Goal: Task Accomplishment & Management: Complete application form

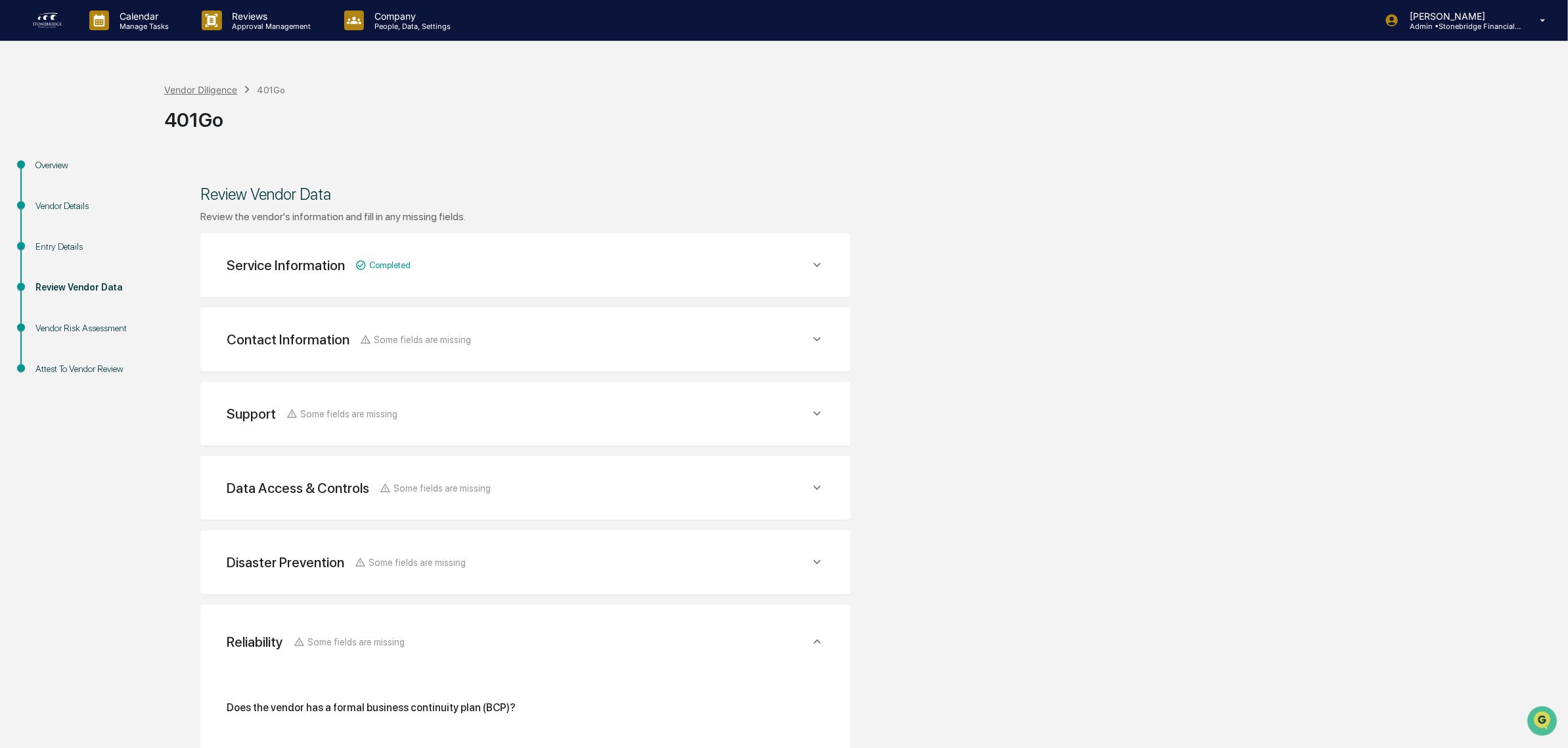
drag, startPoint x: 183, startPoint y: 81, endPoint x: 188, endPoint y: 86, distance: 7.1
click at [185, 81] on div "Vendor Diligence 401Go 401Go" at bounding box center [863, 109] width 1397 height 94
click at [188, 87] on div "Vendor Diligence" at bounding box center [200, 90] width 73 height 11
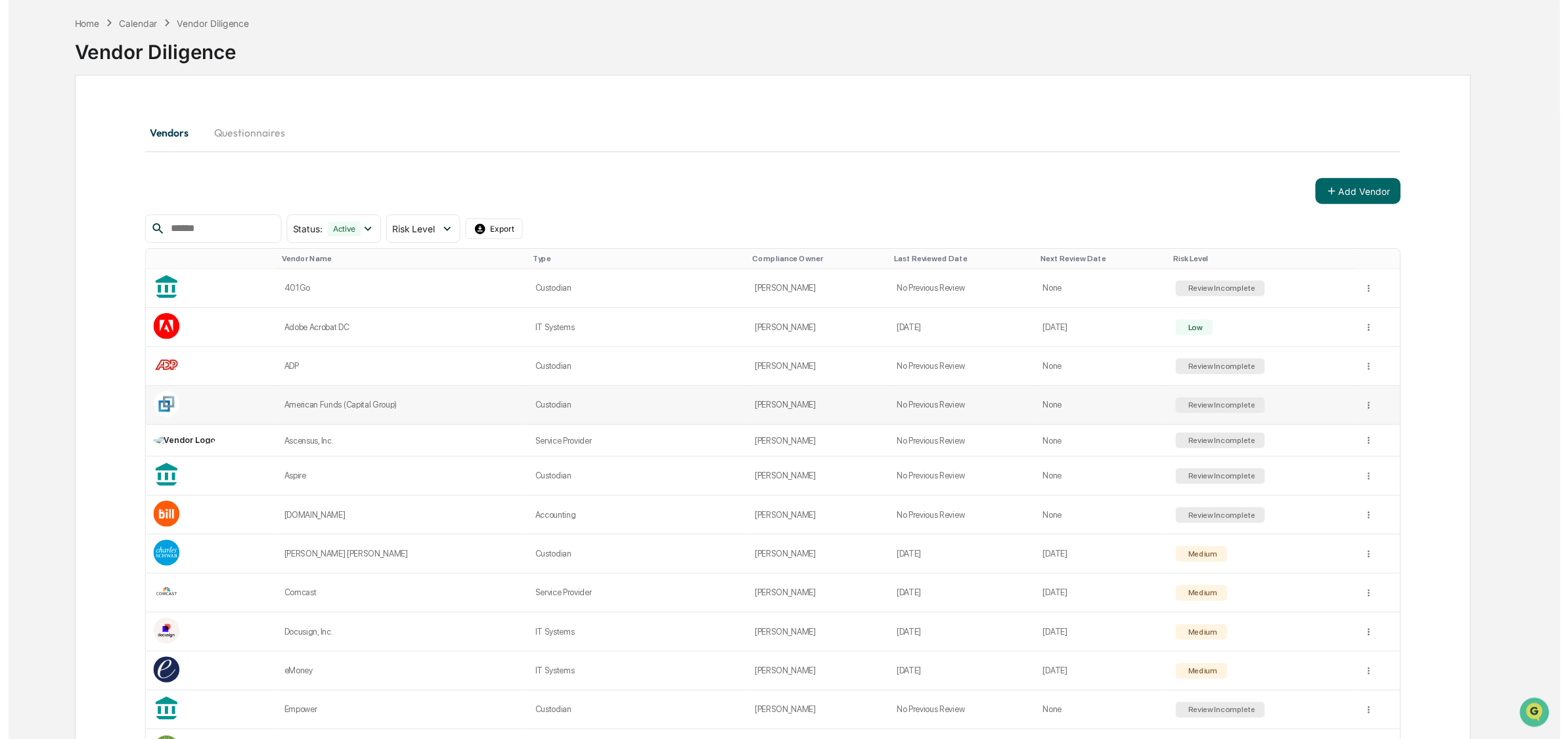
scroll to position [82, 0]
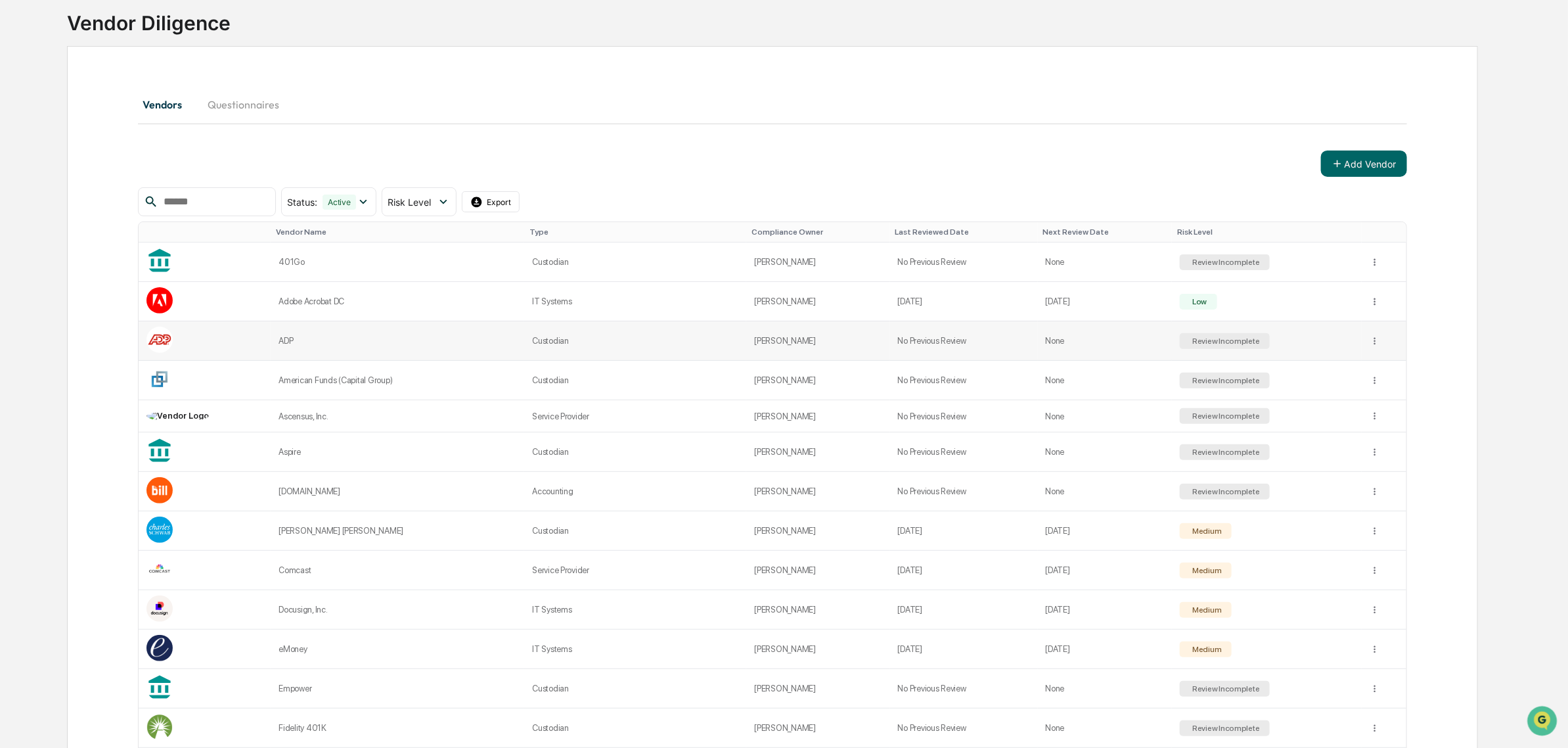
click at [345, 352] on td "ADP" at bounding box center [397, 340] width 254 height 39
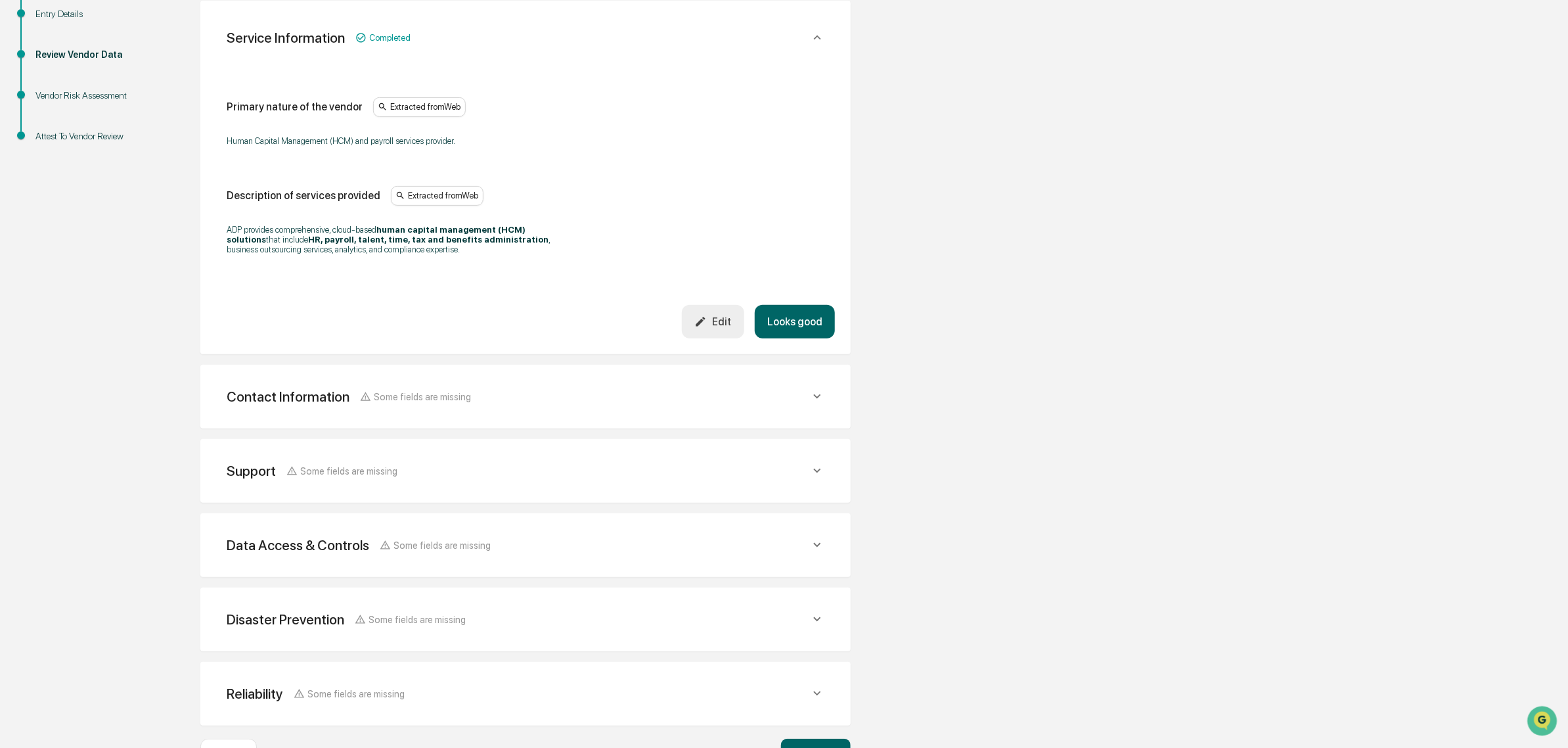
click at [786, 333] on button "Looks good" at bounding box center [795, 322] width 80 height 33
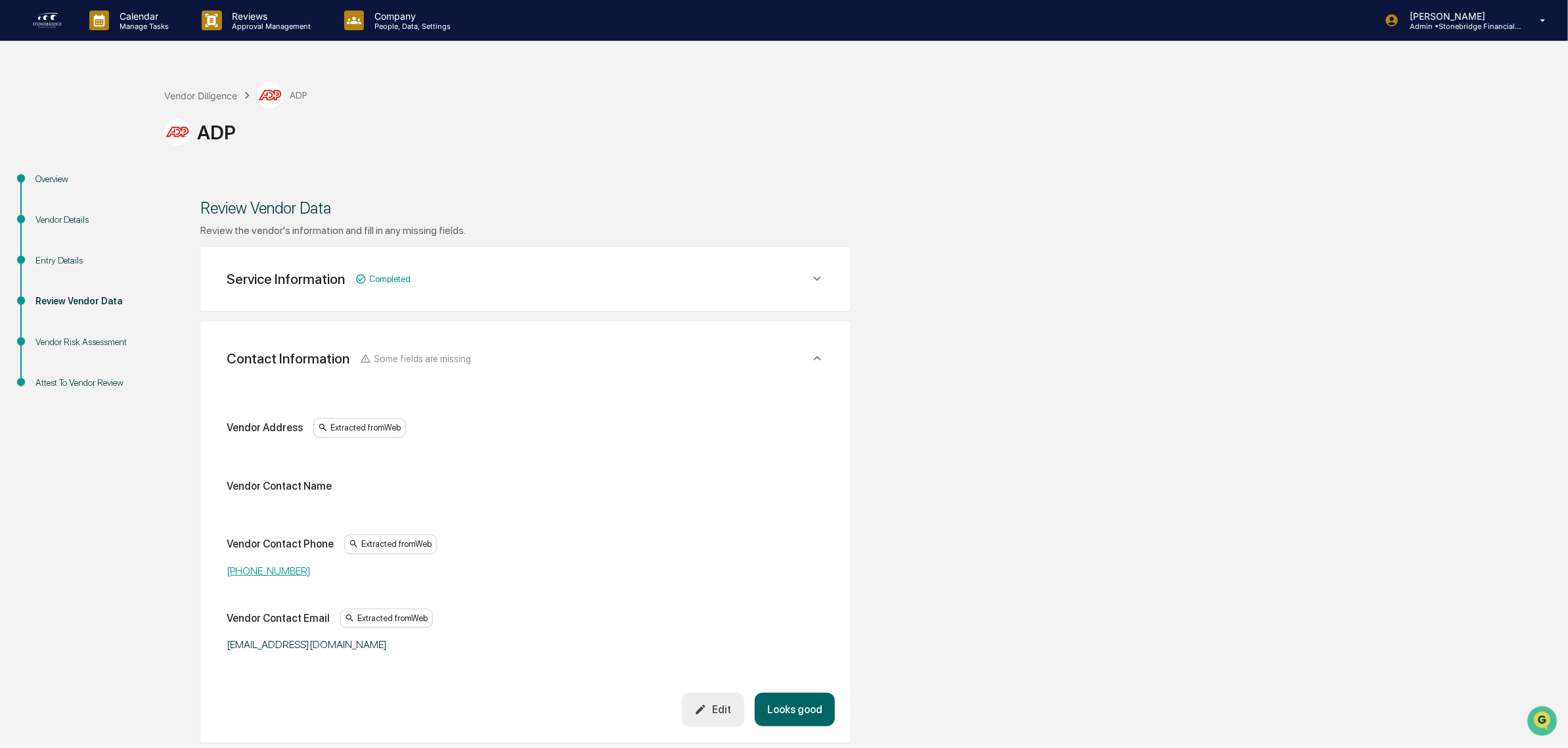
click at [437, 294] on div "Service Information Completed Primary nature of the vendor Extracted from Web H…" at bounding box center [526, 279] width 650 height 64
click at [412, 280] on div "Service Information Completed" at bounding box center [518, 279] width 583 height 17
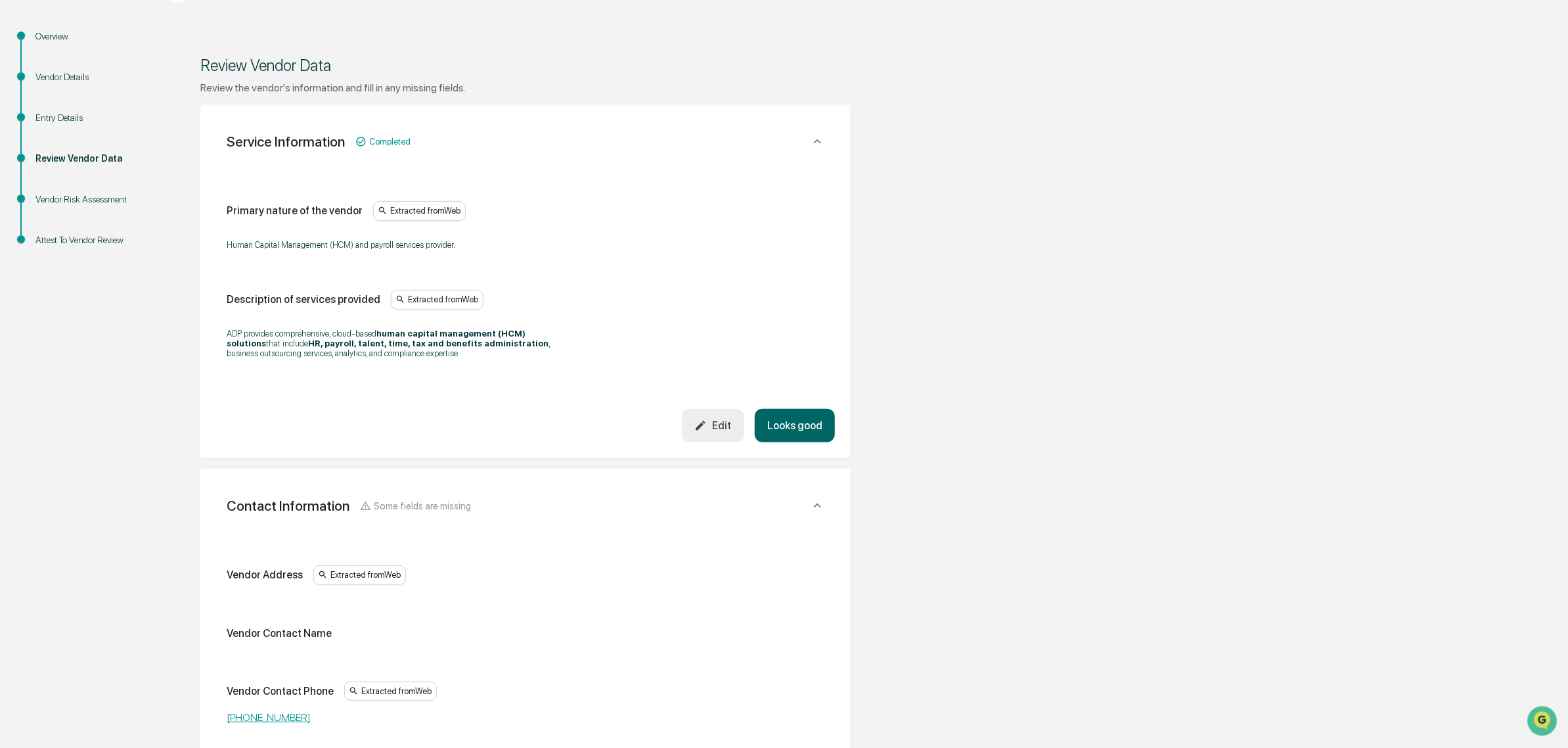
scroll to position [329, 0]
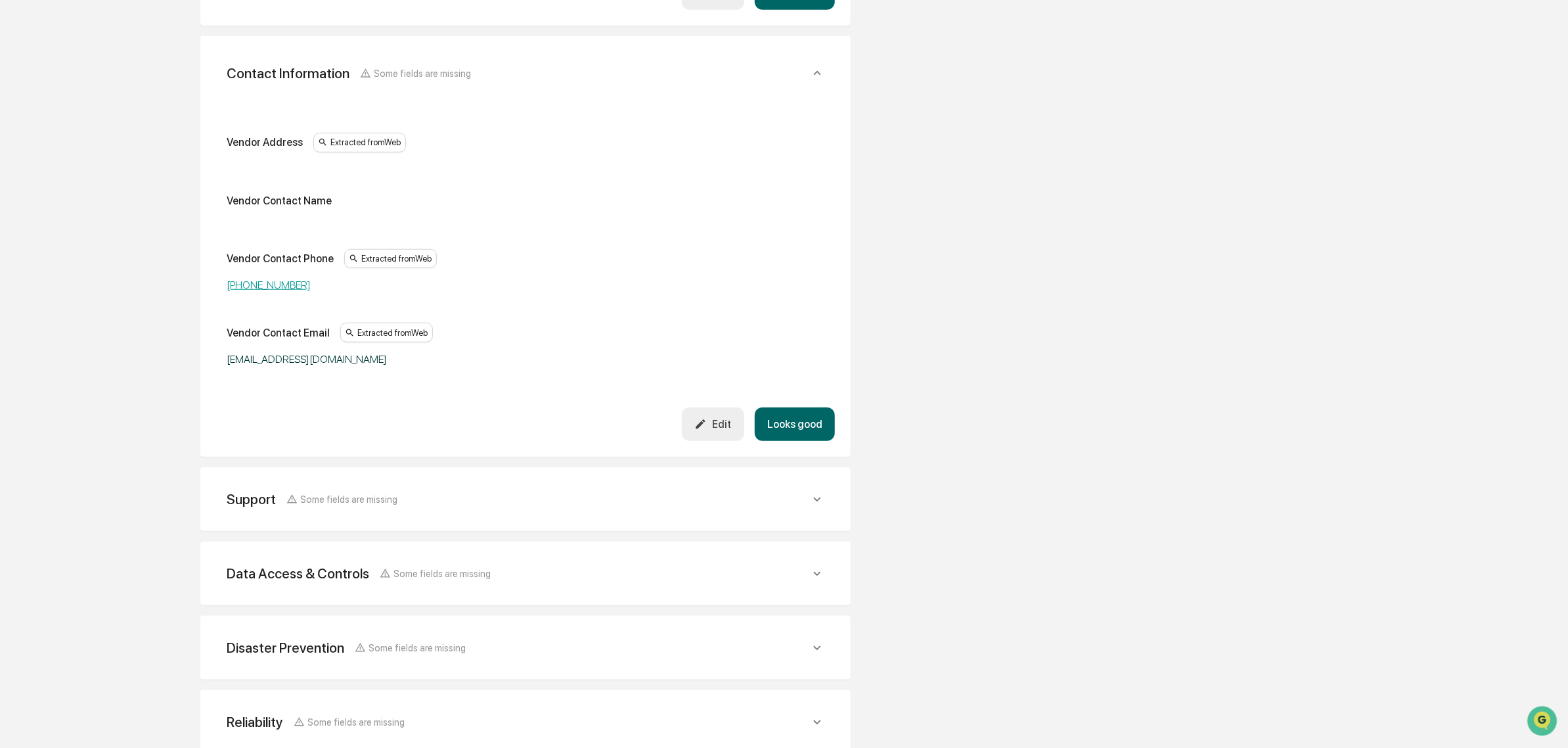
click at [825, 424] on button "Looks good" at bounding box center [795, 424] width 80 height 33
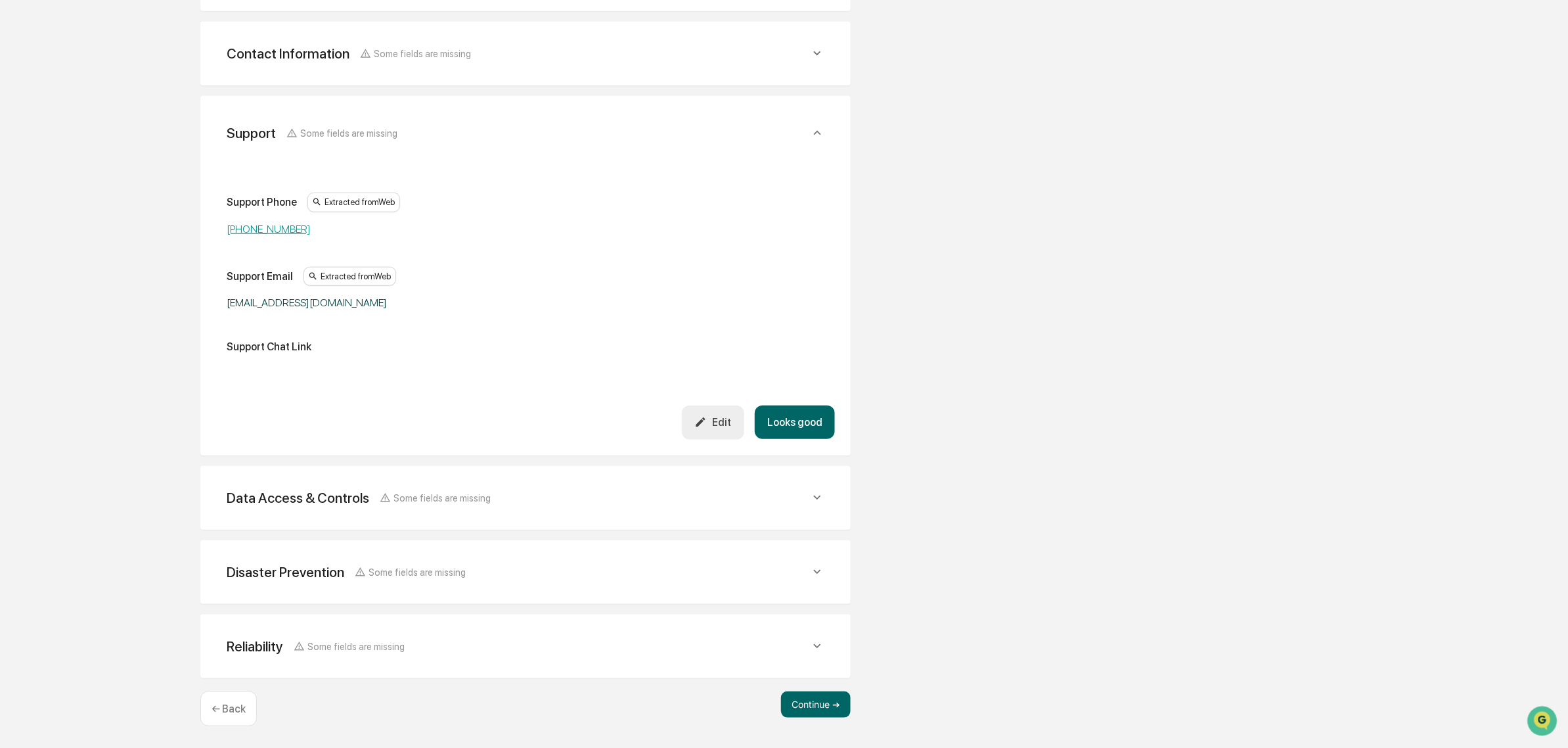
scroll to position [592, 0]
click at [778, 423] on button "Looks good" at bounding box center [795, 423] width 80 height 33
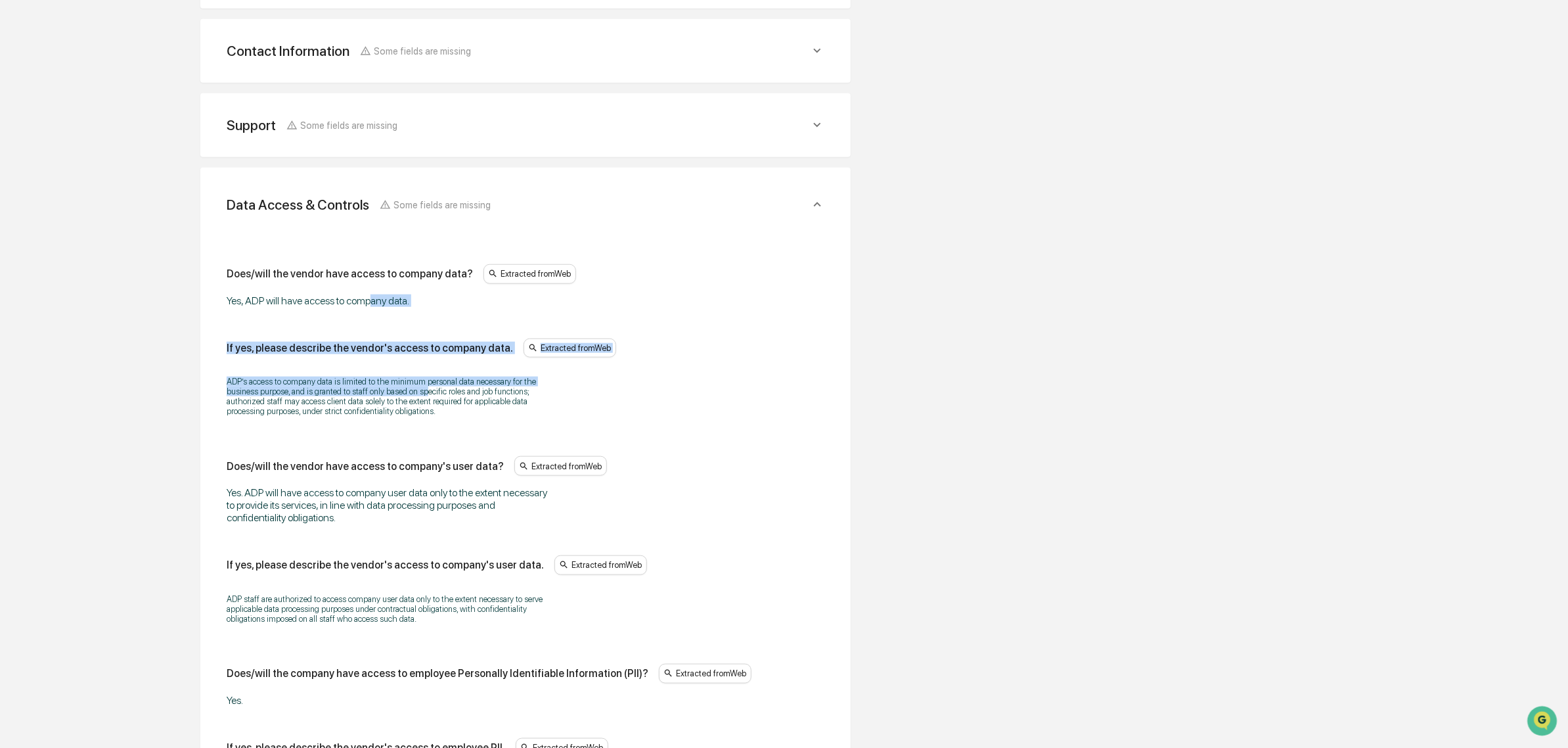
drag, startPoint x: 373, startPoint y: 309, endPoint x: 425, endPoint y: 410, distance: 113.6
click at [425, 410] on p "ADP’s access to company data is limited to the minimum personal data necessary …" at bounding box center [391, 396] width 329 height 39
drag, startPoint x: 306, startPoint y: 376, endPoint x: 450, endPoint y: 412, distance: 148.4
click at [450, 412] on div "ADP’s access to company data is limited to the minimum personal data necessary …" at bounding box center [526, 396] width 598 height 57
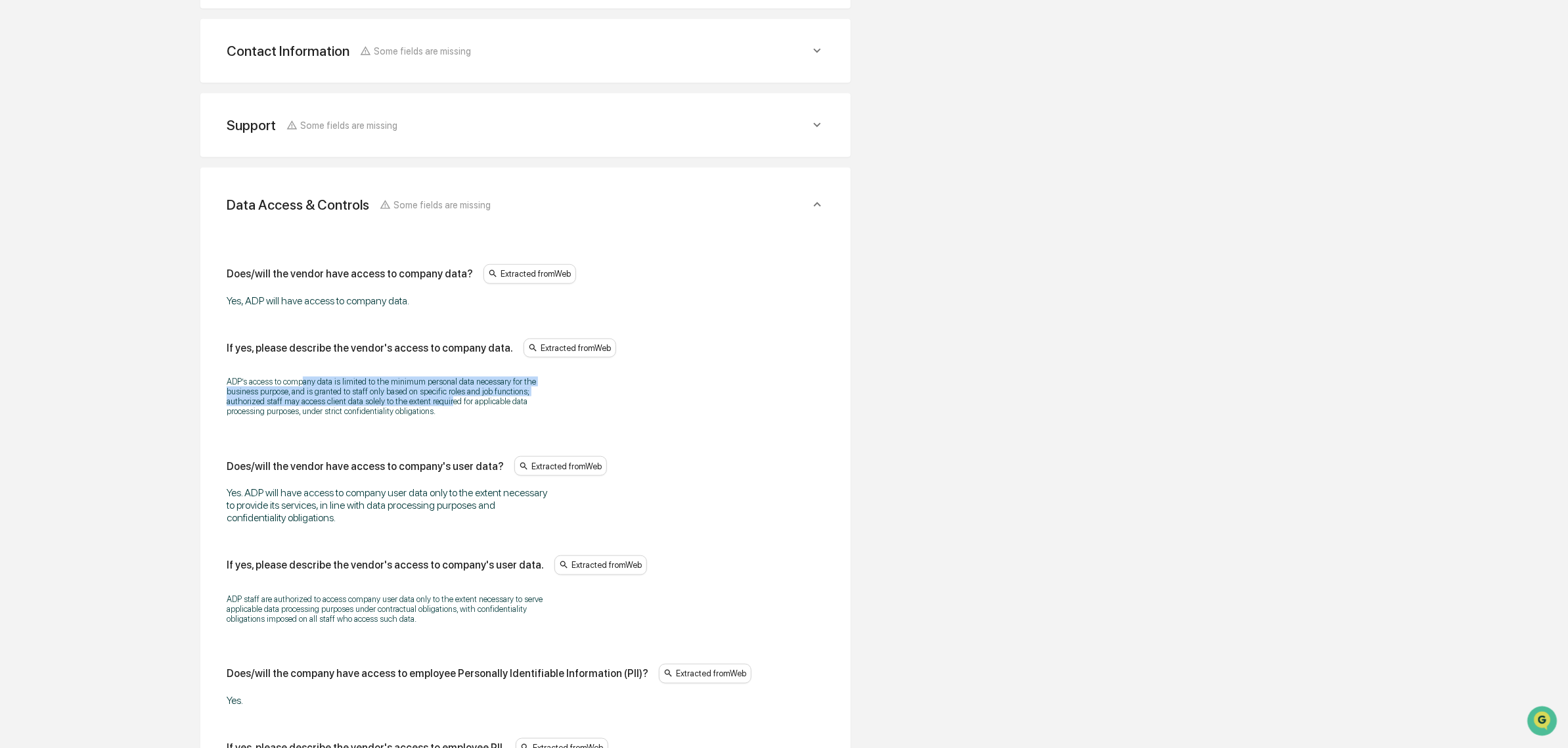
click at [450, 412] on p "ADP’s access to company data is limited to the minimum personal data necessary …" at bounding box center [391, 396] width 329 height 39
drag, startPoint x: 450, startPoint y: 423, endPoint x: 304, endPoint y: 344, distance: 166.0
click at [304, 344] on div "If yes, please describe the vendor's access to company data. Extracted from Web…" at bounding box center [526, 381] width 598 height 86
click at [304, 344] on div "If yes, please describe the vendor's access to company data. Extracted from Web" at bounding box center [526, 348] width 598 height 19
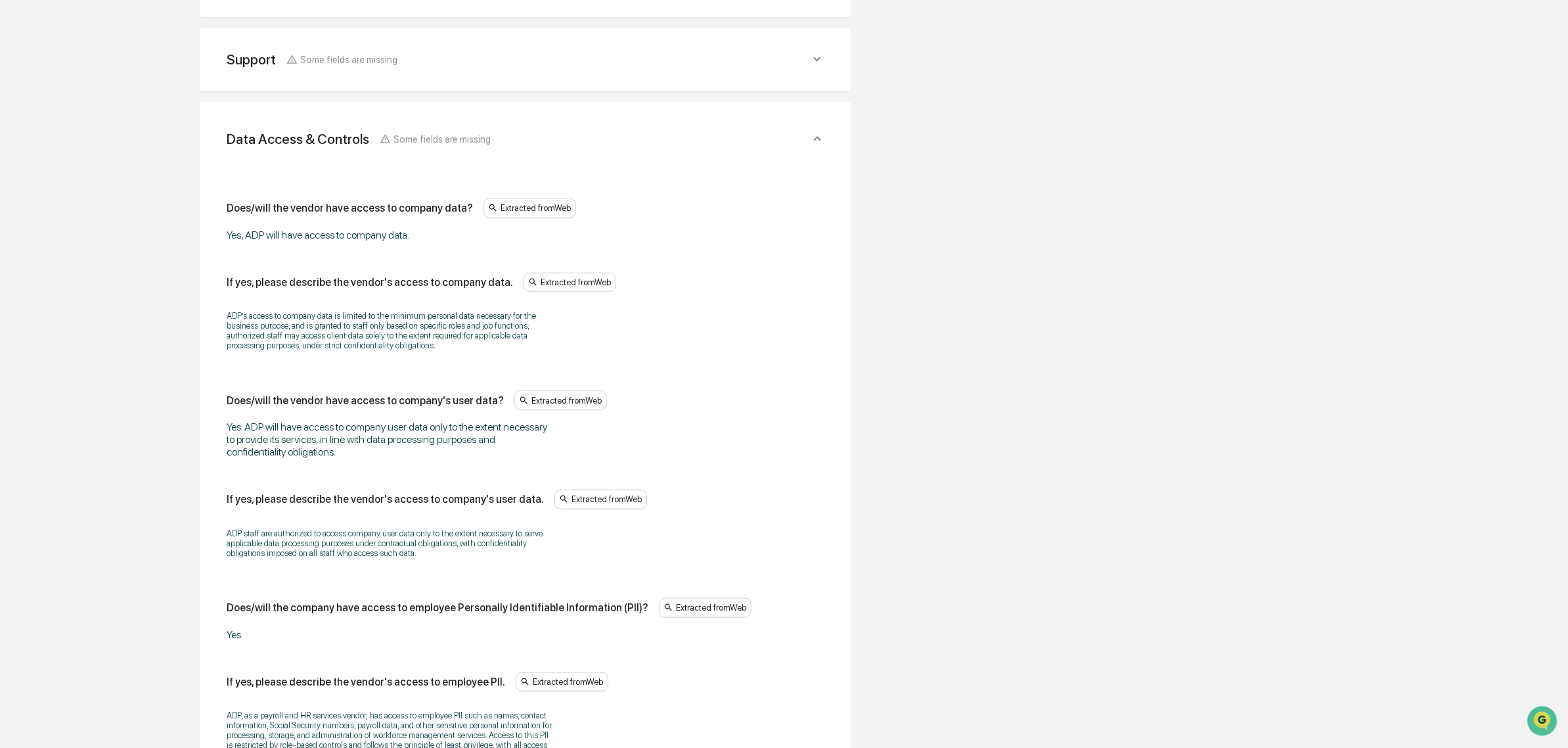
scroll to position [756, 0]
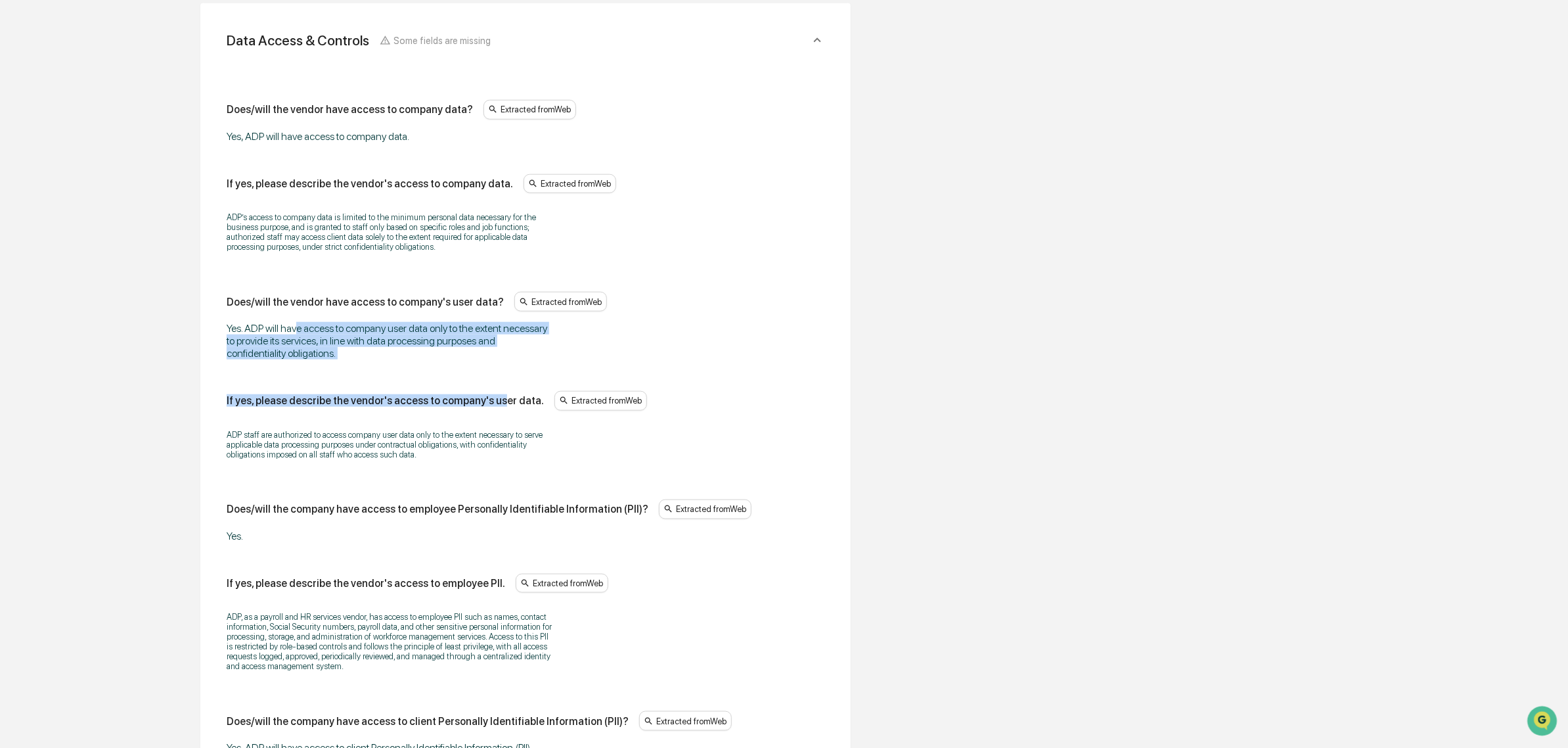
drag, startPoint x: 300, startPoint y: 329, endPoint x: 495, endPoint y: 381, distance: 201.8
drag, startPoint x: 450, startPoint y: 365, endPoint x: 230, endPoint y: 306, distance: 227.8
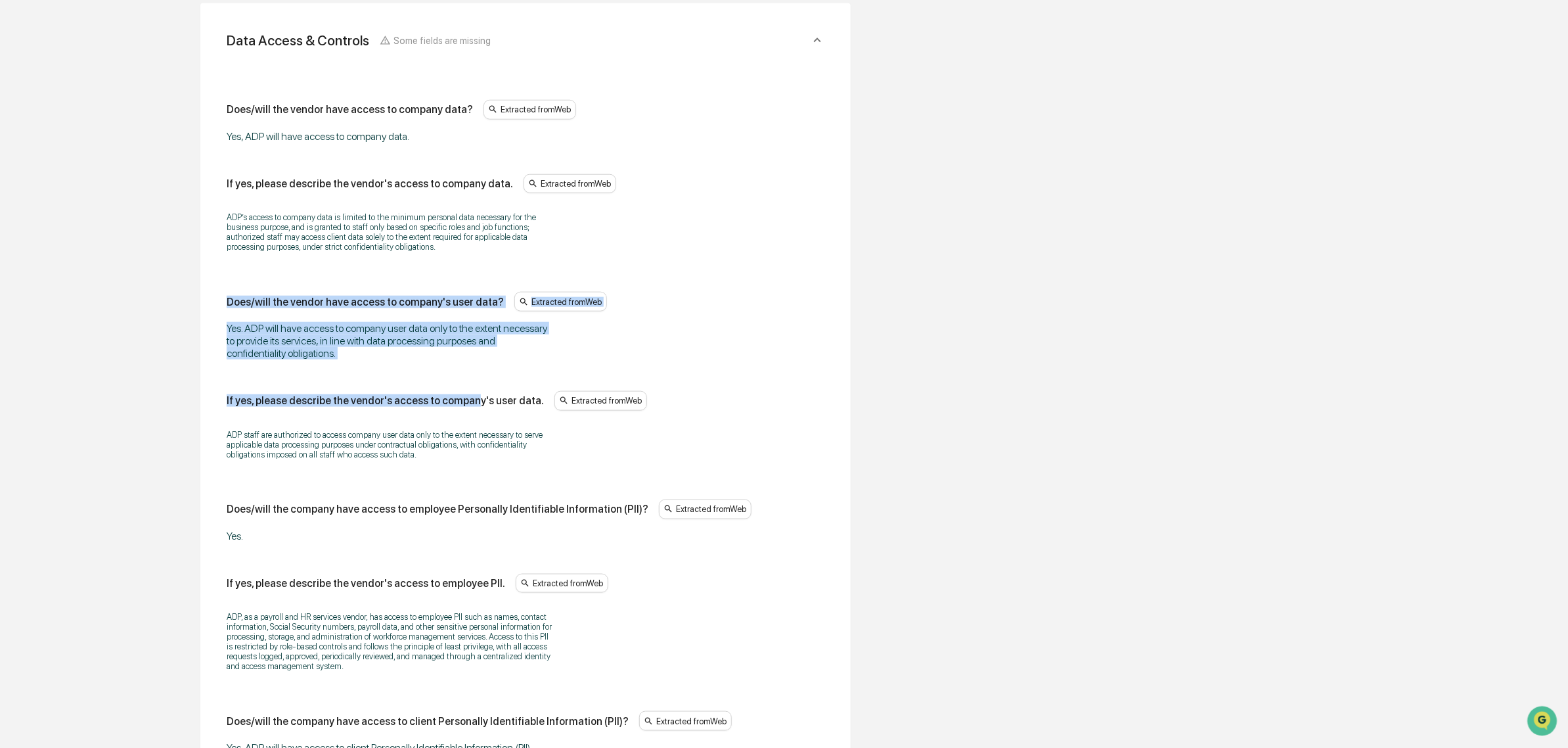
click at [230, 306] on div "Does/will the vendor have access to company's user data?" at bounding box center [365, 302] width 277 height 12
drag, startPoint x: 237, startPoint y: 329, endPoint x: 333, endPoint y: 379, distance: 108.2
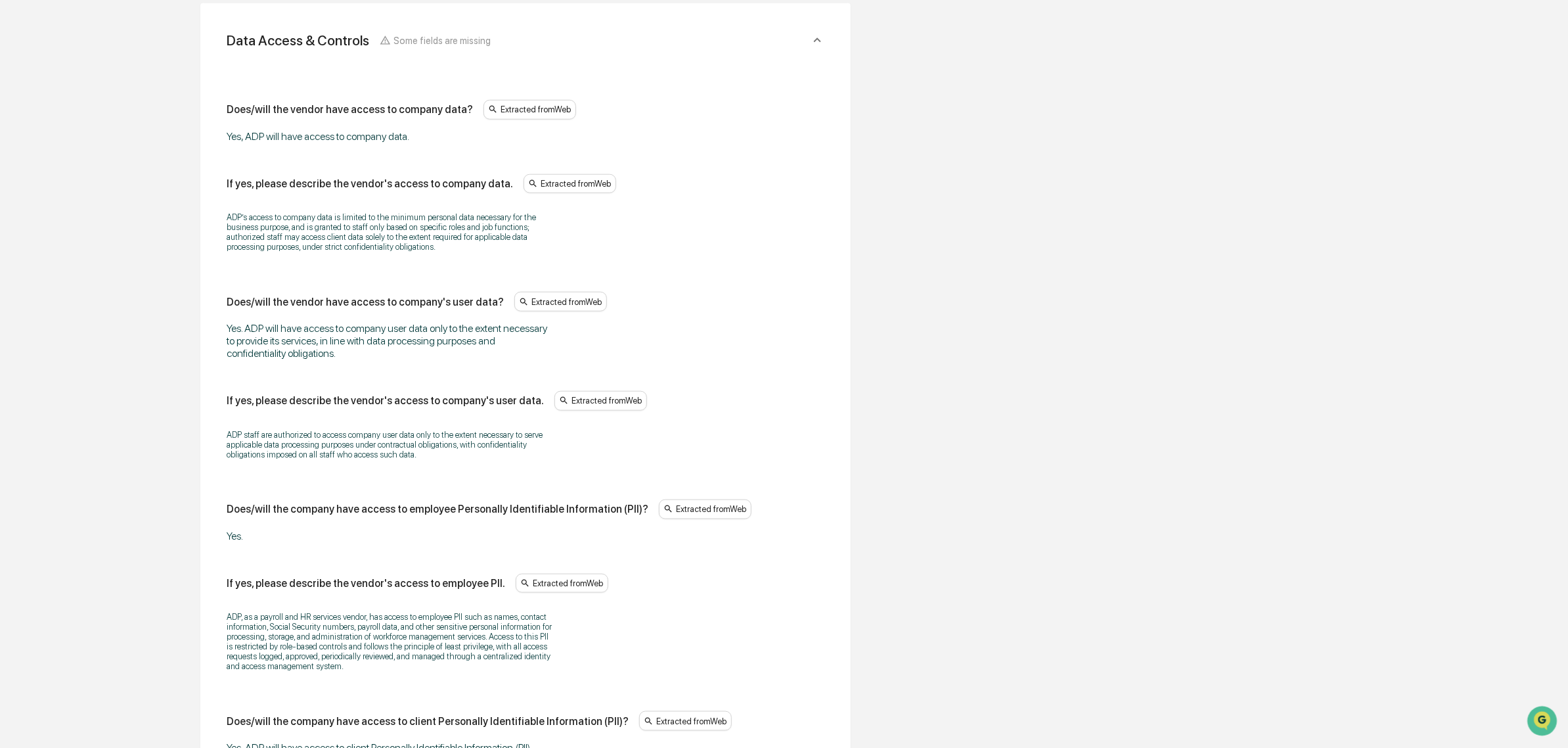
scroll to position [920, 0]
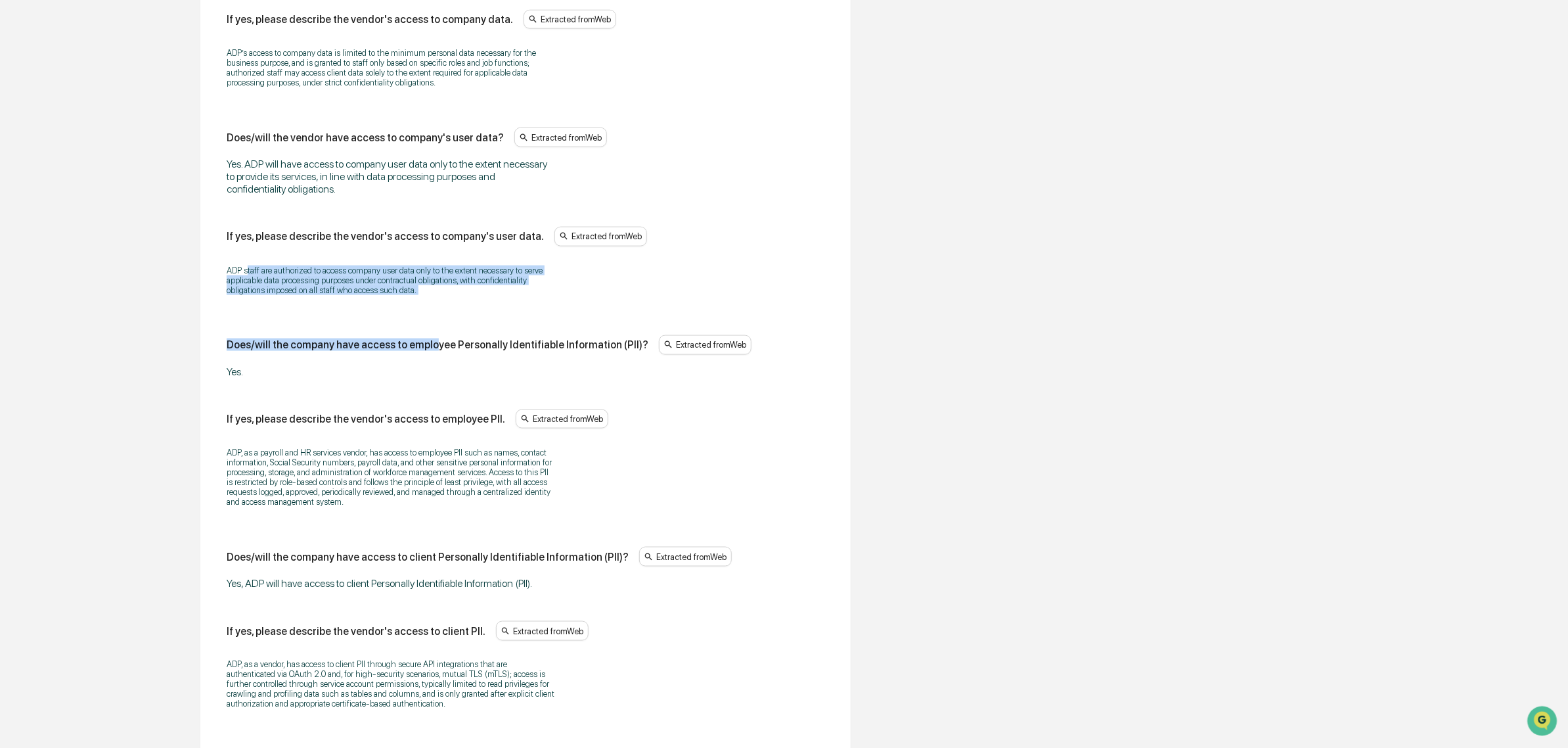
drag, startPoint x: 250, startPoint y: 264, endPoint x: 427, endPoint y: 316, distance: 184.5
click at [427, 316] on div "Does/will the vendor have access to company data? Extracted from Web Yes, ADP w…" at bounding box center [526, 673] width 598 height 1475
drag, startPoint x: 441, startPoint y: 311, endPoint x: 299, endPoint y: 275, distance: 146.5
click at [299, 275] on div "ADP staff are authorized to access company user data only to the extent necessa…" at bounding box center [526, 280] width 598 height 46
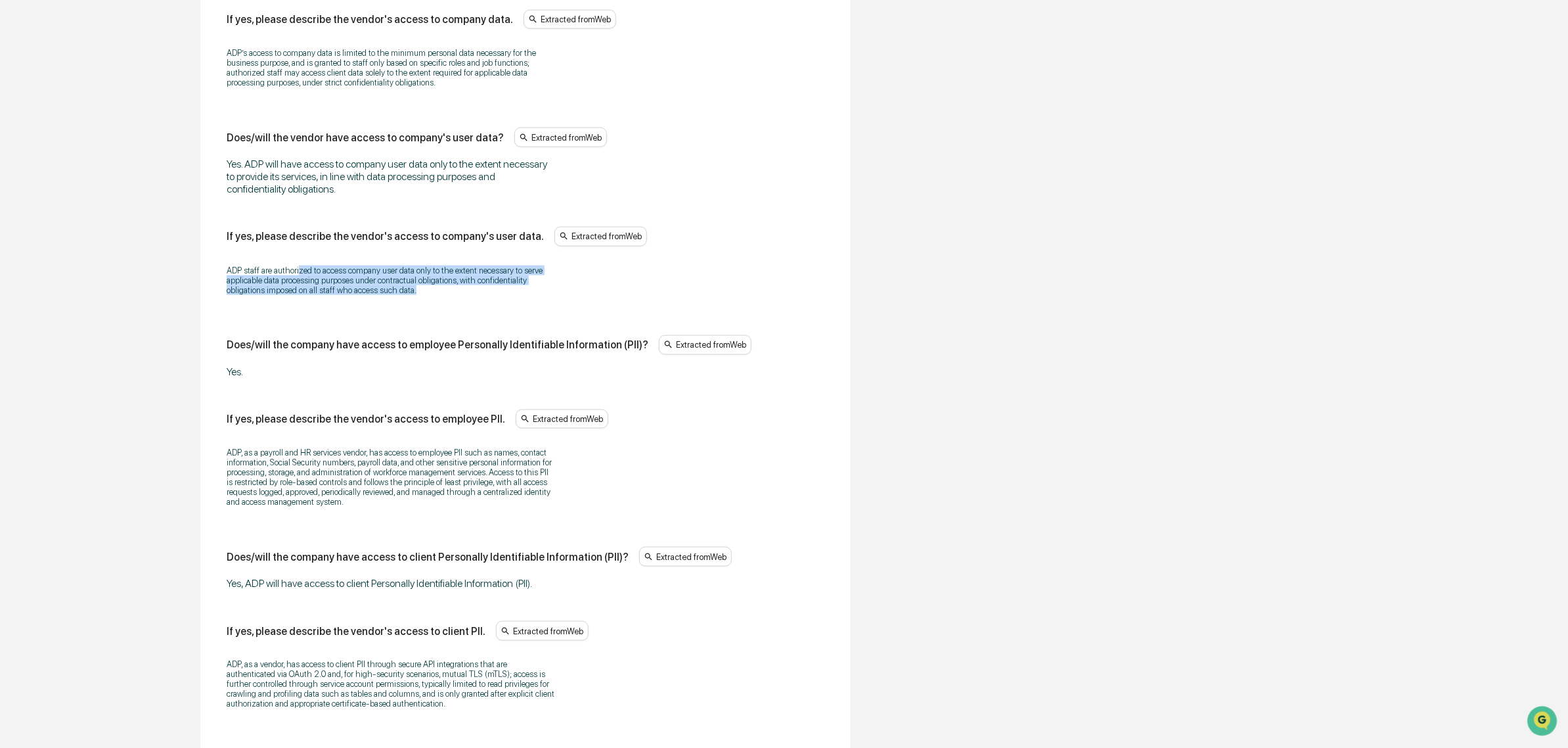
click at [299, 275] on p "ADP staff are authorized to access company user data only to the extent necessa…" at bounding box center [391, 280] width 329 height 30
drag, startPoint x: 238, startPoint y: 275, endPoint x: 320, endPoint y: 304, distance: 87.0
click at [320, 304] on div "ADP staff are authorized to access company user data only to the extent necessa…" at bounding box center [526, 280] width 598 height 46
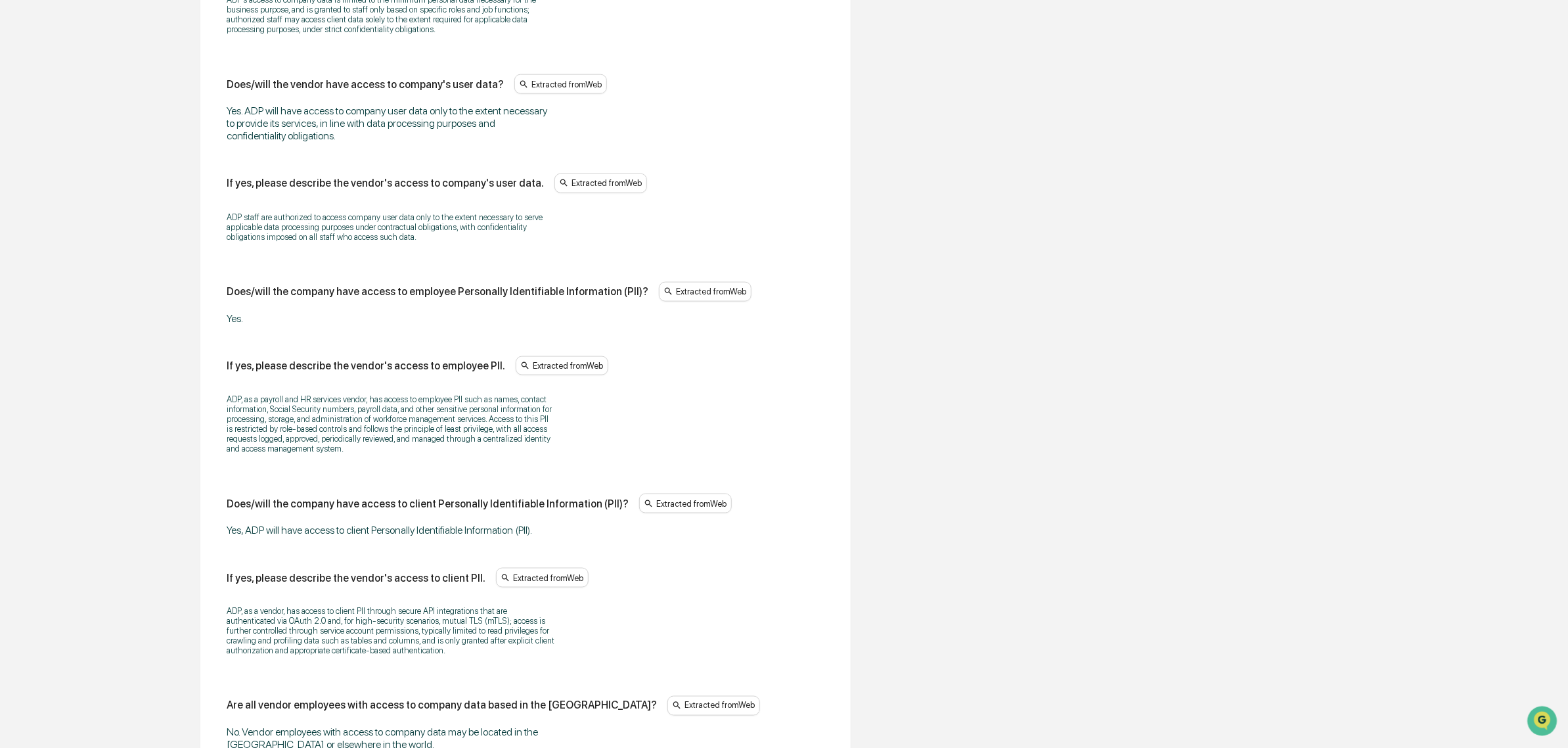
scroll to position [1003, 0]
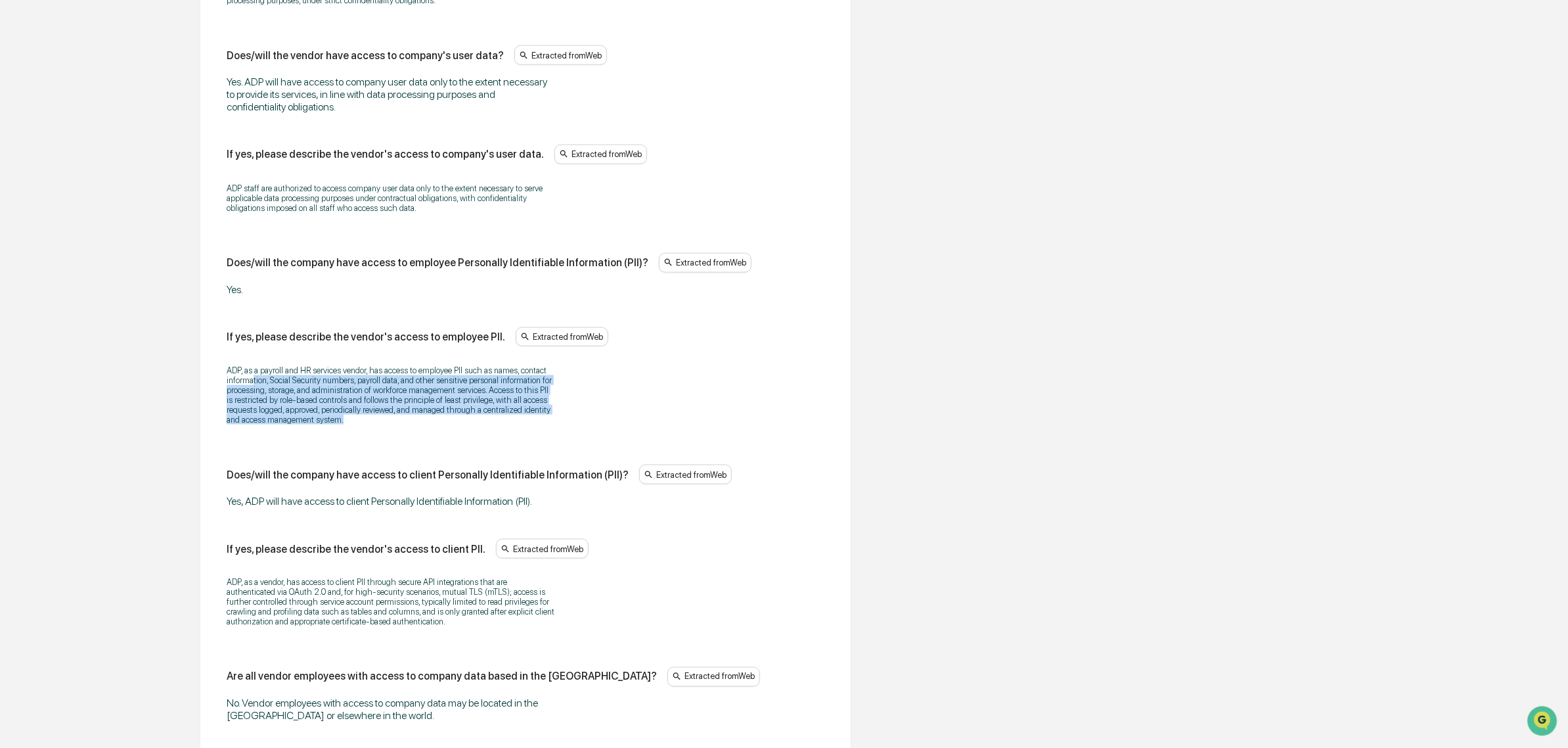
drag, startPoint x: 269, startPoint y: 385, endPoint x: 386, endPoint y: 444, distance: 131.0
click at [386, 433] on div "ADP, as a payroll and HR services vendor, has access to employee PII such as na…" at bounding box center [526, 395] width 598 height 76
drag, startPoint x: 380, startPoint y: 435, endPoint x: 230, endPoint y: 392, distance: 156.0
click at [214, 385] on div "Data Access & Controls Some fields are missing Does/will the vendor have access…" at bounding box center [526, 588] width 650 height 1663
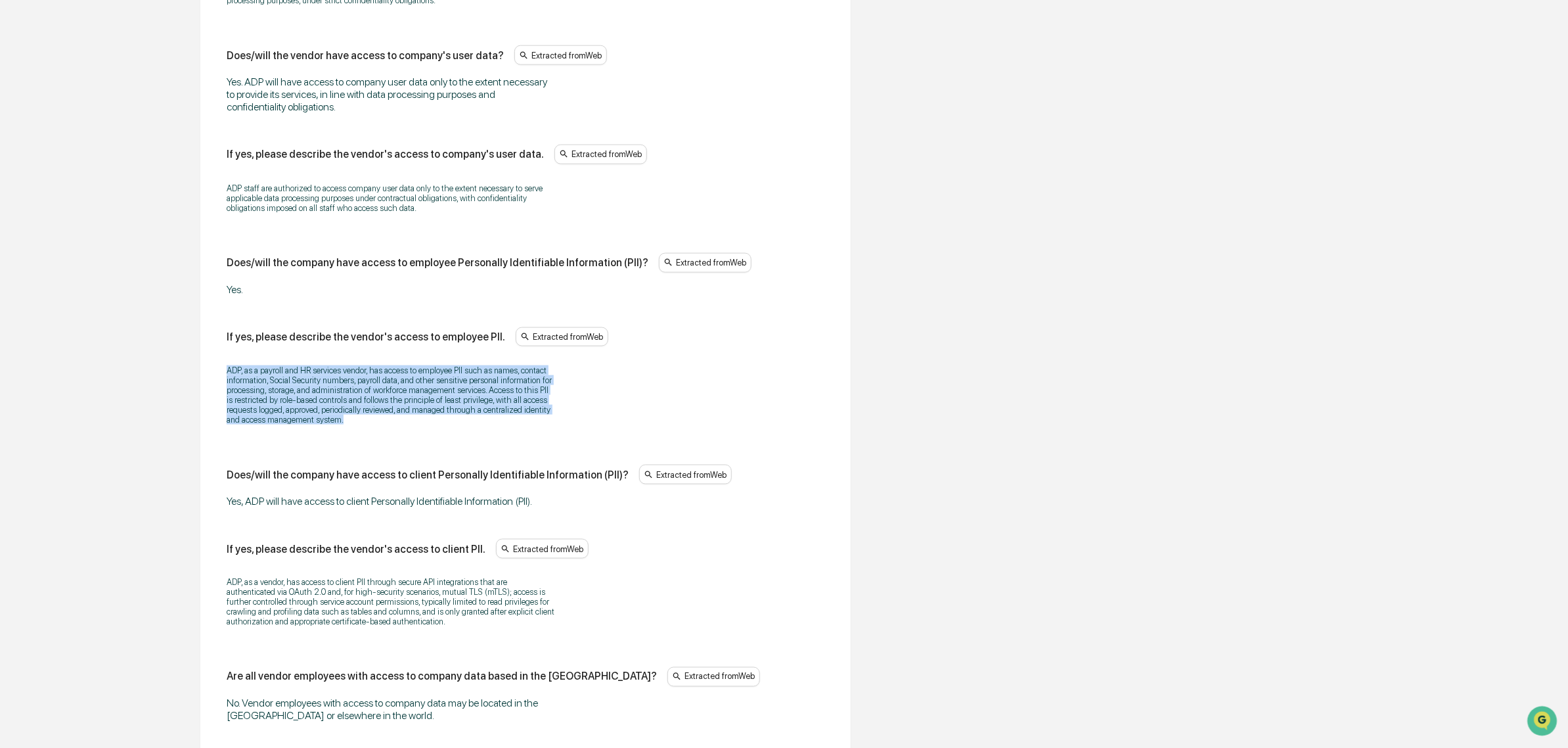
click at [232, 392] on p "ADP, as a payroll and HR services vendor, has access to employee PII such as na…" at bounding box center [391, 394] width 329 height 59
drag, startPoint x: 217, startPoint y: 379, endPoint x: 331, endPoint y: 440, distance: 129.3
click at [331, 440] on div "Does/will the vendor have access to company data? Extracted from Web Yes, ADP w…" at bounding box center [525, 593] width 618 height 1556
click at [331, 433] on div "ADP, as a payroll and HR services vendor, has access to employee PII such as na…" at bounding box center [526, 395] width 598 height 76
drag, startPoint x: 371, startPoint y: 437, endPoint x: 230, endPoint y: 398, distance: 146.3
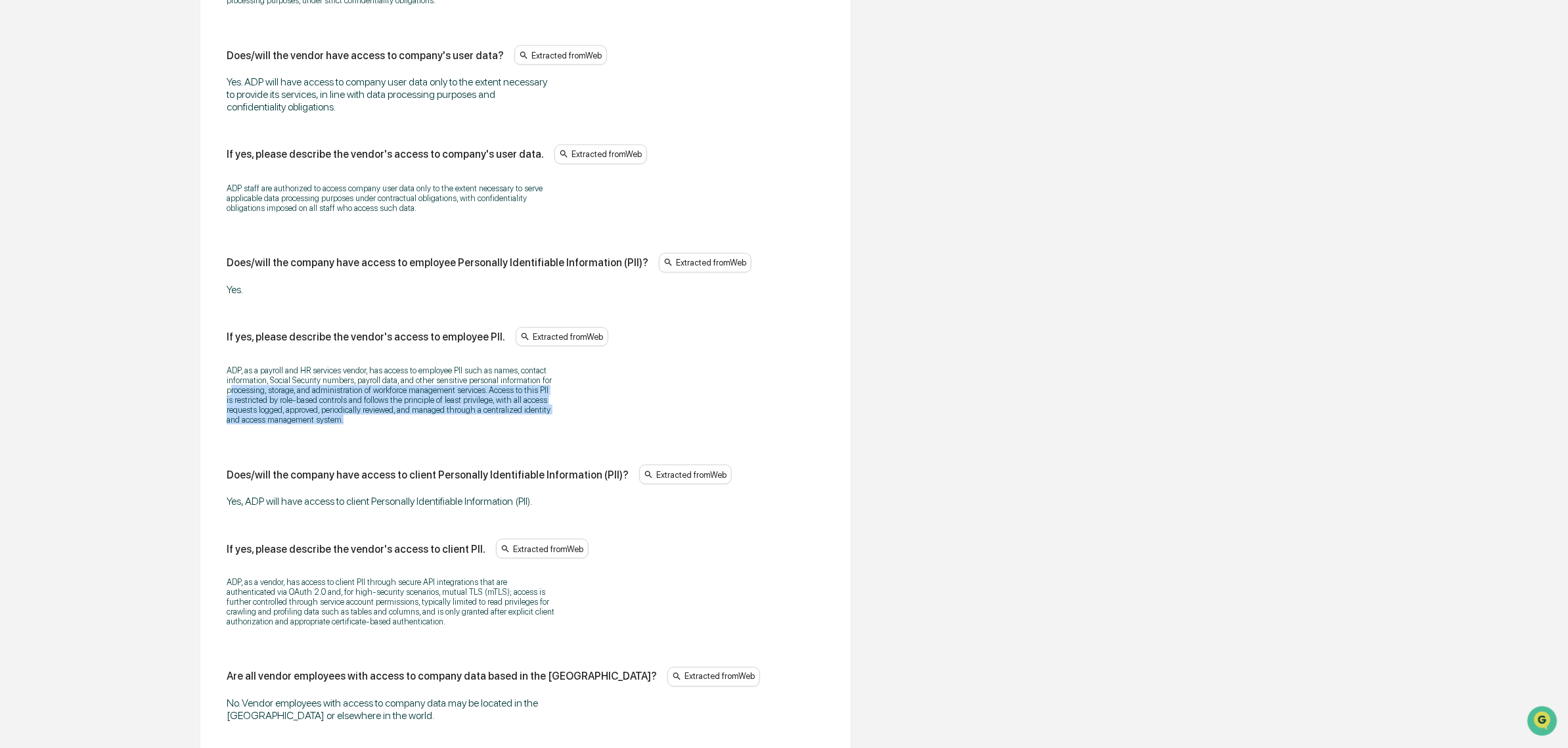
click at [230, 398] on p "ADP, as a payroll and HR services vendor, has access to employee PII such as na…" at bounding box center [391, 394] width 329 height 59
click at [230, 384] on p "ADP, as a payroll and HR services vendor, has access to employee PII such as na…" at bounding box center [391, 394] width 329 height 59
drag, startPoint x: 234, startPoint y: 369, endPoint x: 358, endPoint y: 450, distance: 148.1
click at [358, 450] on div "Does/will the vendor have access to company data? Extracted from Web Yes, ADP w…" at bounding box center [526, 591] width 598 height 1475
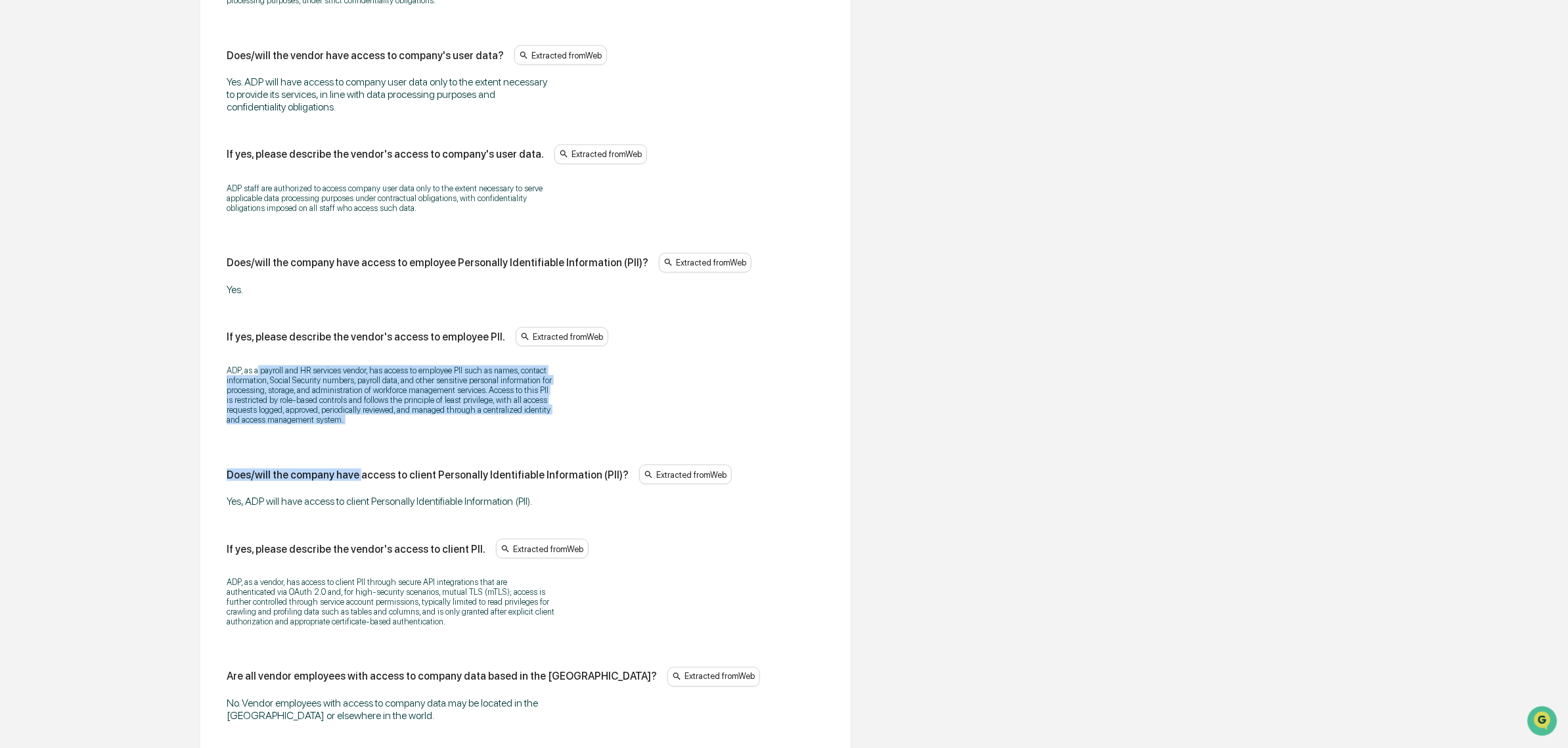
drag, startPoint x: 358, startPoint y: 450, endPoint x: 257, endPoint y: 372, distance: 127.6
click at [257, 372] on div "Does/will the vendor have access to company data? Extracted from Web Yes, ADP w…" at bounding box center [526, 591] width 598 height 1475
click at [257, 372] on div "ADP, as a payroll and HR services vendor, has access to employee PII such as na…" at bounding box center [526, 395] width 598 height 76
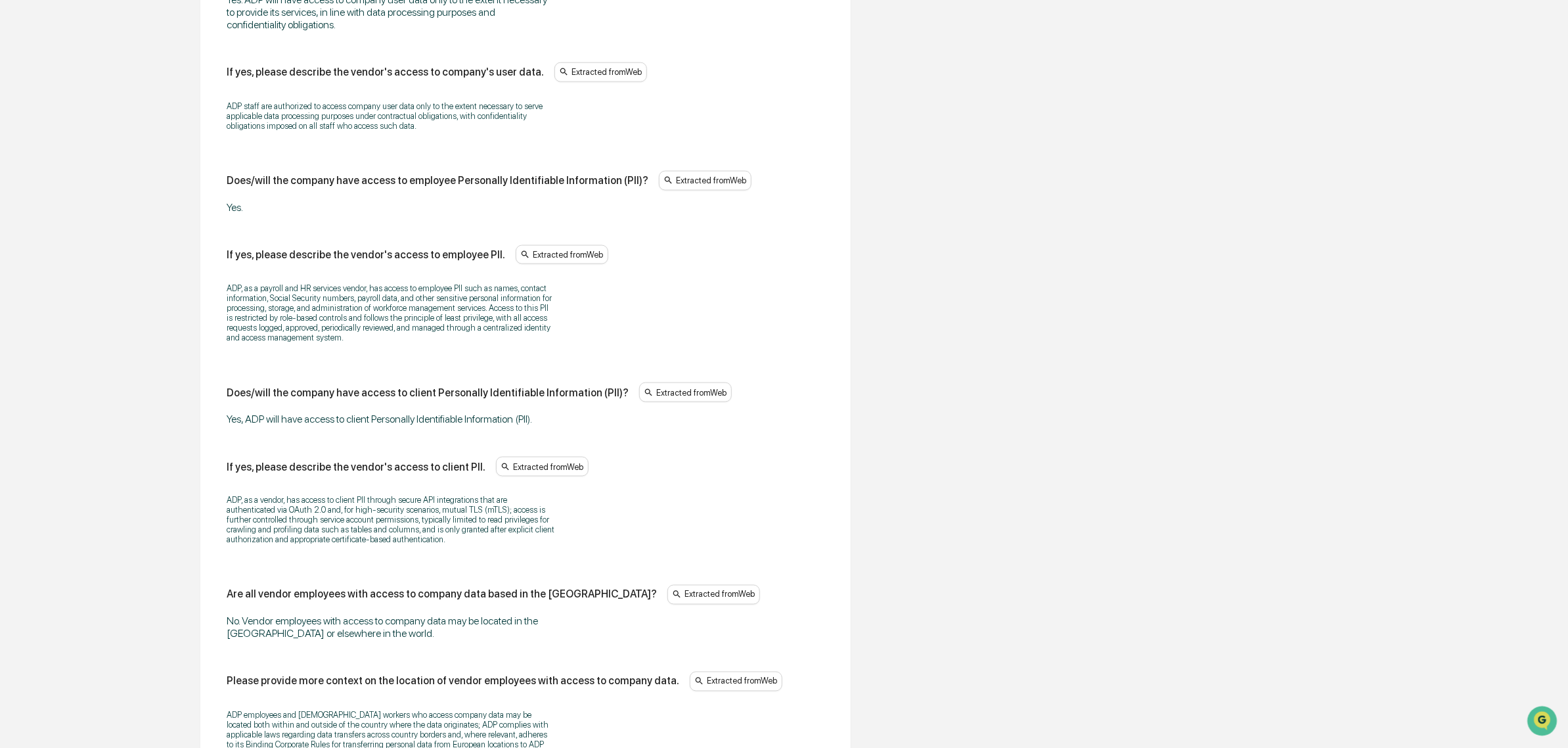
scroll to position [1167, 0]
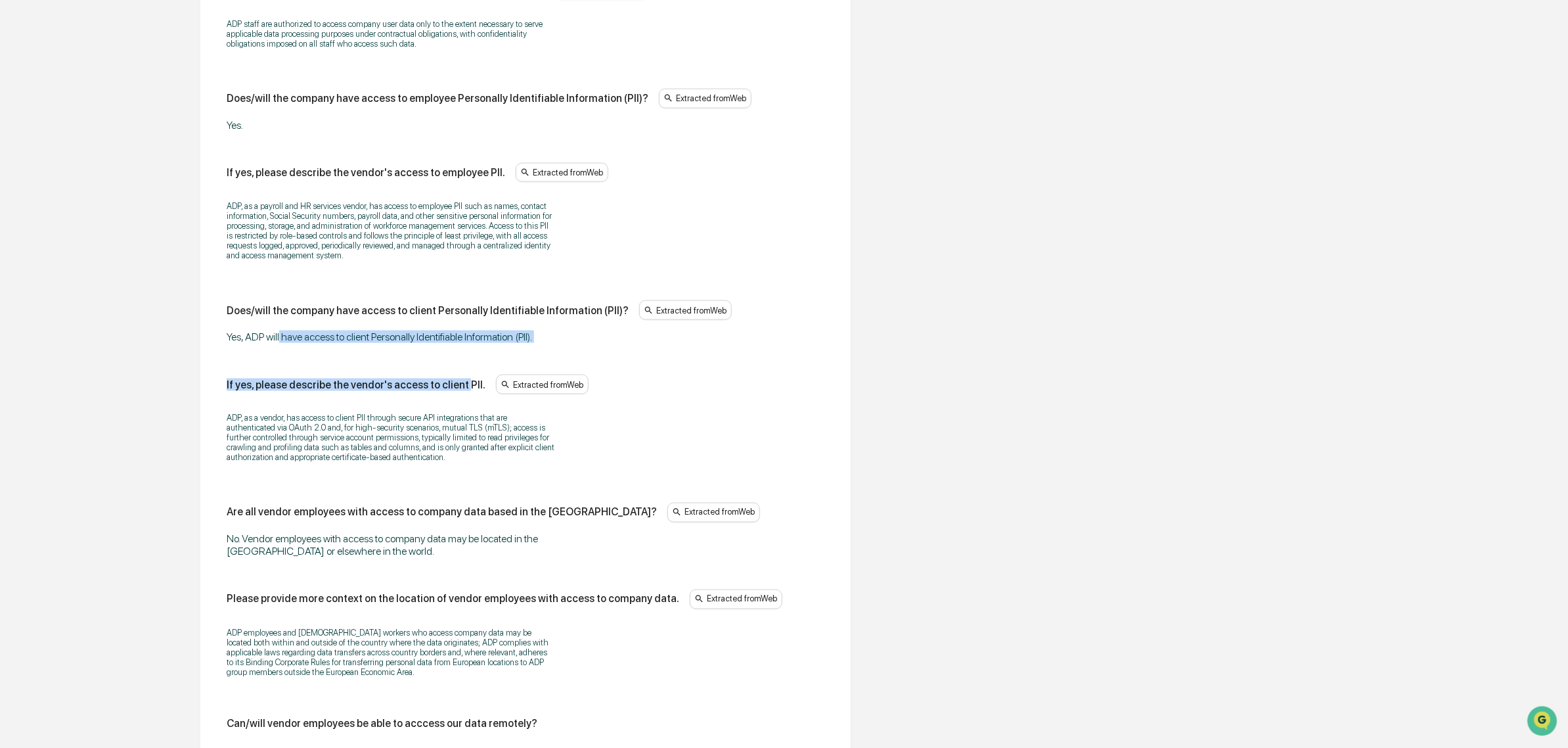
drag, startPoint x: 347, startPoint y: 353, endPoint x: 457, endPoint y: 367, distance: 110.9
click at [457, 367] on div "Does/will the vendor have access to company data? Extracted from Web Yes, ADP w…" at bounding box center [526, 427] width 598 height 1475
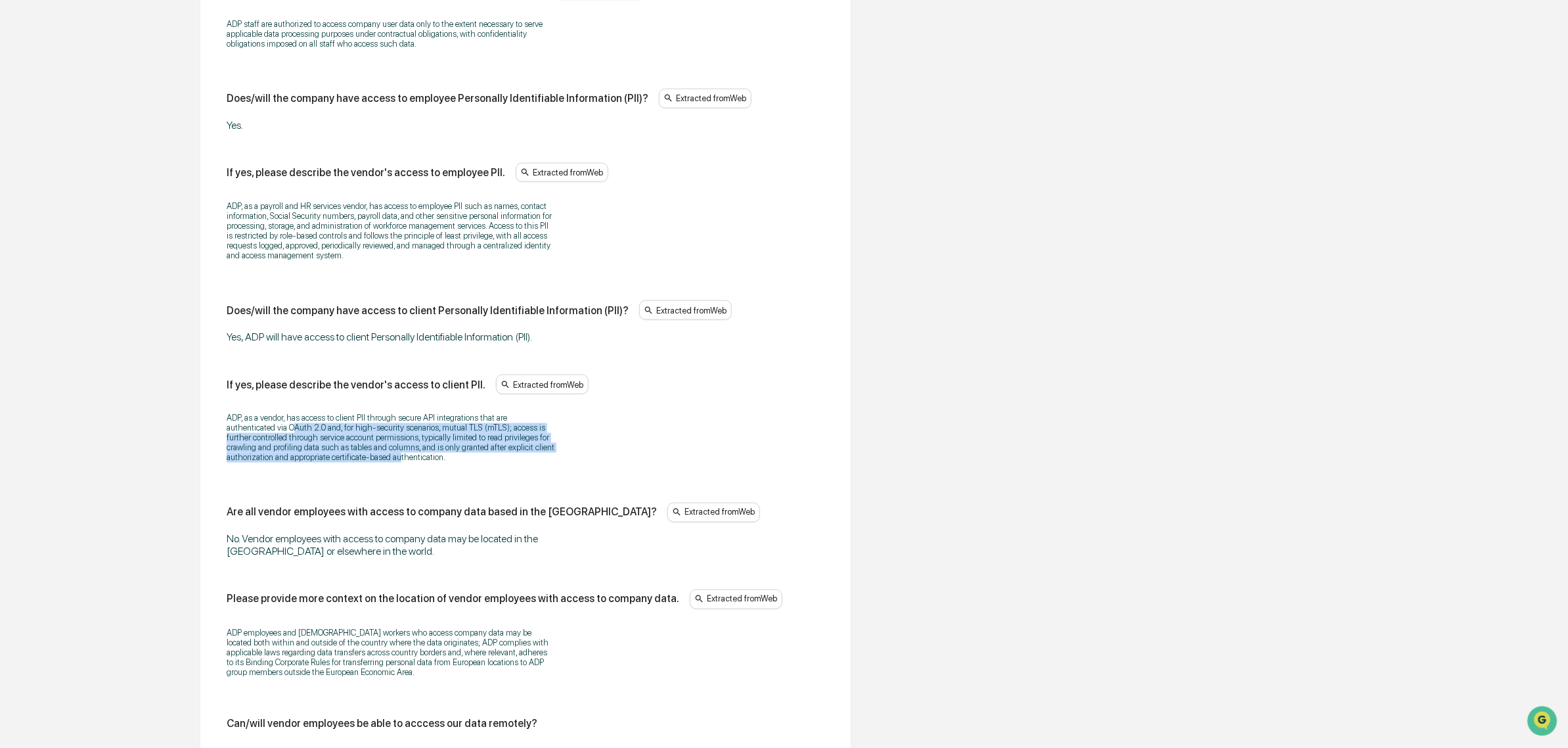
drag, startPoint x: 241, startPoint y: 439, endPoint x: 351, endPoint y: 489, distance: 120.8
click at [351, 471] on div "ADP, as a vendor, has access to client PII through secure API integrations that…" at bounding box center [526, 438] width 598 height 66
drag, startPoint x: 395, startPoint y: 487, endPoint x: 303, endPoint y: 460, distance: 95.9
click at [303, 460] on div "ADP, as a vendor, has access to client PII through secure API integrations that…" at bounding box center [526, 438] width 598 height 66
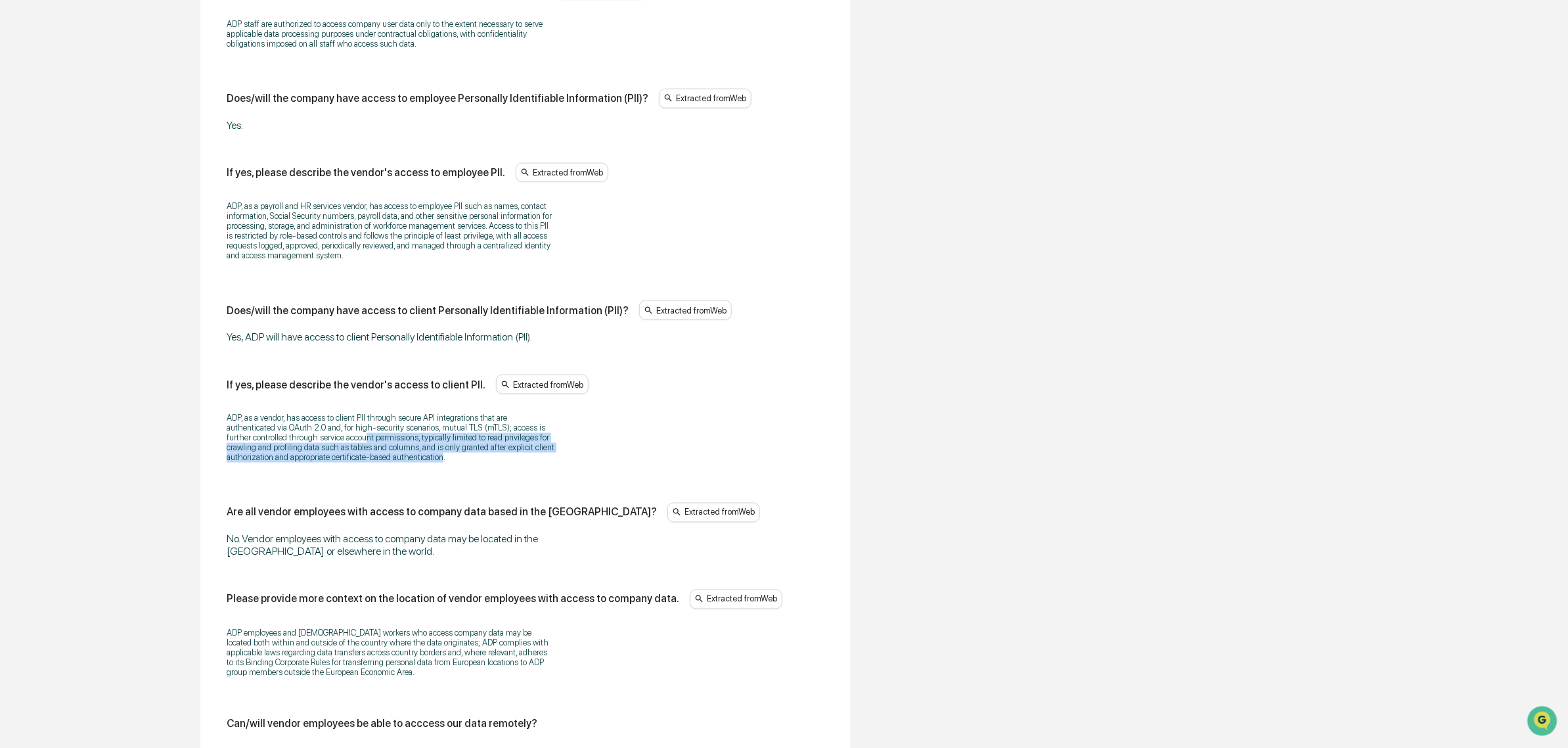
click at [303, 460] on p "ADP, as a vendor, has access to client PII through secure API integrations that…" at bounding box center [391, 437] width 329 height 49
drag, startPoint x: 273, startPoint y: 442, endPoint x: 429, endPoint y: 475, distance: 159.5
click at [429, 462] on p "ADP, as a vendor, has access to client PII through secure API integrations that…" at bounding box center [391, 437] width 329 height 49
drag, startPoint x: 430, startPoint y: 475, endPoint x: 253, endPoint y: 421, distance: 185.1
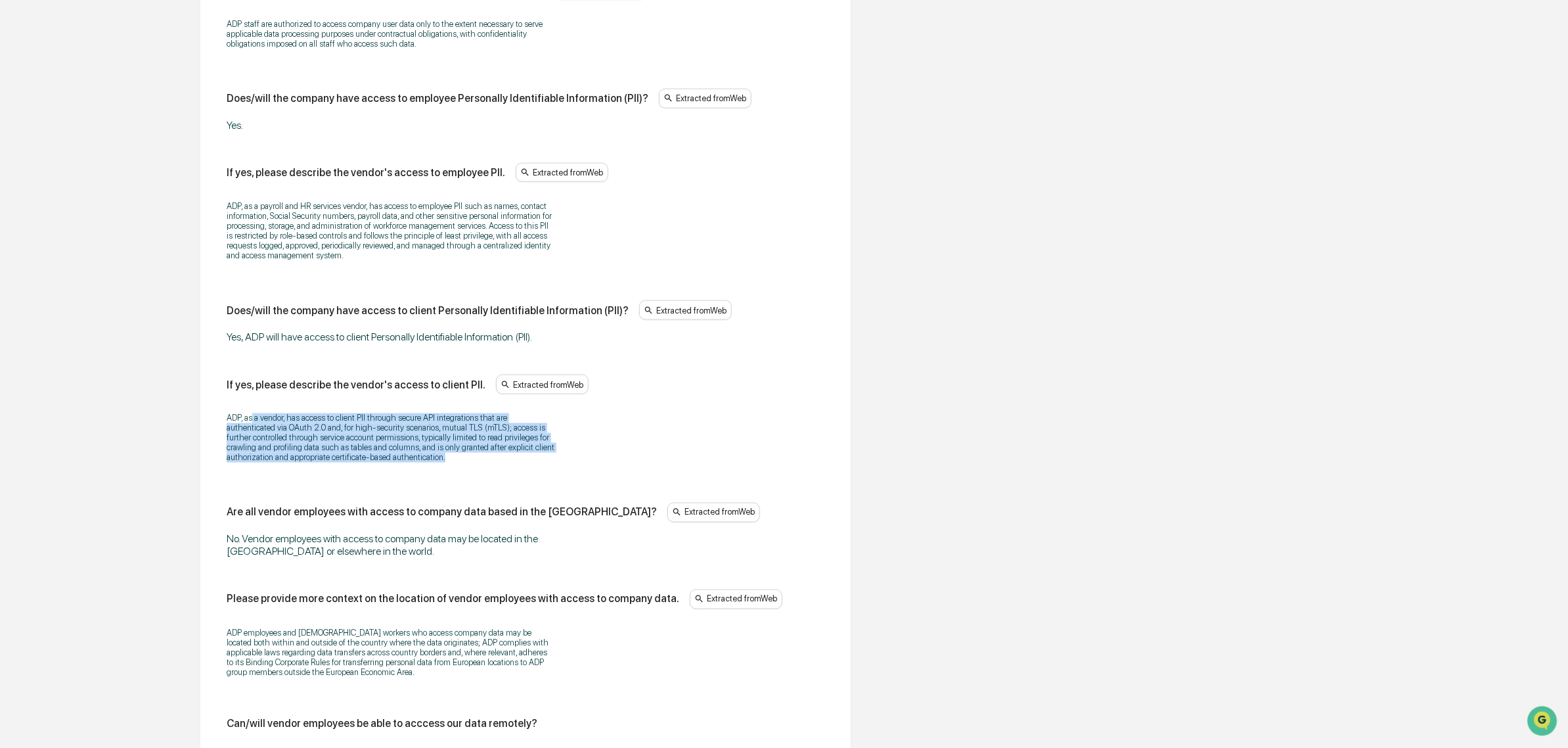
click at [253, 421] on div "ADP, as a vendor, has access to client PII through secure API integrations that…" at bounding box center [526, 438] width 598 height 66
drag, startPoint x: 265, startPoint y: 435, endPoint x: 454, endPoint y: 484, distance: 195.2
click at [454, 471] on div "ADP, as a vendor, has access to client PII through secure API integrations that…" at bounding box center [526, 438] width 598 height 66
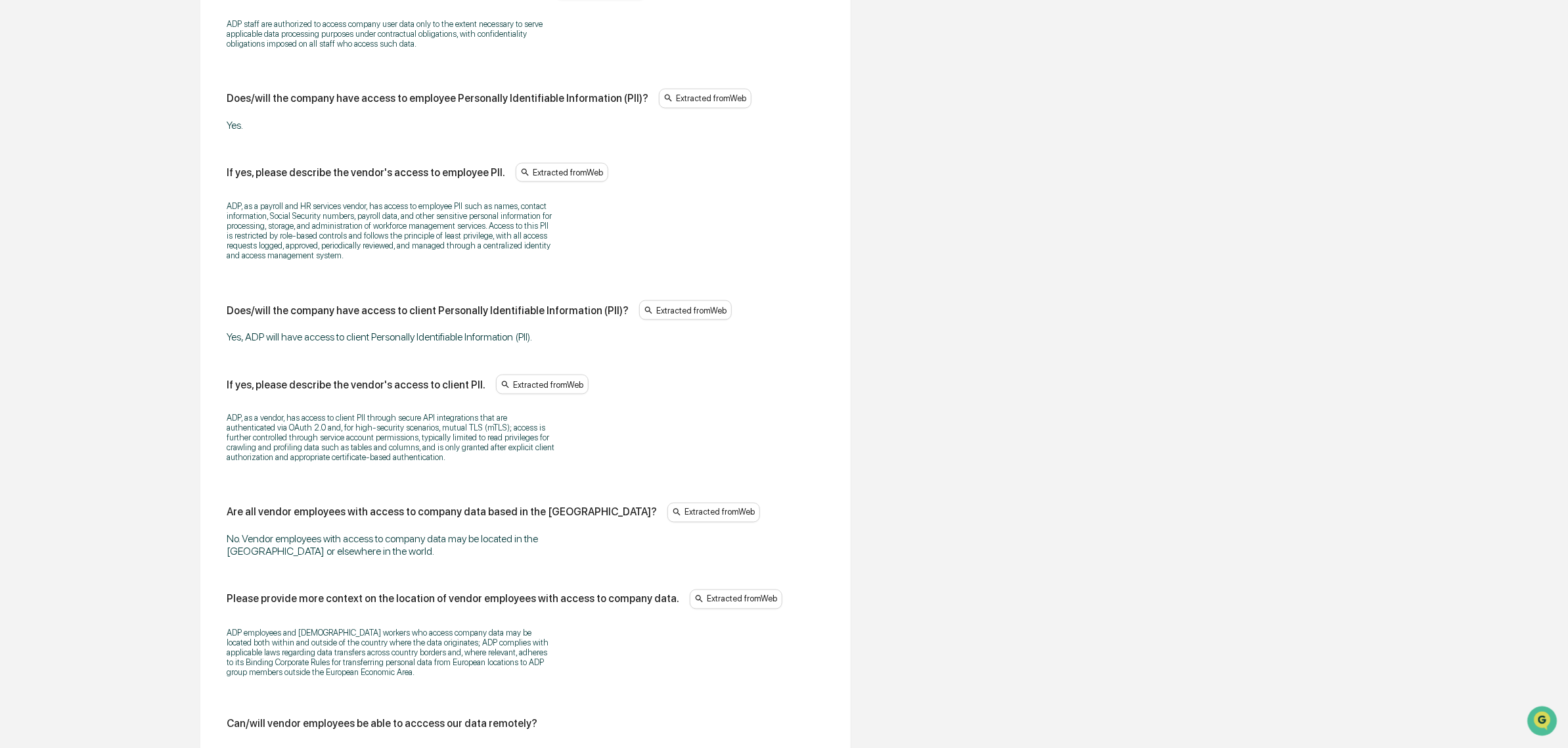
scroll to position [1331, 0]
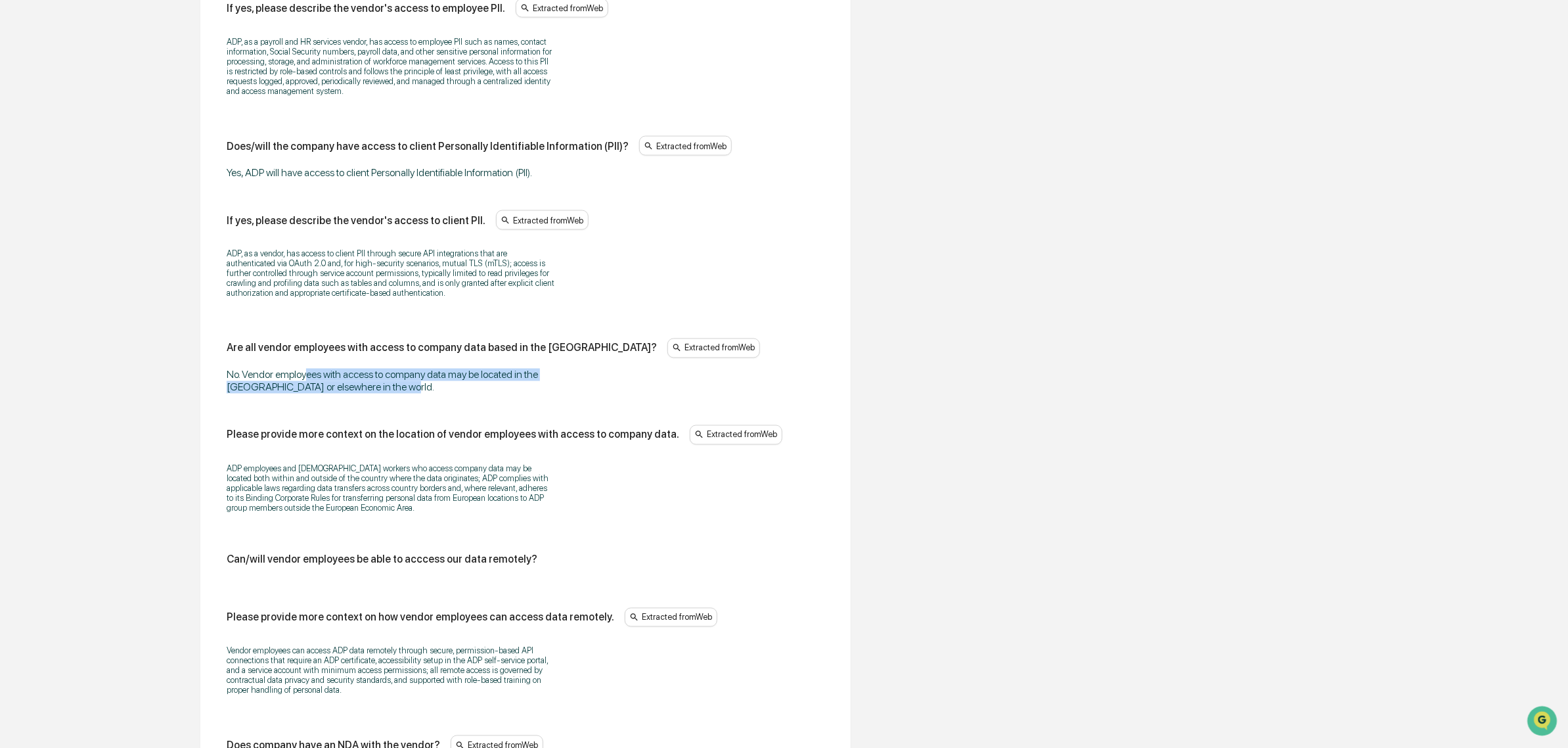
drag, startPoint x: 306, startPoint y: 391, endPoint x: 427, endPoint y: 409, distance: 122.3
click at [427, 394] on div "No. Vendor employees with access to company data may be located in the United S…" at bounding box center [391, 381] width 329 height 25
drag, startPoint x: 427, startPoint y: 409, endPoint x: 238, endPoint y: 405, distance: 189.0
click at [238, 394] on div "No. Vendor employees with access to company data may be located in the United S…" at bounding box center [391, 381] width 329 height 25
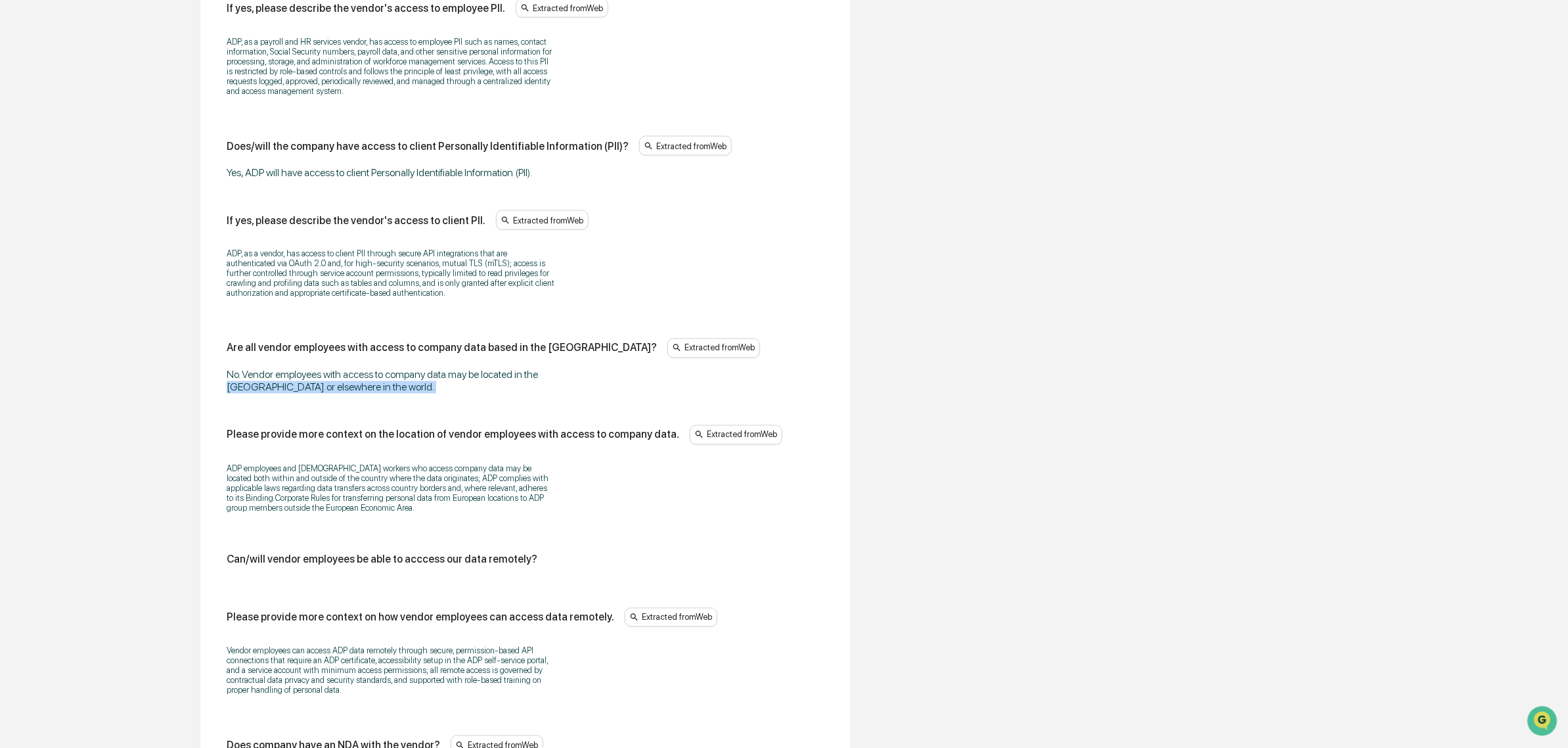
click at [238, 394] on div "No. Vendor employees with access to company data may be located in the United S…" at bounding box center [391, 381] width 329 height 25
drag, startPoint x: 227, startPoint y: 395, endPoint x: 388, endPoint y: 423, distance: 163.4
click at [388, 423] on div "Does/will the vendor have access to company data? Extracted from Web Yes, ADP w…" at bounding box center [525, 264] width 618 height 1556
click at [392, 394] on div "No. Vendor employees with access to company data may be located in the United S…" at bounding box center [391, 381] width 329 height 25
drag, startPoint x: 412, startPoint y: 408, endPoint x: 220, endPoint y: 386, distance: 193.3
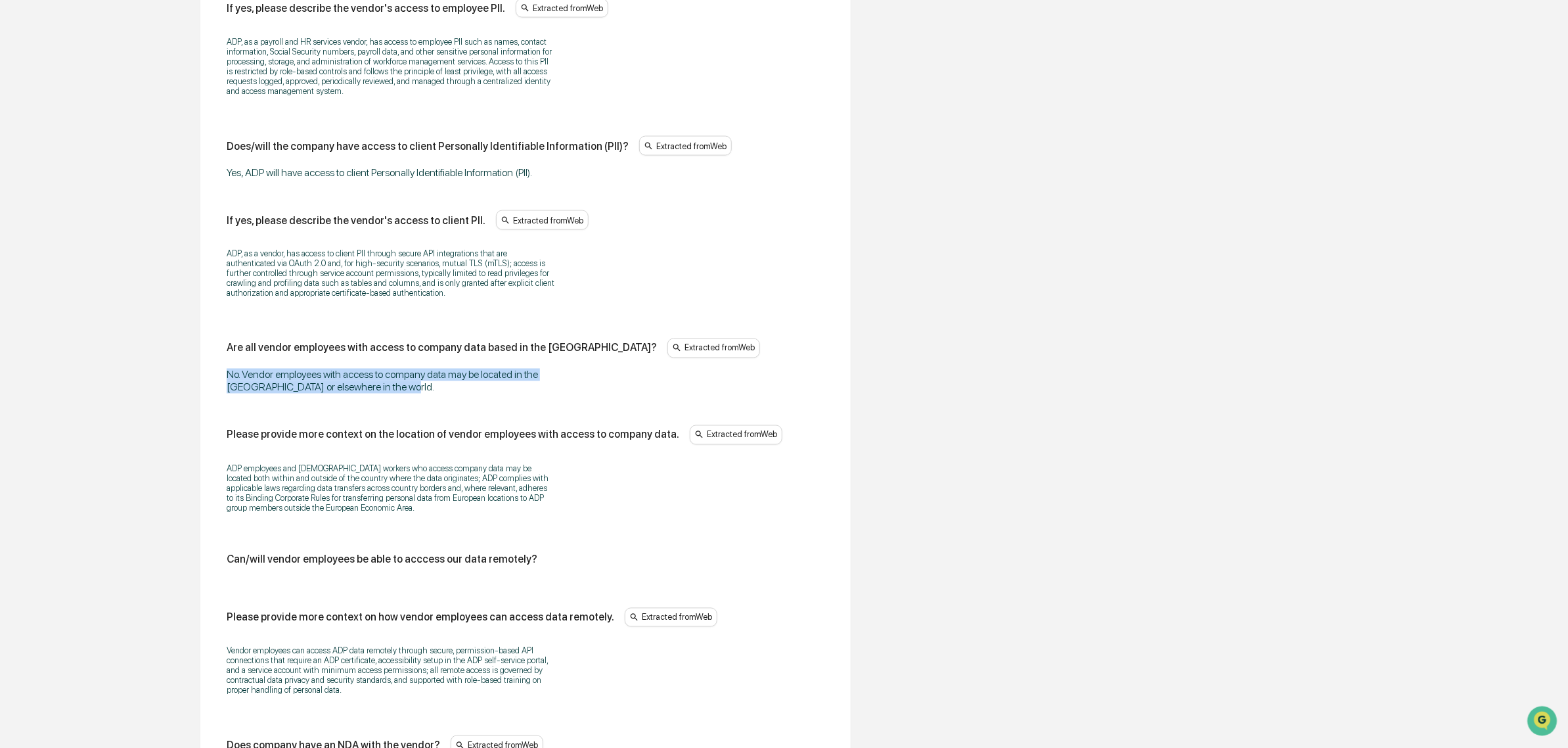
click at [220, 386] on div "Does/will the vendor have access to company data? Extracted from Web Yes, ADP w…" at bounding box center [525, 264] width 618 height 1556
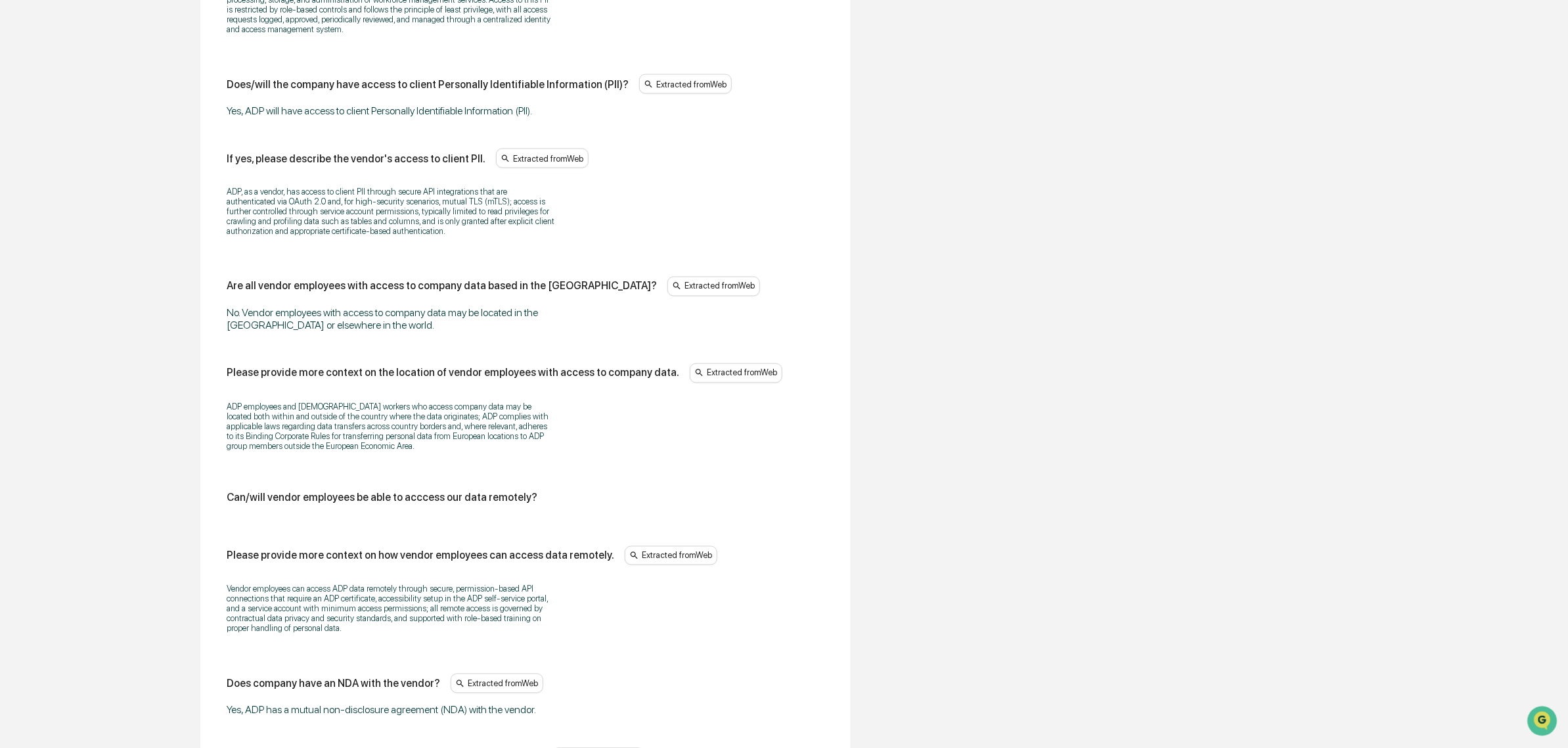
scroll to position [1578, 0]
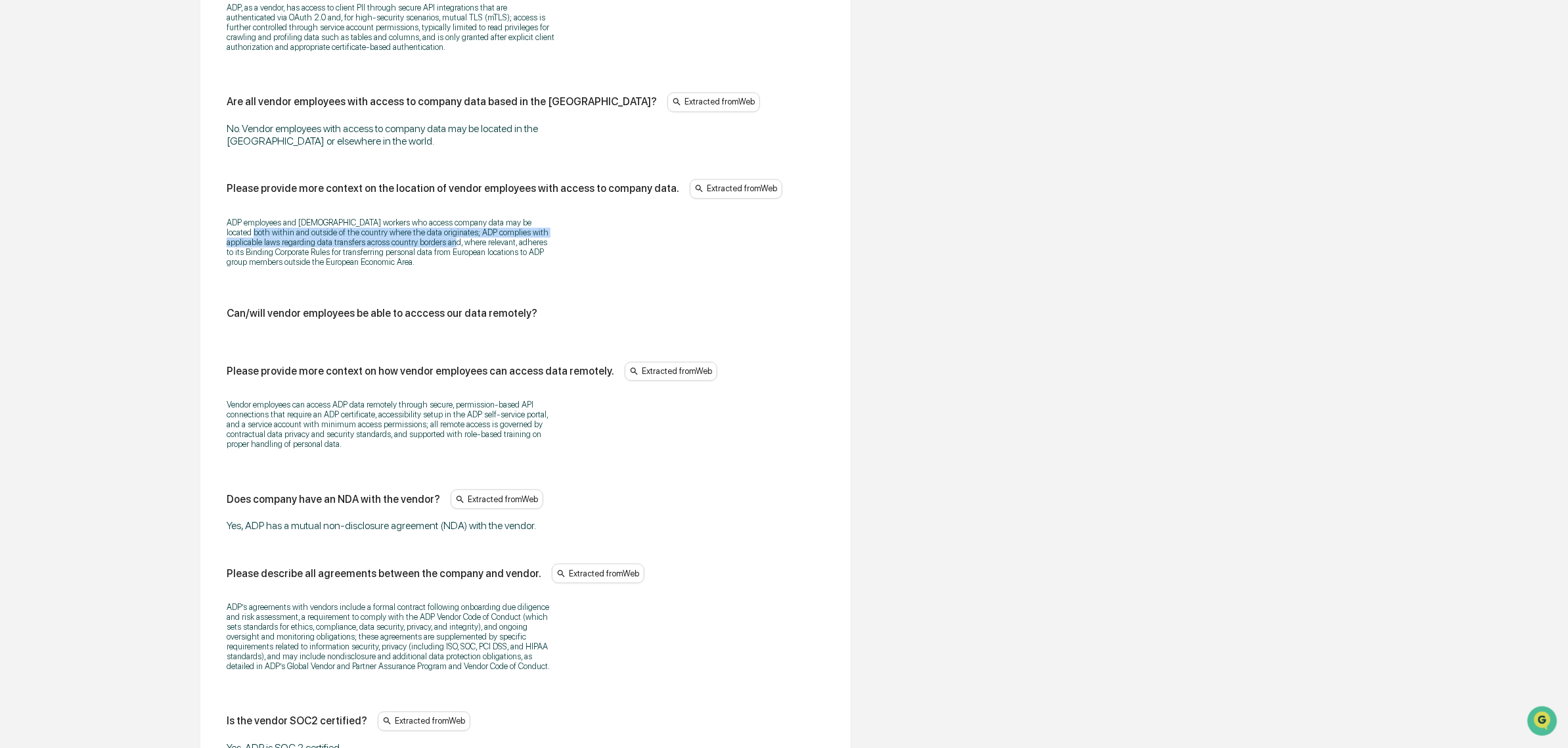
drag, startPoint x: 286, startPoint y: 237, endPoint x: 428, endPoint y: 258, distance: 143.5
click at [428, 258] on p "ADP employees and contingent workers who access company data may be located bot…" at bounding box center [391, 241] width 329 height 49
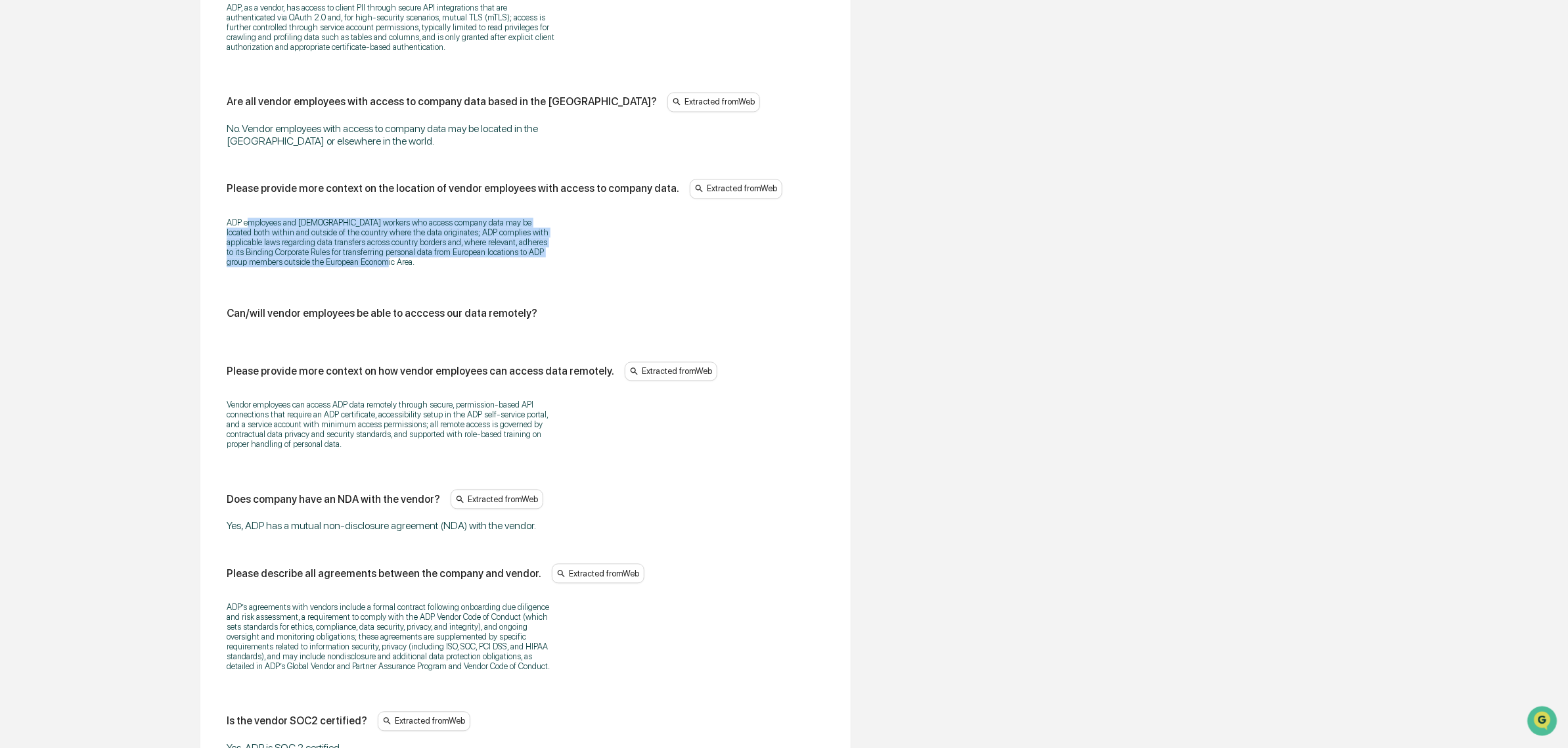
drag, startPoint x: 329, startPoint y: 262, endPoint x: 251, endPoint y: 233, distance: 83.2
click at [251, 233] on div "ADP employees and contingent workers who access company data may be located bot…" at bounding box center [526, 242] width 598 height 66
drag, startPoint x: 217, startPoint y: 233, endPoint x: 402, endPoint y: 283, distance: 191.6
click at [402, 283] on div "Does/will the vendor have access to company data? Extracted from Web Yes, ADP w…" at bounding box center [525, 18] width 618 height 1556
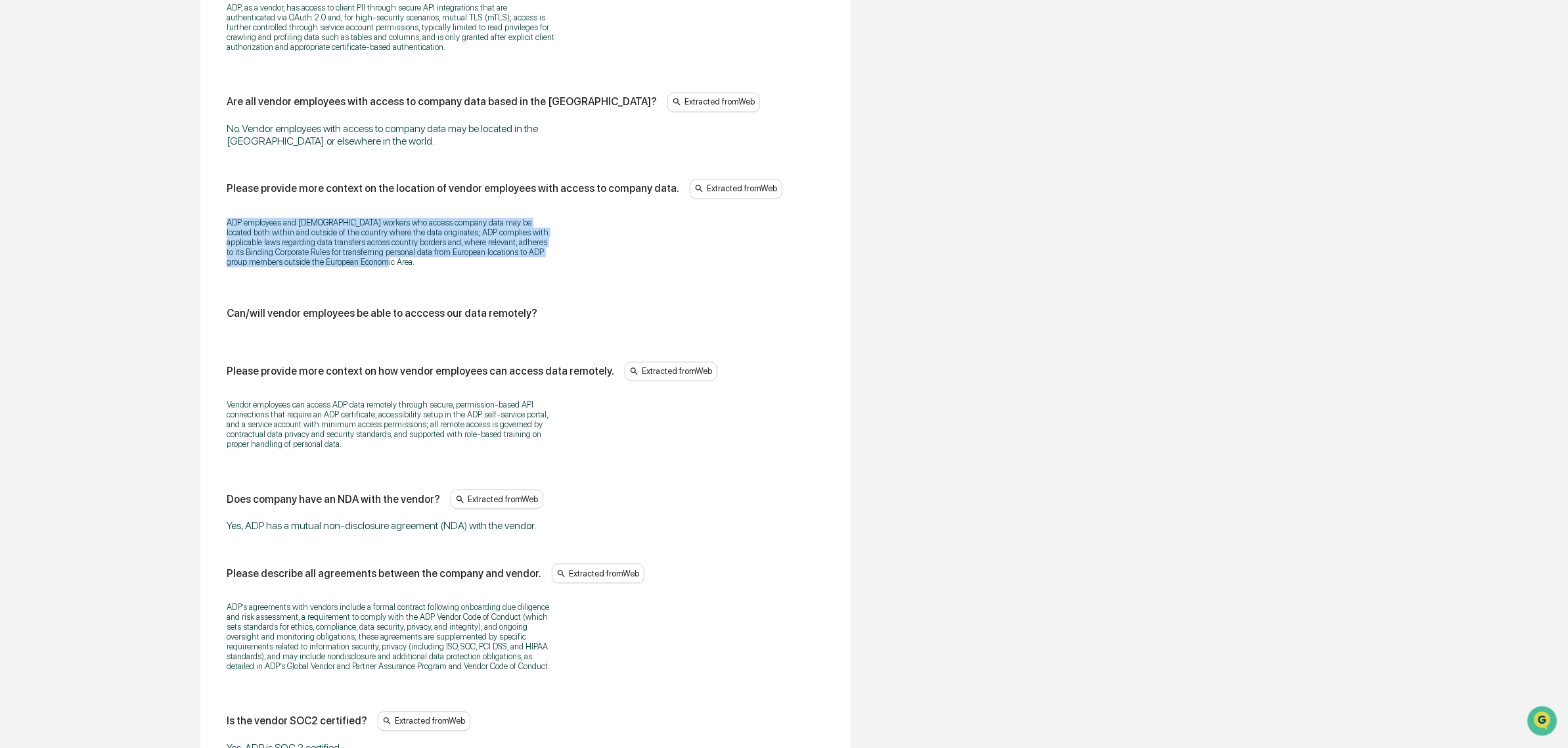
click at [402, 267] on p "ADP employees and contingent workers who access company data may be located bot…" at bounding box center [391, 241] width 329 height 49
drag, startPoint x: 402, startPoint y: 283, endPoint x: 287, endPoint y: 248, distance: 120.2
click at [287, 248] on p "ADP employees and contingent workers who access company data may be located bot…" at bounding box center [391, 241] width 329 height 49
drag
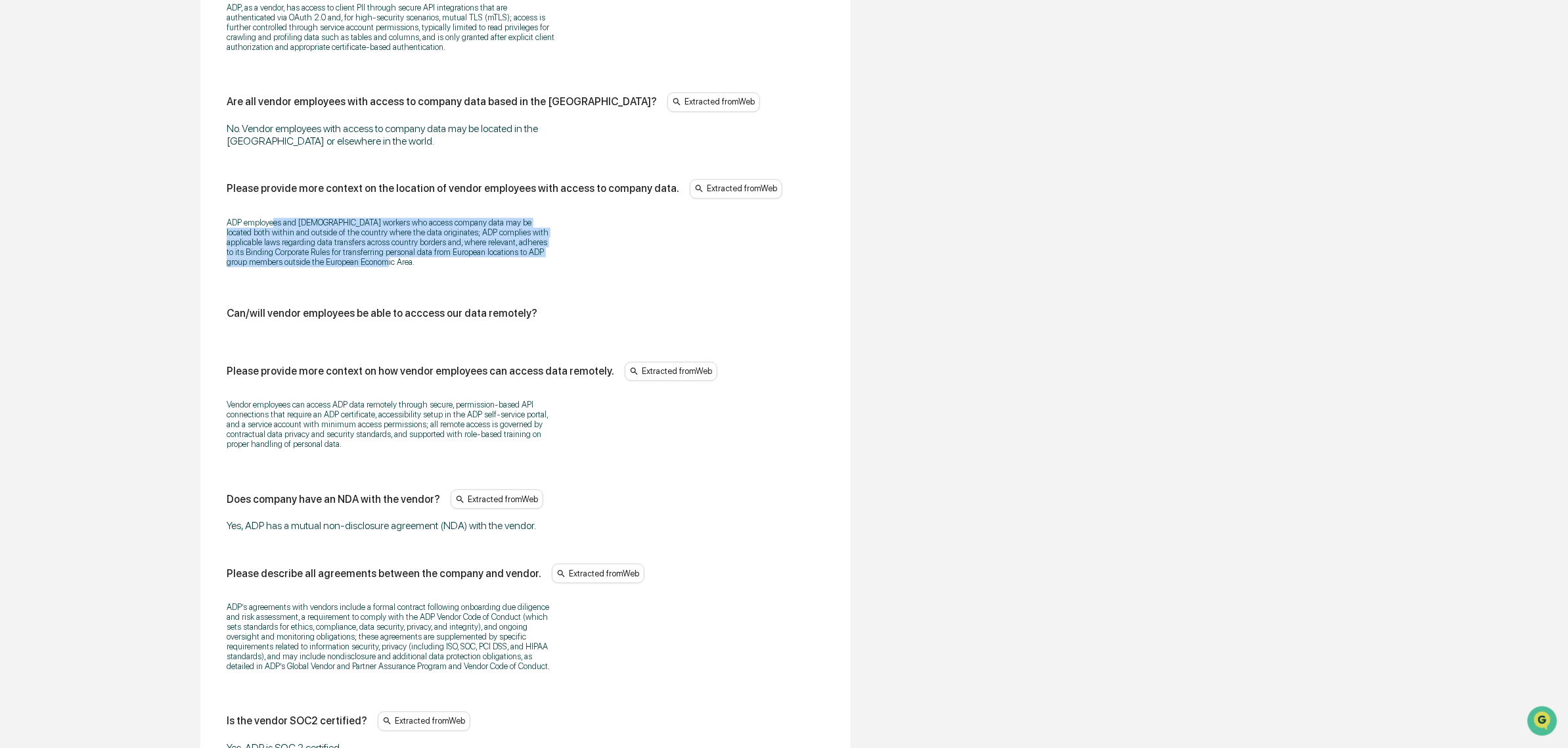
click at [423, 275] on div "ADP employees and contingent workers who access company data may be located bot…" at bounding box center [526, 242] width 598 height 66
click at [209, 243] on div "Data Access & Controls Some fields are missing Does/will the vendor have access…" at bounding box center [526, 13] width 650 height 1663
click at [397, 303] on div "Data Access & Controls Some fields are missing Does/will the vendor have access…" at bounding box center [526, 13] width 650 height 1663
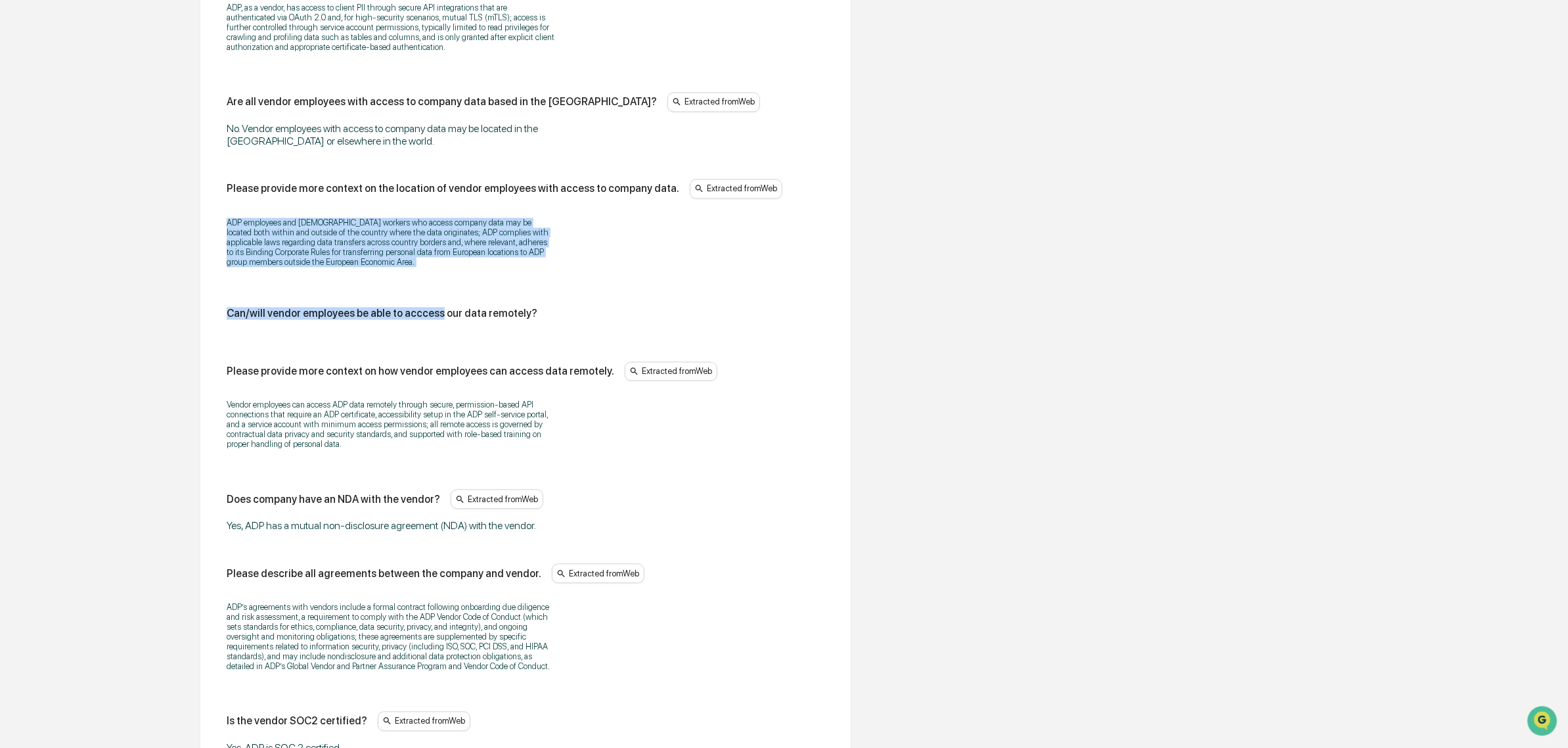
click at [397, 303] on div "Does/will the vendor have access to company data? Extracted from Web Yes, ADP w…" at bounding box center [526, 16] width 598 height 1475
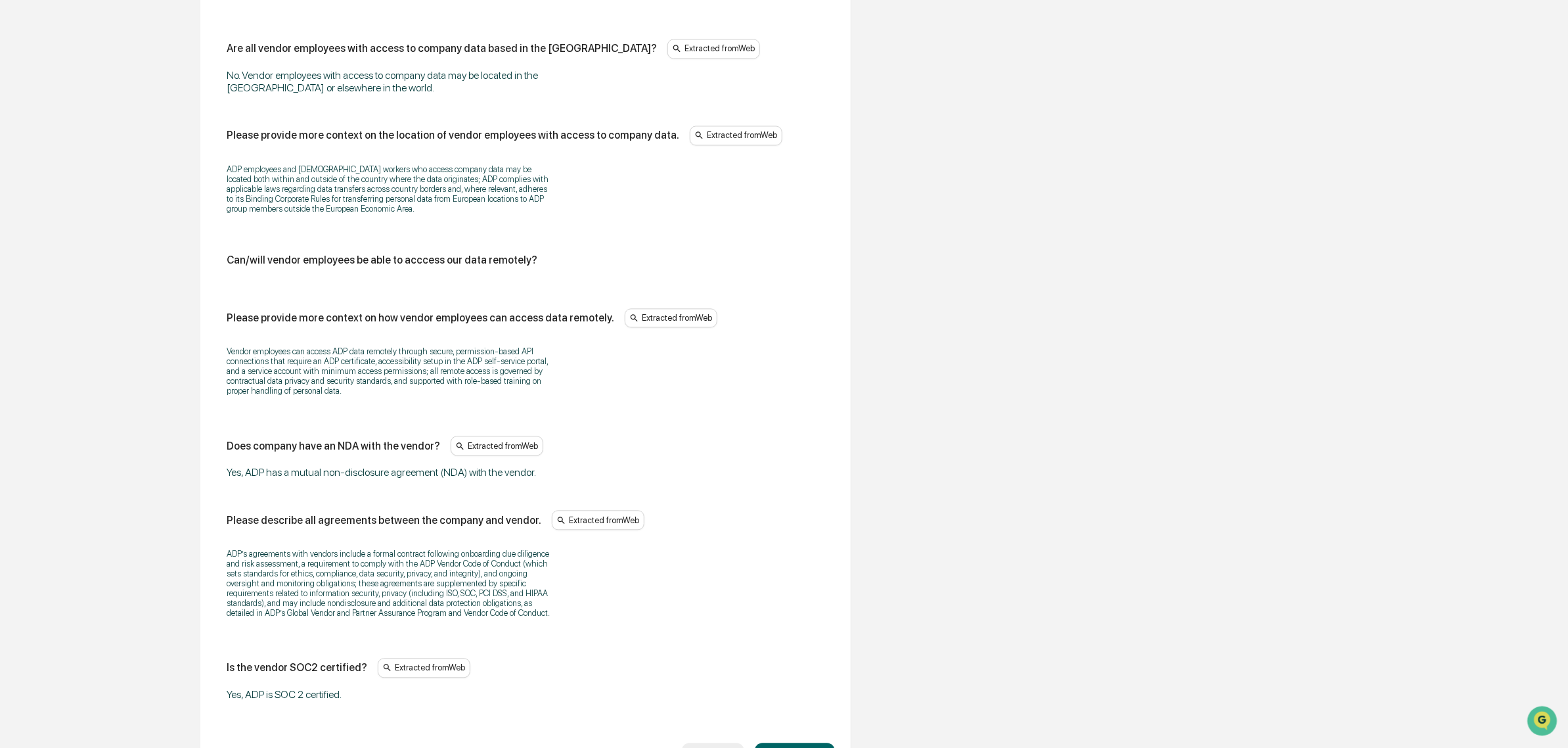
scroll to position [1660, 0]
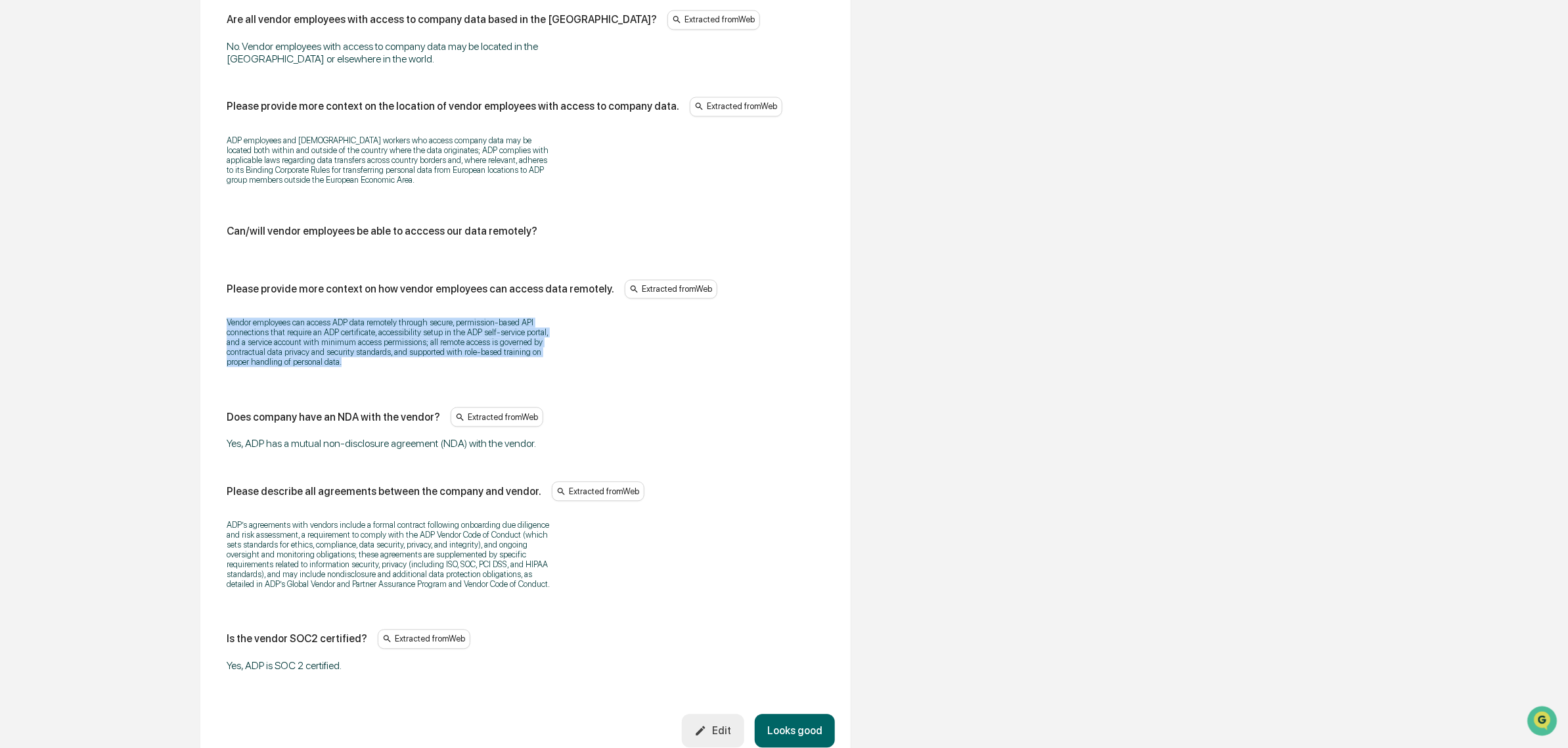
click at [357, 375] on div "Vendor employees can access ADP data remotely through secure, permission-based …" at bounding box center [526, 342] width 598 height 66
click at [232, 355] on div "Vendor employees can access ADP data remotely through secure, permission-based …" at bounding box center [526, 342] width 598 height 66
click at [232, 355] on p "Vendor employees can access ADP data remotely through secure, permission-based …" at bounding box center [391, 342] width 329 height 49
click at [440, 367] on p "Vendor employees can access ADP data remotely through secure, permission-based …" at bounding box center [391, 342] width 329 height 49
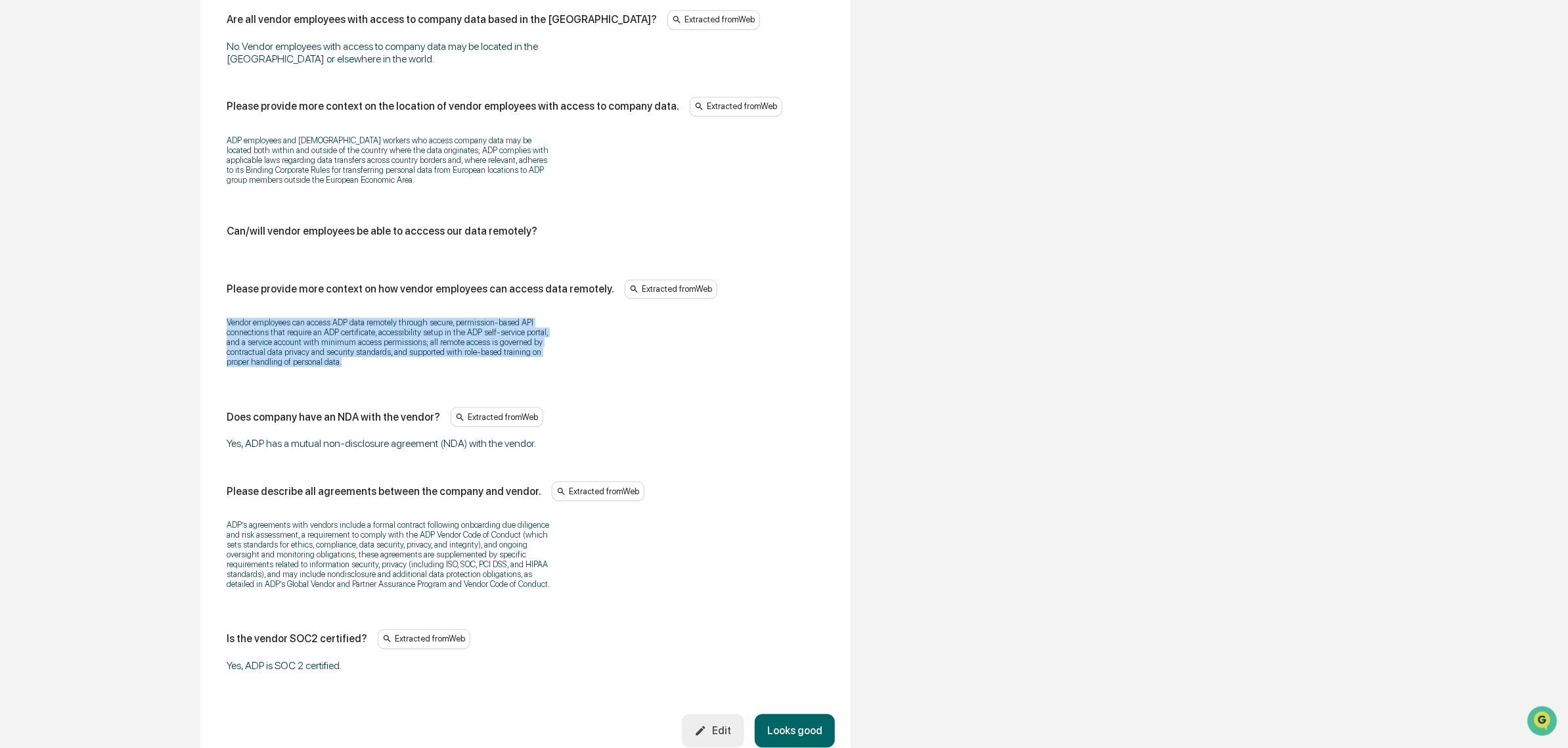
click at [440, 367] on p "Vendor employees can access ADP data remotely through secure, permission-based …" at bounding box center [391, 342] width 329 height 49
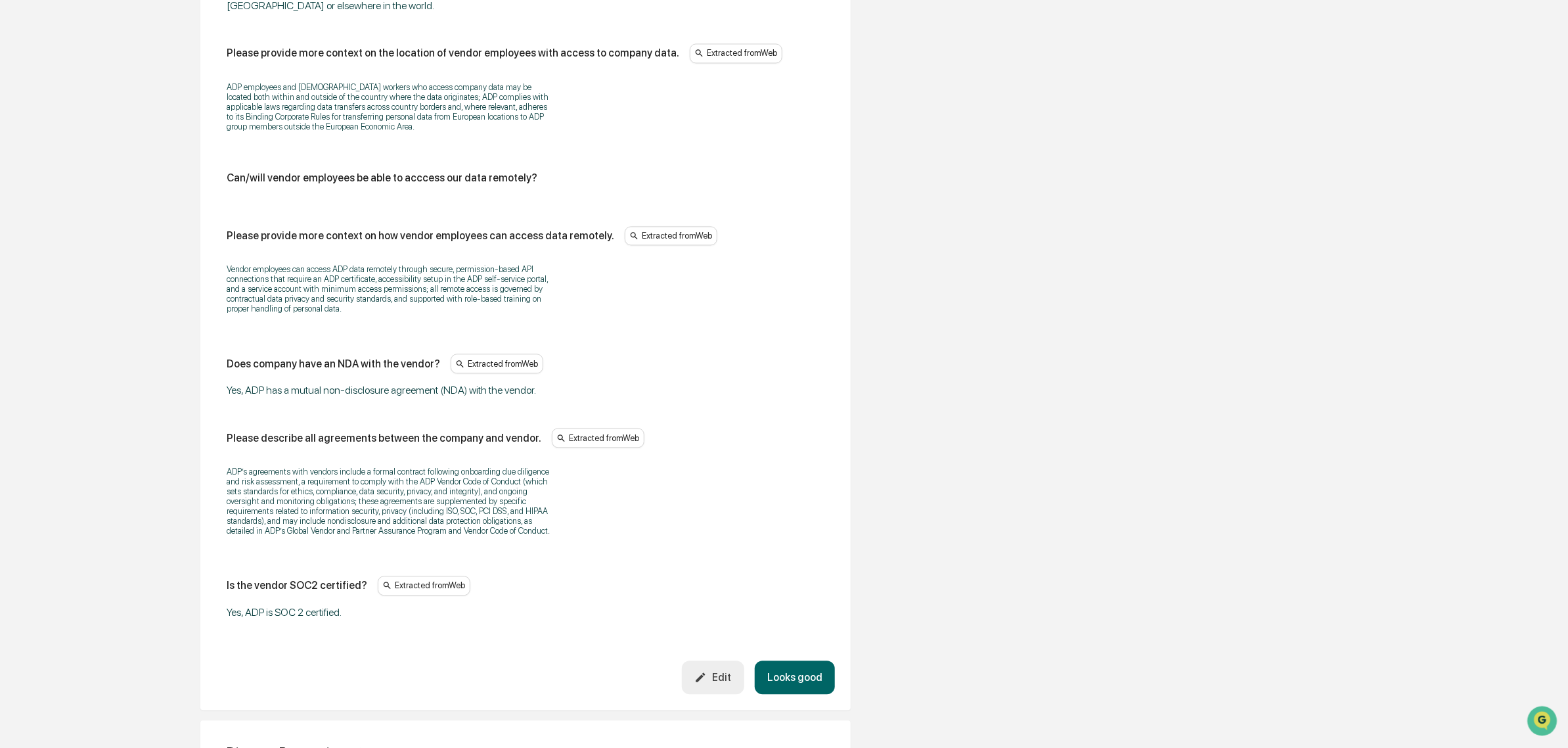
scroll to position [1742, 0]
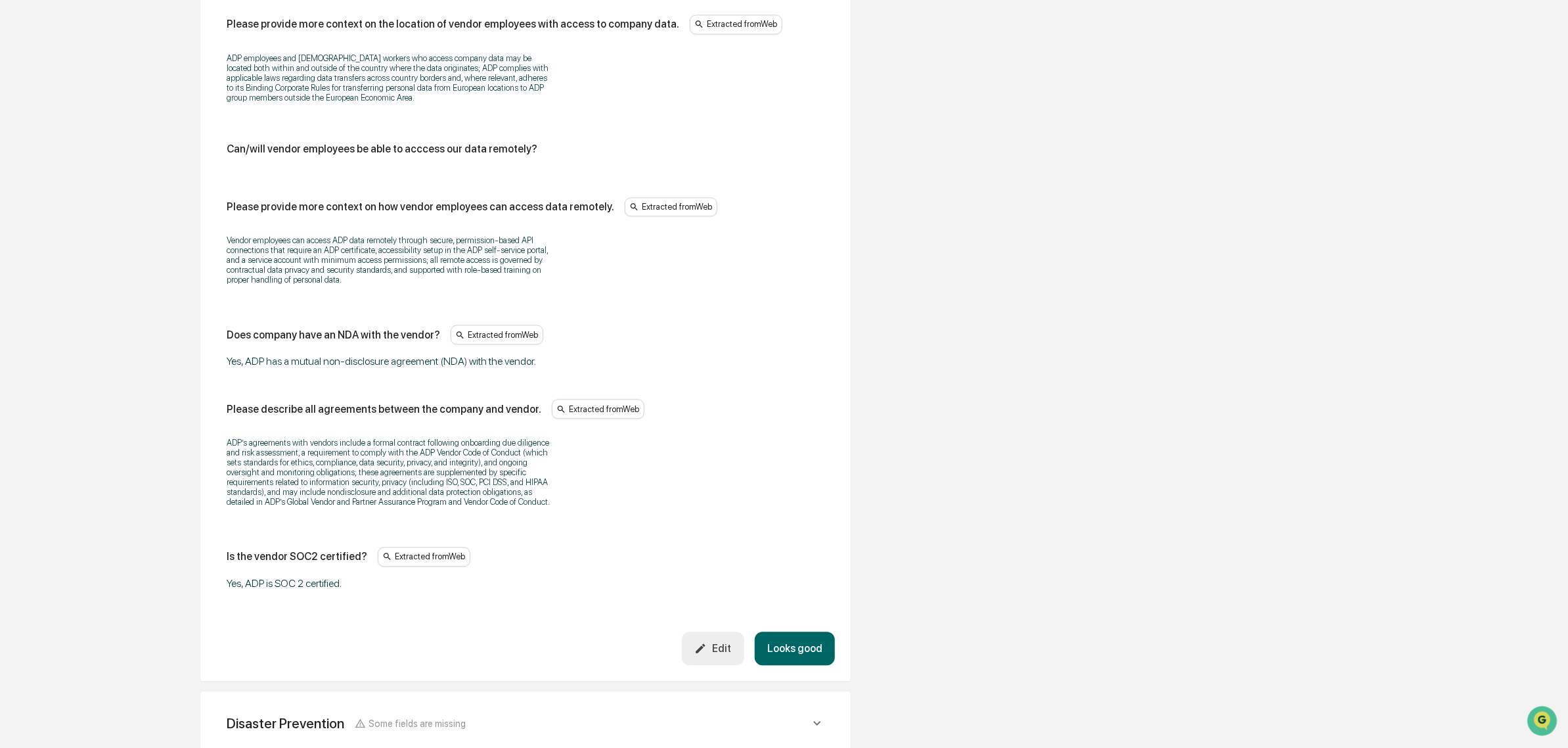
click at [726, 665] on button "Edit" at bounding box center [713, 648] width 62 height 33
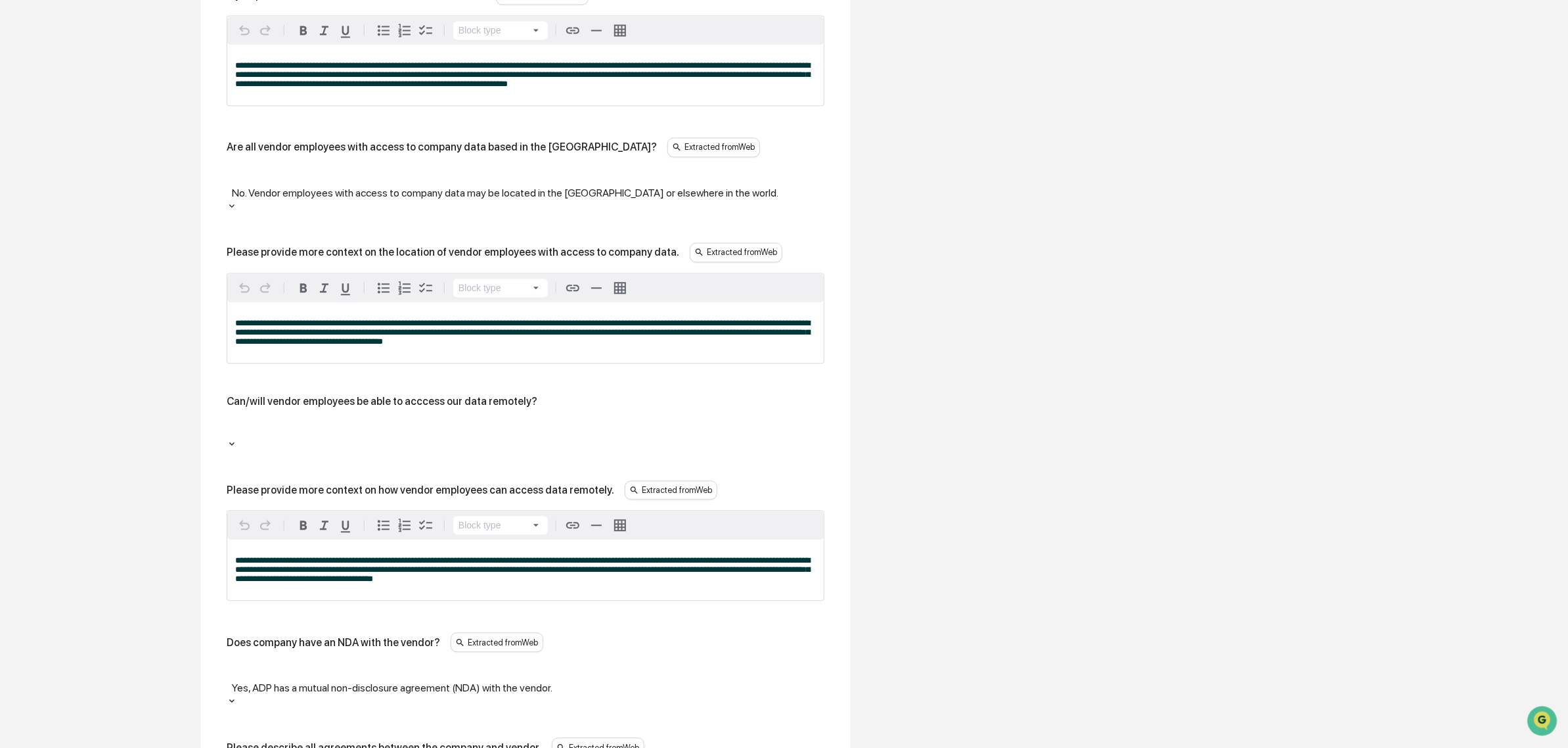
click at [371, 421] on div at bounding box center [525, 428] width 584 height 15
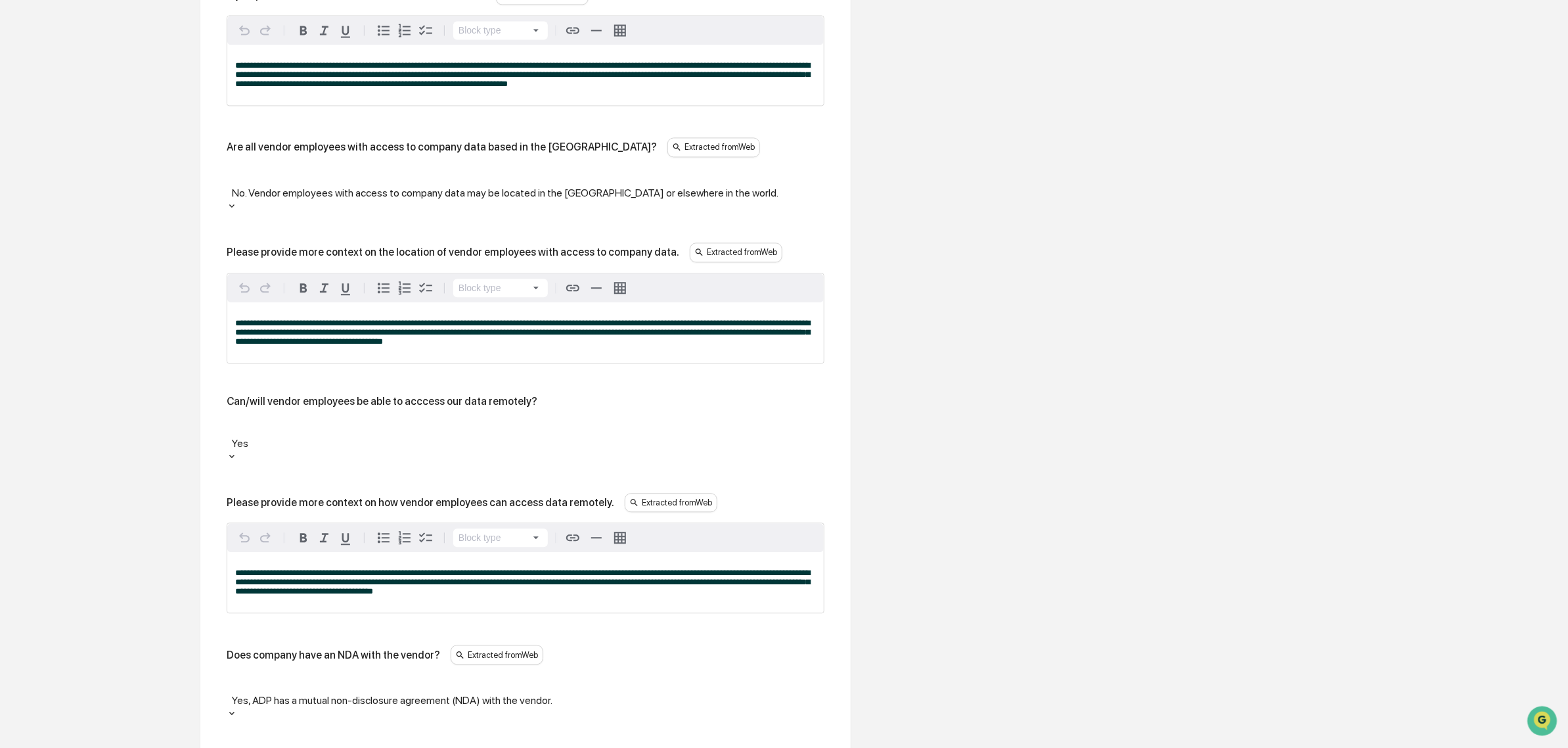
scroll to position [1988, 0]
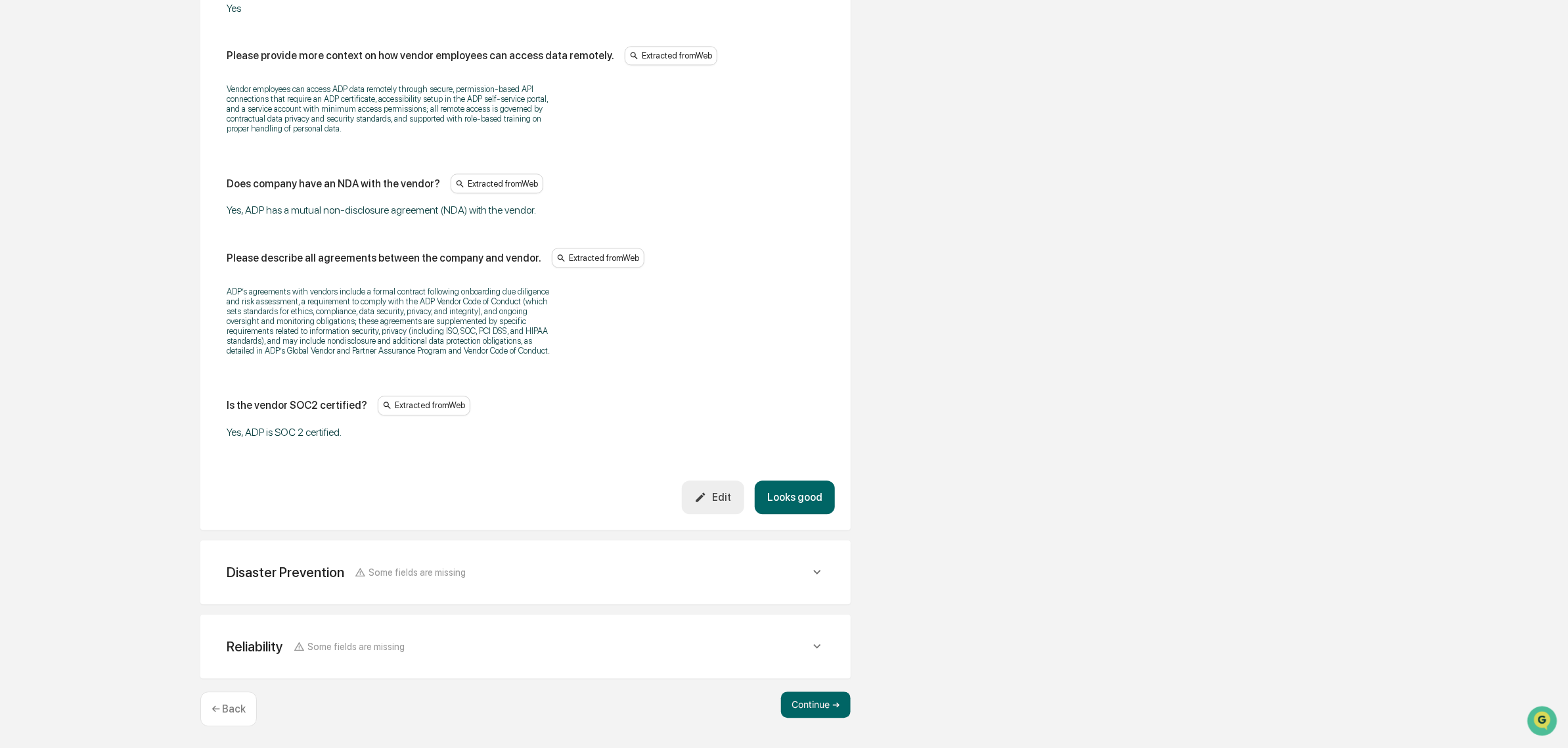
click at [797, 501] on button "Looks good" at bounding box center [795, 497] width 80 height 33
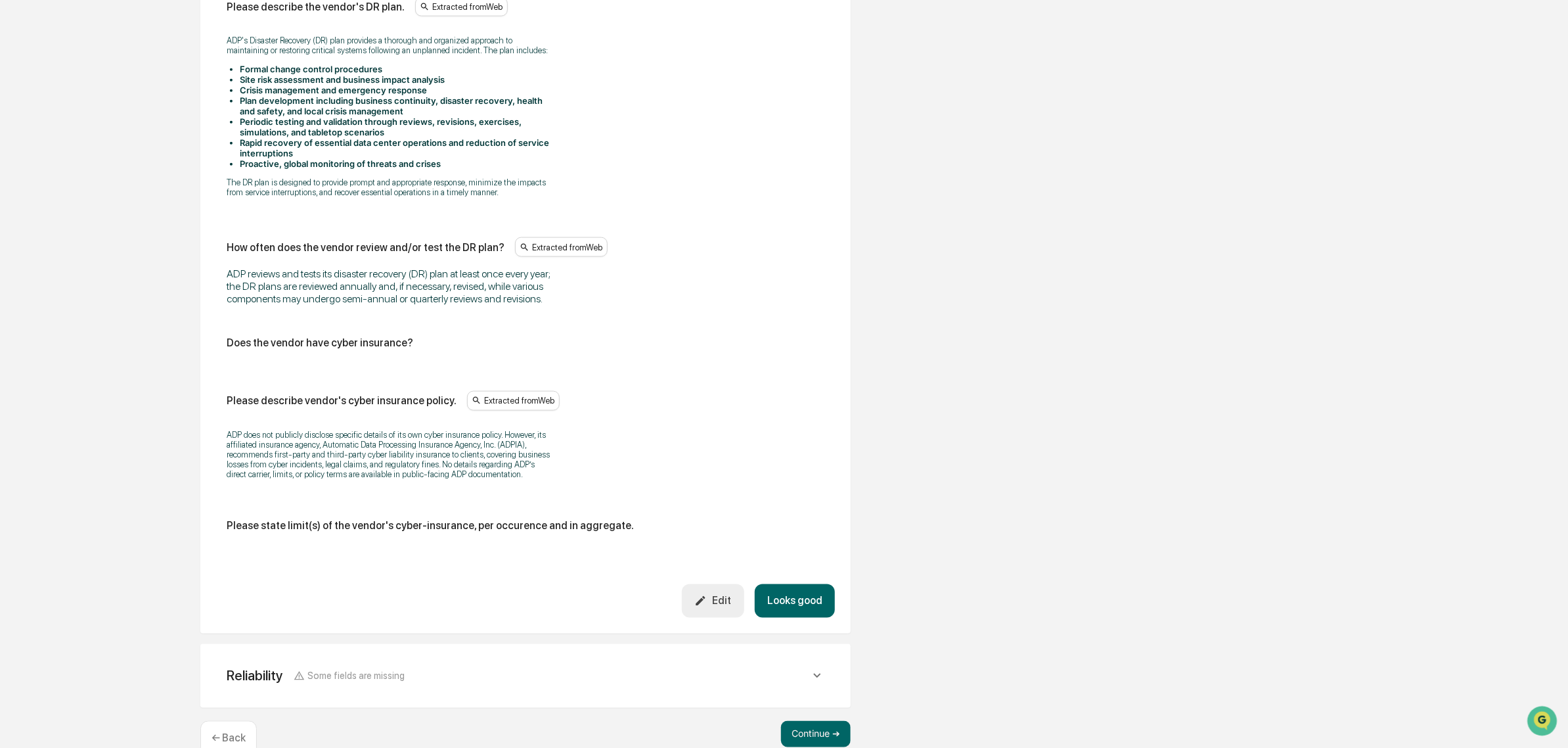
scroll to position [1010, 0]
click at [782, 616] on button "Looks good" at bounding box center [795, 599] width 80 height 33
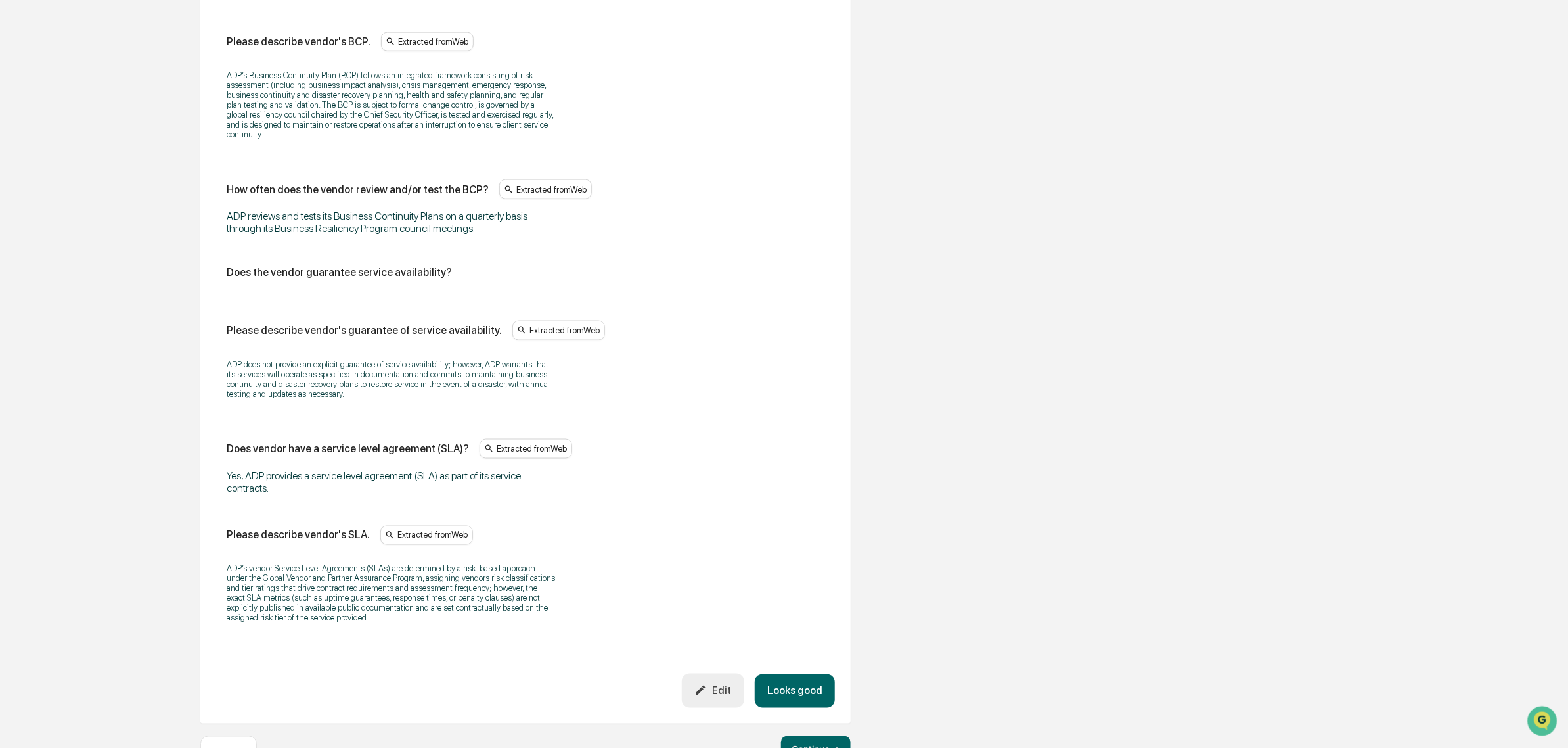
scroll to position [1083, 0]
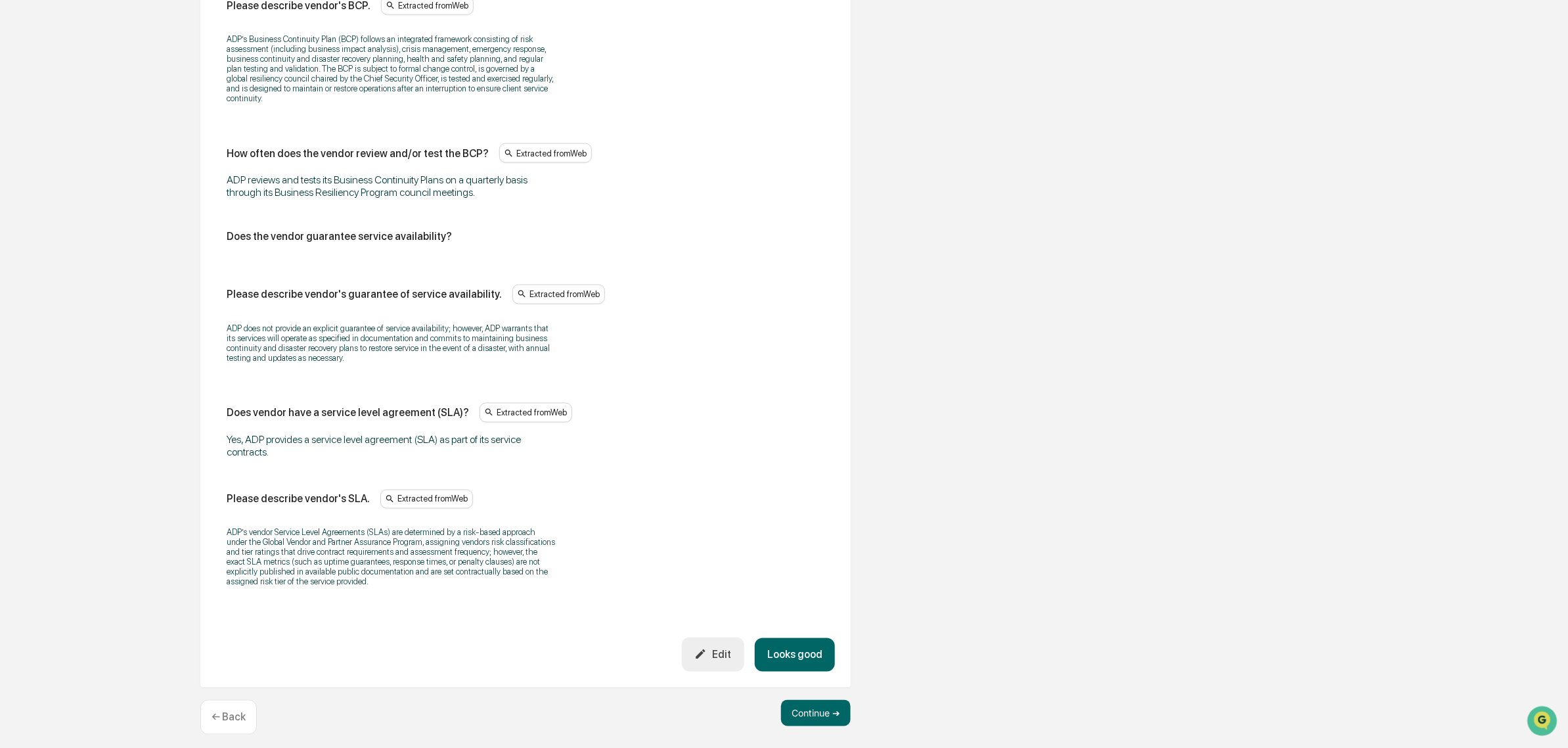
click at [797, 659] on button "Looks good" at bounding box center [795, 655] width 80 height 33
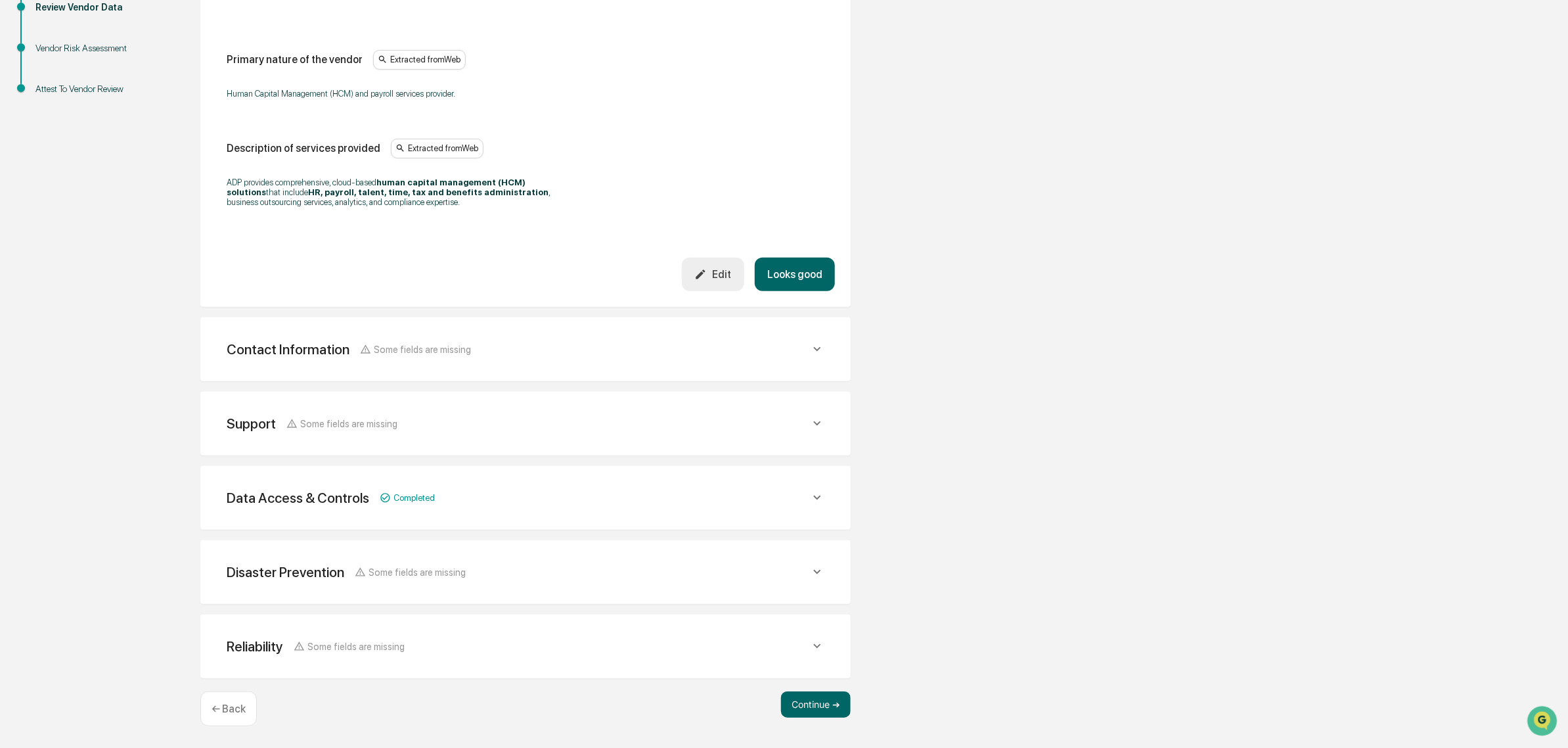
scroll to position [296, 0]
click at [786, 288] on button "Looks good" at bounding box center [795, 274] width 80 height 33
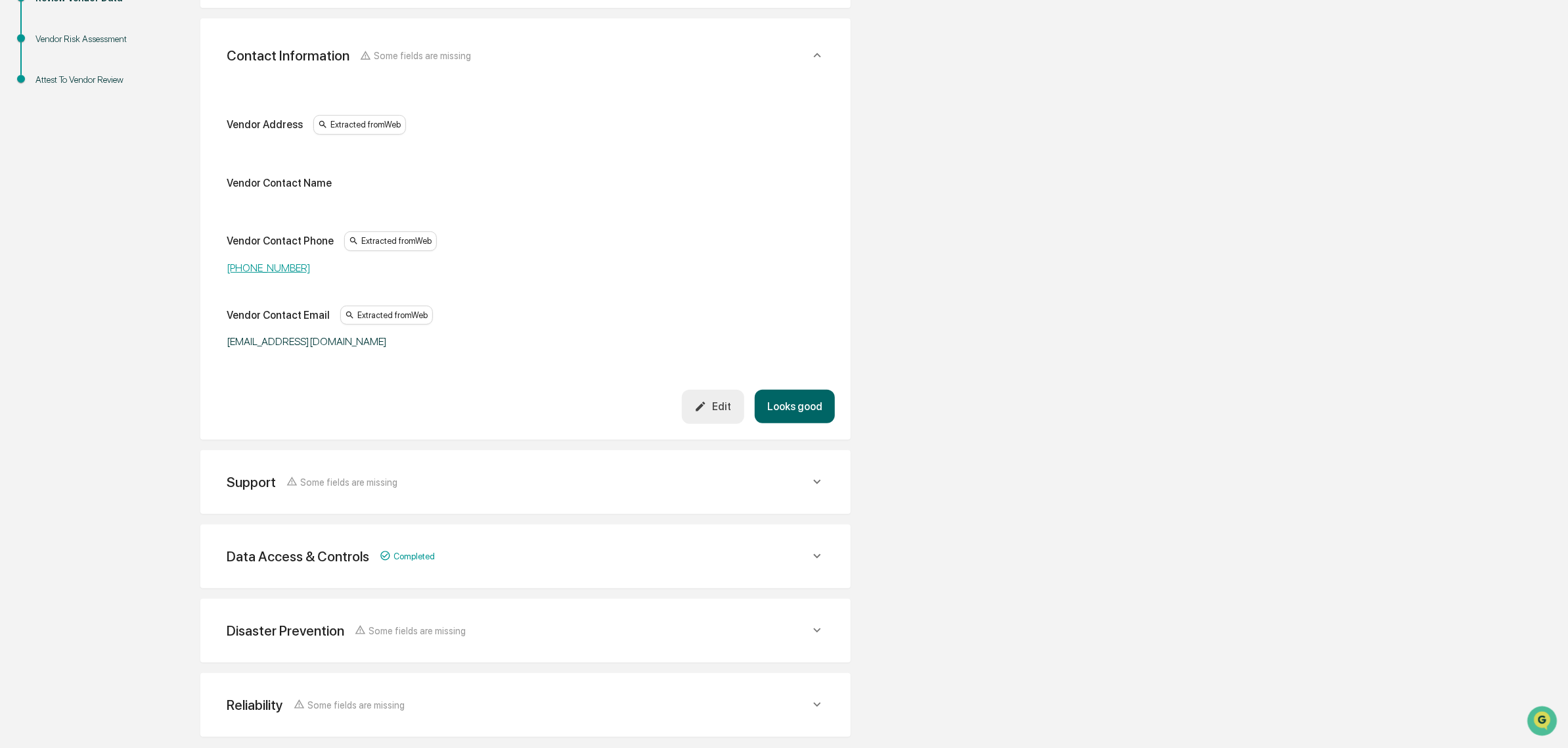
scroll to position [360, 0]
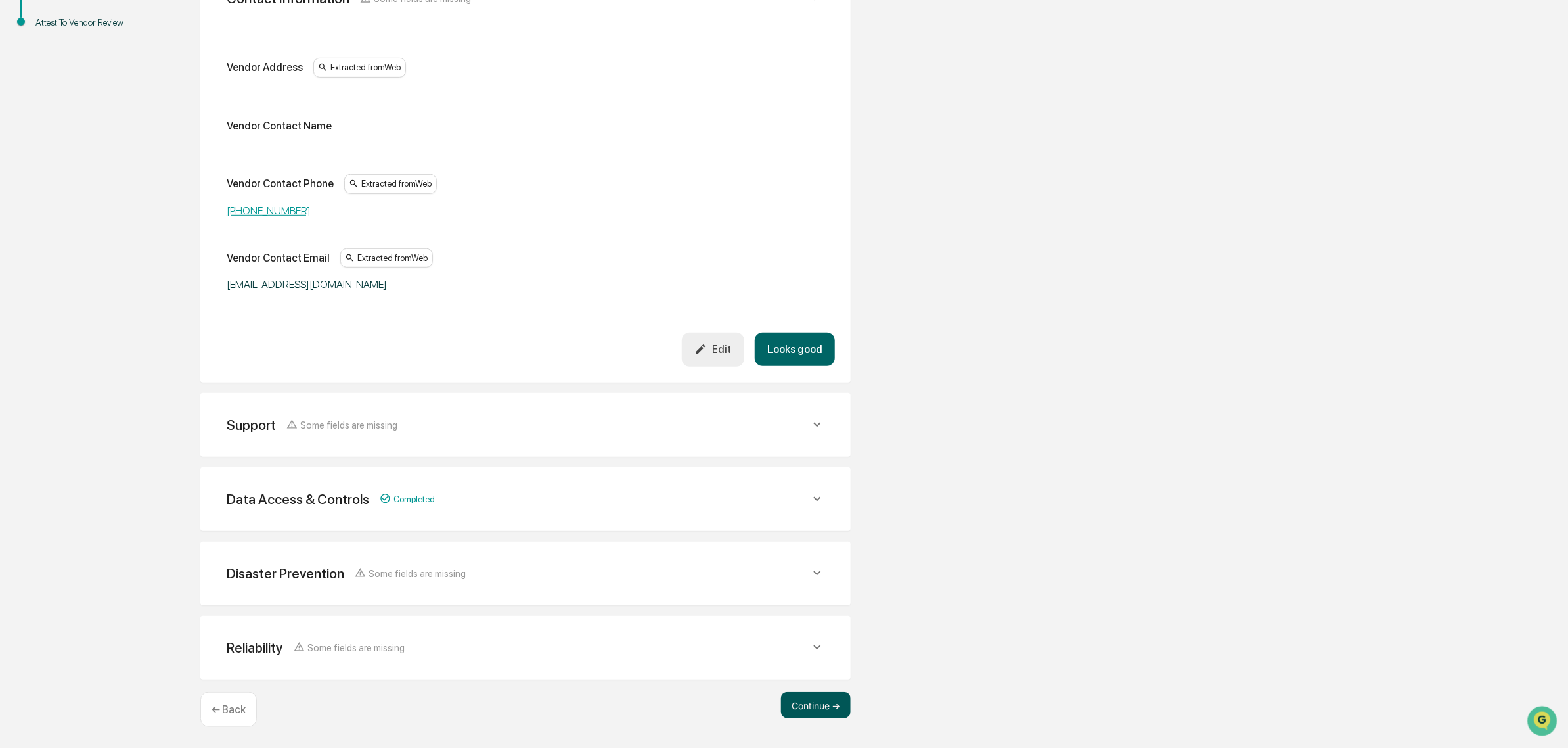
click at [818, 704] on button "Continue ➔" at bounding box center [815, 705] width 70 height 26
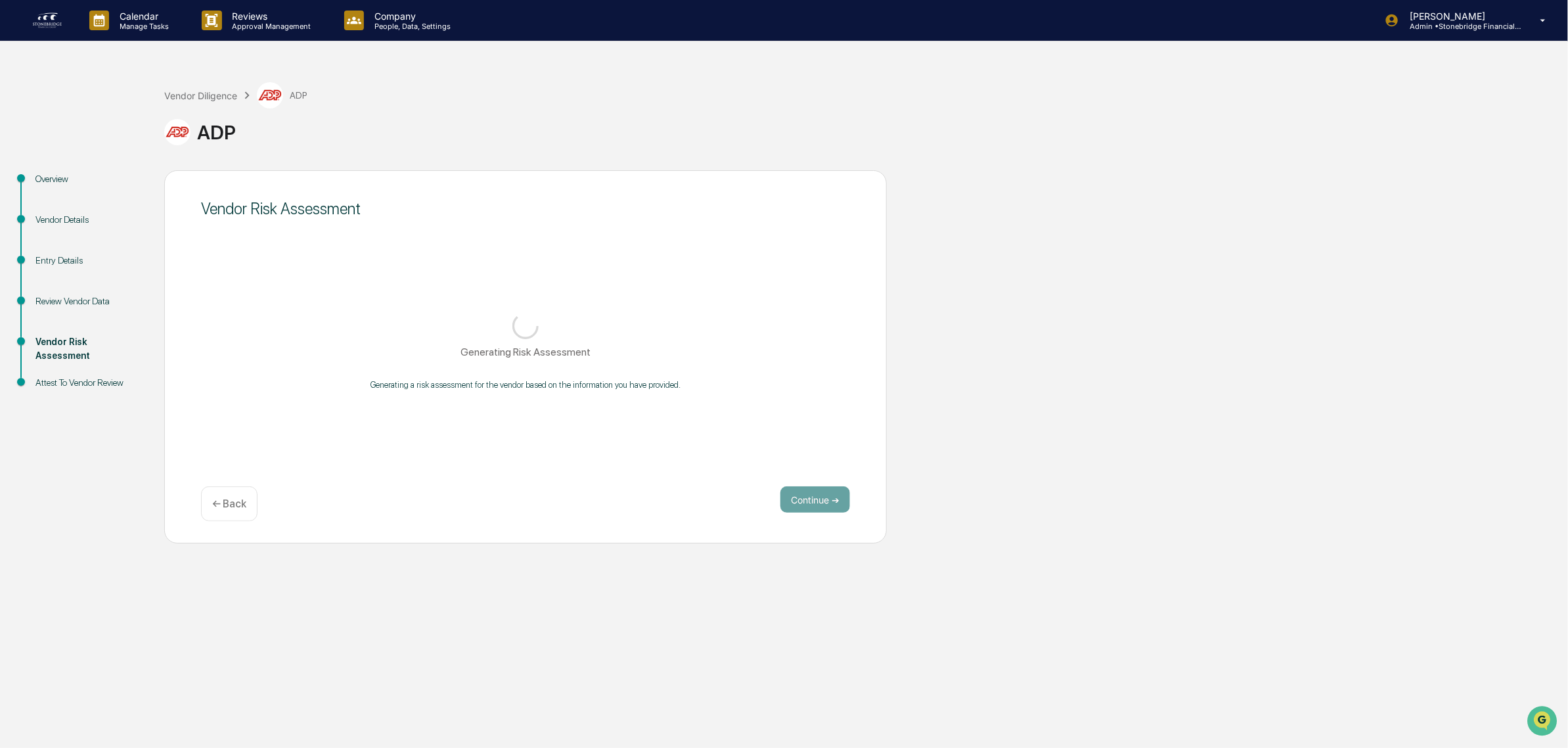
scroll to position [0, 0]
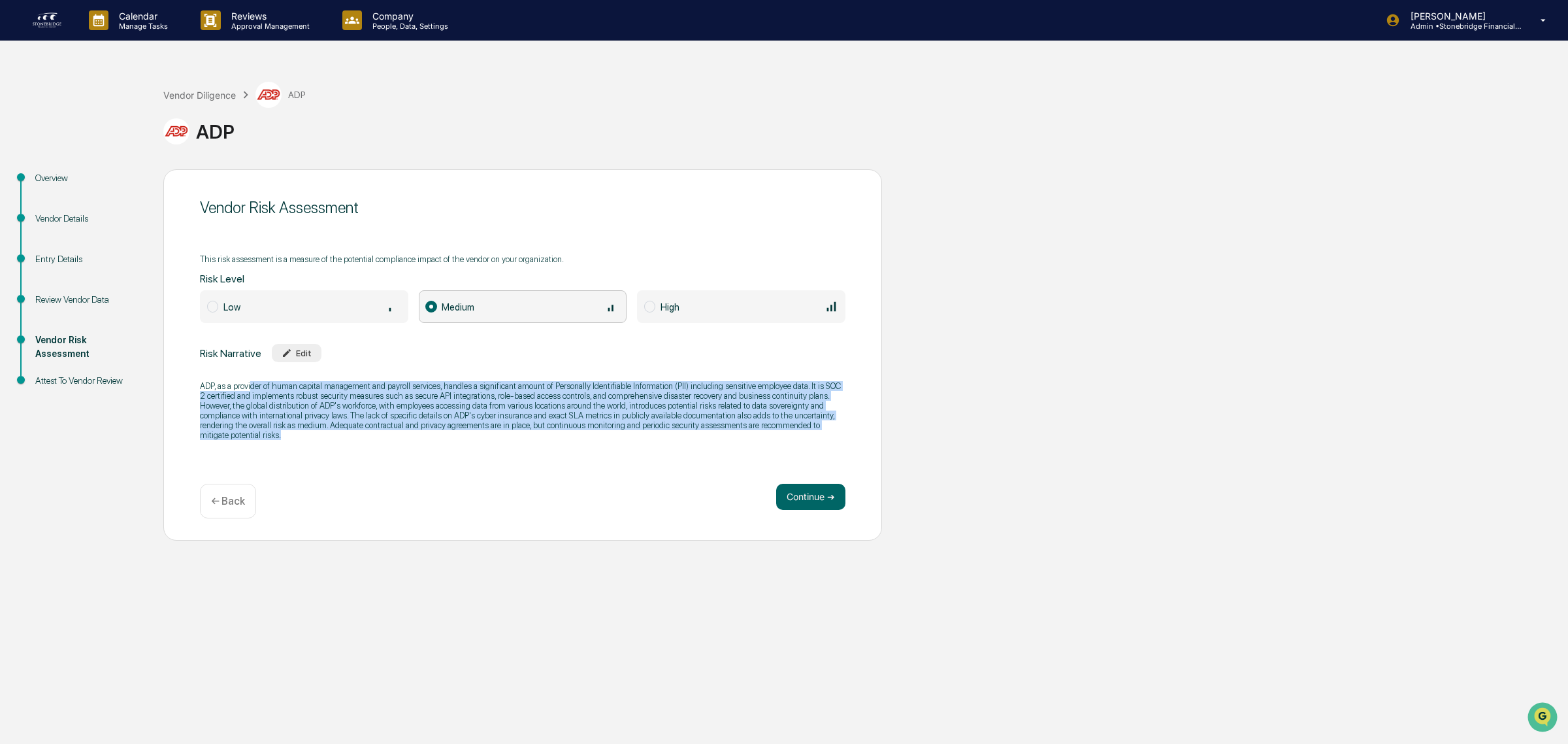
drag, startPoint x: 252, startPoint y: 387, endPoint x: 508, endPoint y: 463, distance: 267.0
click at [508, 463] on div "Vendor Risk Assessment This risk assessment is a measure of the potential compl…" at bounding box center [522, 354] width 719 height 371
click at [508, 463] on div "Vendor Risk Assessment This risk assessment is a measure of the potential compl…" at bounding box center [522, 354] width 719 height 371
drag, startPoint x: 508, startPoint y: 463, endPoint x: 422, endPoint y: 384, distance: 116.8
click at [422, 384] on div "Vendor Risk Assessment This risk assessment is a measure of the potential compl…" at bounding box center [522, 354] width 719 height 371
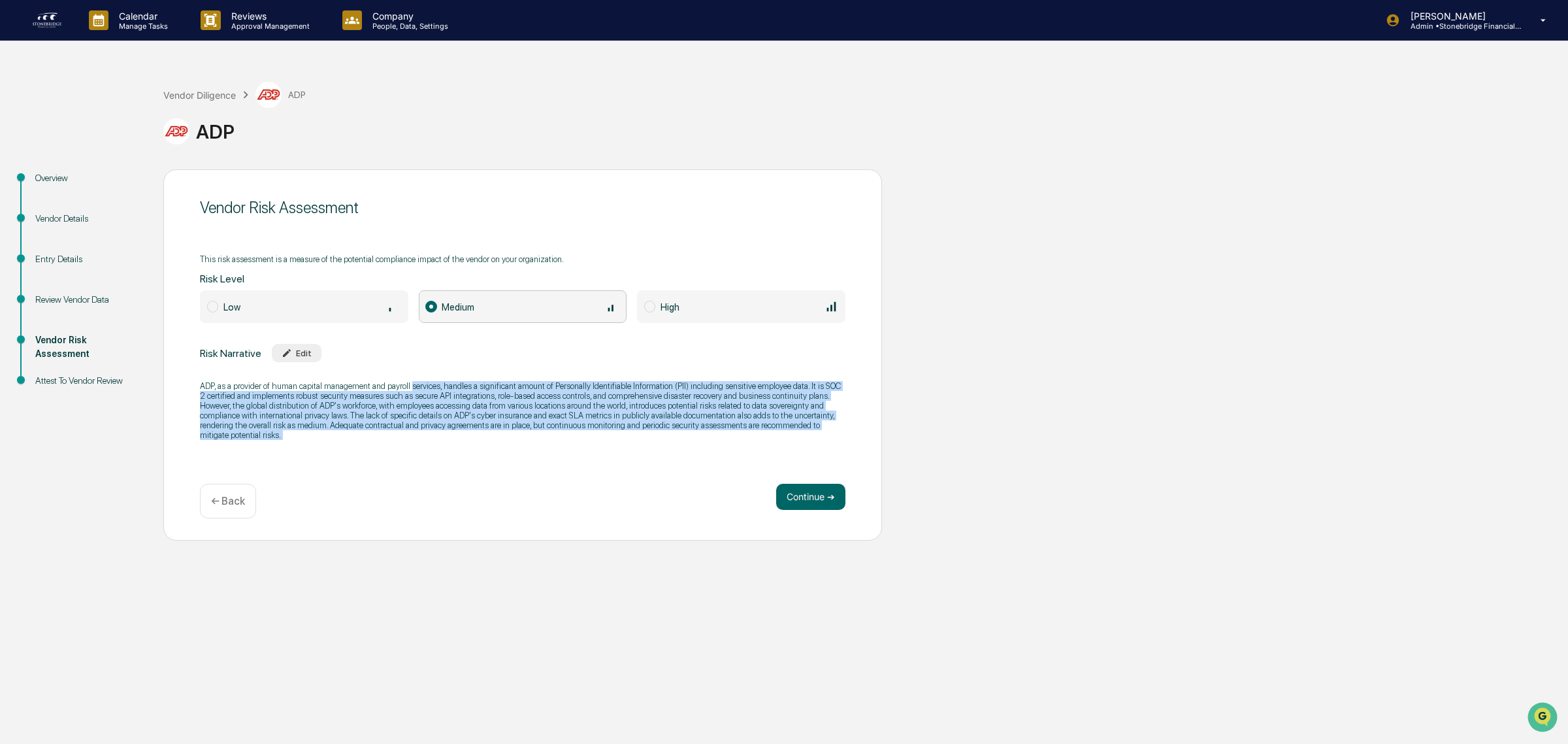
click at [422, 384] on p "ADP, as a provider of human capital management and payroll services, handles a …" at bounding box center [523, 410] width 645 height 59
drag, startPoint x: 380, startPoint y: 374, endPoint x: 680, endPoint y: 423, distance: 304.0
click at [680, 423] on div "ADP, as a provider of human capital management and payroll services, handles a …" at bounding box center [523, 410] width 645 height 76
click at [680, 423] on p "ADP, as a provider of human capital management and payroll services, handles a …" at bounding box center [523, 410] width 645 height 59
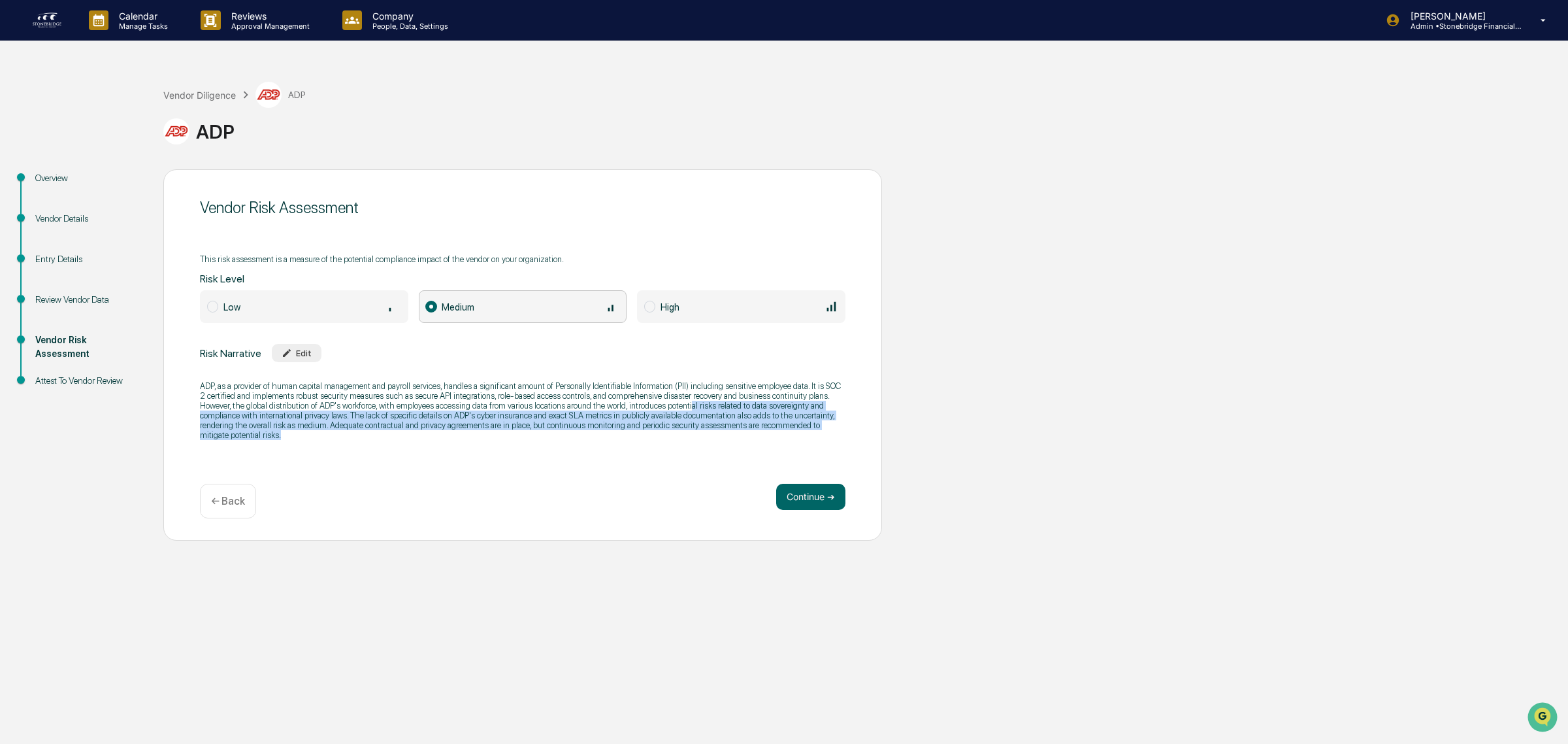
drag, startPoint x: 719, startPoint y: 449, endPoint x: 688, endPoint y: 407, distance: 52.2
click at [688, 407] on div "ADP, as a provider of human capital management and payroll services, handles a …" at bounding box center [523, 410] width 645 height 76
click at [688, 407] on p "ADP, as a provider of human capital management and payroll services, handles a …" at bounding box center [523, 410] width 645 height 59
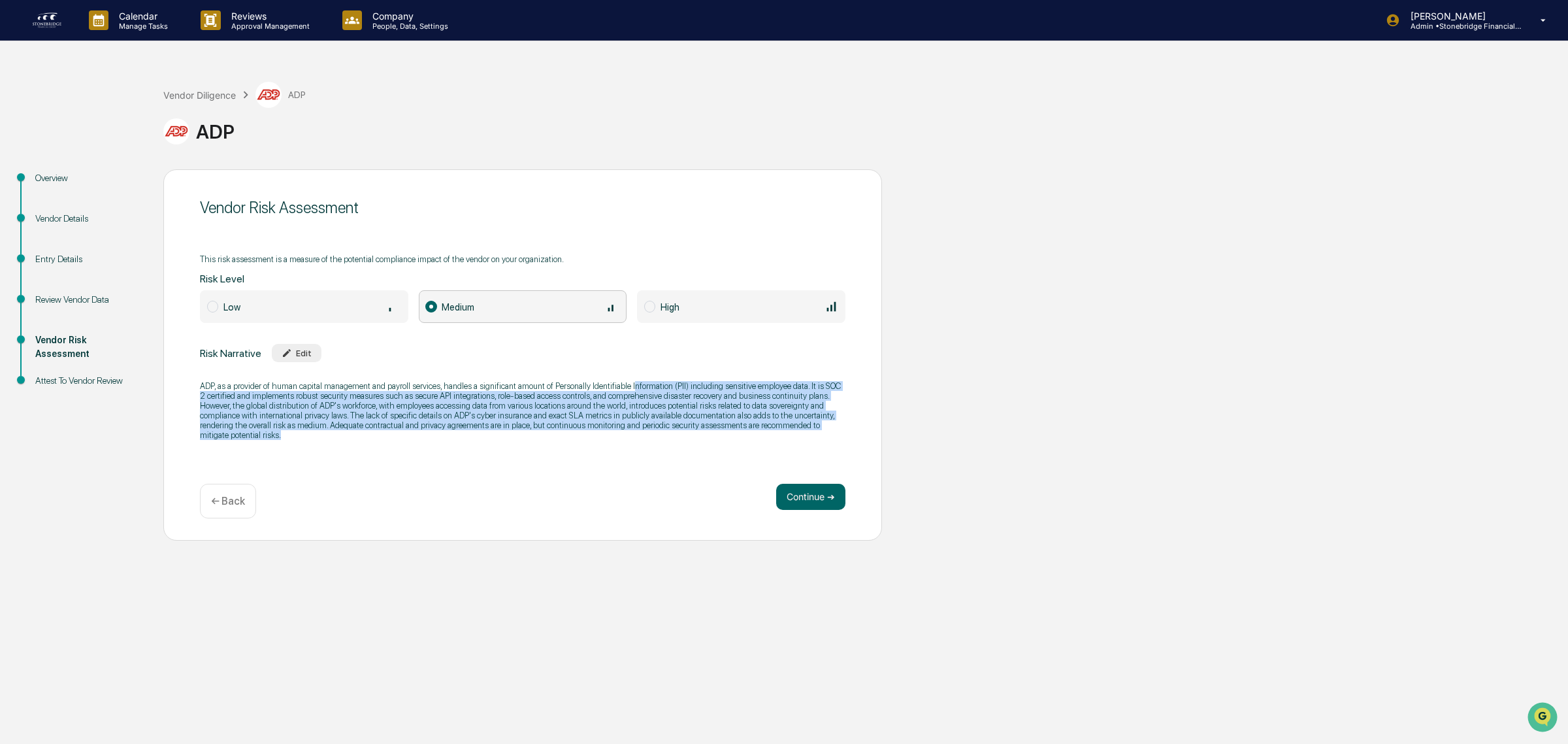
drag, startPoint x: 627, startPoint y: 384, endPoint x: 748, endPoint y: 436, distance: 131.7
click at [748, 436] on p "ADP, as a provider of human capital management and payroll services, handles a …" at bounding box center [523, 410] width 645 height 59
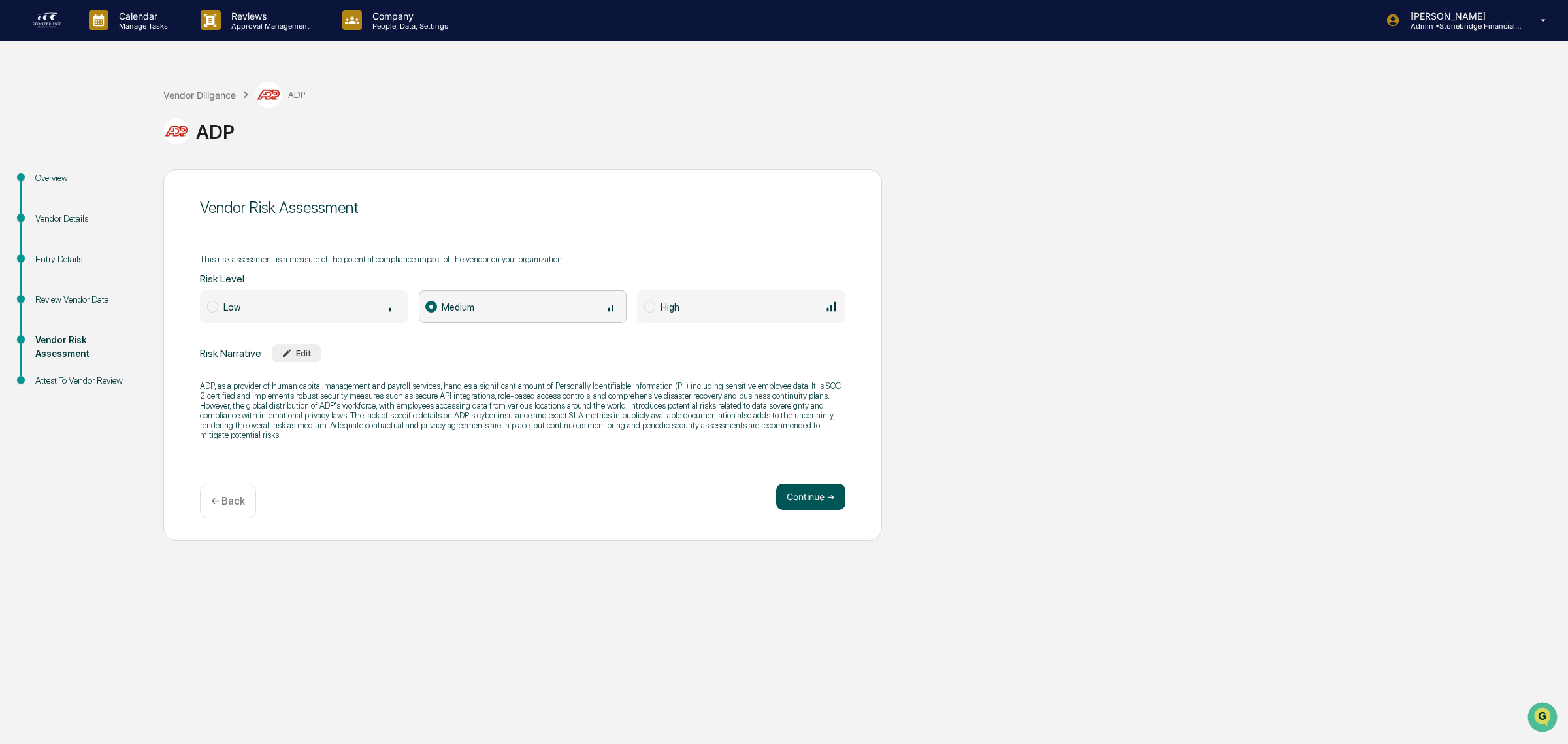
click at [808, 497] on button "Continue ➔" at bounding box center [810, 497] width 69 height 26
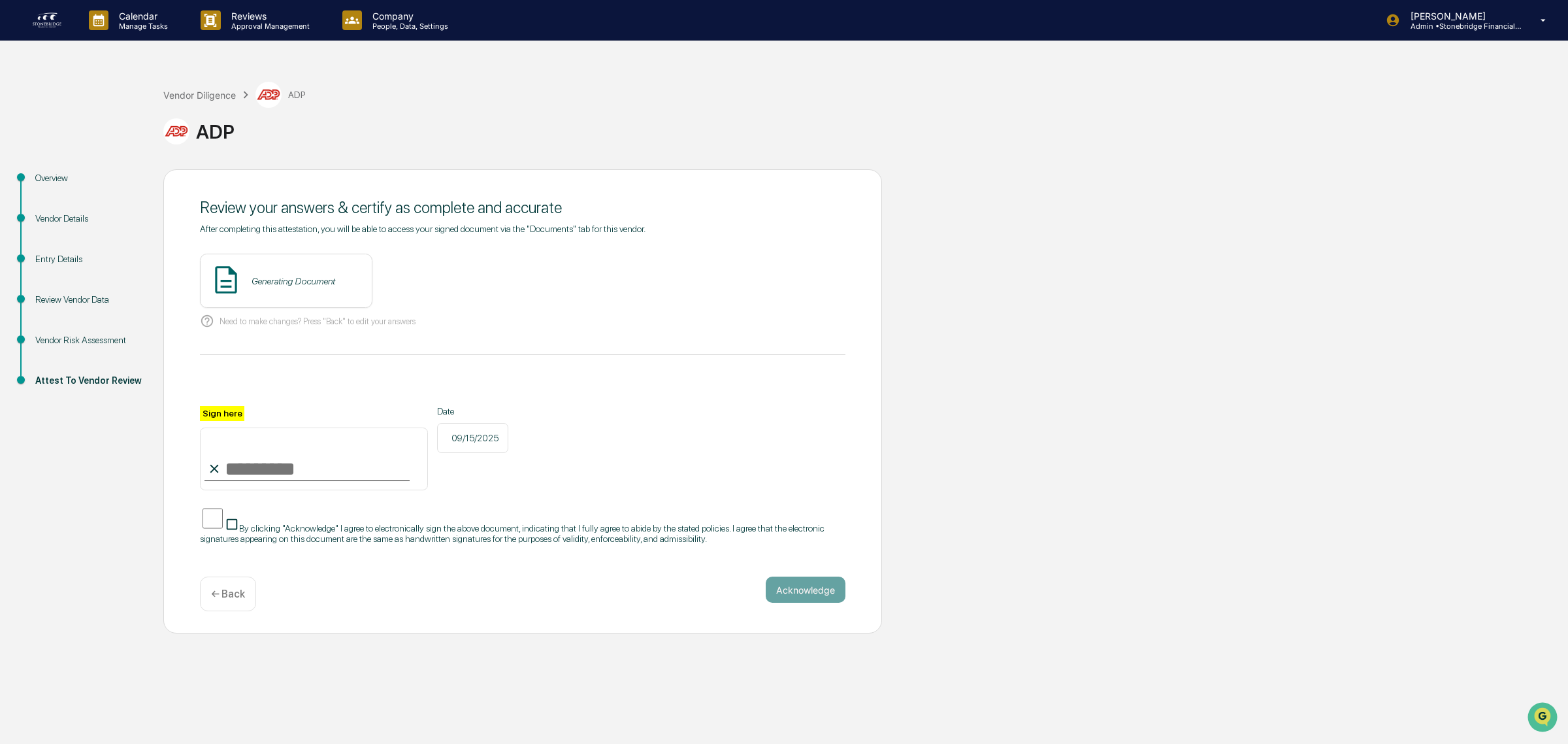
click at [371, 475] on input "Sign here" at bounding box center [314, 458] width 228 height 63
type input "**********"
click at [309, 527] on span "By clicking "Acknowledge" I agree to electronically sign the above document, in…" at bounding box center [513, 533] width 625 height 21
click at [815, 600] on button "Acknowledge" at bounding box center [806, 590] width 80 height 26
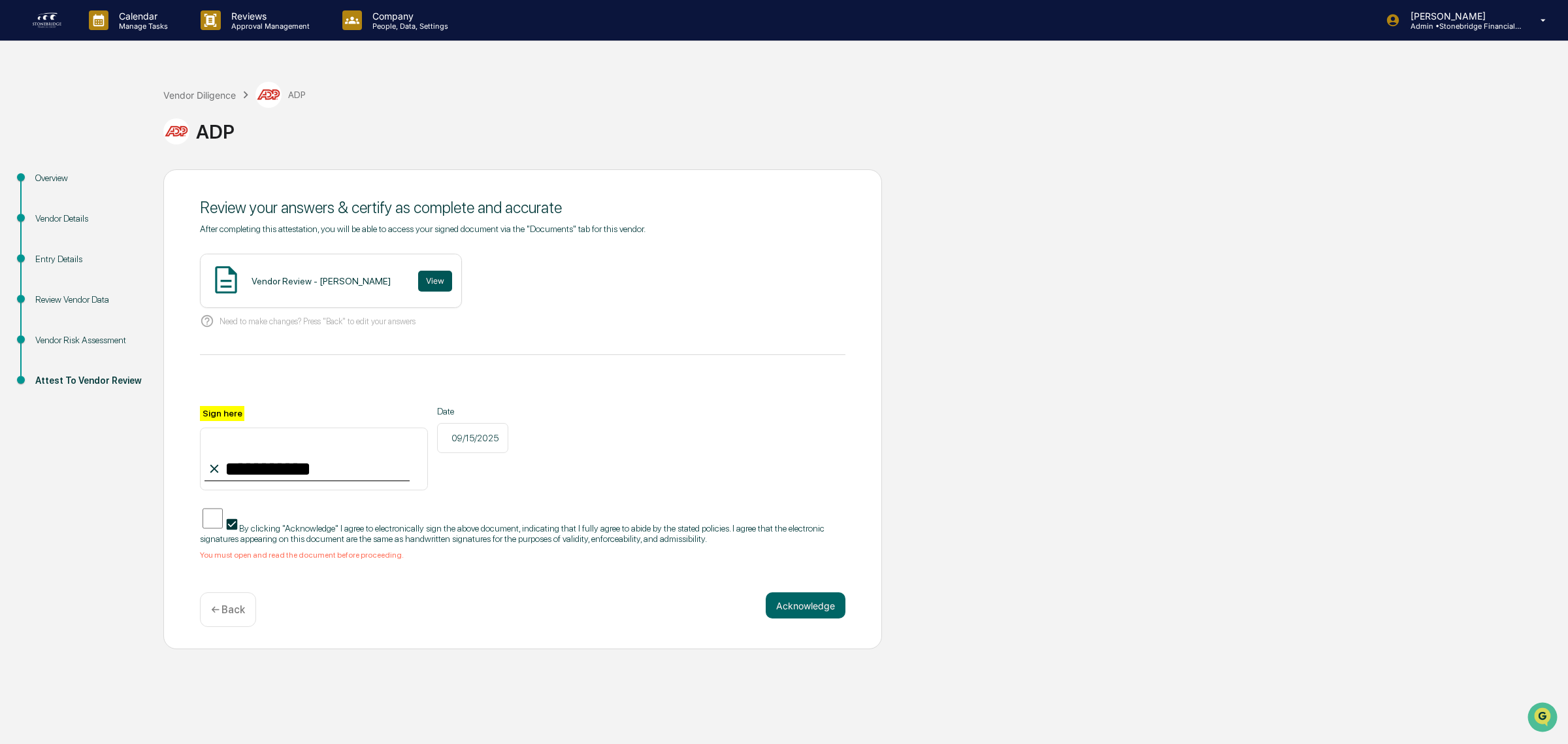
click at [418, 281] on button "View" at bounding box center [435, 281] width 34 height 21
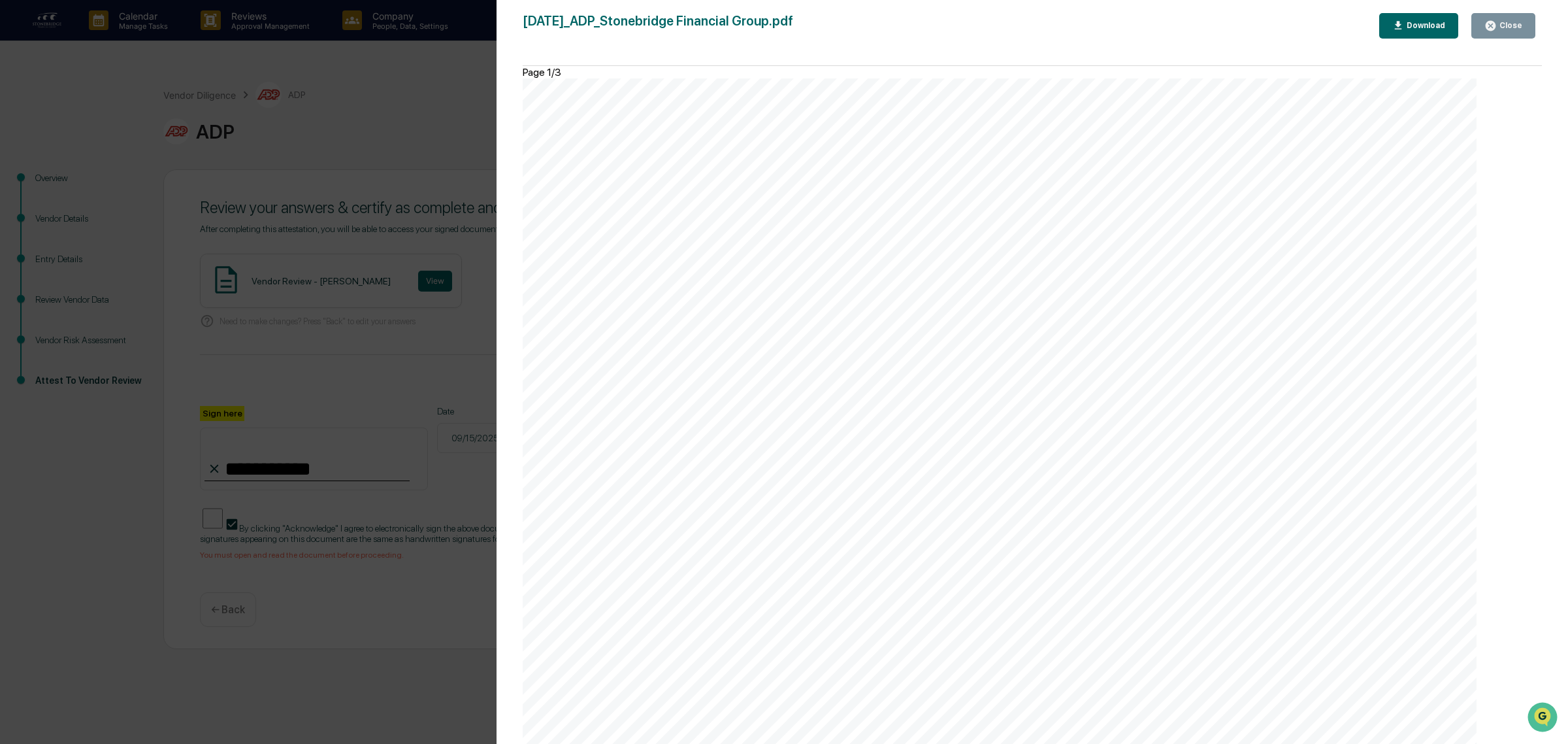
click at [1509, 21] on div "Close" at bounding box center [1509, 25] width 25 height 9
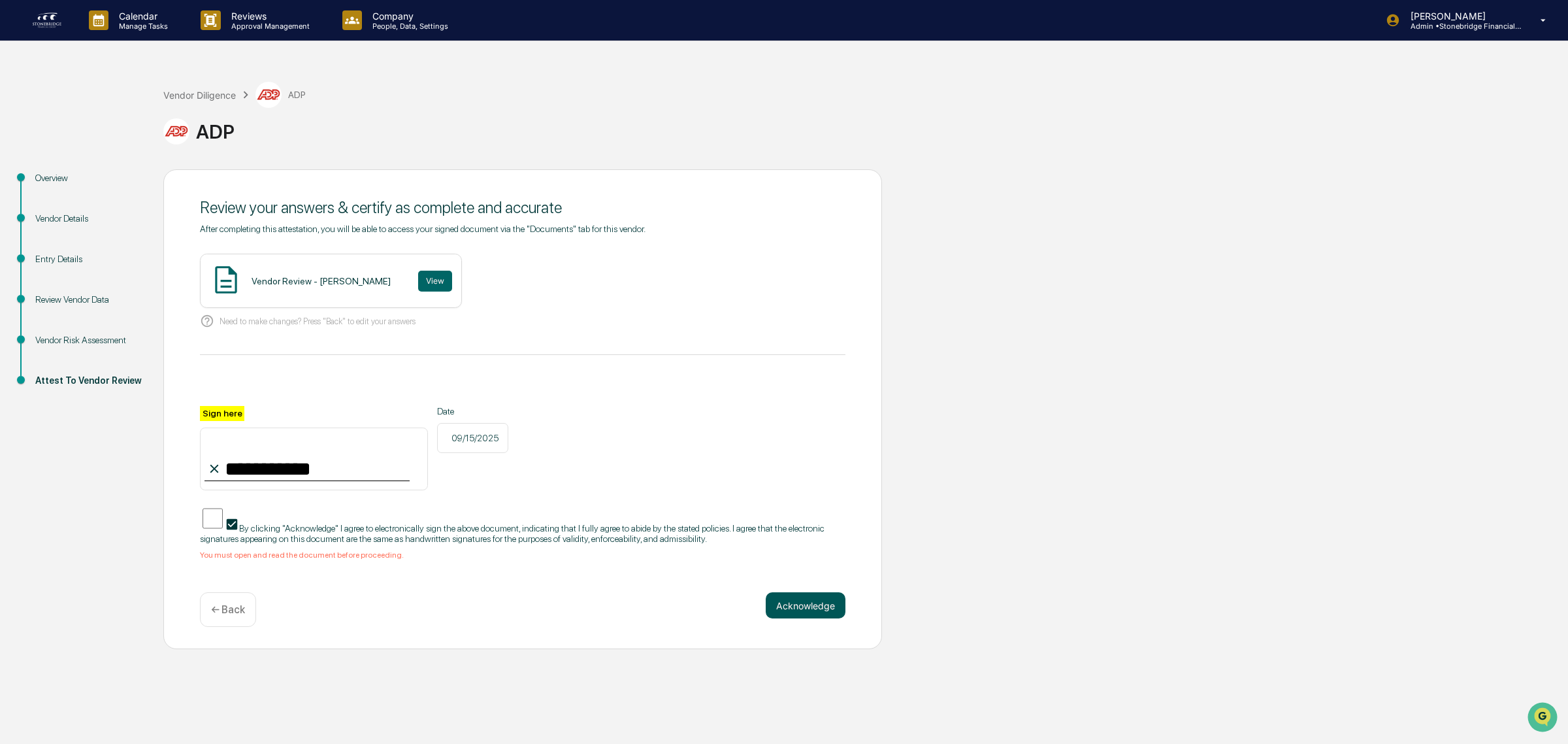
click at [810, 618] on button "Acknowledge" at bounding box center [806, 605] width 80 height 26
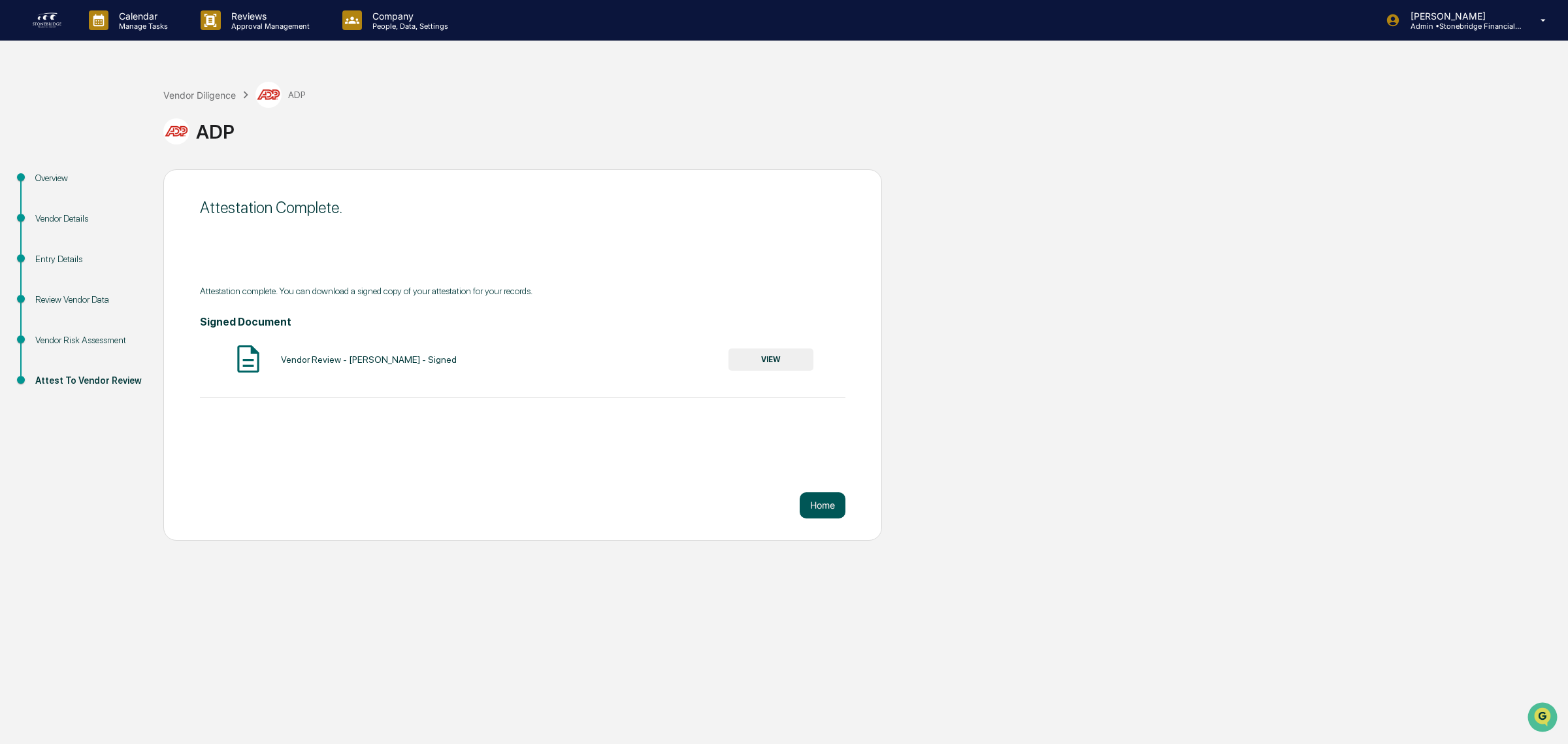
click at [835, 507] on button "Home" at bounding box center [822, 505] width 45 height 26
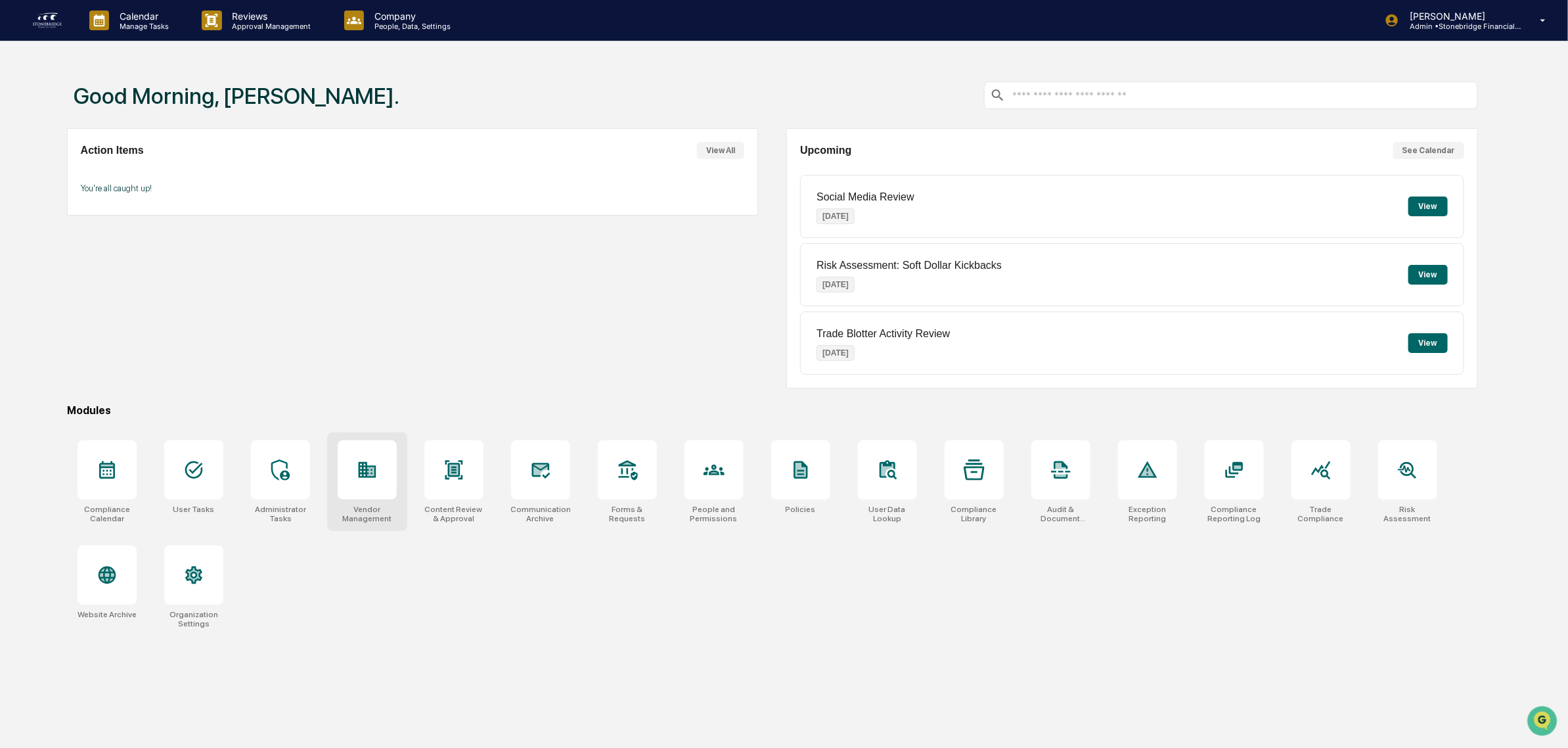
click at [362, 474] on icon at bounding box center [367, 470] width 18 height 16
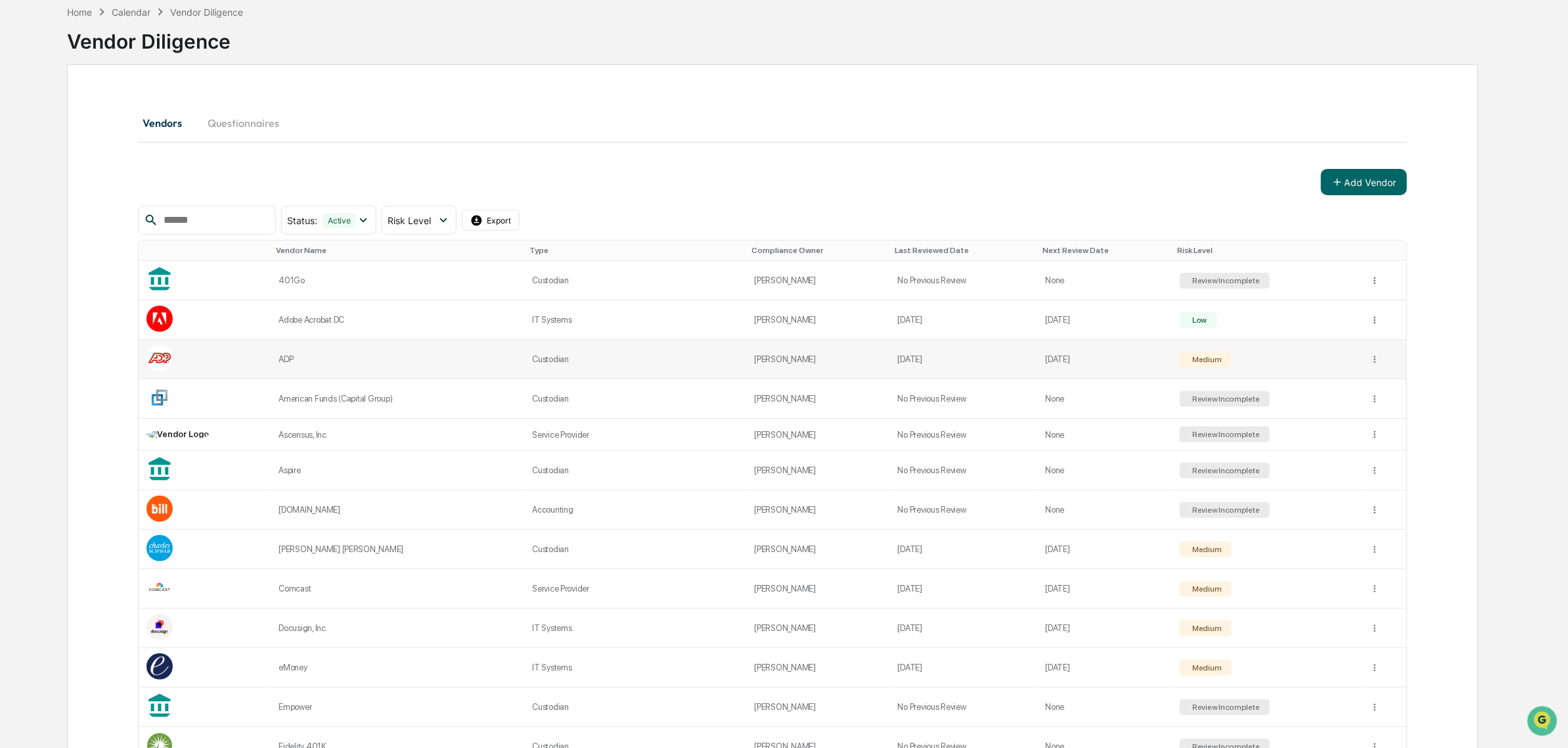
scroll to position [164, 0]
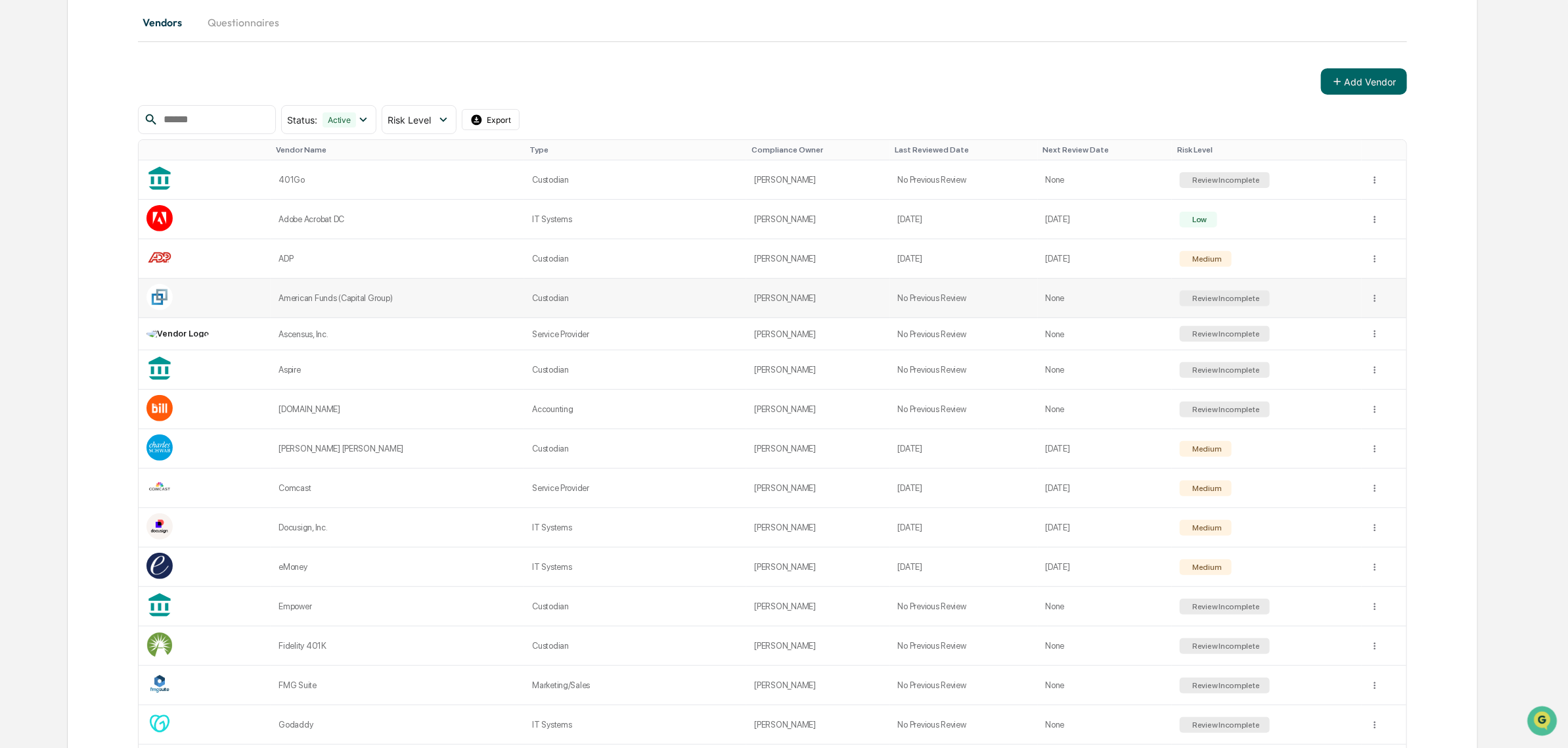
click at [453, 303] on div "American Funds (Capital Group)" at bounding box center [398, 298] width 238 height 10
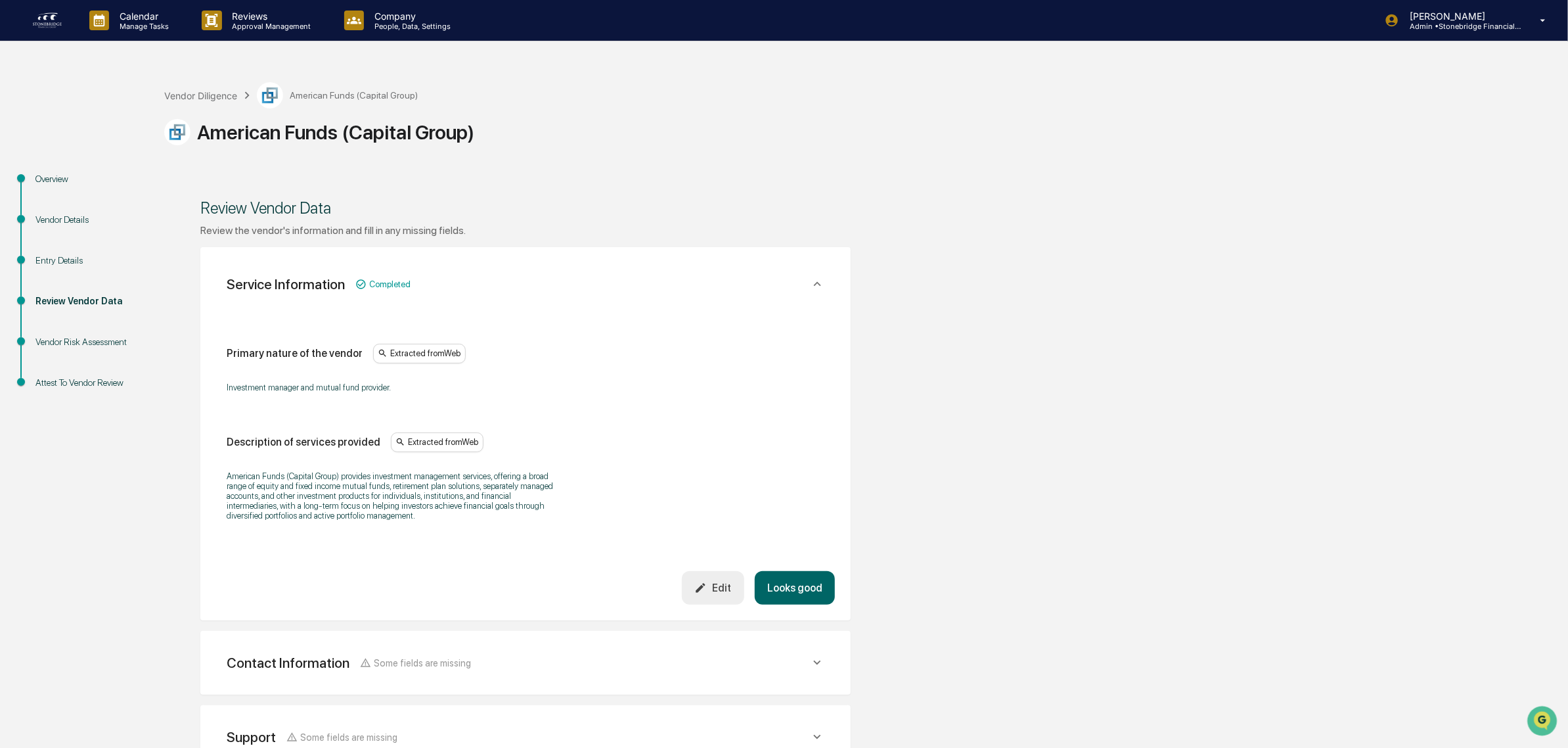
click at [766, 585] on button "Looks good" at bounding box center [795, 587] width 80 height 33
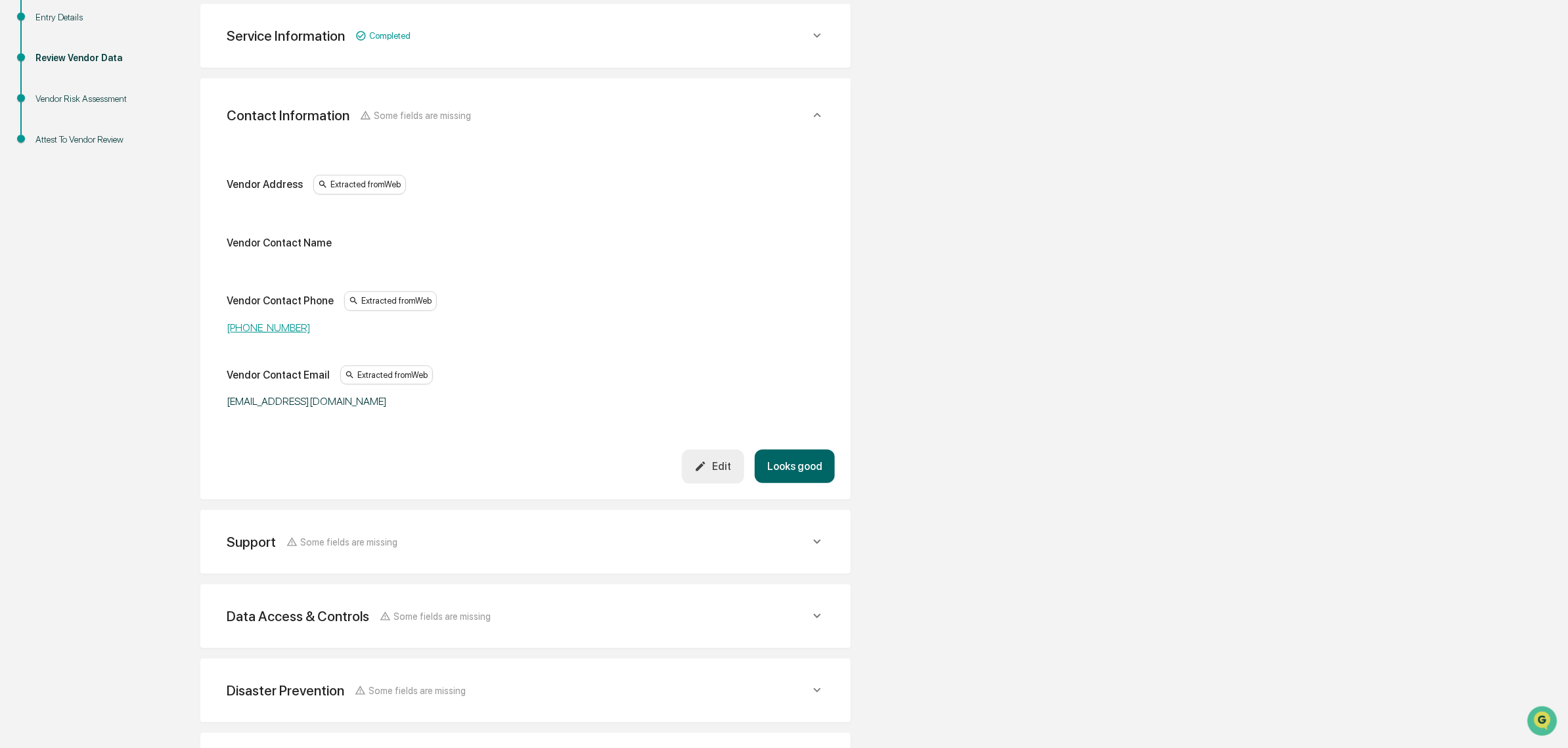
scroll to position [247, 0]
click at [803, 468] on button "Looks good" at bounding box center [795, 462] width 80 height 33
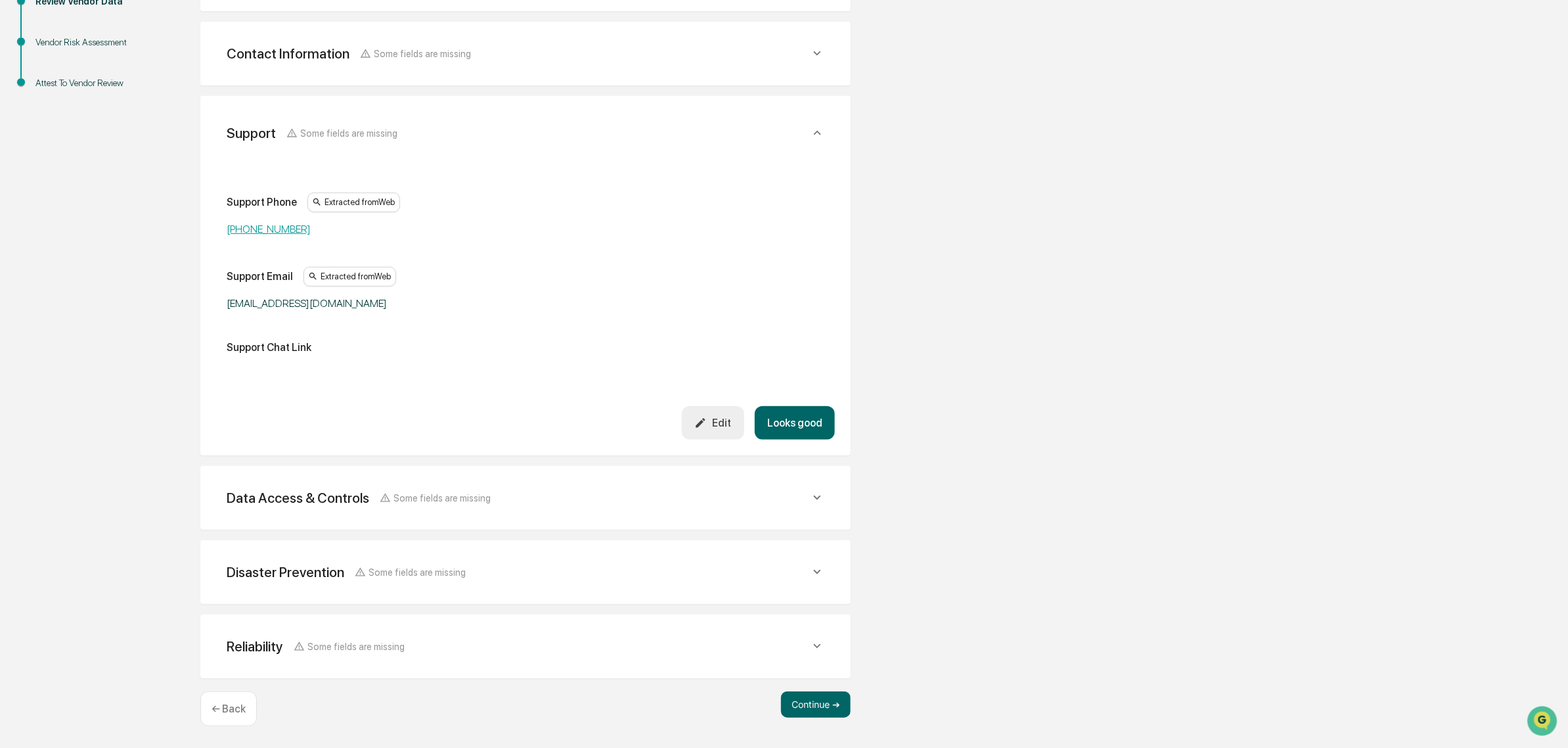
scroll to position [299, 0]
click at [806, 423] on button "Looks good" at bounding box center [795, 423] width 80 height 33
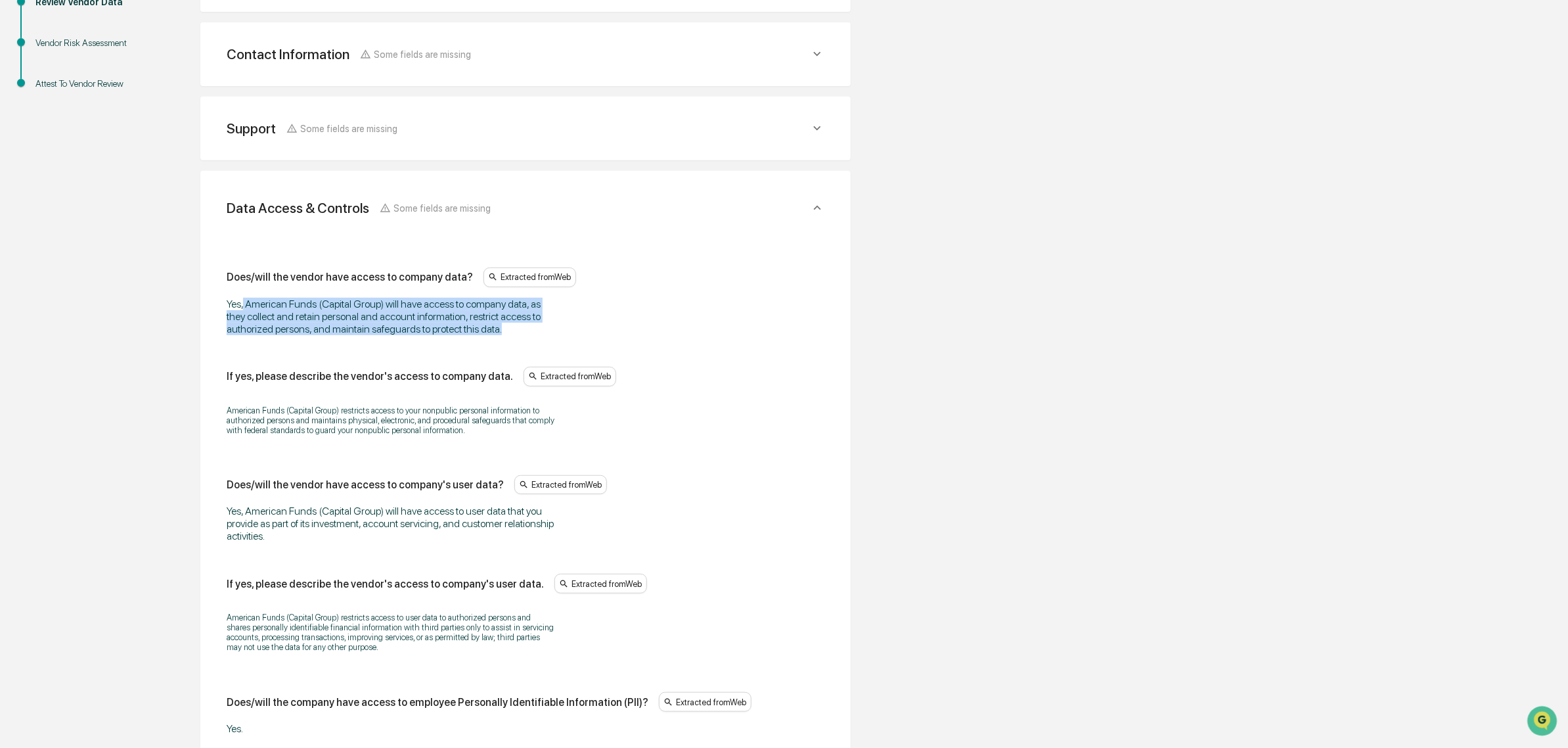
drag, startPoint x: 287, startPoint y: 311, endPoint x: 515, endPoint y: 331, distance: 228.9
click at [515, 331] on div "Yes, American Funds (Capital Group) will have access to company data, as they c…" at bounding box center [391, 316] width 329 height 37
drag, startPoint x: 511, startPoint y: 331, endPoint x: 196, endPoint y: 299, distance: 316.6
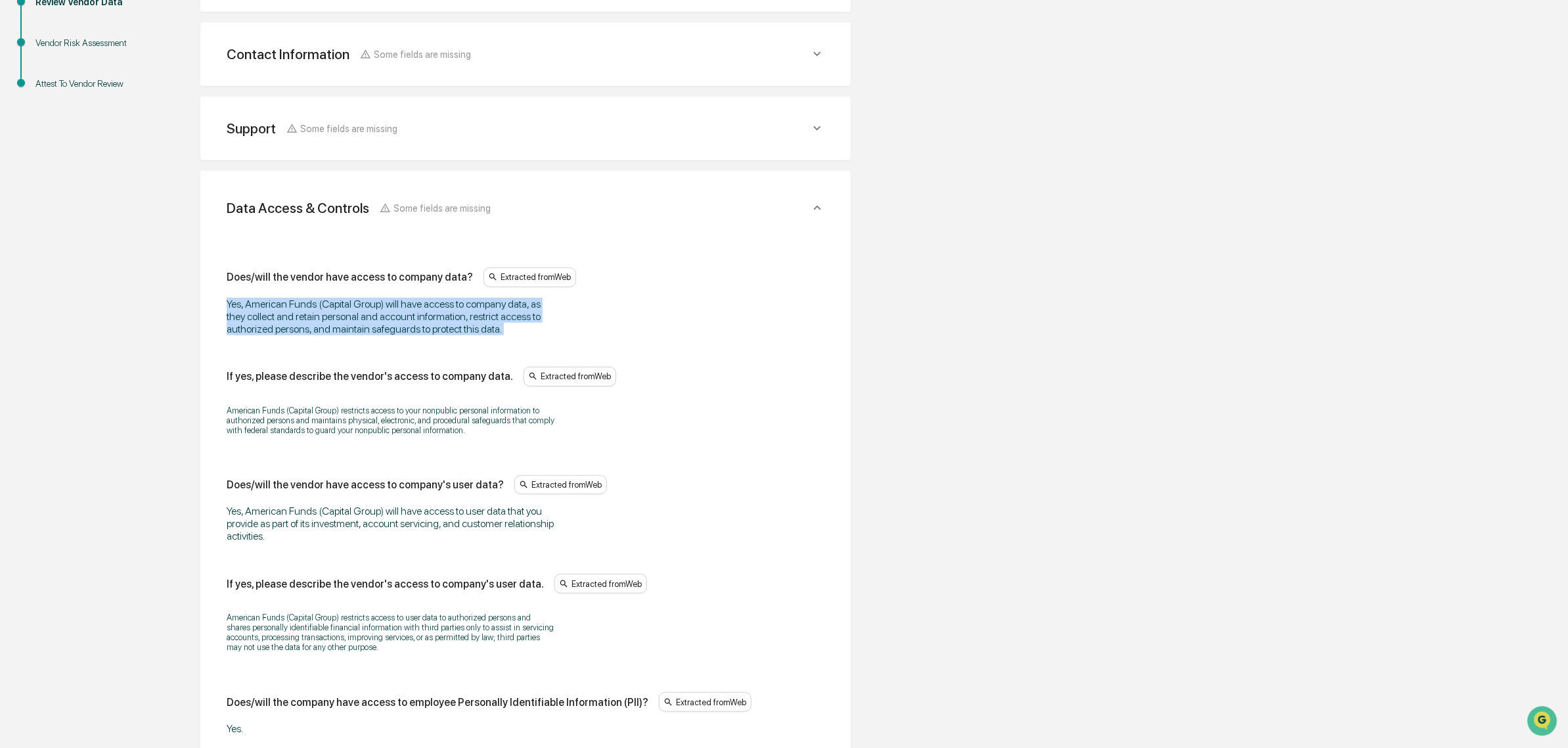
drag, startPoint x: 359, startPoint y: 300, endPoint x: 504, endPoint y: 329, distance: 147.9
click at [504, 329] on div "Yes, American Funds (Capital Group) will have access to company data, as they c…" at bounding box center [391, 316] width 329 height 37
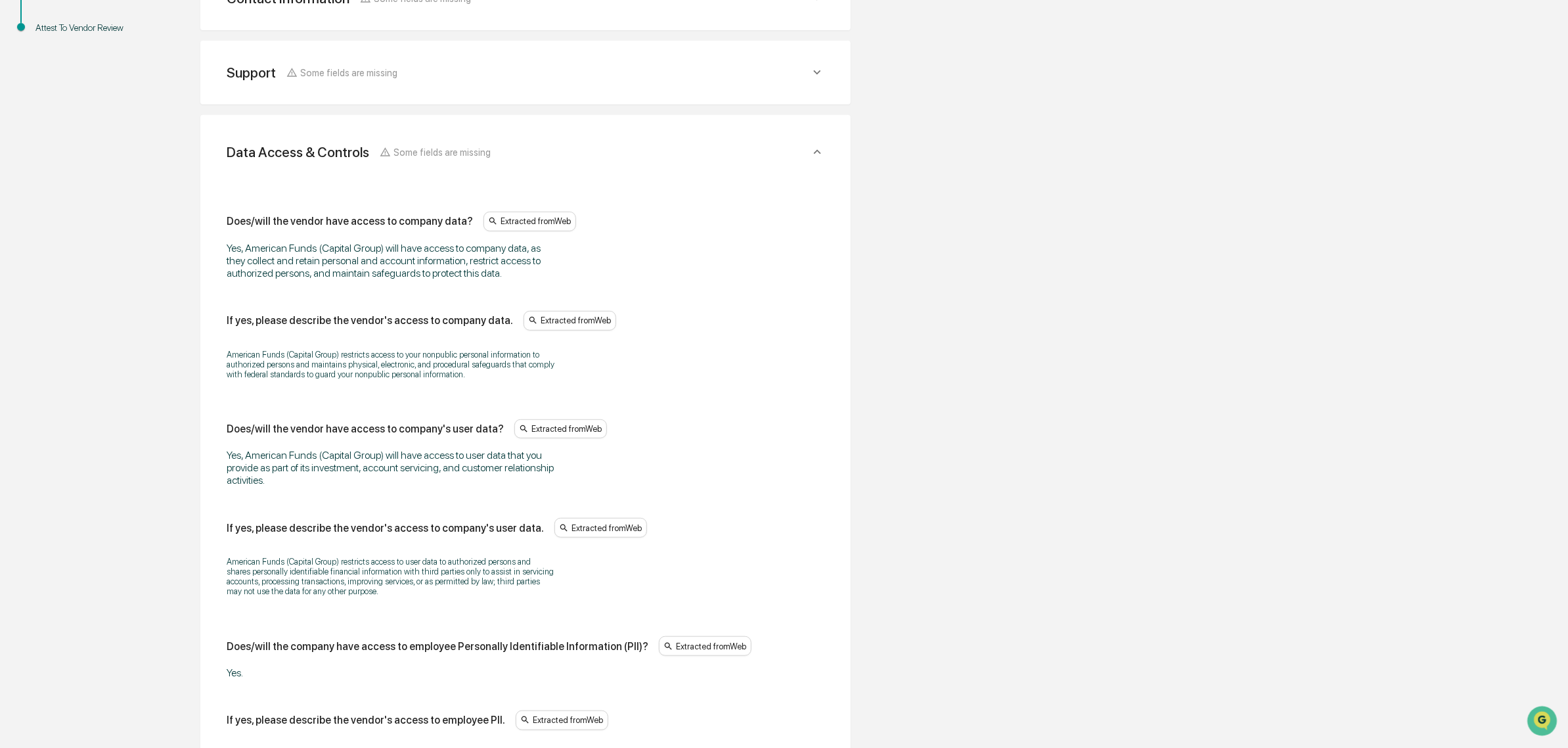
scroll to position [381, 0]
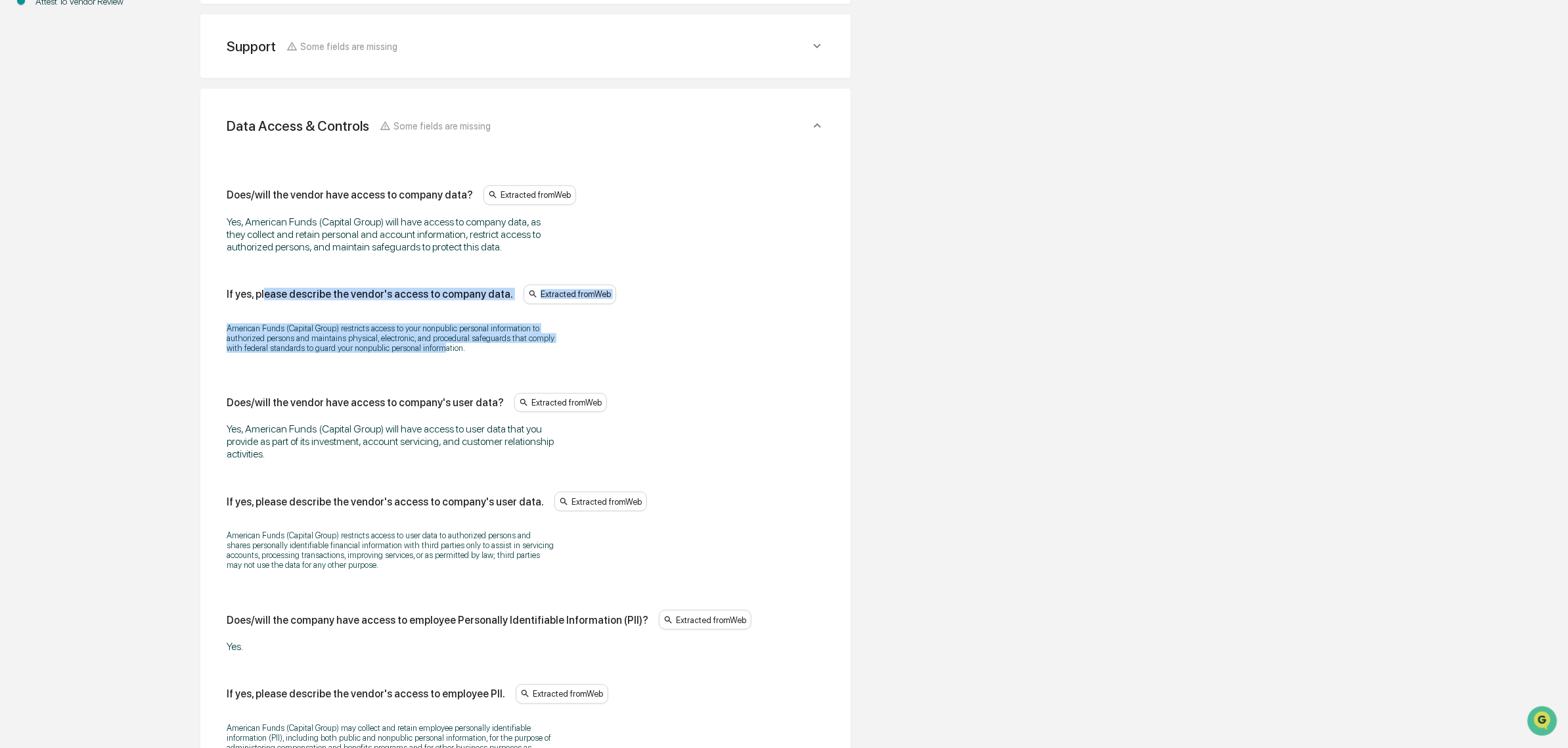
drag, startPoint x: 405, startPoint y: 340, endPoint x: 441, endPoint y: 349, distance: 37.1
click at [441, 349] on div "If yes, please describe the vendor's access to company data. Extracted from Web…" at bounding box center [526, 322] width 598 height 77
click at [441, 349] on p "American Funds (Capital Group) restricts access to your nonpublic personal info…" at bounding box center [391, 338] width 329 height 30
drag, startPoint x: 486, startPoint y: 349, endPoint x: 258, endPoint y: 331, distance: 228.7
click at [258, 331] on p "American Funds (Capital Group) restricts access to your nonpublic personal info…" at bounding box center [391, 338] width 329 height 30
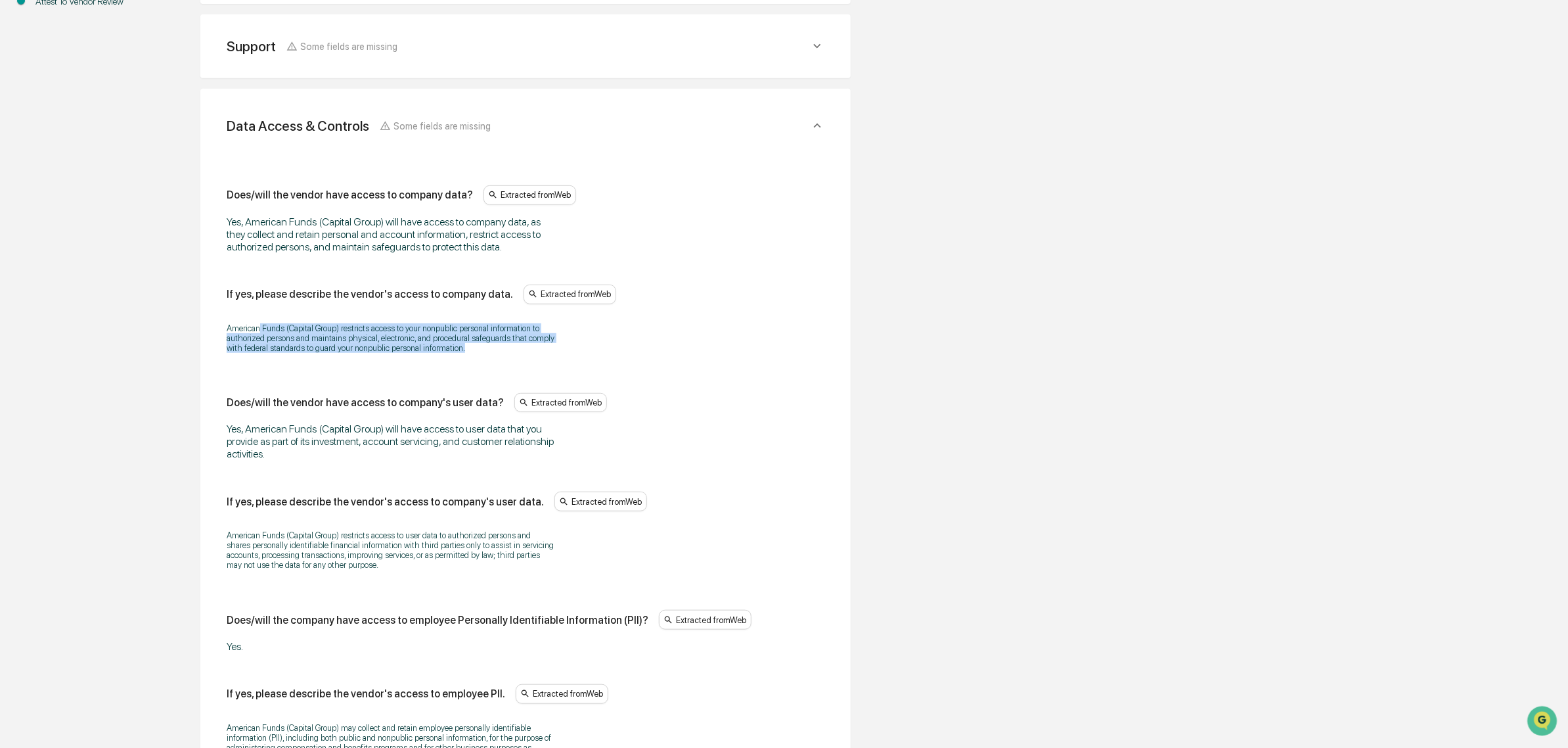
click at [258, 331] on p "American Funds (Capital Group) restricts access to your nonpublic personal info…" at bounding box center [391, 338] width 329 height 30
drag, startPoint x: 237, startPoint y: 323, endPoint x: 498, endPoint y: 362, distance: 263.9
click at [498, 361] on div "American Funds (Capital Group) restricts access to your nonpublic personal info…" at bounding box center [526, 338] width 598 height 46
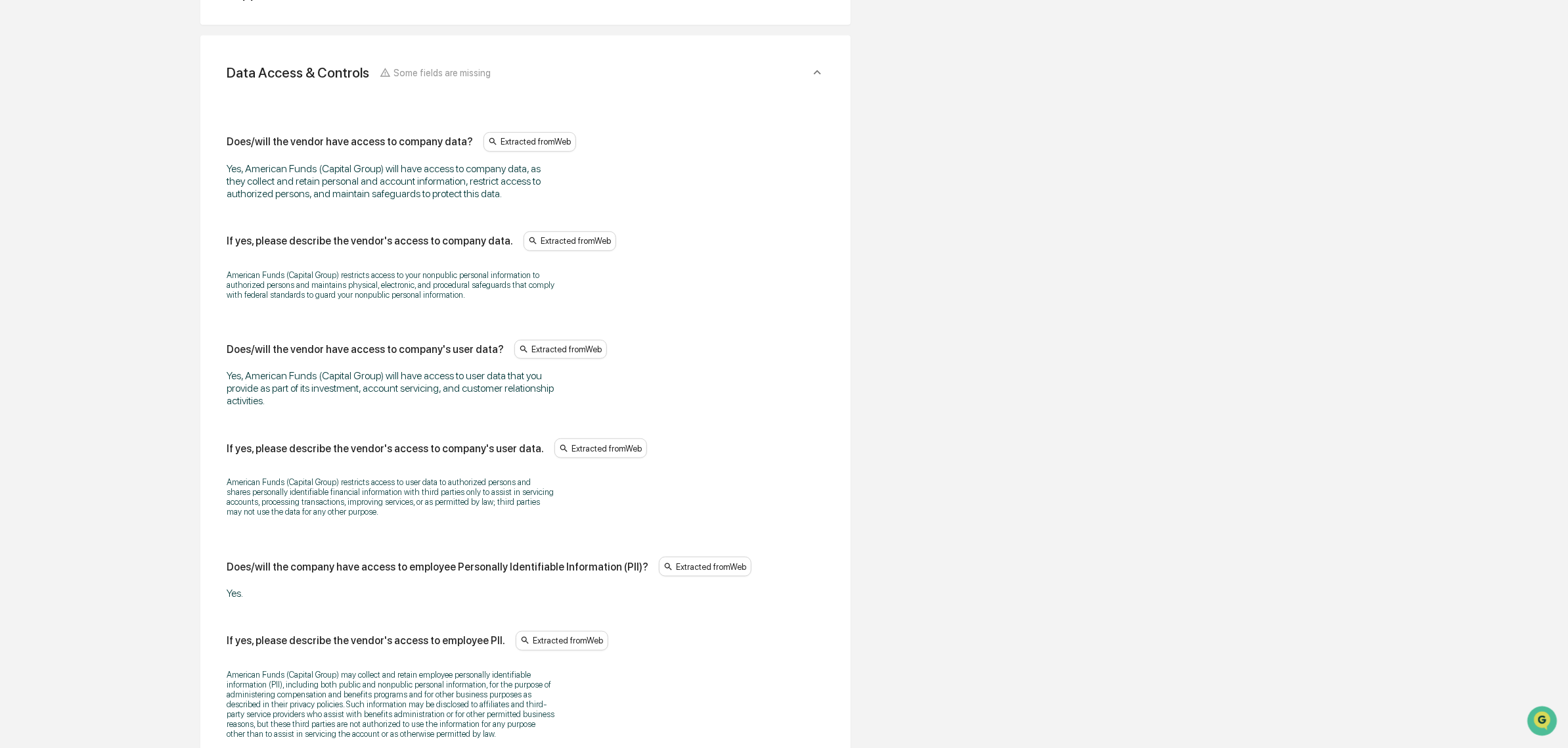
scroll to position [463, 0]
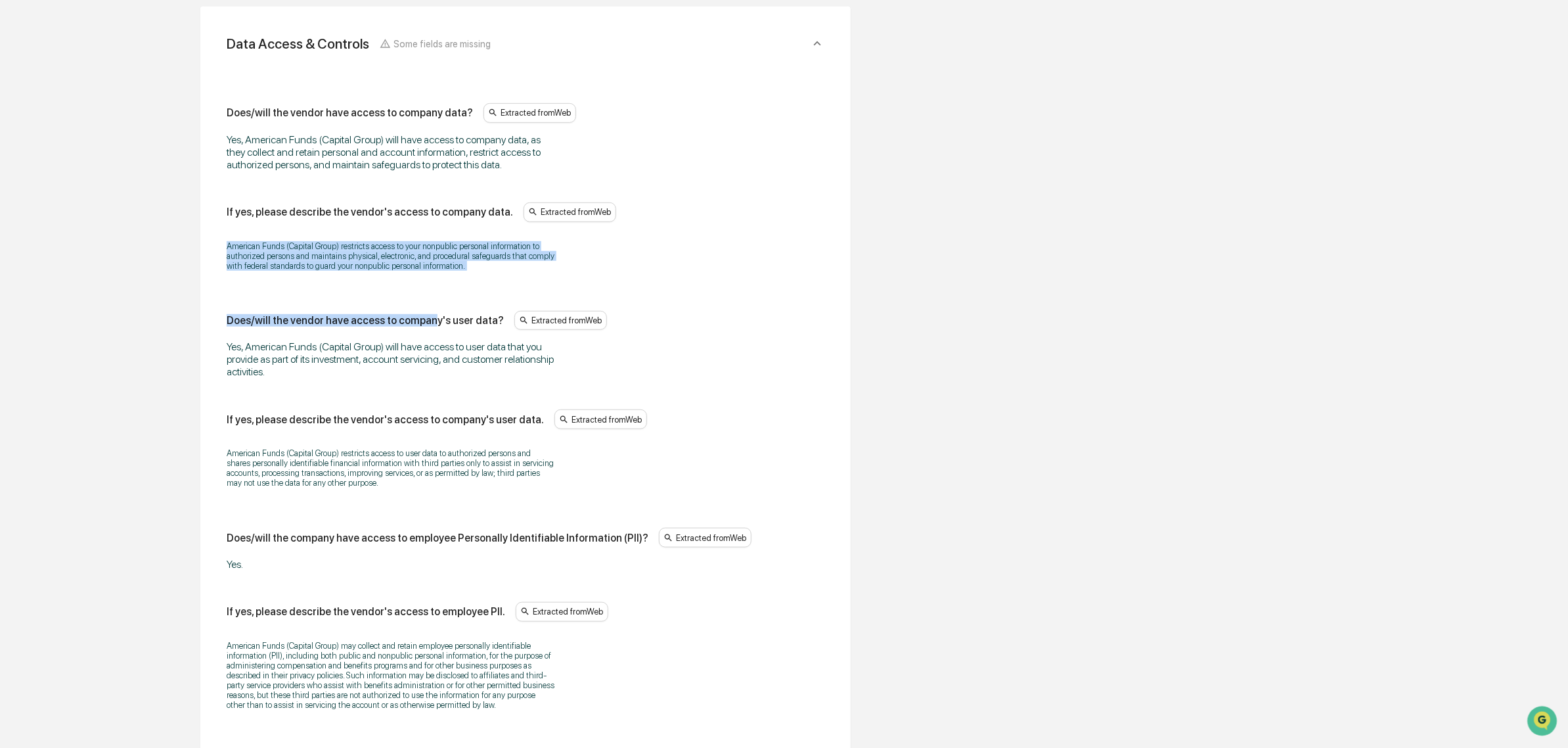
drag, startPoint x: 325, startPoint y: 260, endPoint x: 429, endPoint y: 296, distance: 110.1
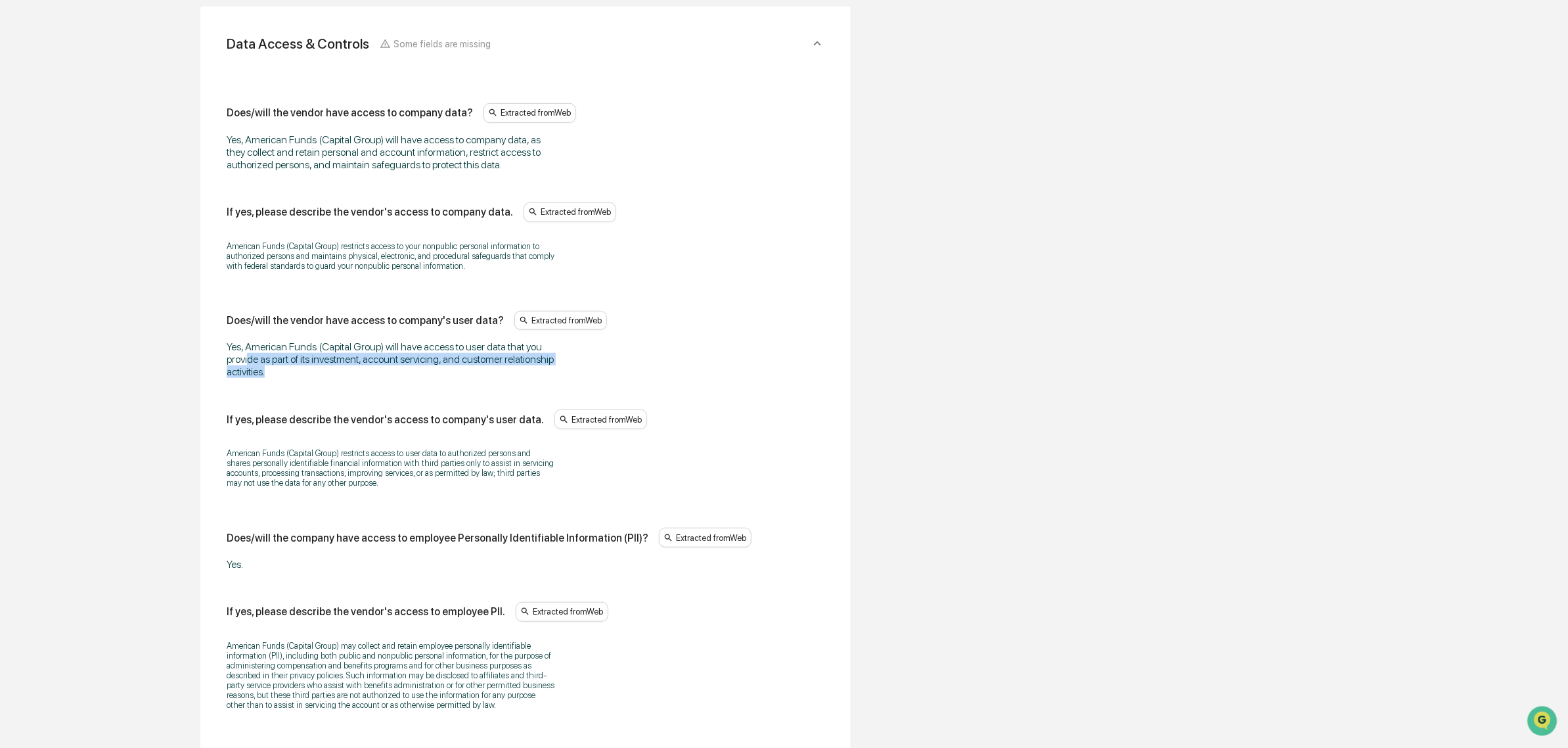
drag, startPoint x: 248, startPoint y: 362, endPoint x: 395, endPoint y: 369, distance: 147.2
click at [395, 369] on div "Yes, American Funds (Capital Group) will have access to user data that you prov…" at bounding box center [391, 359] width 329 height 37
drag, startPoint x: 385, startPoint y: 371, endPoint x: 248, endPoint y: 345, distance: 139.4
click at [248, 345] on div "Yes, American Funds (Capital Group) will have access to user data that you prov…" at bounding box center [391, 359] width 329 height 37
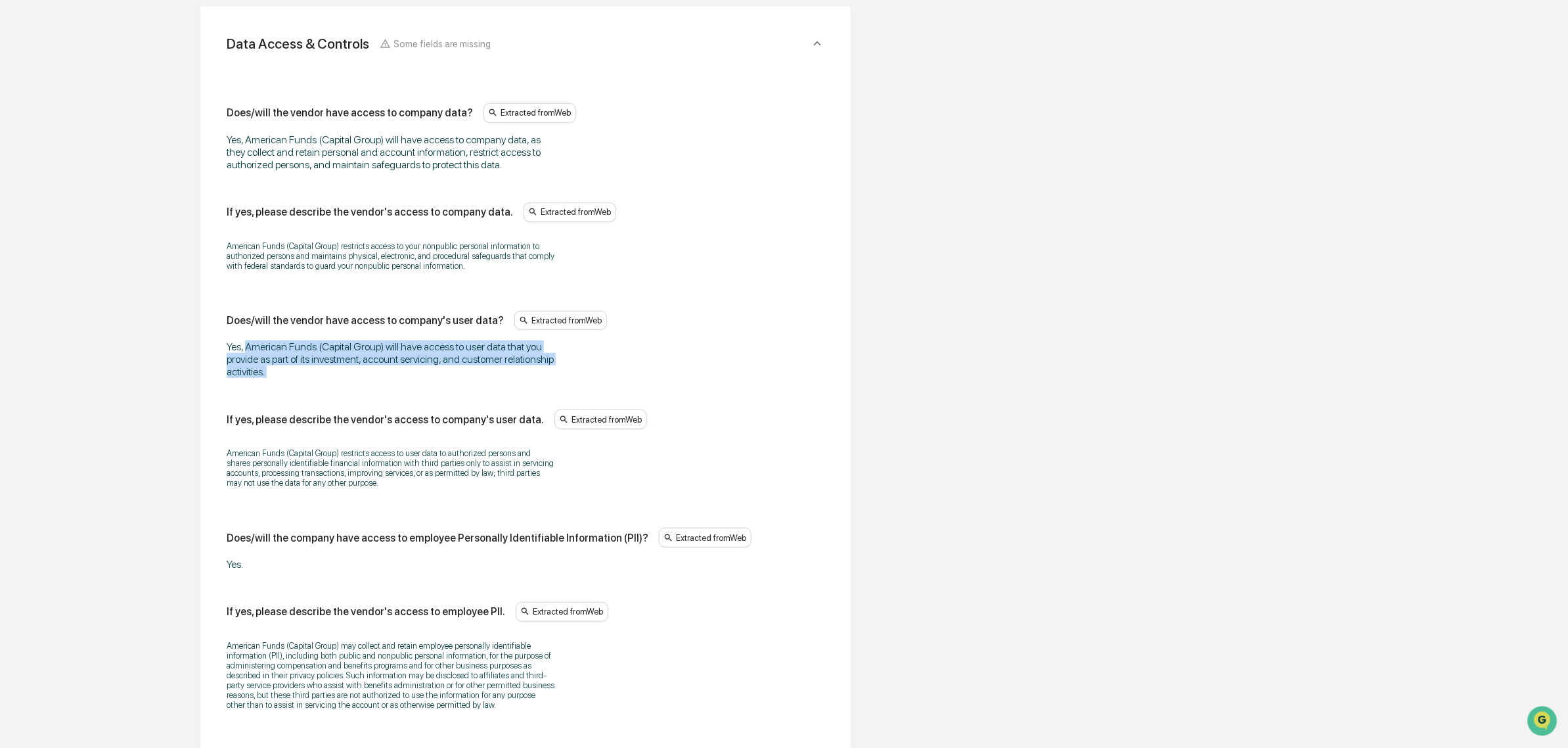
click at [248, 345] on div "Yes, American Funds (Capital Group) will have access to user data that you prov…" at bounding box center [391, 359] width 329 height 37
drag, startPoint x: 221, startPoint y: 345, endPoint x: 383, endPoint y: 384, distance: 166.6
drag, startPoint x: 383, startPoint y: 384, endPoint x: 202, endPoint y: 345, distance: 185.2
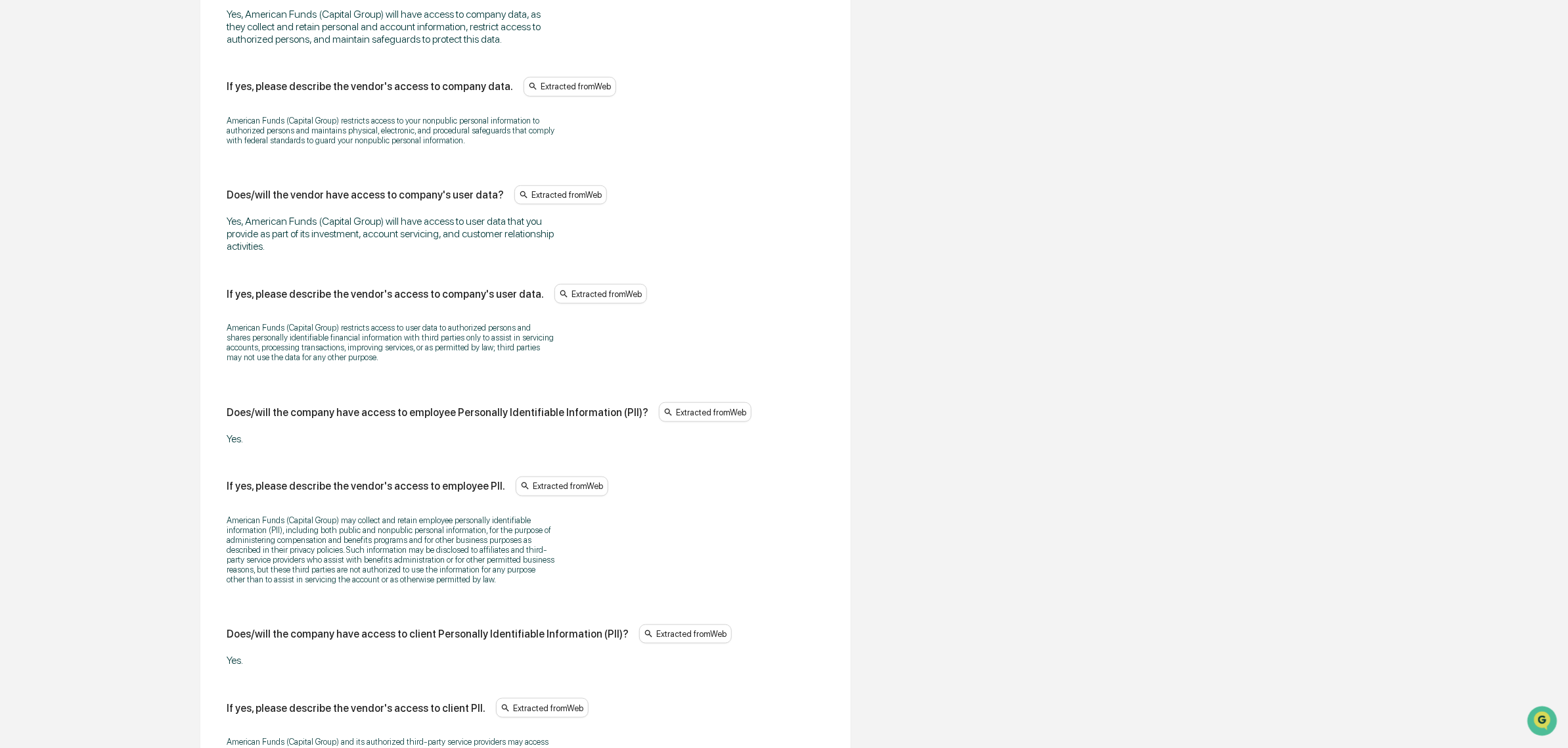
scroll to position [710, 0]
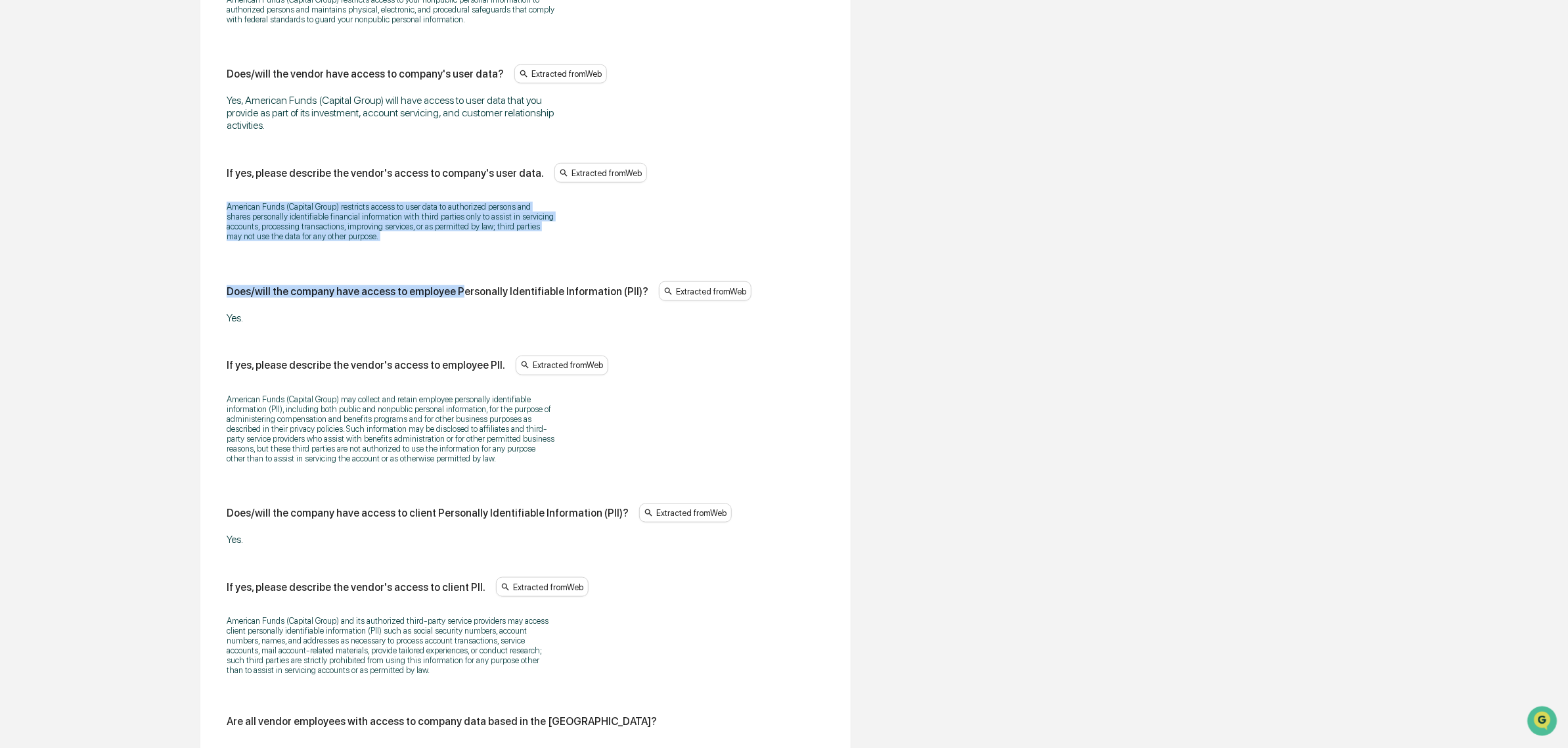
drag, startPoint x: 221, startPoint y: 198, endPoint x: 450, endPoint y: 262, distance: 237.8
click at [450, 262] on div "Does/will the vendor have access to company data? Extracted from Web Yes, Ameri…" at bounding box center [525, 578] width 618 height 1519
click at [450, 262] on div "Does/will the vendor have access to company data? Extracted from Web Yes, Ameri…" at bounding box center [526, 576] width 598 height 1439
drag, startPoint x: 450, startPoint y: 262, endPoint x: 201, endPoint y: 207, distance: 255.0
click at [201, 207] on div "Data Access & Controls Some fields are missing Does/will the vendor have access…" at bounding box center [526, 573] width 650 height 1627
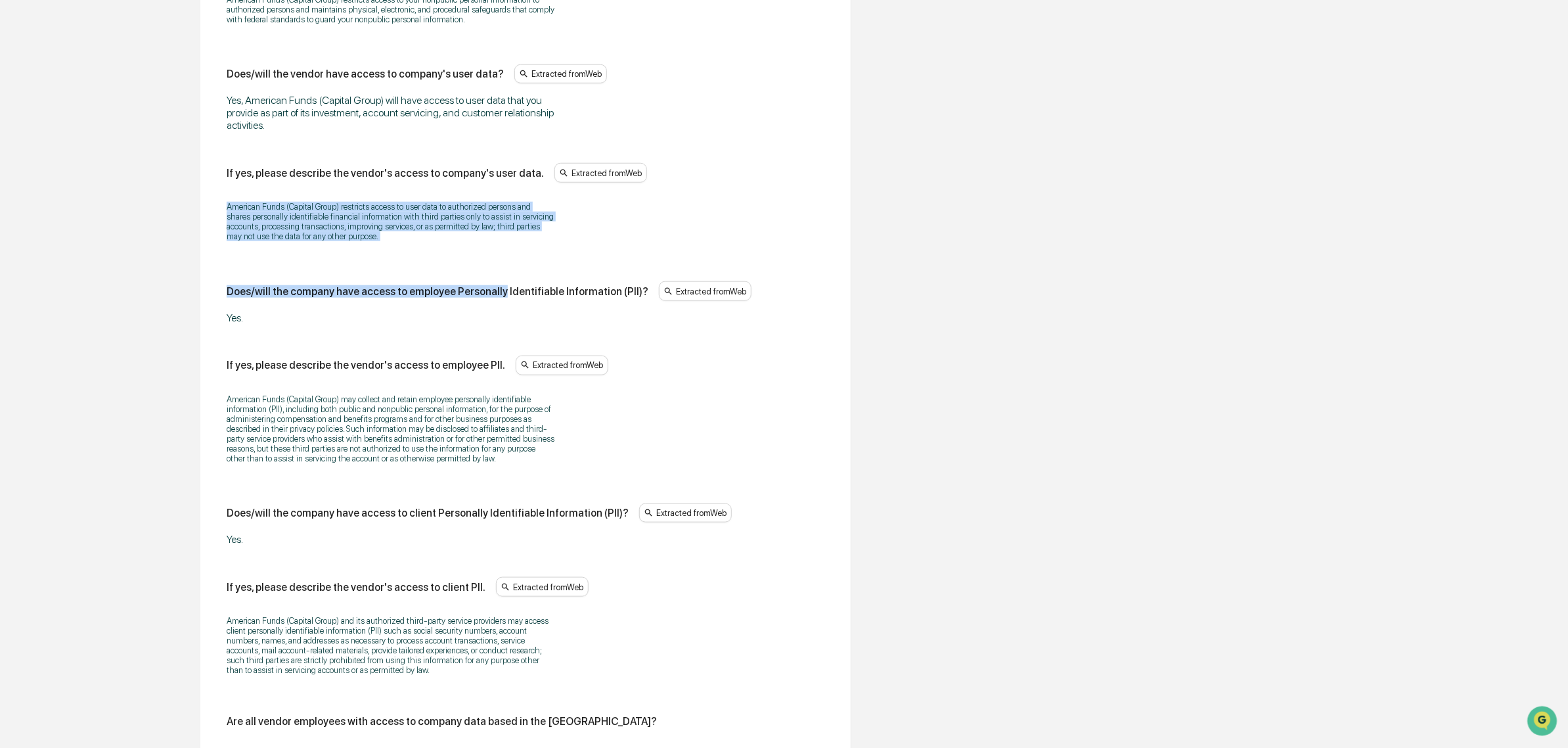
click at [201, 207] on div "Data Access & Controls Some fields are missing Does/will the vendor have access…" at bounding box center [526, 573] width 650 height 1627
drag, startPoint x: 201, startPoint y: 207, endPoint x: 394, endPoint y: 253, distance: 198.4
click at [394, 253] on div "Data Access & Controls Some fields are missing Does/will the vendor have access…" at bounding box center [526, 573] width 650 height 1627
click at [394, 250] on div "American Funds (Capital Group) restricts access to user data to authorized pers…" at bounding box center [526, 221] width 598 height 57
drag, startPoint x: 394, startPoint y: 253, endPoint x: 248, endPoint y: 222, distance: 149.3
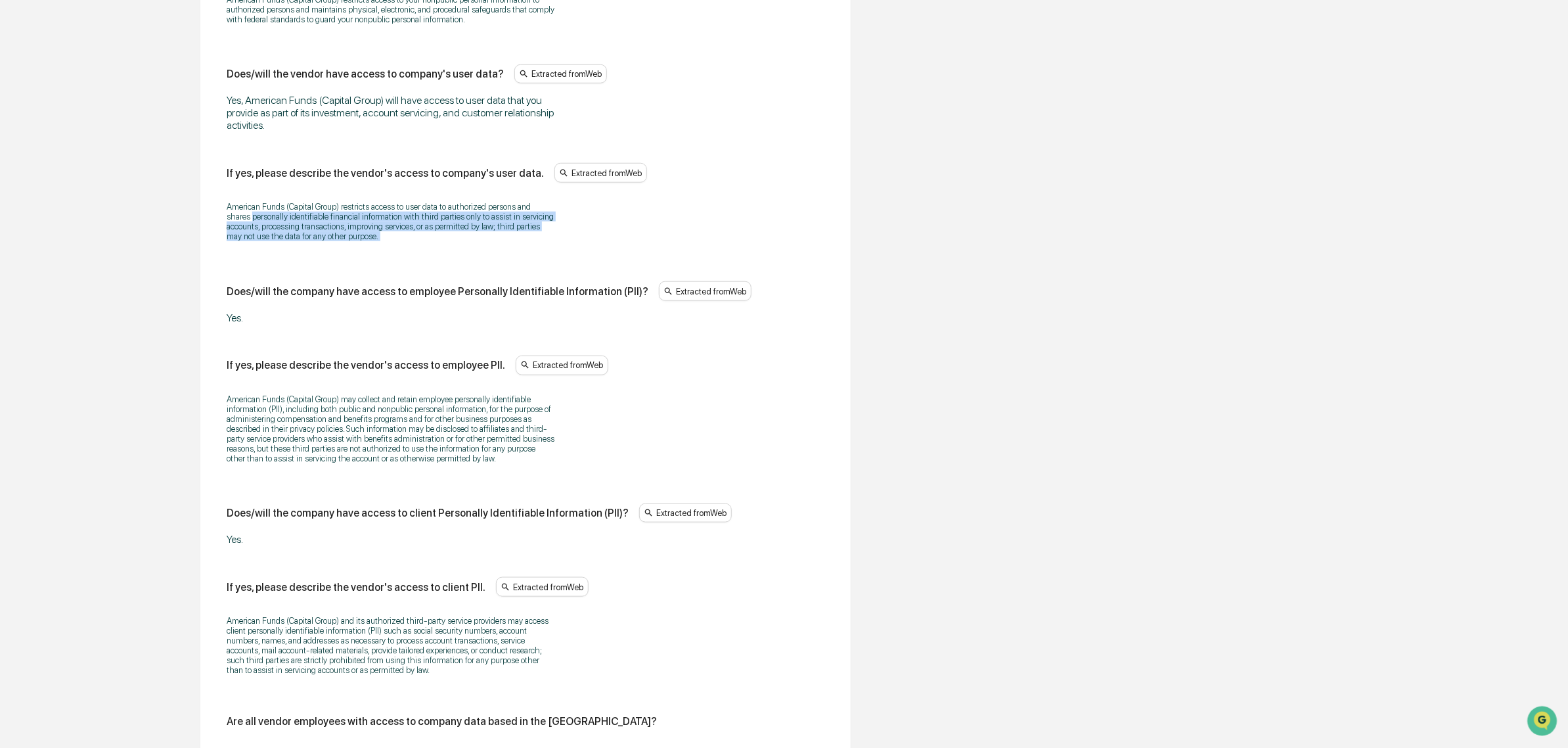
click at [248, 222] on div "American Funds (Capital Group) restricts access to user data to authorized pers…" at bounding box center [526, 221] width 598 height 57
click at [243, 217] on p "American Funds (Capital Group) restricts access to user data to authorized pers…" at bounding box center [391, 221] width 329 height 39
drag, startPoint x: 257, startPoint y: 204, endPoint x: 388, endPoint y: 244, distance: 137.0
click at [388, 241] on p "American Funds (Capital Group) restricts access to user data to authorized pers…" at bounding box center [391, 221] width 329 height 39
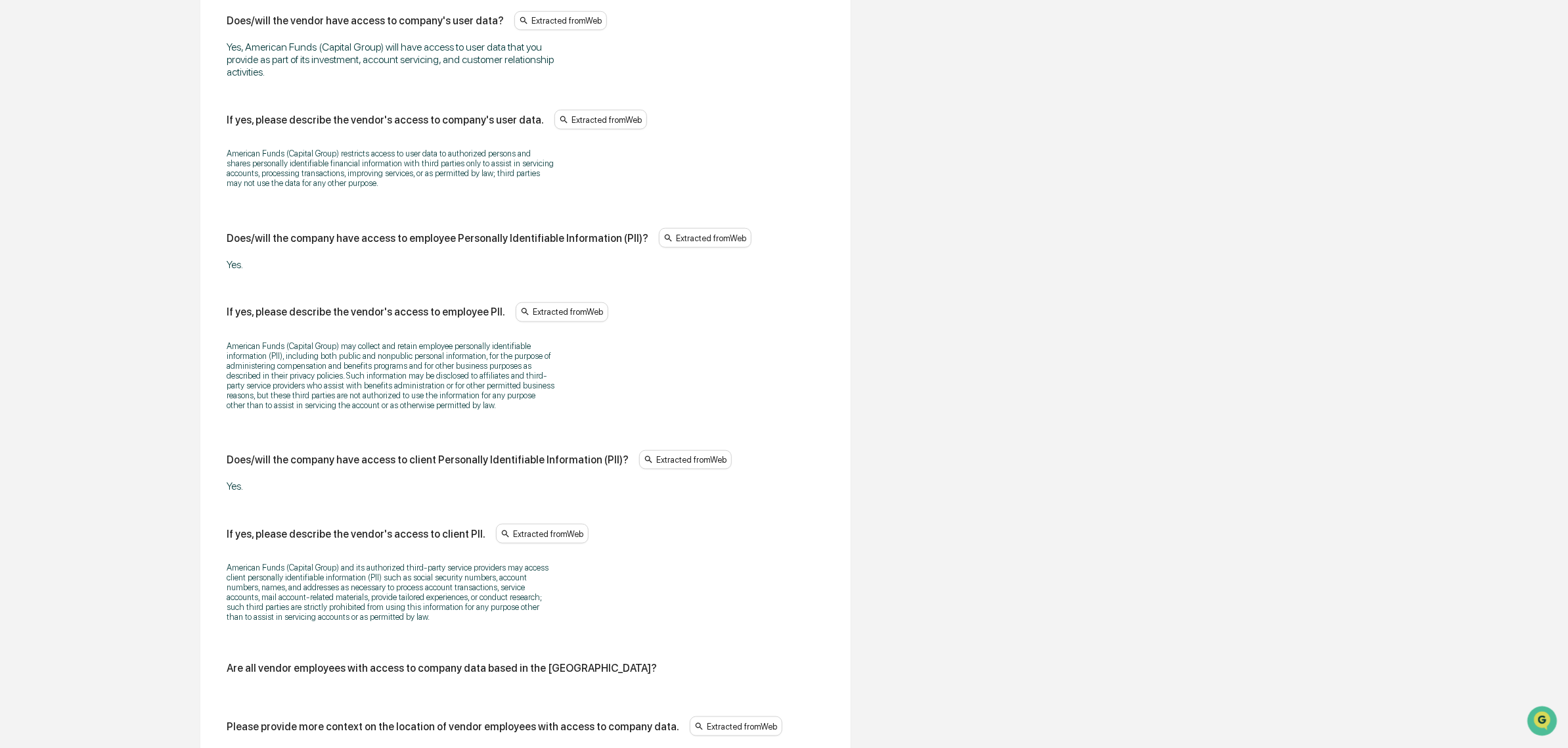
scroll to position [792, 0]
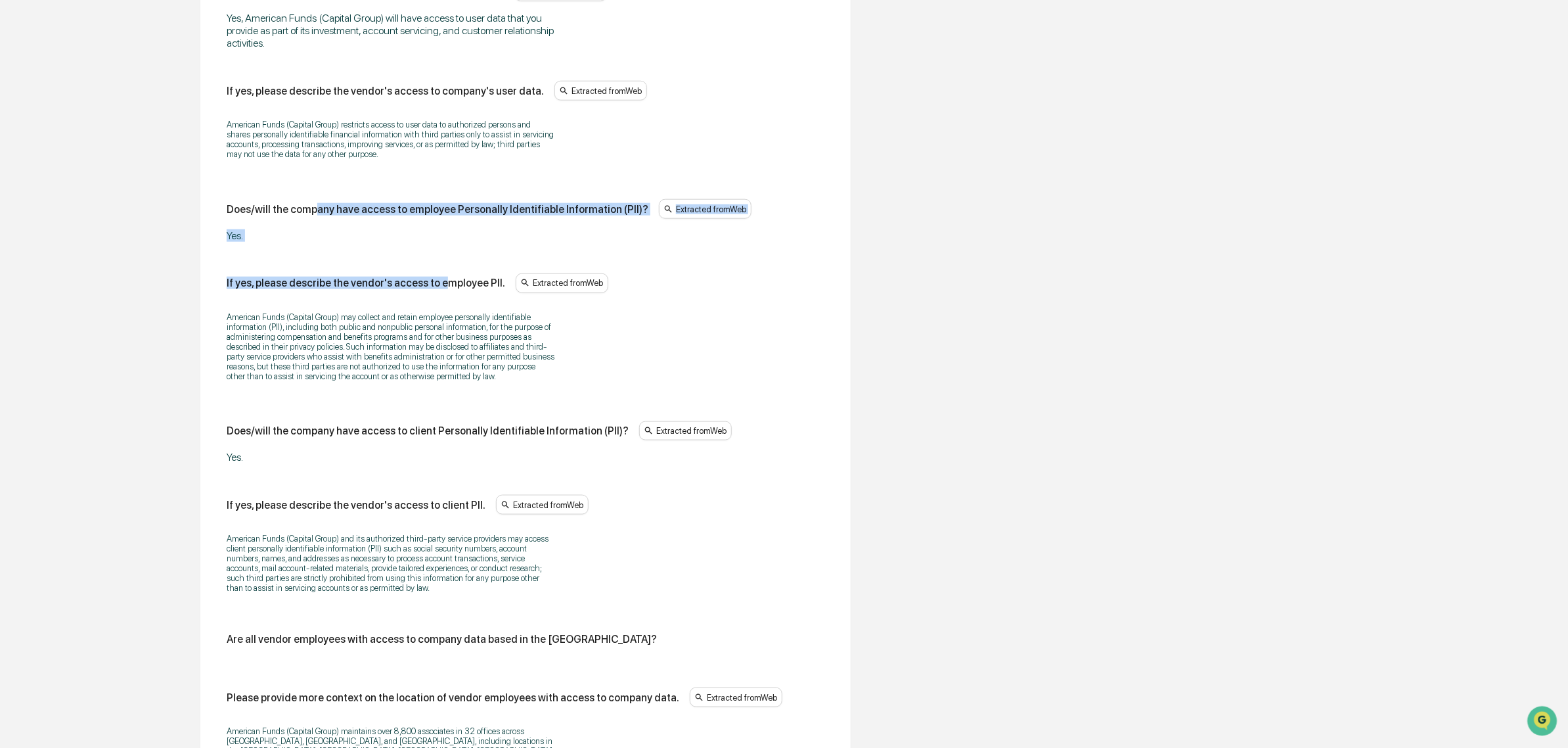
drag, startPoint x: 337, startPoint y: 224, endPoint x: 438, endPoint y: 248, distance: 103.8
click at [438, 248] on div "Does/will the vendor have access to company data? Extracted from Web Yes, Ameri…" at bounding box center [526, 494] width 598 height 1439
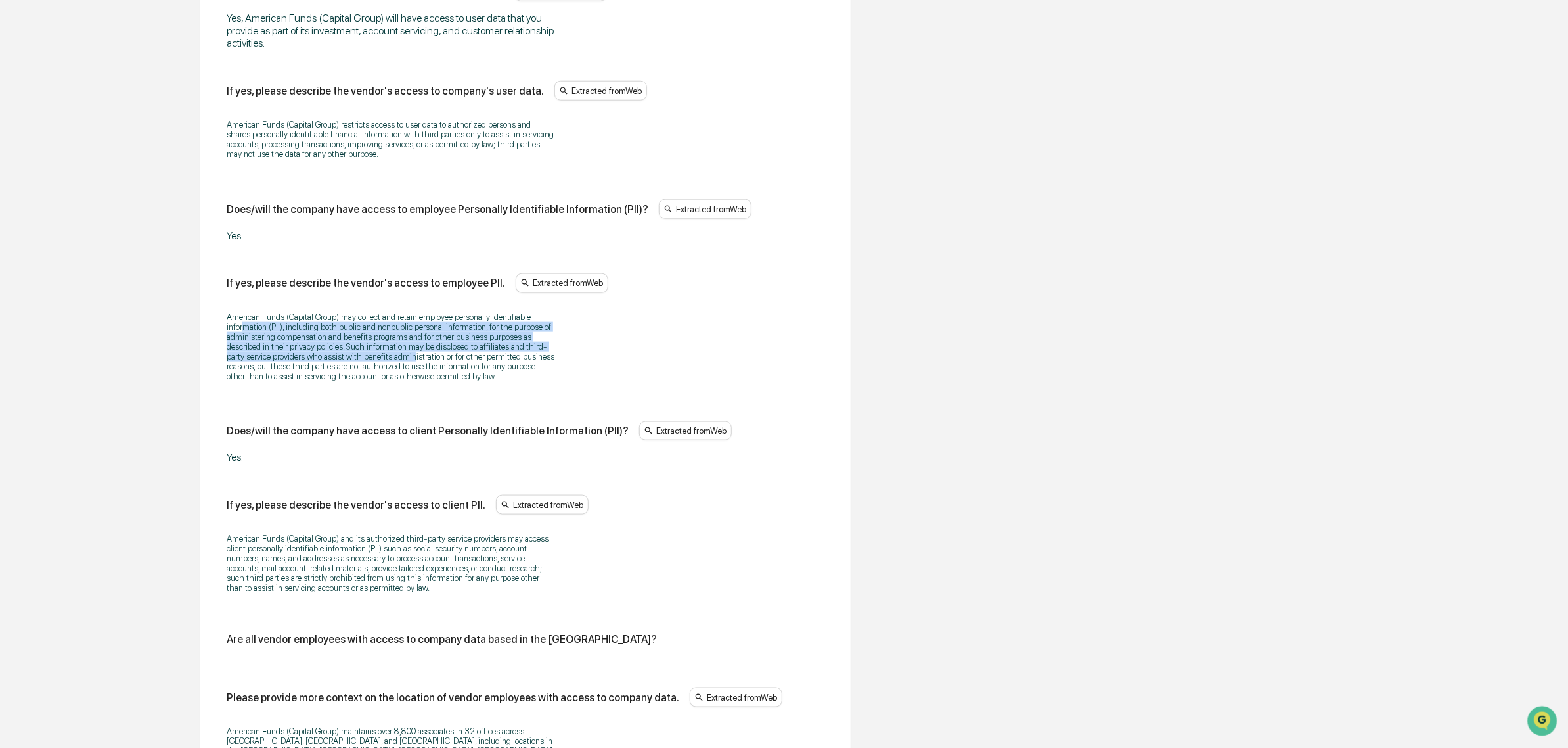
drag, startPoint x: 301, startPoint y: 317, endPoint x: 410, endPoint y: 370, distance: 121.2
click at [410, 370] on p "American Funds (Capital Group) may collect and retain employee personally ident…" at bounding box center [391, 347] width 329 height 69
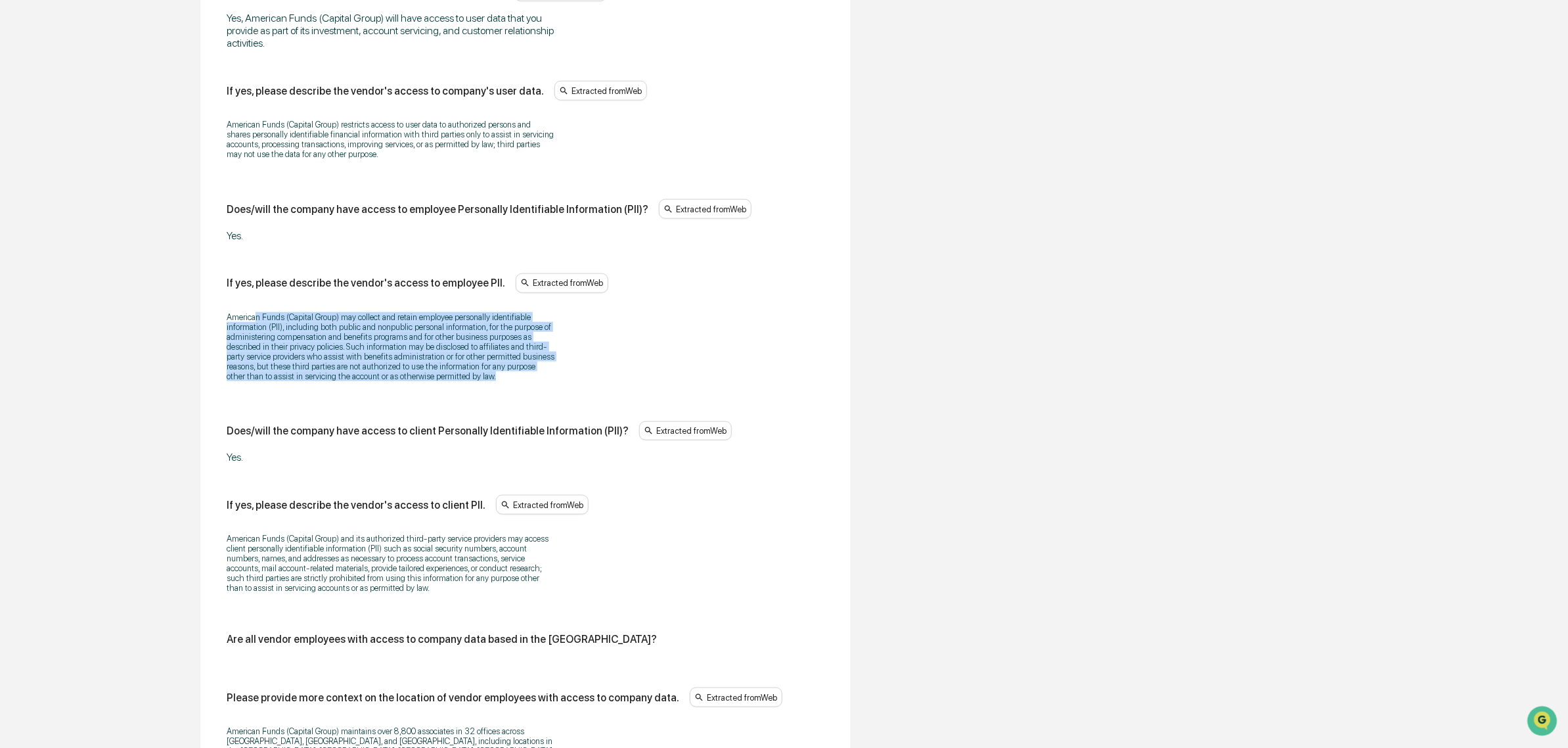
drag, startPoint x: 510, startPoint y: 395, endPoint x: 254, endPoint y: 319, distance: 267.0
click at [254, 319] on div "American Funds (Capital Group) may collect and retain employee personally ident…" at bounding box center [526, 347] width 598 height 86
click at [254, 319] on p "American Funds (Capital Group) may collect and retain employee personally ident…" at bounding box center [391, 347] width 329 height 69
drag, startPoint x: 234, startPoint y: 320, endPoint x: 454, endPoint y: 392, distance: 231.5
click at [454, 381] on p "American Funds (Capital Group) may collect and retain employee personally ident…" at bounding box center [391, 347] width 329 height 69
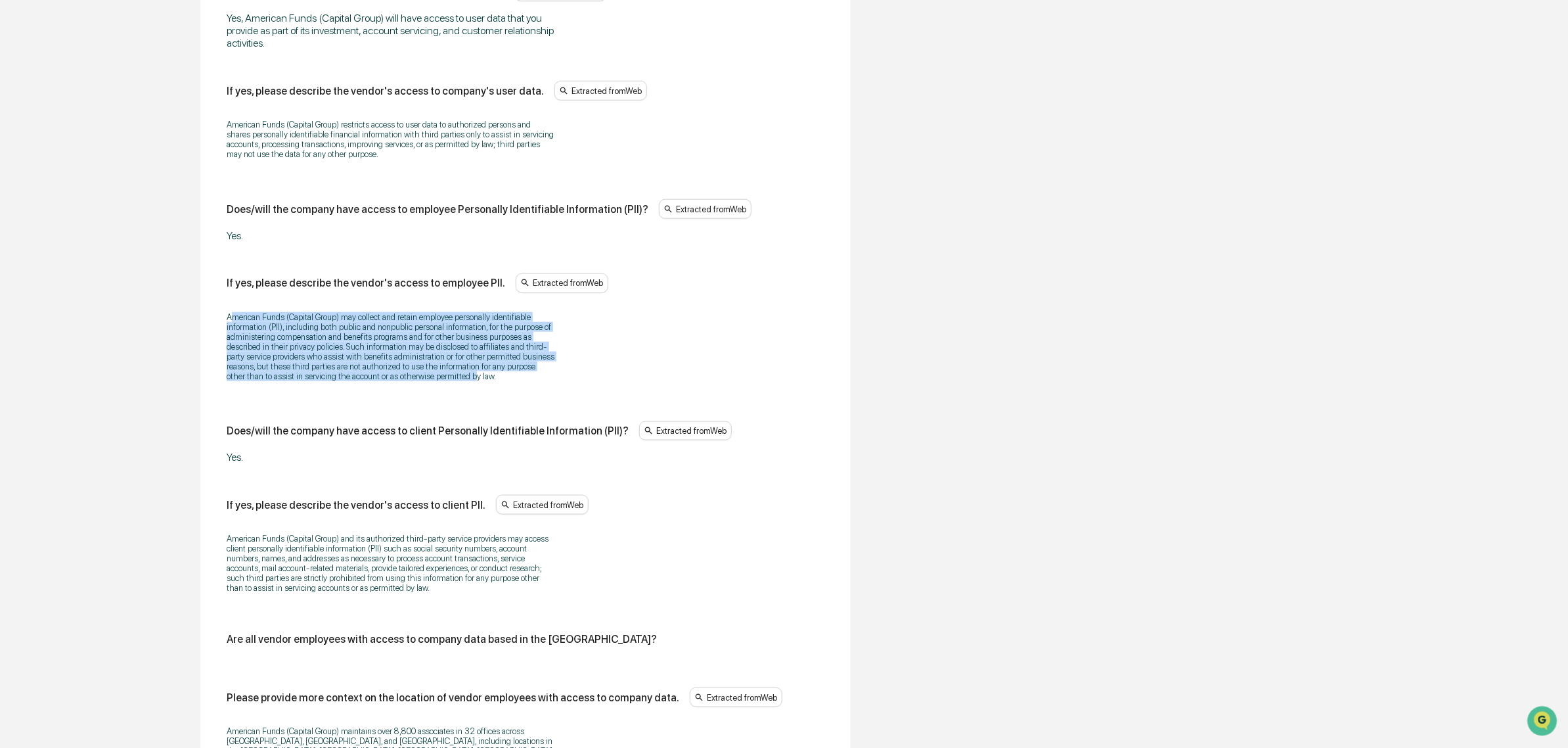
click at [454, 381] on p "American Funds (Capital Group) may collect and retain employee personally ident…" at bounding box center [391, 347] width 329 height 69
drag, startPoint x: 516, startPoint y: 392, endPoint x: 219, endPoint y: 325, distance: 304.5
click at [219, 325] on div "Does/will the vendor have access to company data? Extracted from Web Yes, Ameri…" at bounding box center [525, 495] width 618 height 1519
click at [218, 325] on div "Does/will the vendor have access to company data? Extracted from Web Yes, Ameri…" at bounding box center [525, 495] width 618 height 1519
drag, startPoint x: 218, startPoint y: 314, endPoint x: 497, endPoint y: 392, distance: 289.7
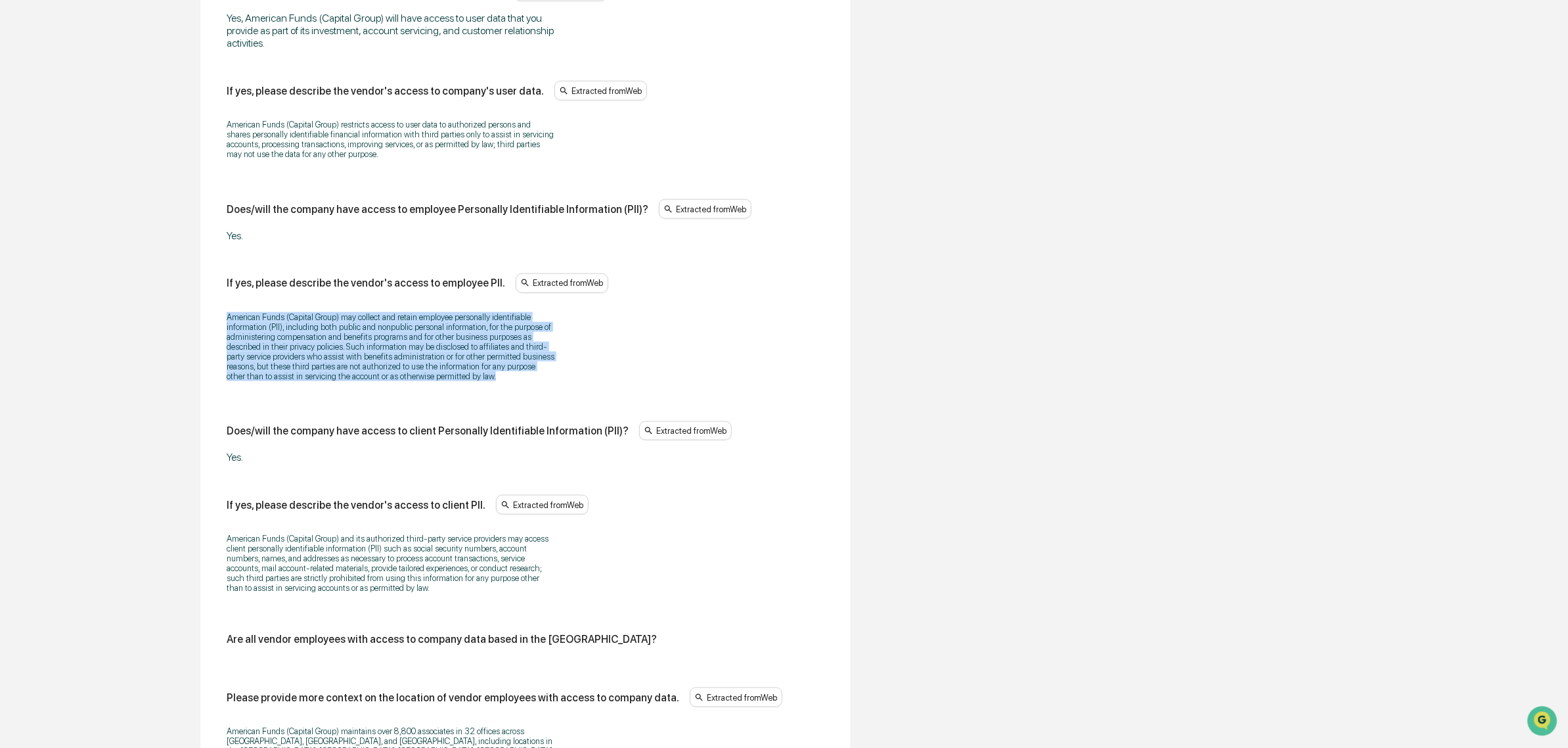
click at [497, 392] on div "Does/will the vendor have access to company data? Extracted from Web Yes, Ameri…" at bounding box center [525, 495] width 618 height 1519
click at [497, 381] on p "American Funds (Capital Group) may collect and retain employee personally ident…" at bounding box center [391, 347] width 329 height 69
drag, startPoint x: 519, startPoint y: 391, endPoint x: 205, endPoint y: 314, distance: 323.3
click at [205, 314] on div "Data Access & Controls Some fields are missing Does/will the vendor have access…" at bounding box center [526, 491] width 650 height 1627
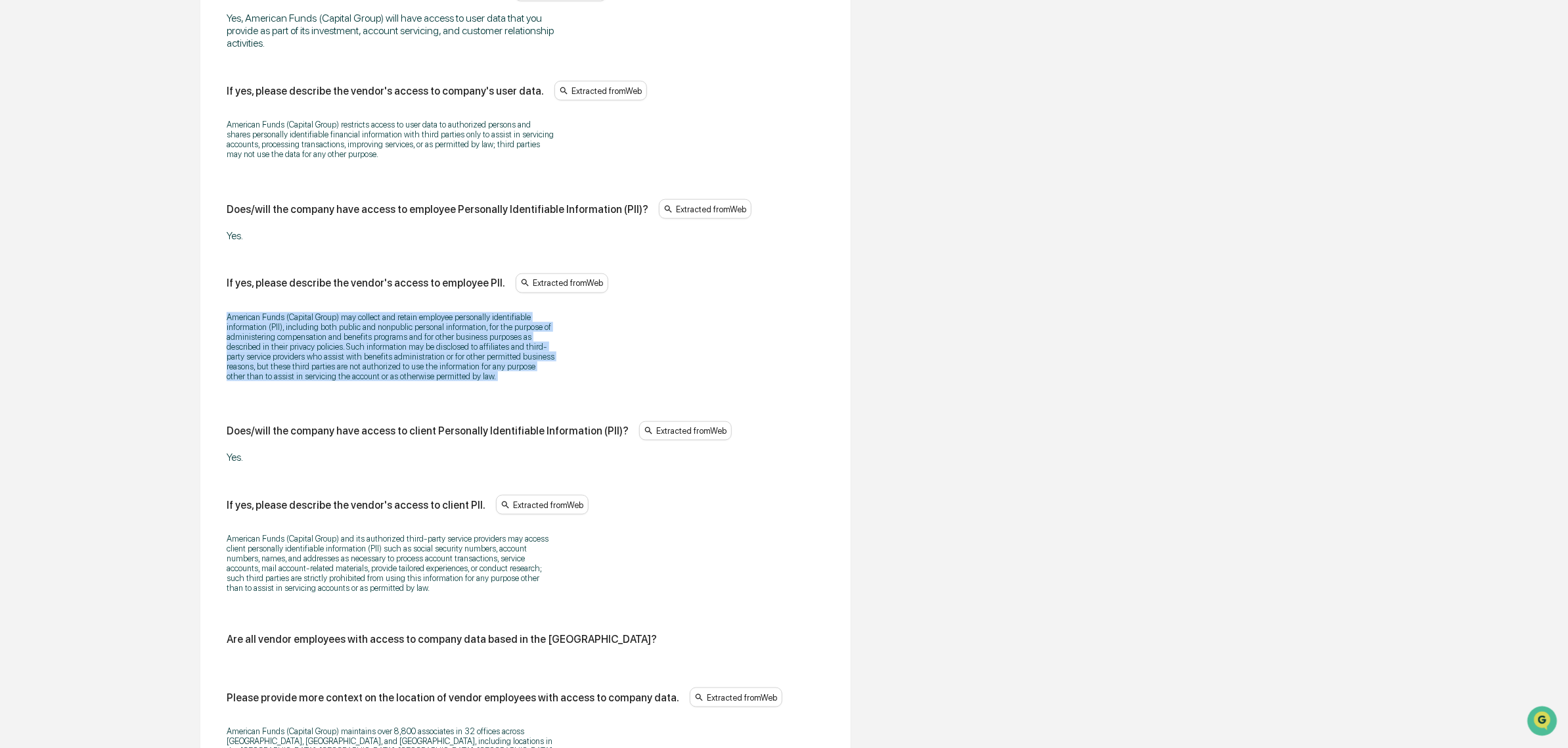
drag, startPoint x: 205, startPoint y: 314, endPoint x: 496, endPoint y: 388, distance: 300.3
click at [496, 388] on div "Data Access & Controls Some fields are missing Does/will the vendor have access…" at bounding box center [526, 491] width 650 height 1627
click at [497, 381] on p "American Funds (Capital Group) may collect and retain employee personally ident…" at bounding box center [391, 347] width 329 height 69
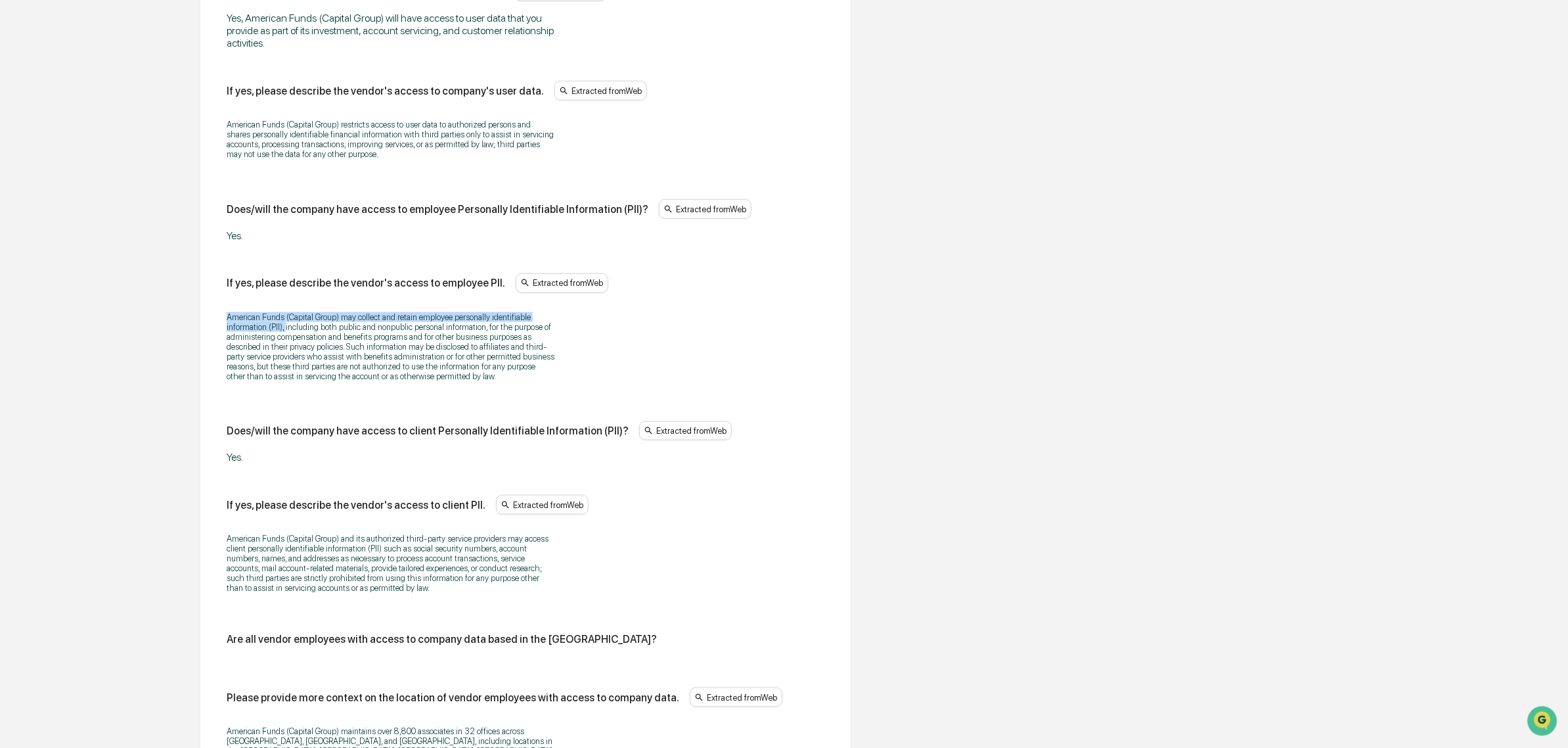
drag, startPoint x: 497, startPoint y: 389, endPoint x: 283, endPoint y: 331, distance: 221.7
click at [283, 331] on p "American Funds (Capital Group) may collect and retain employee personally ident…" at bounding box center [391, 347] width 329 height 69
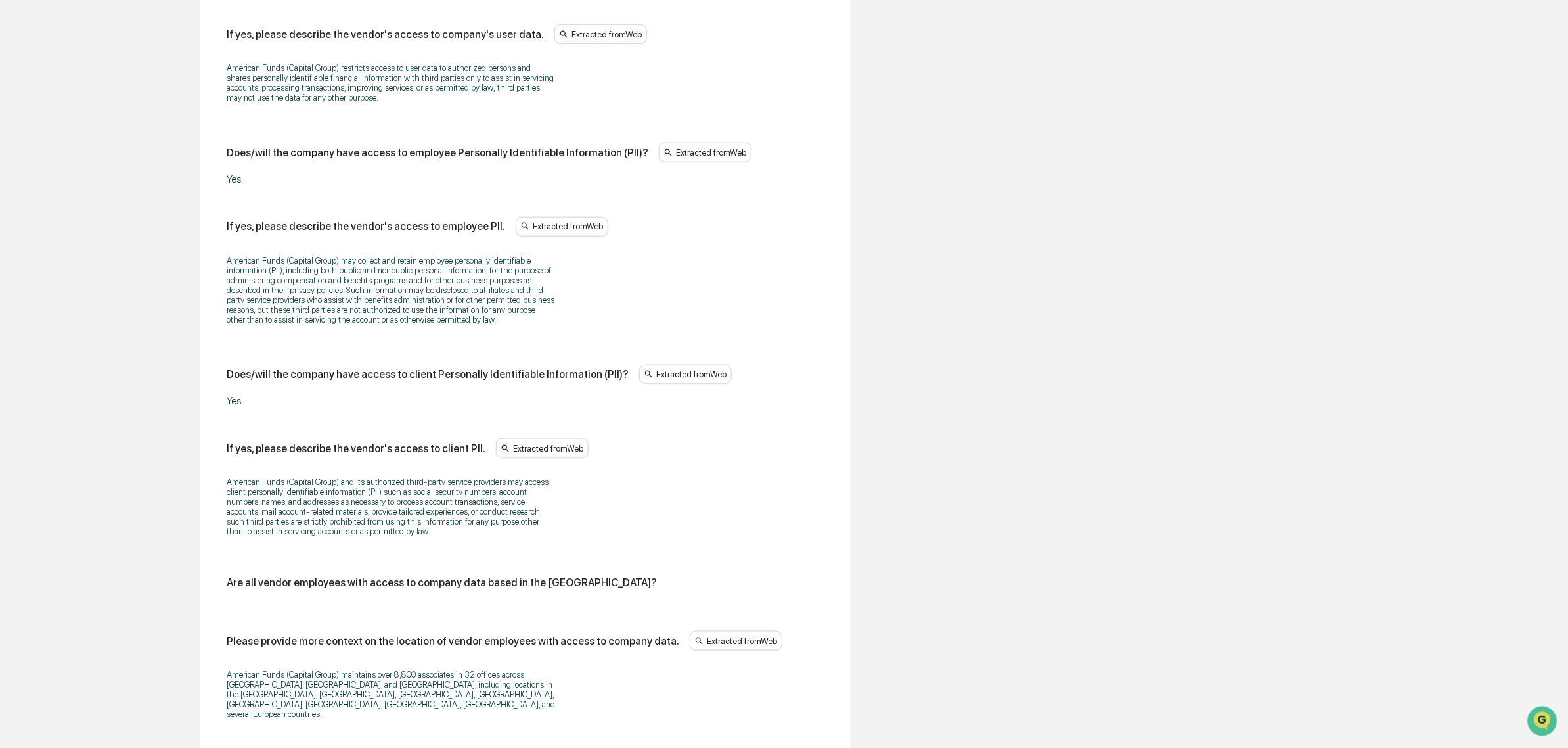
scroll to position [874, 0]
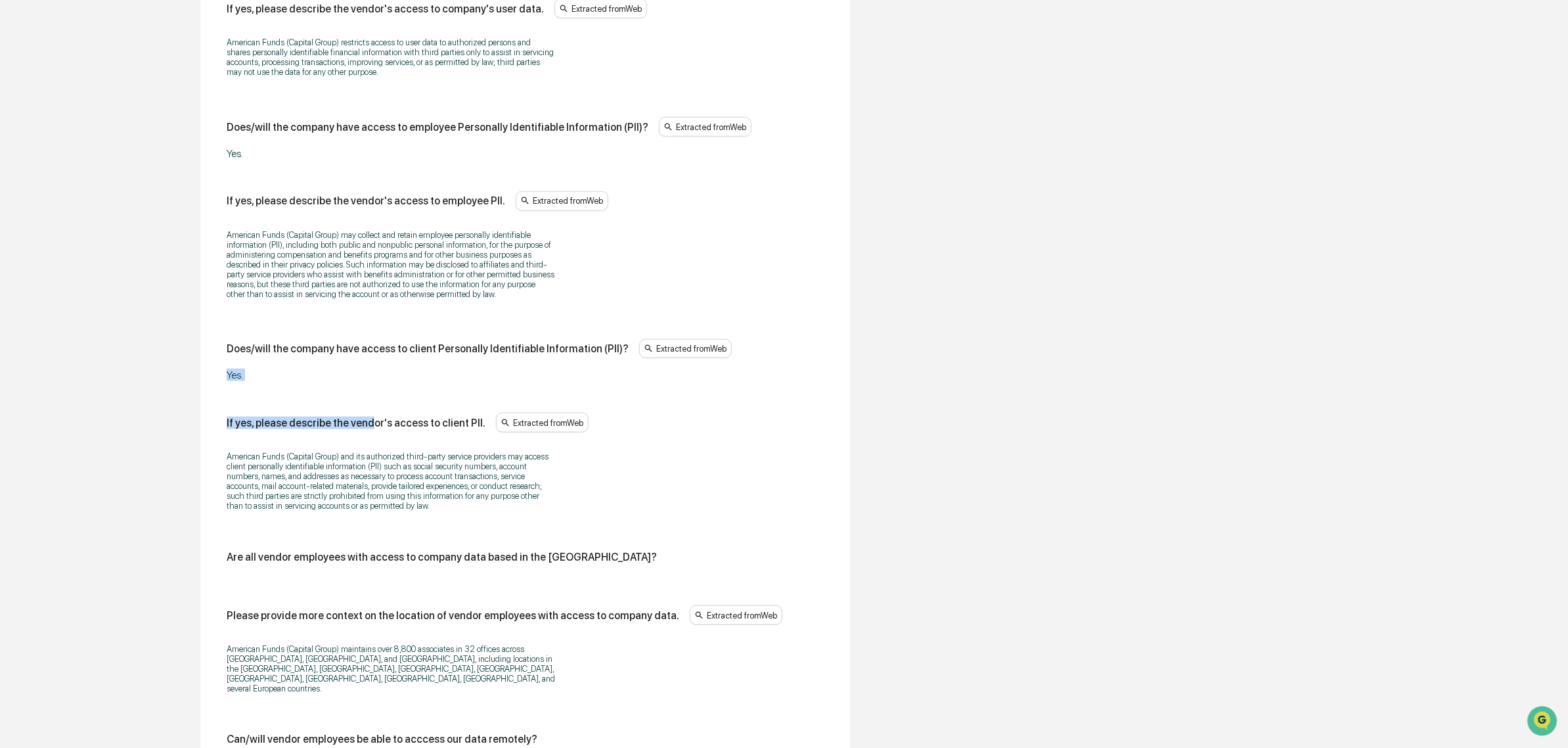
drag, startPoint x: 241, startPoint y: 378, endPoint x: 366, endPoint y: 410, distance: 129.0
click at [366, 410] on div "Data Access & Controls Some fields are missing Does/will the vendor have access…" at bounding box center [526, 409] width 650 height 1627
click at [366, 411] on div "Does/will the vendor have access to company data? Extracted from Web Yes, Ameri…" at bounding box center [526, 412] width 598 height 1439
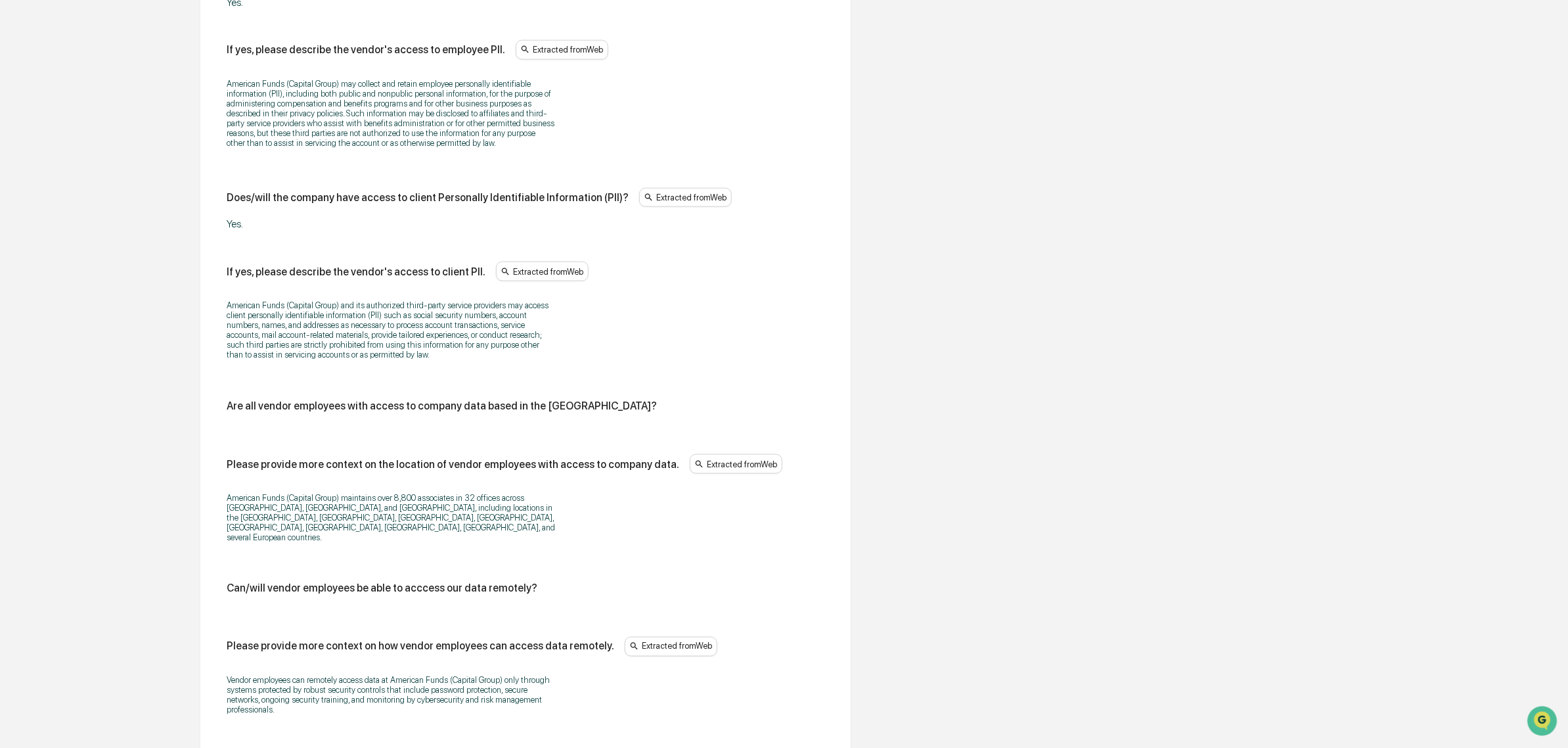
scroll to position [1038, 0]
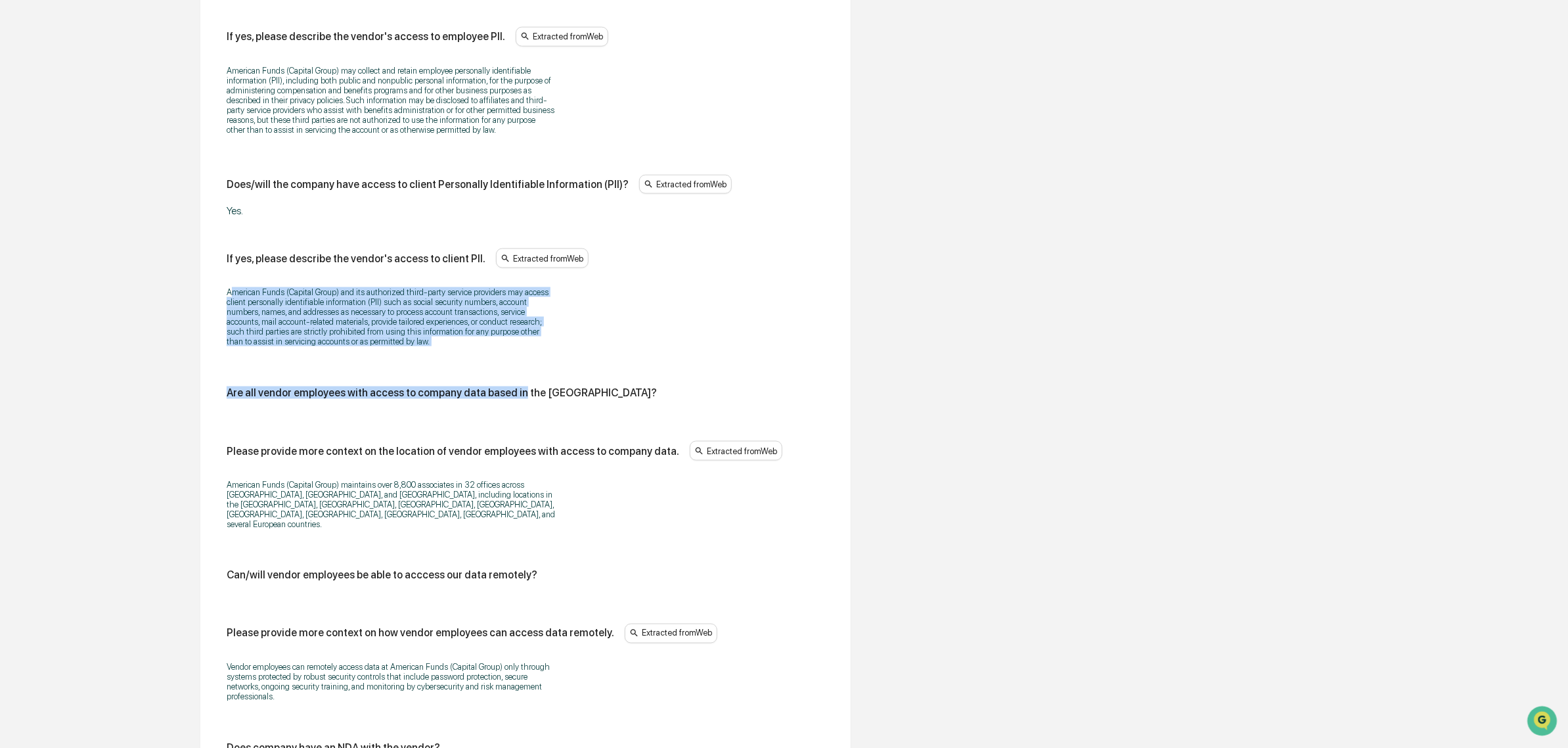
drag, startPoint x: 237, startPoint y: 304, endPoint x: 511, endPoint y: 381, distance: 284.6
click at [513, 381] on div "Does/will the vendor have access to company data? Extracted from Web Yes, Ameri…" at bounding box center [526, 248] width 598 height 1439
click at [511, 381] on div "Does/will the vendor have access to company data? Extracted from Web Yes, Ameri…" at bounding box center [526, 248] width 598 height 1439
drag, startPoint x: 476, startPoint y: 359, endPoint x: 231, endPoint y: 307, distance: 250.5
click at [231, 307] on div "American Funds (Capital Group) and its authorized third-party service providers…" at bounding box center [526, 317] width 598 height 76
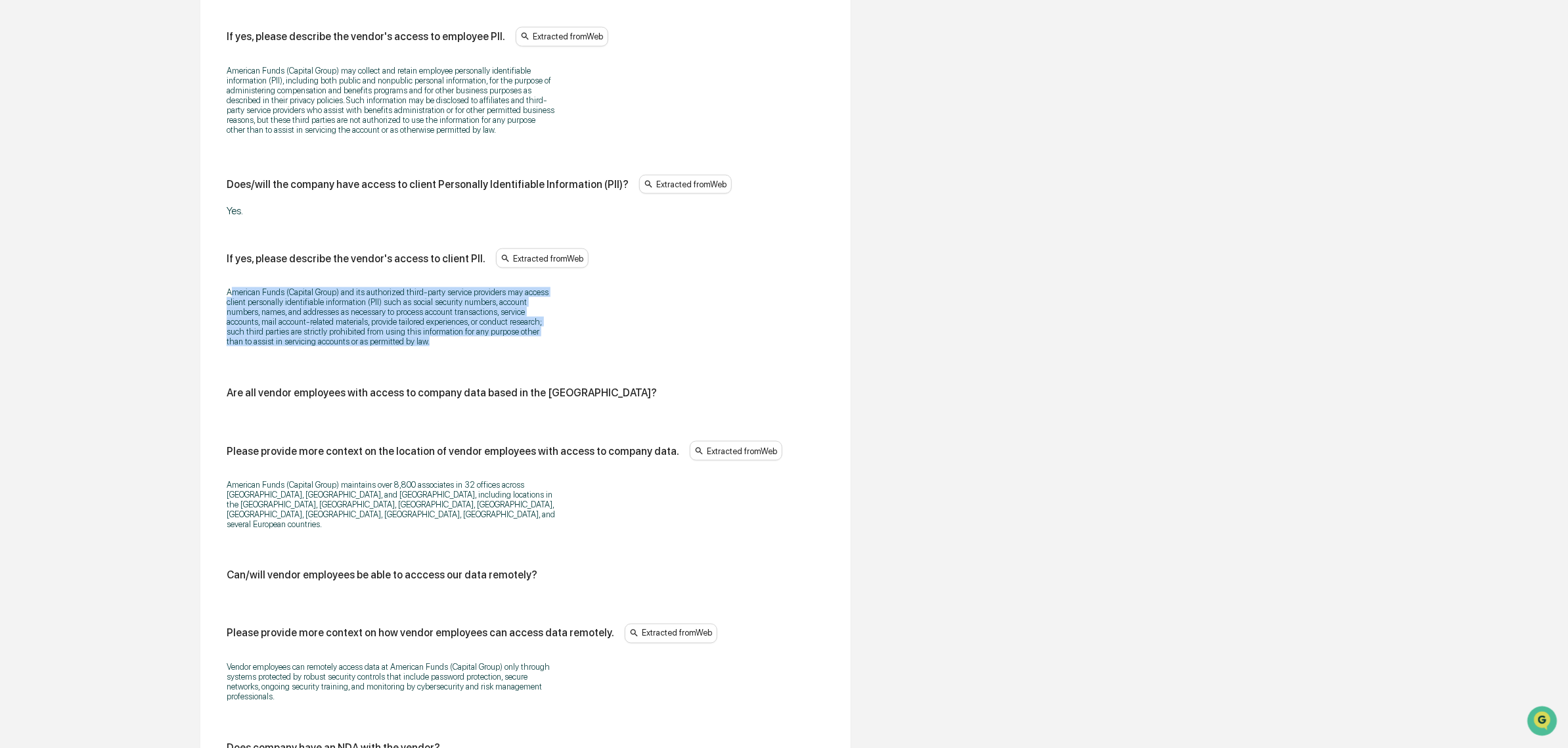
click at [231, 307] on p "American Funds (Capital Group) and its authorized third-party service providers…" at bounding box center [391, 316] width 329 height 59
drag, startPoint x: 223, startPoint y: 303, endPoint x: 439, endPoint y: 365, distance: 224.7
click at [439, 365] on div "Does/will the vendor have access to company data? Extracted from Web Yes, Ameri…" at bounding box center [525, 249] width 618 height 1519
click at [439, 355] on div "American Funds (Capital Group) and its authorized third-party service providers…" at bounding box center [526, 317] width 598 height 76
drag, startPoint x: 439, startPoint y: 365, endPoint x: 201, endPoint y: 309, distance: 244.5
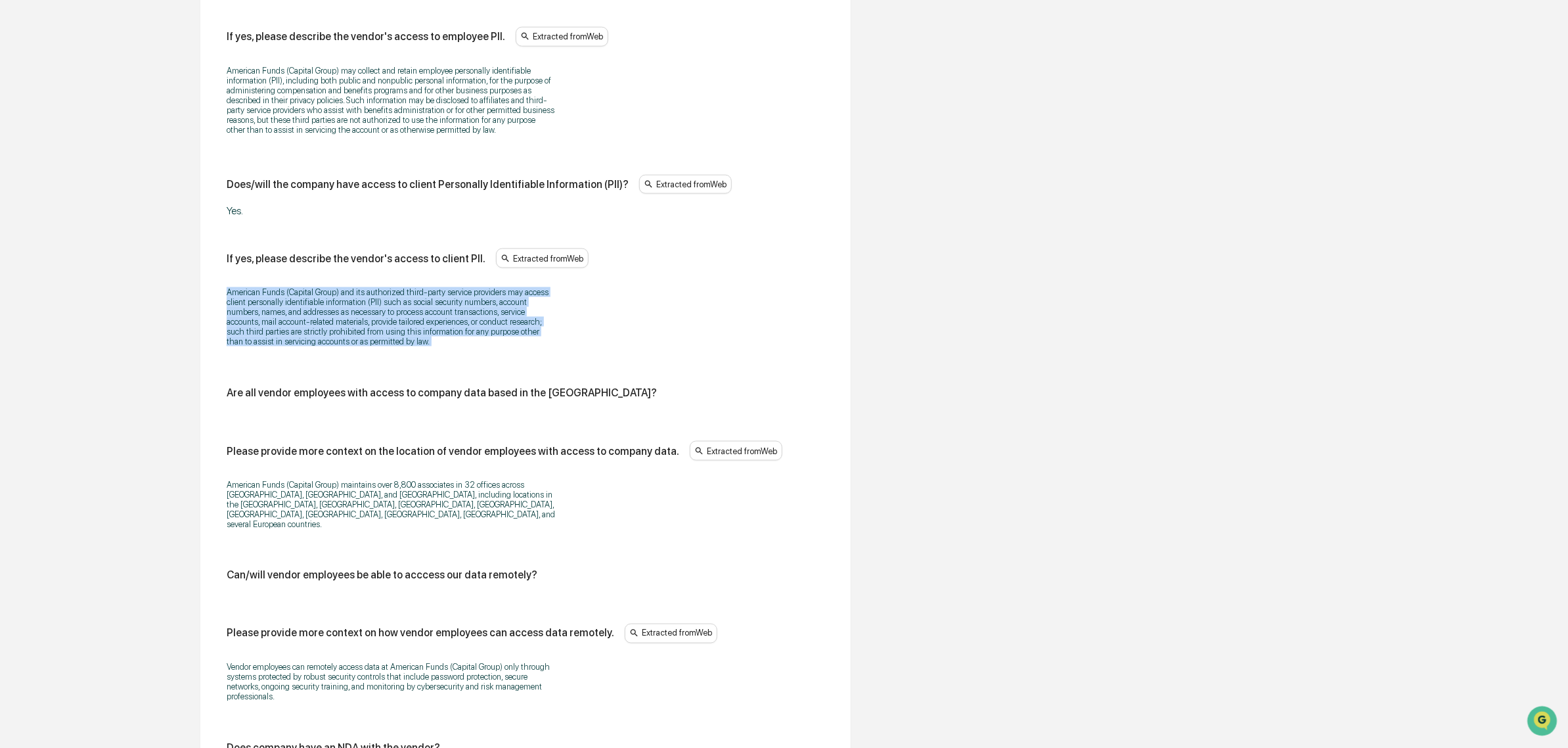
click at [201, 309] on div "Data Access & Controls Some fields are missing Does/will the vendor have access…" at bounding box center [526, 245] width 650 height 1627
click at [199, 307] on div "Review Vendor Data Review the vendor's information and fill in any missing fiel…" at bounding box center [525, 204] width 723 height 2144
drag
click at [490, 374] on div "Data Access & Controls Some fields are missing Does/will the vendor have access…" at bounding box center [526, 245] width 650 height 1627
click at [490, 374] on div "Does/will the vendor have access to company data? Extracted from Web Yes, Ameri…" at bounding box center [526, 248] width 598 height 1439
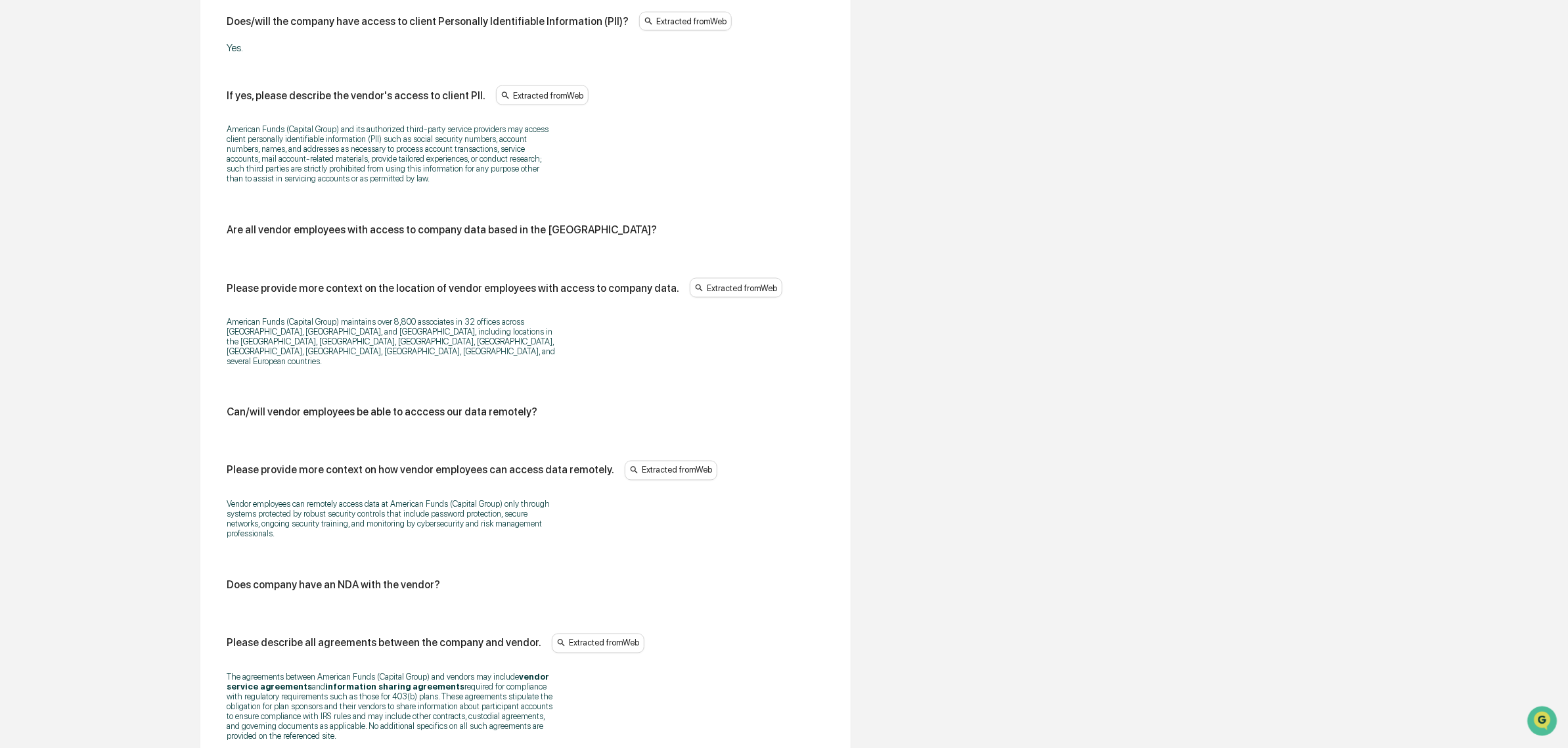
scroll to position [1203, 0]
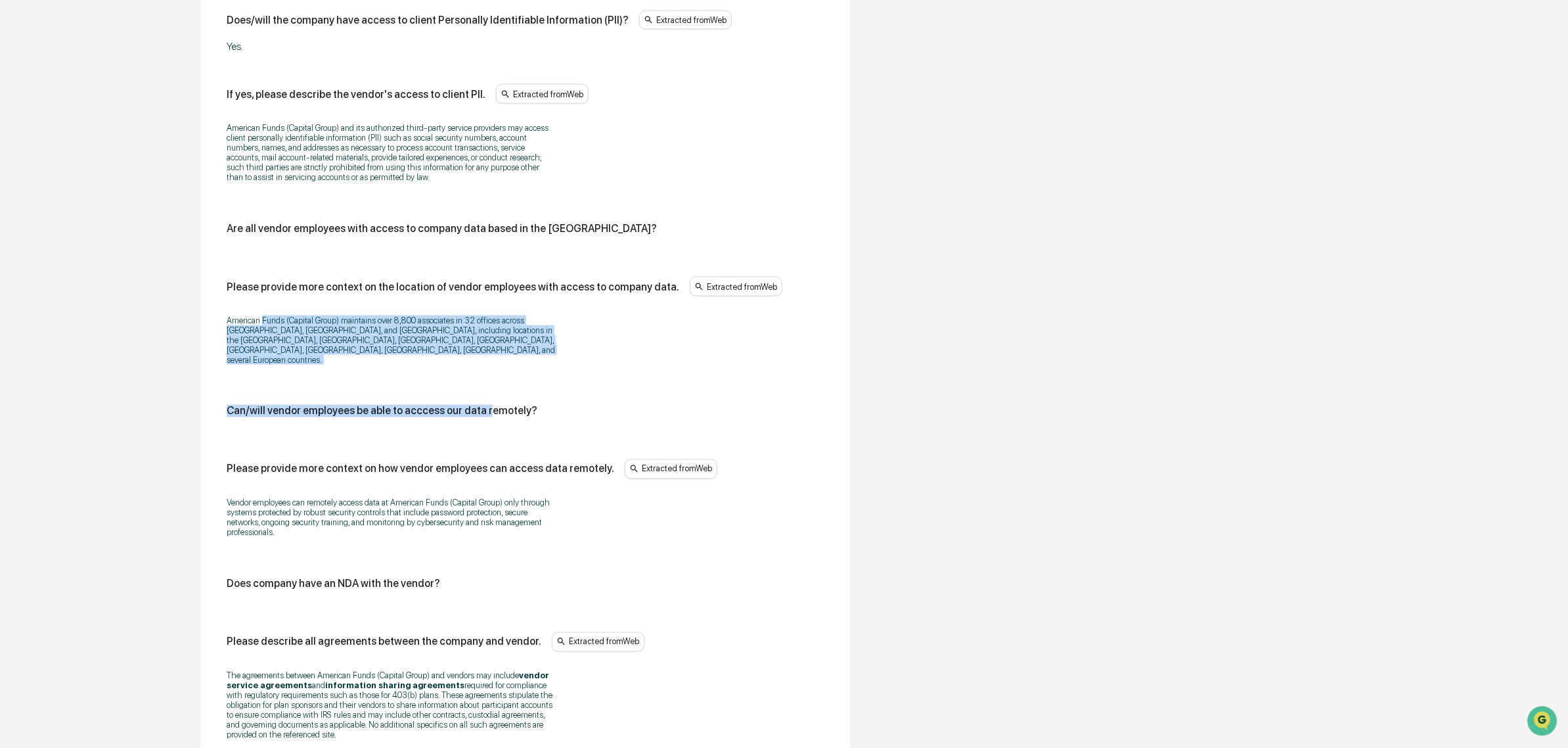
click at [480, 374] on div "Does/will the vendor have access to company data? Extracted from Web Yes, Ameri…" at bounding box center [526, 84] width 598 height 1439
click at [212, 339] on div "Data Access & Controls Some fields are missing Does/will the vendor have access…" at bounding box center [526, 80] width 650 height 1627
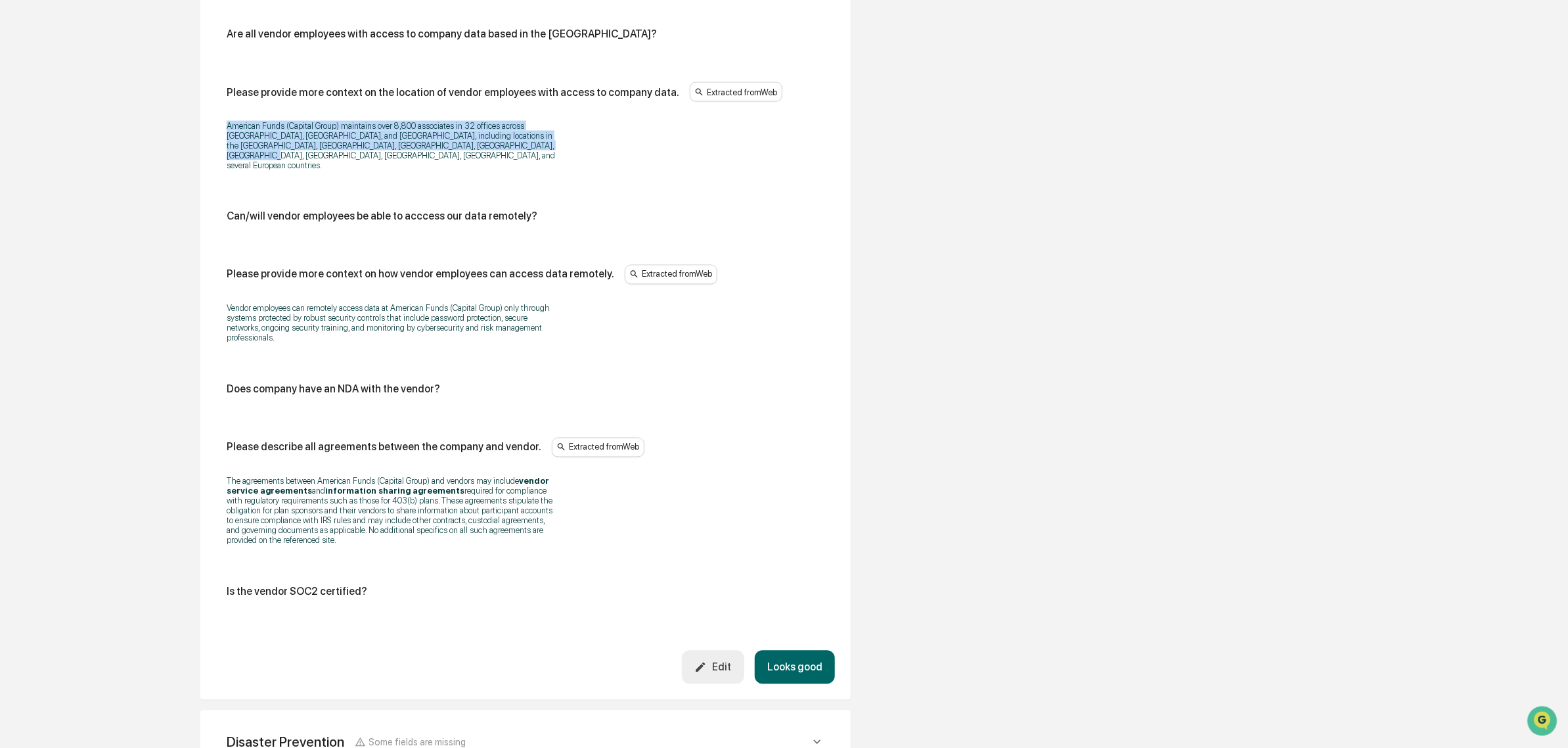
scroll to position [1531, 0]
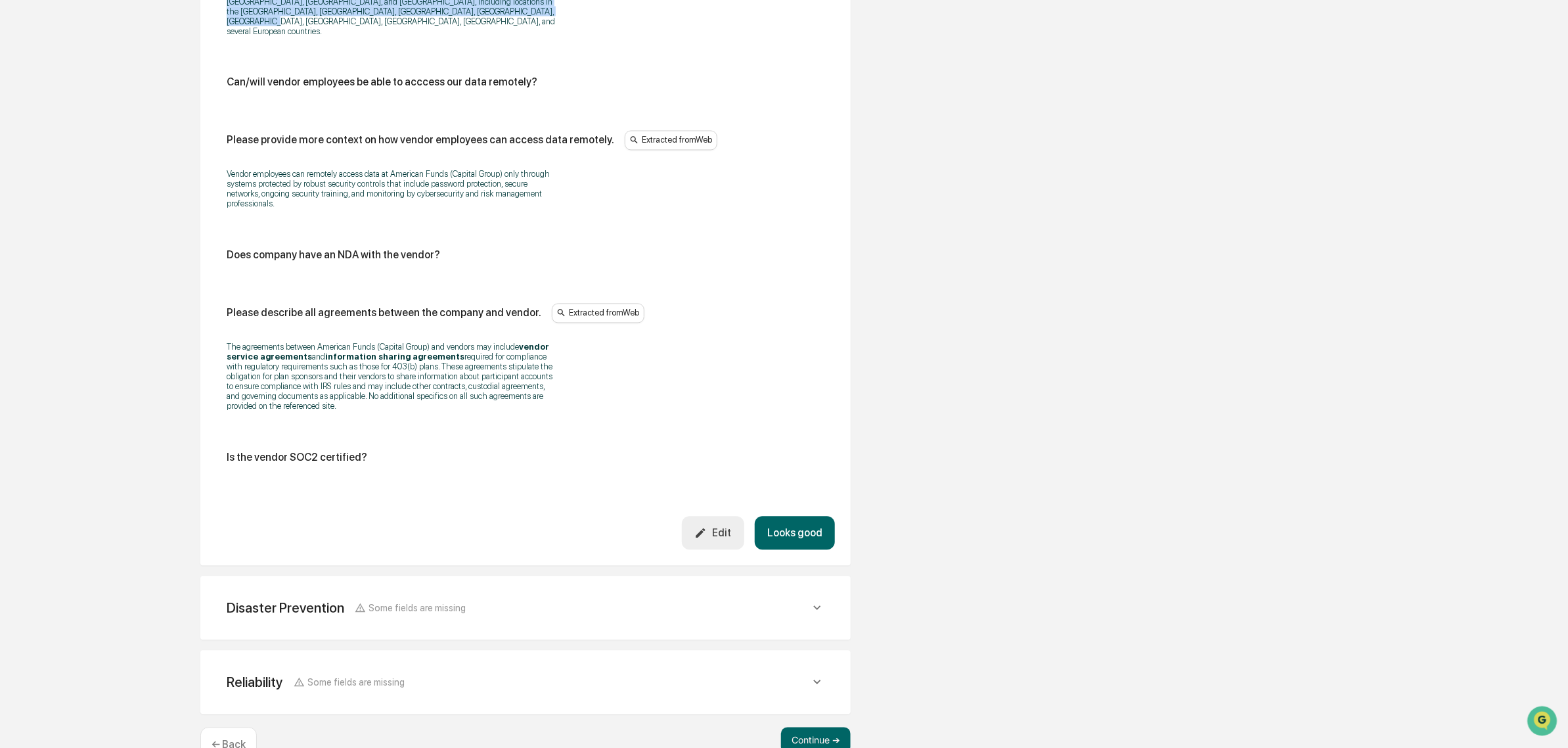
click at [736, 547] on button "Edit" at bounding box center [713, 533] width 62 height 33
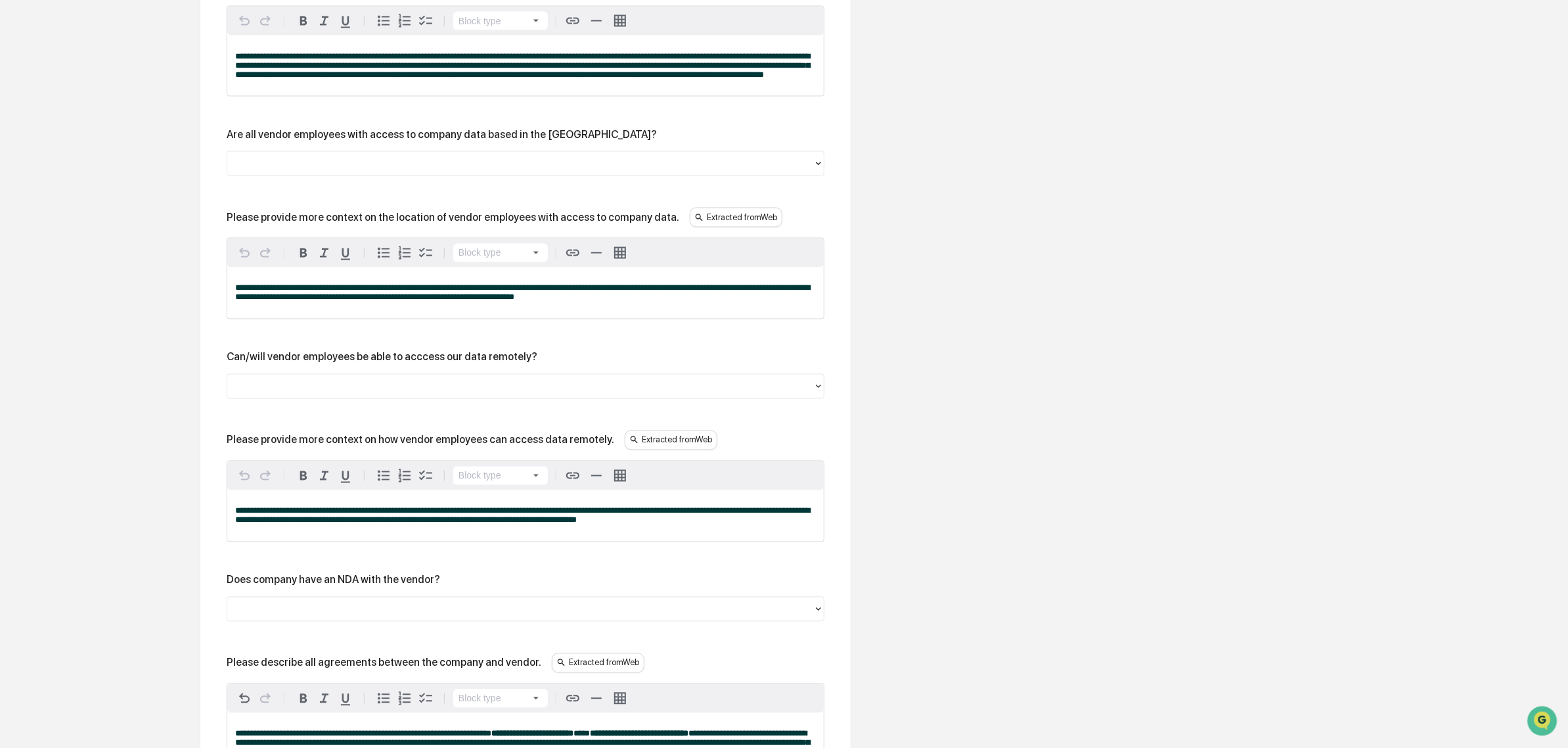
scroll to position [1284, 0]
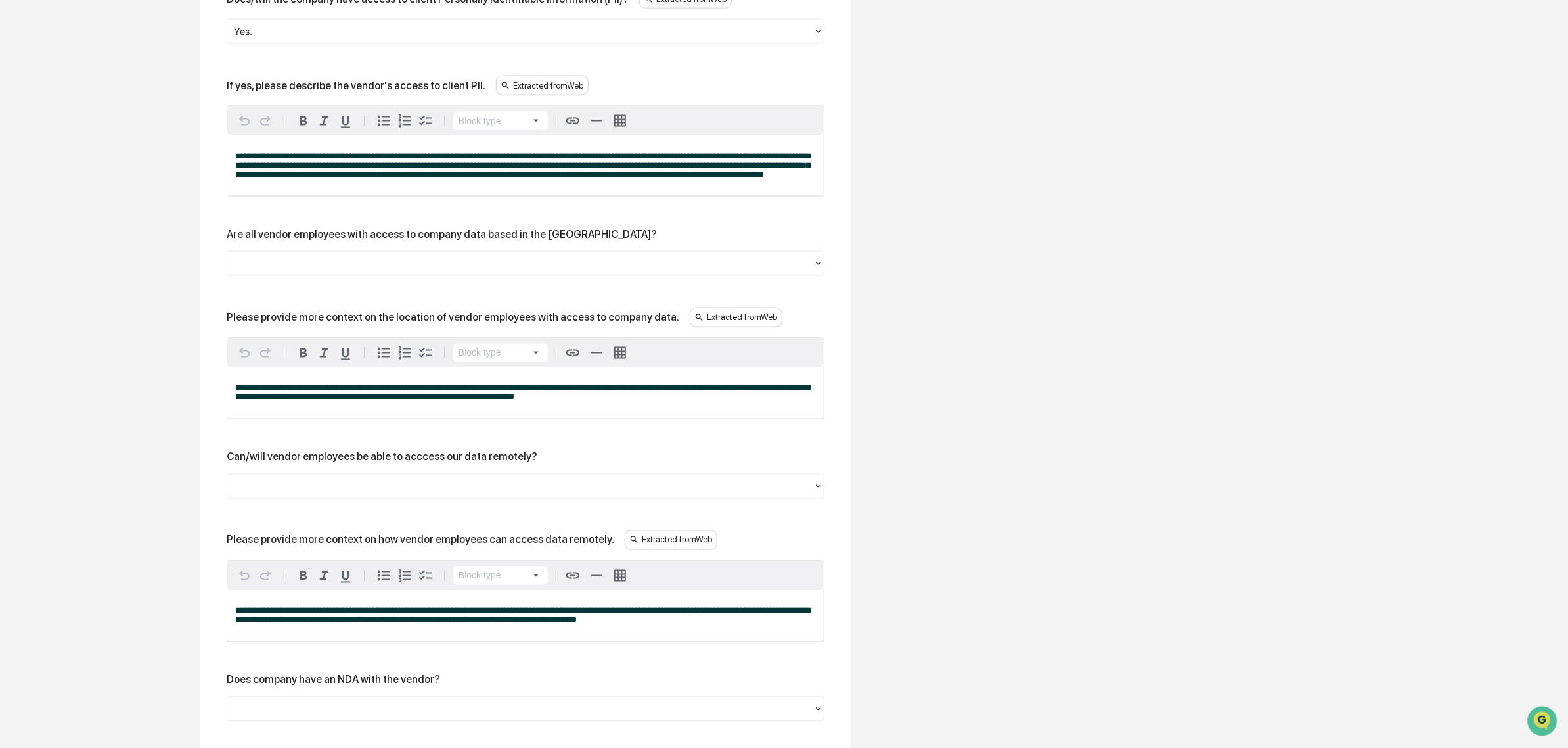
click at [459, 271] on div at bounding box center [520, 264] width 573 height 15
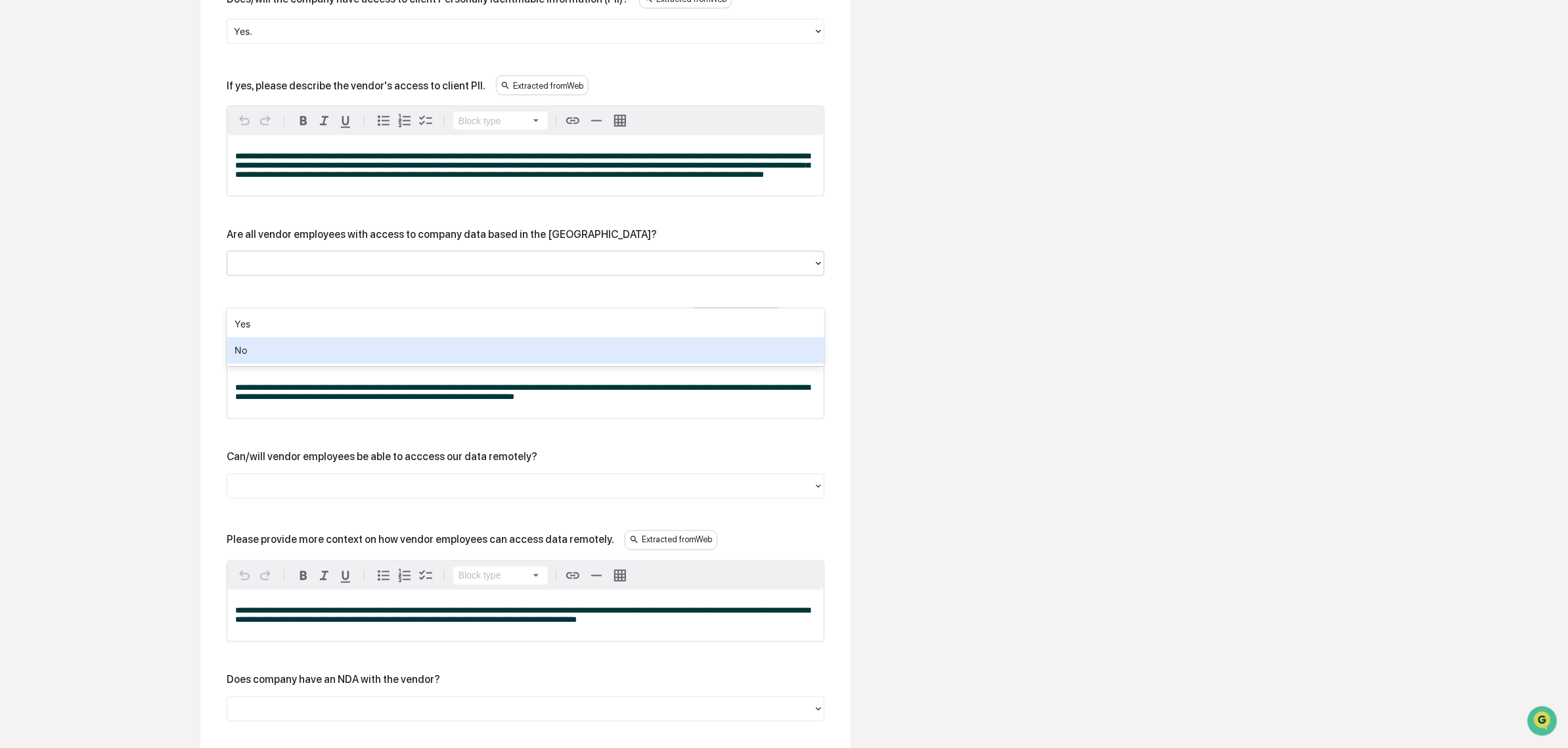
click at [375, 349] on div "No" at bounding box center [526, 350] width 598 height 26
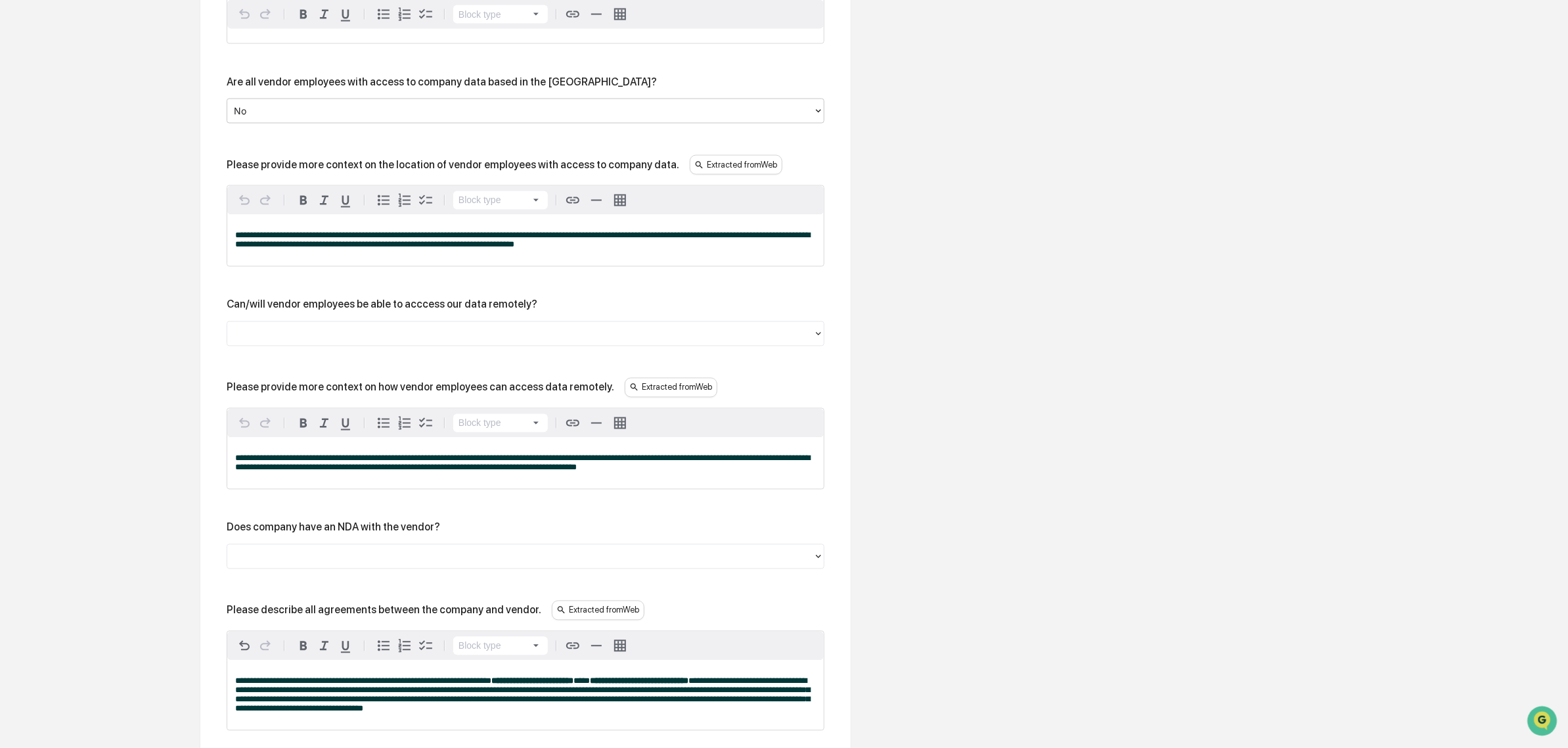
scroll to position [1531, 0]
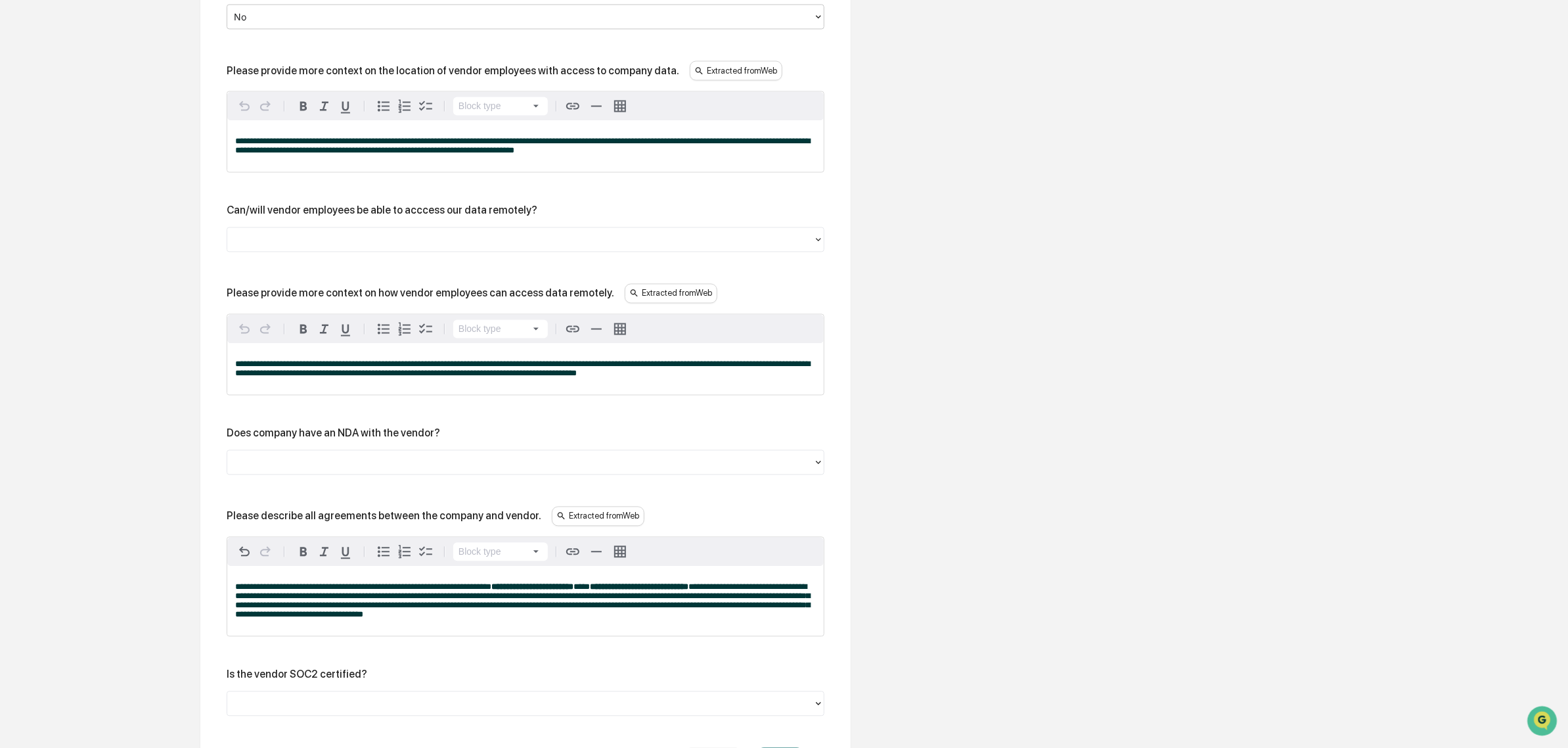
click at [299, 250] on div at bounding box center [520, 239] width 586 height 20
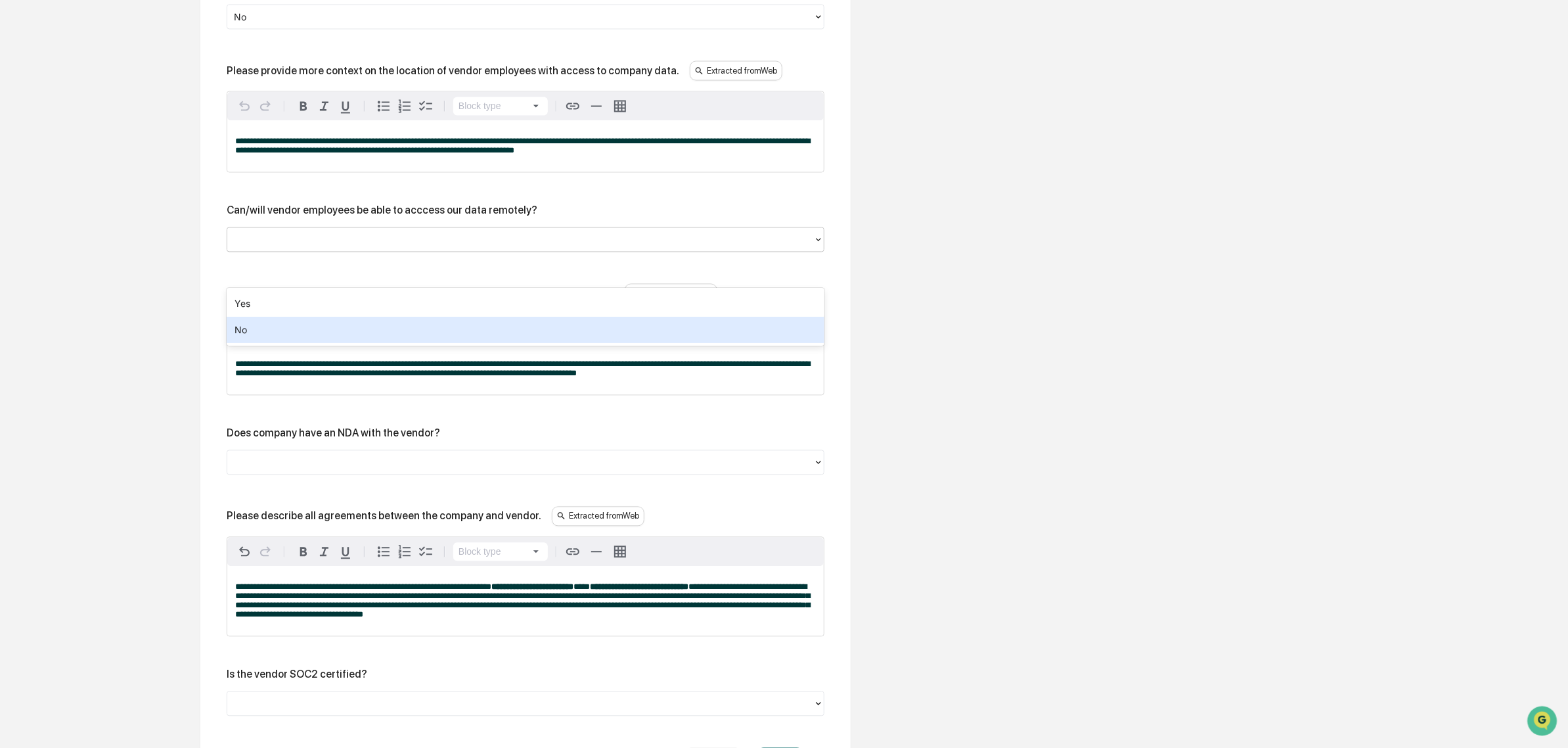
click at [293, 306] on div "Yes" at bounding box center [526, 304] width 598 height 26
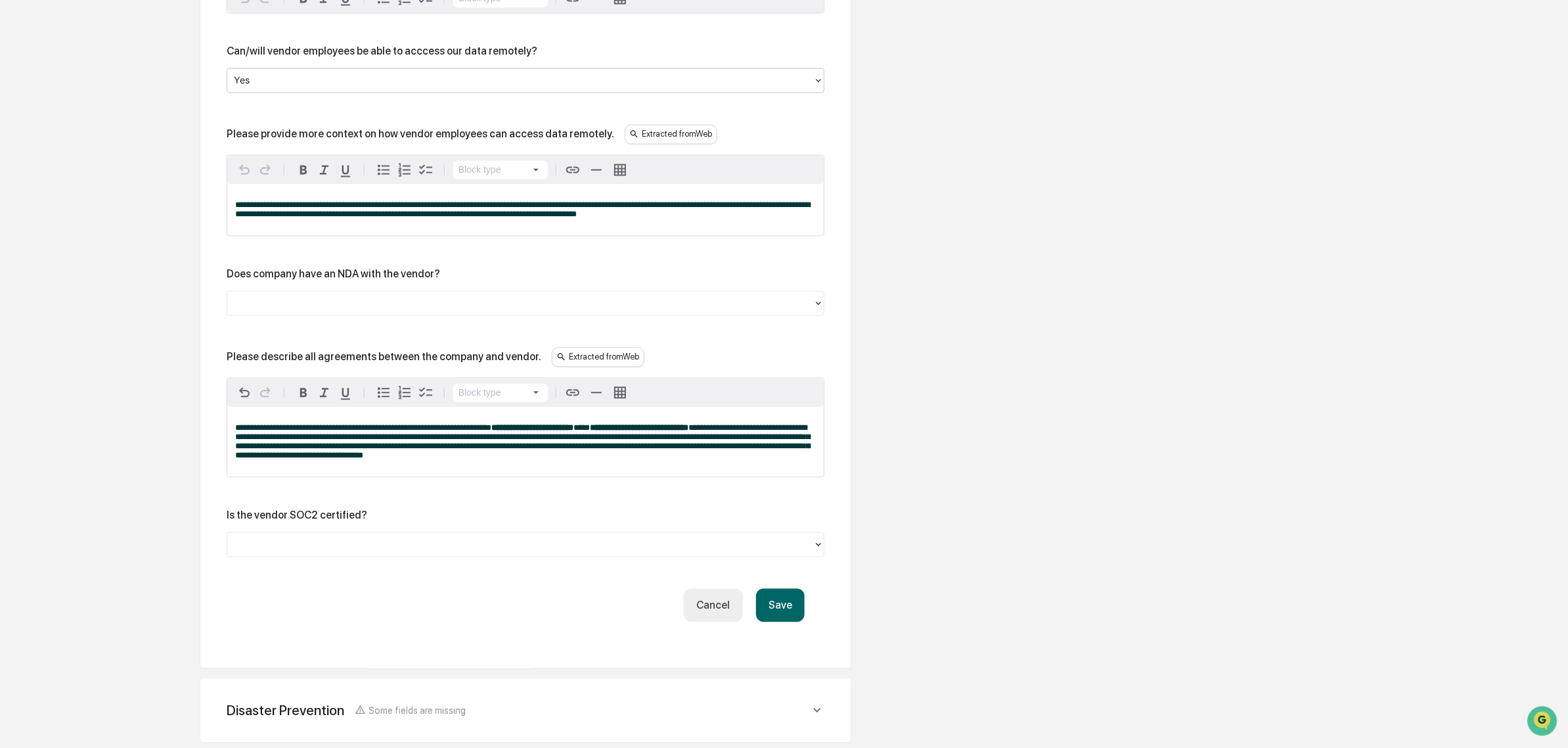
scroll to position [1695, 0]
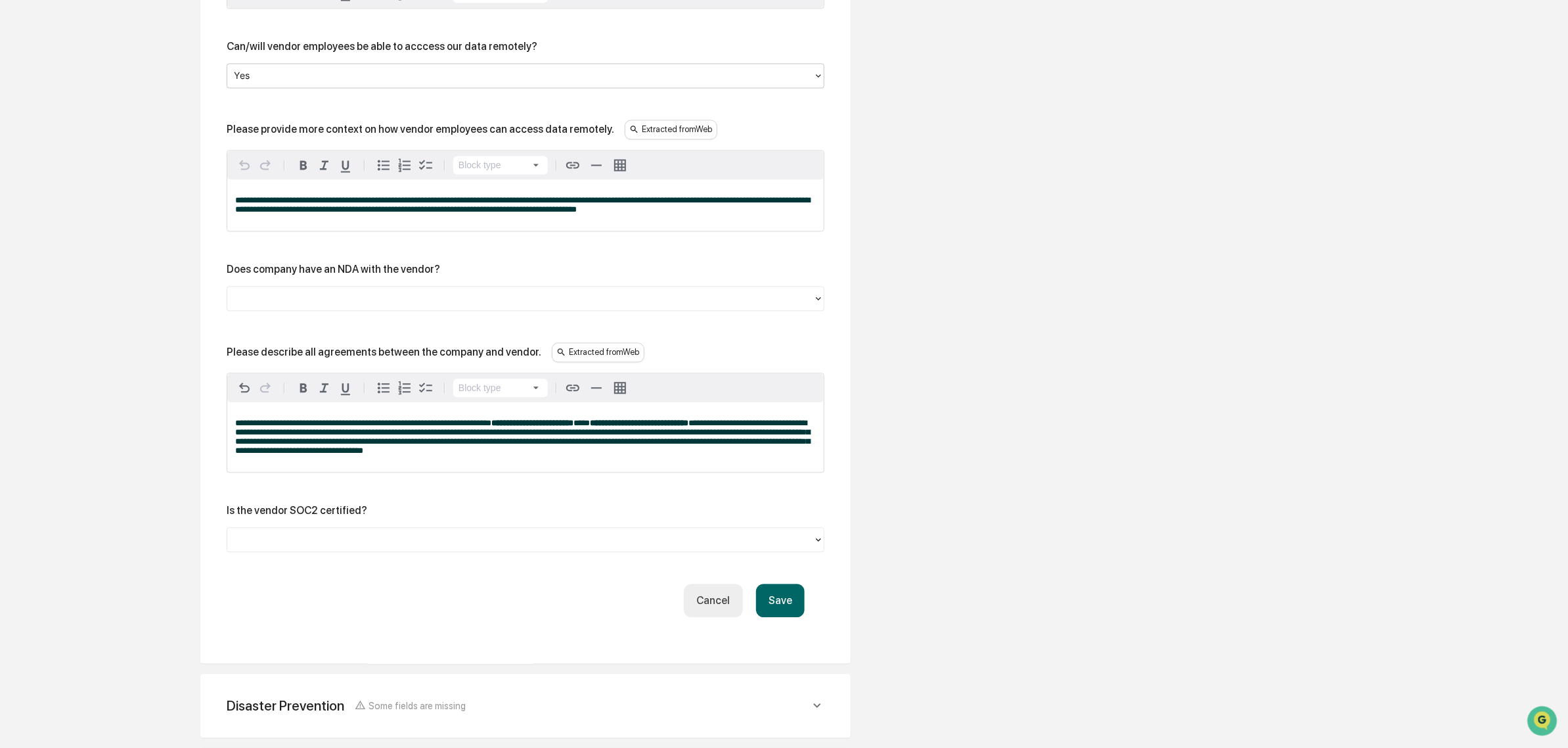
click at [349, 306] on div at bounding box center [520, 298] width 573 height 15
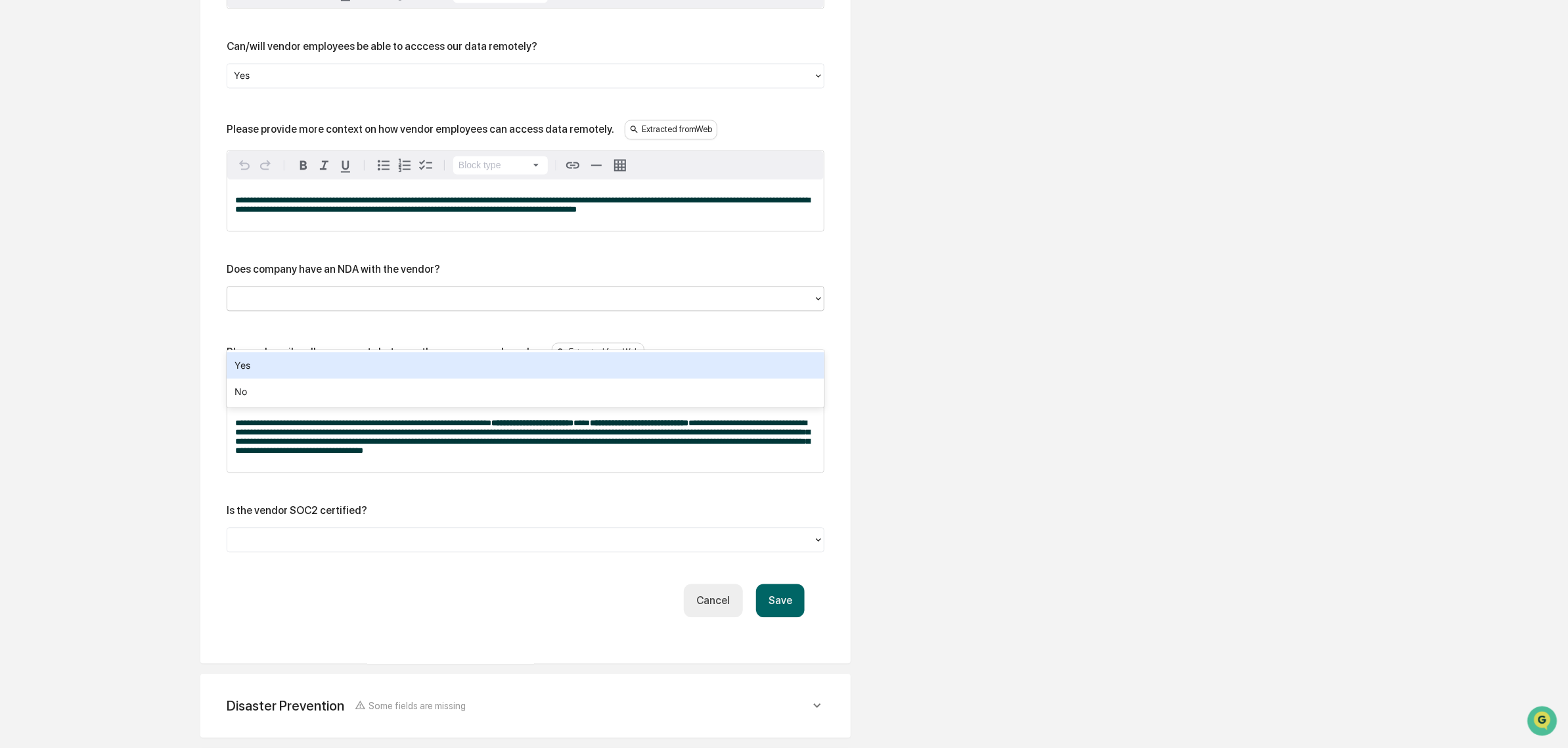
click at [350, 306] on div at bounding box center [520, 298] width 573 height 15
click at [353, 306] on div at bounding box center [520, 298] width 573 height 15
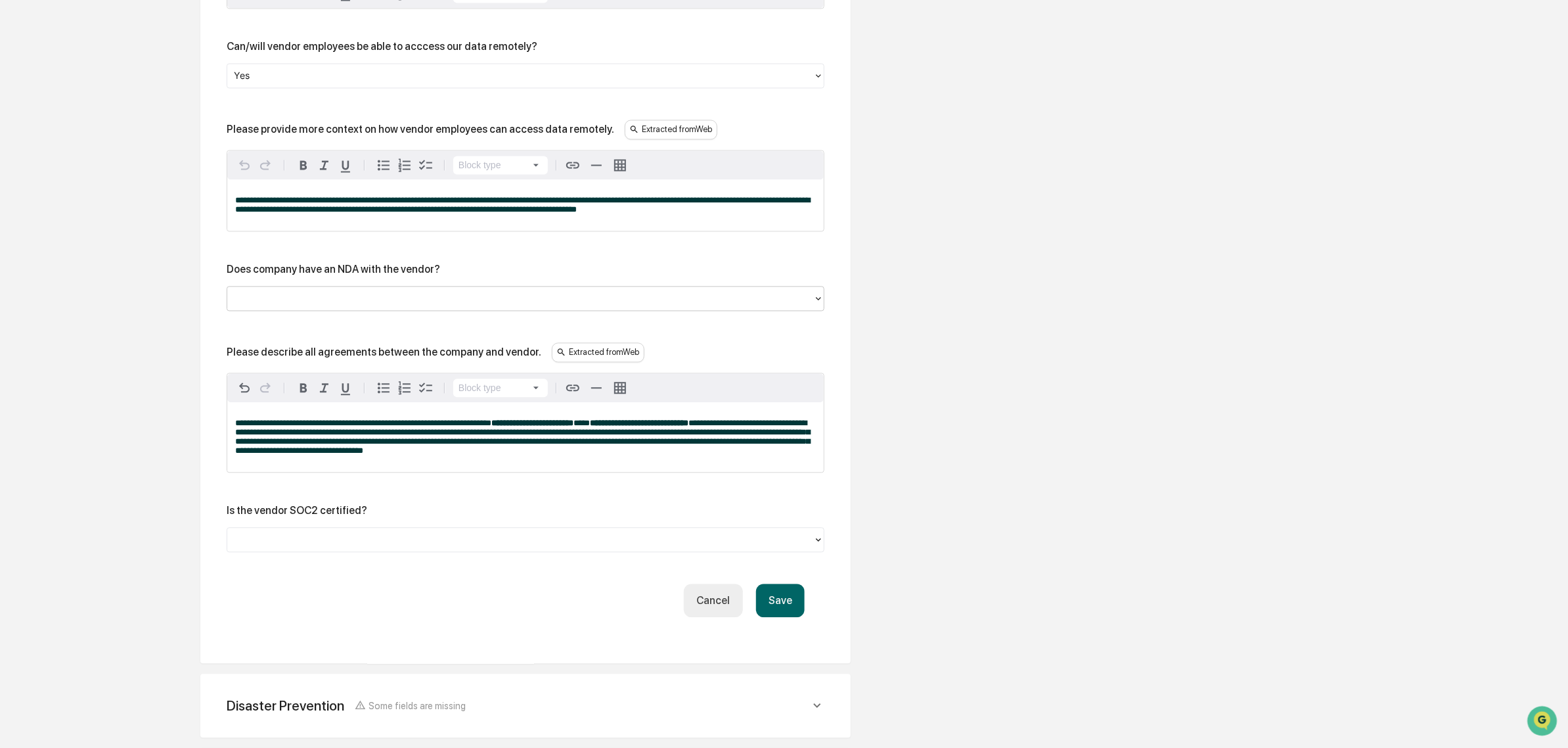
click at [353, 306] on div at bounding box center [520, 298] width 573 height 15
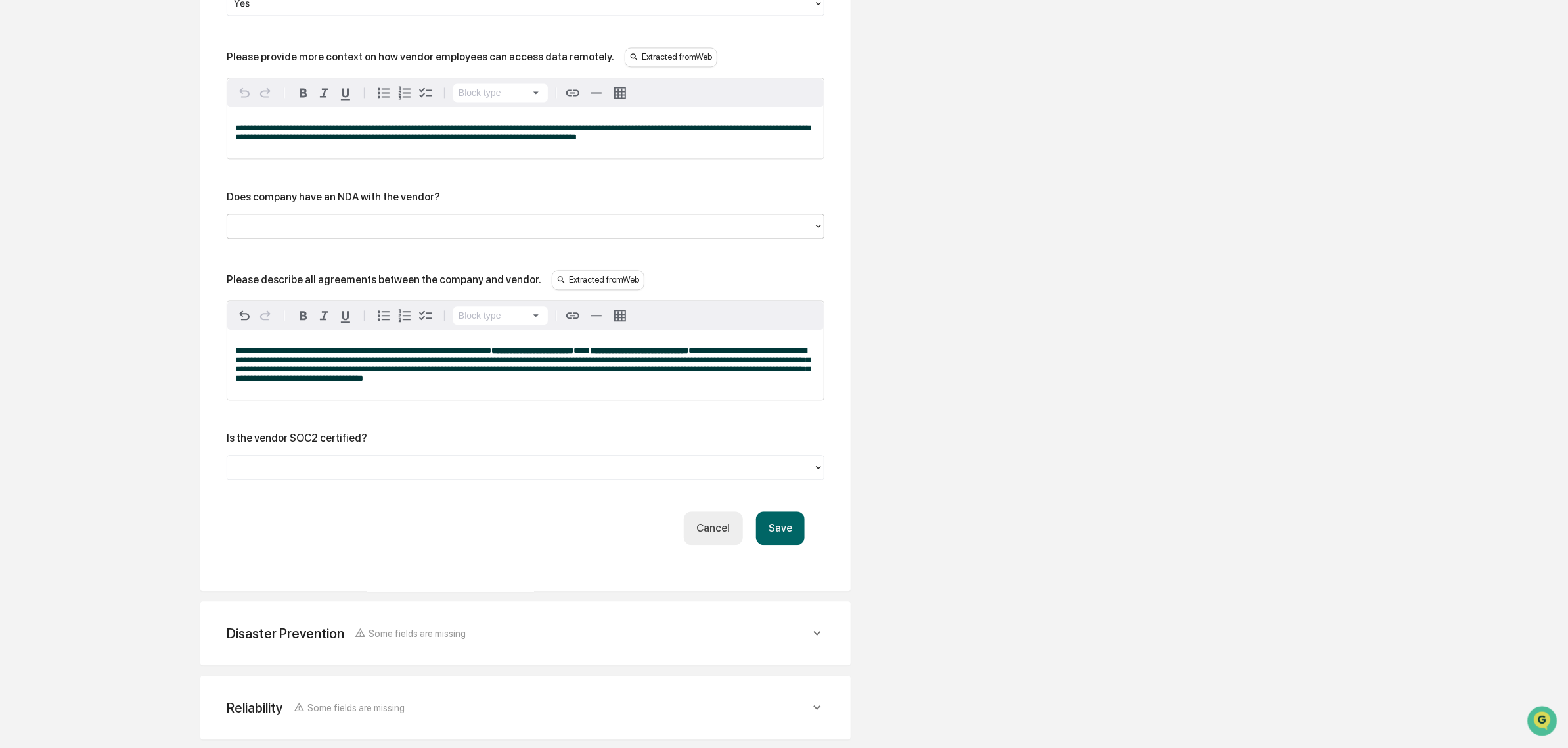
scroll to position [1859, 0]
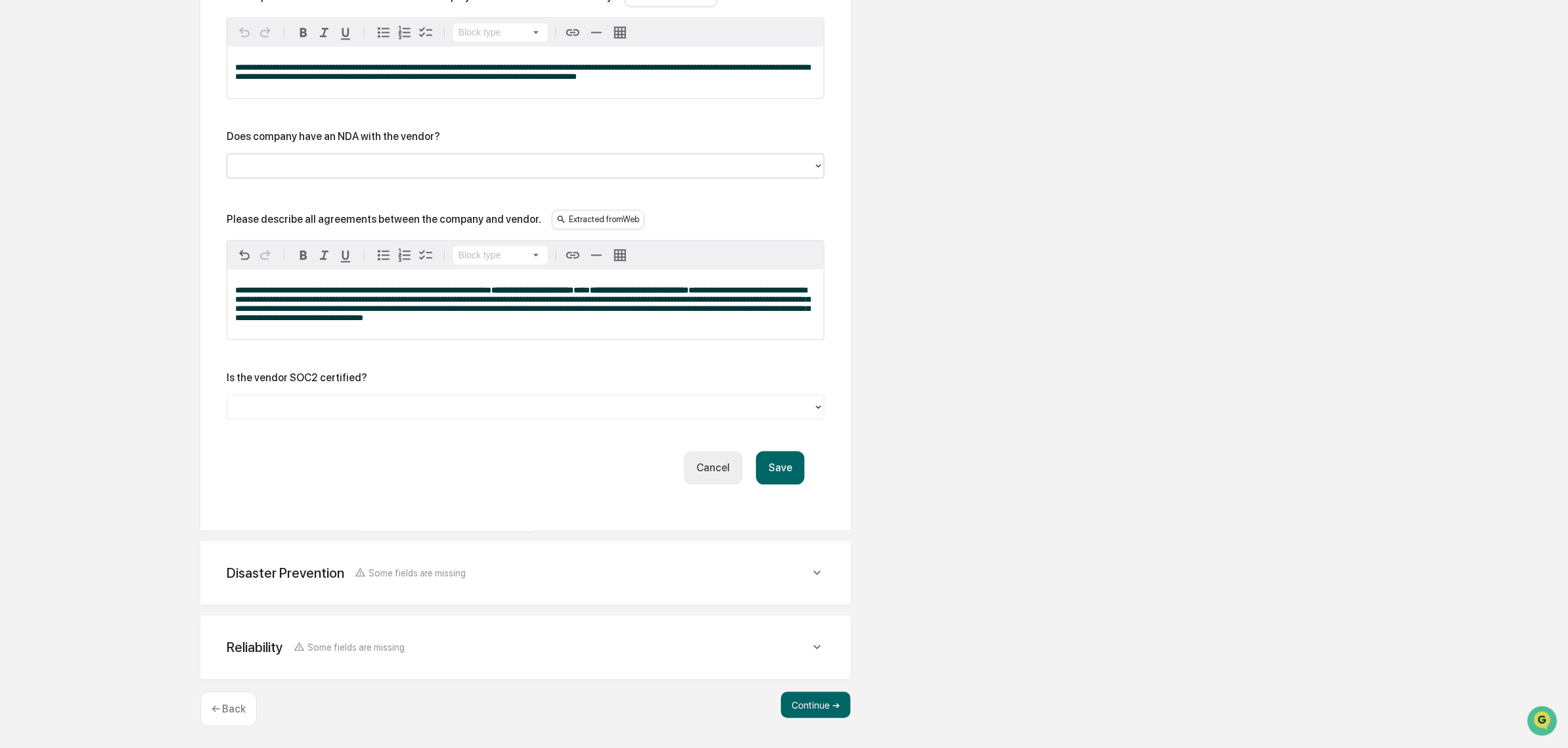
click at [333, 414] on div at bounding box center [520, 406] width 573 height 15
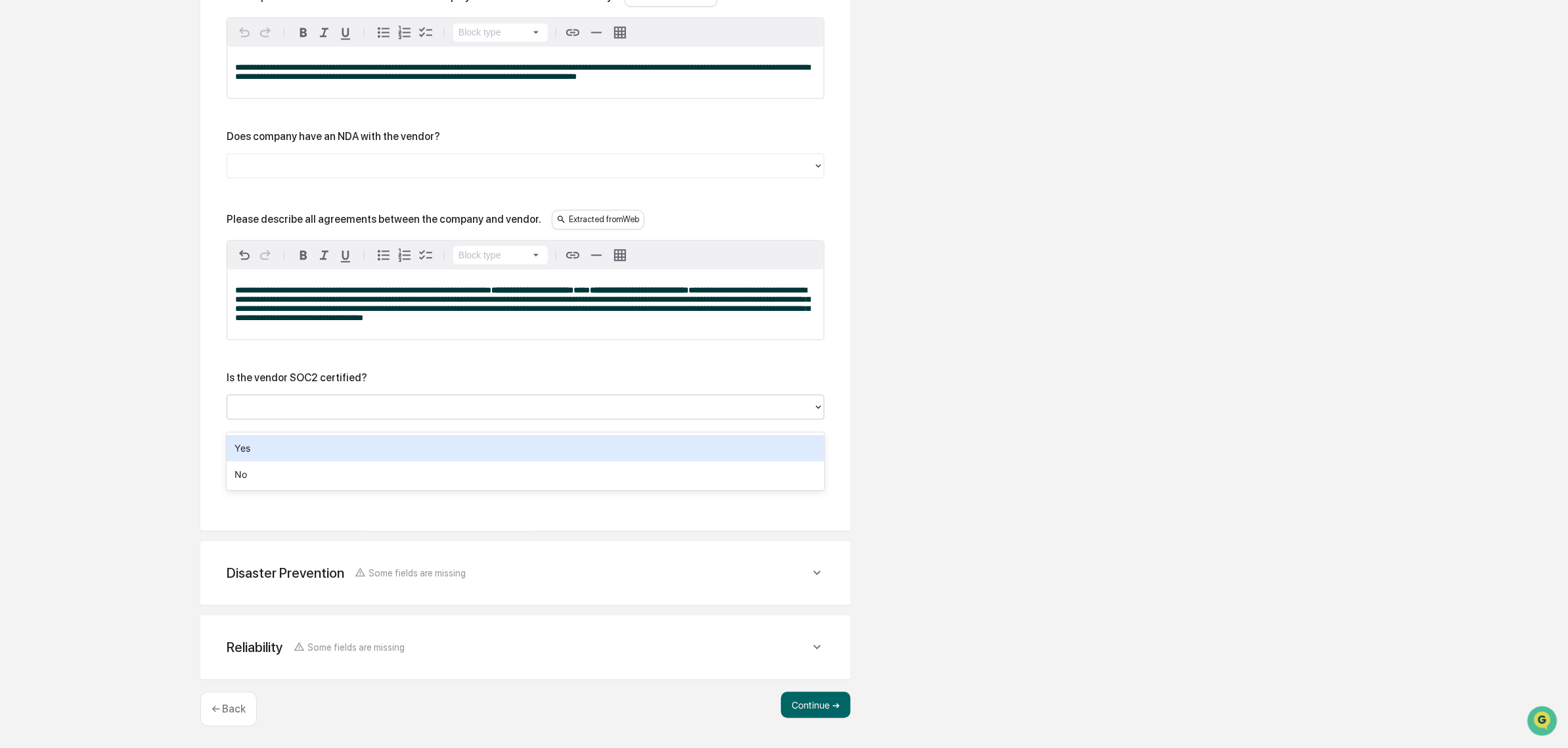
click at [319, 457] on div "Yes" at bounding box center [526, 448] width 598 height 26
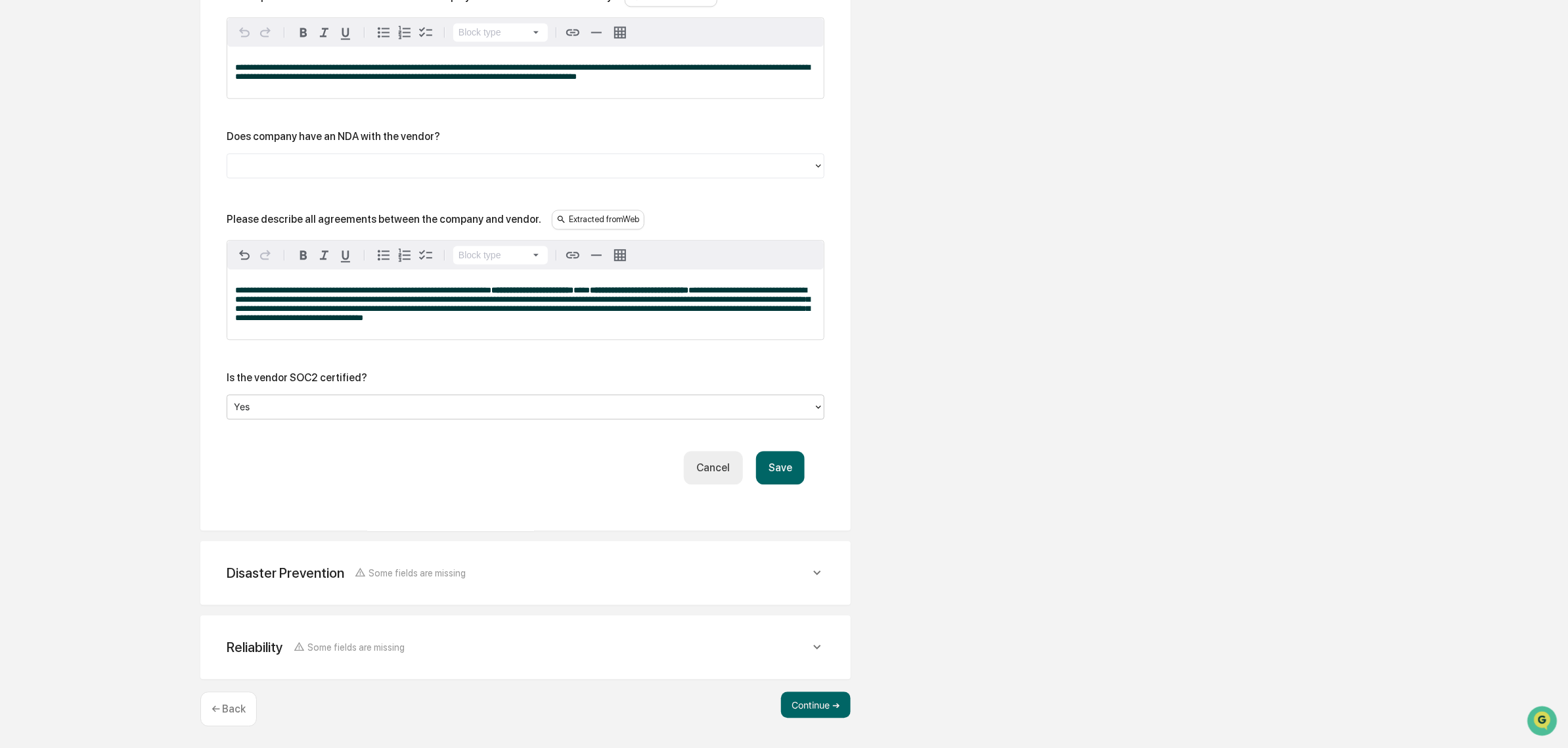
click at [329, 165] on div at bounding box center [520, 165] width 573 height 15
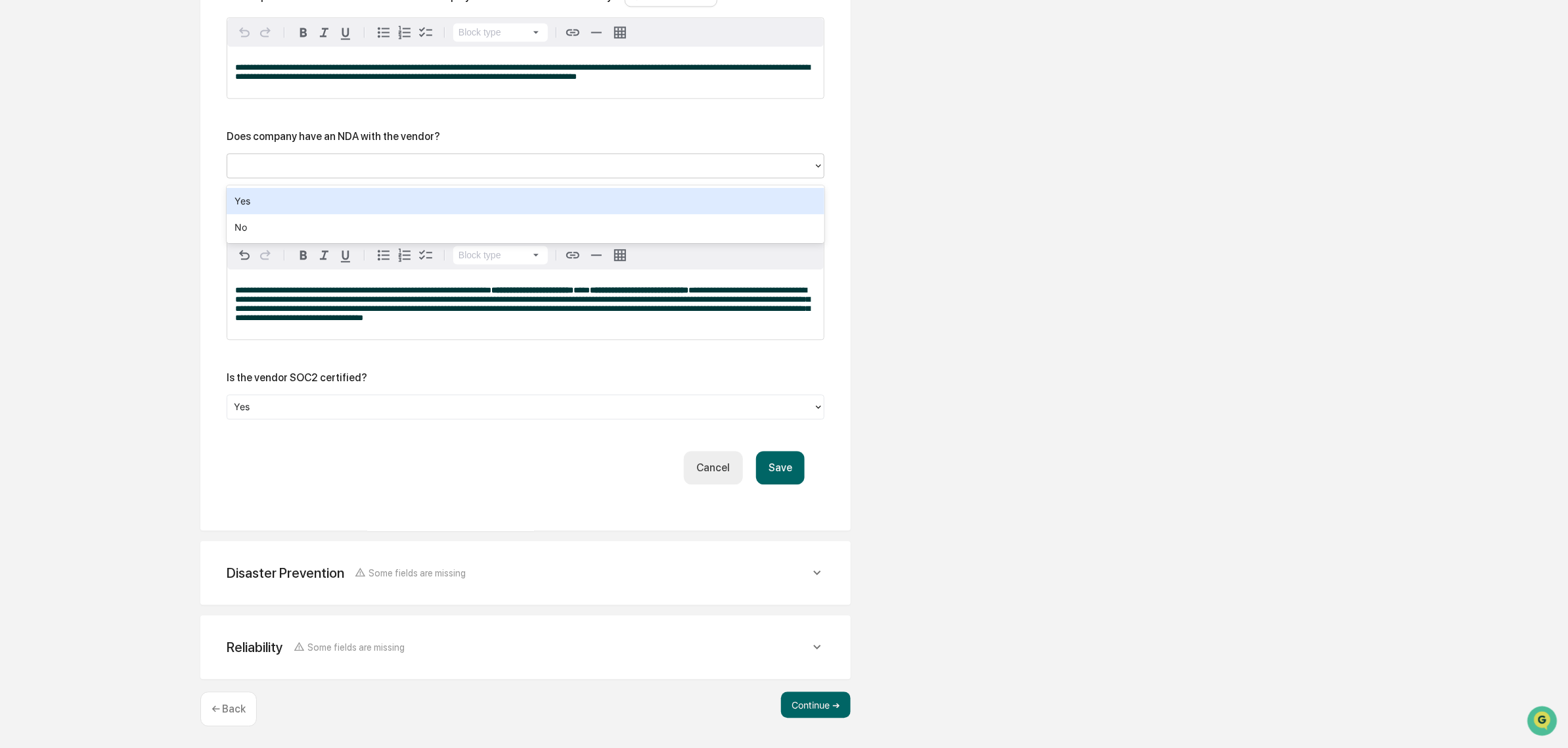
click at [327, 165] on div at bounding box center [520, 165] width 573 height 15
click at [409, 171] on div at bounding box center [520, 165] width 573 height 15
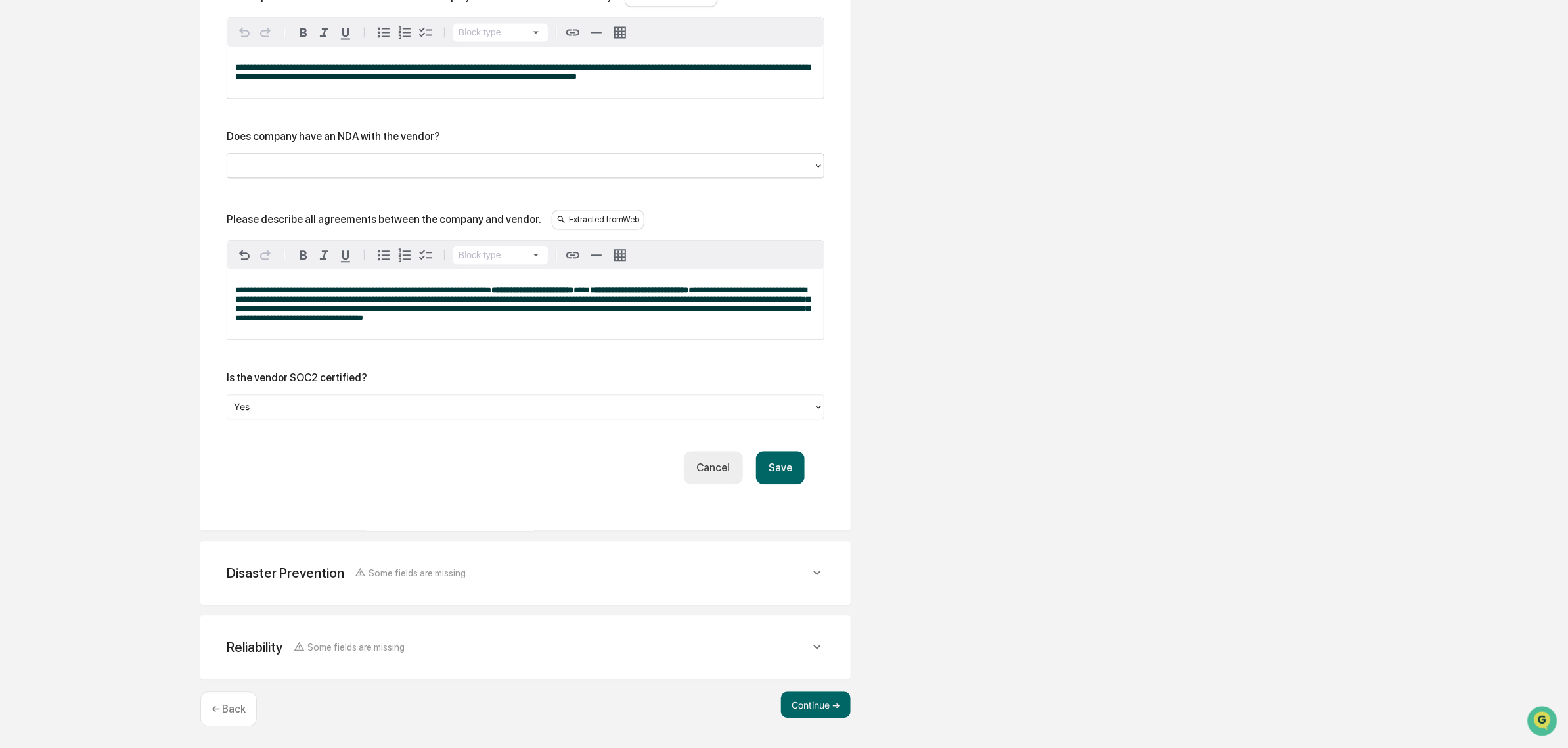
click at [408, 171] on div at bounding box center [520, 165] width 573 height 15
click at [795, 470] on button "Save" at bounding box center [780, 467] width 48 height 33
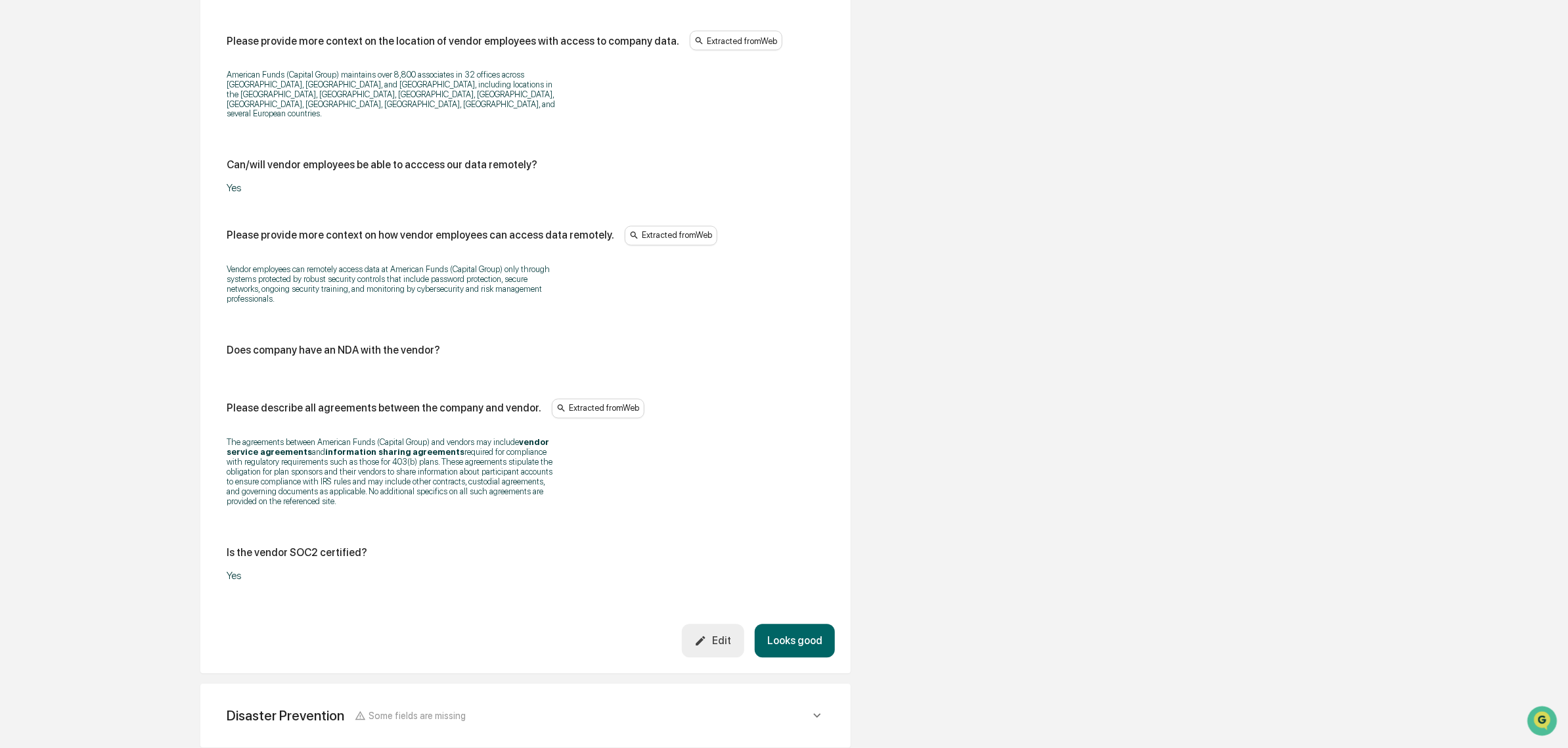
scroll to position [1612, 0]
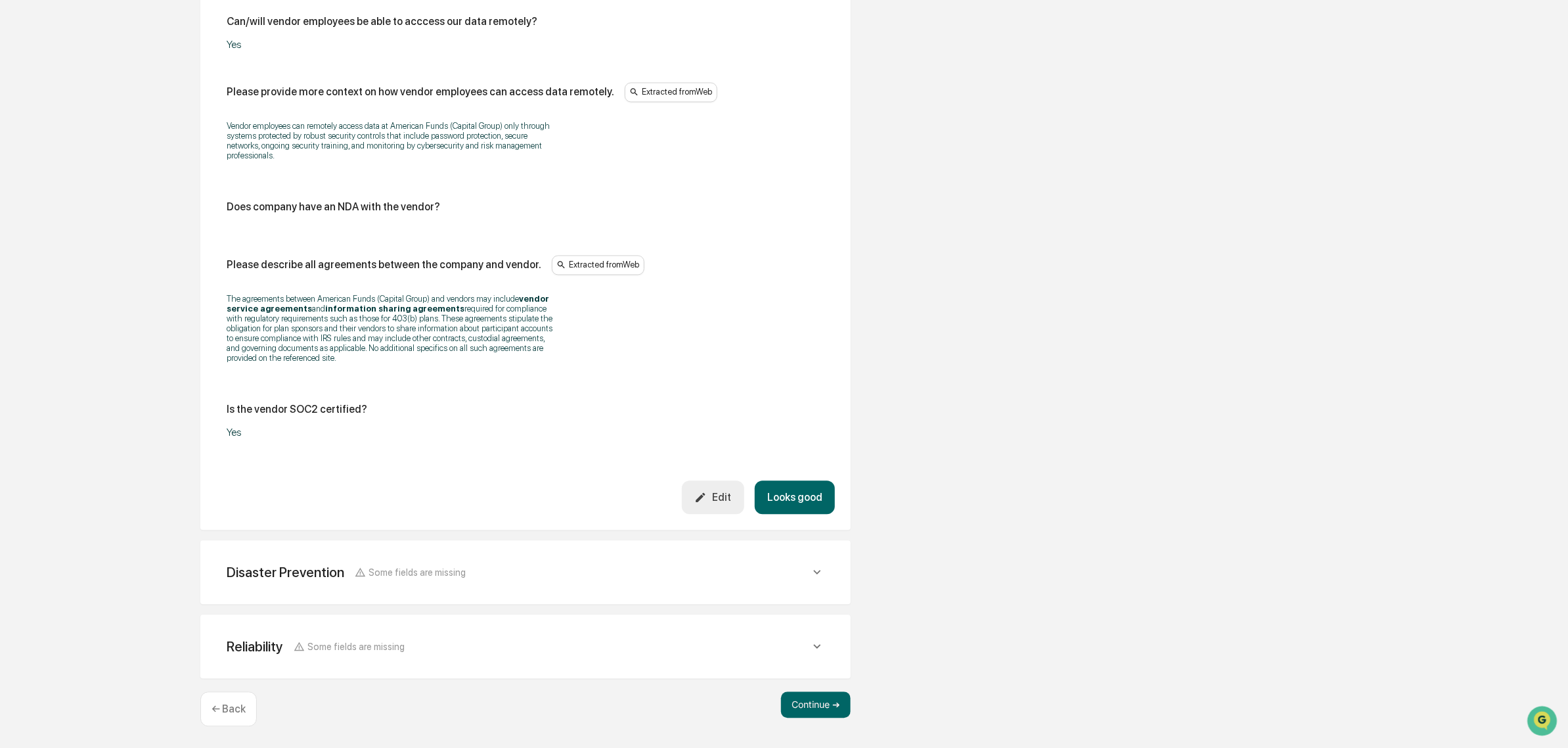
click at [624, 586] on div "Disaster Prevention Some fields are missing" at bounding box center [525, 572] width 618 height 33
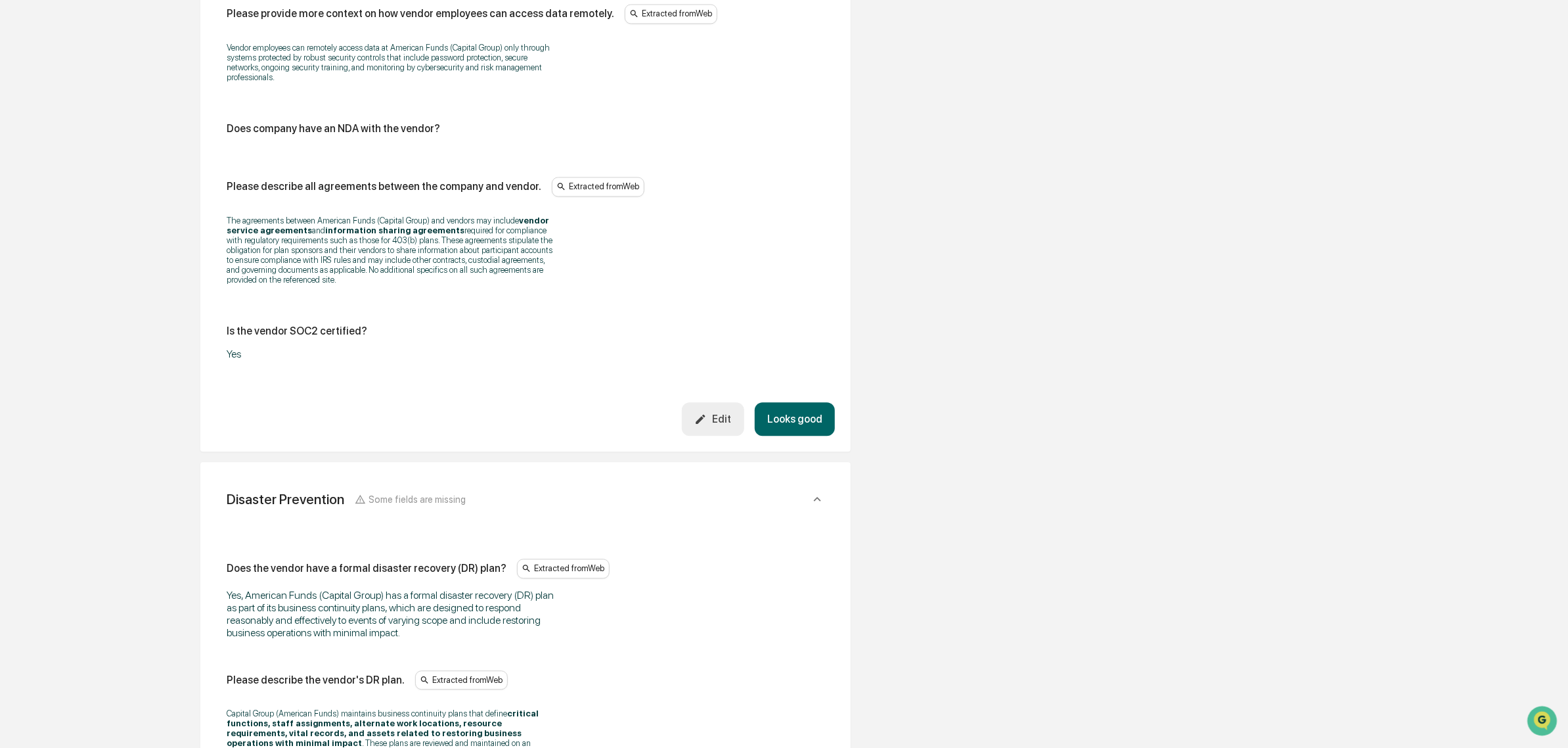
scroll to position [1940, 0]
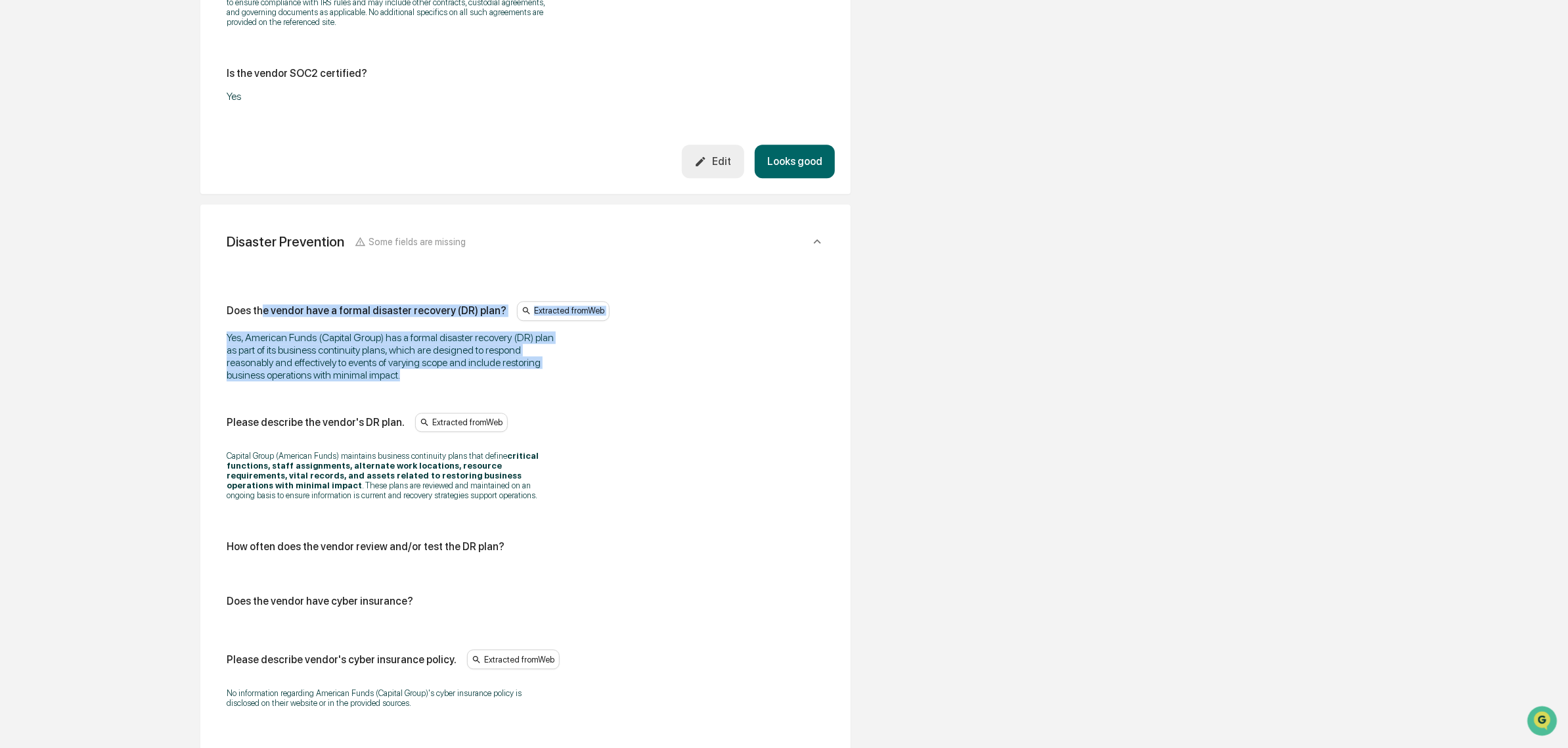
drag, startPoint x: 468, startPoint y: 352, endPoint x: 502, endPoint y: 390, distance: 51.0
click at [502, 390] on div "Does the vendor have a formal disaster recovery (DR) plan? Extracted from Web Y…" at bounding box center [526, 536] width 598 height 470
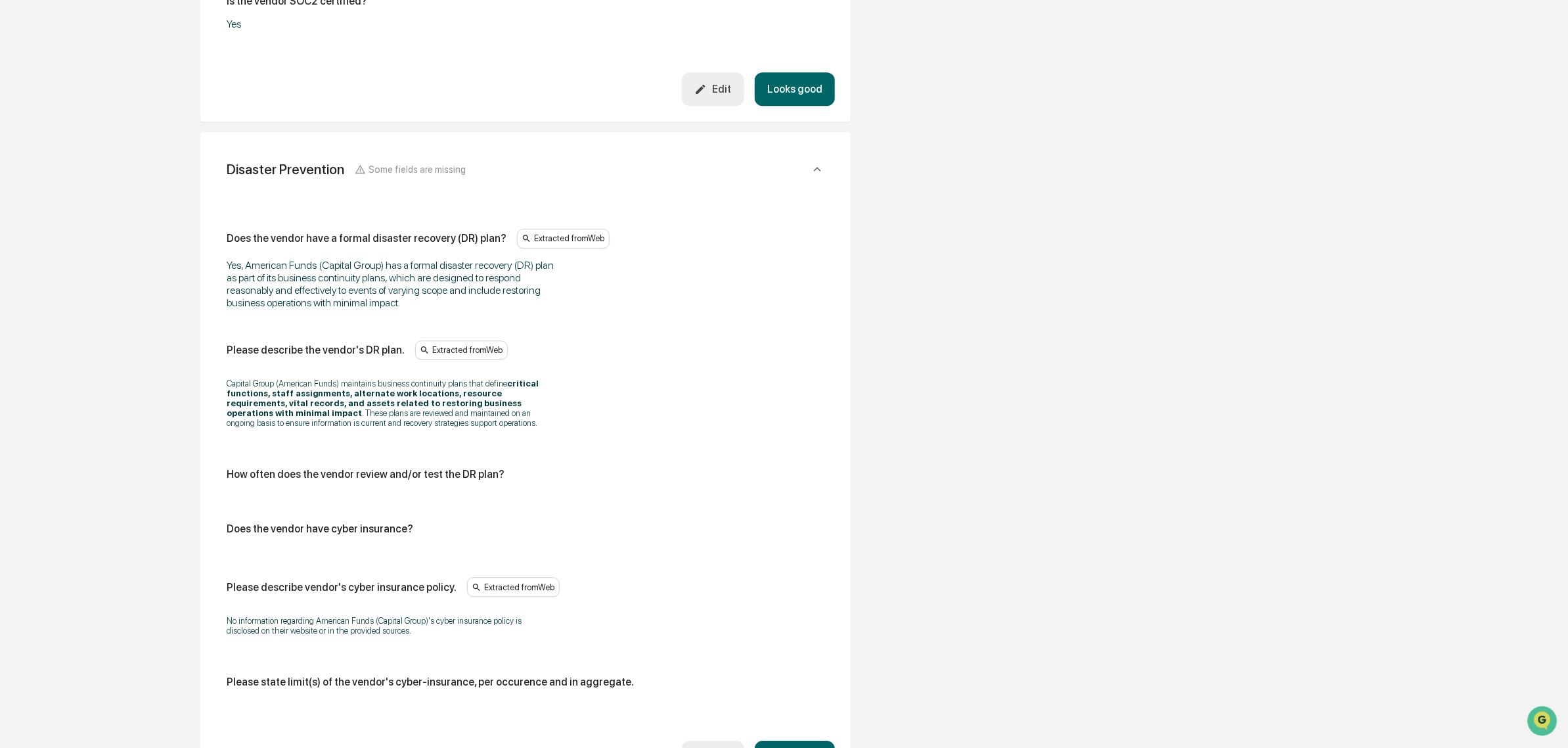
scroll to position [2212, 0]
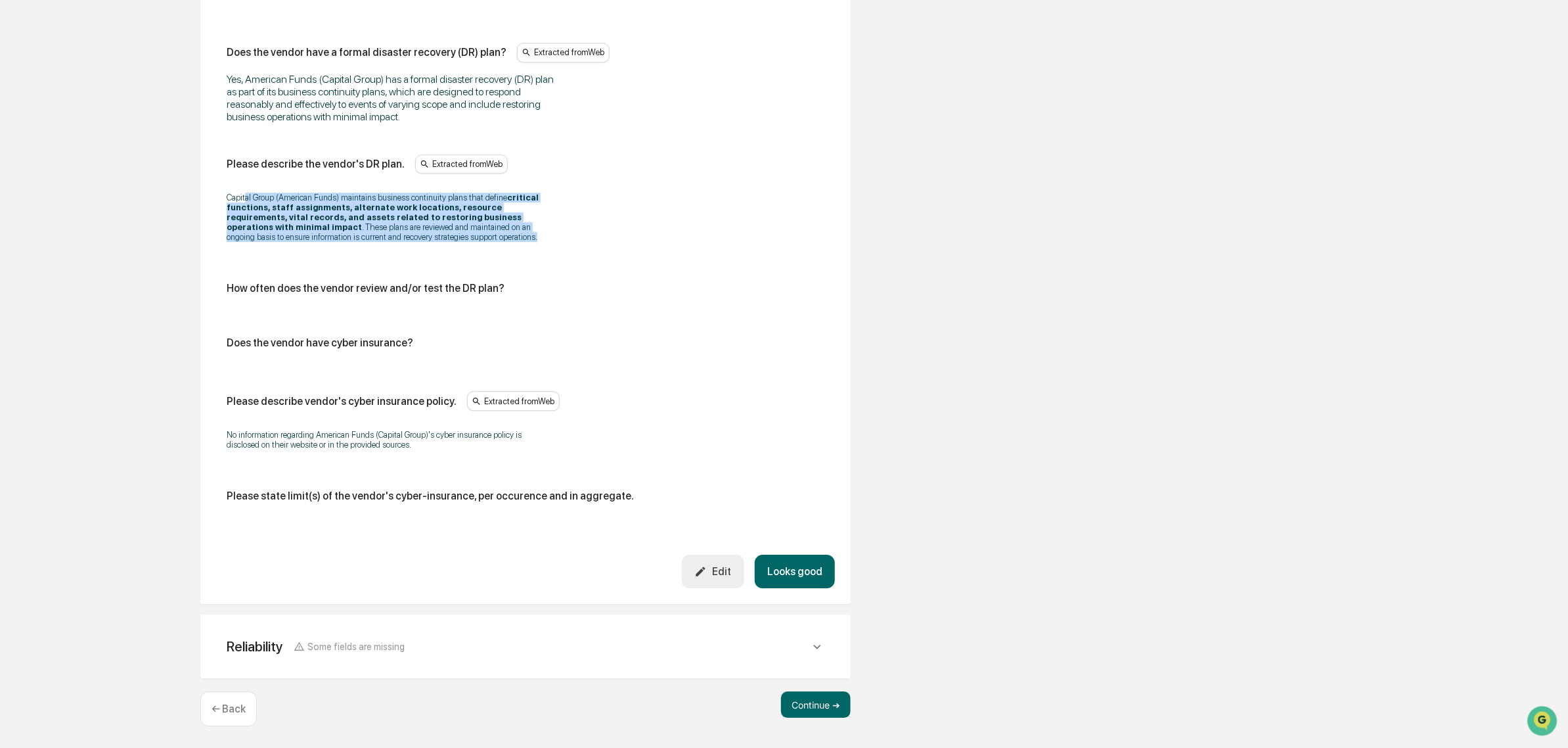
drag, startPoint x: 329, startPoint y: 194, endPoint x: 432, endPoint y: 241, distance: 113.2
click at [432, 241] on div "Capital Group (American Funds) maintains business continuity plans that define …" at bounding box center [526, 217] width 598 height 66
drag, startPoint x: 432, startPoint y: 241, endPoint x: 230, endPoint y: 194, distance: 207.4
click at [230, 194] on div "Capital Group (American Funds) maintains business continuity plans that define …" at bounding box center [526, 217] width 598 height 66
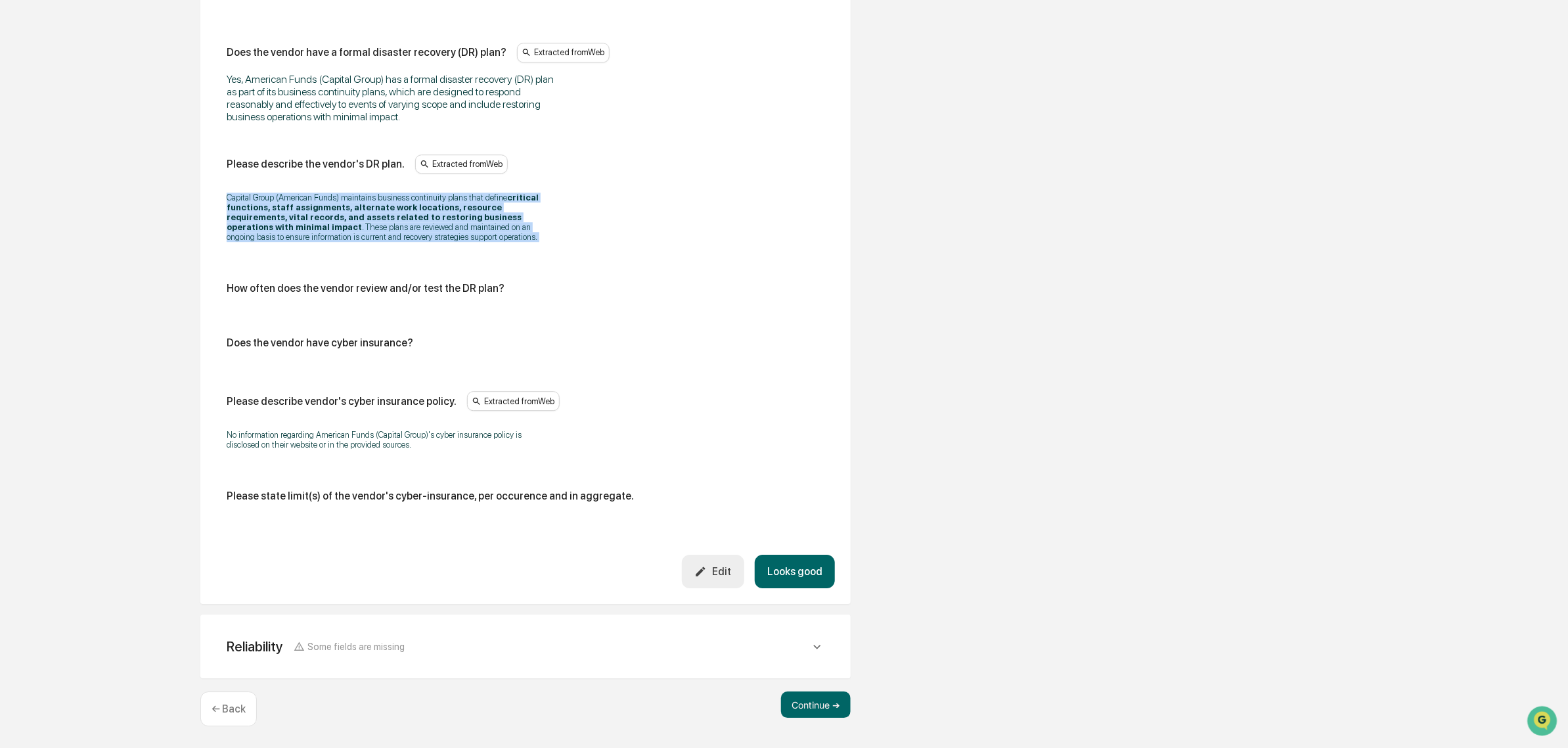
click at [230, 194] on p "Capital Group (American Funds) maintains business continuity plans that define …" at bounding box center [391, 217] width 329 height 49
drag, startPoint x: 202, startPoint y: 188, endPoint x: 417, endPoint y: 256, distance: 225.5
click at [417, 256] on div "Disaster Prevention Some fields are missing Does the vendor have a formal disas…" at bounding box center [526, 275] width 650 height 658
click at [417, 256] on div "Does the vendor have a formal disaster recovery (DR) plan? Extracted from Web Y…" at bounding box center [526, 277] width 598 height 470
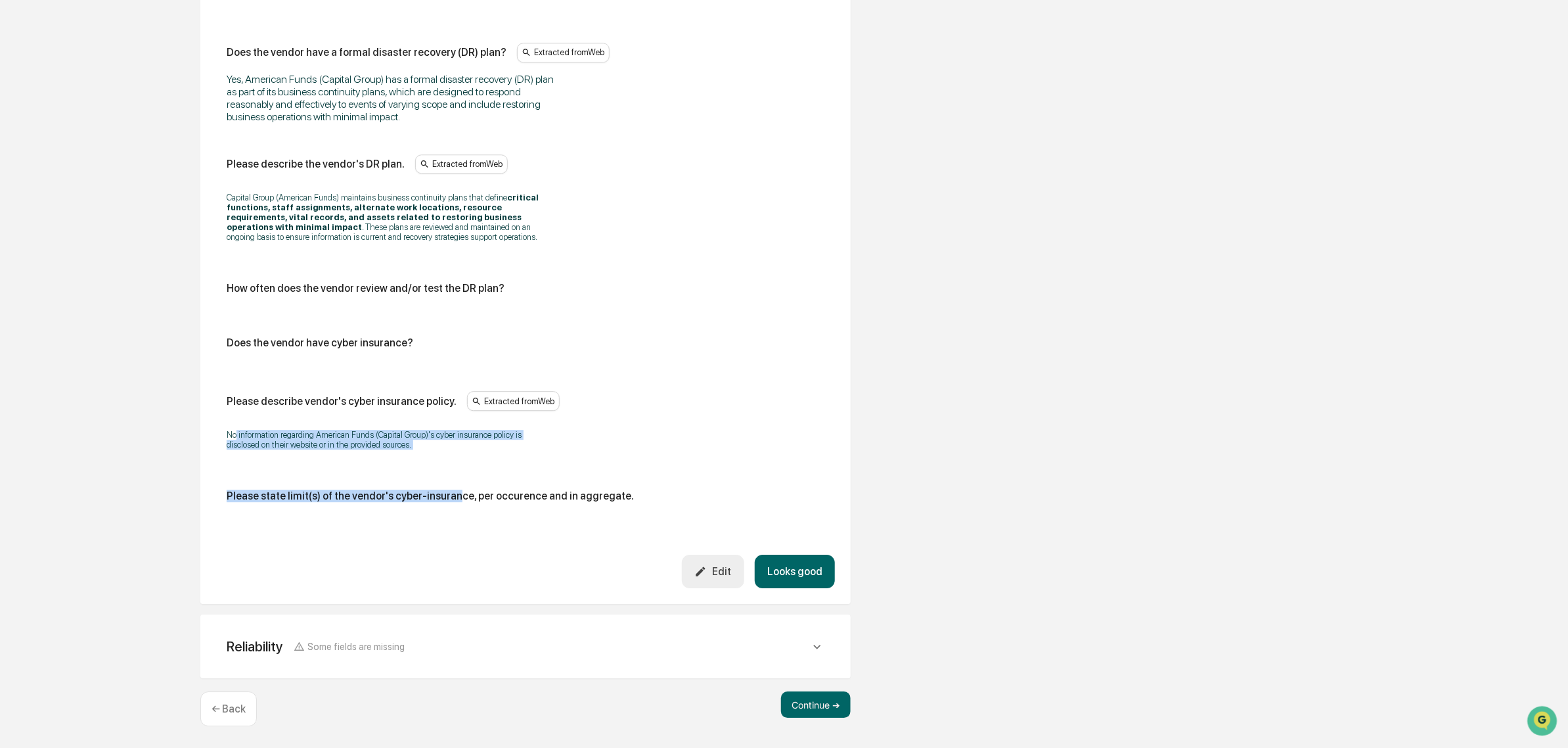
drag, startPoint x: 335, startPoint y: 429, endPoint x: 449, endPoint y: 462, distance: 118.7
click at [449, 462] on div "Does the vendor have a formal disaster recovery (DR) plan? Extracted from Web Y…" at bounding box center [526, 277] width 598 height 470
click at [822, 577] on button "Looks good" at bounding box center [795, 571] width 80 height 33
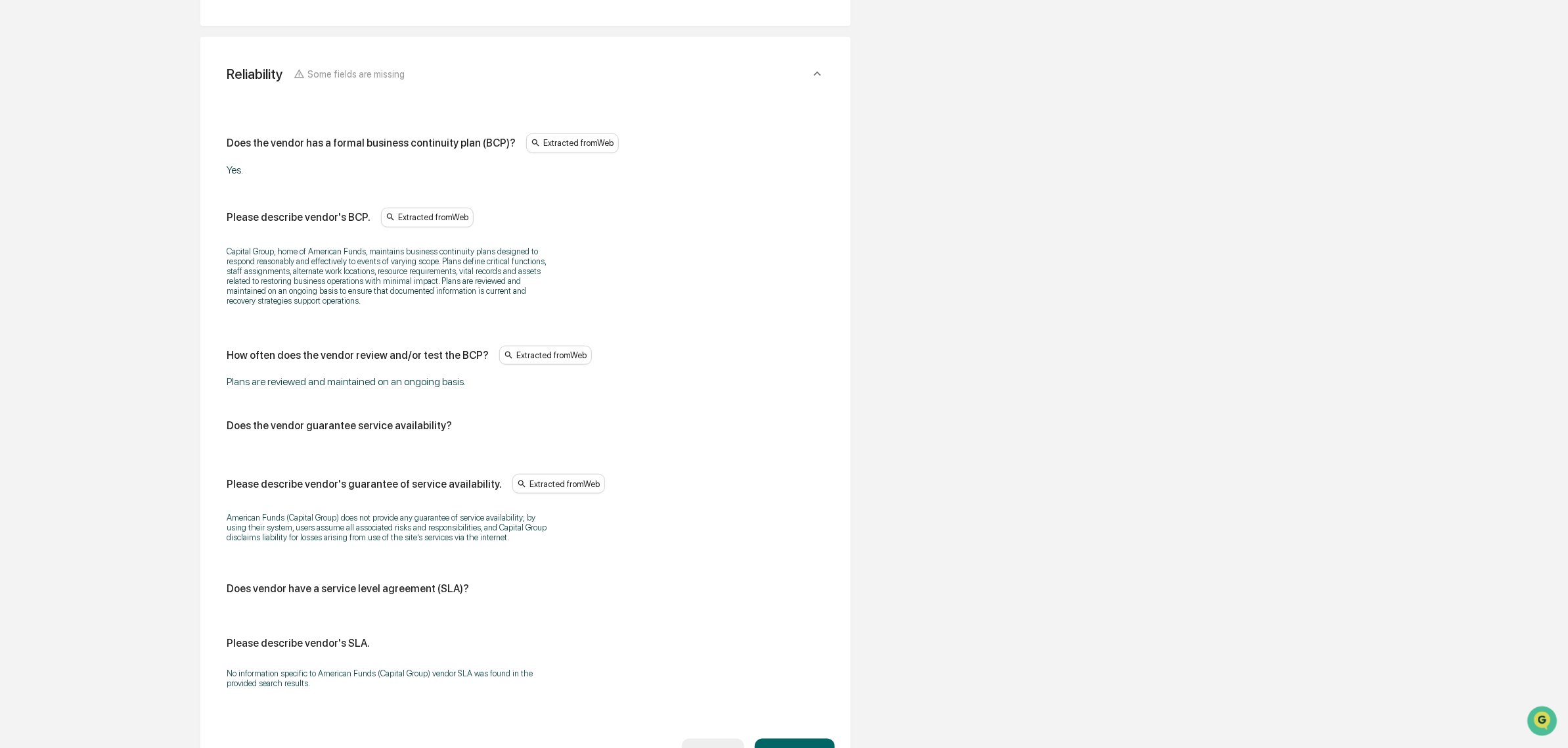
scroll to position [562, 0]
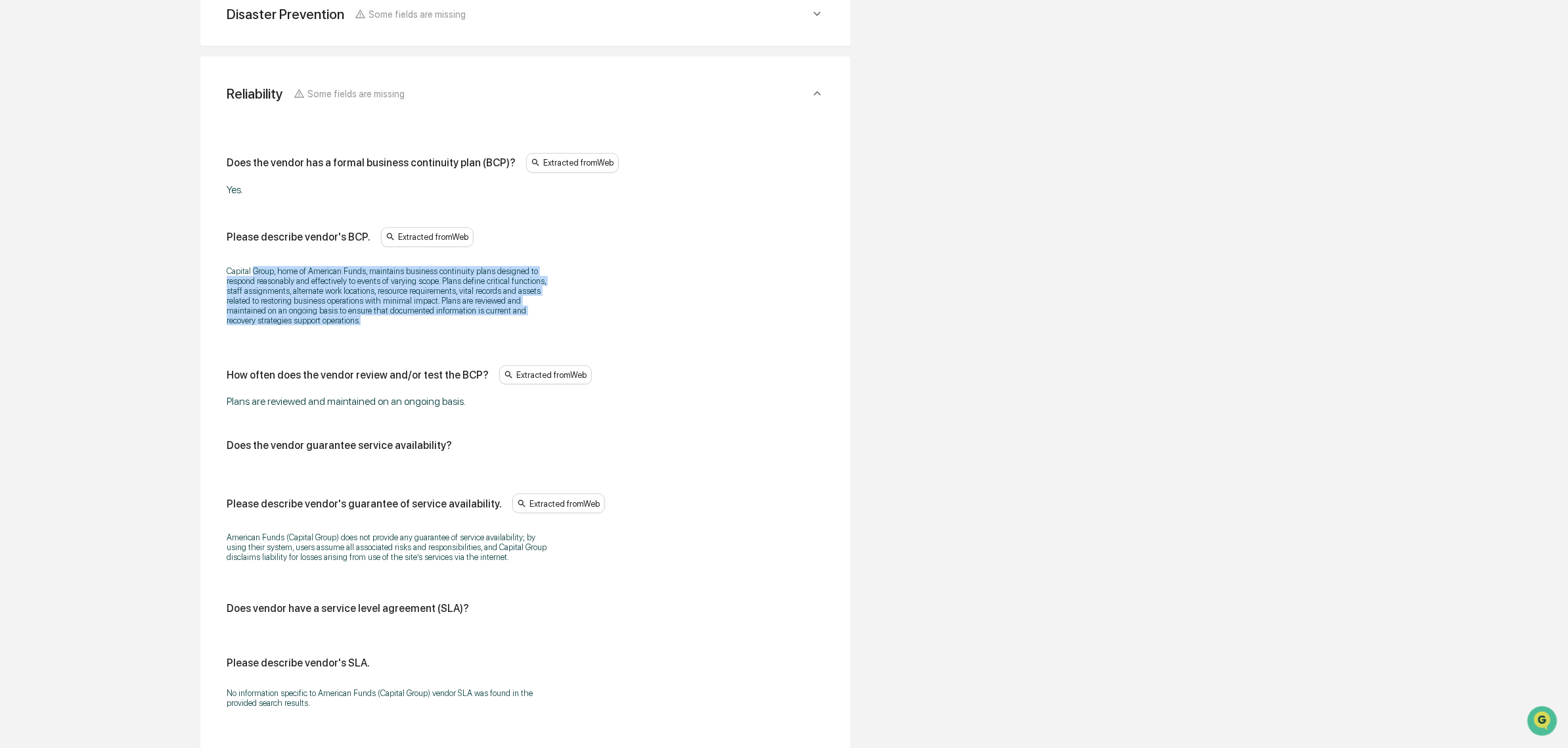
drag, startPoint x: 342, startPoint y: 267, endPoint x: 403, endPoint y: 323, distance: 82.8
click at [403, 323] on div "Please describe vendor's BCP. Extracted from Web Capital Group, home of America…" at bounding box center [526, 281] width 598 height 107
click at [403, 323] on p "Capital Group, home of American Funds, maintains business continuity plans desi…" at bounding box center [391, 295] width 329 height 59
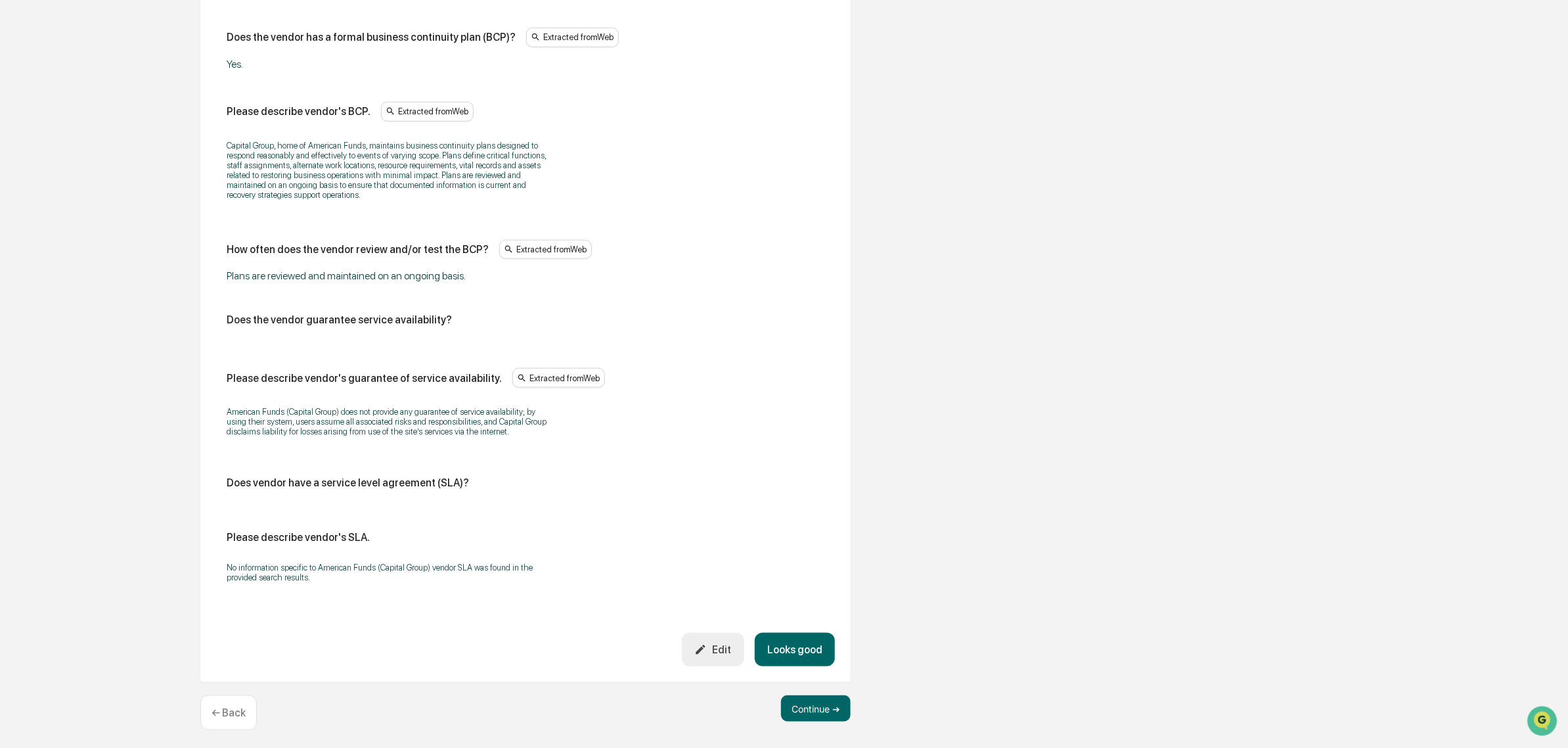
scroll to position [700, 0]
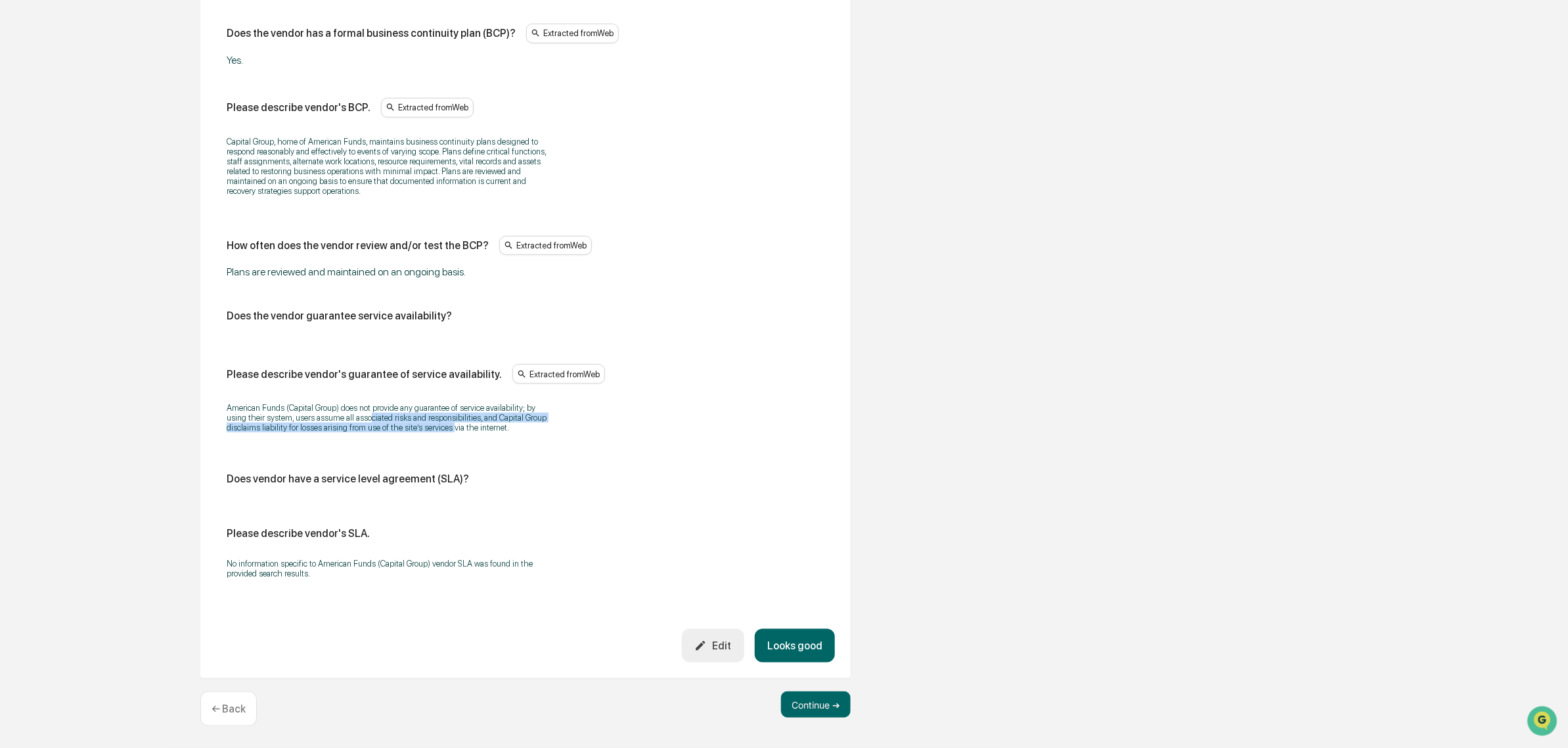
drag, startPoint x: 353, startPoint y: 412, endPoint x: 414, endPoint y: 435, distance: 65.2
click at [414, 435] on div "American Funds (Capital Group) does not provide any guarantee of service availa…" at bounding box center [526, 417] width 598 height 46
drag, startPoint x: 414, startPoint y: 435, endPoint x: 194, endPoint y: 398, distance: 223.1
click at [194, 398] on div "Review Vendor Data Review the vendor's information and fill in any missing fiel…" at bounding box center [525, 113] width 723 height 1269
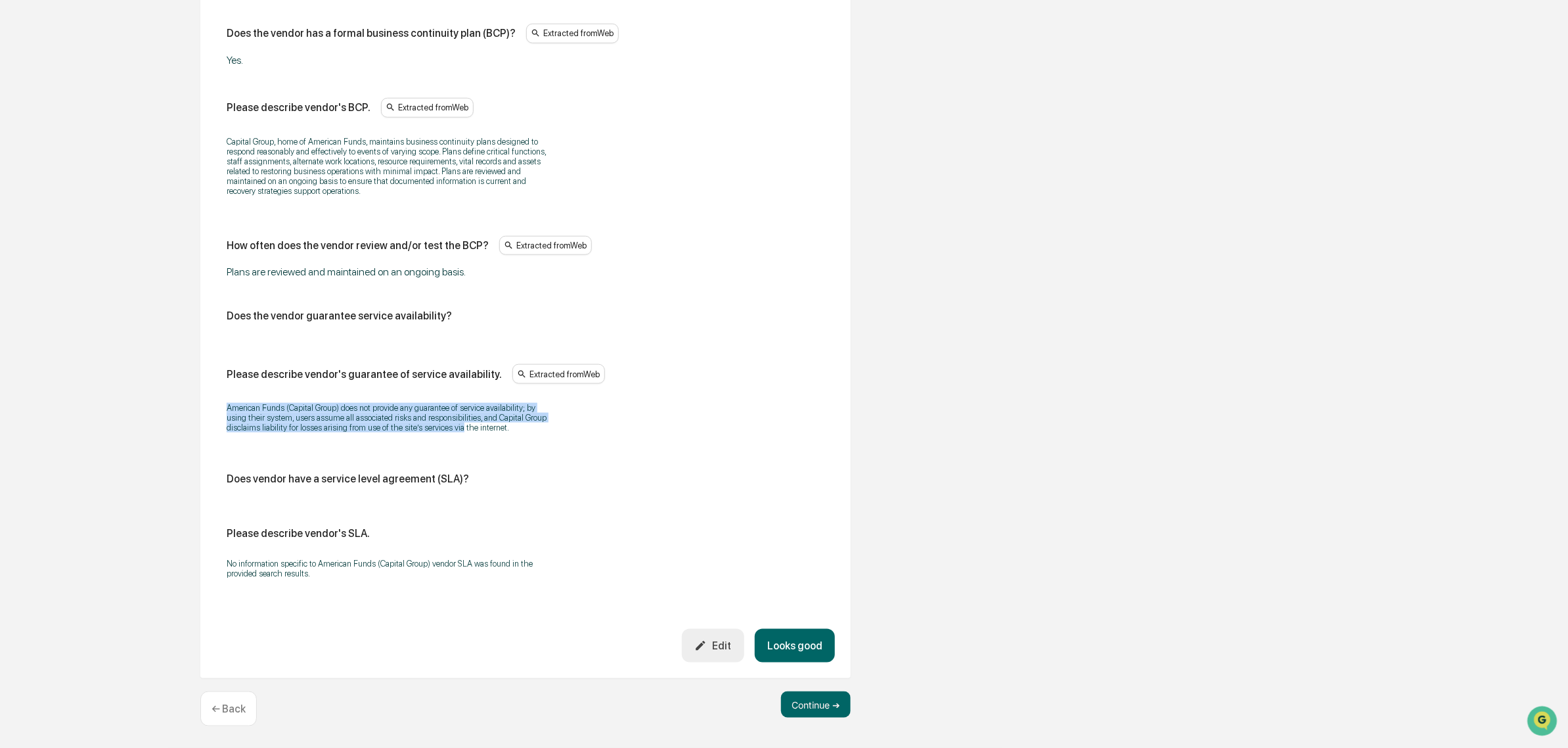
click at [192, 398] on div "Review Vendor Data Review the vendor's information and fill in any missing fiel…" at bounding box center [525, 113] width 723 height 1269
click at [461, 573] on p "No information specific to American Funds (Capital Group) vendor SLA was found …" at bounding box center [391, 568] width 329 height 19
drag, startPoint x: 436, startPoint y: 567, endPoint x: 474, endPoint y: 586, distance: 42.5
click at [474, 586] on div "No information specific to American Funds (Capital Group) vendor SLA was found …" at bounding box center [526, 568] width 598 height 37
click at [793, 659] on button "Looks good" at bounding box center [795, 646] width 80 height 33
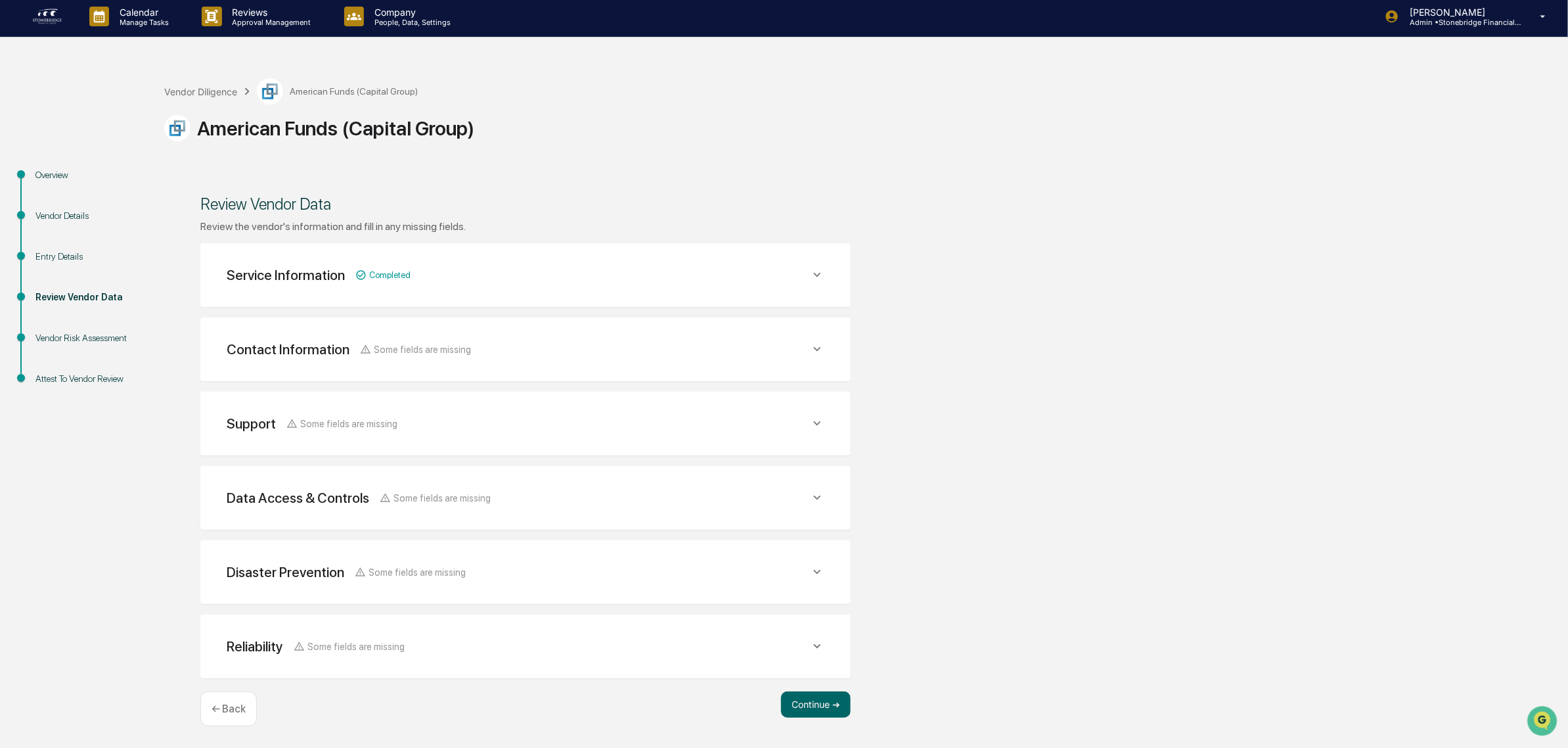
scroll to position [3, 0]
click at [803, 707] on button "Continue ➔" at bounding box center [815, 705] width 70 height 26
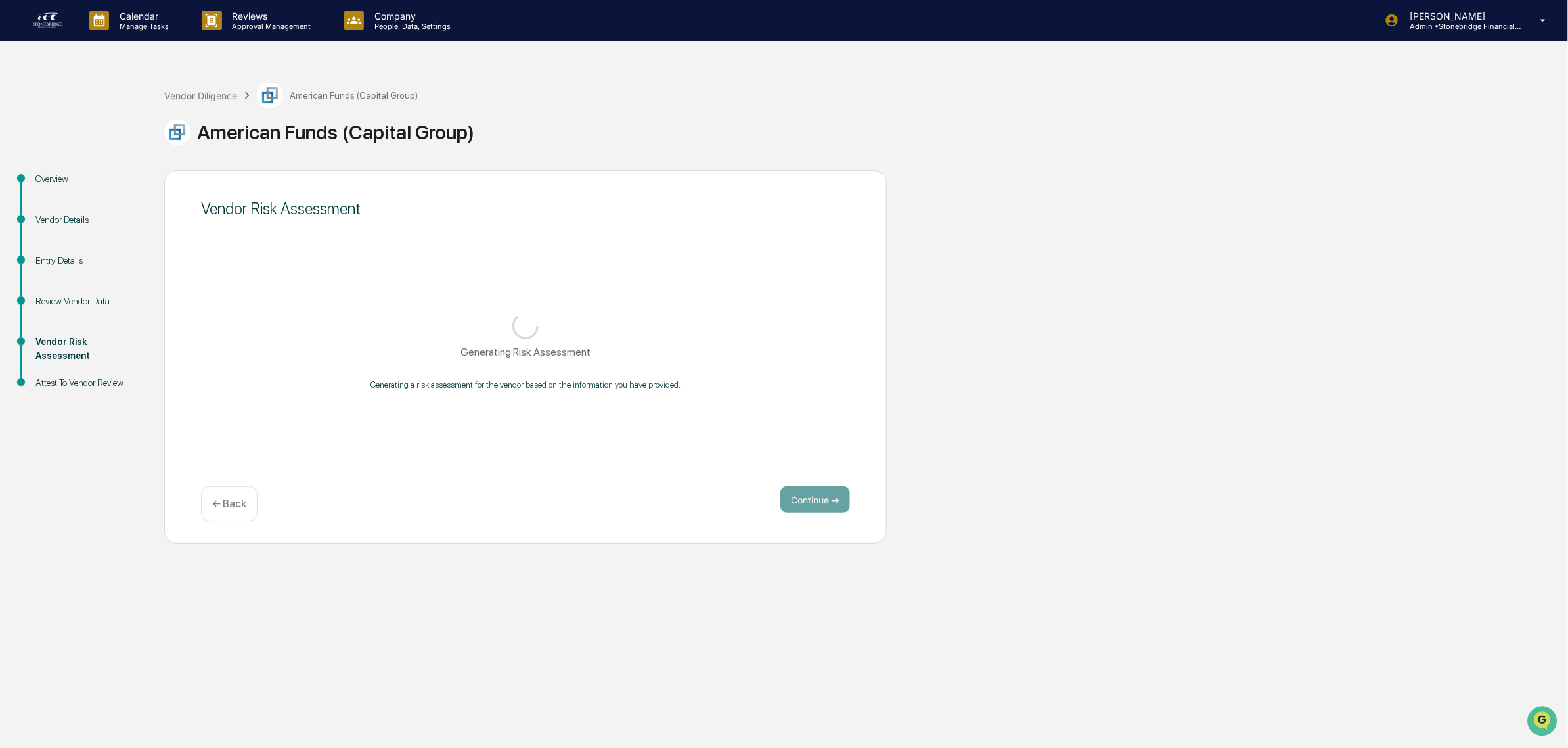
scroll to position [0, 0]
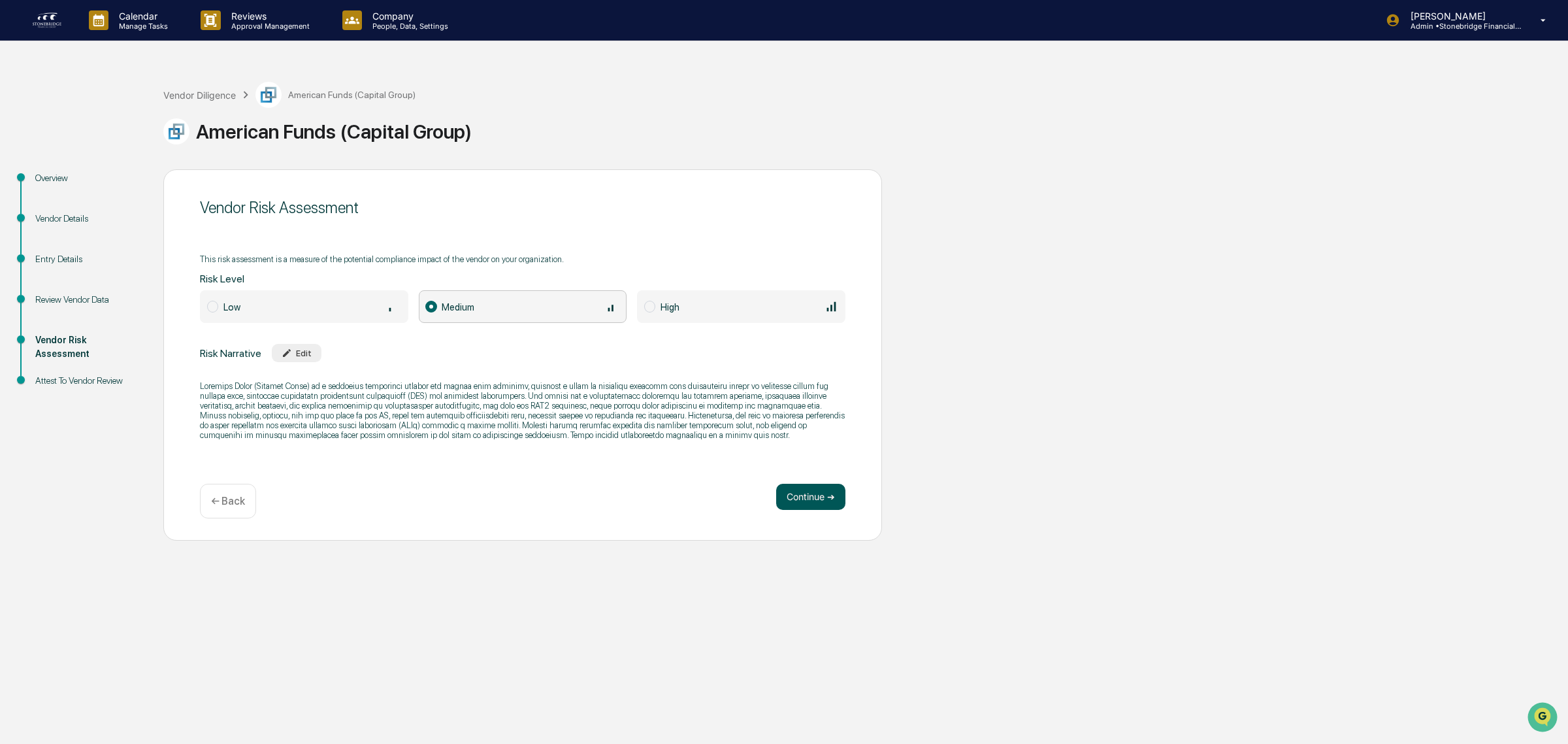
click at [839, 499] on button "Continue ➔" at bounding box center [810, 497] width 69 height 26
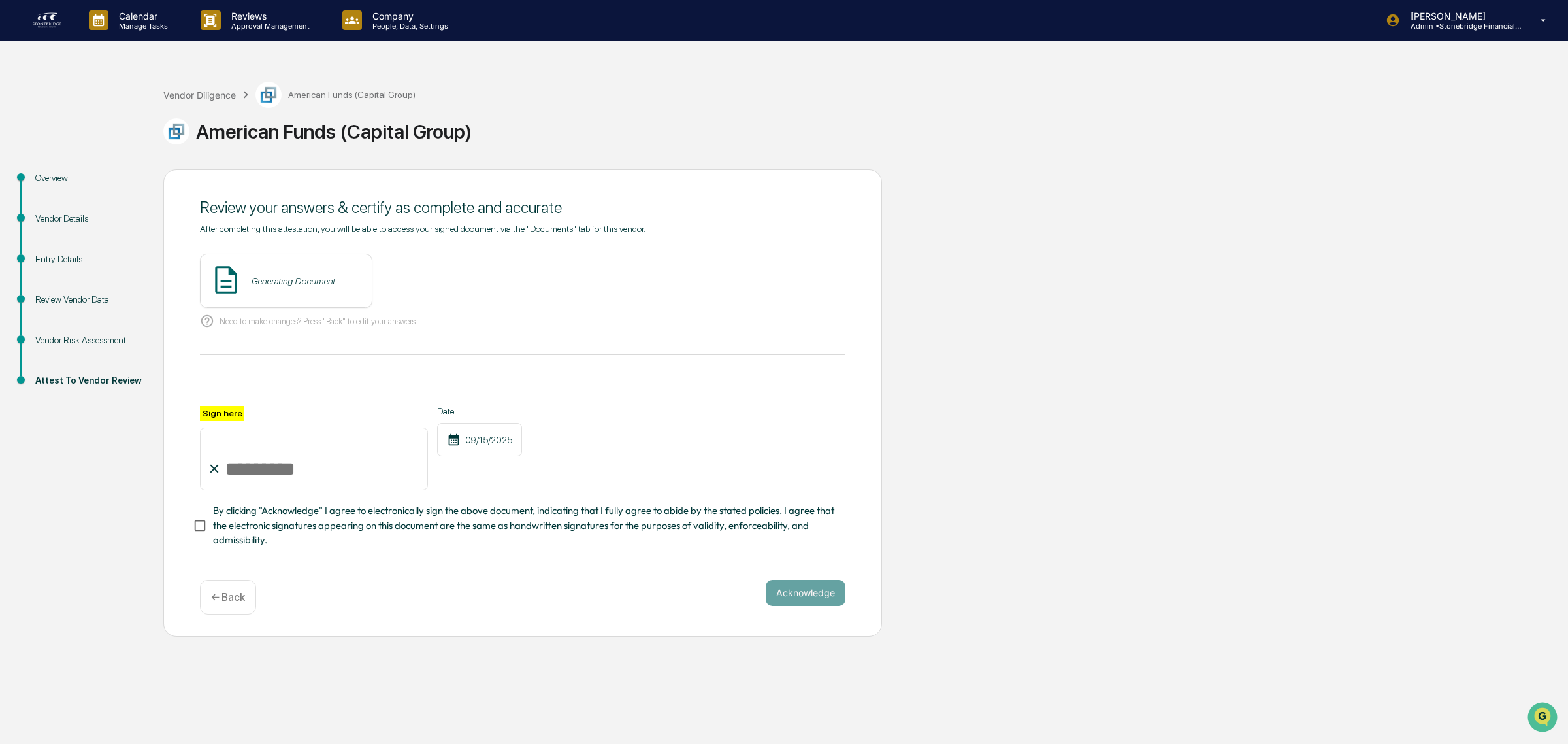
click at [239, 533] on span "By clicking "Acknowledge" I agree to electronically sign the above document, in…" at bounding box center [524, 525] width 622 height 44
click at [270, 474] on input "Sign here" at bounding box center [314, 458] width 228 height 63
type input "**********"
click at [418, 288] on button "View" at bounding box center [435, 281] width 34 height 21
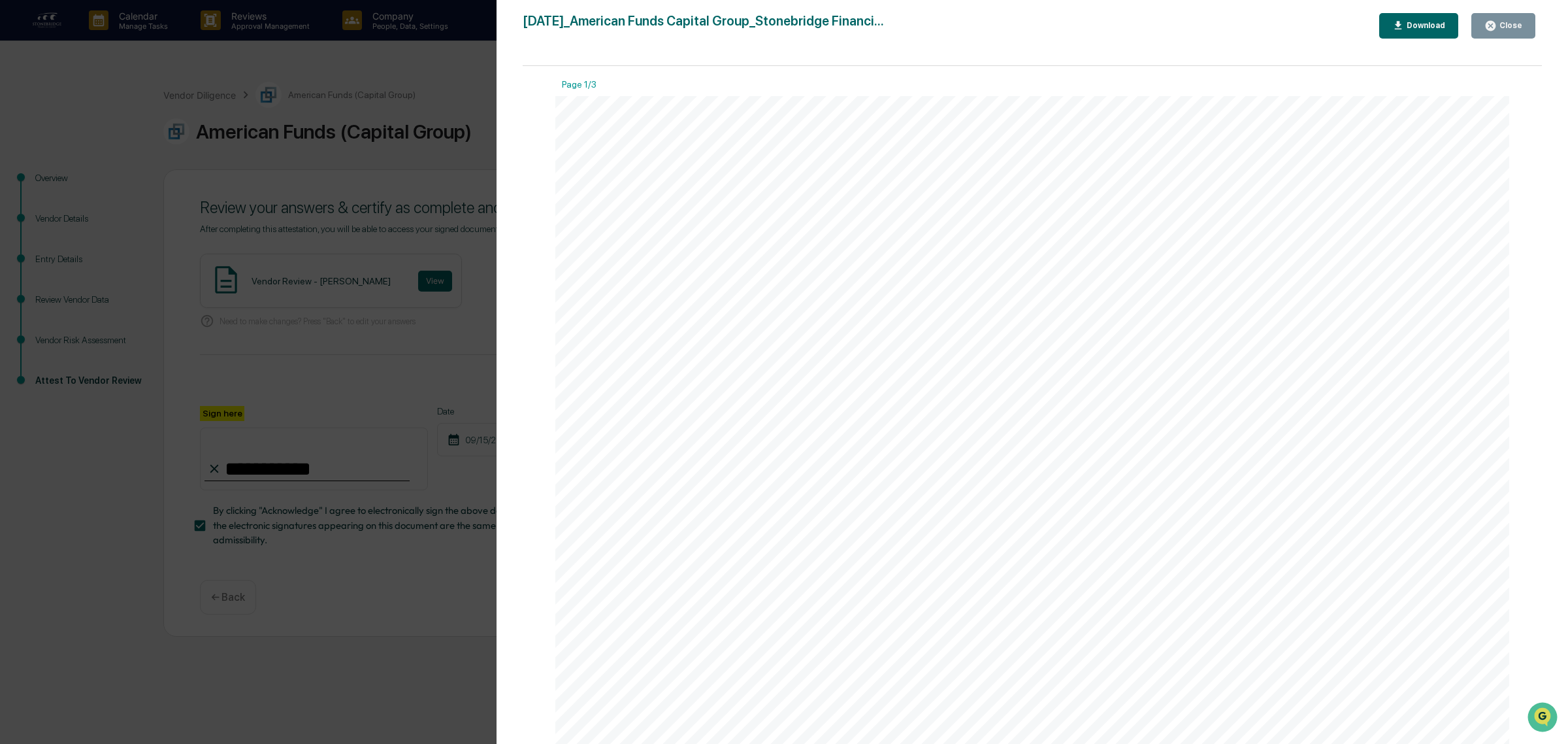
click at [1504, 24] on div "Close" at bounding box center [1509, 25] width 25 height 9
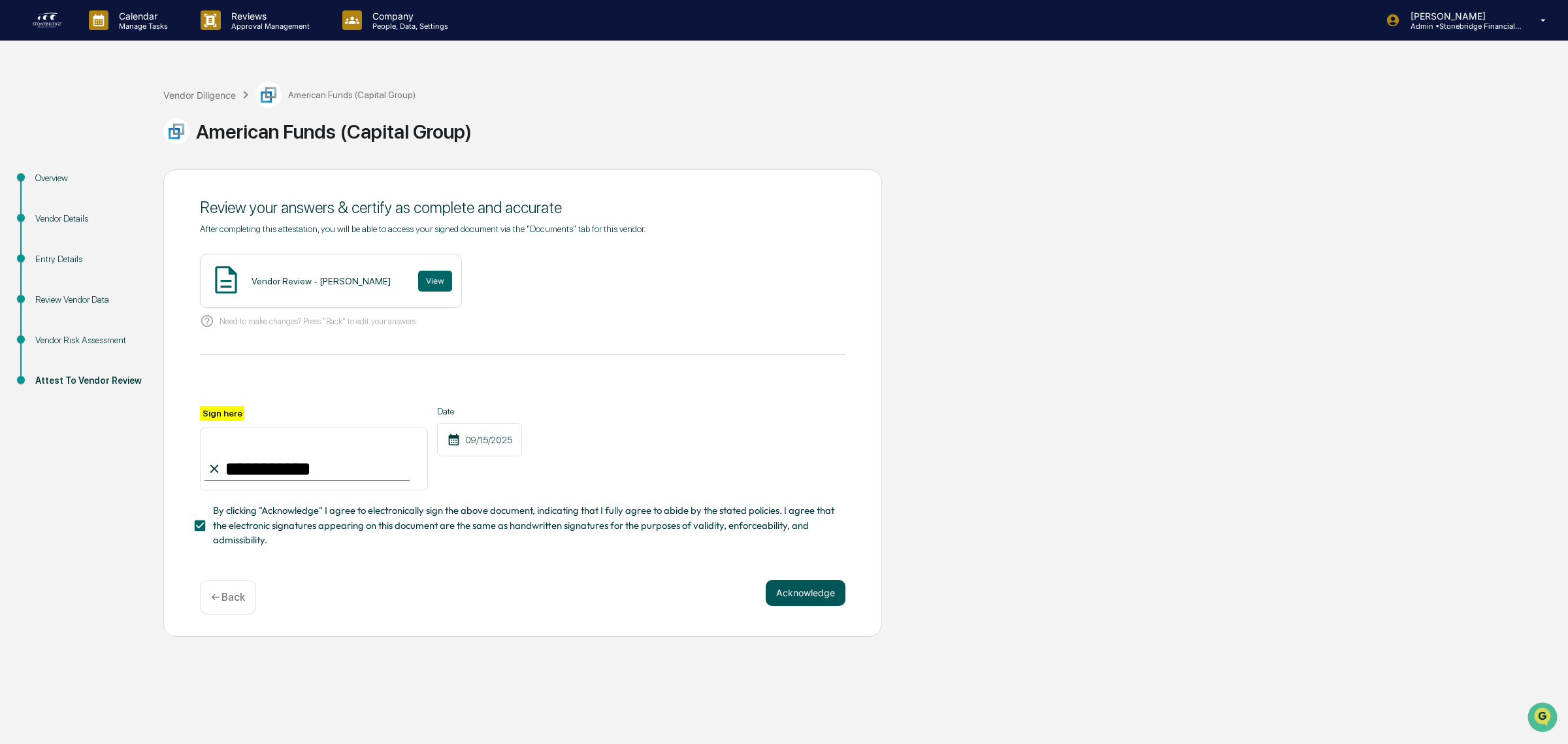
click at [772, 589] on button "Acknowledge" at bounding box center [806, 593] width 80 height 26
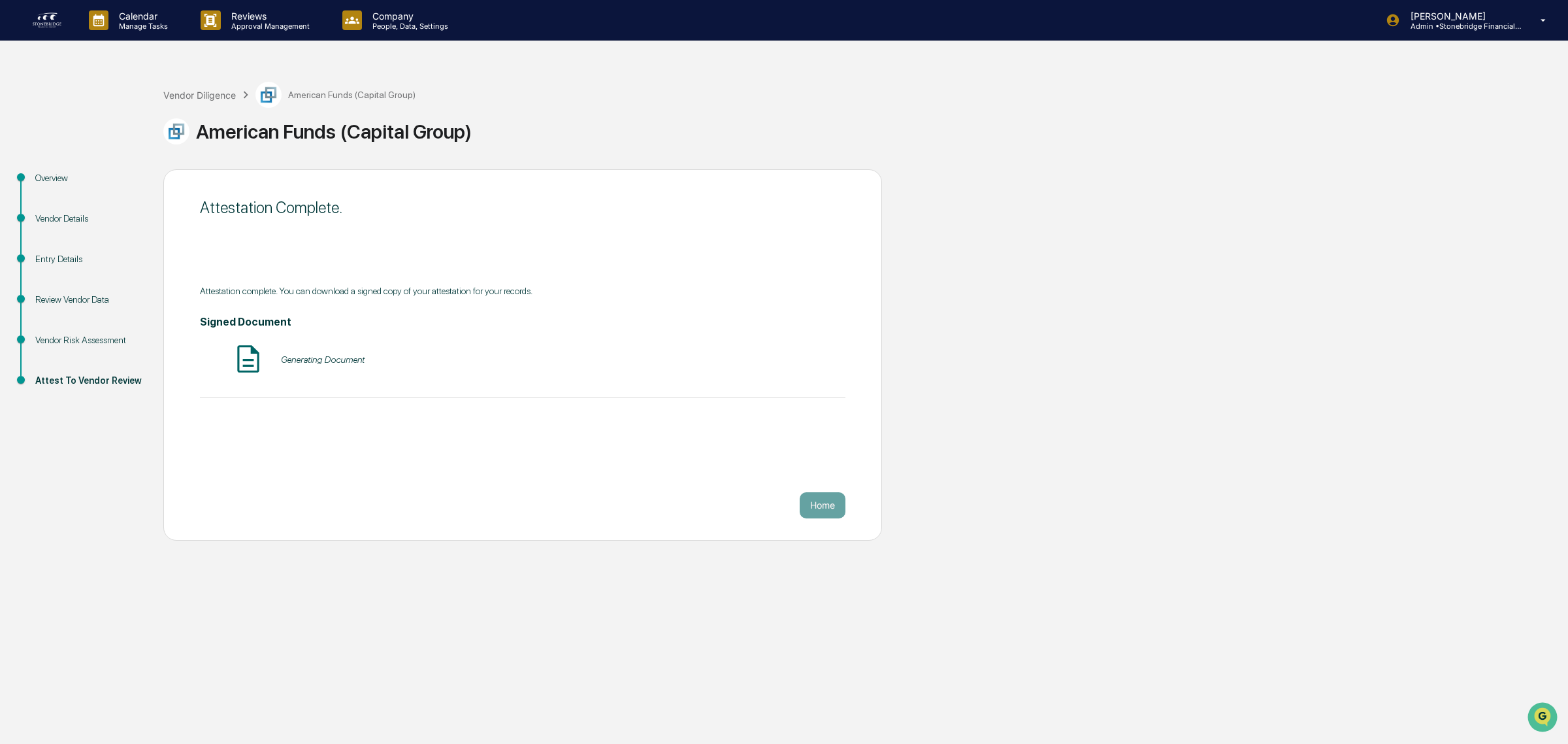
click at [848, 498] on div "Attestation Complete. Attestation complete. You can download a signed copy of y…" at bounding box center [522, 354] width 719 height 371
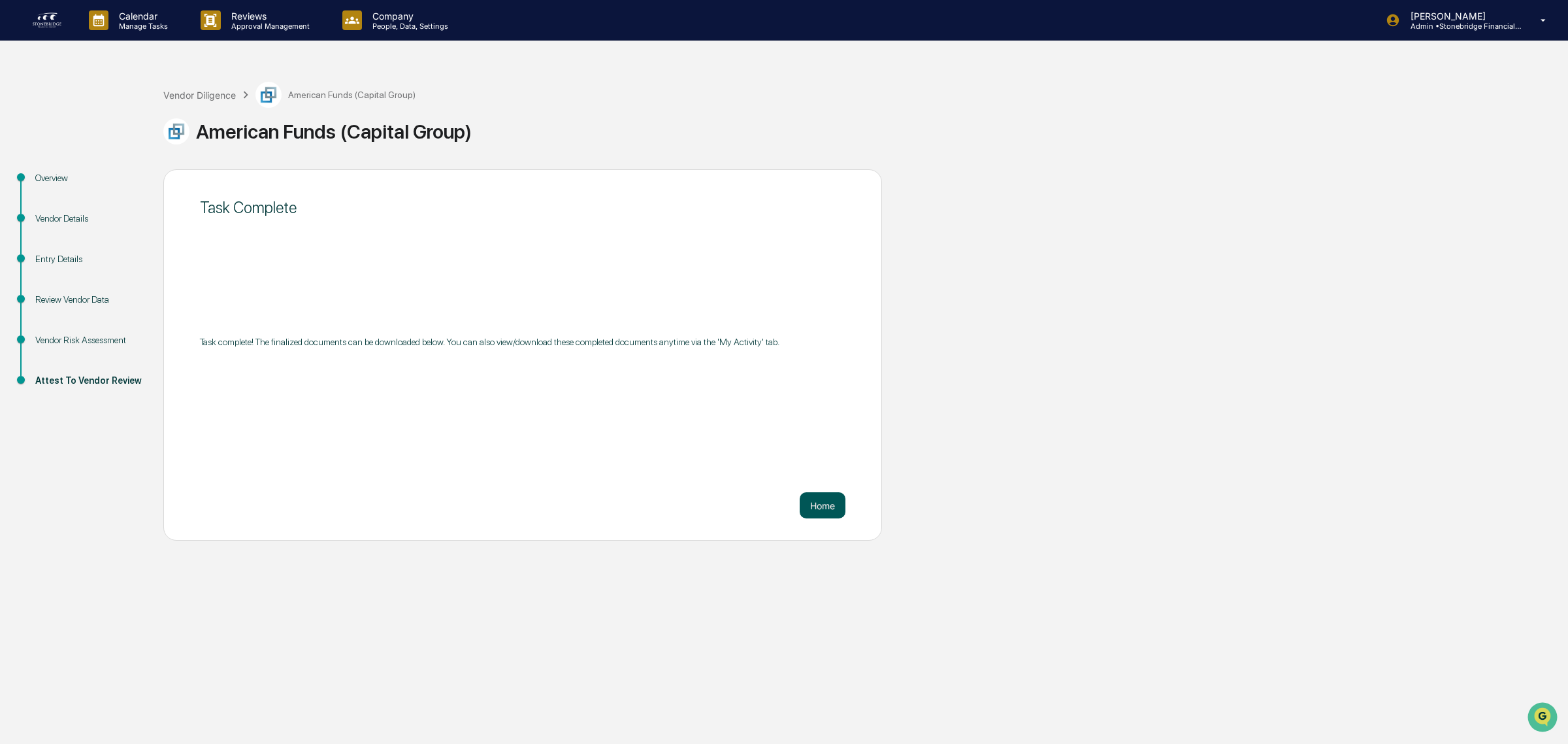
click at [825, 498] on button "Home" at bounding box center [822, 505] width 45 height 26
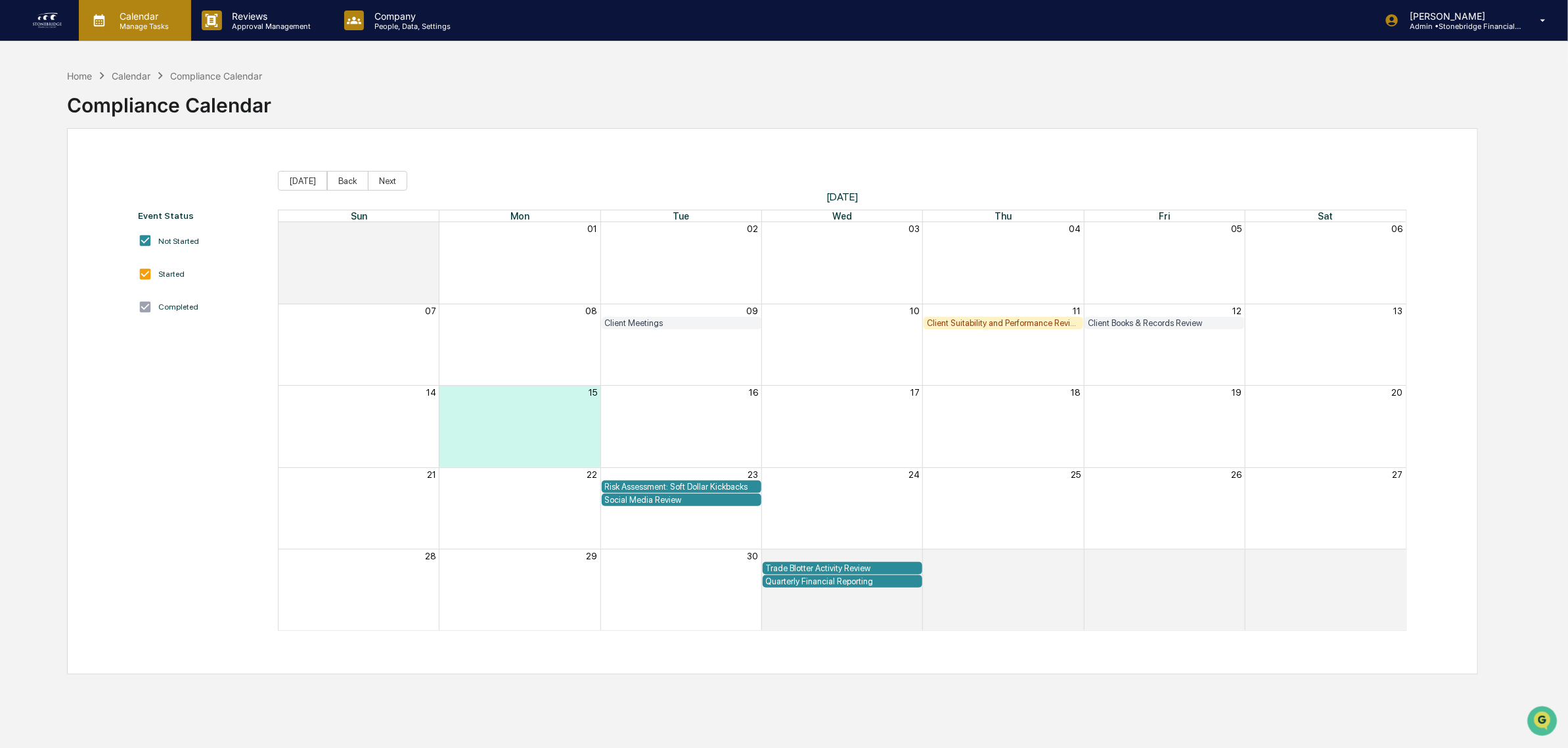
click at [153, 20] on p "Calendar" at bounding box center [142, 16] width 66 height 11
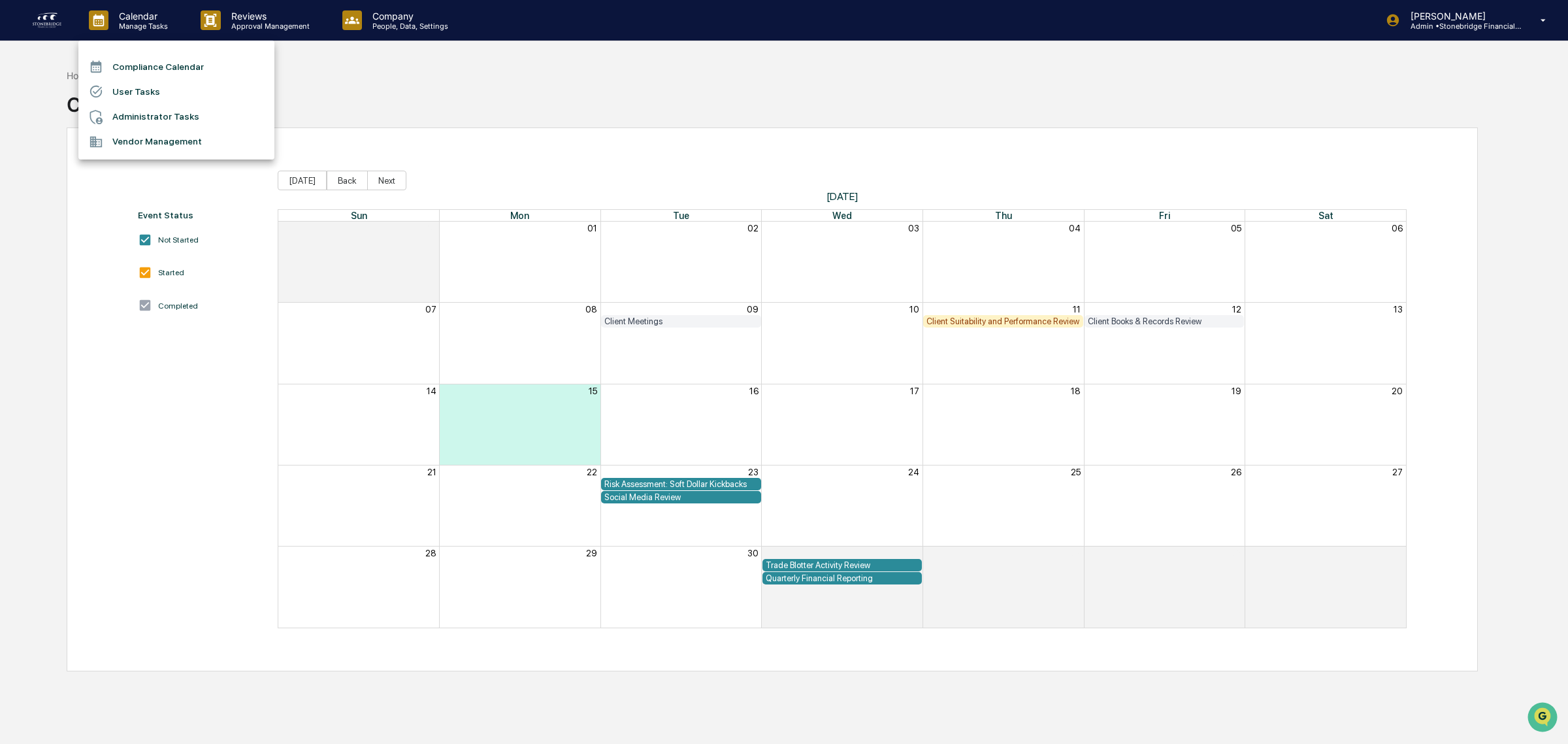
click at [37, 23] on div at bounding box center [784, 372] width 1568 height 744
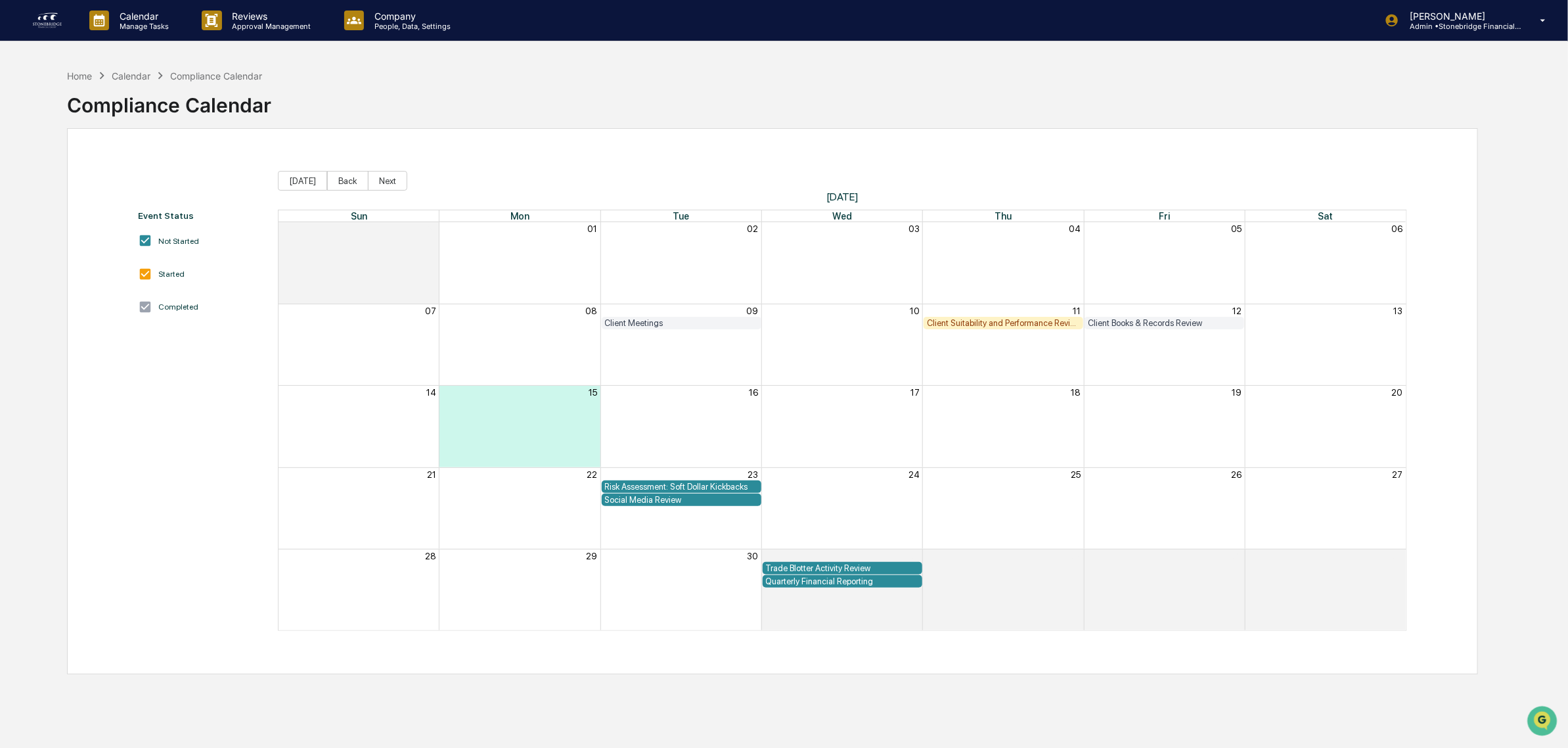
click at [41, 21] on img at bounding box center [48, 20] width 32 height 21
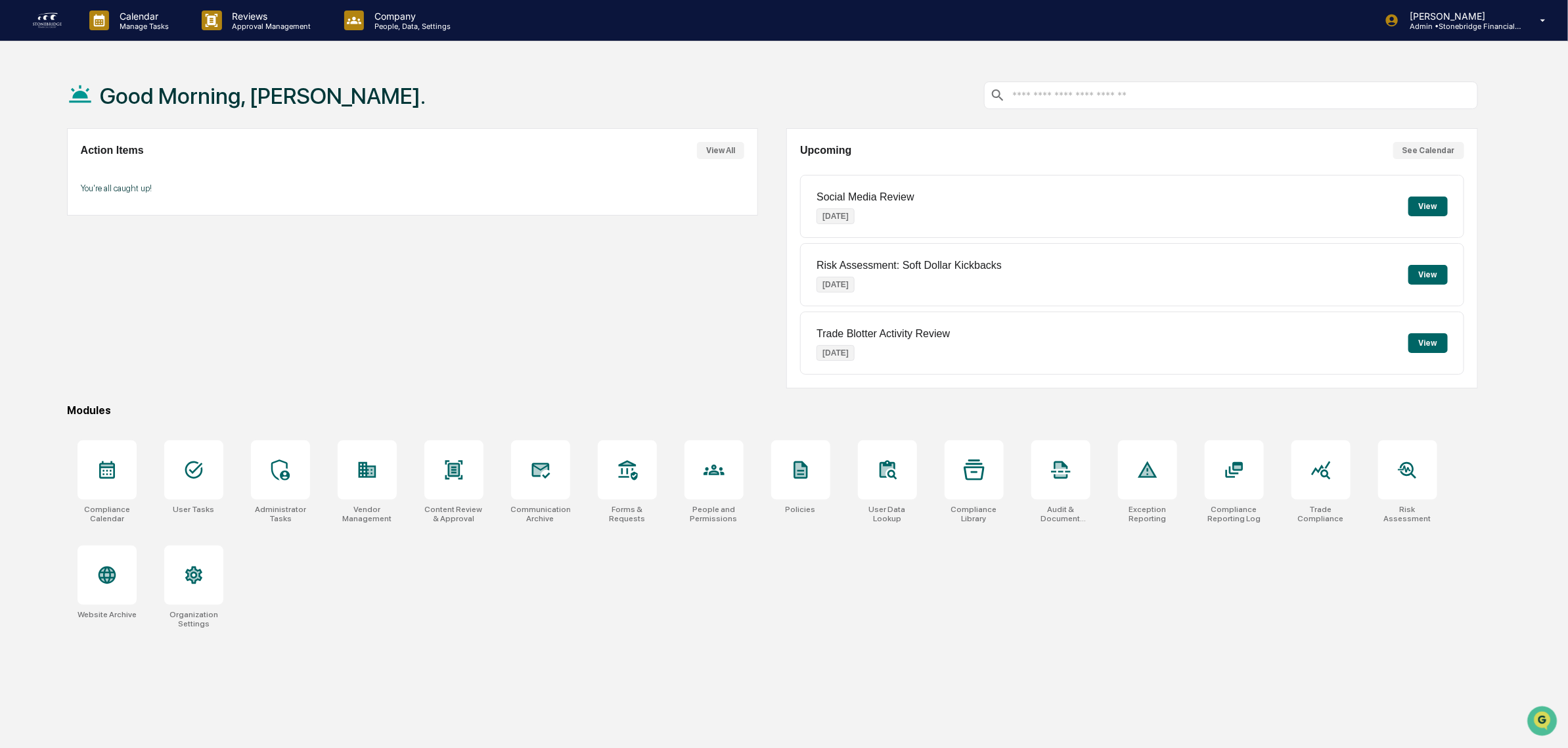
click at [1434, 276] on button "View" at bounding box center [1428, 275] width 39 height 19
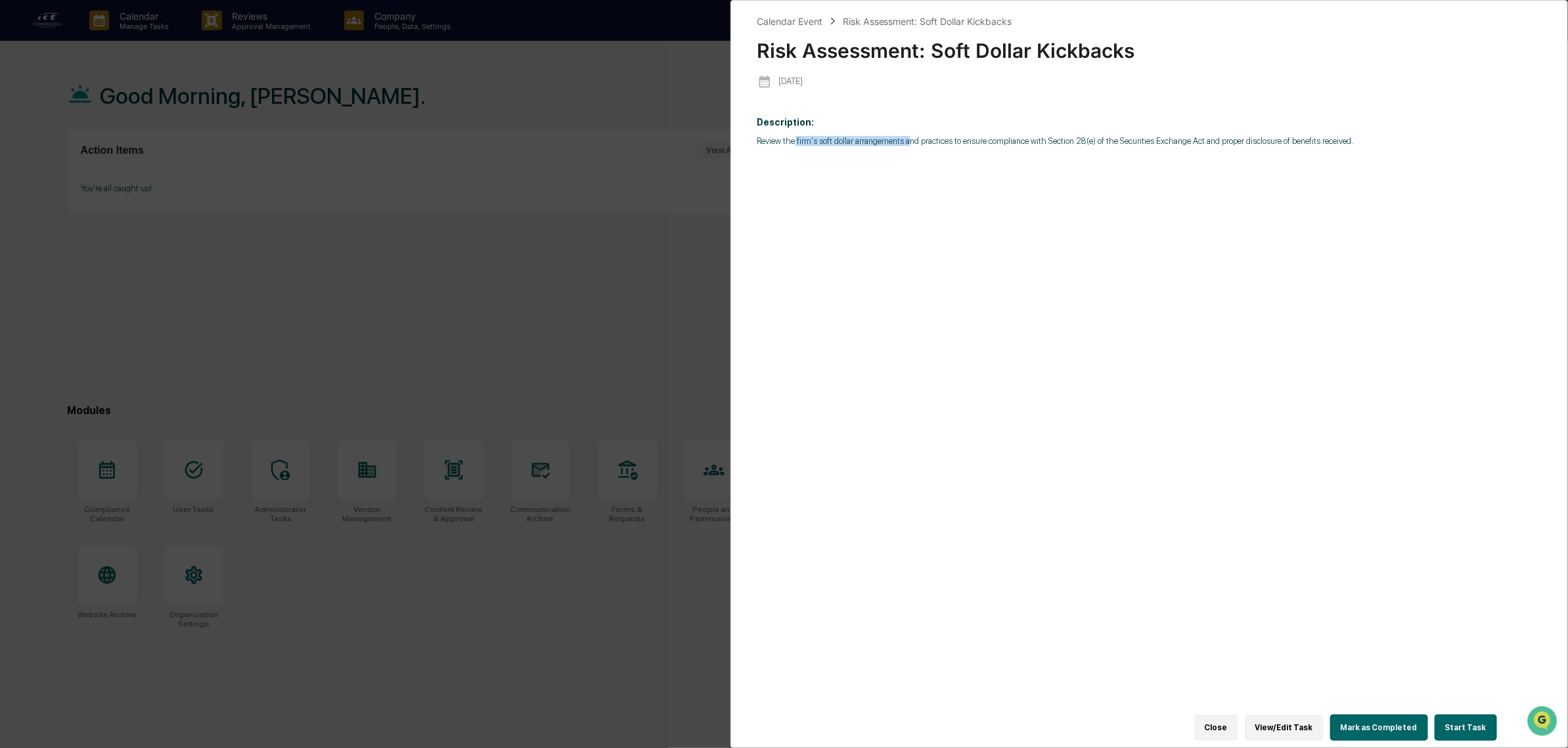
drag, startPoint x: 793, startPoint y: 145, endPoint x: 907, endPoint y: 149, distance: 114.1
click at [907, 149] on div "Description: Review the firm's soft dollar arrangements and practices to ensure…" at bounding box center [1150, 417] width 784 height 619
drag, startPoint x: 898, startPoint y: 148, endPoint x: 1046, endPoint y: 145, distance: 148.0
click at [1046, 145] on p "Review the firm's soft dollar arrangements and practices to ensure compliance w…" at bounding box center [1150, 141] width 784 height 10
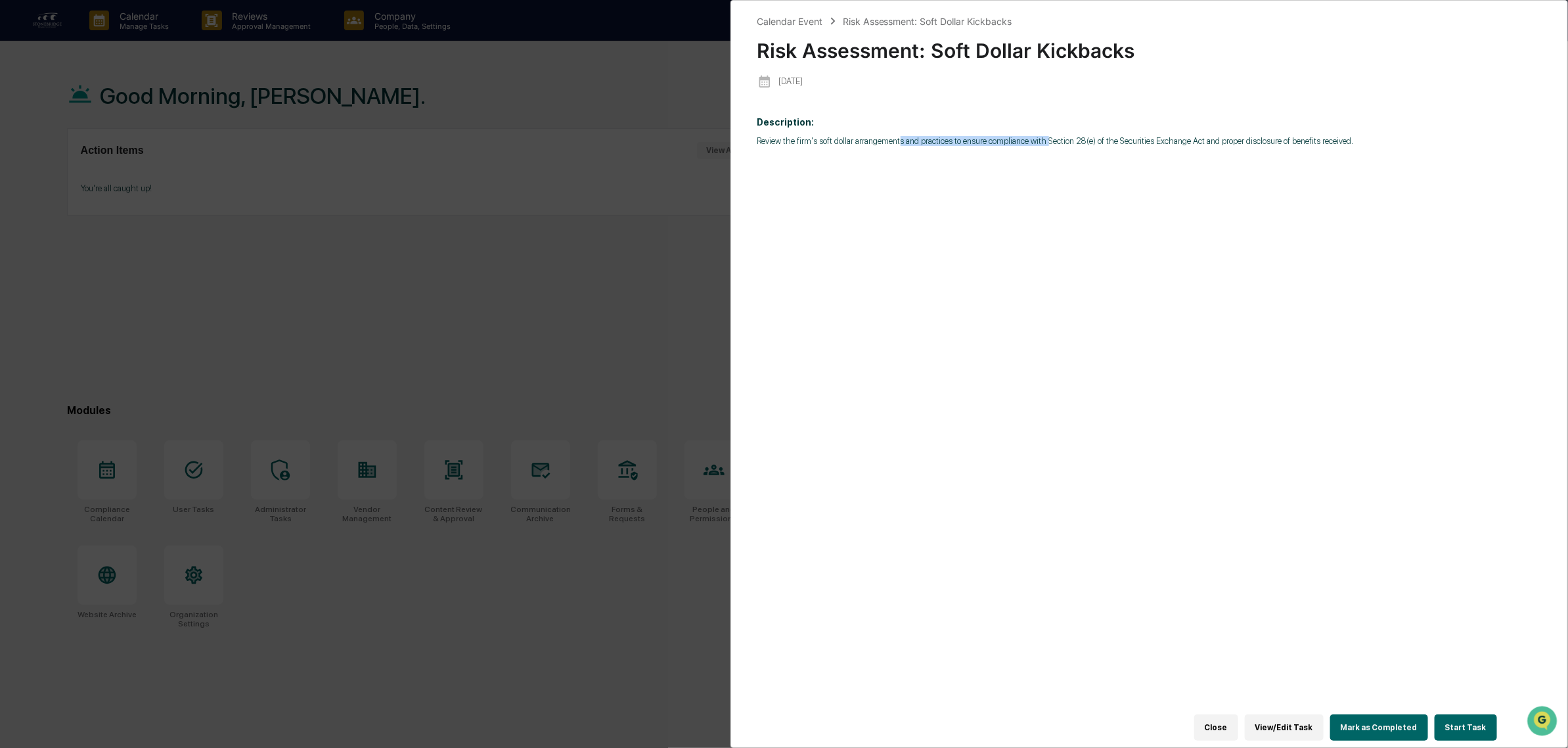
click at [1046, 145] on p "Review the firm's soft dollar arrangements and practices to ensure compliance w…" at bounding box center [1150, 141] width 784 height 10
drag, startPoint x: 990, startPoint y: 142, endPoint x: 1268, endPoint y: 174, distance: 279.8
click at [1268, 174] on div "Description: Review the firm's soft dollar arrangements and practices to ensure…" at bounding box center [1150, 417] width 784 height 619
click at [1269, 176] on div "Description: Review the firm's soft dollar arrangements and practices to ensure…" at bounding box center [1150, 417] width 784 height 619
click at [1481, 729] on button "Start Task" at bounding box center [1466, 727] width 62 height 26
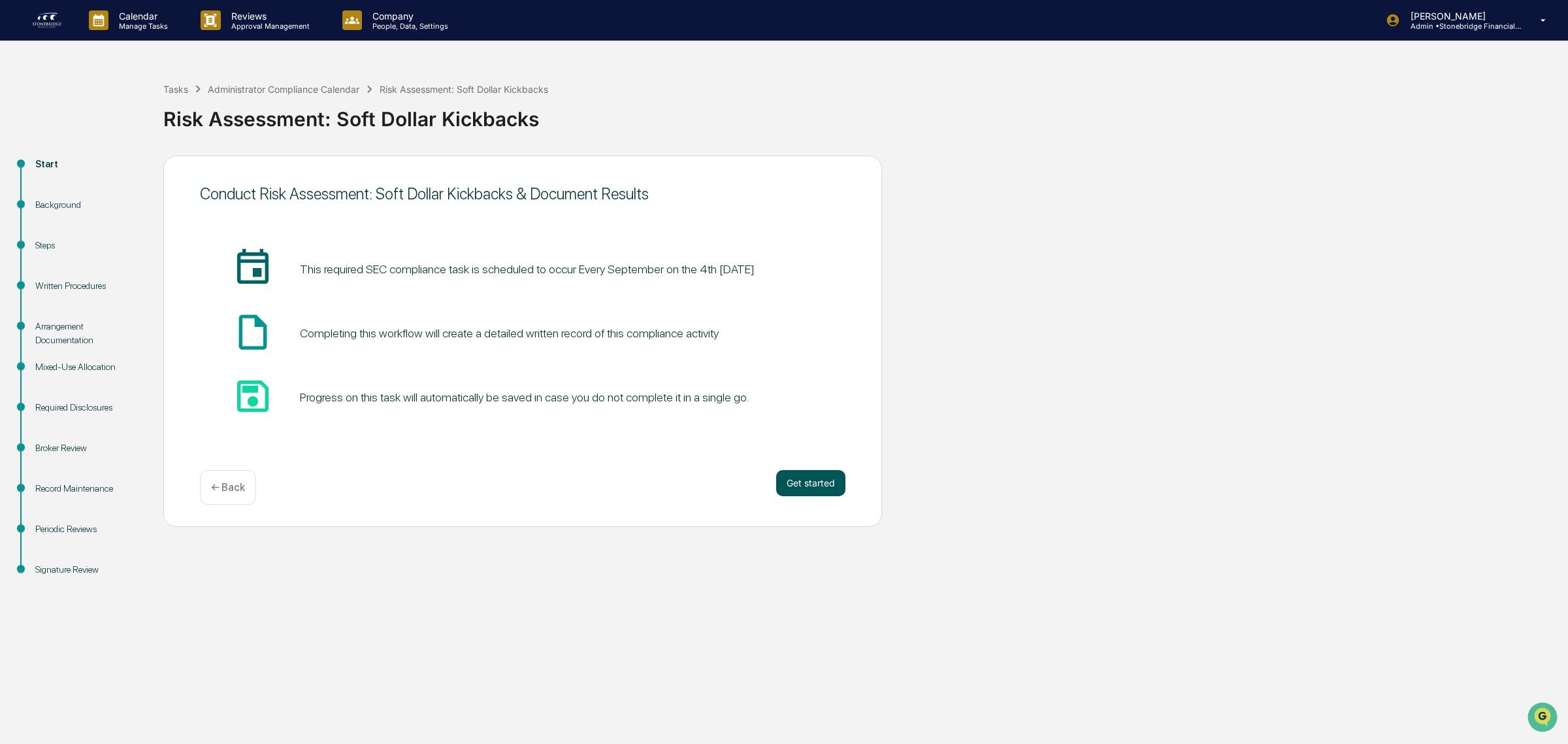
click at [791, 475] on button "Get started" at bounding box center [810, 483] width 69 height 26
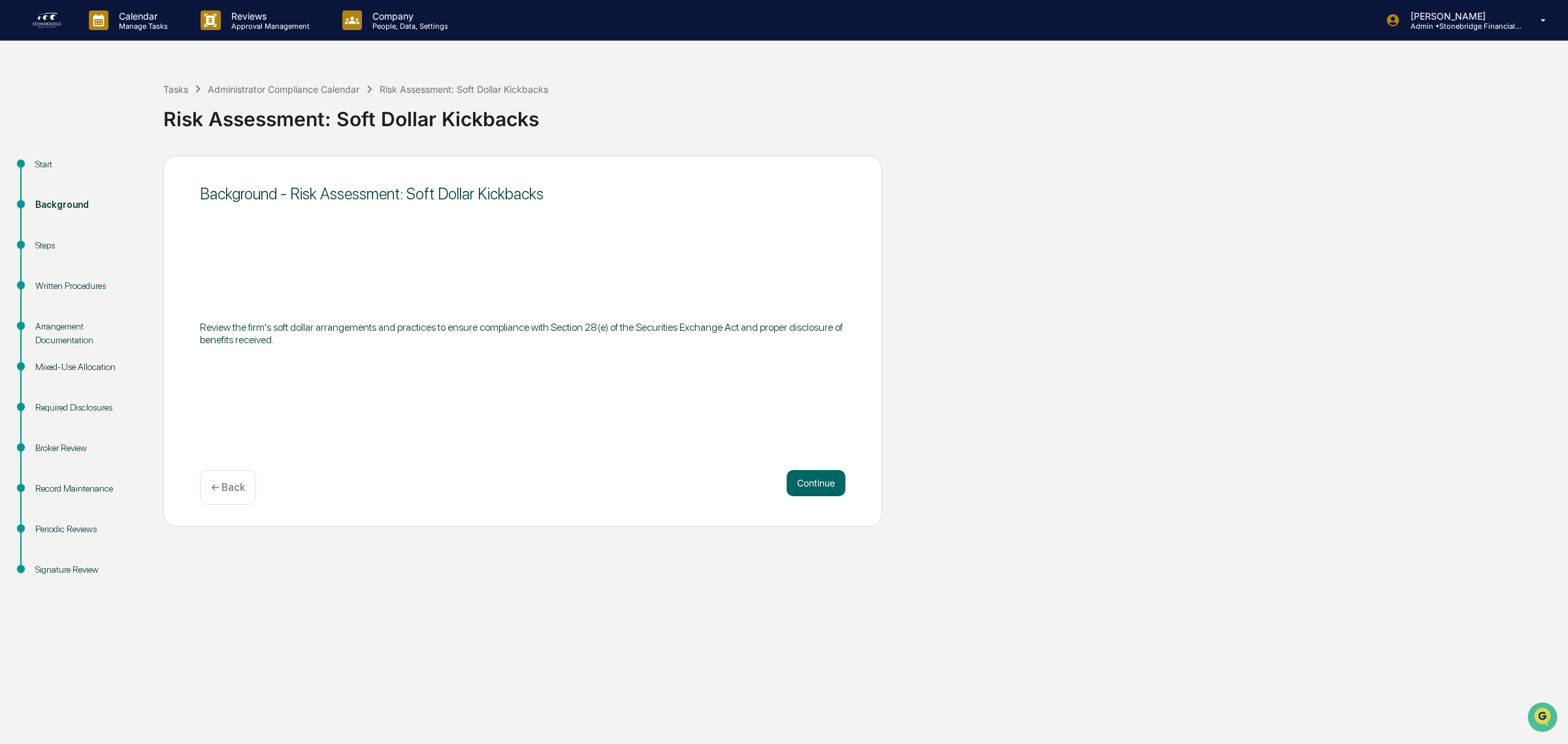
click at [211, 478] on div "Background - Risk Assessment: Soft Dollar Kickbacks Review the firm's soft doll…" at bounding box center [522, 341] width 719 height 371
click at [214, 478] on div "← Back" at bounding box center [228, 487] width 56 height 34
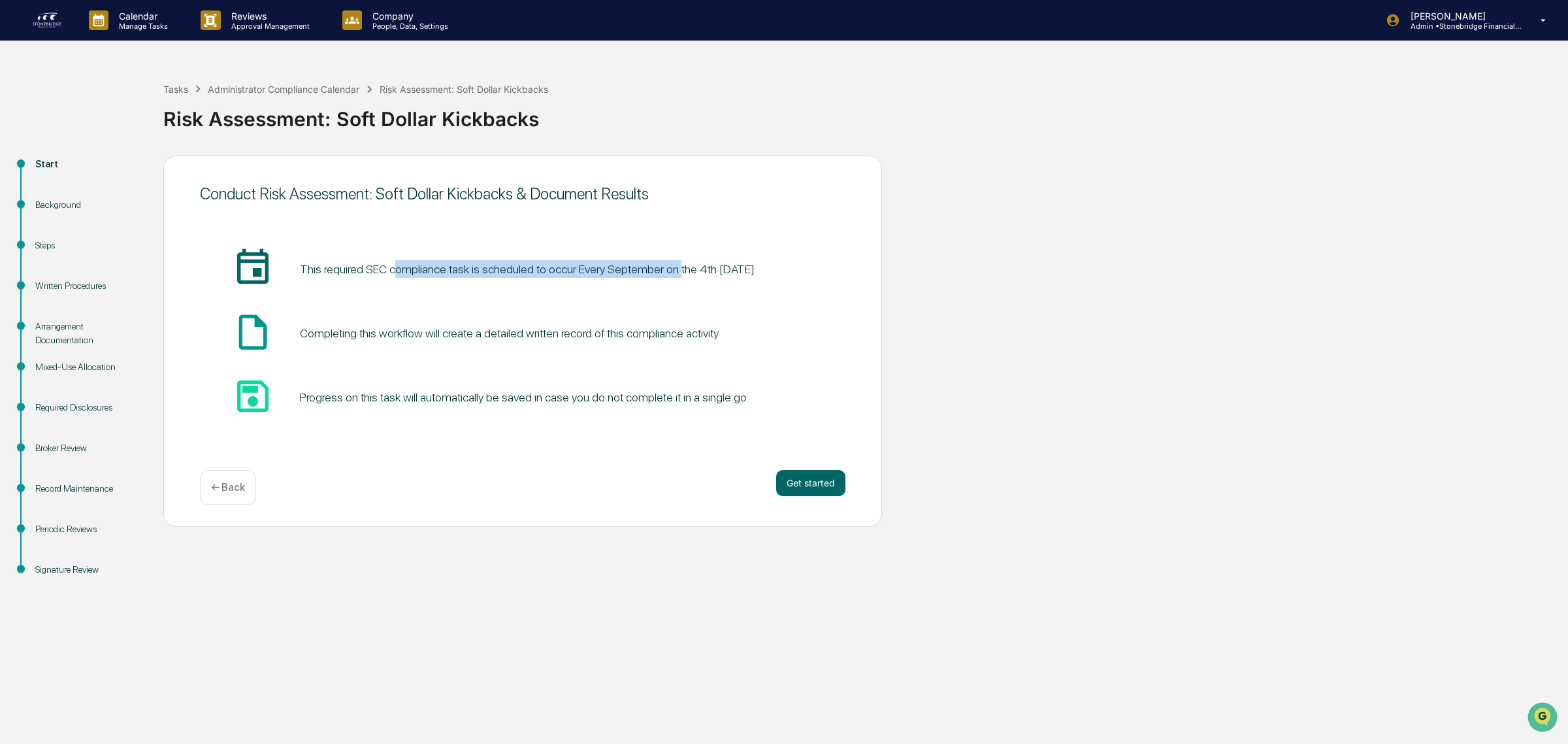
drag, startPoint x: 409, startPoint y: 273, endPoint x: 674, endPoint y: 288, distance: 265.4
click at [674, 288] on div "insert_invitation_icon This required SEC compliance task is scheduled to occur …" at bounding box center [523, 269] width 645 height 45
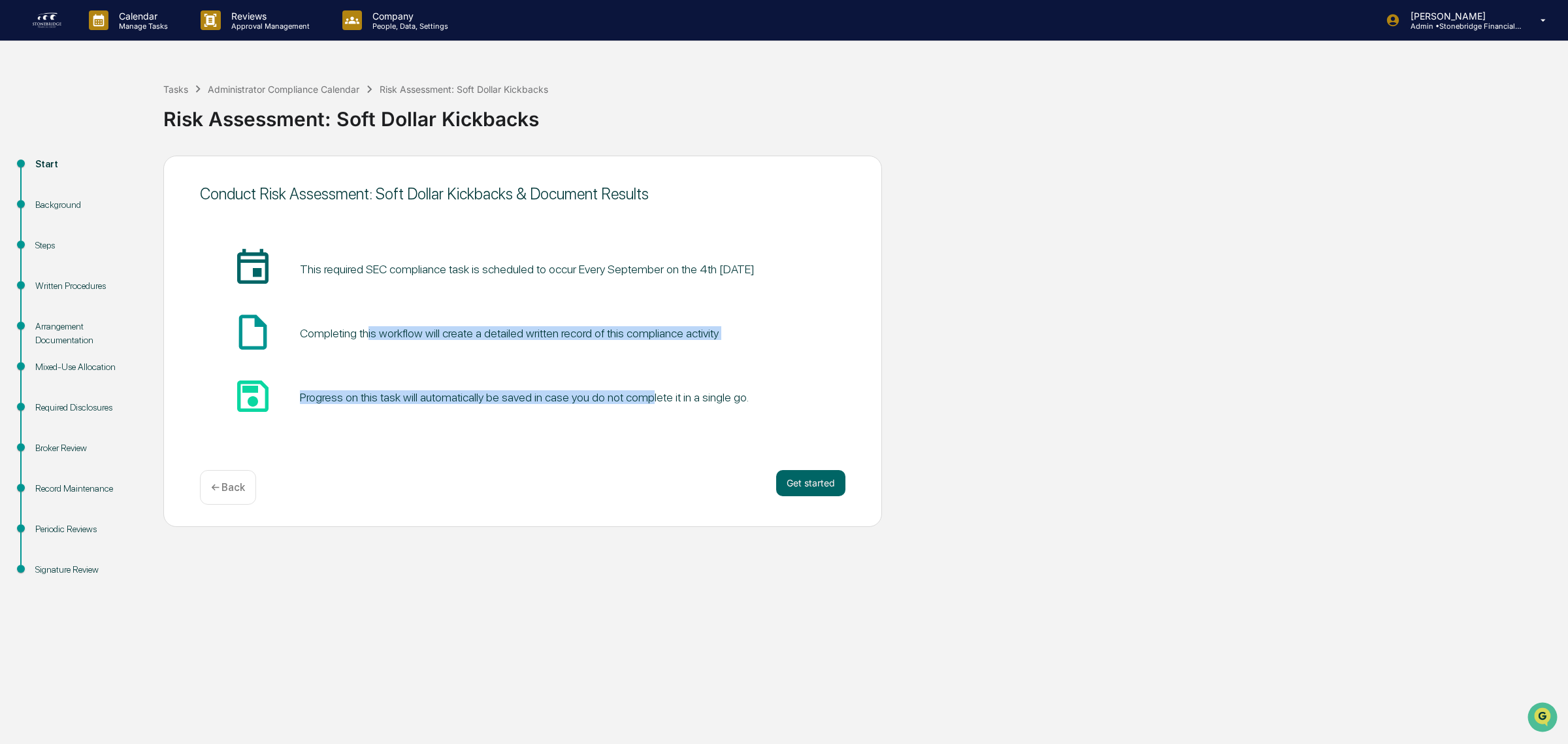
drag, startPoint x: 376, startPoint y: 325, endPoint x: 647, endPoint y: 381, distance: 276.7
click at [647, 381] on div "insert_invitation_icon This required SEC compliance task is scheduled to occur …" at bounding box center [523, 333] width 645 height 173
click at [812, 484] on button "Get started" at bounding box center [810, 483] width 69 height 26
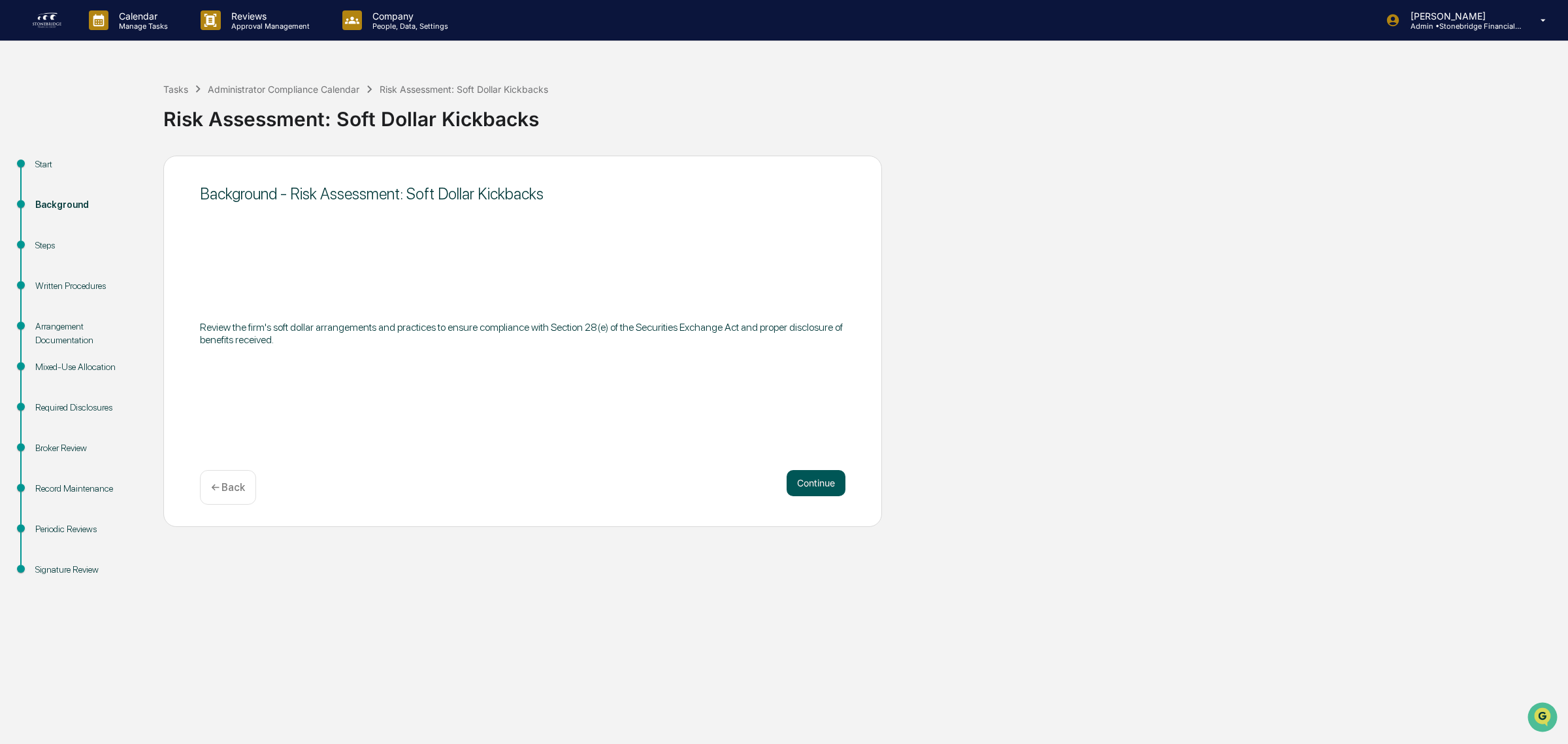
click at [810, 485] on button "Continue" at bounding box center [815, 483] width 58 height 26
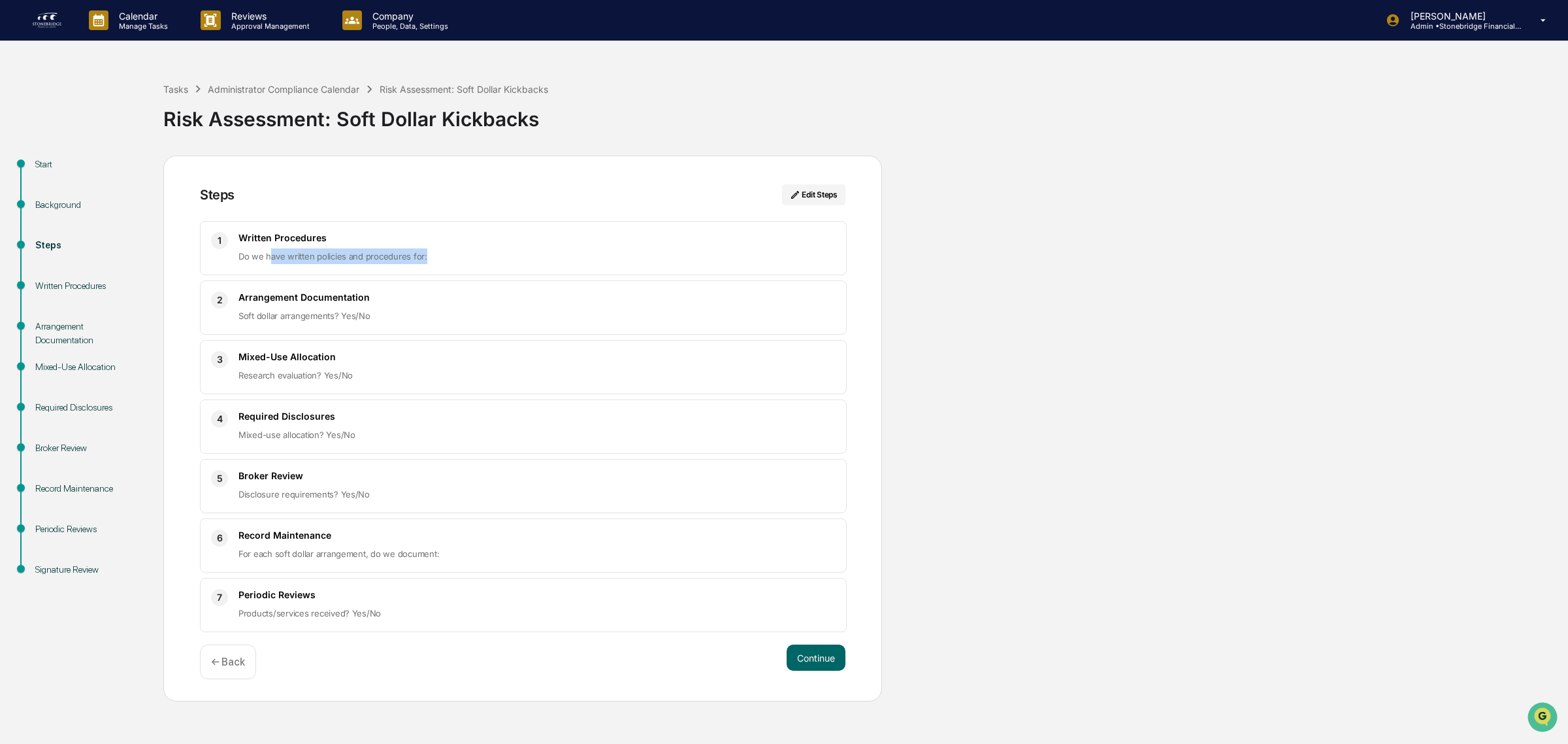
drag, startPoint x: 272, startPoint y: 255, endPoint x: 429, endPoint y: 253, distance: 157.0
click at [429, 253] on p "Do we have written policies and procedures for:" at bounding box center [537, 256] width 597 height 16
click at [799, 655] on button "Continue" at bounding box center [815, 657] width 58 height 26
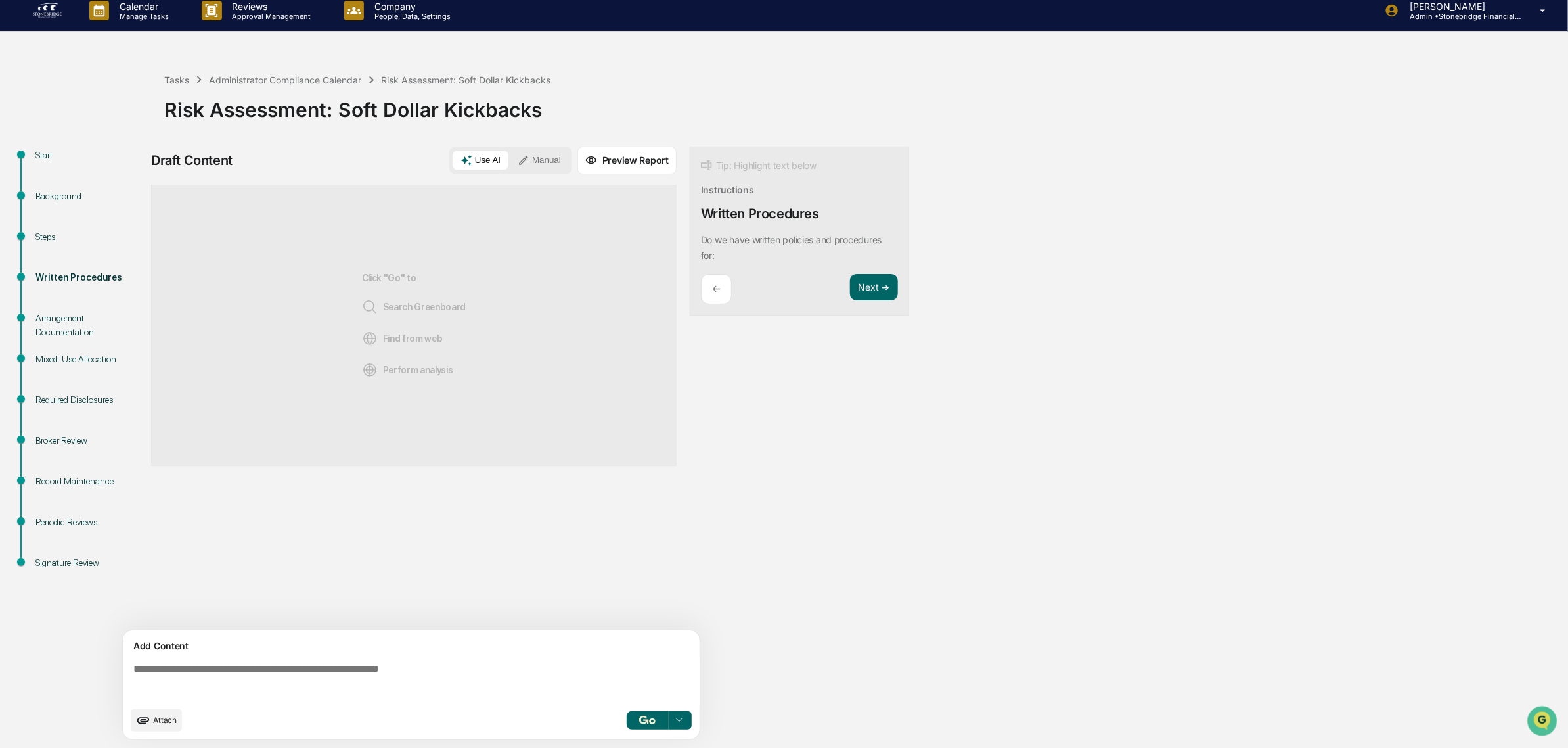
scroll to position [11, 0]
click at [225, 671] on textarea at bounding box center [414, 682] width 571 height 47
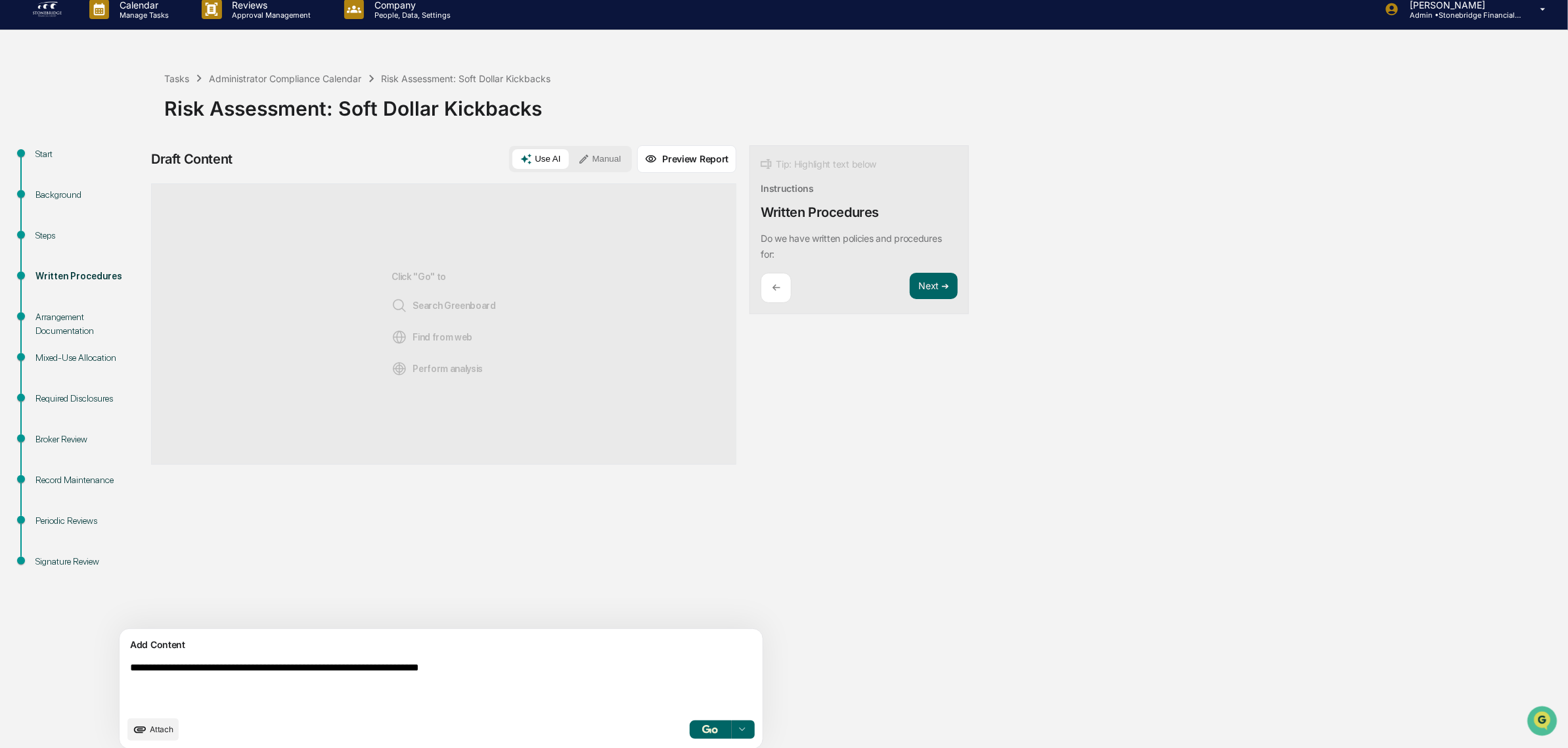
paste textarea "**********"
click at [293, 668] on textarea "**********" at bounding box center [409, 686] width 571 height 58
click at [448, 691] on textarea "**********" at bounding box center [409, 686] width 571 height 58
click at [515, 666] on textarea "**********" at bounding box center [409, 686] width 571 height 58
click at [238, 669] on textarea "**********" at bounding box center [409, 686] width 571 height 58
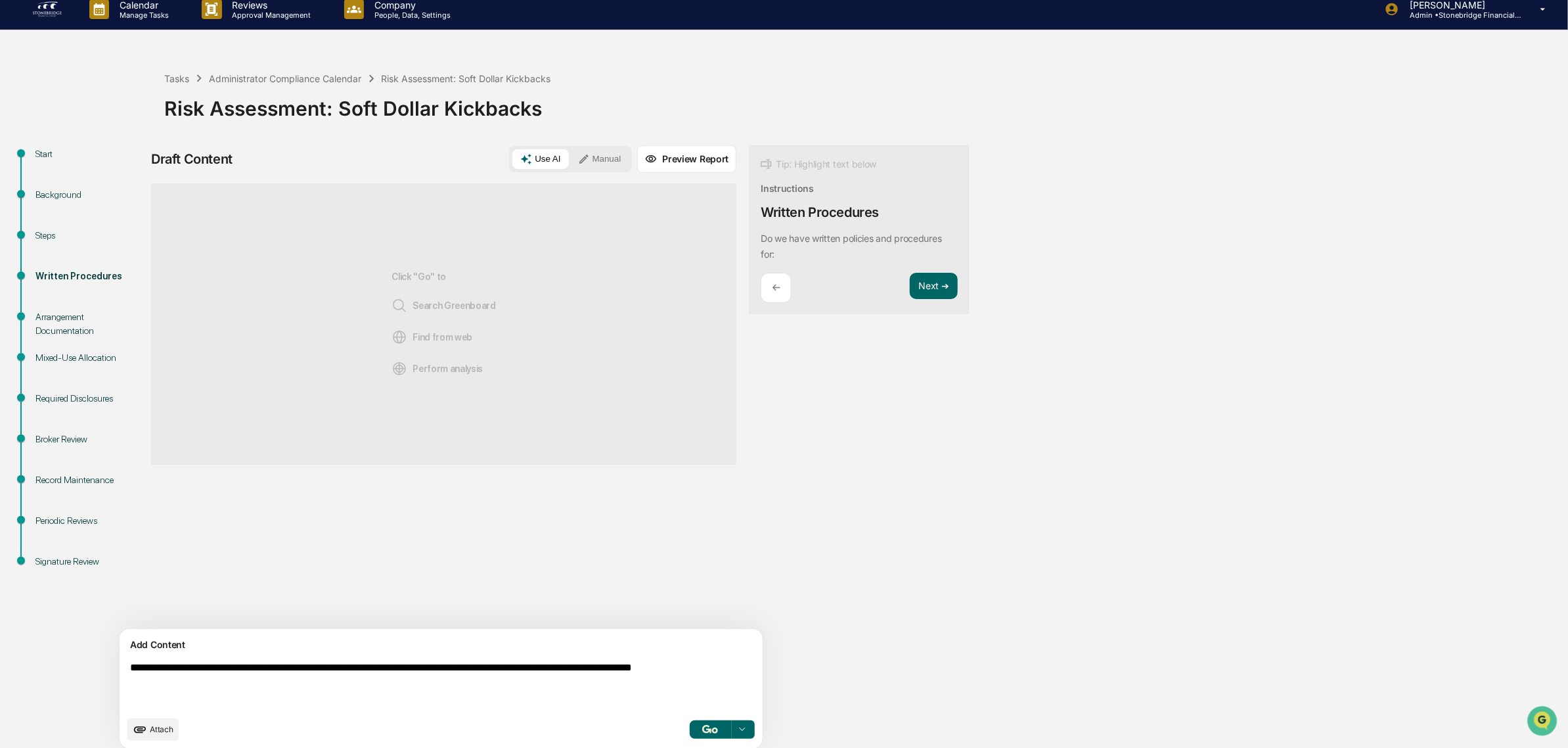
click at [395, 660] on textarea "**********" at bounding box center [409, 686] width 571 height 58
click at [277, 694] on textarea "**********" at bounding box center [409, 686] width 571 height 58
click at [425, 671] on textarea "**********" at bounding box center [409, 686] width 571 height 58
click at [498, 682] on textarea "**********" at bounding box center [409, 686] width 571 height 58
type textarea "**********"
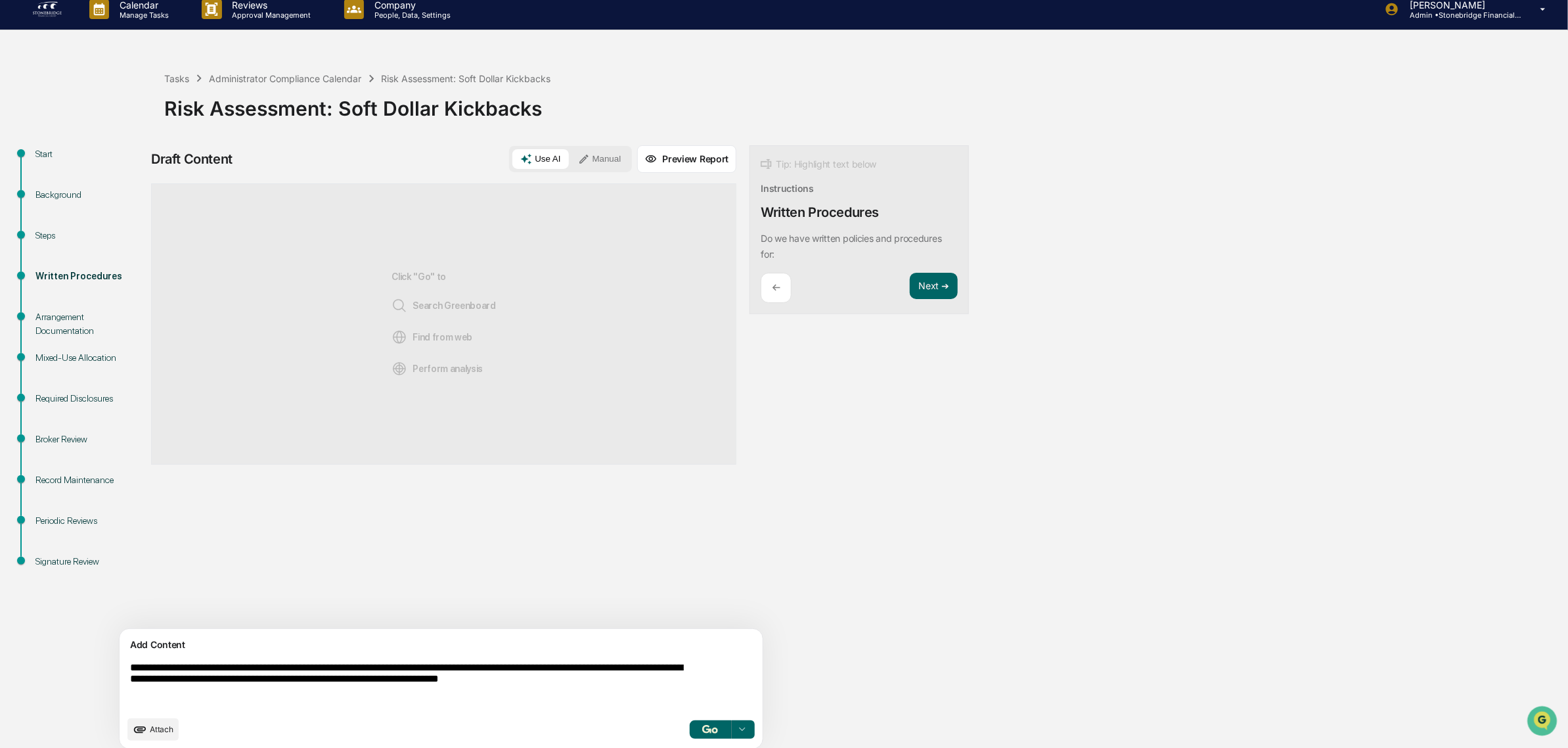
click at [689, 722] on button "button" at bounding box center [710, 729] width 42 height 19
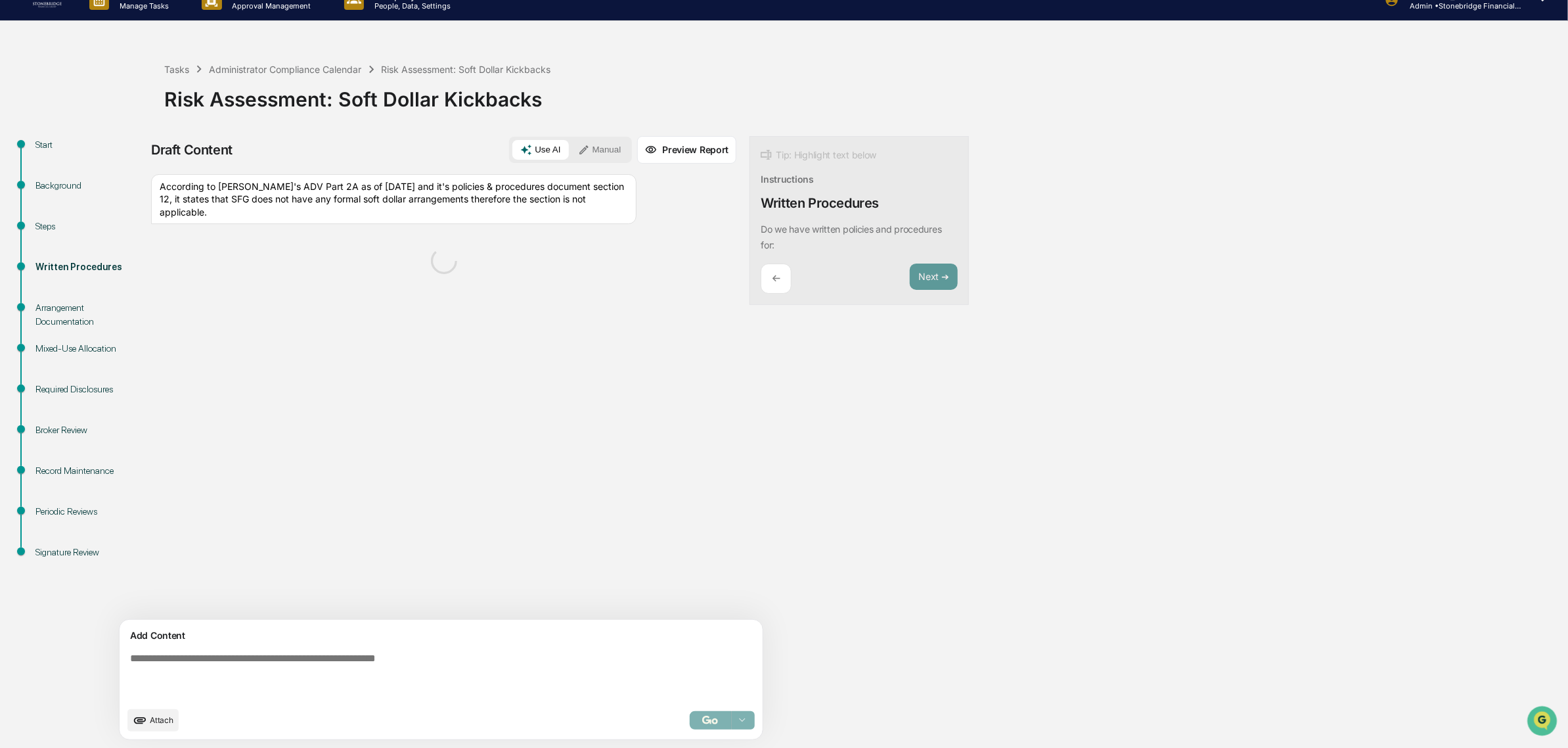
scroll to position [21, 0]
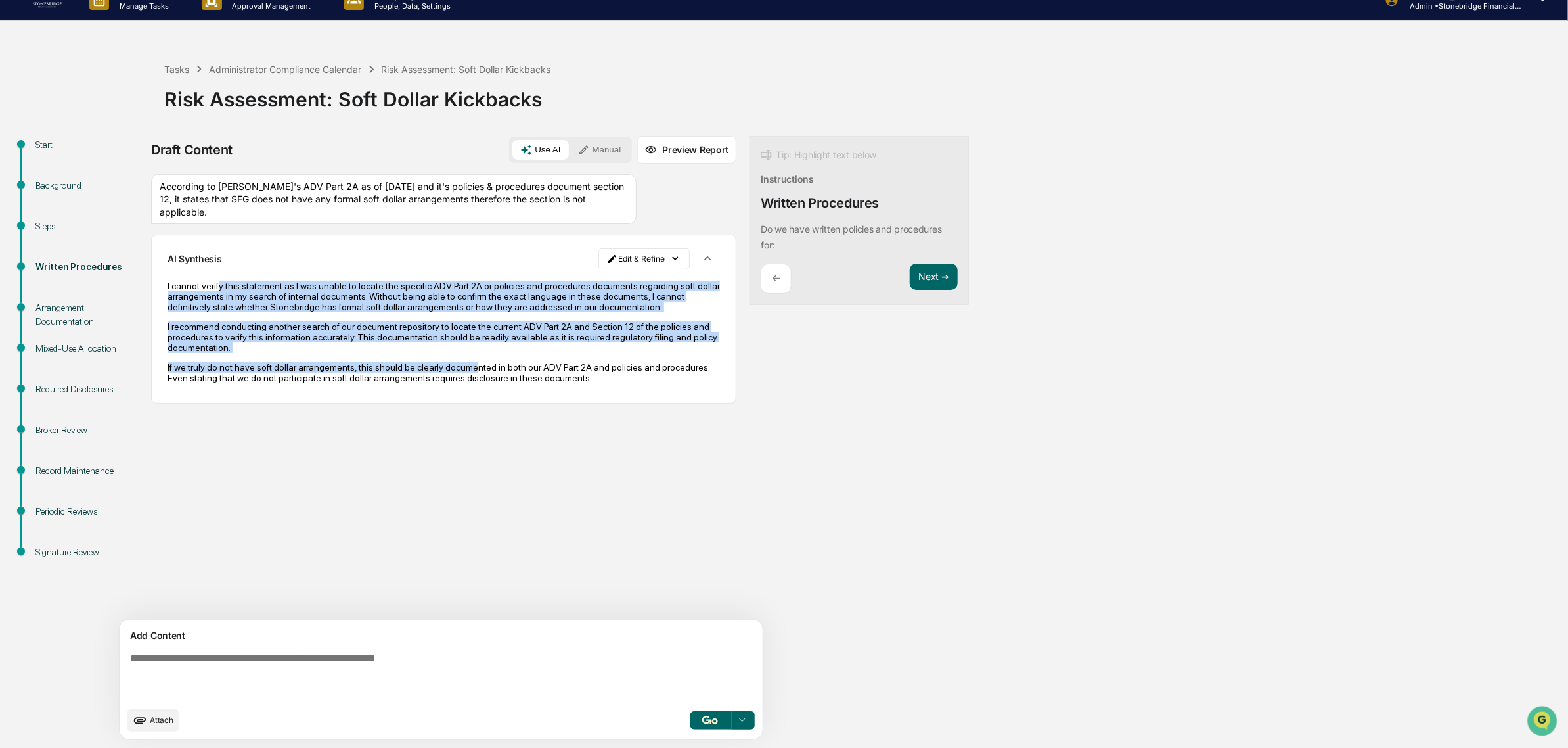
drag, startPoint x: 215, startPoint y: 278, endPoint x: 463, endPoint y: 383, distance: 269.3
click at [463, 383] on div "I cannot verify this statement as I was unable to locate the specific ADV Part …" at bounding box center [443, 331] width 553 height 121
click at [463, 383] on p "If we truly do not have soft dollar arrangements, this should be clearly docume…" at bounding box center [443, 372] width 553 height 21
drag, startPoint x: 507, startPoint y: 396, endPoint x: 372, endPoint y: 284, distance: 175.4
click at [372, 284] on div "I cannot verify this statement as I was unable to locate the specific ADV Part …" at bounding box center [443, 331] width 553 height 102
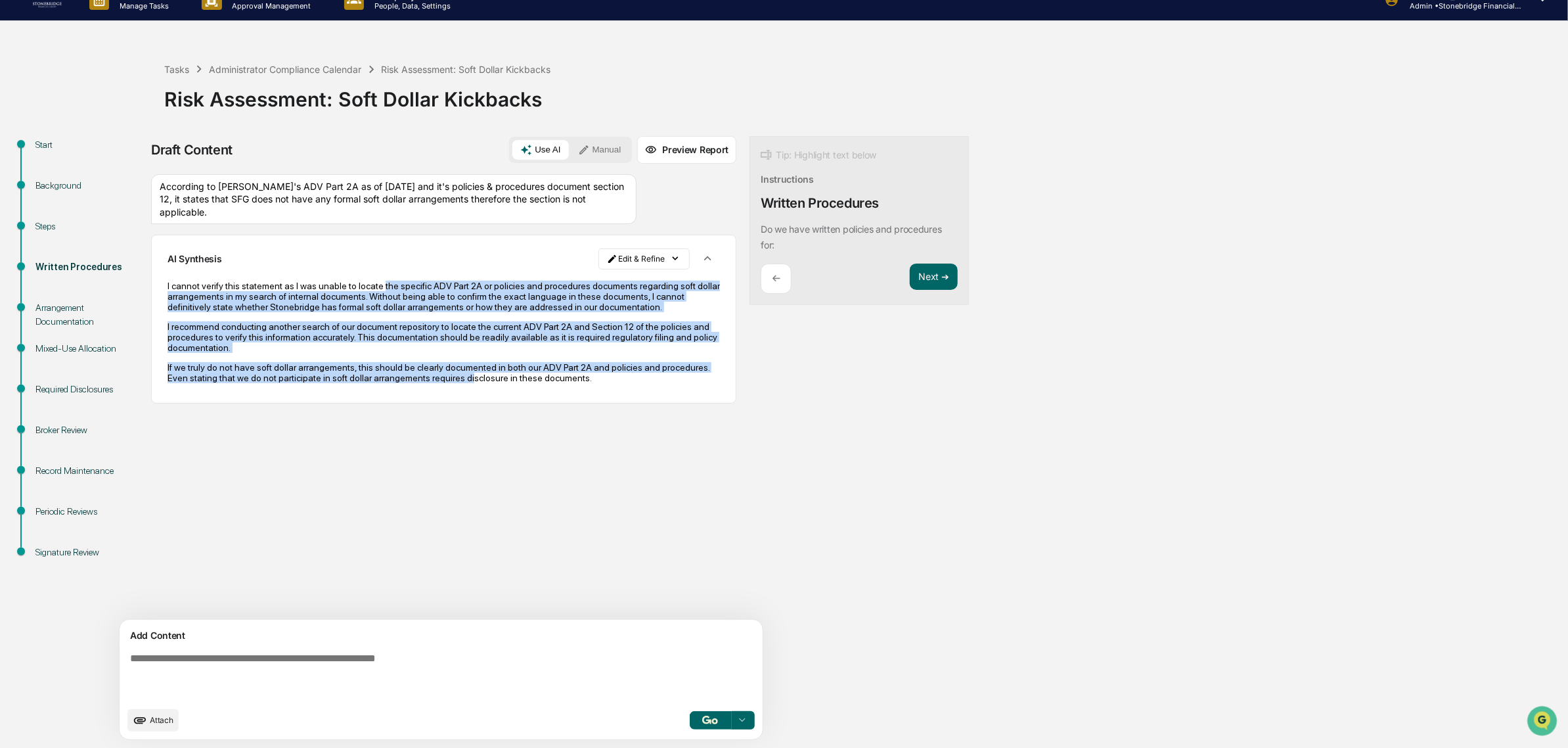
click at [372, 284] on p "I cannot verify this statement as I was unable to locate the specific ADV Part …" at bounding box center [443, 296] width 553 height 32
drag, startPoint x: 277, startPoint y: 296, endPoint x: 424, endPoint y: 421, distance: 193.0
click at [424, 403] on div "AI Synthesis Edit & Refine I cannot verify this statement as I was unable to lo…" at bounding box center [443, 318] width 585 height 168
click at [418, 392] on div "I cannot verify this statement as I was unable to locate the specific ADV Part …" at bounding box center [443, 331] width 553 height 121
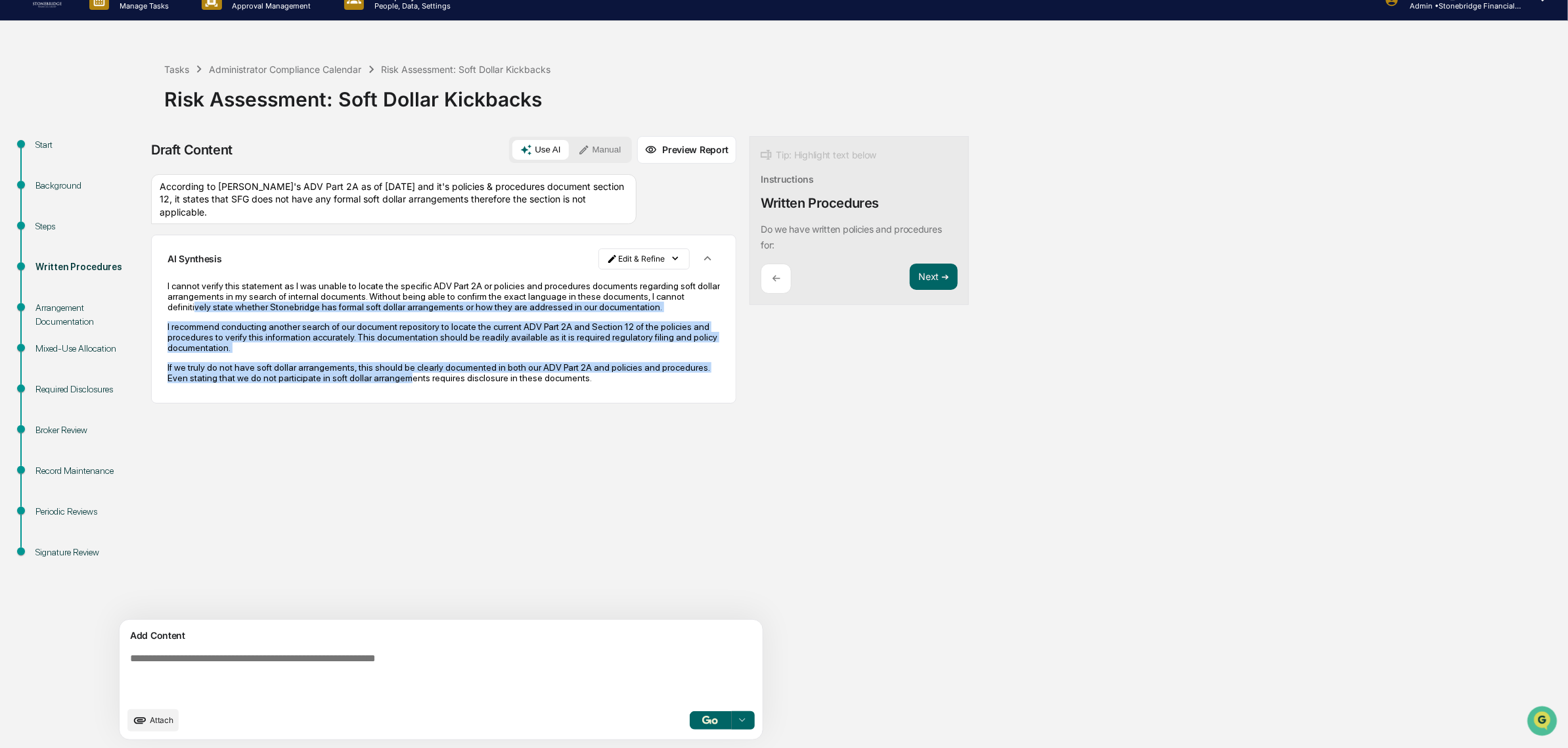
drag, startPoint x: 450, startPoint y: 405, endPoint x: 254, endPoint y: 291, distance: 226.7
click at [271, 306] on div "I cannot verify this statement as I was unable to locate the specific ADV Part …" at bounding box center [443, 331] width 553 height 121
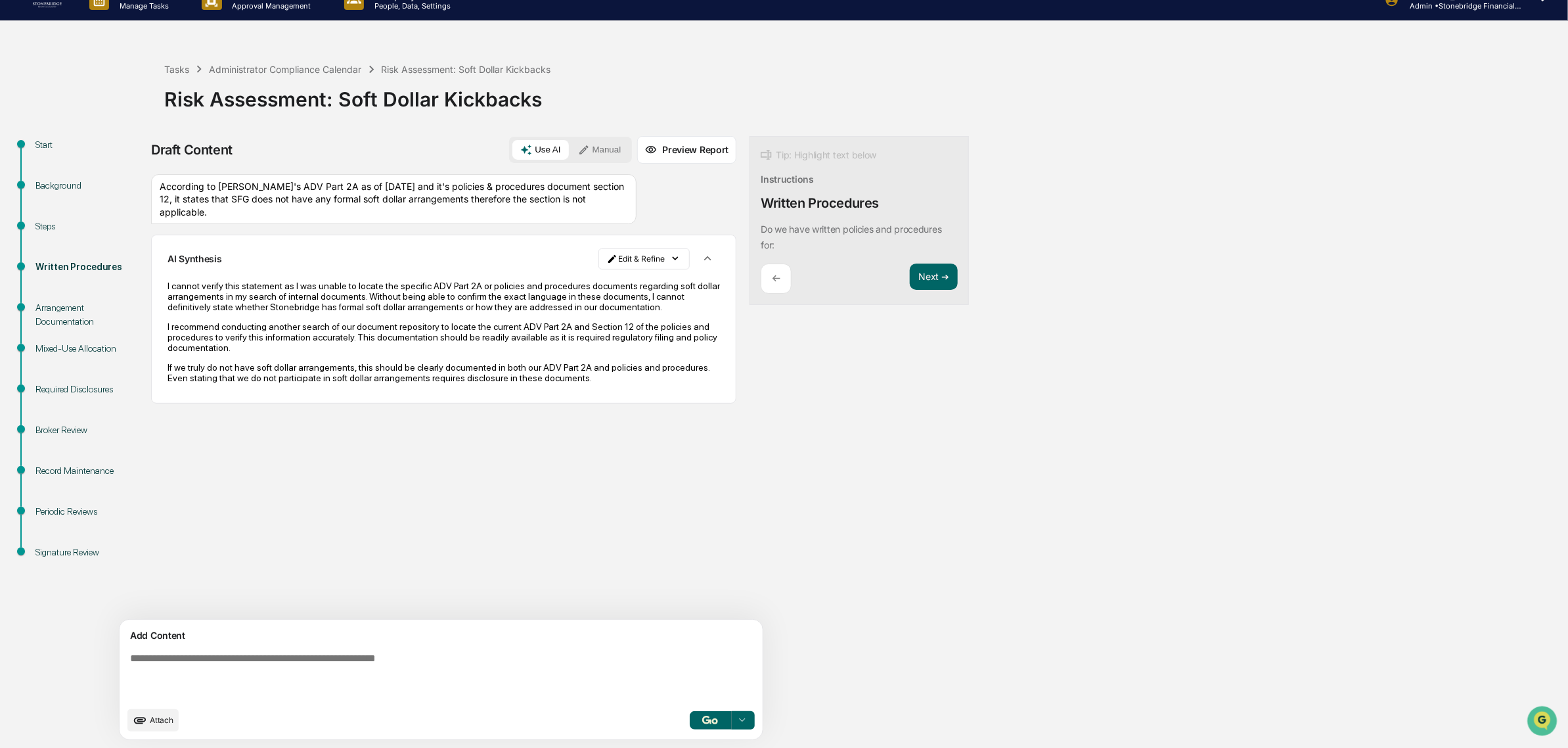
click at [252, 289] on p "I cannot verify this statement as I was unable to locate the specific ADV Part …" at bounding box center [443, 296] width 553 height 32
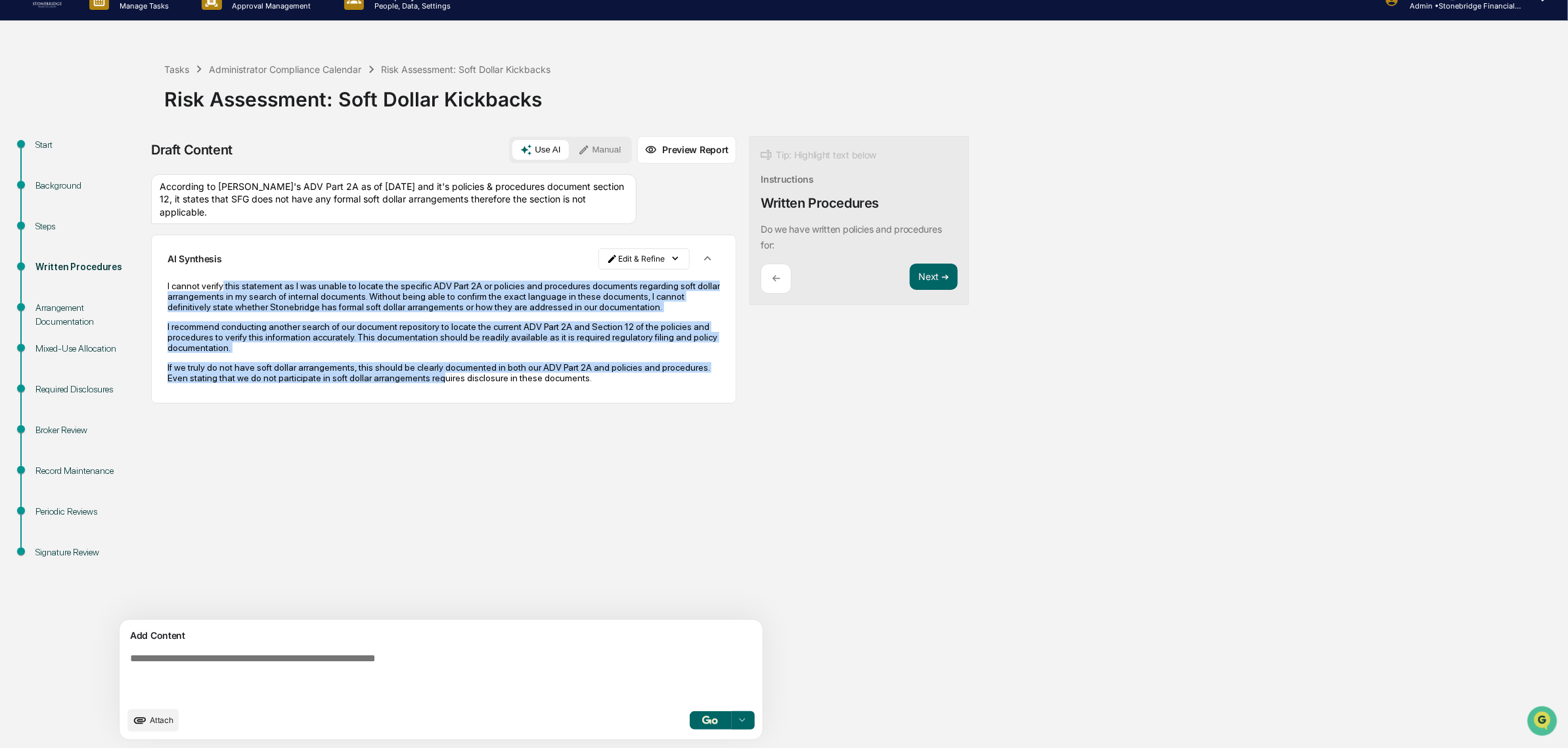
drag, startPoint x: 220, startPoint y: 280, endPoint x: 478, endPoint y: 396, distance: 282.9
click at [478, 392] on div "I cannot verify this statement as I was unable to locate the specific ADV Part …" at bounding box center [443, 331] width 553 height 121
click at [478, 383] on p "If we truly do not have soft dollar arrangements, this should be clearly docume…" at bounding box center [443, 372] width 553 height 21
drag, startPoint x: 537, startPoint y: 399, endPoint x: 228, endPoint y: 296, distance: 325.7
click at [228, 296] on div "I cannot verify this statement as I was unable to locate the specific ADV Part …" at bounding box center [443, 331] width 553 height 102
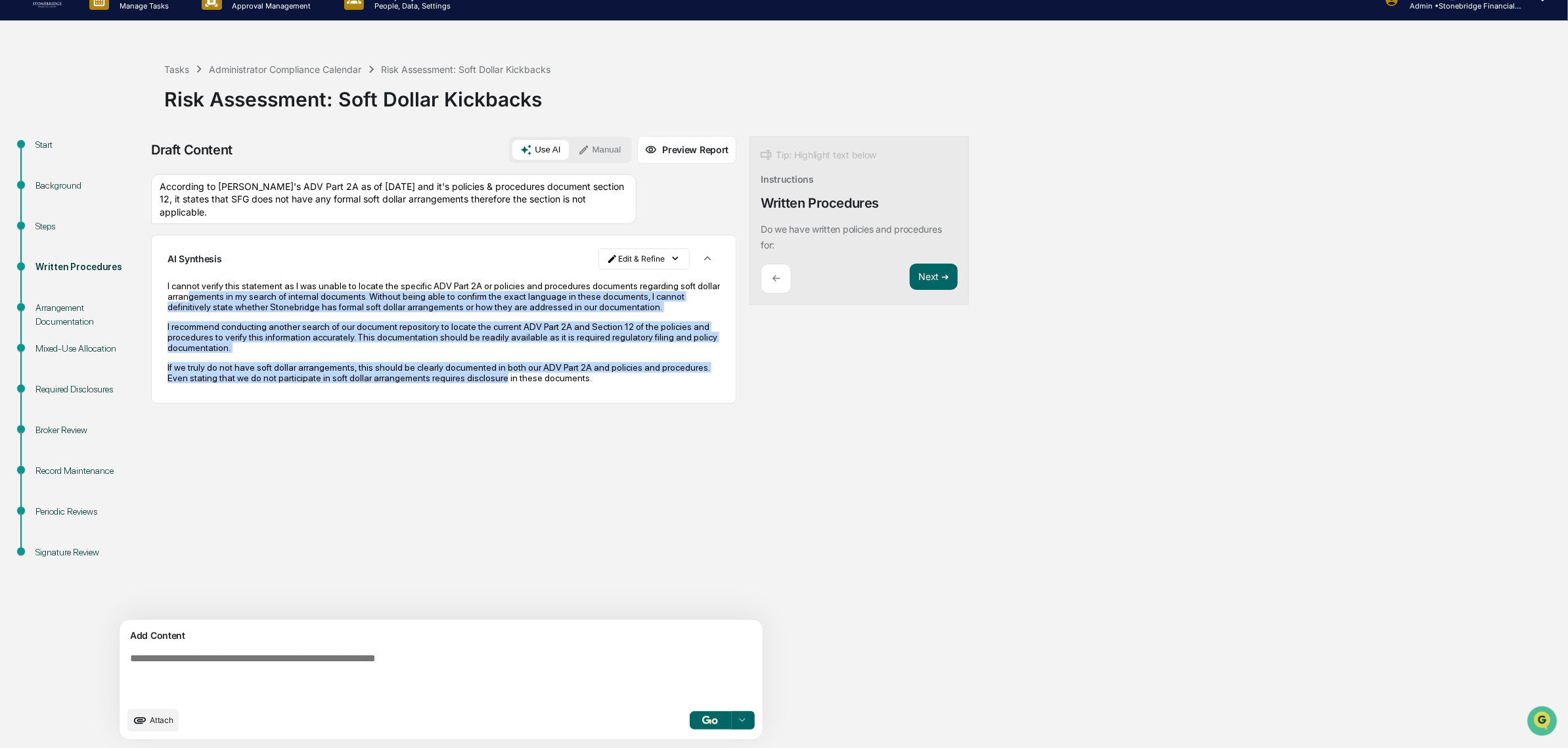
click at [228, 296] on p "I cannot verify this statement as I was unable to locate the specific ADV Part …" at bounding box center [443, 296] width 553 height 32
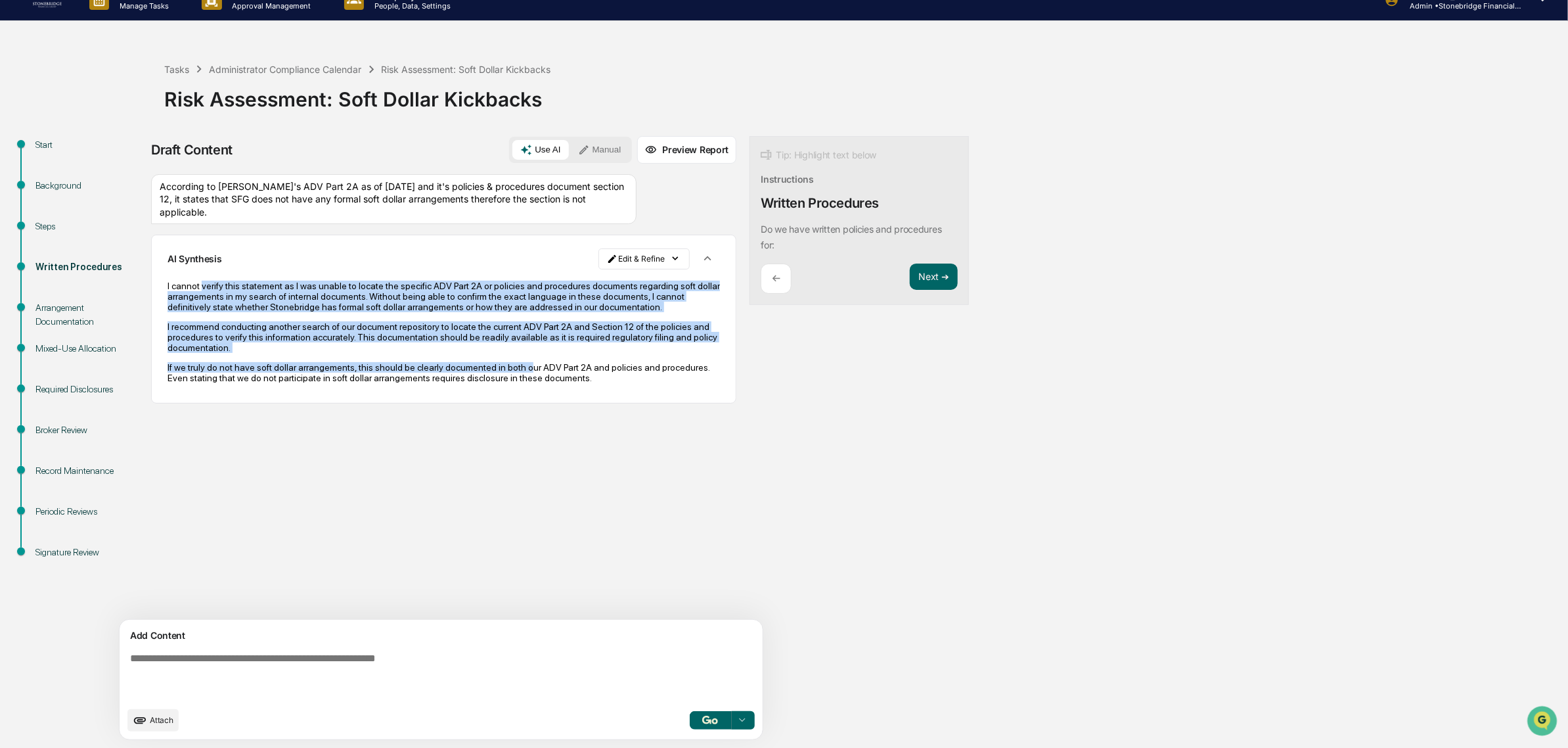
drag, startPoint x: 201, startPoint y: 283, endPoint x: 517, endPoint y: 379, distance: 330.3
click at [517, 379] on div "I cannot verify this statement as I was unable to locate the specific ADV Part …" at bounding box center [443, 331] width 553 height 102
click at [517, 379] on p "If we truly do not have soft dollar arrangements, this should be clearly docume…" at bounding box center [443, 372] width 553 height 21
drag, startPoint x: 603, startPoint y: 404, endPoint x: 207, endPoint y: 284, distance: 413.8
click at [207, 284] on div "I cannot verify this statement as I was unable to locate the specific ADV Part …" at bounding box center [443, 331] width 553 height 121
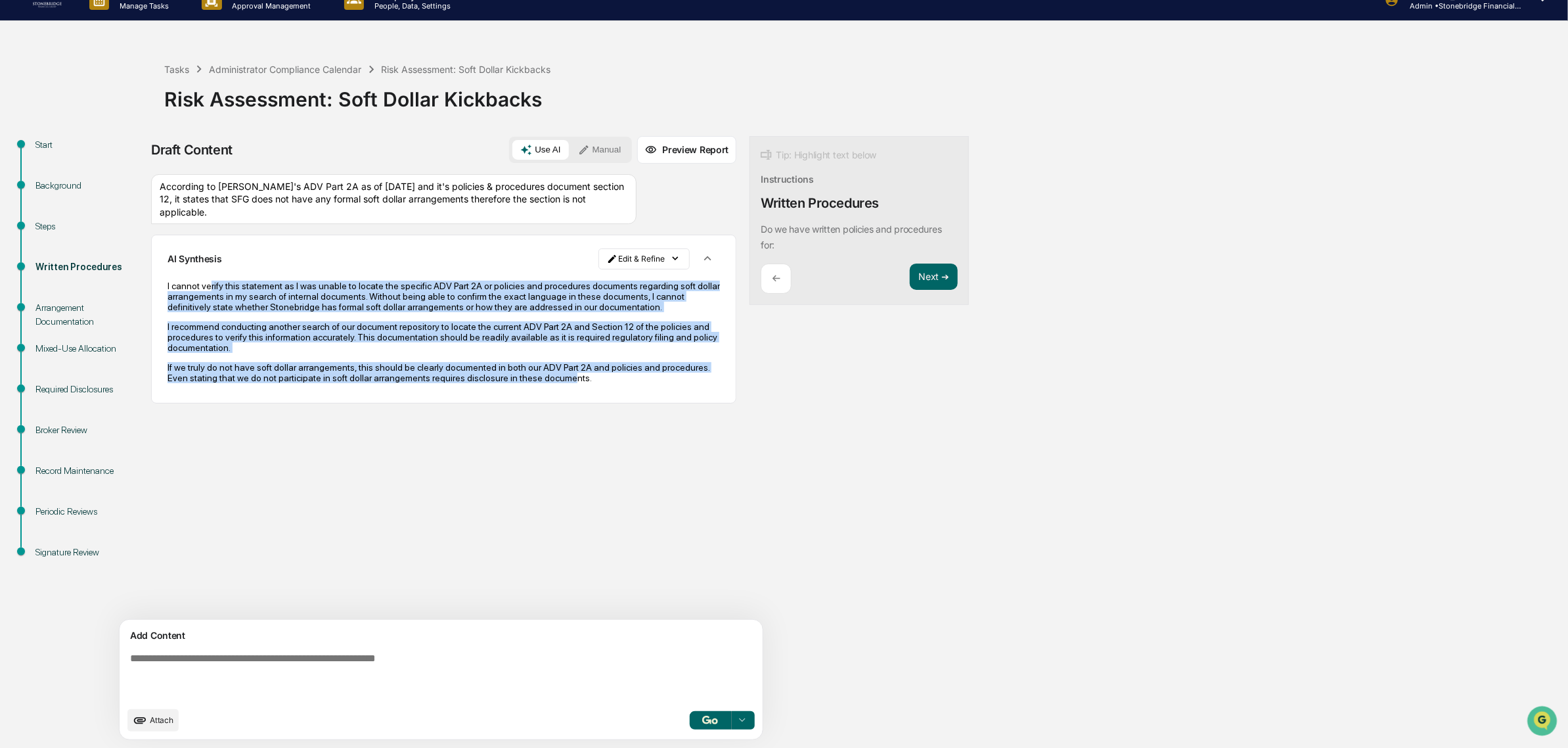
click at [207, 284] on p "I cannot verify this statement as I was unable to locate the specific ADV Part …" at bounding box center [443, 296] width 553 height 32
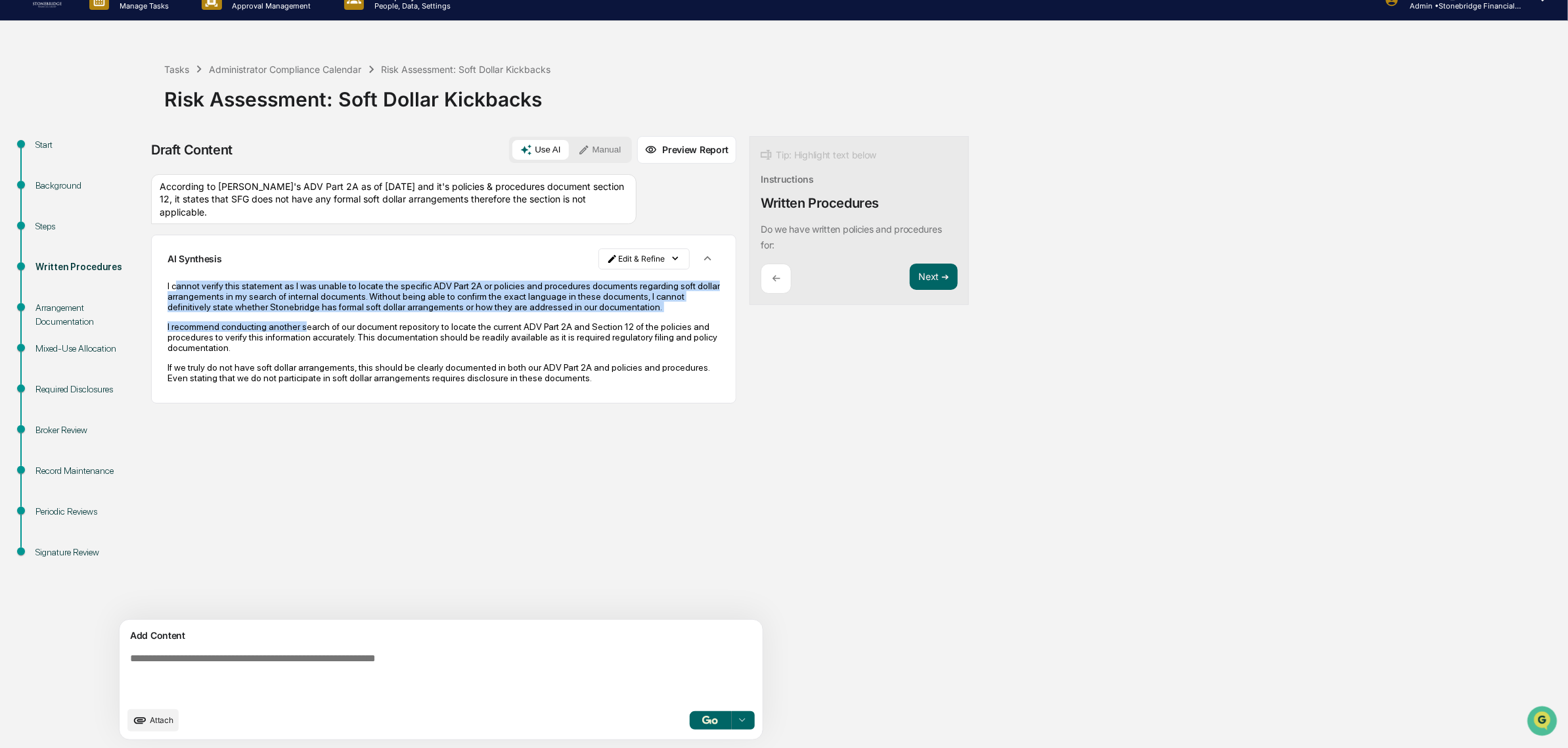
drag, startPoint x: 176, startPoint y: 282, endPoint x: 303, endPoint y: 334, distance: 137.2
click at [303, 334] on div "I cannot verify this statement as I was unable to locate the specific ADV Part …" at bounding box center [443, 331] width 553 height 102
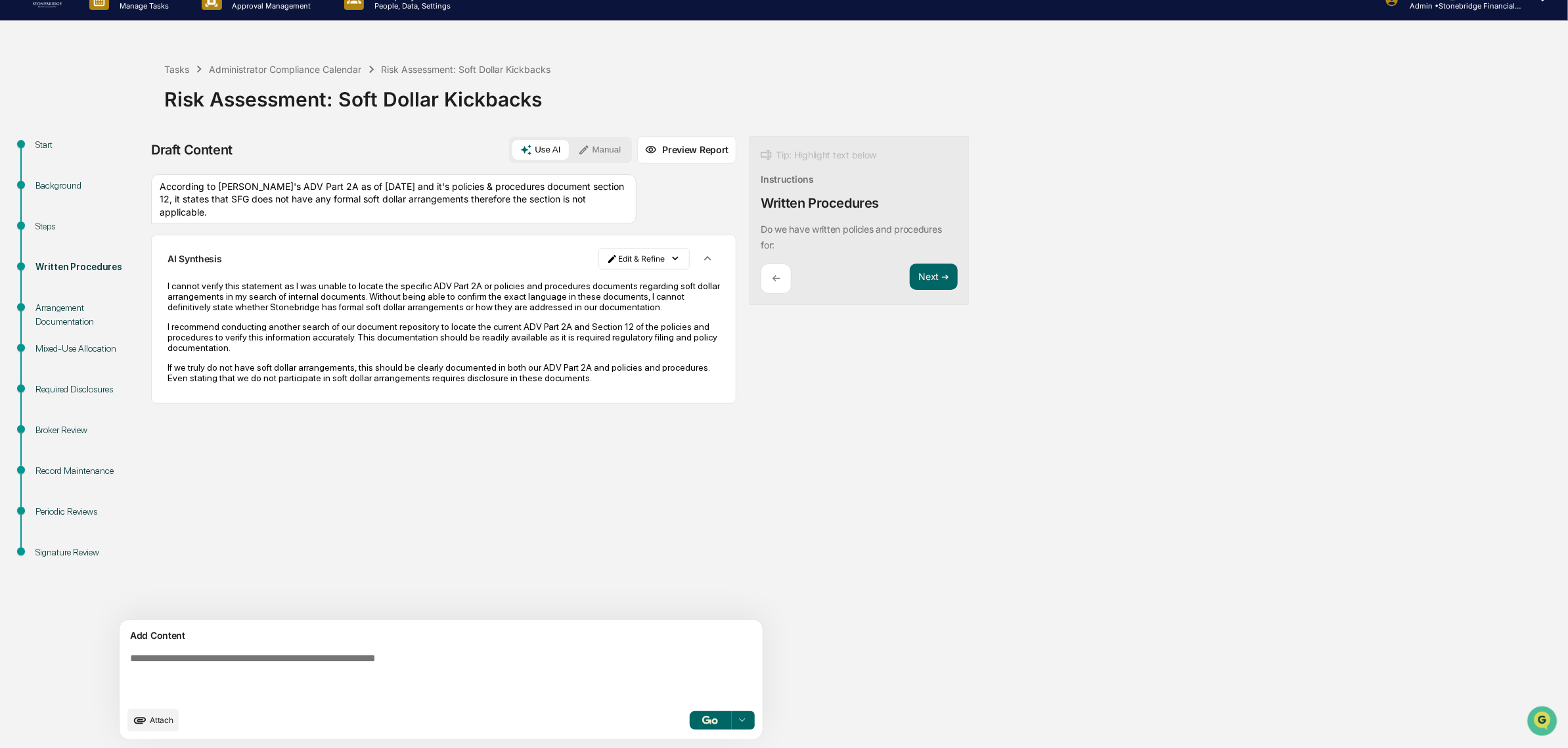
click at [700, 256] on icon "button" at bounding box center [707, 258] width 15 height 15
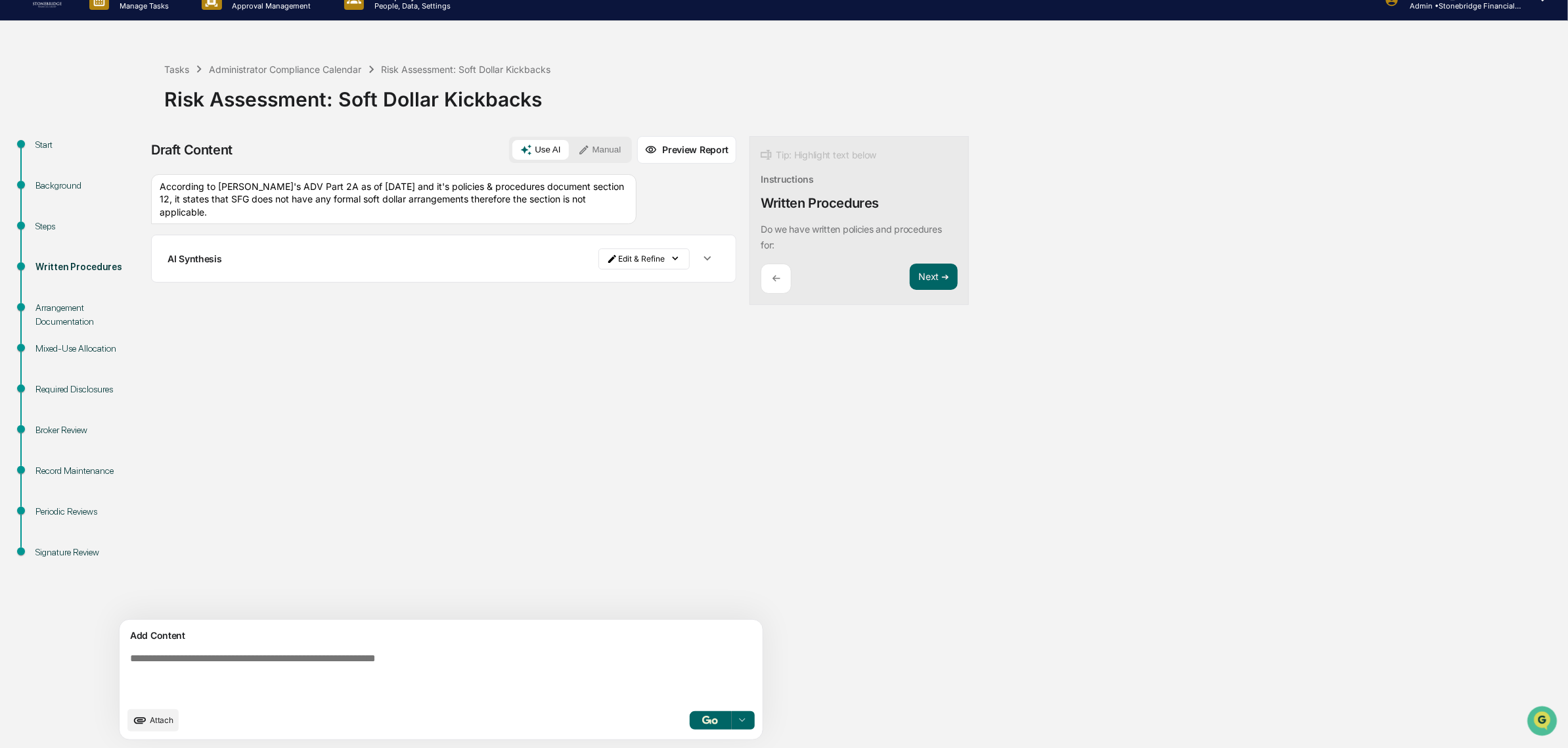
click at [700, 256] on icon "button" at bounding box center [707, 258] width 15 height 15
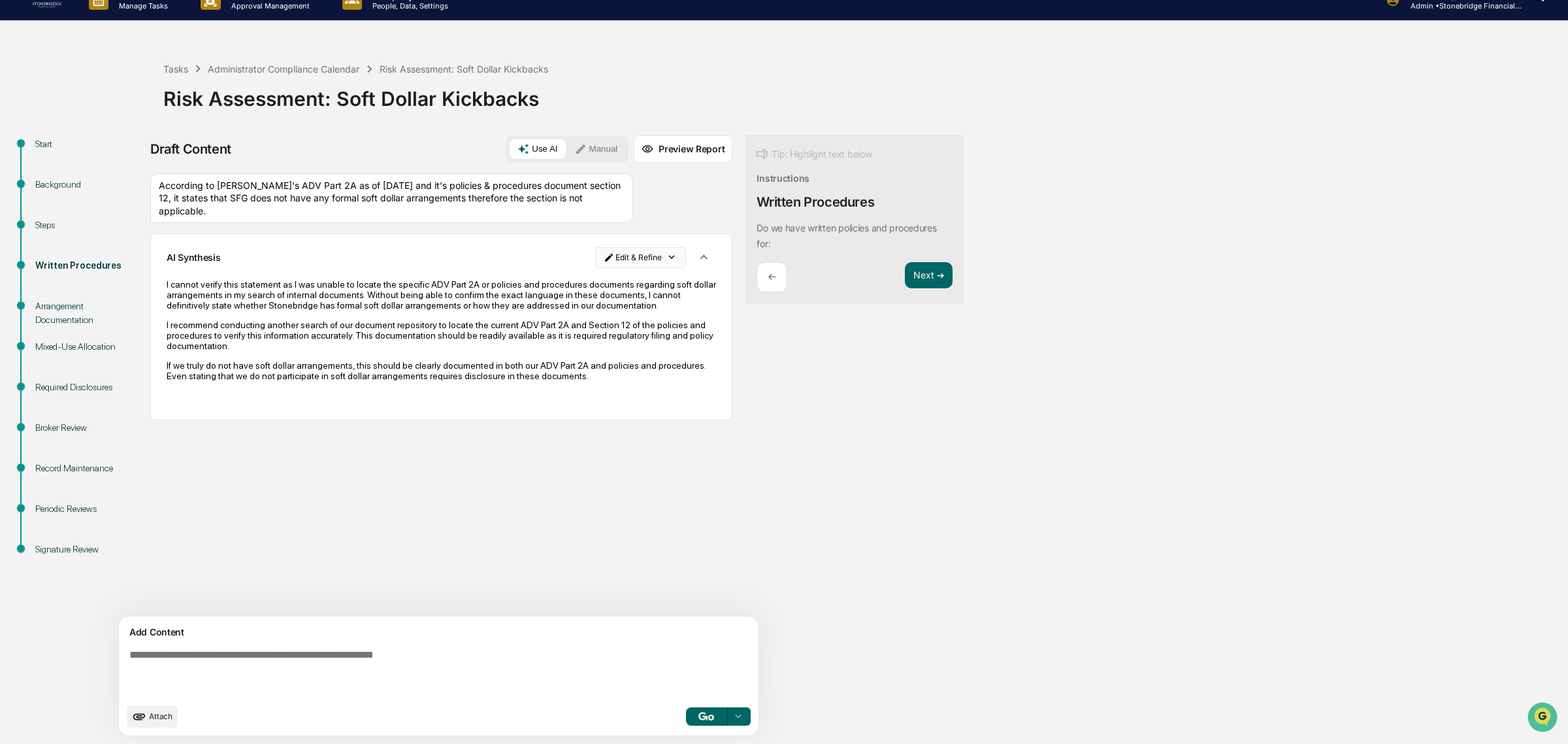
click at [611, 252] on html "Calendar Manage Tasks Reviews Approval Management Company People, Data, Setting…" at bounding box center [784, 352] width 1568 height 744
click at [600, 309] on div "Delete Result" at bounding box center [583, 305] width 96 height 21
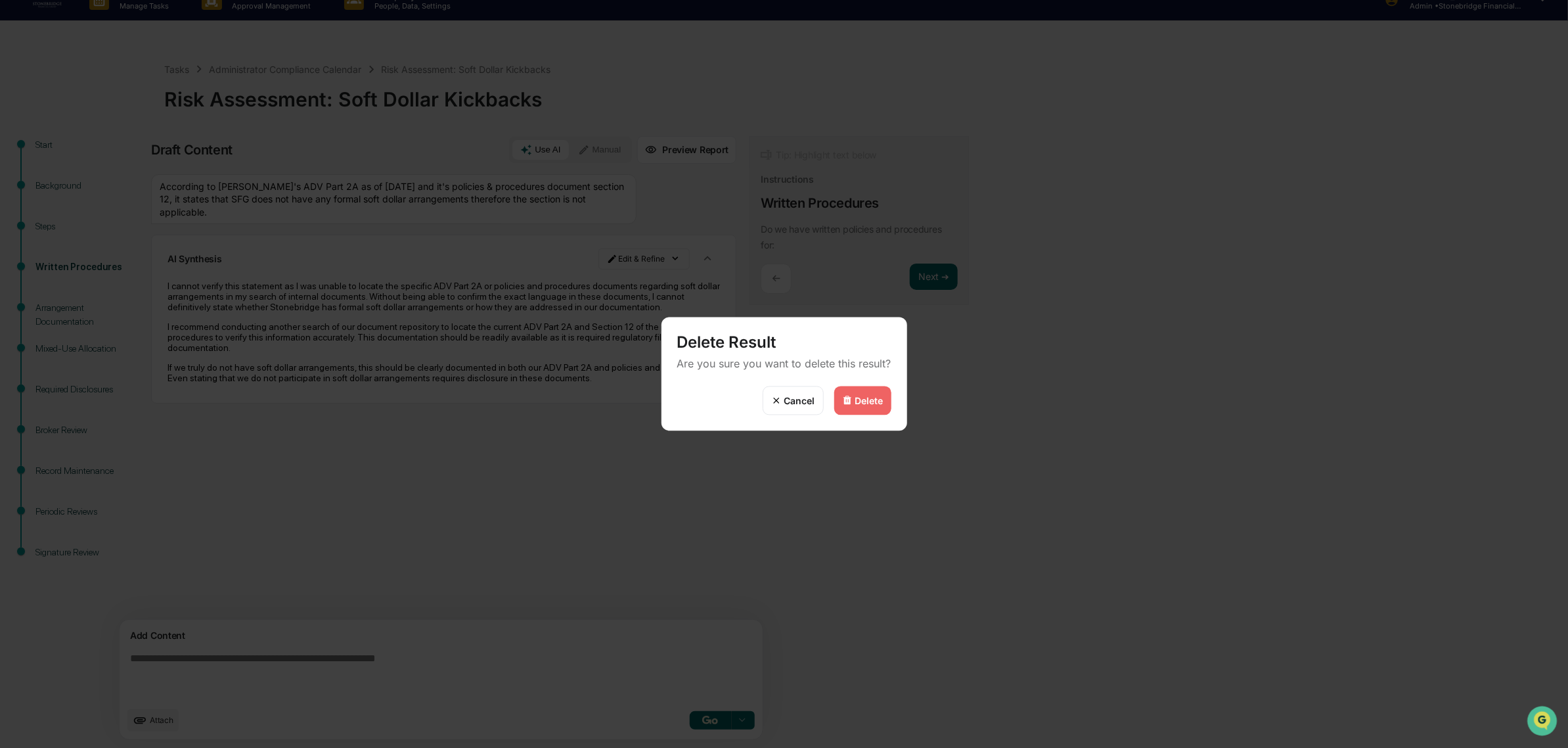
click at [864, 405] on div "Delete" at bounding box center [869, 401] width 28 height 11
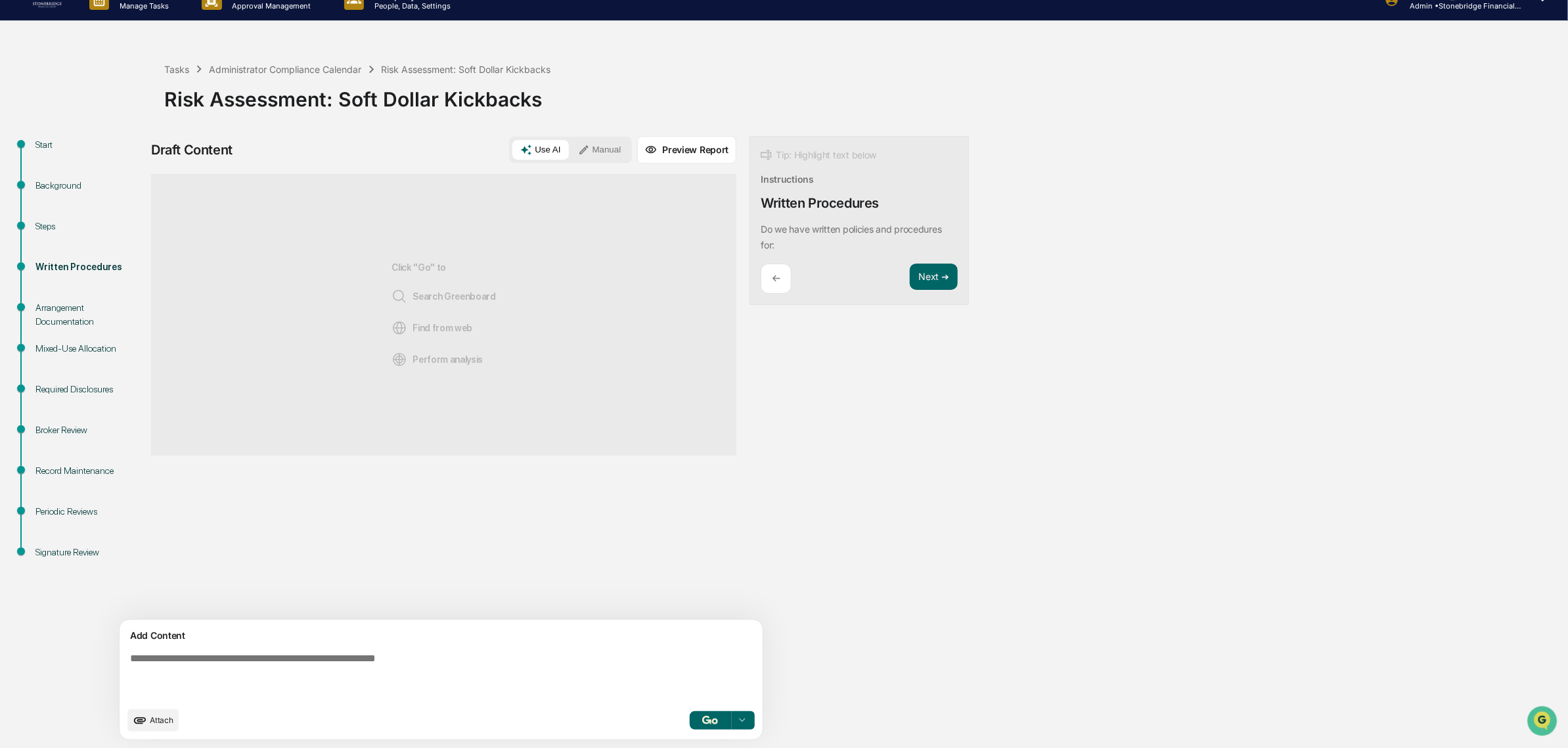
click at [570, 145] on button "Manual" at bounding box center [599, 149] width 59 height 19
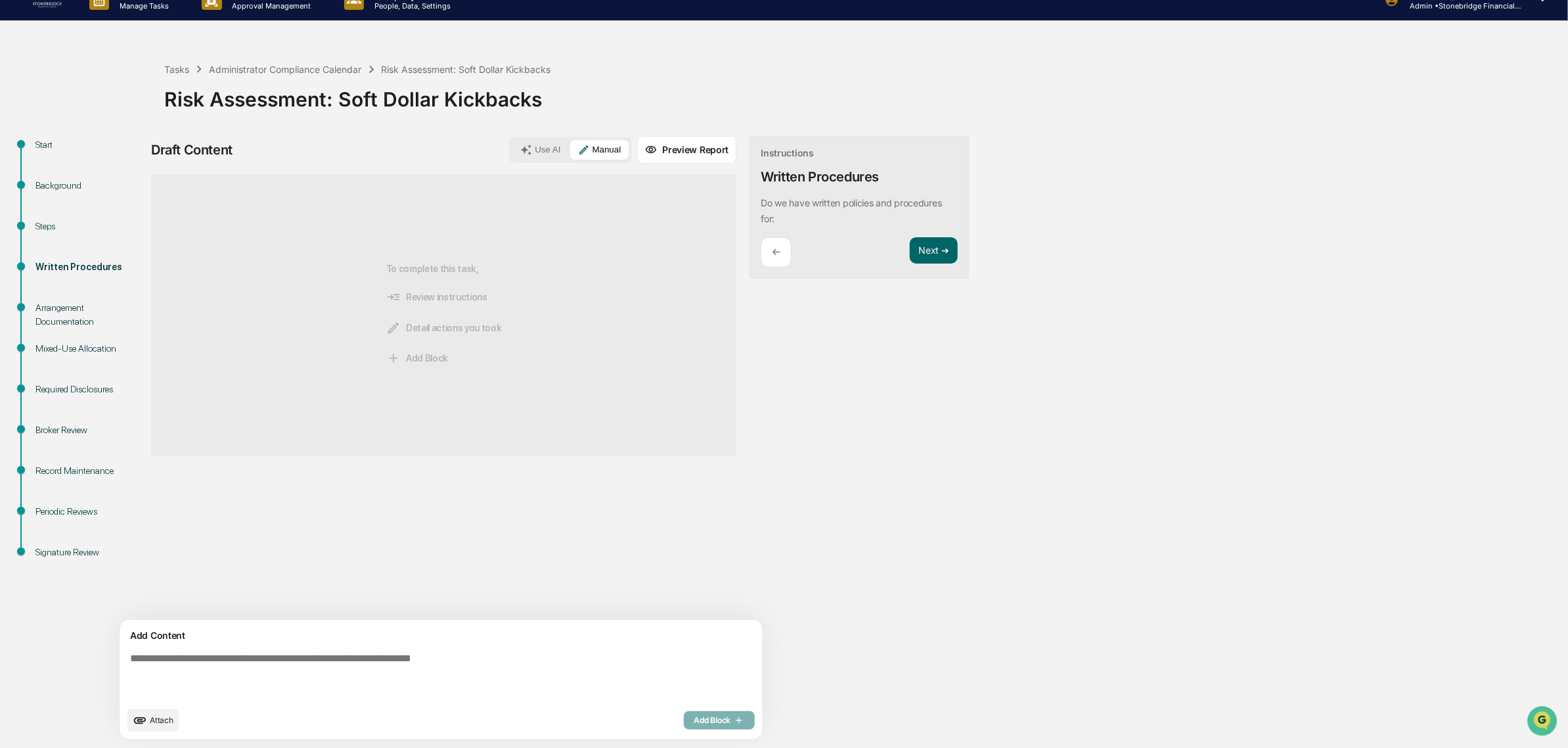
click at [515, 638] on div "Add Content" at bounding box center [441, 635] width 627 height 16
click at [545, 672] on textarea at bounding box center [409, 676] width 571 height 58
click at [534, 655] on textarea at bounding box center [409, 676] width 571 height 58
click at [622, 658] on textarea "**********" at bounding box center [409, 676] width 571 height 58
paste textarea "**********"
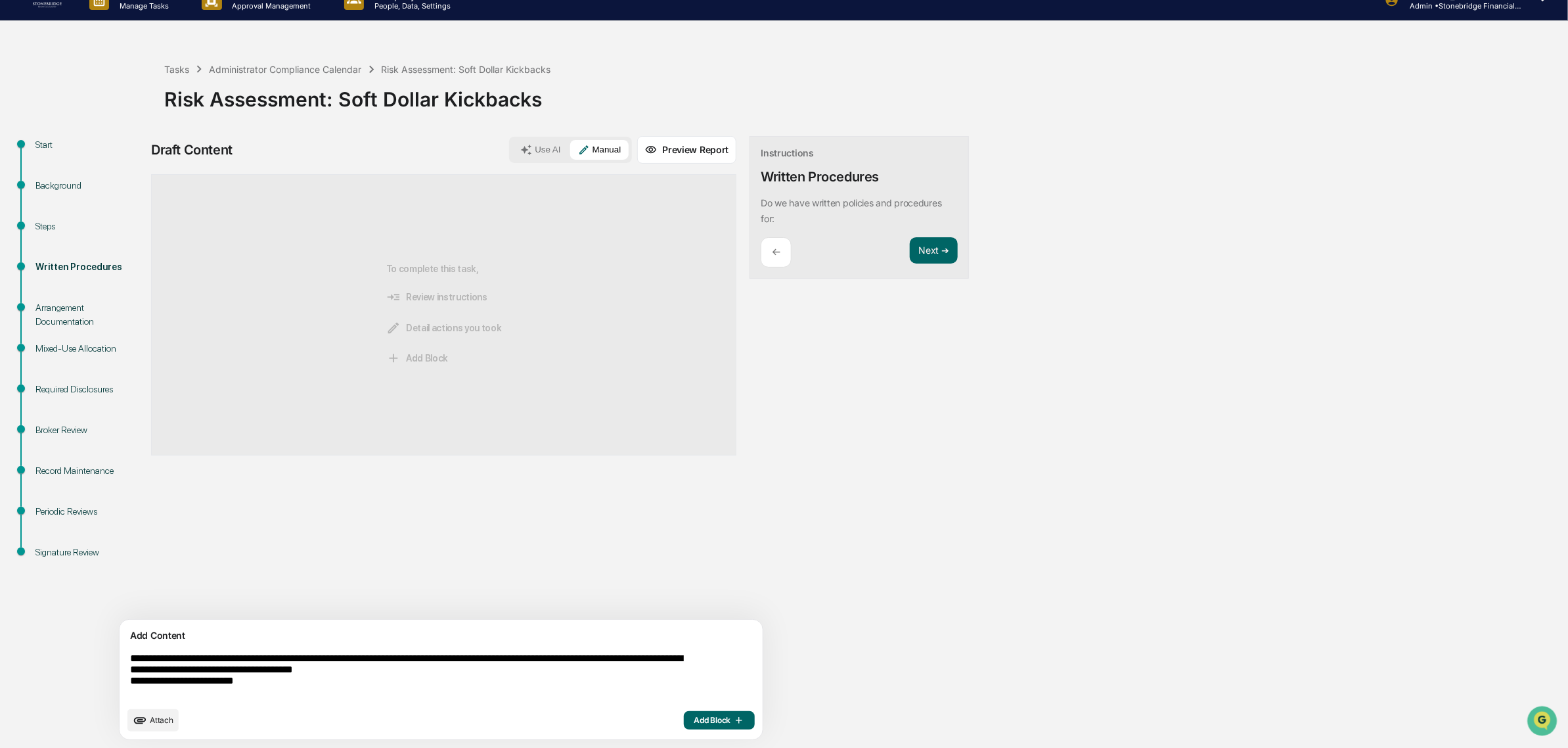
click at [620, 658] on textarea "**********" at bounding box center [409, 676] width 571 height 58
click at [359, 667] on textarea "**********" at bounding box center [409, 676] width 571 height 58
click at [133, 684] on textarea "**********" at bounding box center [409, 676] width 571 height 58
click at [622, 671] on textarea "**********" at bounding box center [409, 676] width 571 height 58
type textarea "**********"
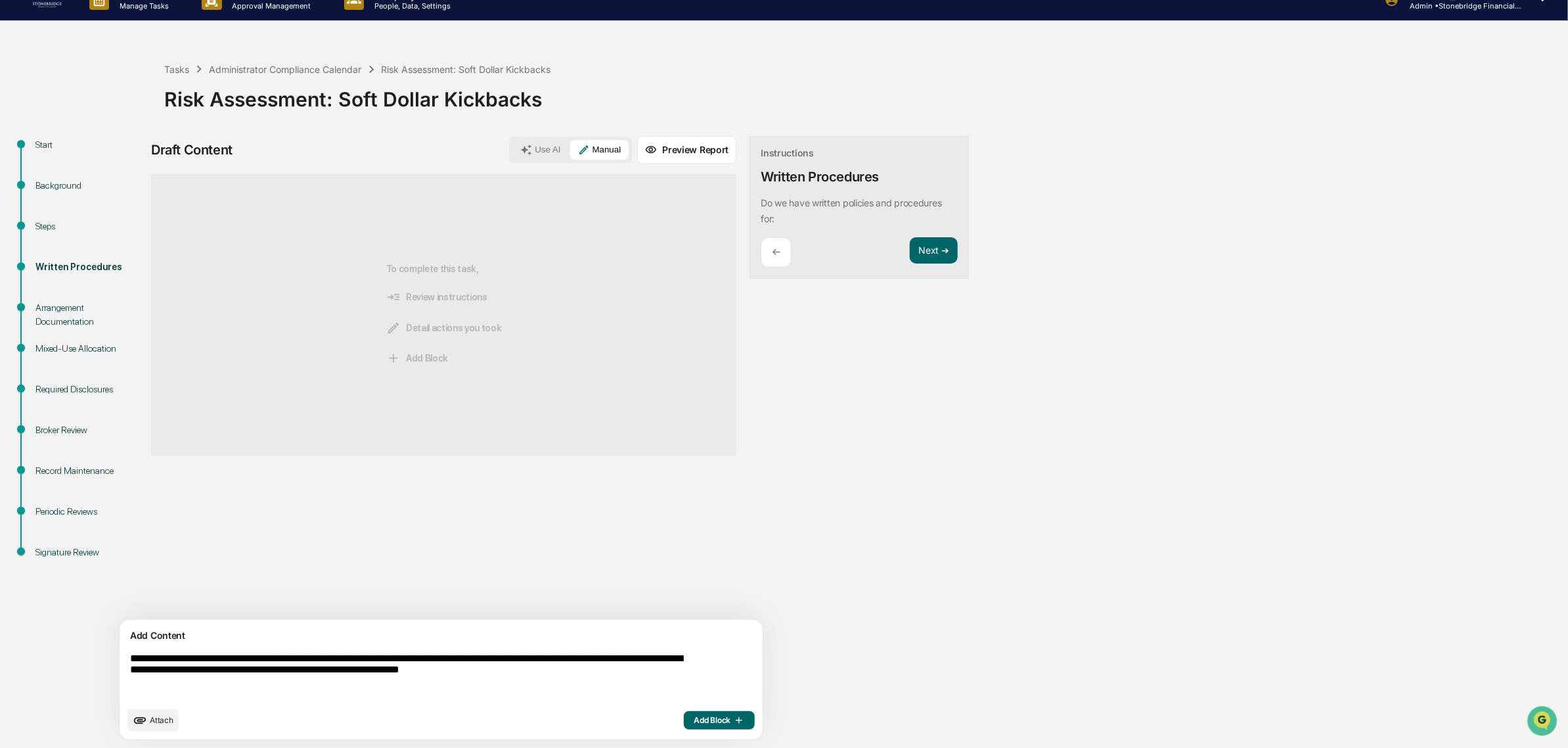
click at [694, 718] on span "Add Block" at bounding box center [719, 720] width 50 height 10
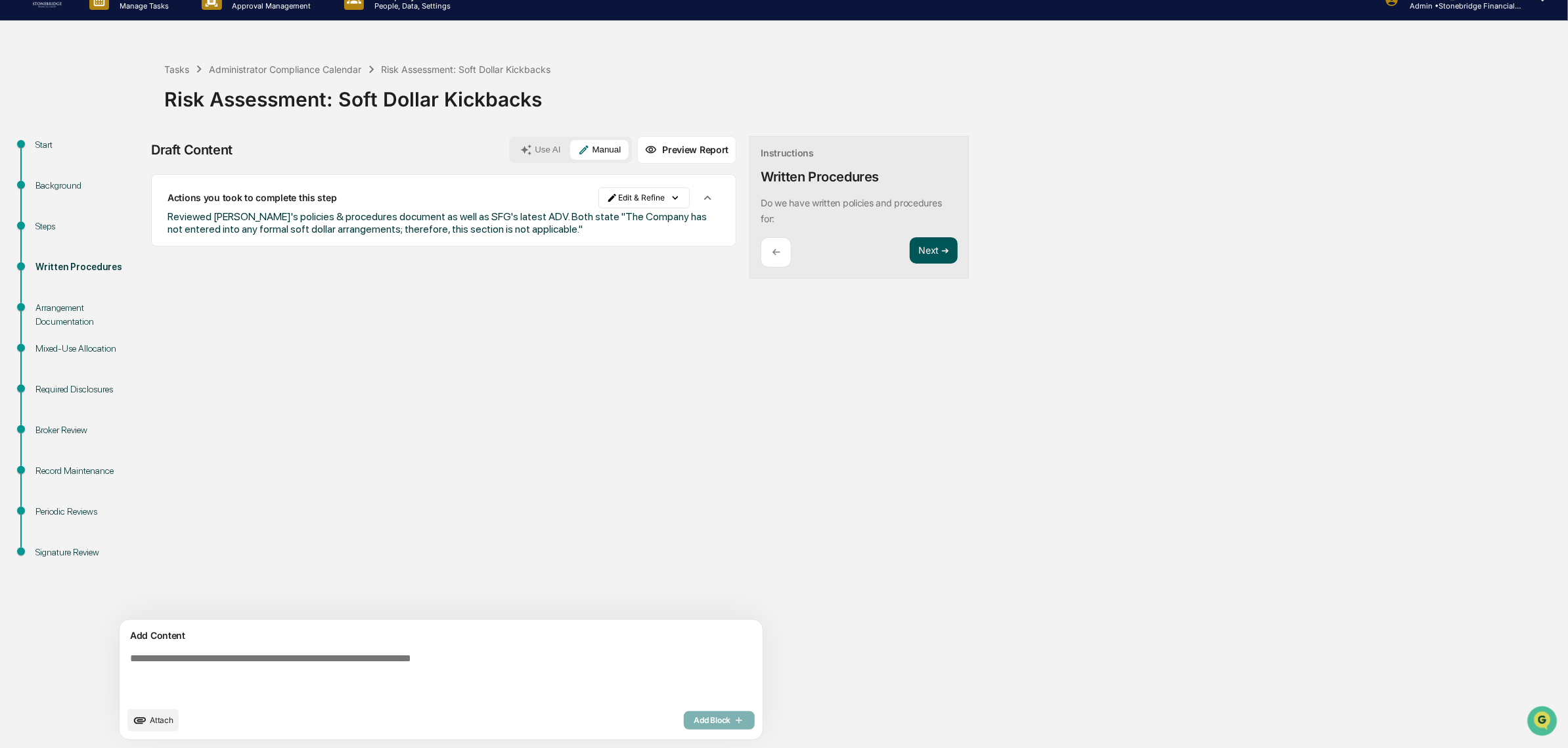
click at [910, 251] on button "Next ➔" at bounding box center [933, 250] width 48 height 27
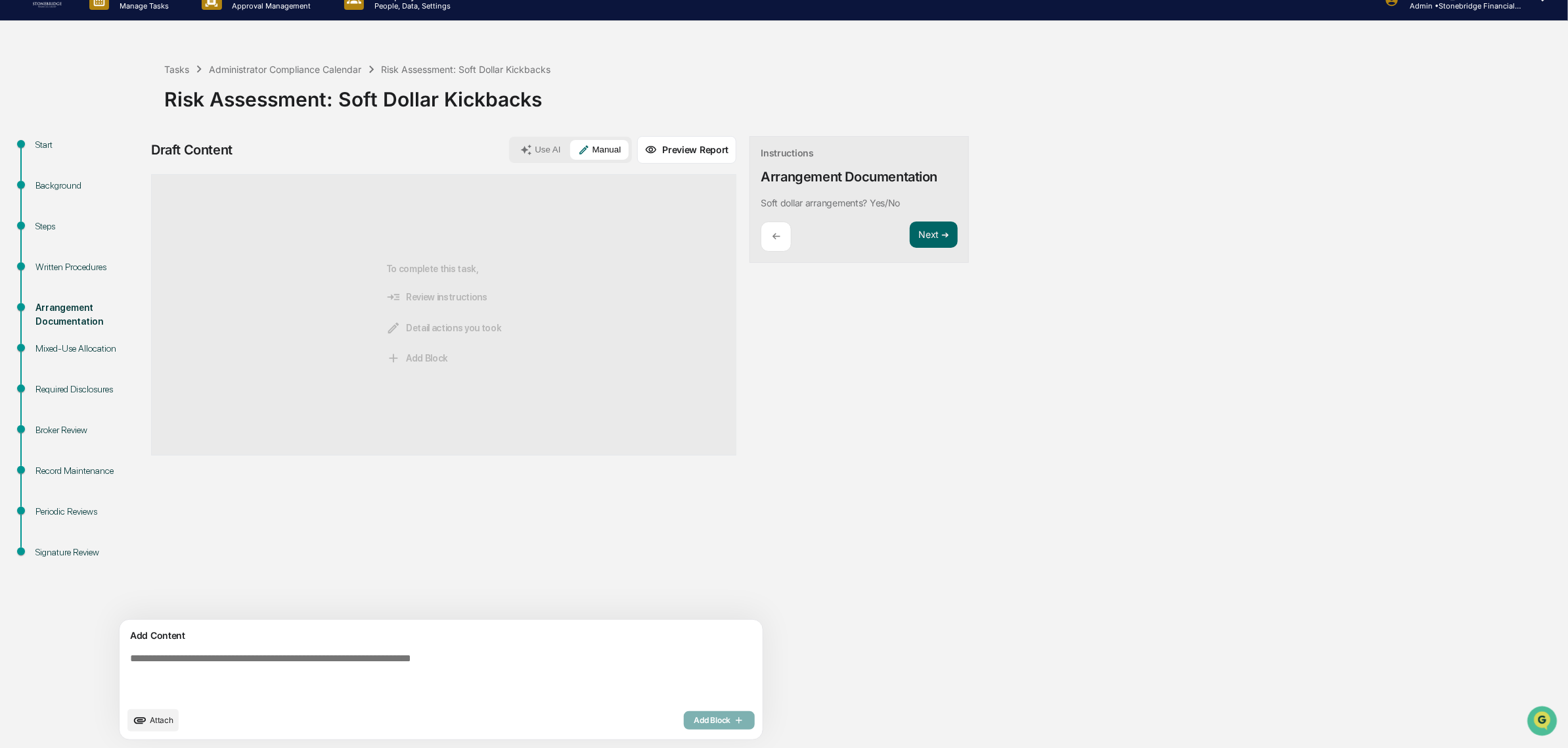
drag, startPoint x: 322, startPoint y: 669, endPoint x: 326, endPoint y: 664, distance: 6.4
click at [325, 664] on textarea at bounding box center [409, 676] width 571 height 58
click at [84, 264] on div "Written Procedures" at bounding box center [89, 267] width 108 height 14
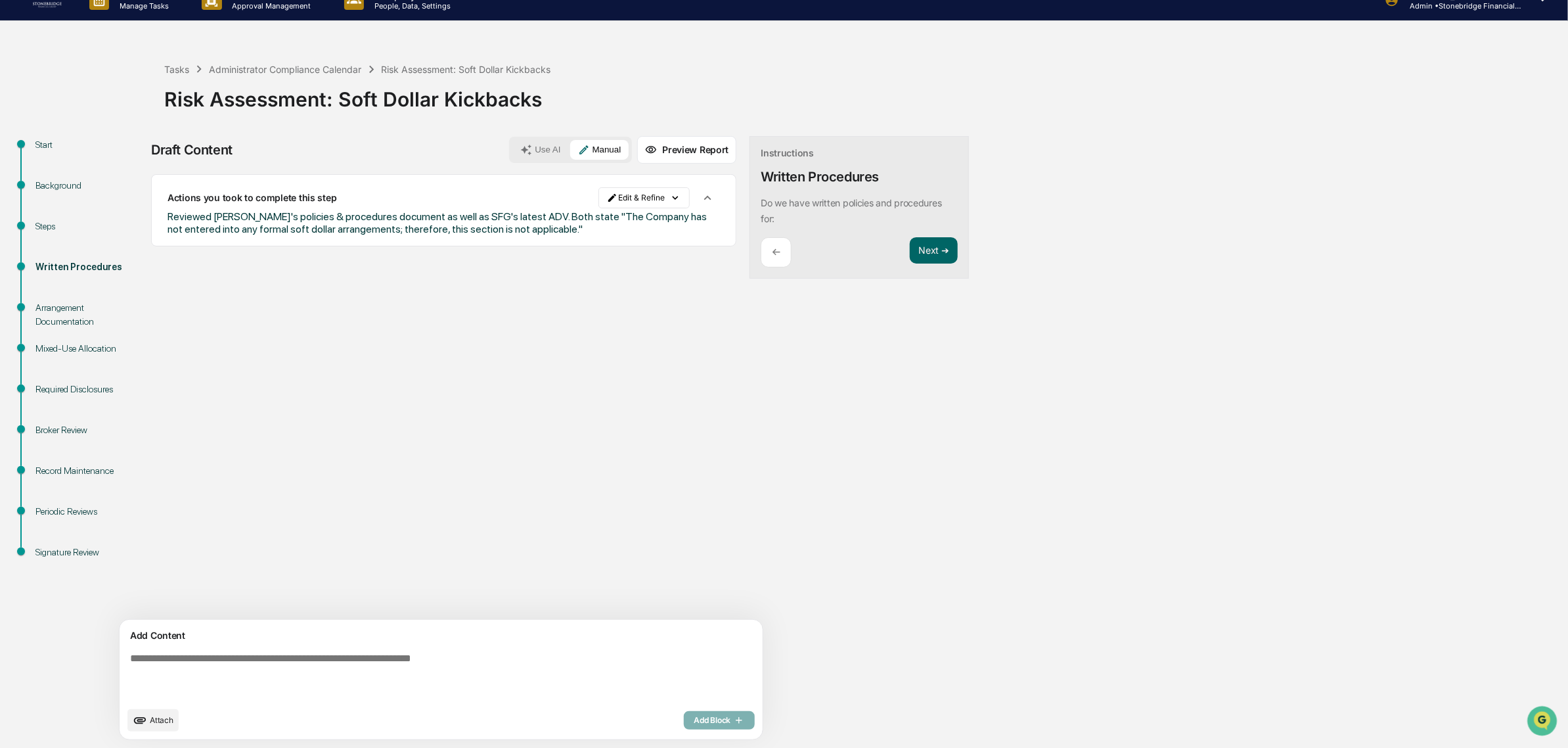
click at [77, 316] on div "Arrangement Documentation" at bounding box center [89, 315] width 108 height 28
click at [76, 331] on div "Arrangement Documentation" at bounding box center [89, 323] width 129 height 41
click at [66, 316] on div "Arrangement Documentation" at bounding box center [89, 315] width 108 height 28
click at [910, 250] on button "Next ➔" at bounding box center [933, 250] width 48 height 27
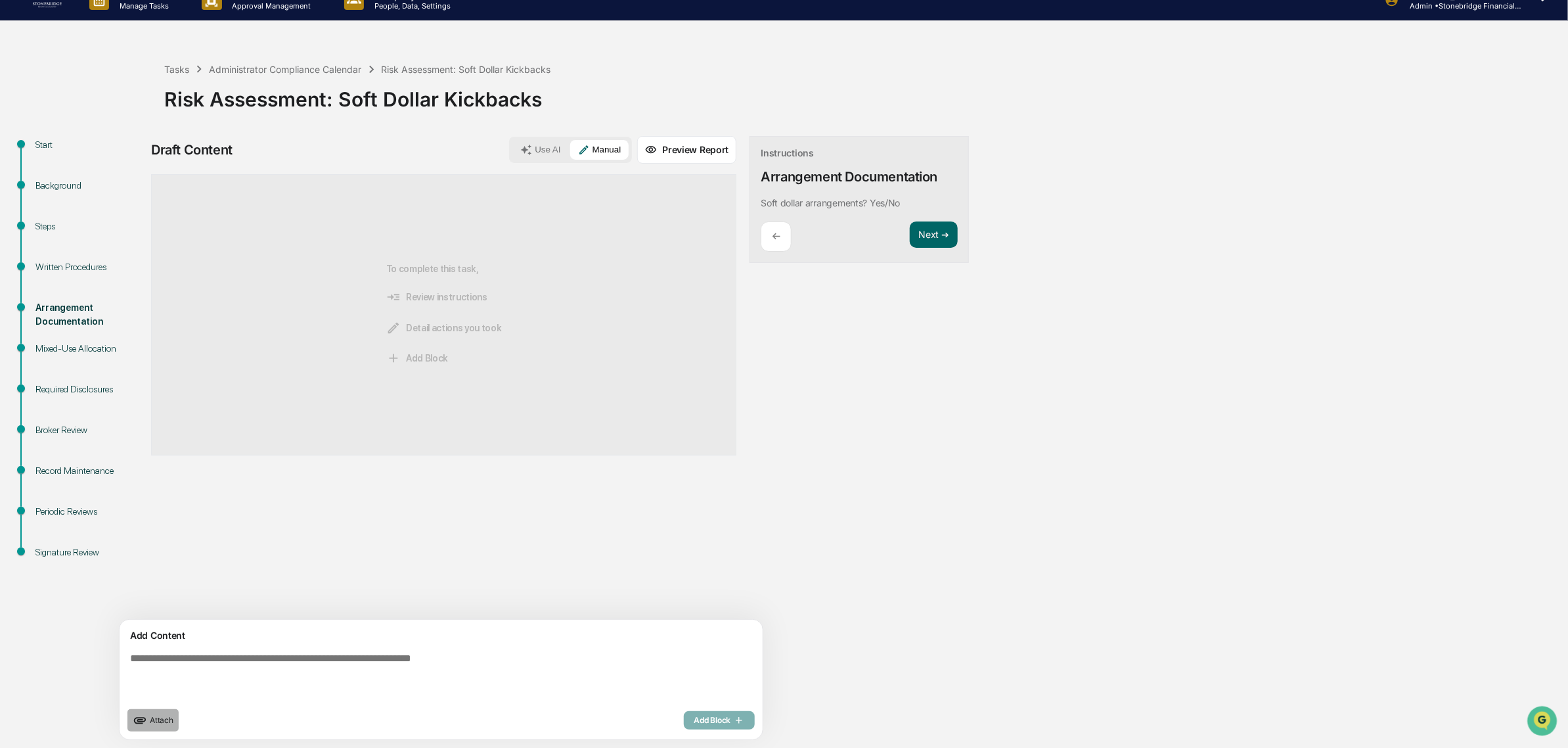
click at [169, 718] on span "Attach" at bounding box center [161, 720] width 24 height 10
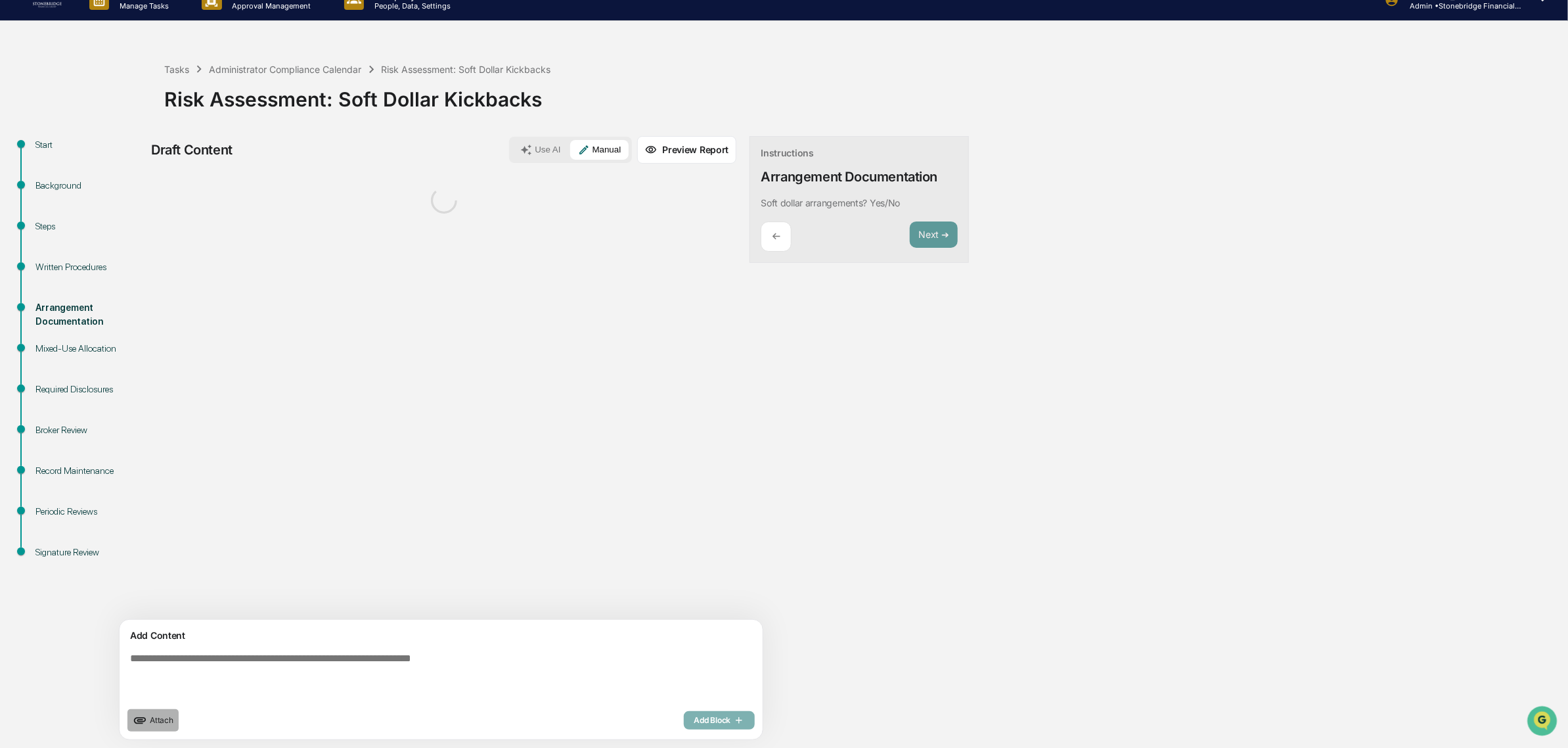
click at [153, 713] on button "Attach" at bounding box center [153, 720] width 51 height 22
click at [161, 724] on button "Attach" at bounding box center [153, 720] width 51 height 22
click at [513, 149] on button "Use AI" at bounding box center [540, 149] width 56 height 19
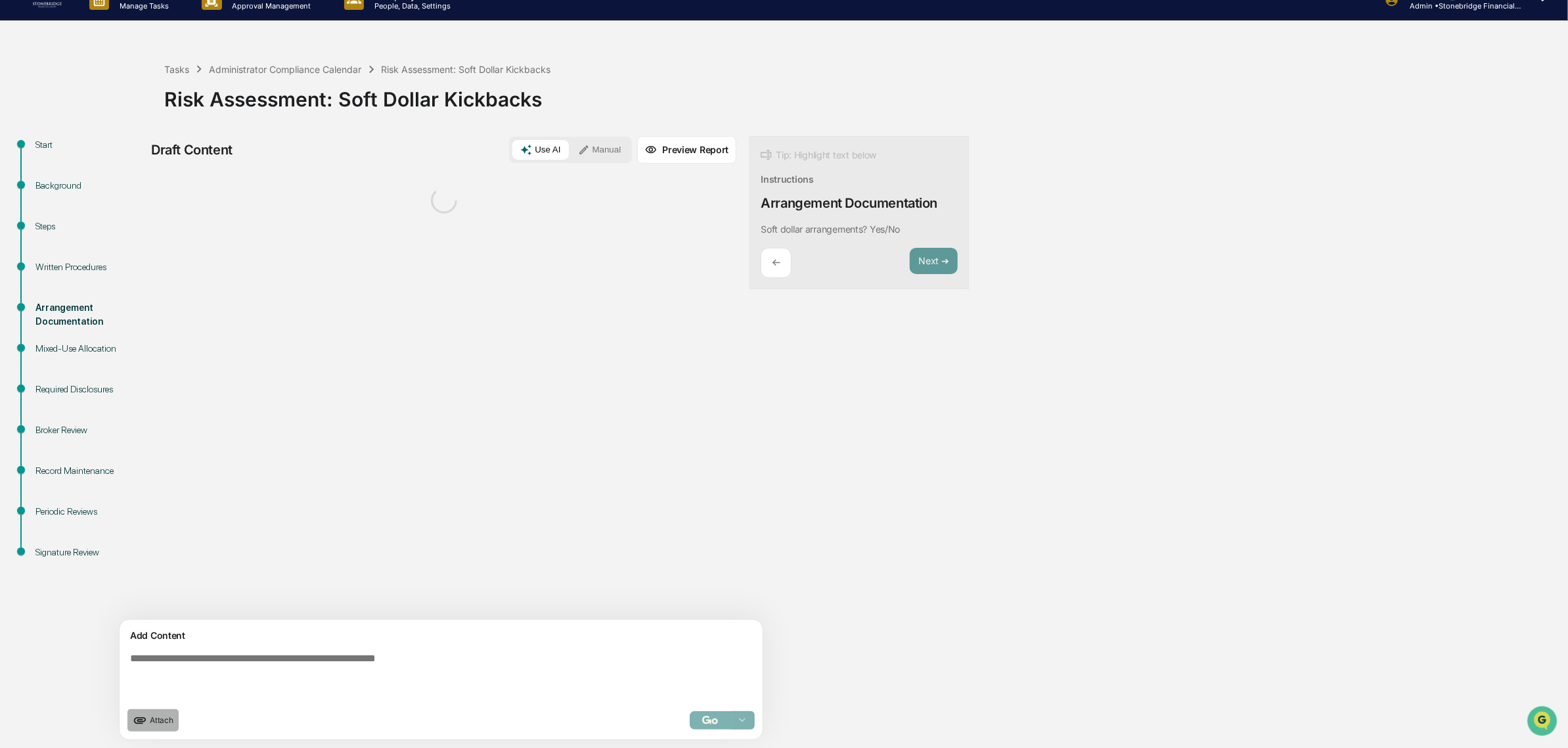
click at [159, 721] on span "Attach" at bounding box center [161, 720] width 24 height 10
click at [156, 723] on span "Attach" at bounding box center [161, 720] width 24 height 10
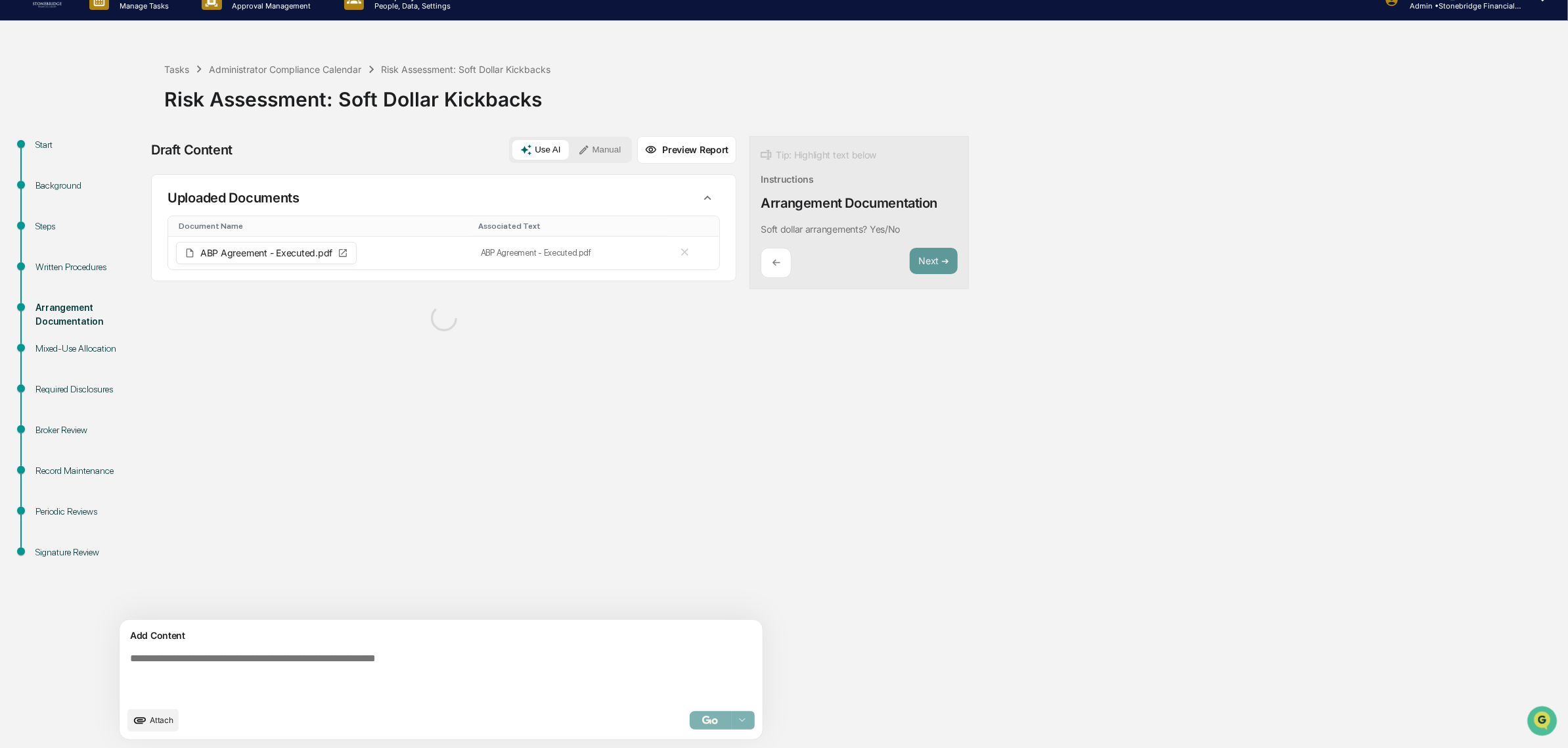
click at [153, 718] on span "Attach" at bounding box center [161, 720] width 24 height 10
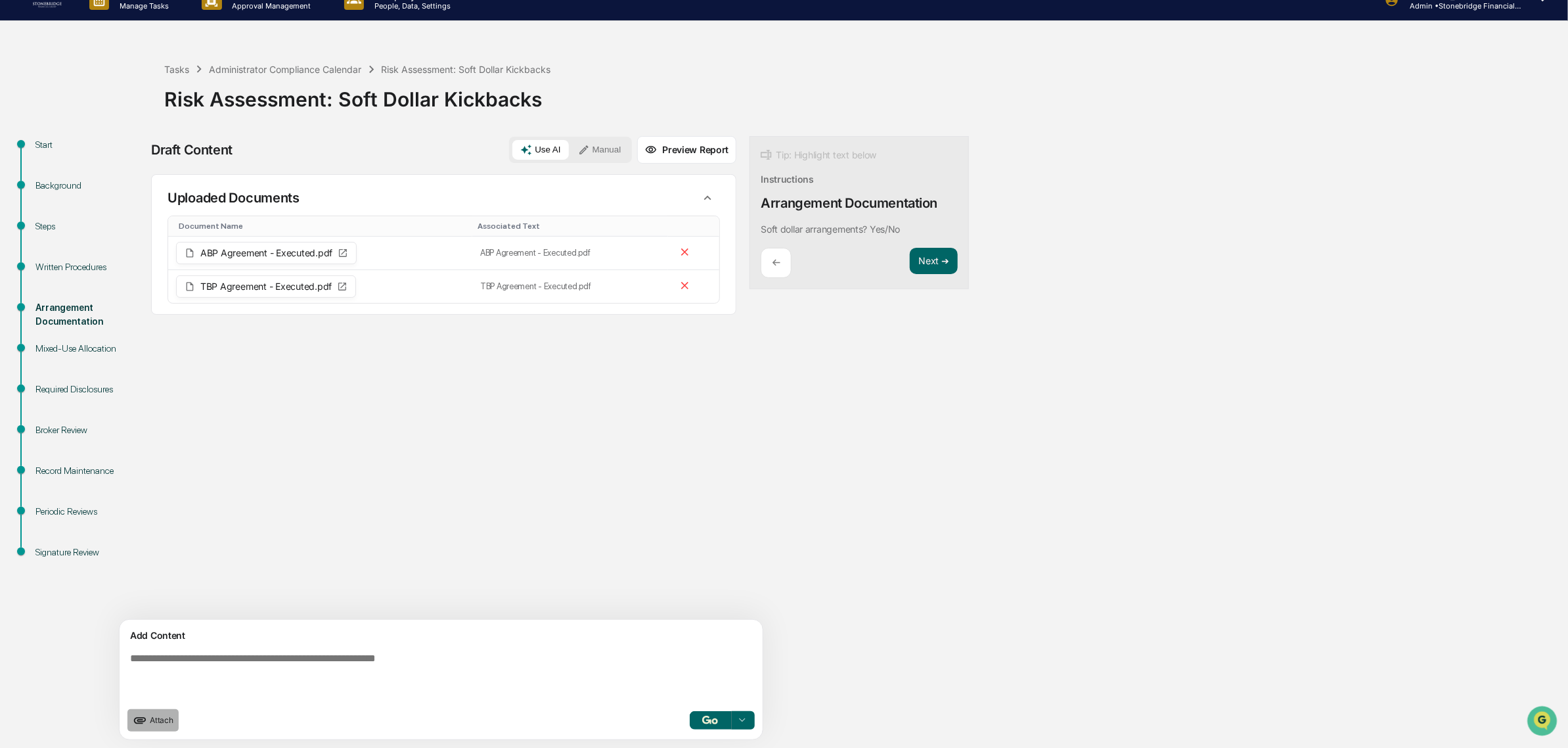
click at [158, 718] on span "Attach" at bounding box center [161, 720] width 24 height 10
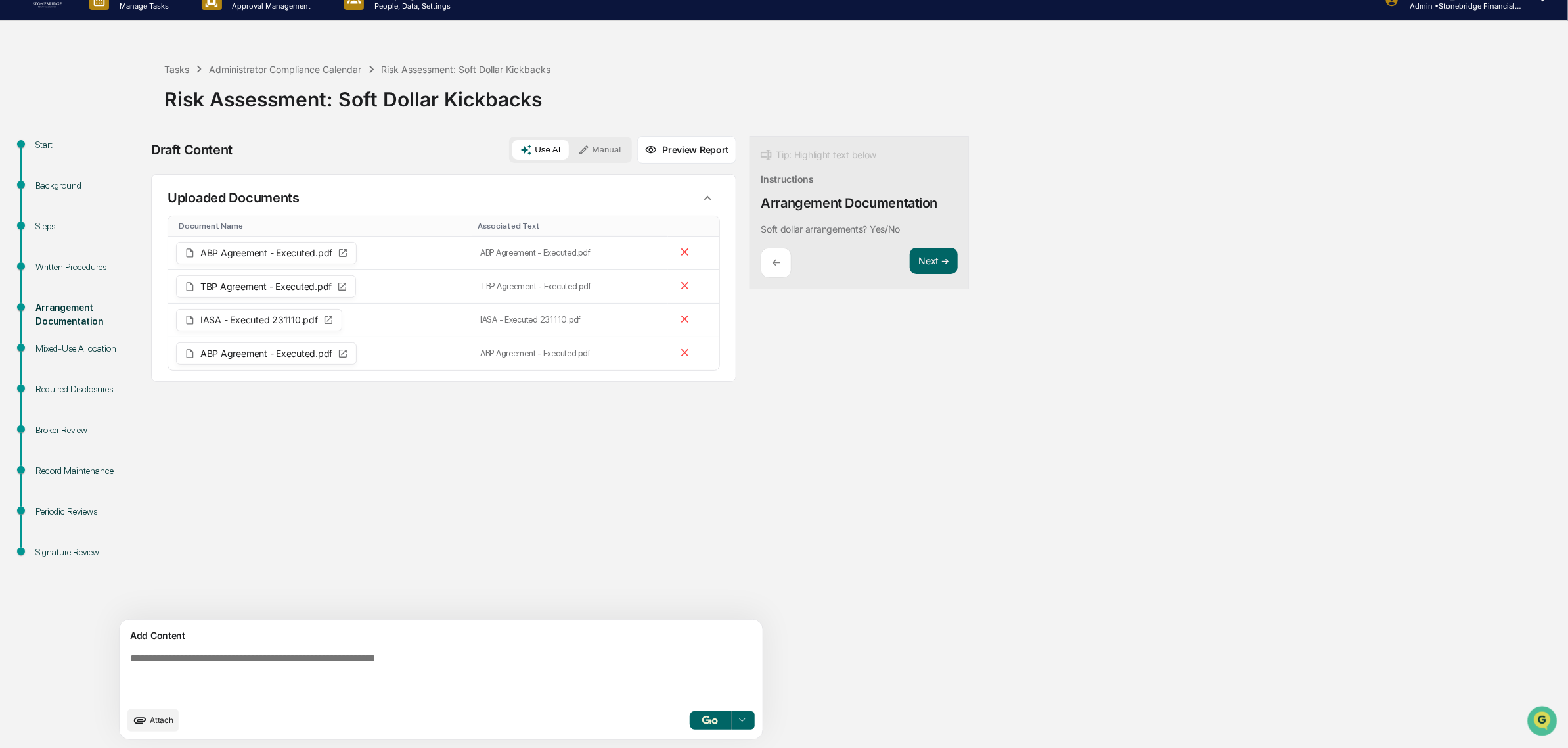
click at [702, 723] on img "button" at bounding box center [710, 720] width 16 height 8
click at [668, 365] on td at bounding box center [694, 353] width 51 height 33
click at [679, 419] on icon at bounding box center [685, 419] width 12 height 12
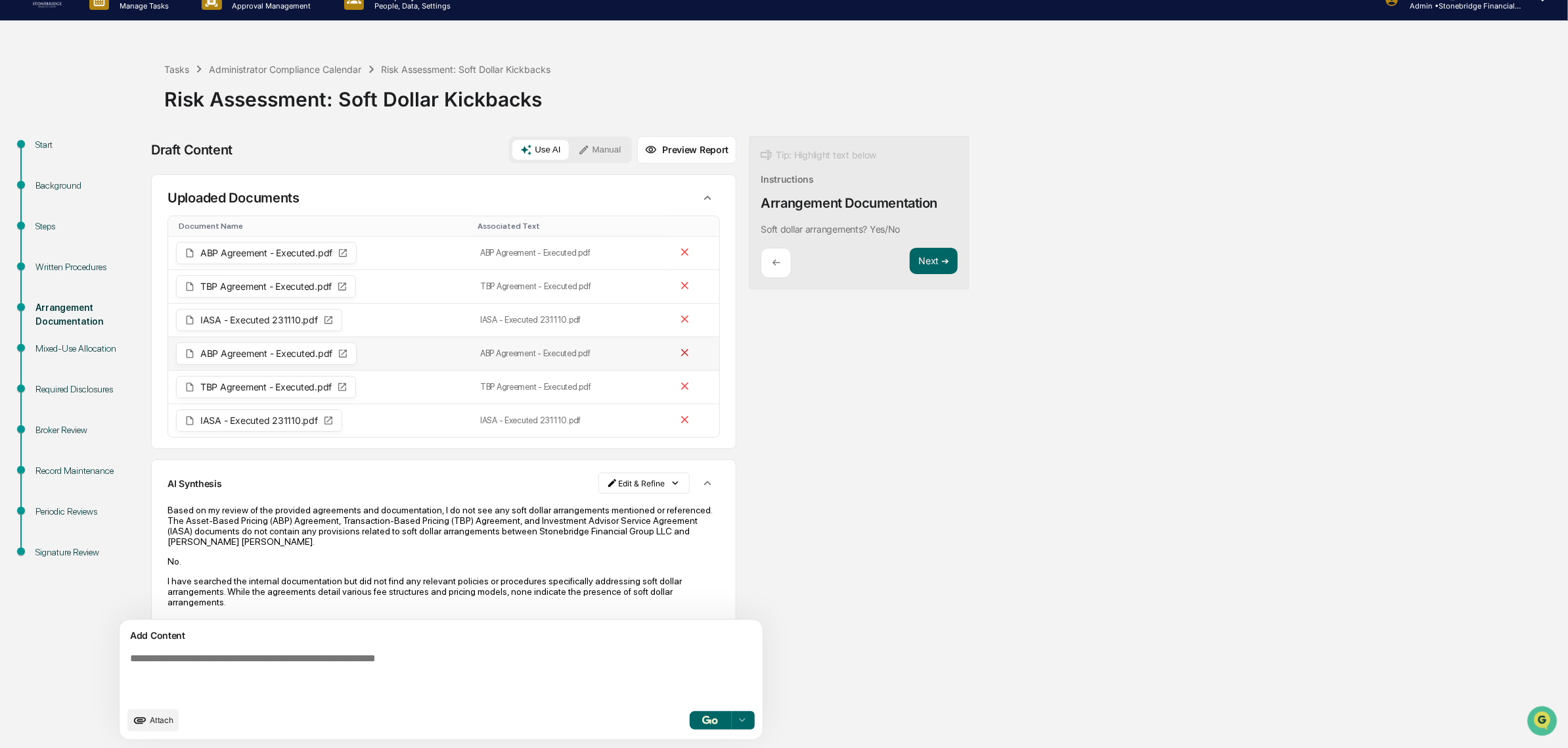
click at [679, 352] on icon at bounding box center [685, 352] width 12 height 12
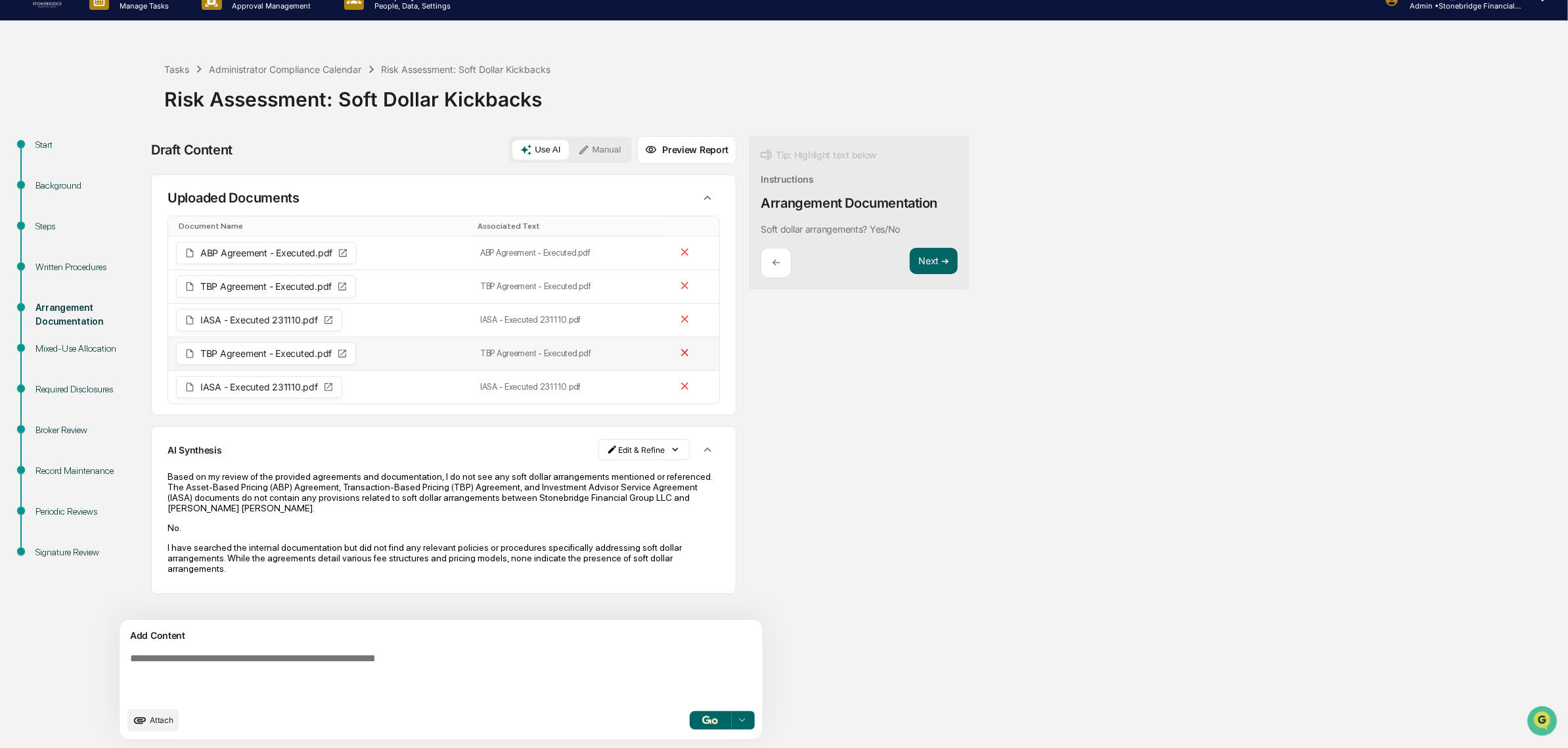
click at [679, 348] on icon at bounding box center [685, 352] width 12 height 12
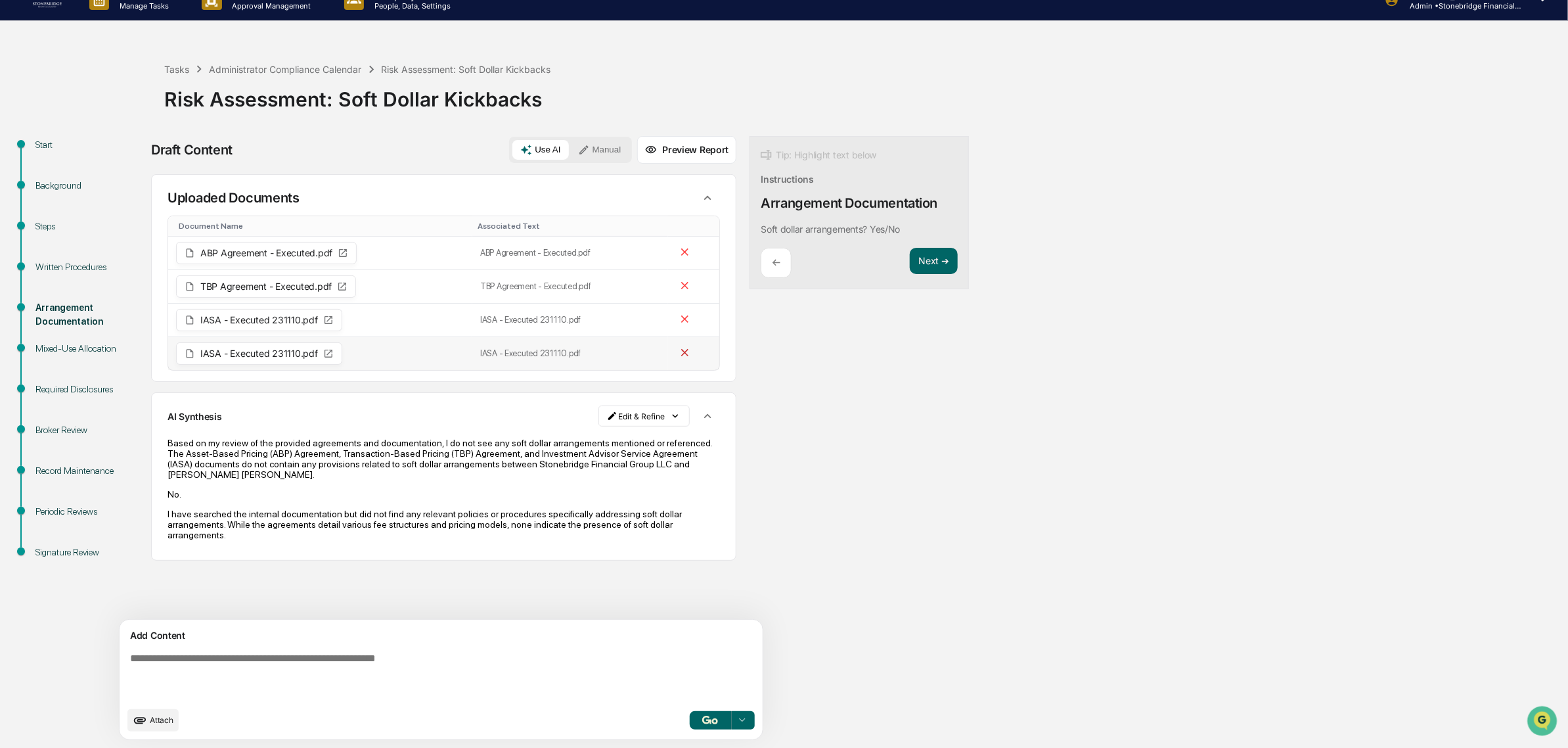
click at [681, 354] on icon at bounding box center [685, 352] width 7 height 7
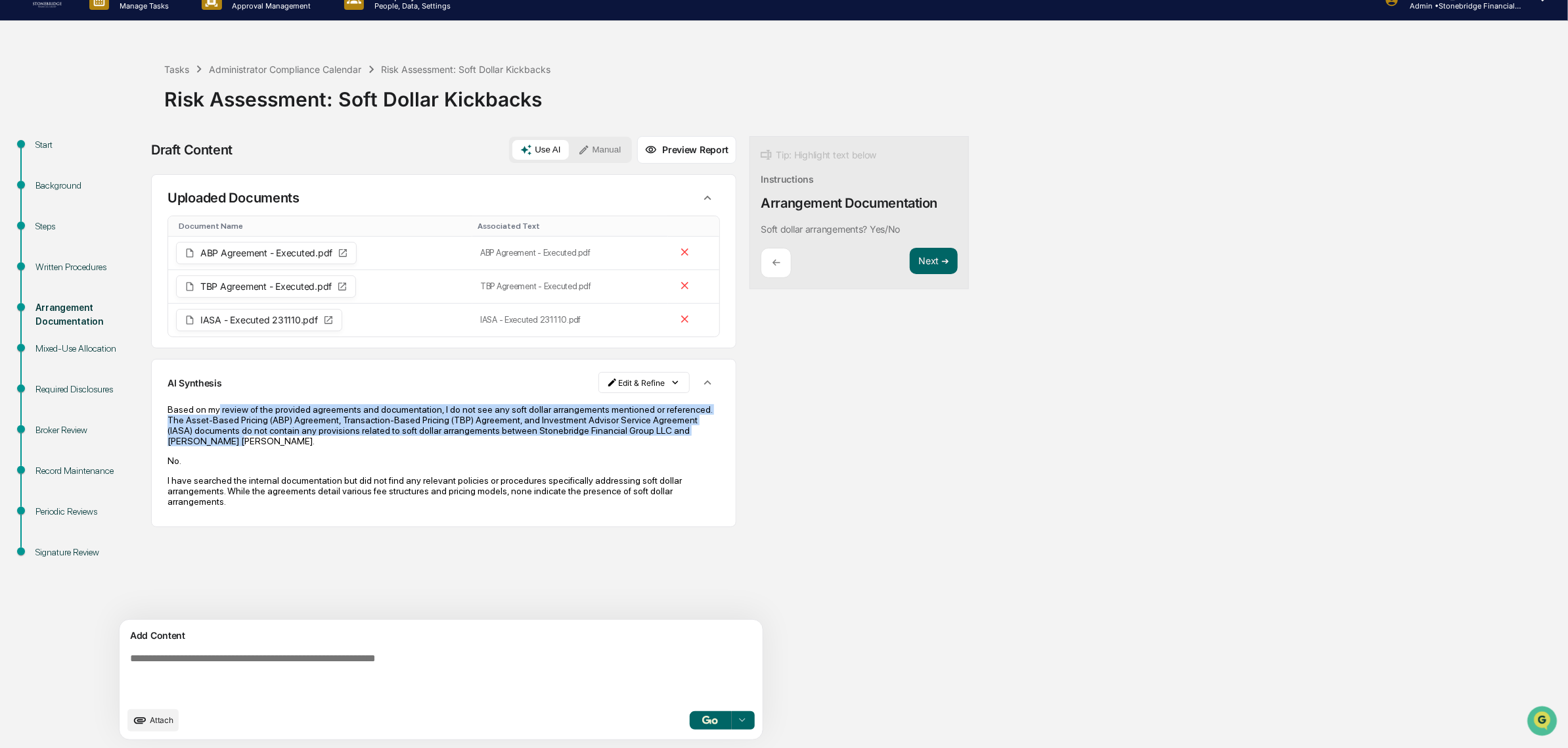
drag, startPoint x: 217, startPoint y: 409, endPoint x: 389, endPoint y: 444, distance: 175.5
click at [389, 444] on p "Based on my review of the provided agreements and documentation, I do not see a…" at bounding box center [443, 425] width 553 height 42
drag, startPoint x: 389, startPoint y: 444, endPoint x: 281, endPoint y: 409, distance: 113.5
click at [281, 409] on p "Based on my review of the provided agreements and documentation, I do not see a…" at bounding box center [443, 425] width 553 height 42
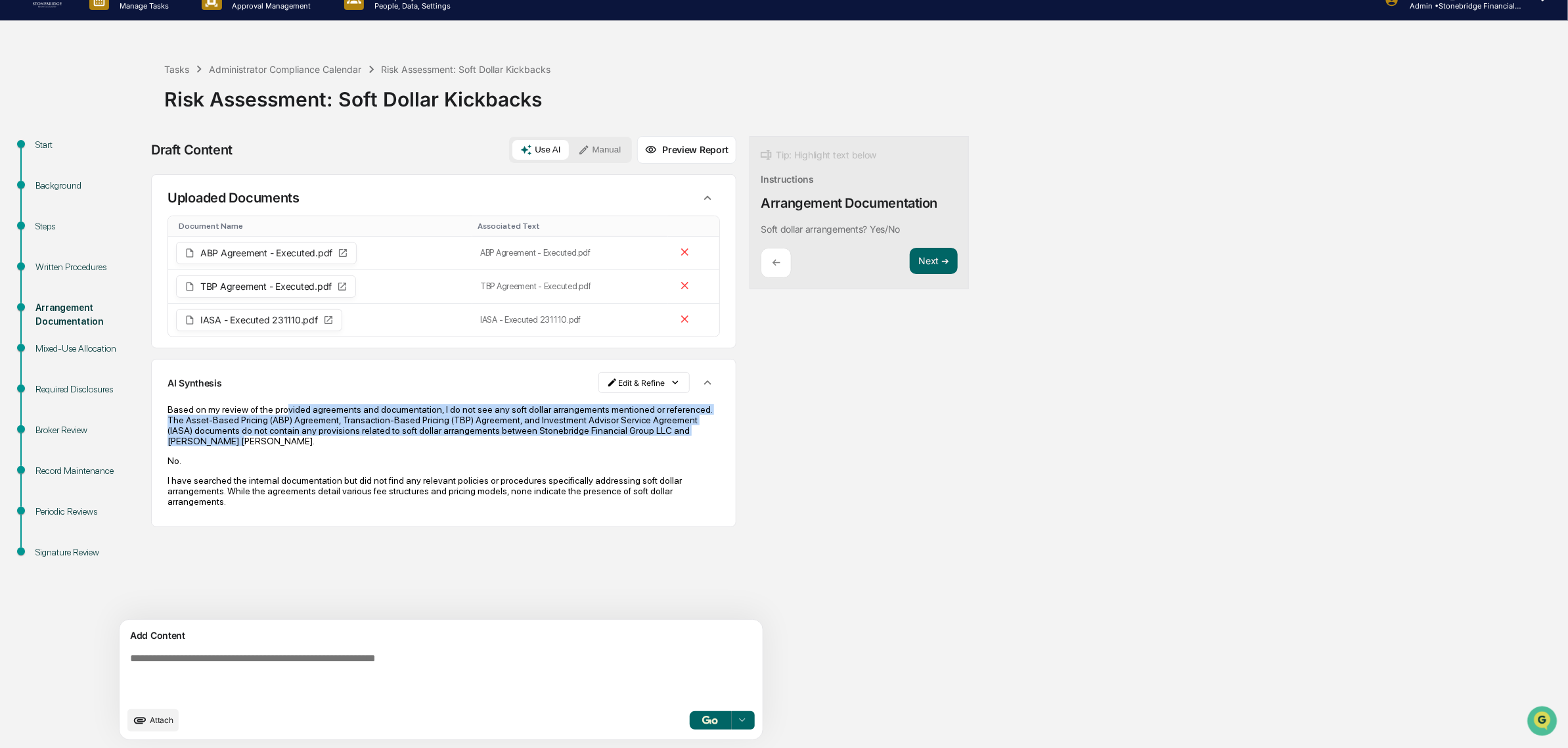
click at [280, 409] on p "Based on my review of the provided agreements and documentation, I do not see a…" at bounding box center [443, 425] width 553 height 42
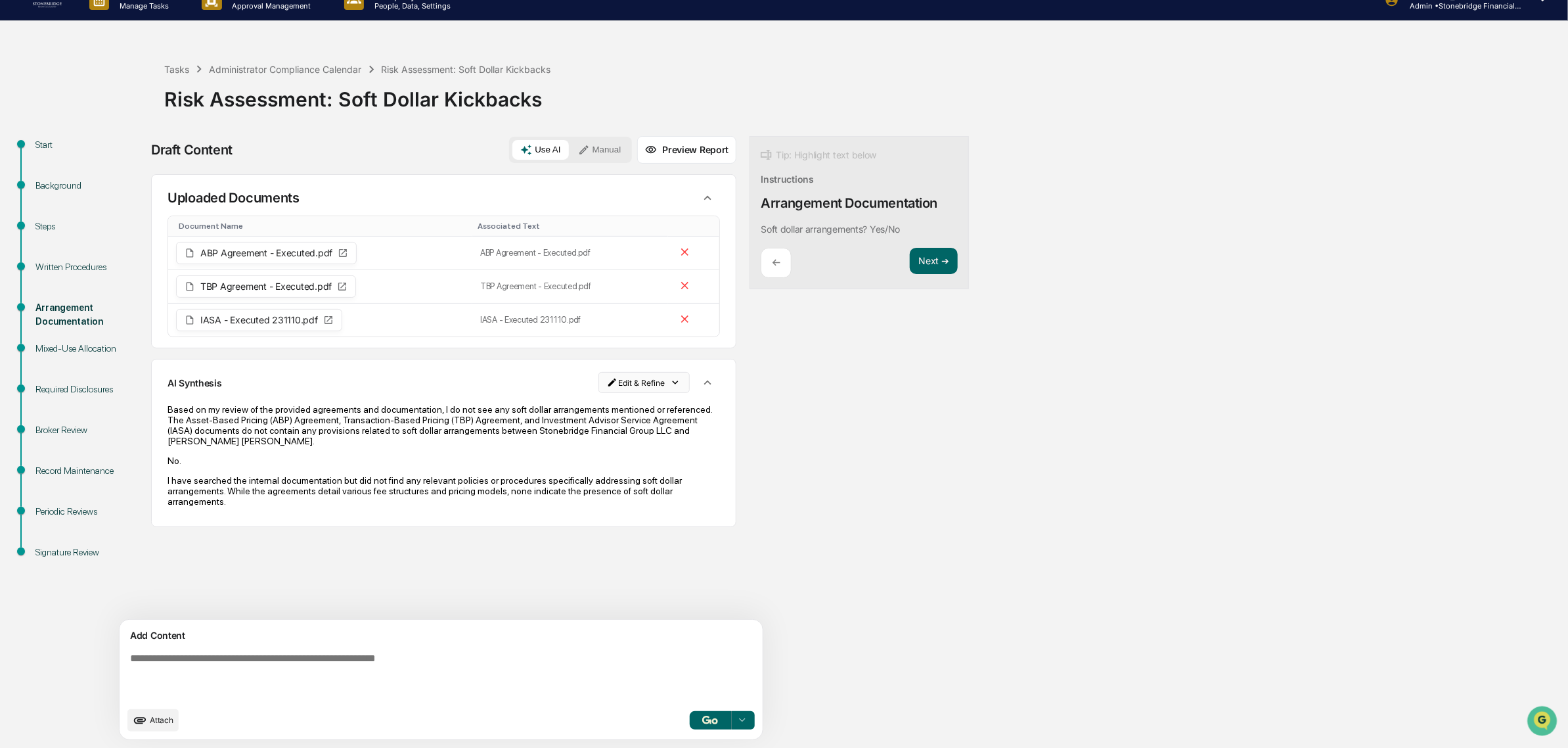
click at [572, 378] on html "Calendar Manage Tasks Reviews Approval Management Company People, Data, Setting…" at bounding box center [784, 354] width 1568 height 748
click at [598, 414] on div "Edit Result" at bounding box center [586, 410] width 97 height 21
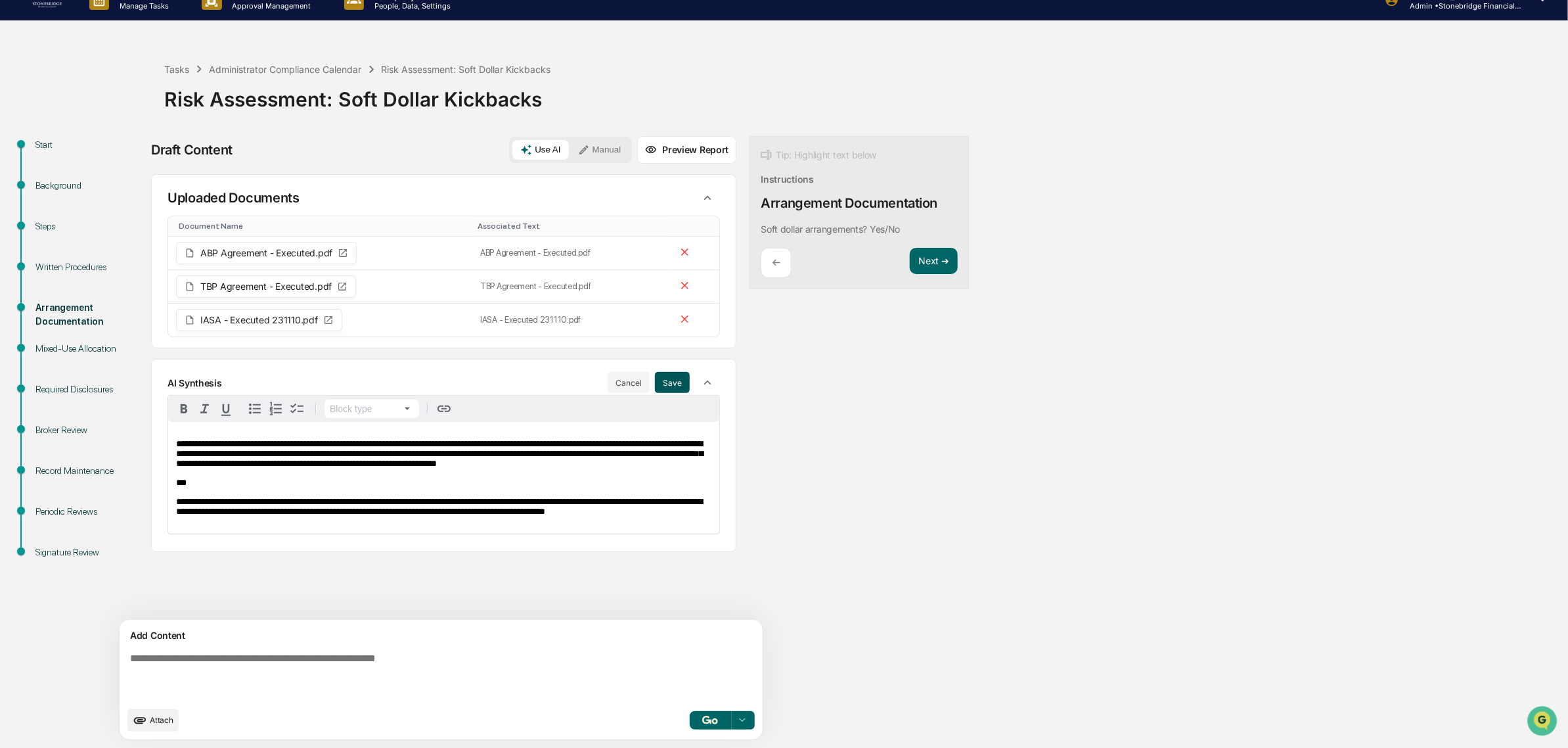
click at [655, 375] on button "Save" at bounding box center [672, 382] width 35 height 21
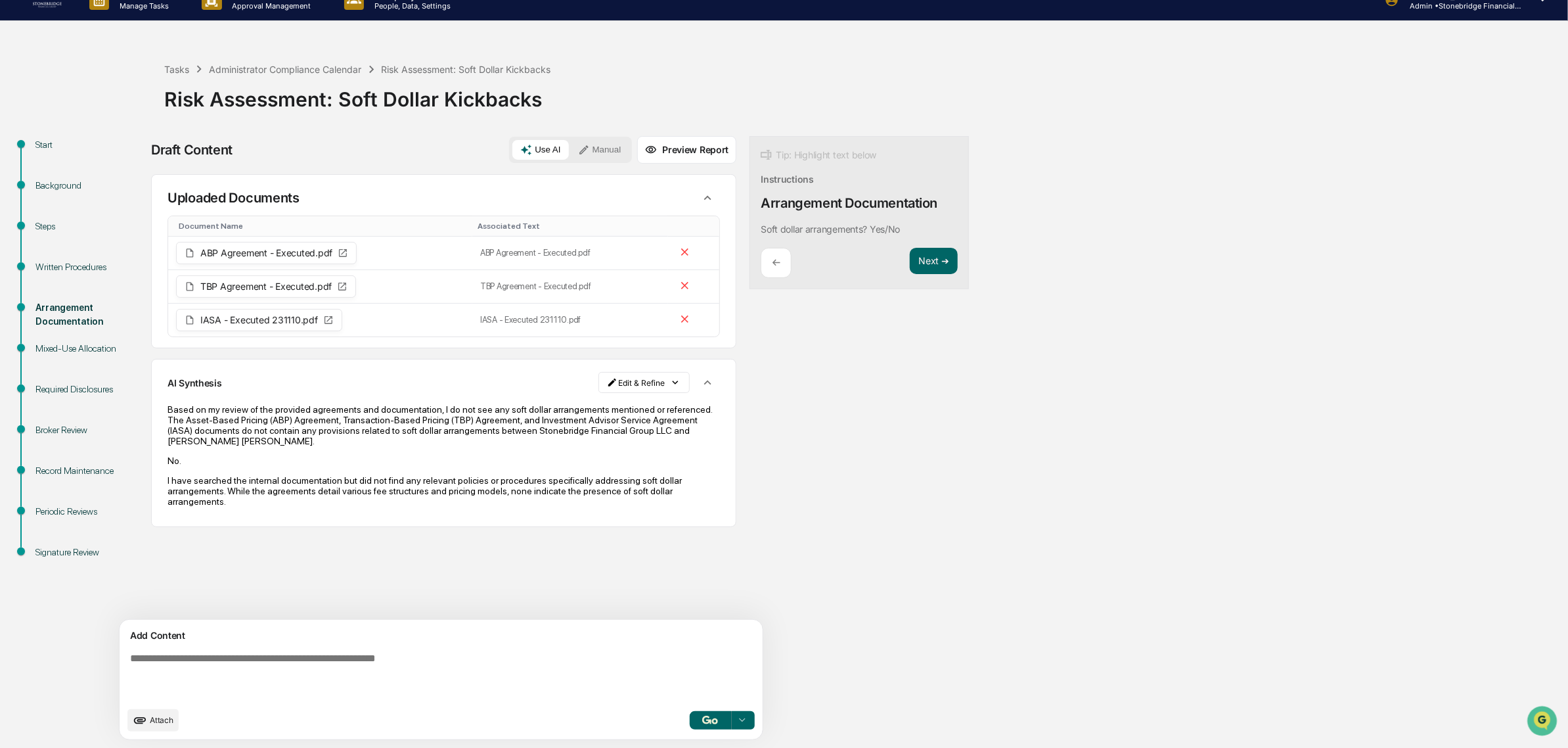
click at [702, 722] on img "button" at bounding box center [710, 720] width 16 height 8
click at [620, 392] on html "Calendar Manage Tasks Reviews Approval Management Company People, Data, Setting…" at bounding box center [788, 354] width 1576 height 748
click at [605, 436] on div "Delete Result" at bounding box center [586, 432] width 97 height 21
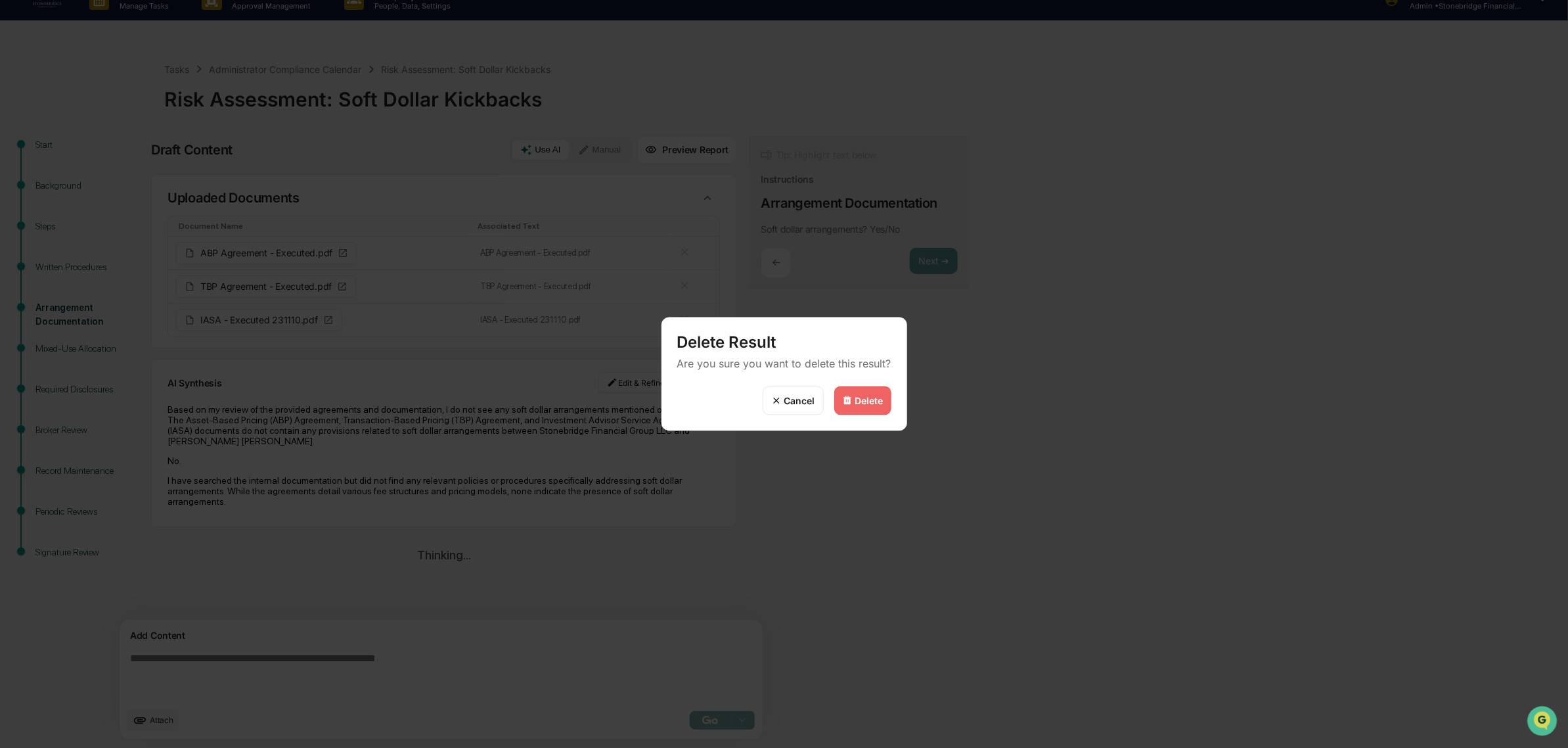
click at [856, 410] on div "Delete" at bounding box center [863, 401] width 57 height 29
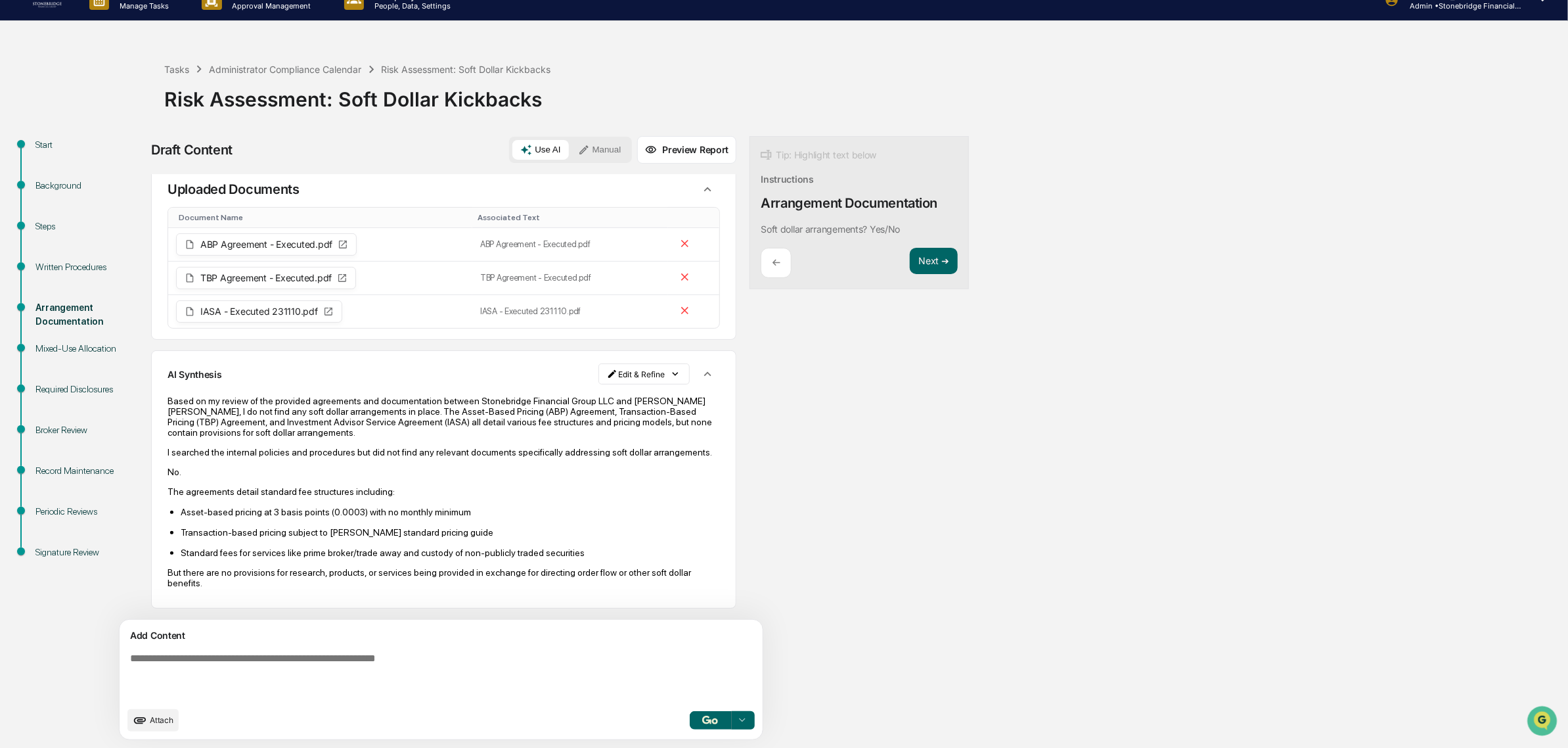
scroll to position [31, 0]
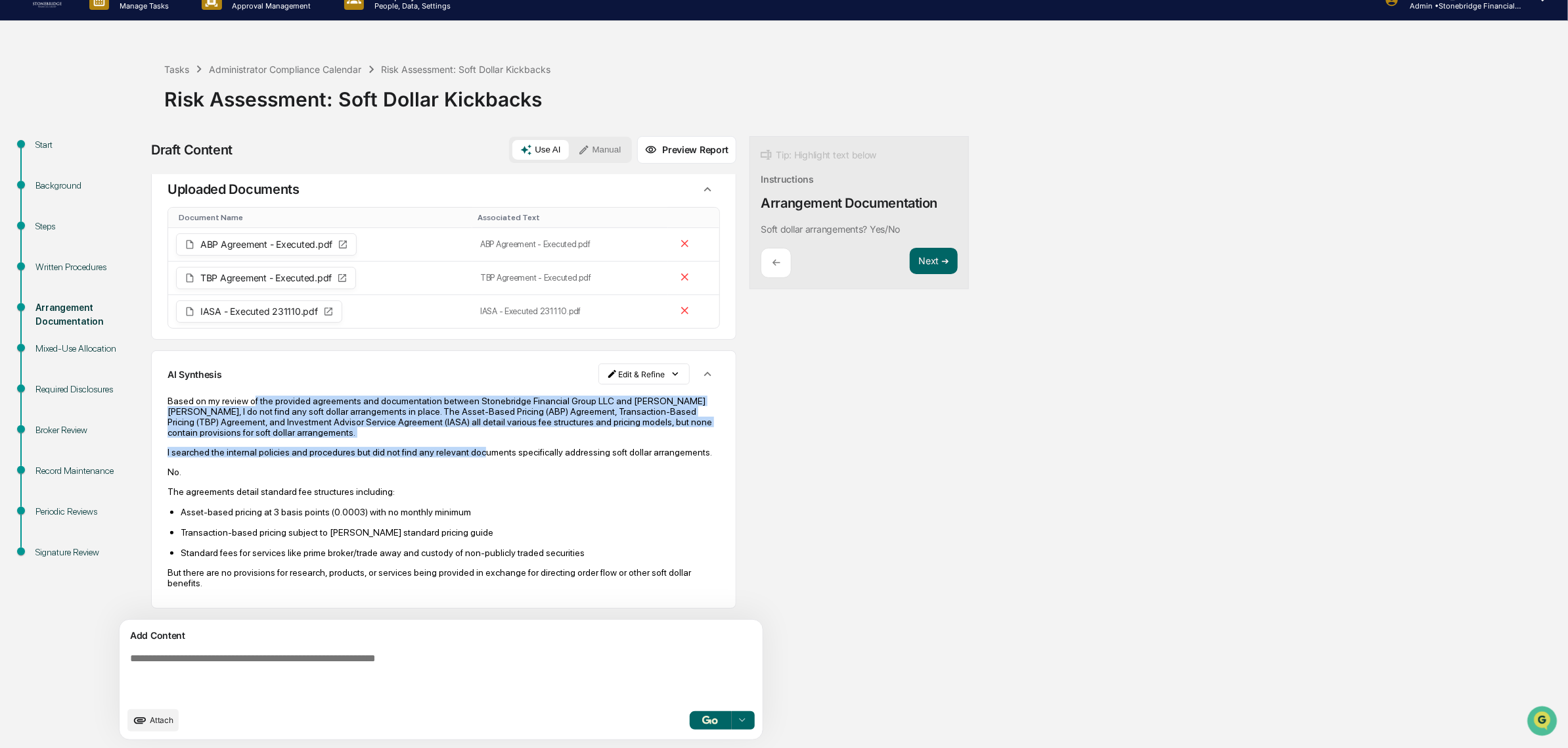
drag, startPoint x: 248, startPoint y: 375, endPoint x: 468, endPoint y: 426, distance: 225.8
click at [468, 426] on div "Based on my review of the provided agreements and documentation between Stonebr…" at bounding box center [443, 492] width 553 height 192
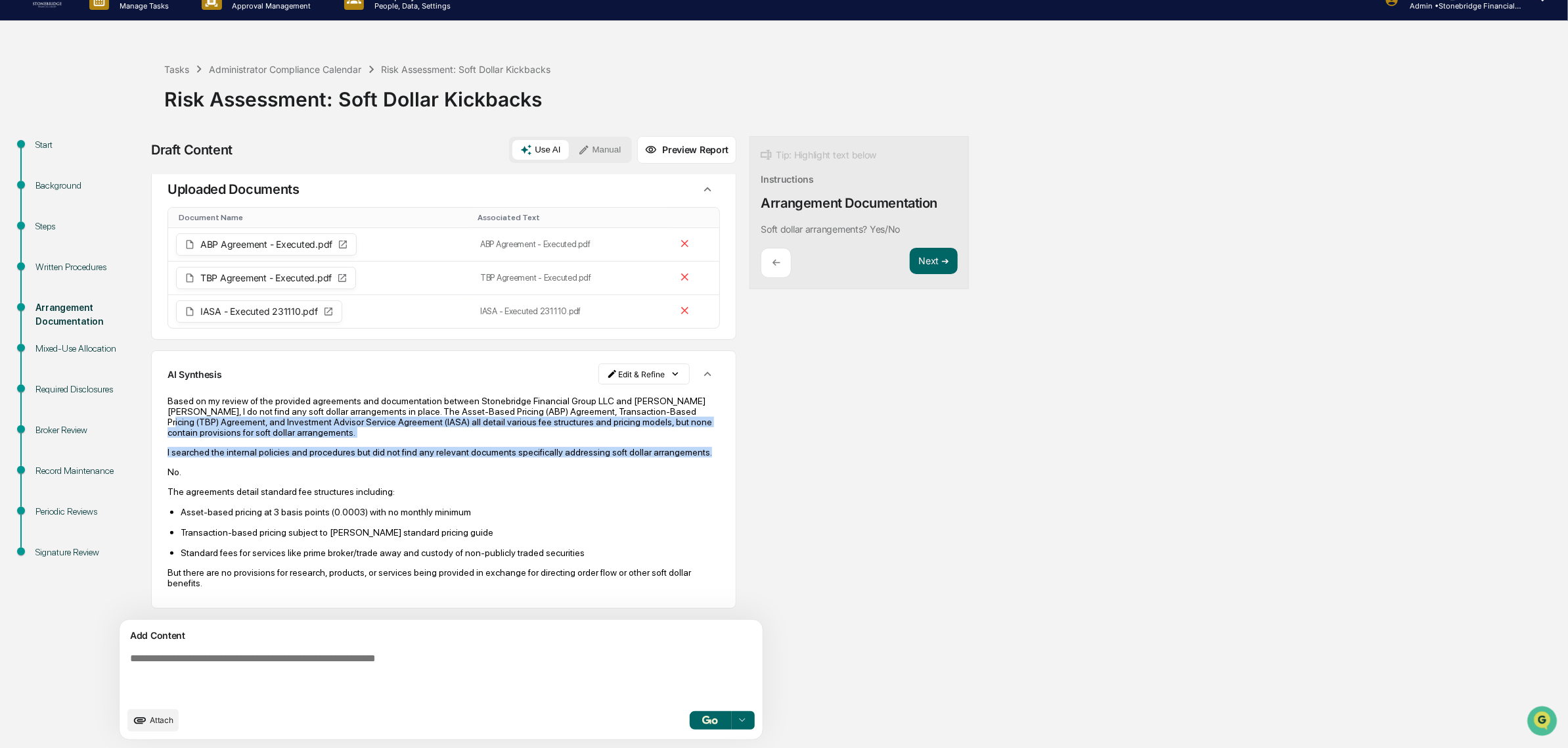
drag, startPoint x: 228, startPoint y: 403, endPoint x: 313, endPoint y: 450, distance: 97.1
click at [313, 450] on div "Based on my review of the provided agreements and documentation between Stonebr…" at bounding box center [443, 492] width 553 height 192
click at [313, 450] on p "I searched the internal policies and procedures but did not find any relevant d…" at bounding box center [443, 452] width 553 height 10
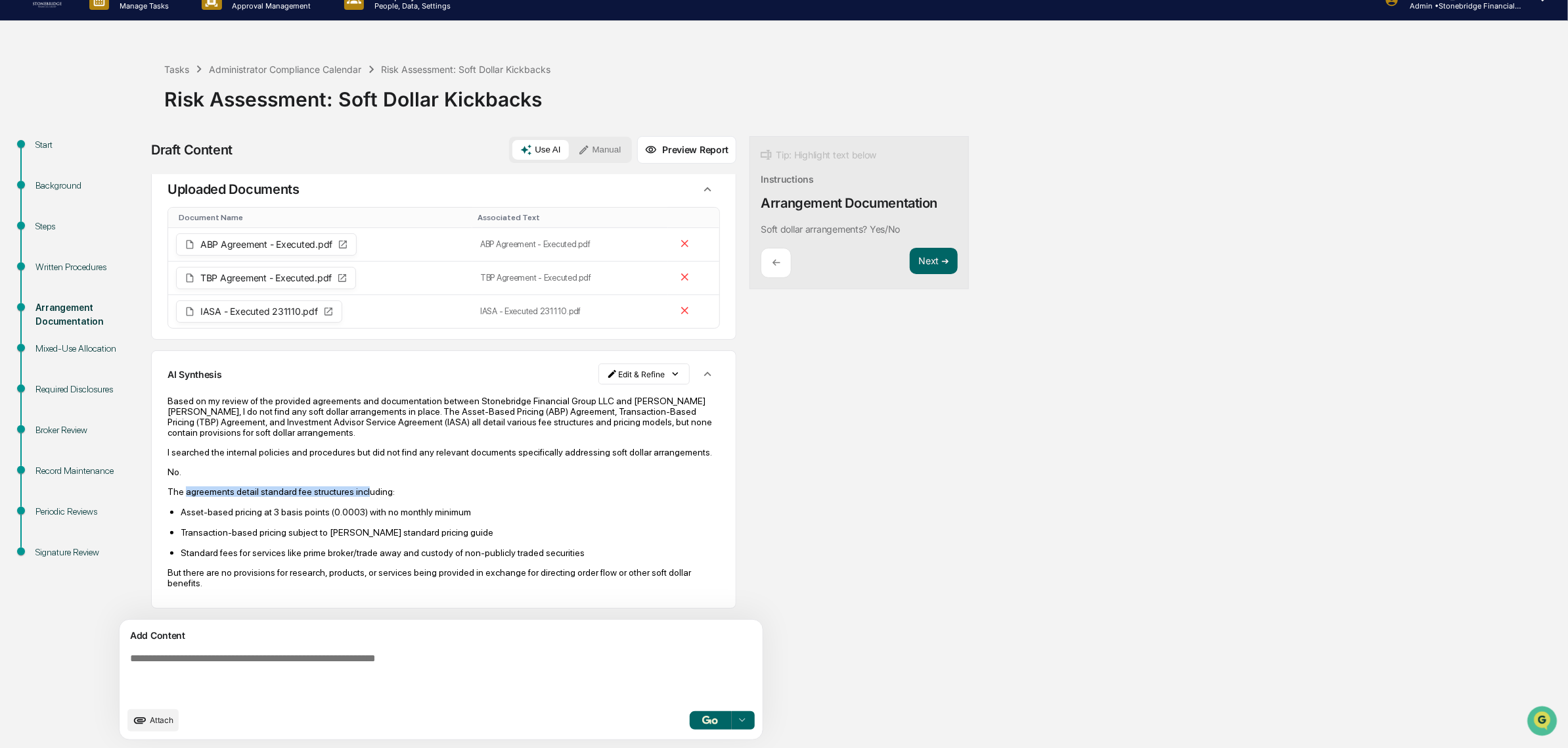
drag, startPoint x: 185, startPoint y: 483, endPoint x: 358, endPoint y: 482, distance: 173.0
click at [358, 486] on p "The agreements detail standard fee structures including:" at bounding box center [443, 491] width 553 height 10
drag, startPoint x: 261, startPoint y: 475, endPoint x: 407, endPoint y: 506, distance: 149.3
click at [407, 506] on div "Based on my review of the provided agreements and documentation between Stonebr…" at bounding box center [443, 492] width 553 height 192
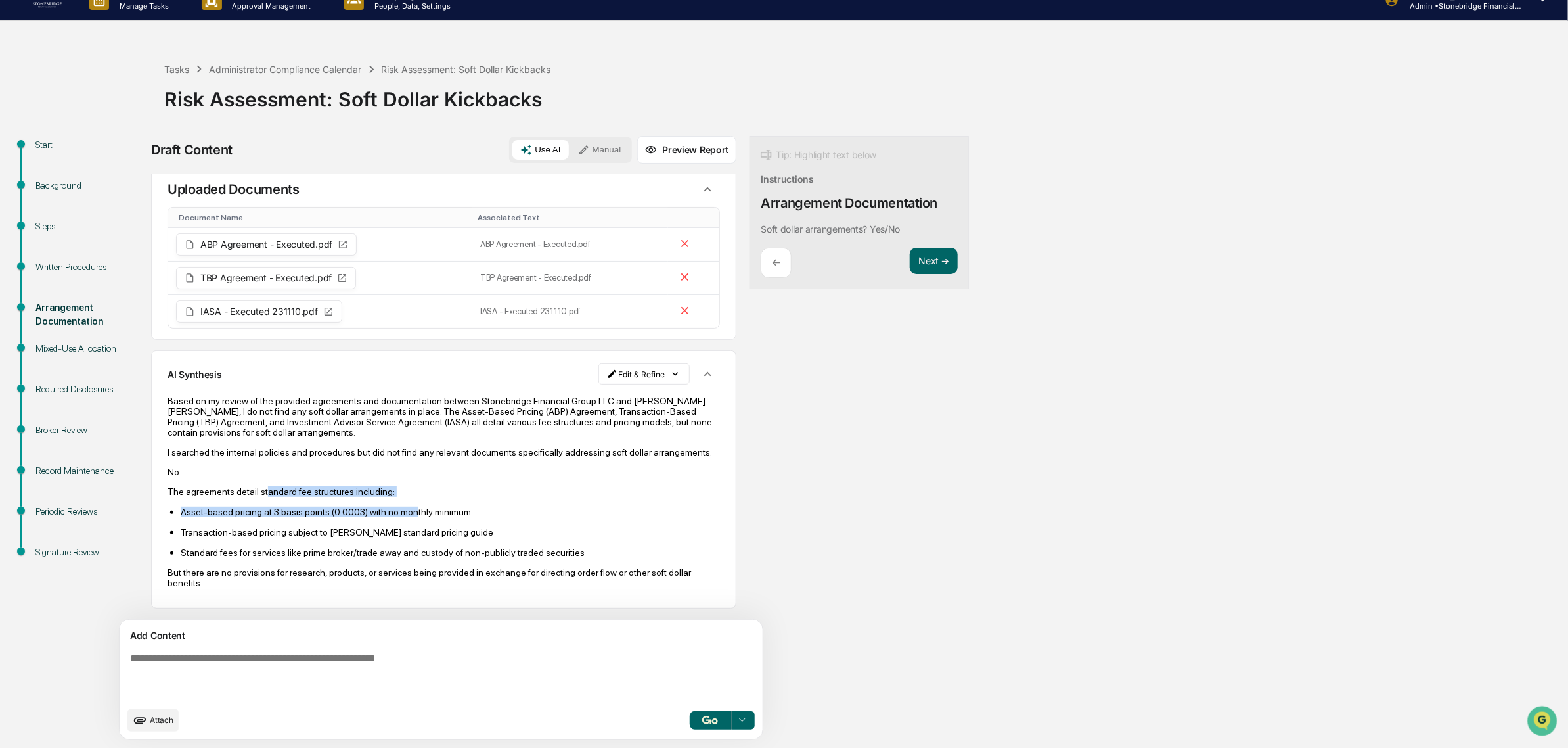
click at [407, 507] on p "Asset-based pricing at 3 basis points (0.0003) with no monthly minimum" at bounding box center [450, 511] width 539 height 10
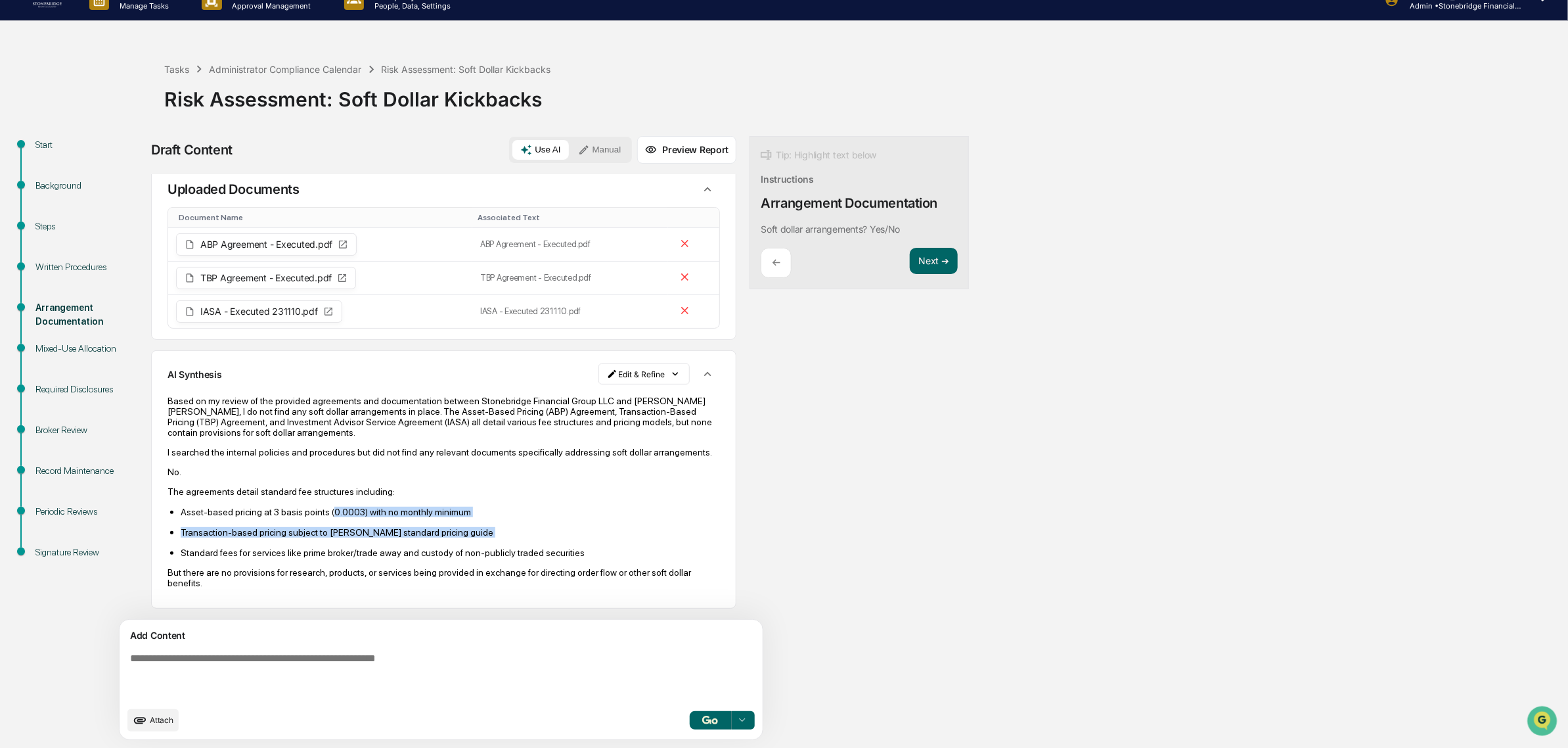
drag, startPoint x: 419, startPoint y: 522, endPoint x: 427, endPoint y: 540, distance: 19.7
click at [427, 540] on ul "Asset-based pricing at 3 basis points (0.0003) with no monthly minimum Transact…" at bounding box center [443, 531] width 553 height 52
drag, startPoint x: 450, startPoint y: 534, endPoint x: 320, endPoint y: 523, distance: 130.5
click at [320, 523] on ul "Asset-based pricing at 3 basis points (0.0003) with no monthly minimum Transact…" at bounding box center [443, 531] width 553 height 52
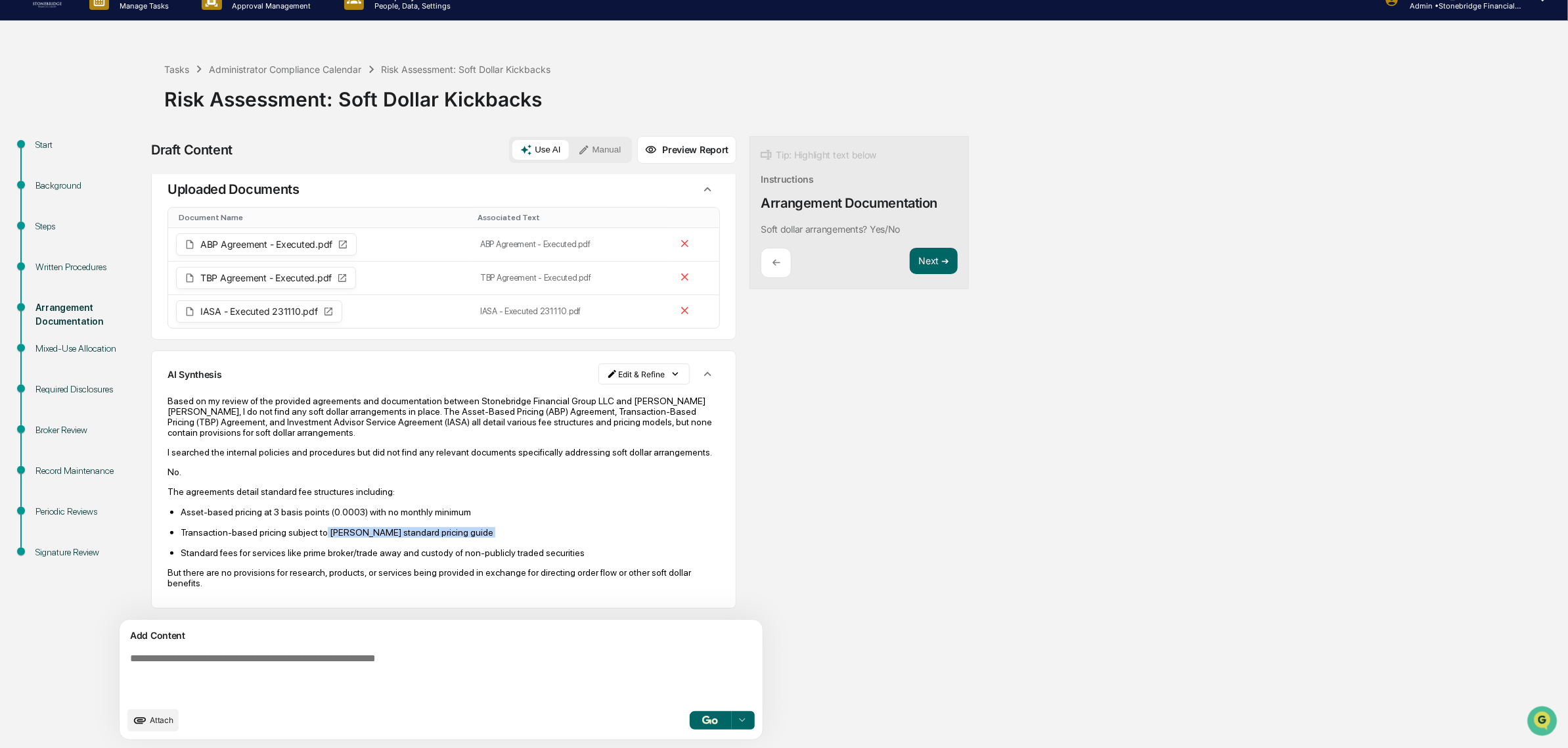
click at [319, 527] on p "Transaction-based pricing subject to [PERSON_NAME] standard pricing guide" at bounding box center [450, 532] width 539 height 10
drag, startPoint x: 279, startPoint y: 507, endPoint x: 448, endPoint y: 529, distance: 170.4
click at [448, 529] on ul "Asset-based pricing at 3 basis points (0.0003) with no monthly minimum Transact…" at bounding box center [443, 531] width 553 height 52
click at [448, 529] on p "Transaction-based pricing subject to [PERSON_NAME] standard pricing guide" at bounding box center [450, 532] width 539 height 10
drag, startPoint x: 228, startPoint y: 563, endPoint x: 366, endPoint y: 558, distance: 138.1
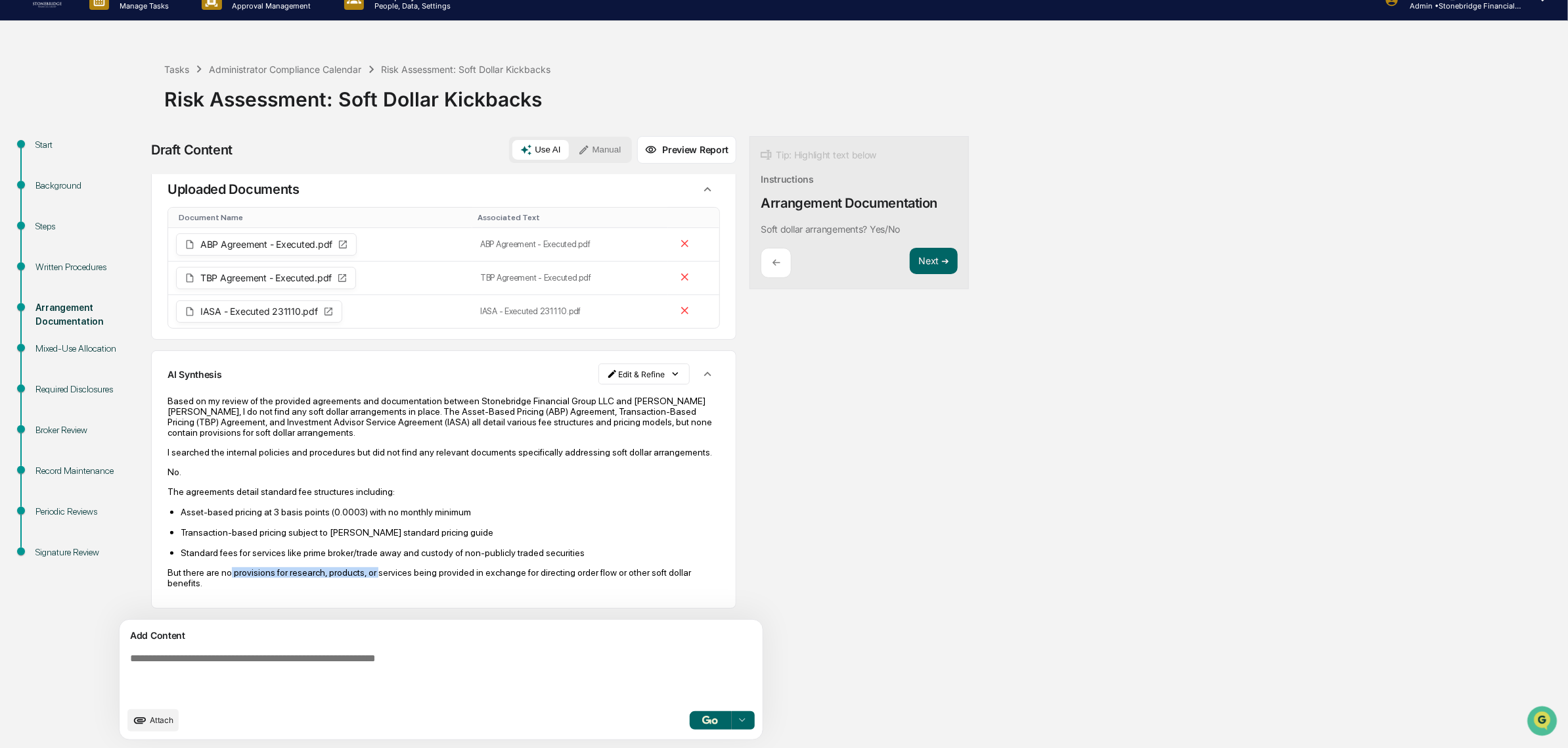
click at [366, 558] on div "Based on my review of the provided agreements and documentation between Stonebr…" at bounding box center [443, 492] width 553 height 192
drag, startPoint x: 370, startPoint y: 550, endPoint x: 425, endPoint y: 562, distance: 56.3
click at [425, 562] on div "Based on my review of the provided agreements and documentation between Stonebr…" at bounding box center [443, 492] width 553 height 192
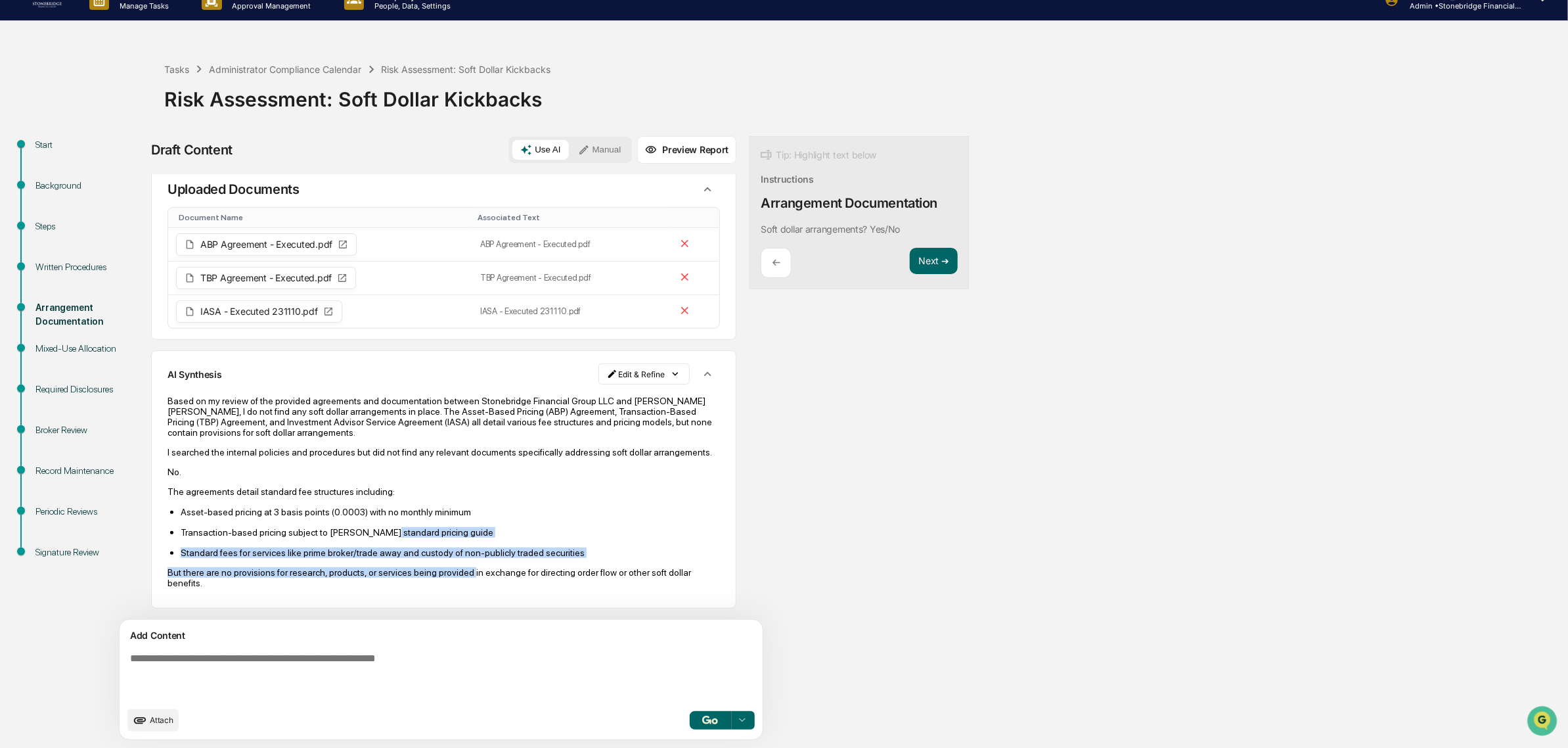
drag, startPoint x: 436, startPoint y: 560, endPoint x: 378, endPoint y: 527, distance: 66.7
click at [378, 527] on div "Based on my review of the provided agreements and documentation between Stonebr…" at bounding box center [443, 492] width 553 height 192
click at [378, 527] on p "Transaction-based pricing subject to [PERSON_NAME] standard pricing guide" at bounding box center [450, 532] width 539 height 10
drag, startPoint x: 250, startPoint y: 522, endPoint x: 294, endPoint y: 586, distance: 77.7
click at [294, 586] on div "Based on my review of the provided agreements and documentation between Stonebr…" at bounding box center [443, 492] width 553 height 192
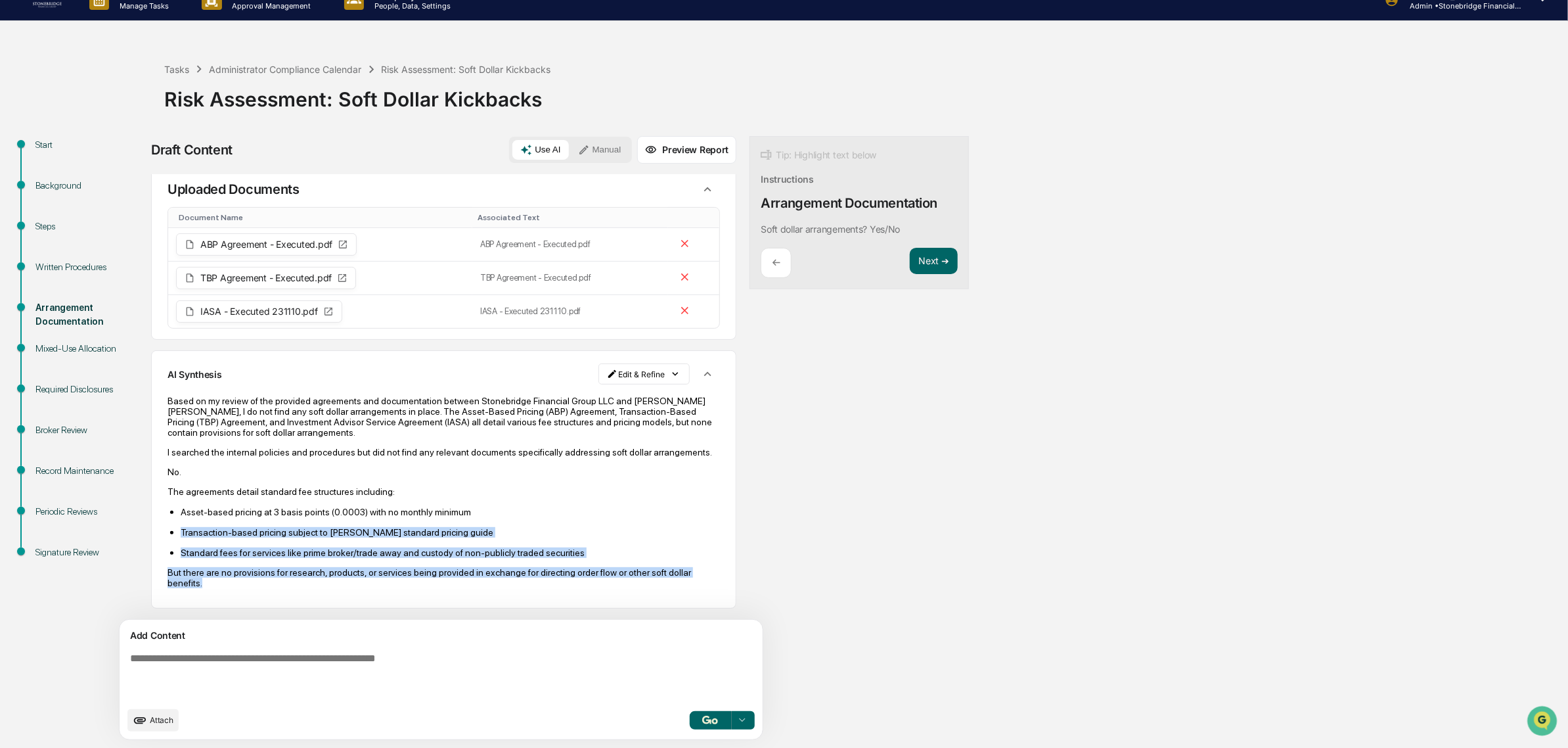
click at [294, 586] on p "But there are no provisions for research, products, or services being provided …" at bounding box center [443, 577] width 553 height 21
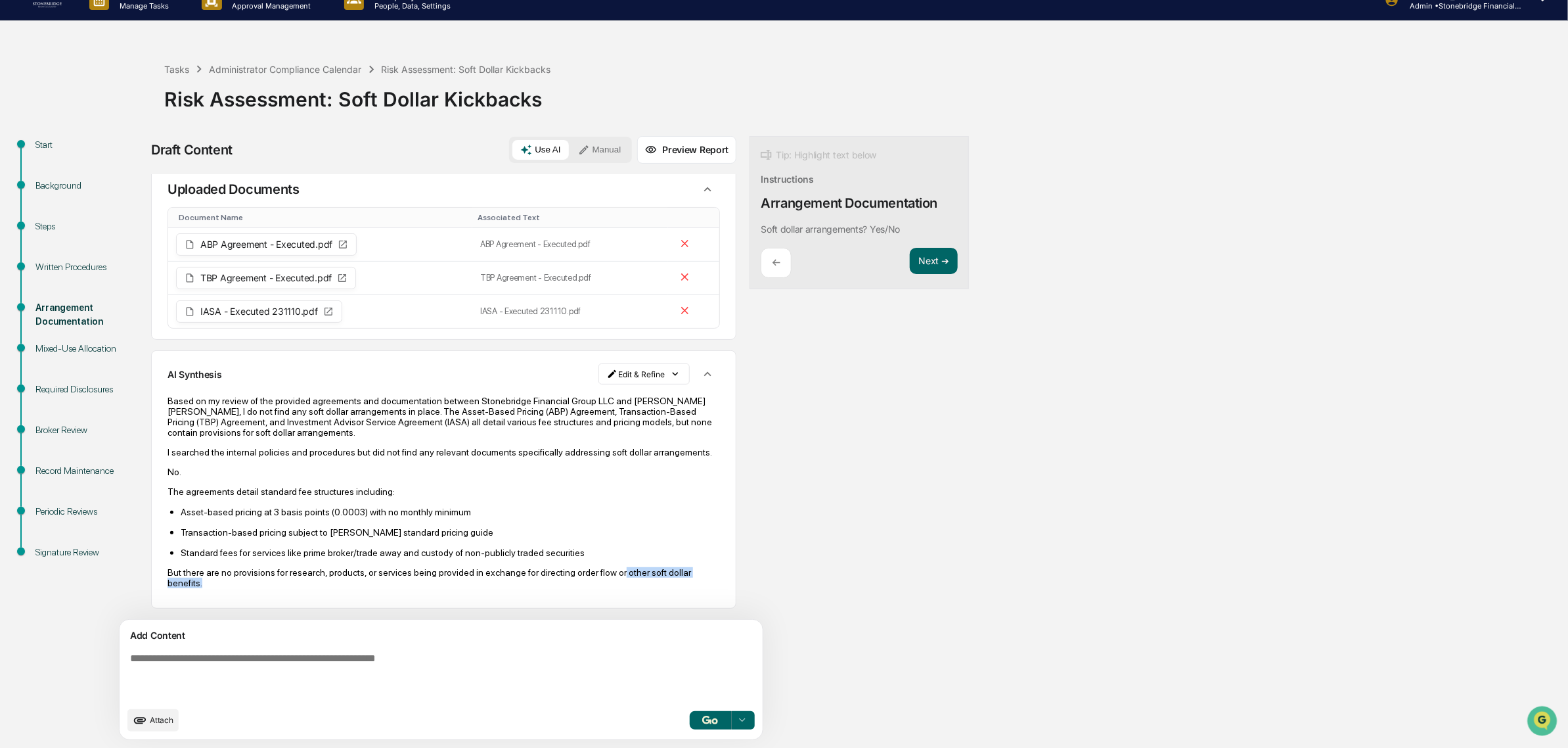
drag, startPoint x: 602, startPoint y: 573, endPoint x: 620, endPoint y: 592, distance: 26.2
click at [620, 592] on div "Based on my review of the provided agreements and documentation between Stonebr…" at bounding box center [443, 491] width 553 height 211
click at [910, 269] on button "Next ➔" at bounding box center [933, 261] width 48 height 27
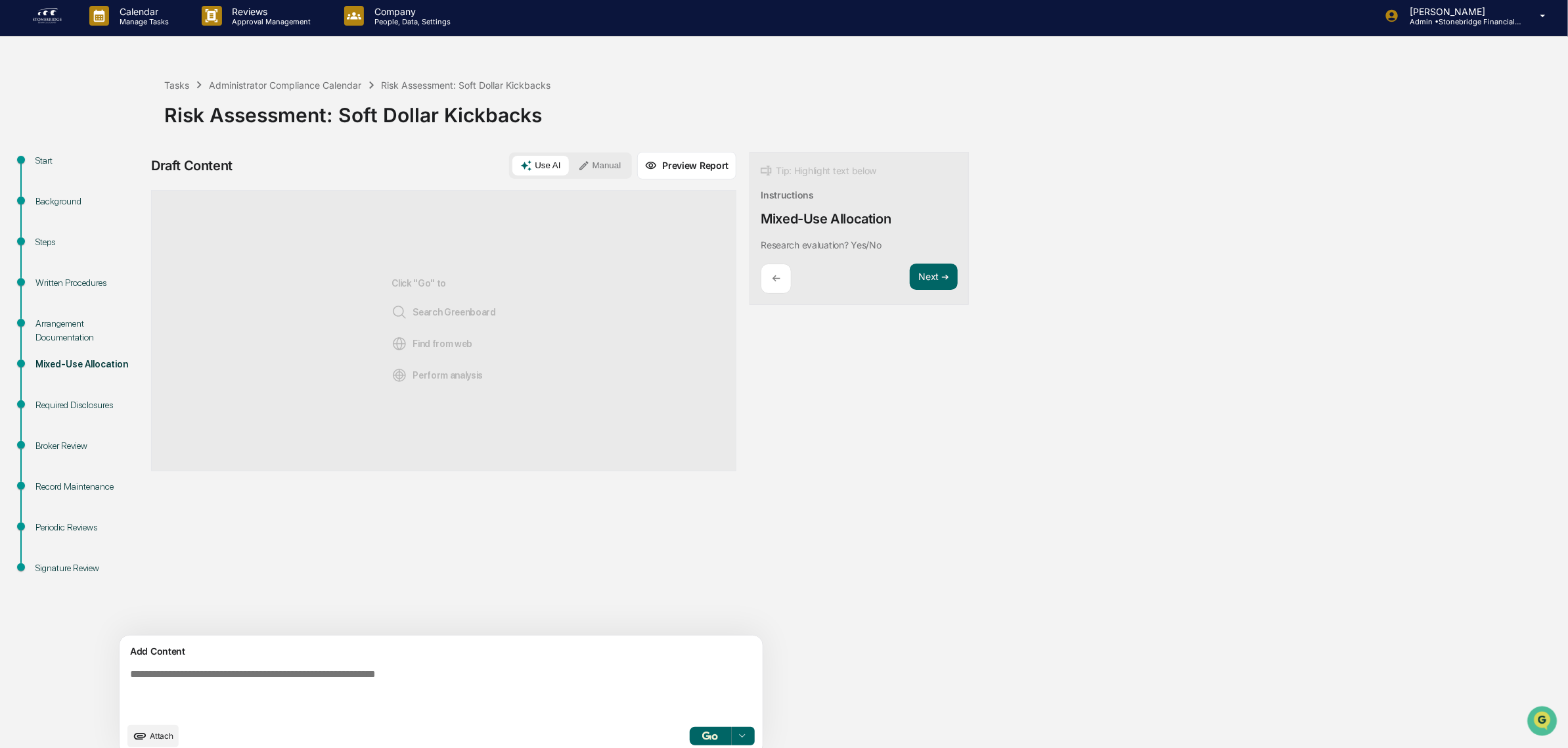
scroll to position [0, 0]
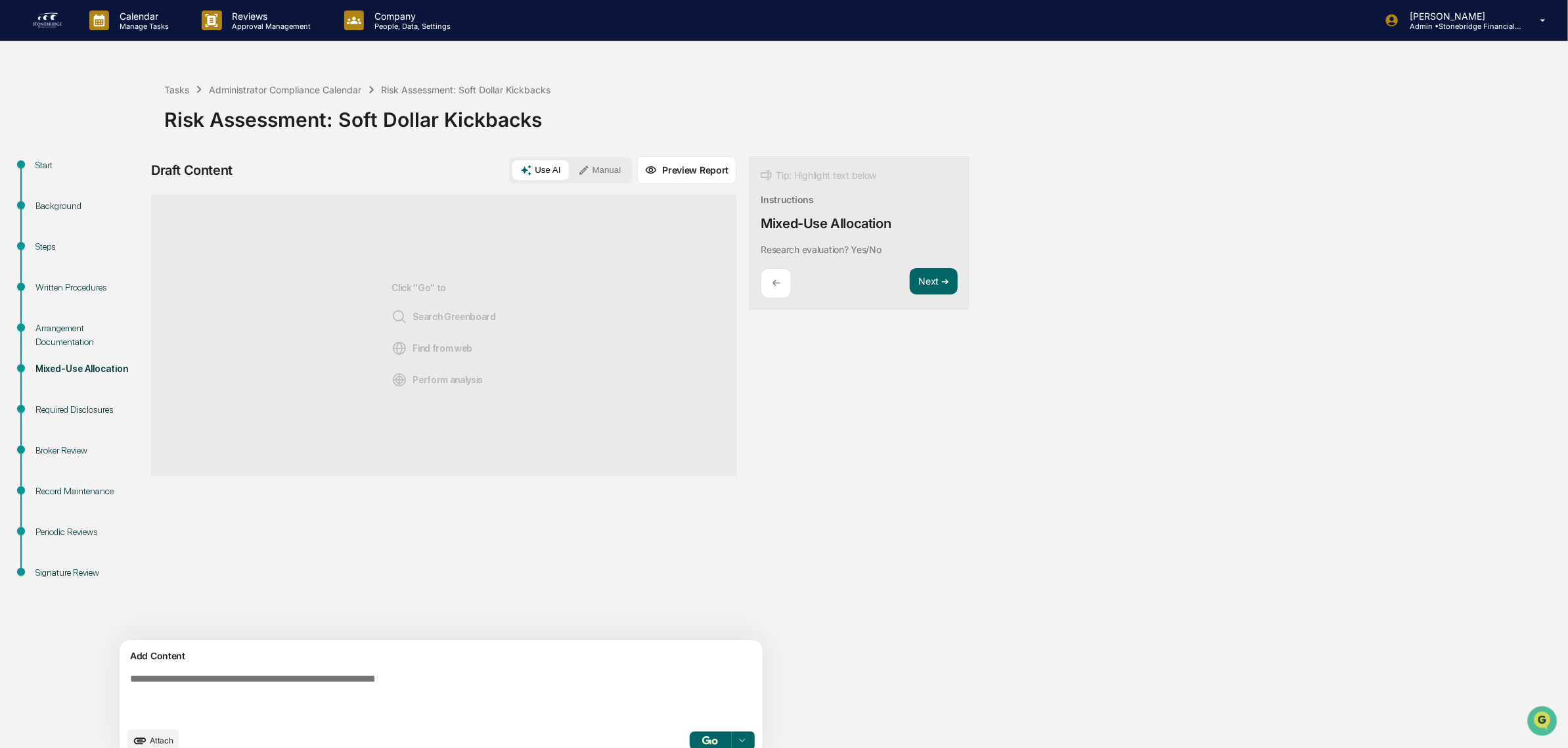
click at [441, 697] on textarea at bounding box center [409, 697] width 571 height 58
click at [437, 686] on textarea at bounding box center [409, 697] width 571 height 58
type textarea "*"
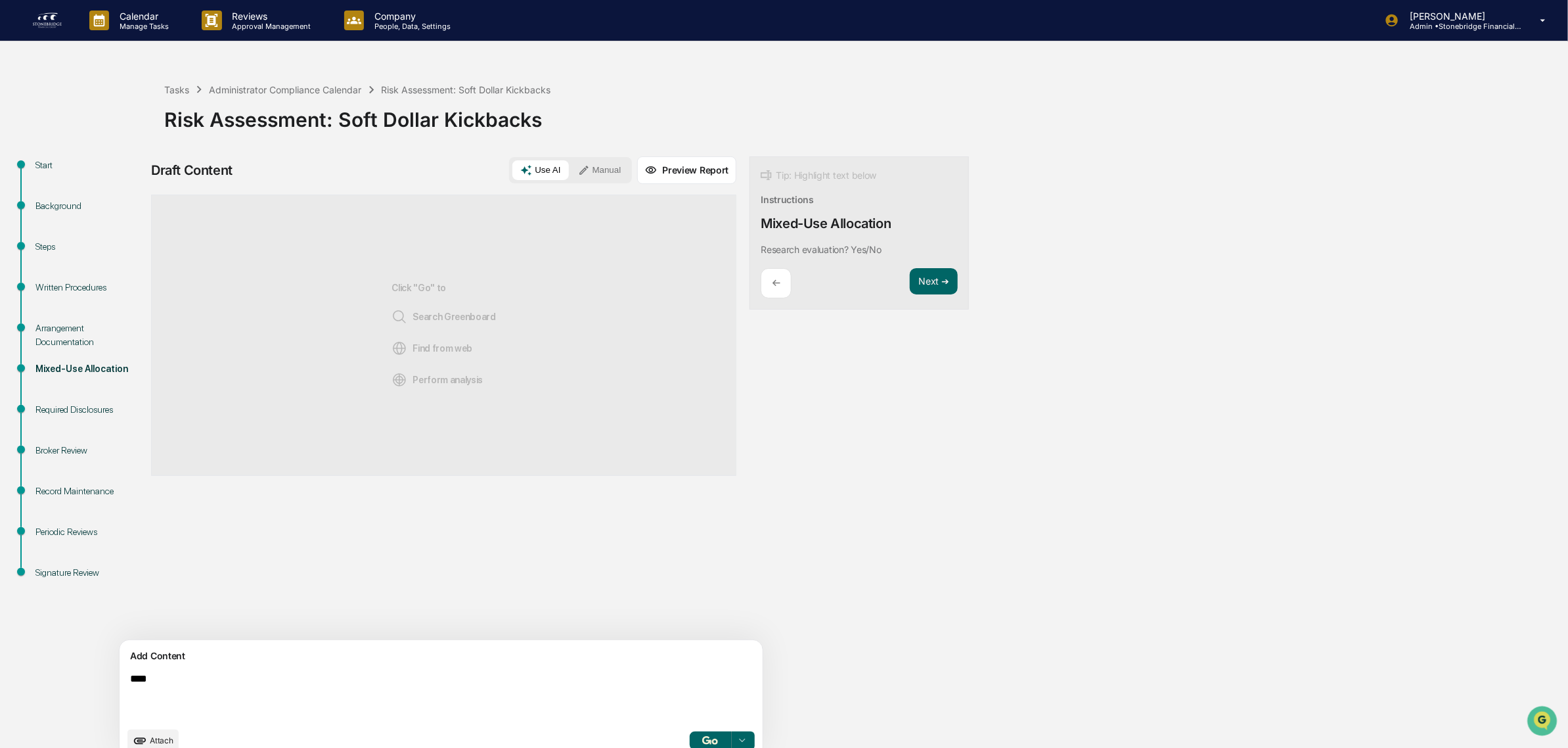
type textarea "****"
click at [702, 744] on img "button" at bounding box center [710, 740] width 16 height 8
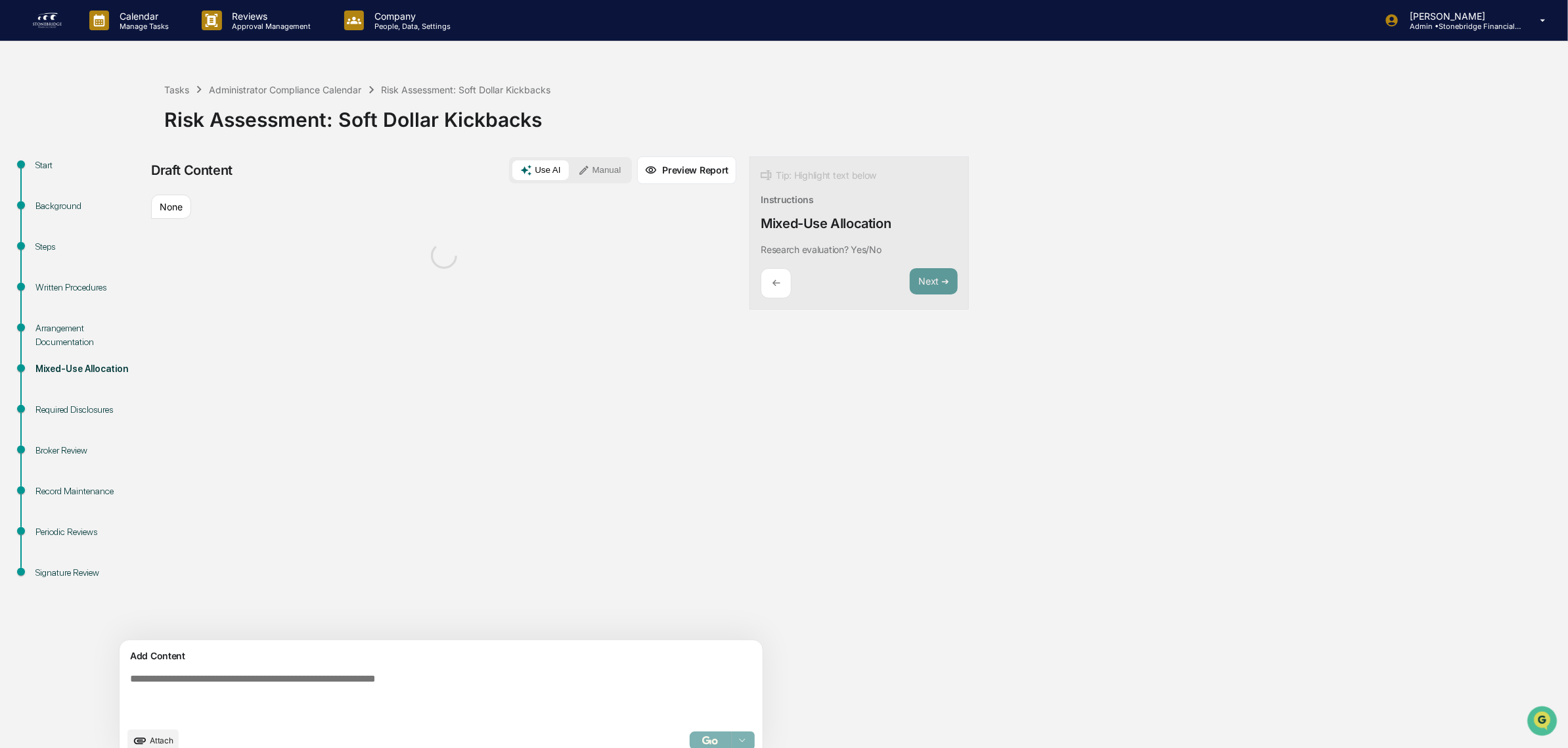
scroll to position [21, 0]
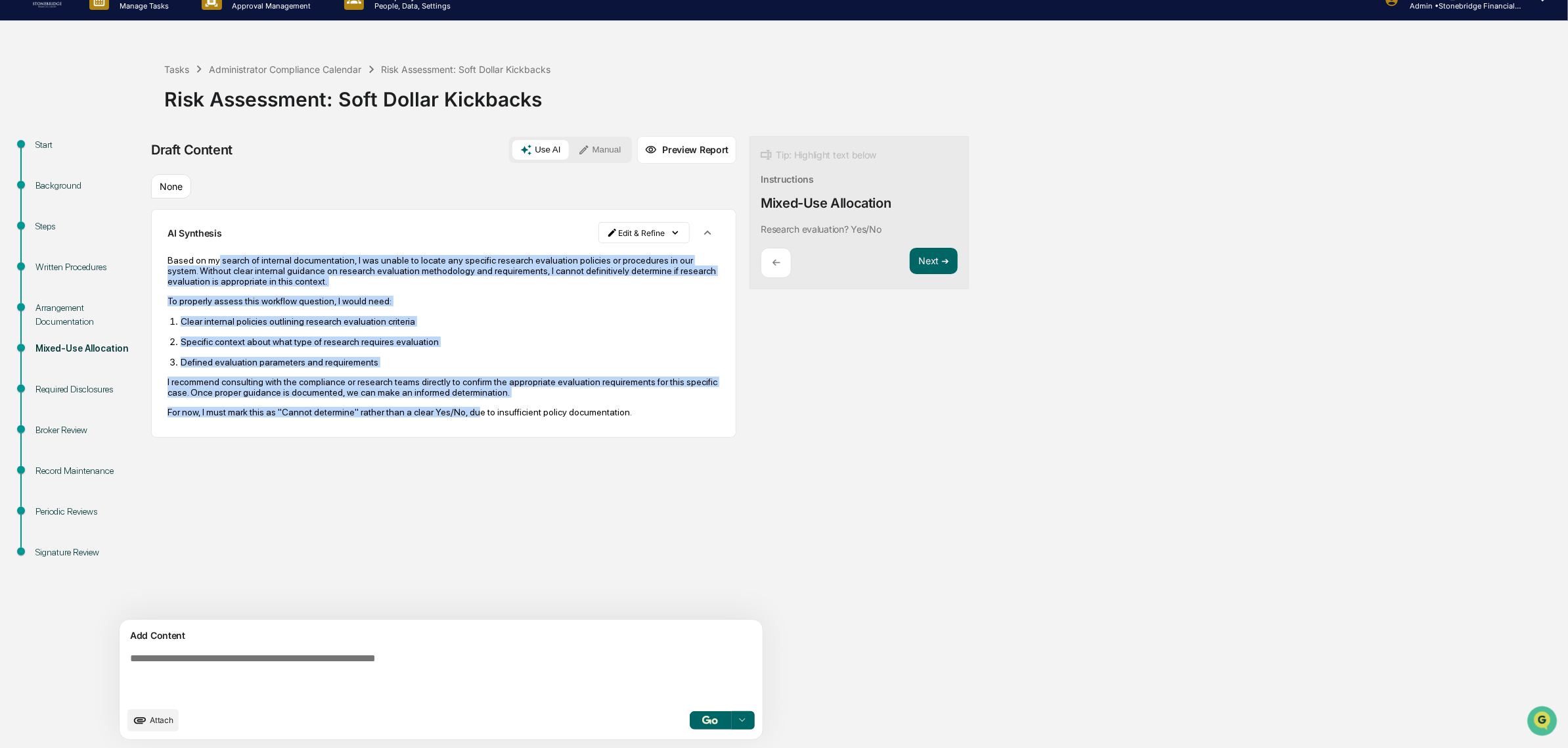
drag, startPoint x: 319, startPoint y: 280, endPoint x: 463, endPoint y: 462, distance: 232.1
click at [463, 462] on div "Sources None AI Synthesis Edit & Refine Based on my search of internal document…" at bounding box center [443, 397] width 585 height 446
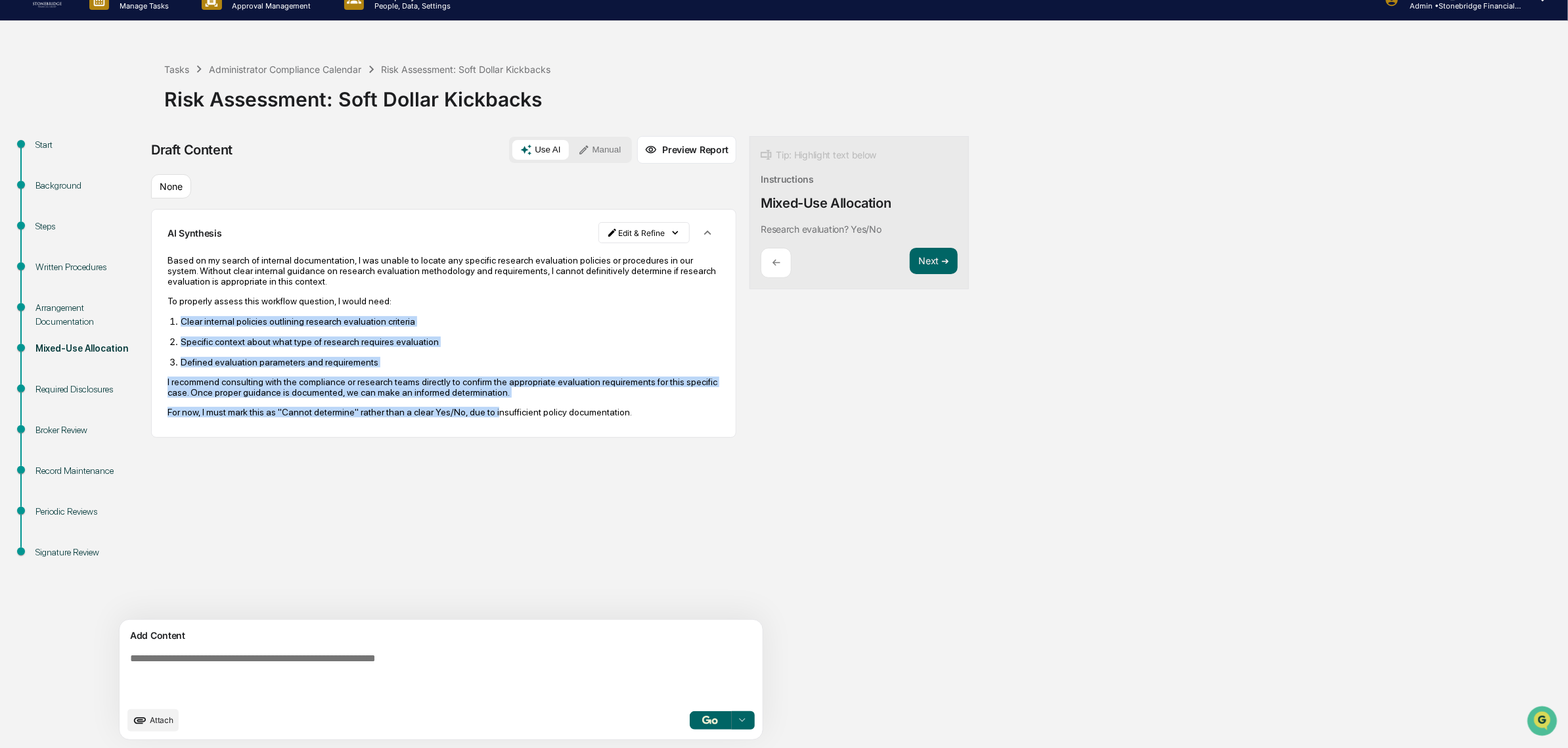
drag, startPoint x: 417, startPoint y: 309, endPoint x: 412, endPoint y: 298, distance: 12.1
click at [412, 298] on div "Sources None AI Synthesis Edit & Refine Based on my search of internal document…" at bounding box center [443, 397] width 585 height 446
click at [408, 294] on div "Based on my search of internal documentation, I was unable to locate any specif…" at bounding box center [443, 336] width 553 height 163
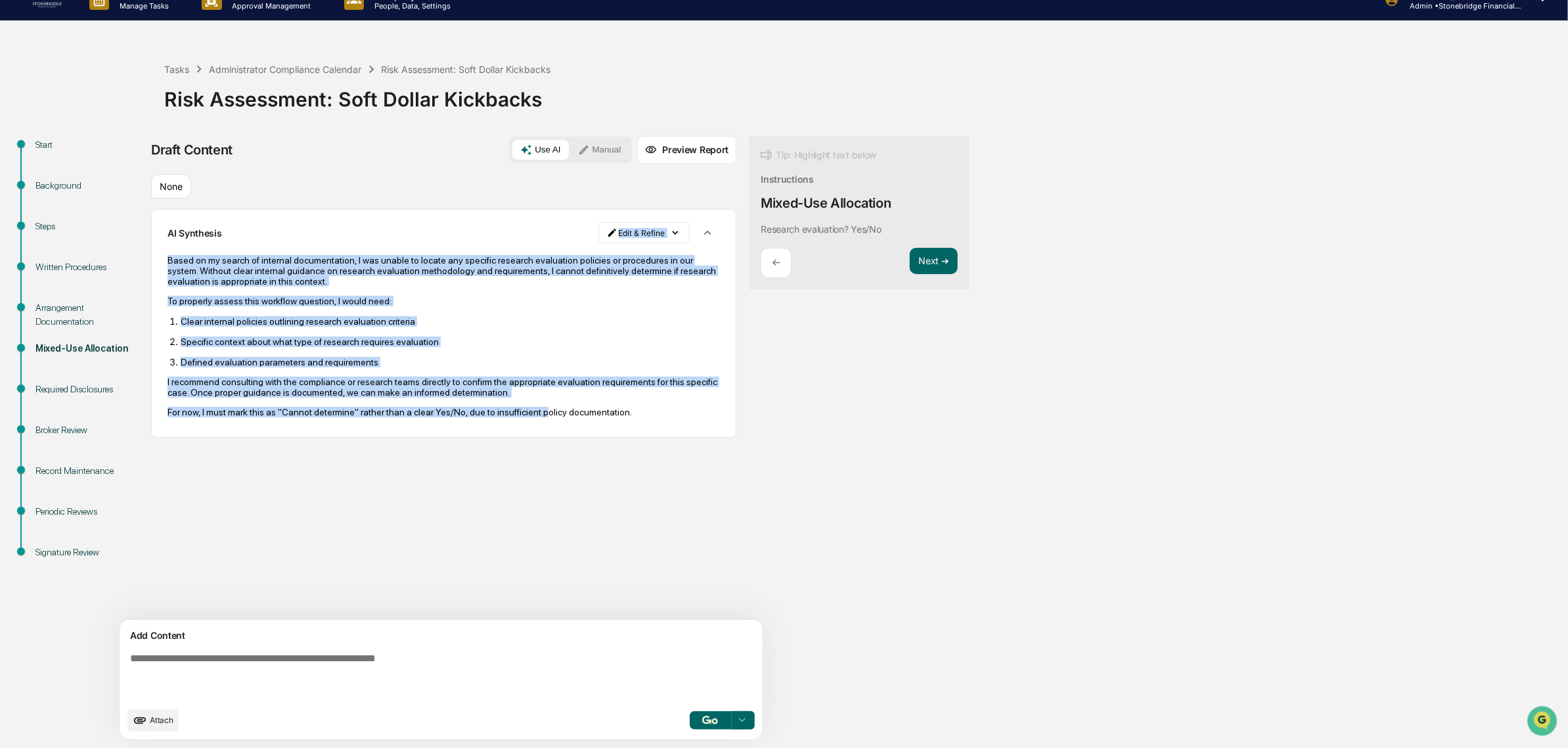
drag, startPoint x: 307, startPoint y: 228, endPoint x: 531, endPoint y: 428, distance: 300.3
click at [531, 428] on div "AI Synthesis Edit & Refine Based on my search of internal documentation, I was …" at bounding box center [443, 322] width 585 height 228
click at [531, 426] on div "Based on my search of internal documentation, I was unable to locate any specif…" at bounding box center [443, 336] width 553 height 181
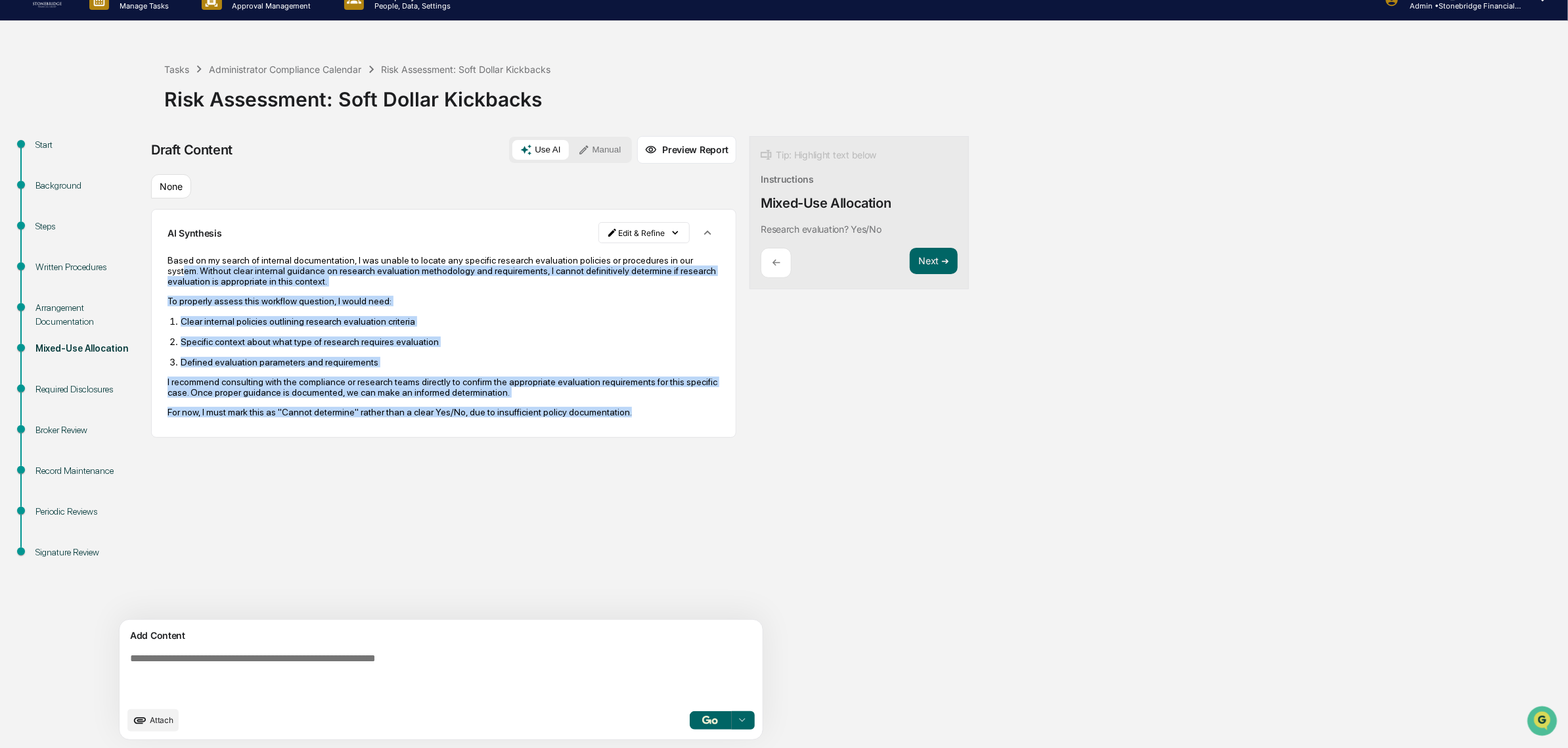
drag, startPoint x: 665, startPoint y: 441, endPoint x: 199, endPoint y: 270, distance: 496.4
click at [199, 270] on div "AI Synthesis Edit & Refine Based on my search of internal documentation, I was …" at bounding box center [443, 322] width 585 height 228
click at [199, 270] on p "Based on my search of internal documentation, I was unable to locate any specif…" at bounding box center [443, 271] width 553 height 32
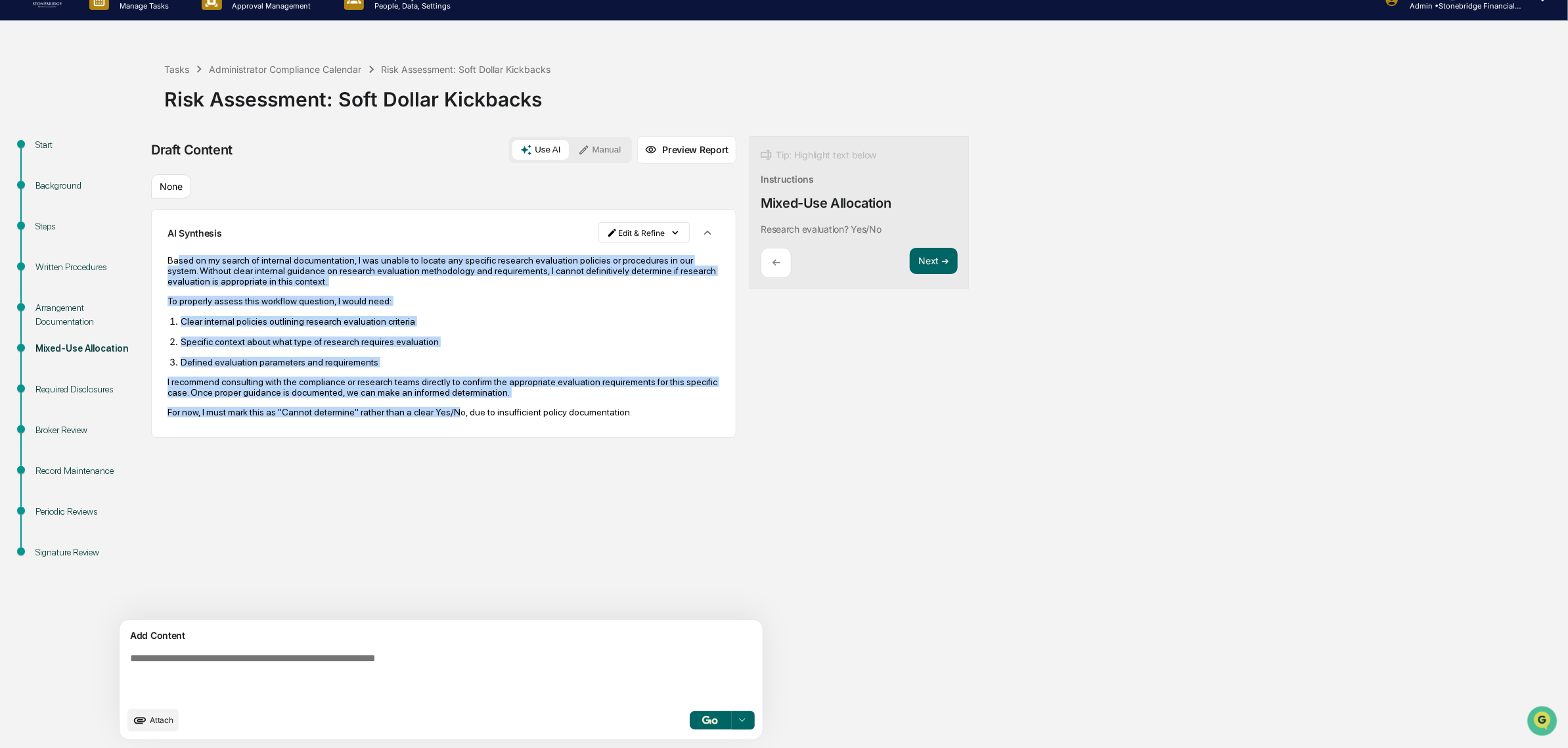
drag, startPoint x: 179, startPoint y: 259, endPoint x: 448, endPoint y: 441, distance: 324.8
click at [448, 437] on div "AI Synthesis Edit & Refine Based on my search of internal documentation, I was …" at bounding box center [443, 322] width 585 height 228
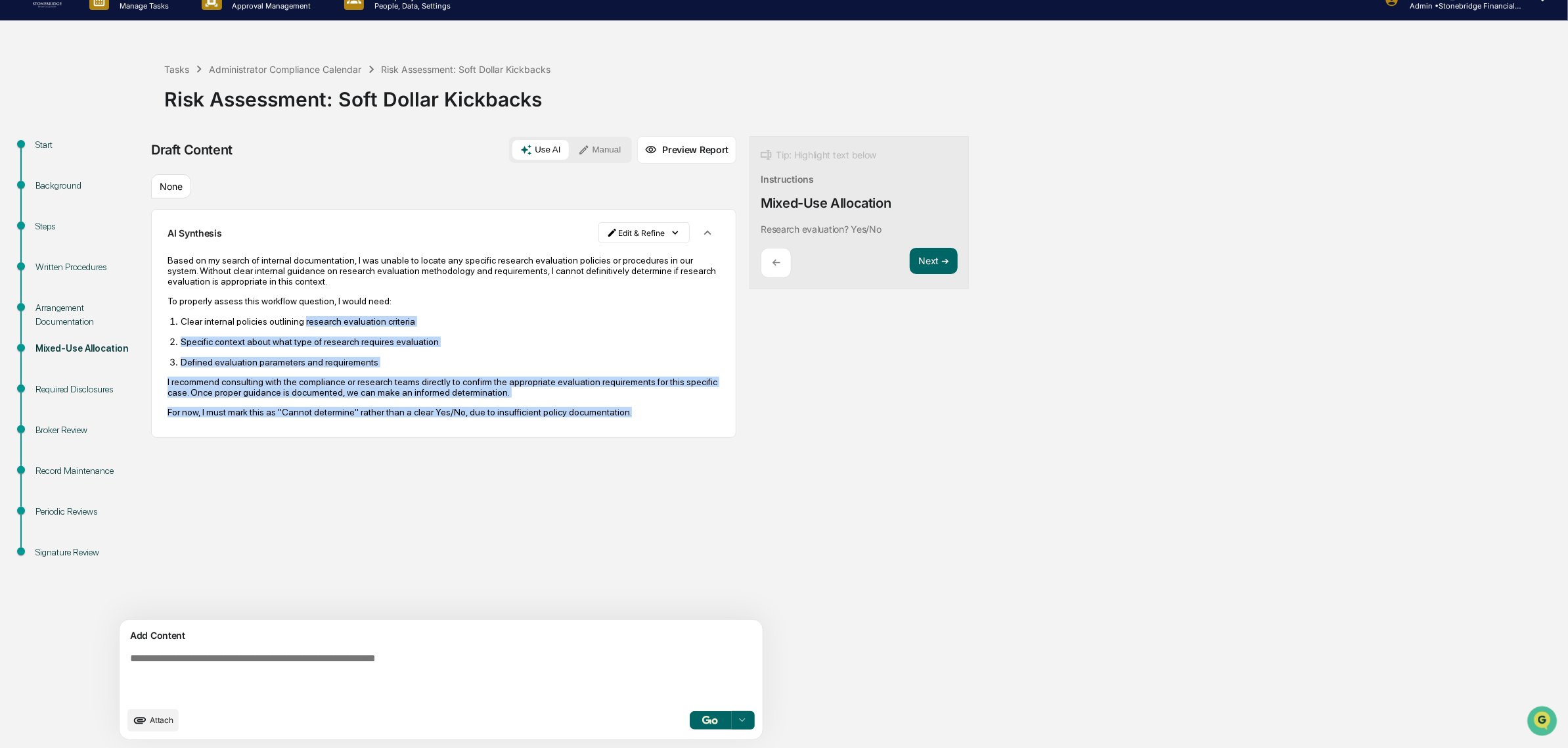
drag, startPoint x: 621, startPoint y: 438, endPoint x: 287, endPoint y: 307, distance: 358.8
click at [291, 310] on div "AI Synthesis Edit & Refine Based on my search of internal documentation, I was …" at bounding box center [443, 322] width 585 height 228
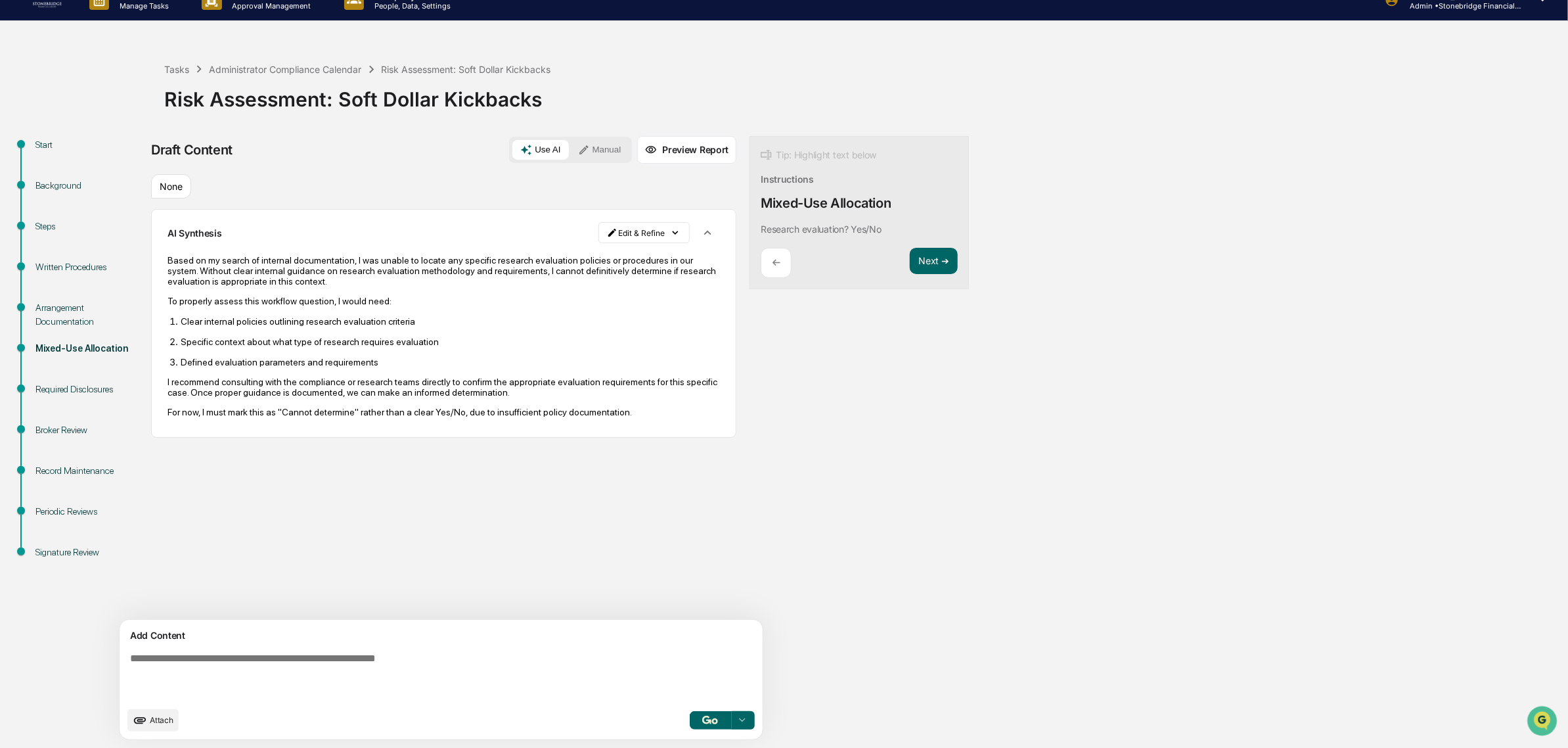
click at [260, 278] on p "Based on my search of internal documentation, I was unable to locate any specif…" at bounding box center [443, 271] width 553 height 32
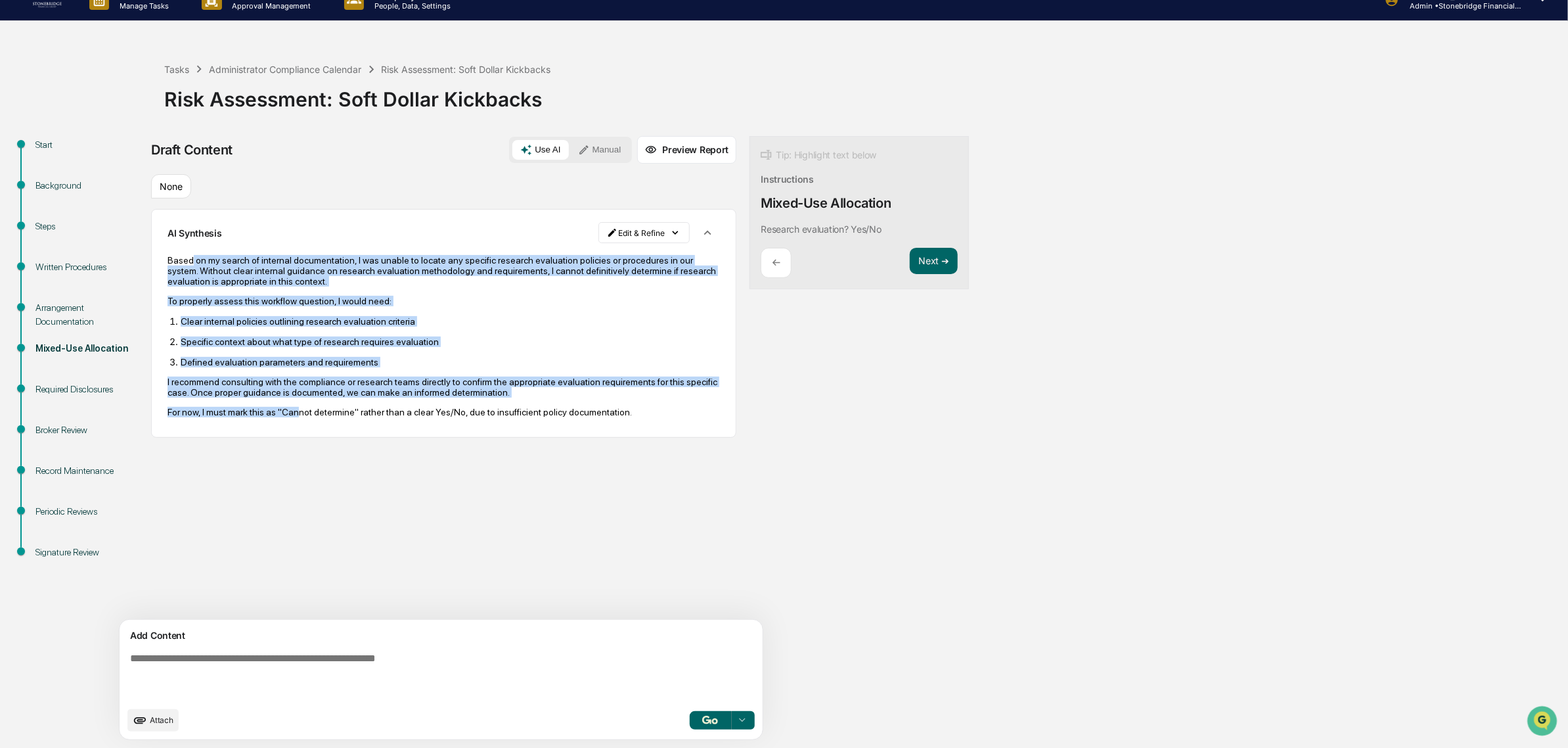
drag, startPoint x: 195, startPoint y: 265, endPoint x: 293, endPoint y: 481, distance: 237.2
click at [293, 483] on div "Sources None AI Synthesis Edit & Refine Based on my search of internal document…" at bounding box center [443, 397] width 585 height 446
click at [293, 480] on div "Sources None AI Synthesis Edit & Refine Based on my search of internal document…" at bounding box center [443, 397] width 585 height 446
drag, startPoint x: 688, startPoint y: 449, endPoint x: 172, endPoint y: 261, distance: 549.2
click at [171, 261] on div "Draft Content Use AI Manual Preview Report Sources None AI Synthesis Edit & Ref…" at bounding box center [518, 442] width 735 height 612
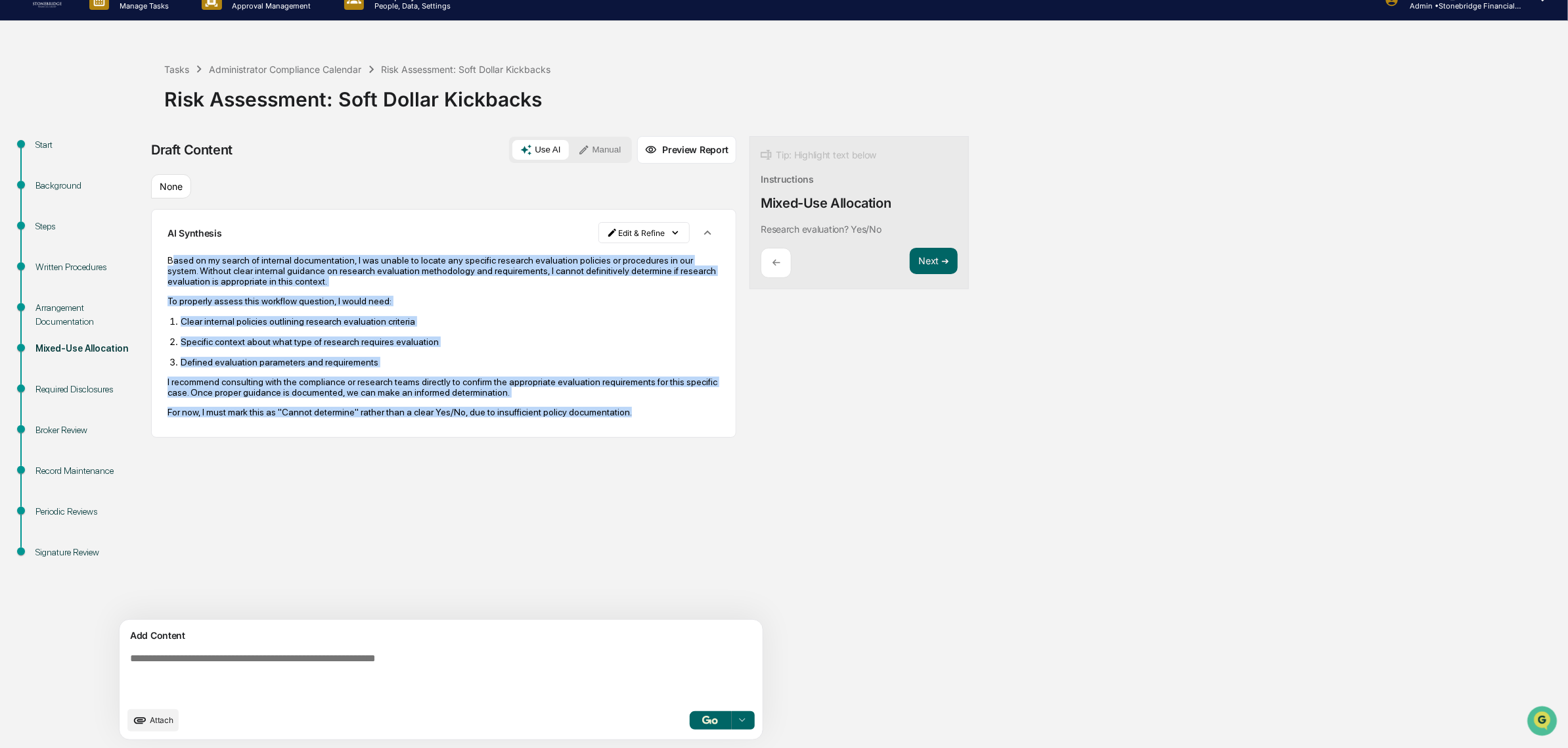
click at [176, 260] on p "Based on my search of internal documentation, I was unable to locate any specif…" at bounding box center [443, 271] width 553 height 32
drag, startPoint x: 163, startPoint y: 253, endPoint x: 616, endPoint y: 423, distance: 483.8
click at [616, 423] on div "AI Synthesis Edit & Refine Based on my search of internal documentation, I was …" at bounding box center [443, 322] width 585 height 228
click at [616, 417] on p "For now, I must mark this as "Cannot determine" rather than a clear Yes/No, due…" at bounding box center [443, 412] width 553 height 10
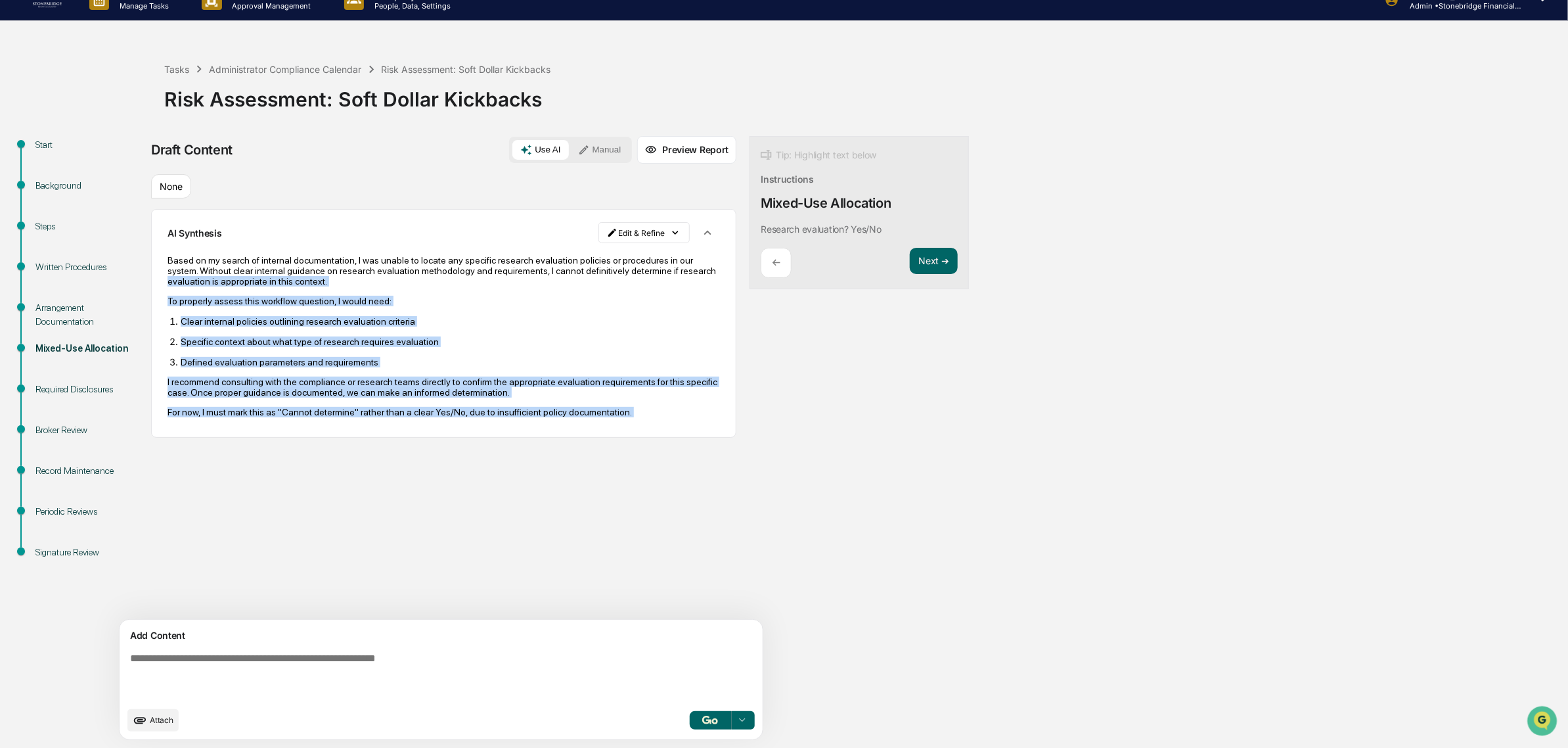
drag, startPoint x: 616, startPoint y: 423, endPoint x: 232, endPoint y: 280, distance: 409.8
click at [232, 280] on div "Based on my search of internal documentation, I was unable to locate any specif…" at bounding box center [443, 336] width 553 height 163
click at [232, 280] on p "Based on my search of internal documentation, I was unable to locate any specif…" at bounding box center [443, 271] width 553 height 32
drag, startPoint x: 201, startPoint y: 280, endPoint x: 319, endPoint y: 423, distance: 185.4
click at [319, 417] on div "Based on my search of internal documentation, I was unable to locate any specif…" at bounding box center [443, 336] width 553 height 163
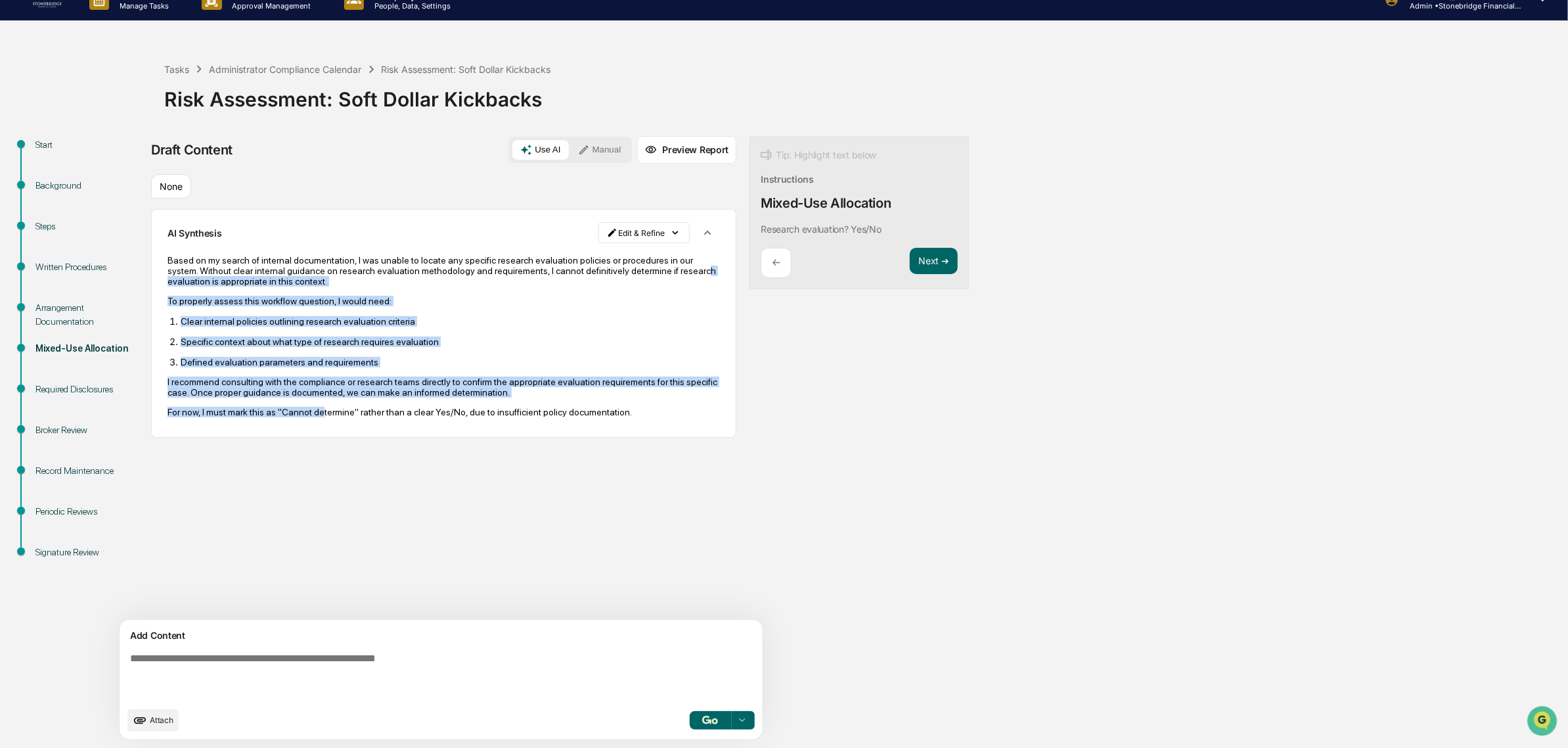
click at [319, 417] on p "For now, I must mark this as "Cannot determine" rather than a clear Yes/No, due…" at bounding box center [443, 412] width 553 height 10
drag, startPoint x: 412, startPoint y: 428, endPoint x: 224, endPoint y: 316, distance: 218.8
click at [225, 316] on div "Based on my search of internal documentation, I was unable to locate any specif…" at bounding box center [443, 336] width 553 height 181
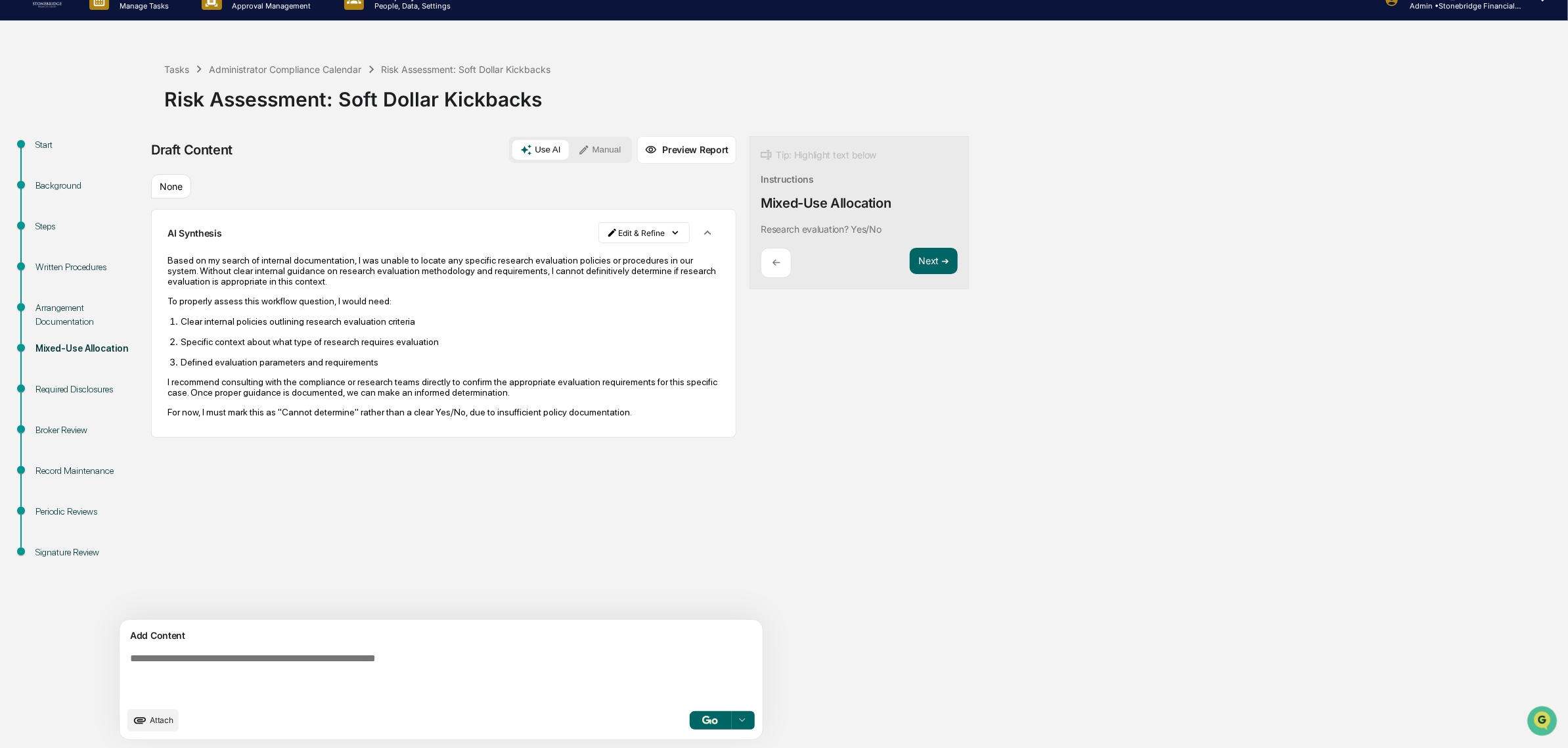
click at [224, 316] on div "Based on my search of internal documentation, I was unable to locate any specif…" at bounding box center [443, 336] width 553 height 163
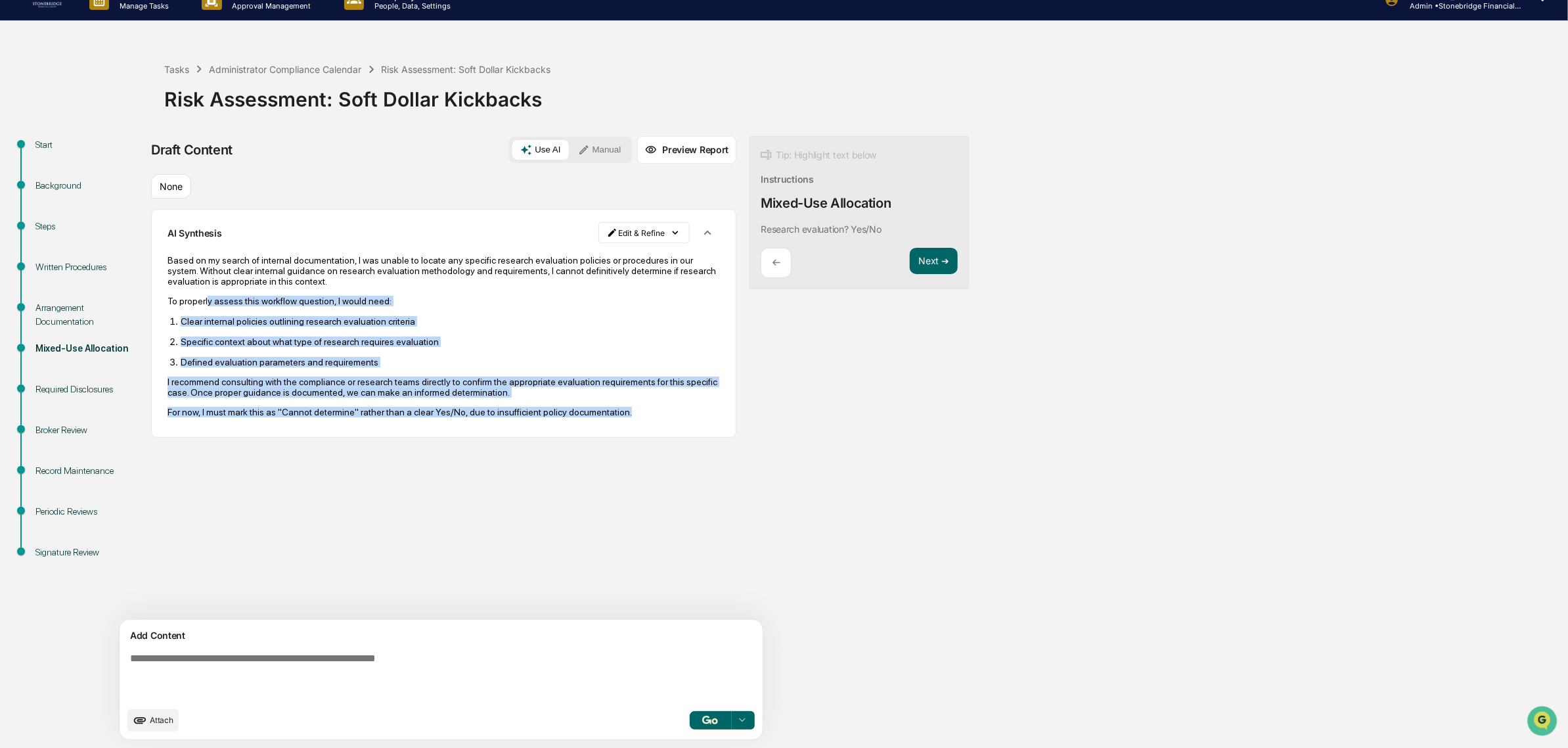
drag, startPoint x: 312, startPoint y: 302, endPoint x: 620, endPoint y: 426, distance: 332.0
click at [620, 426] on div "Based on my search of internal documentation, I was unable to locate any specif…" at bounding box center [443, 336] width 553 height 181
click at [620, 425] on div "Based on my search of internal documentation, I was unable to locate any specif…" at bounding box center [443, 336] width 553 height 181
drag, startPoint x: 624, startPoint y: 425, endPoint x: 179, endPoint y: 291, distance: 464.7
click at [179, 291] on div "Based on my search of internal documentation, I was unable to locate any specif…" at bounding box center [443, 336] width 553 height 181
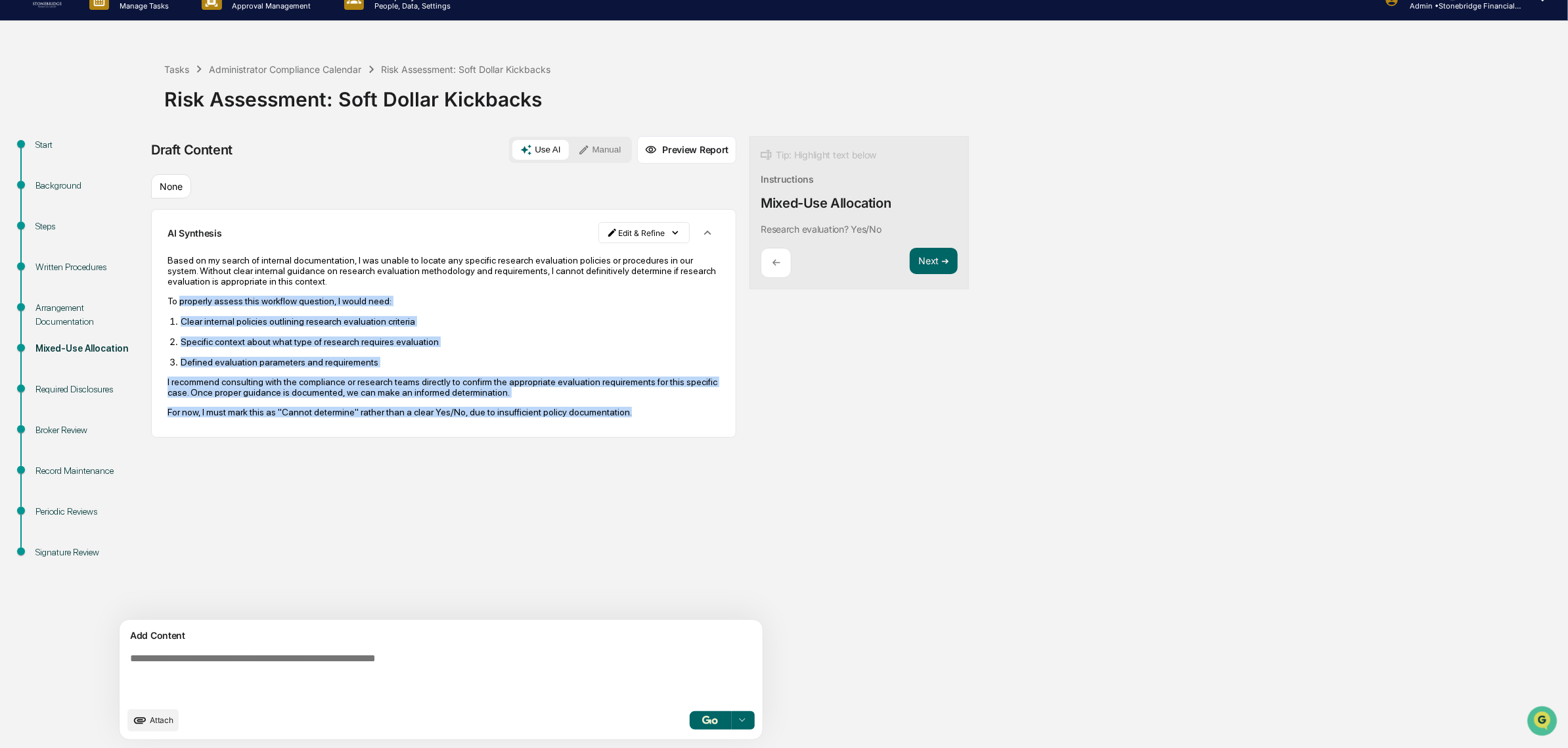
click at [179, 291] on div "Based on my search of internal documentation, I was unable to locate any specif…" at bounding box center [443, 336] width 553 height 163
drag, startPoint x: 168, startPoint y: 307, endPoint x: 645, endPoint y: 423, distance: 490.9
click at [645, 417] on div "Based on my search of internal documentation, I was unable to locate any specif…" at bounding box center [443, 336] width 553 height 163
click at [645, 417] on p "For now, I must mark this as "Cannot determine" rather than a clear Yes/No, due…" at bounding box center [443, 412] width 553 height 10
drag, startPoint x: 645, startPoint y: 423, endPoint x: 253, endPoint y: 297, distance: 411.8
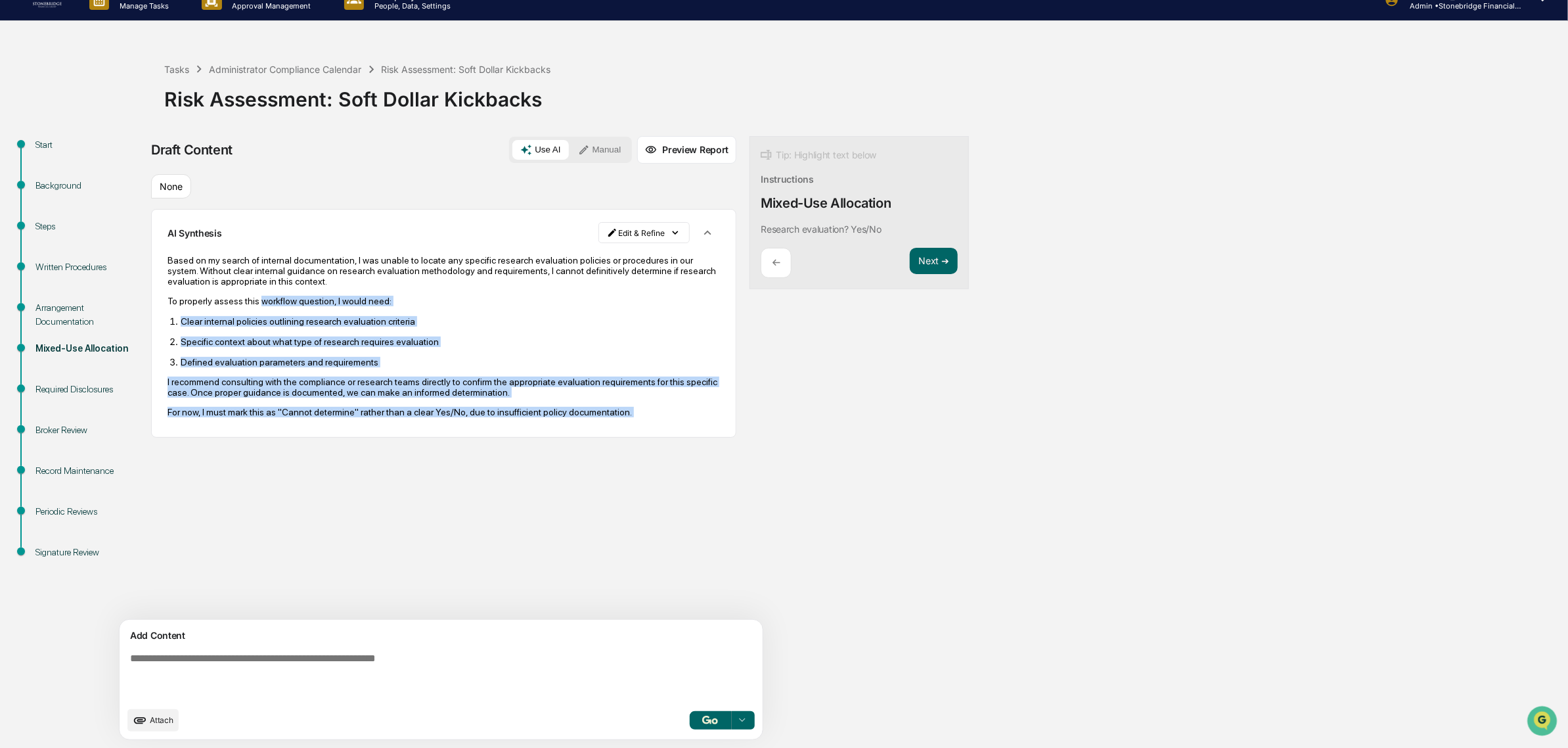
click at [254, 297] on div "Based on my search of internal documentation, I was unable to locate any specif…" at bounding box center [443, 336] width 553 height 163
click at [253, 297] on div "Based on my search of internal documentation, I was unable to locate any specif…" at bounding box center [443, 336] width 553 height 163
drag, startPoint x: 172, startPoint y: 293, endPoint x: 615, endPoint y: 444, distance: 468.0
click at [615, 437] on div "AI Synthesis Edit & Refine Based on my search of internal documentation, I was …" at bounding box center [443, 322] width 585 height 228
click at [614, 426] on div "Based on my search of internal documentation, I was unable to locate any specif…" at bounding box center [443, 336] width 553 height 181
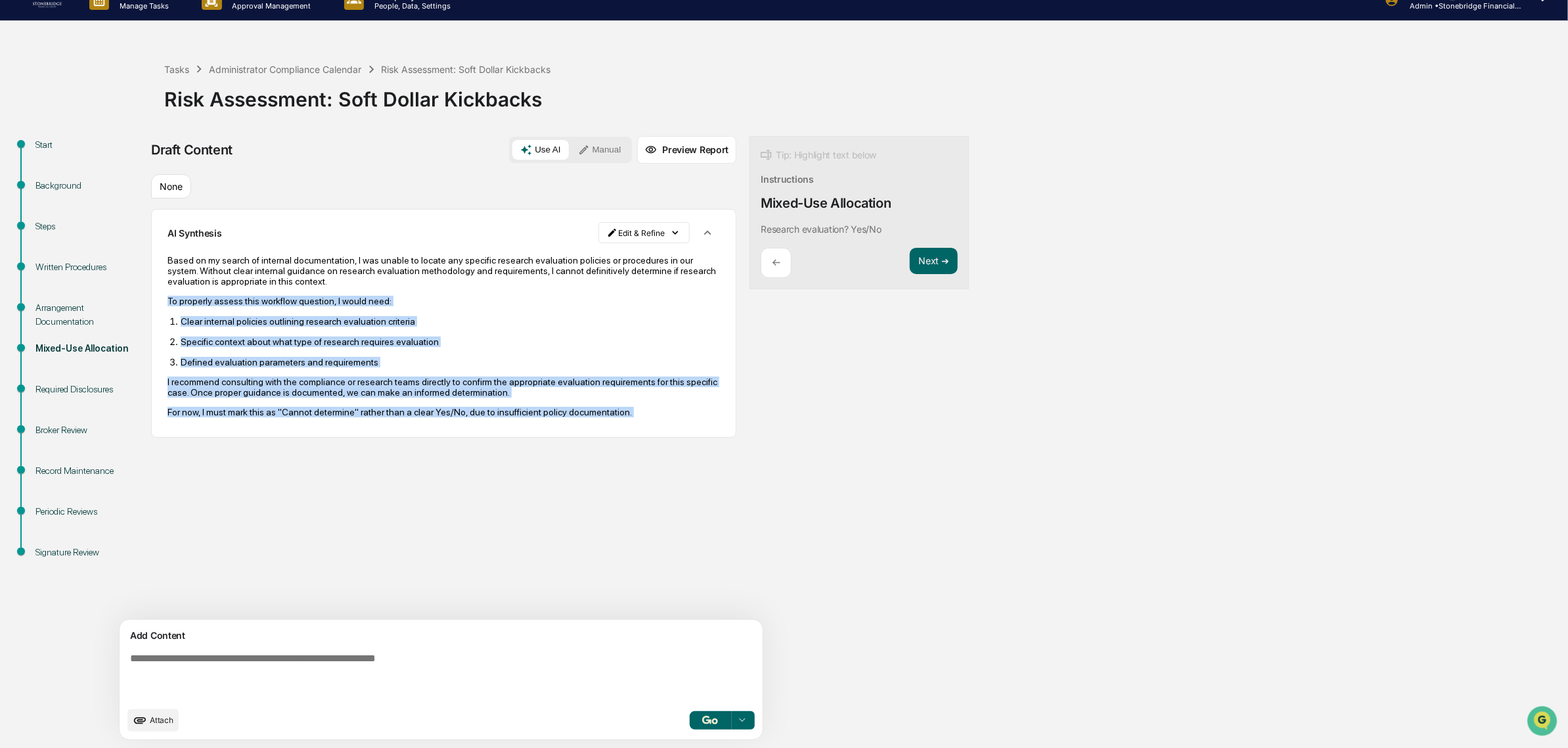
drag, startPoint x: 612, startPoint y: 425, endPoint x: 169, endPoint y: 306, distance: 458.7
click at [171, 306] on div "Based on my search of internal documentation, I was unable to locate any specif…" at bounding box center [443, 336] width 553 height 181
click at [169, 306] on p "To properly assess this workflow question, I would need:" at bounding box center [443, 300] width 553 height 10
drag, startPoint x: 169, startPoint y: 304, endPoint x: 616, endPoint y: 434, distance: 465.5
click at [616, 426] on div "Based on my search of internal documentation, I was unable to locate any specif…" at bounding box center [443, 336] width 553 height 181
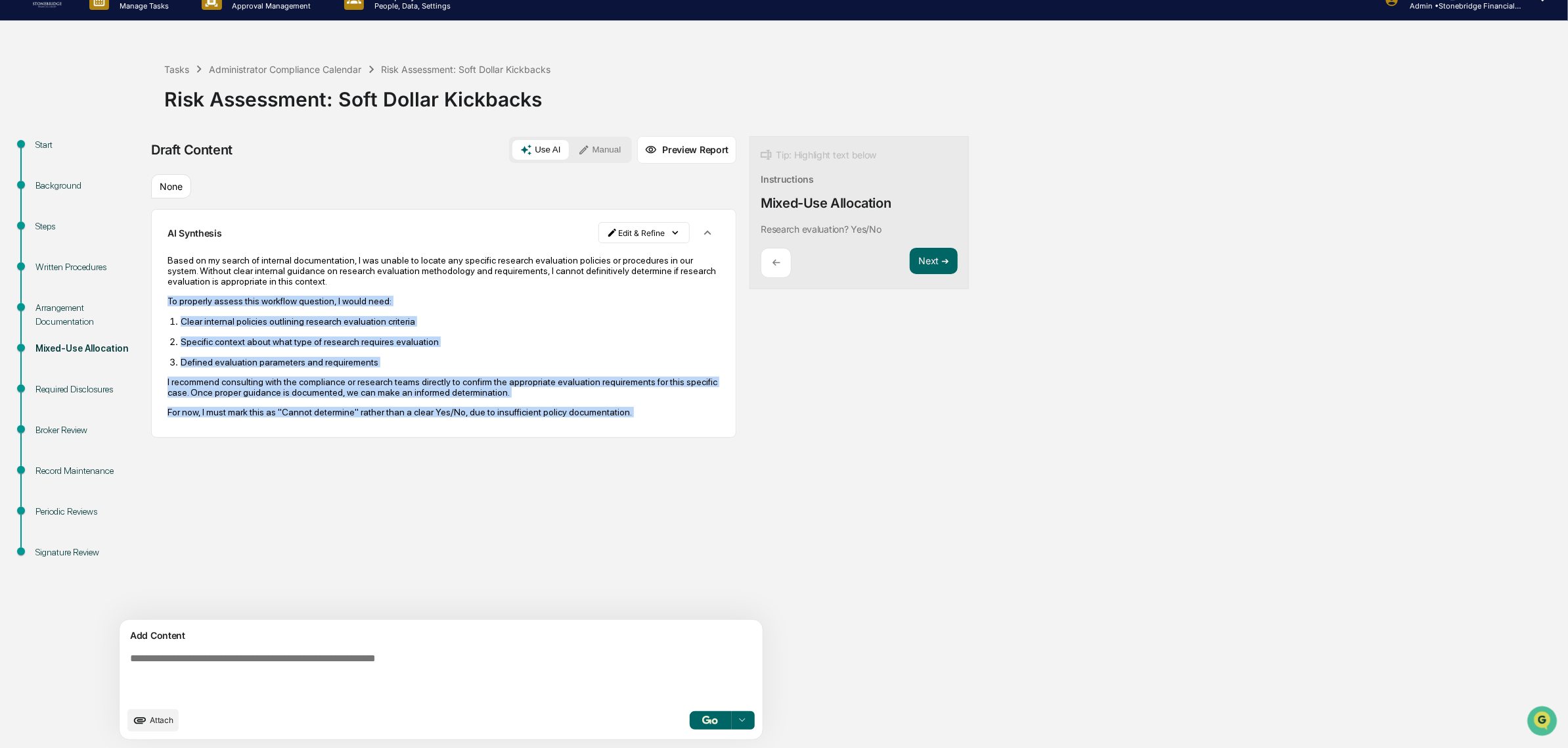
click at [616, 426] on div "Based on my search of internal documentation, I was unable to locate any specif…" at bounding box center [443, 336] width 553 height 181
drag, startPoint x: 618, startPoint y: 430, endPoint x: 160, endPoint y: 300, distance: 476.1
click at [160, 300] on div "AI Synthesis Edit & Refine Based on my search of internal documentation, I was …" at bounding box center [443, 322] width 585 height 228
drag, startPoint x: 165, startPoint y: 301, endPoint x: 622, endPoint y: 435, distance: 476.2
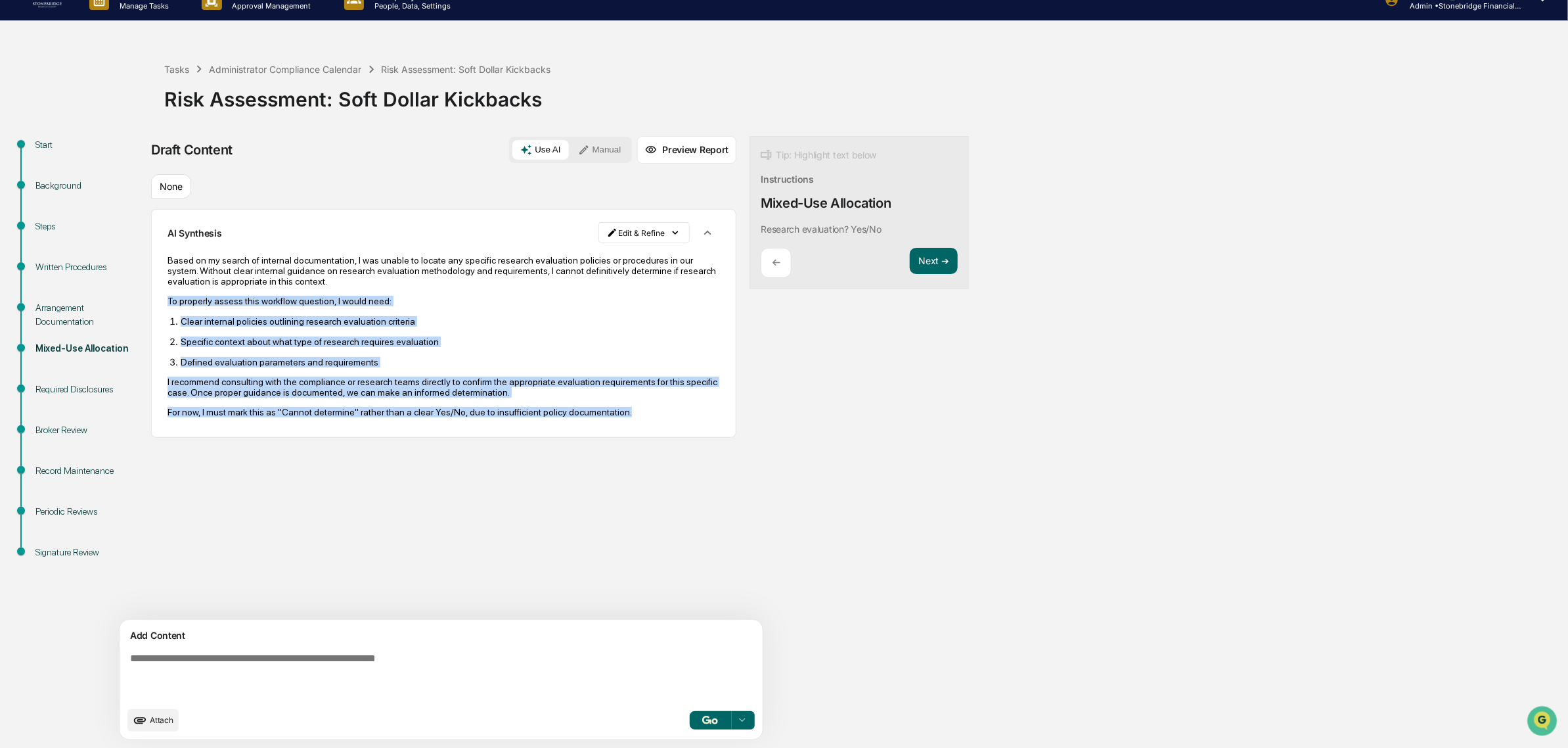
click at [625, 437] on div "AI Synthesis Edit & Refine Based on my search of internal documentation, I was …" at bounding box center [443, 322] width 585 height 228
click at [622, 435] on div "AI Synthesis Edit & Refine Based on my search of internal documentation, I was …" at bounding box center [443, 322] width 585 height 228
drag, startPoint x: 629, startPoint y: 431, endPoint x: 164, endPoint y: 306, distance: 481.5
click at [164, 306] on div "AI Synthesis Edit & Refine Based on my search of internal documentation, I was …" at bounding box center [443, 322] width 585 height 228
click at [166, 304] on div "AI Synthesis Edit & Refine Based on my search of internal documentation, I was …" at bounding box center [443, 322] width 585 height 228
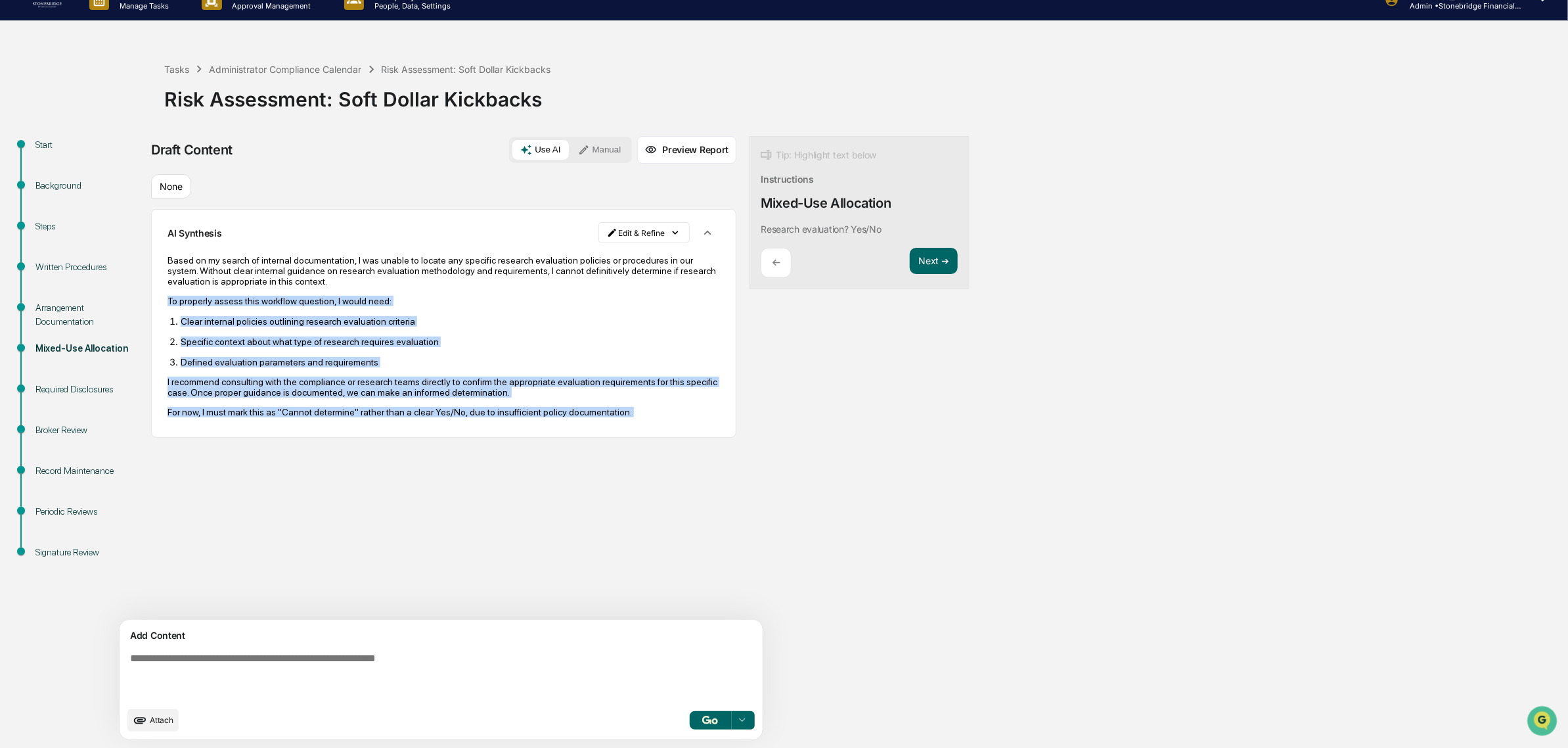
drag, startPoint x: 460, startPoint y: 340, endPoint x: 637, endPoint y: 427, distance: 197.2
click at [641, 426] on div "Based on my search of internal documentation, I was unable to locate any specif…" at bounding box center [443, 336] width 553 height 181
click at [637, 426] on div "Based on my search of internal documentation, I was unable to locate any specif…" at bounding box center [443, 336] width 553 height 181
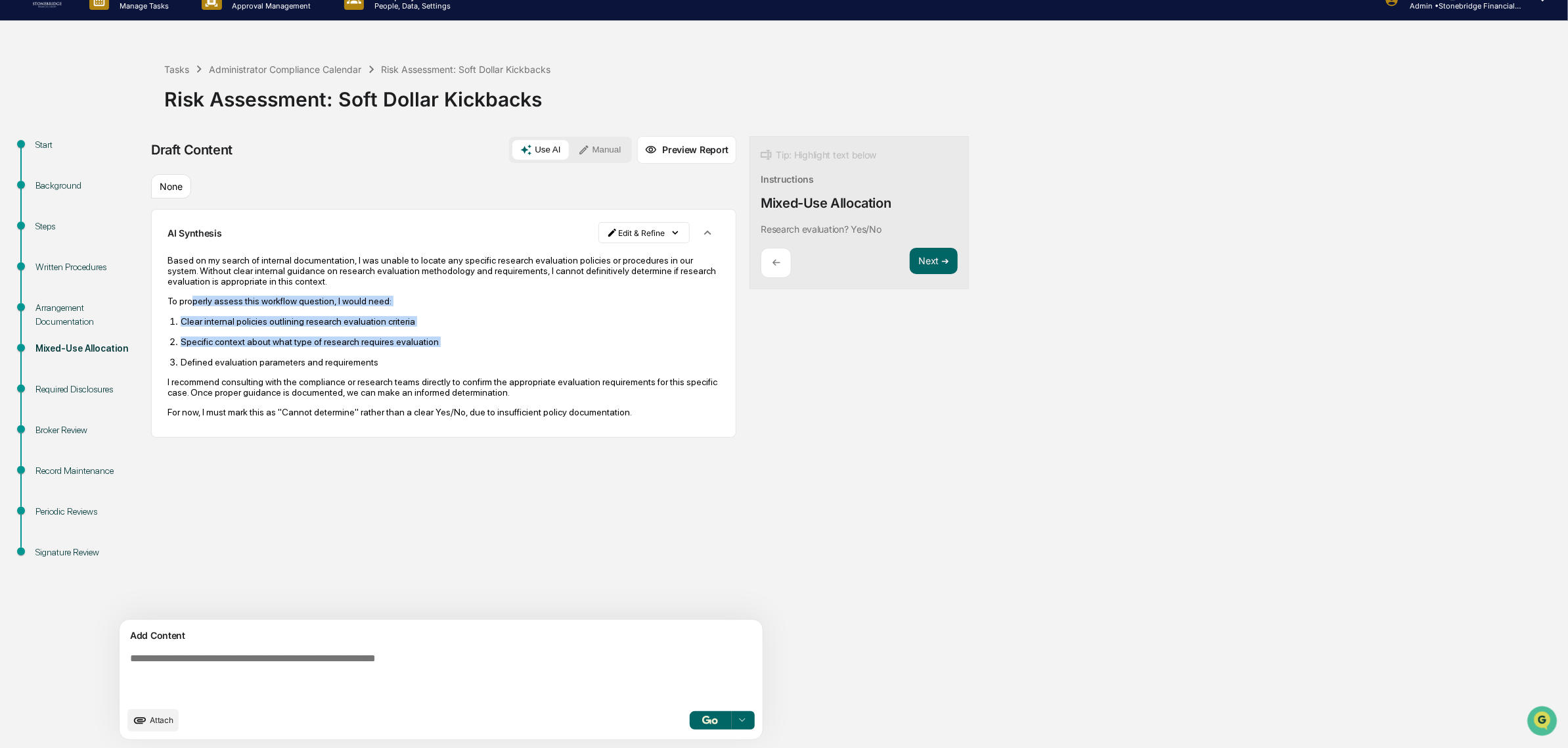
drag, startPoint x: 192, startPoint y: 300, endPoint x: 267, endPoint y: 358, distance: 94.8
click at [267, 358] on div "Based on my search of internal documentation, I was unable to locate any specif…" at bounding box center [443, 336] width 553 height 163
click at [267, 358] on ol "Clear internal policies outlining research evaluation criteria Specific context…" at bounding box center [443, 341] width 553 height 52
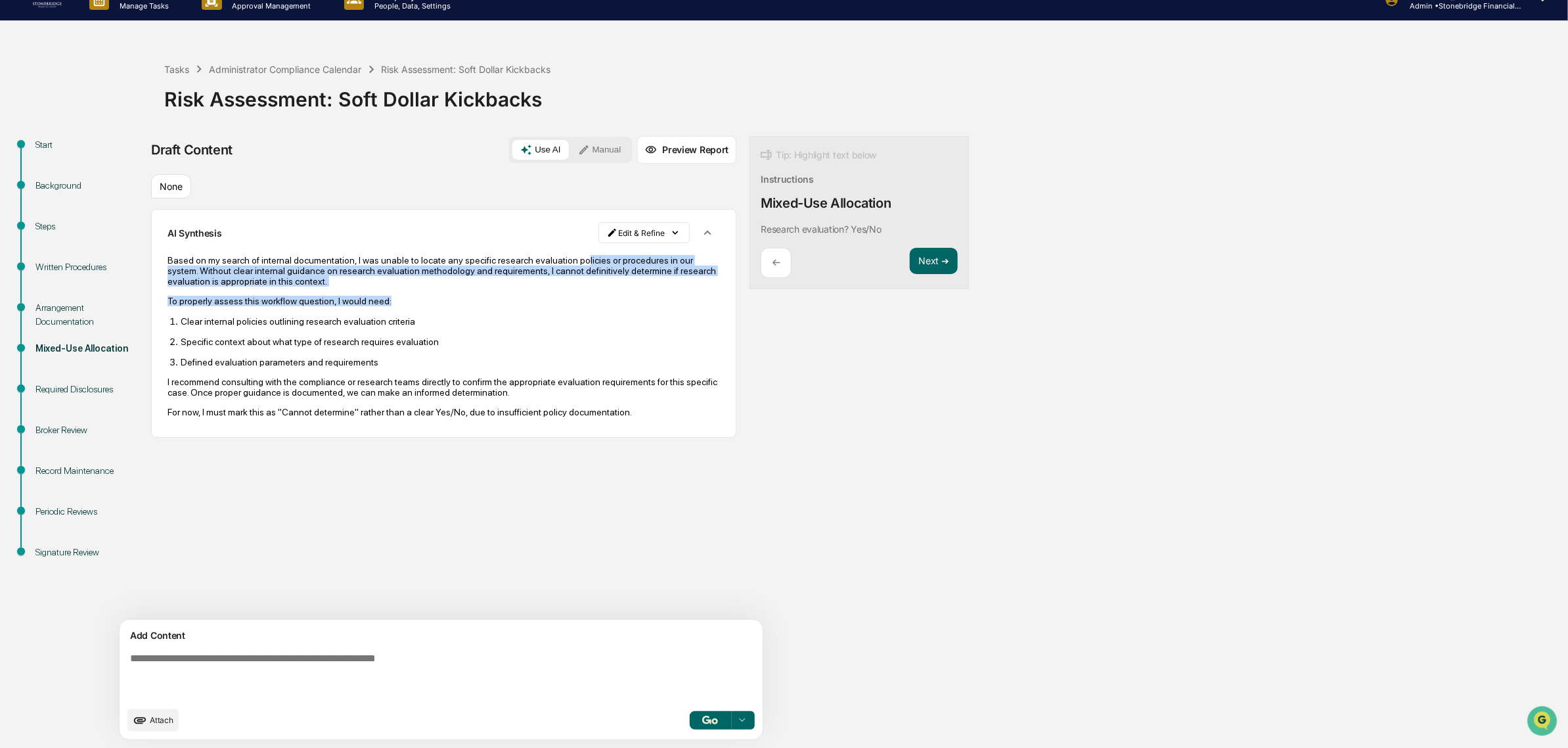
drag, startPoint x: 572, startPoint y: 273, endPoint x: 589, endPoint y: 296, distance: 28.6
click at [589, 296] on div "Based on my search of internal documentation, I was unable to locate any specif…" at bounding box center [443, 336] width 553 height 163
drag, startPoint x: 570, startPoint y: 277, endPoint x: 544, endPoint y: 259, distance: 31.6
click at [544, 259] on div "Based on my search of internal documentation, I was unable to locate any specif…" at bounding box center [443, 336] width 553 height 163
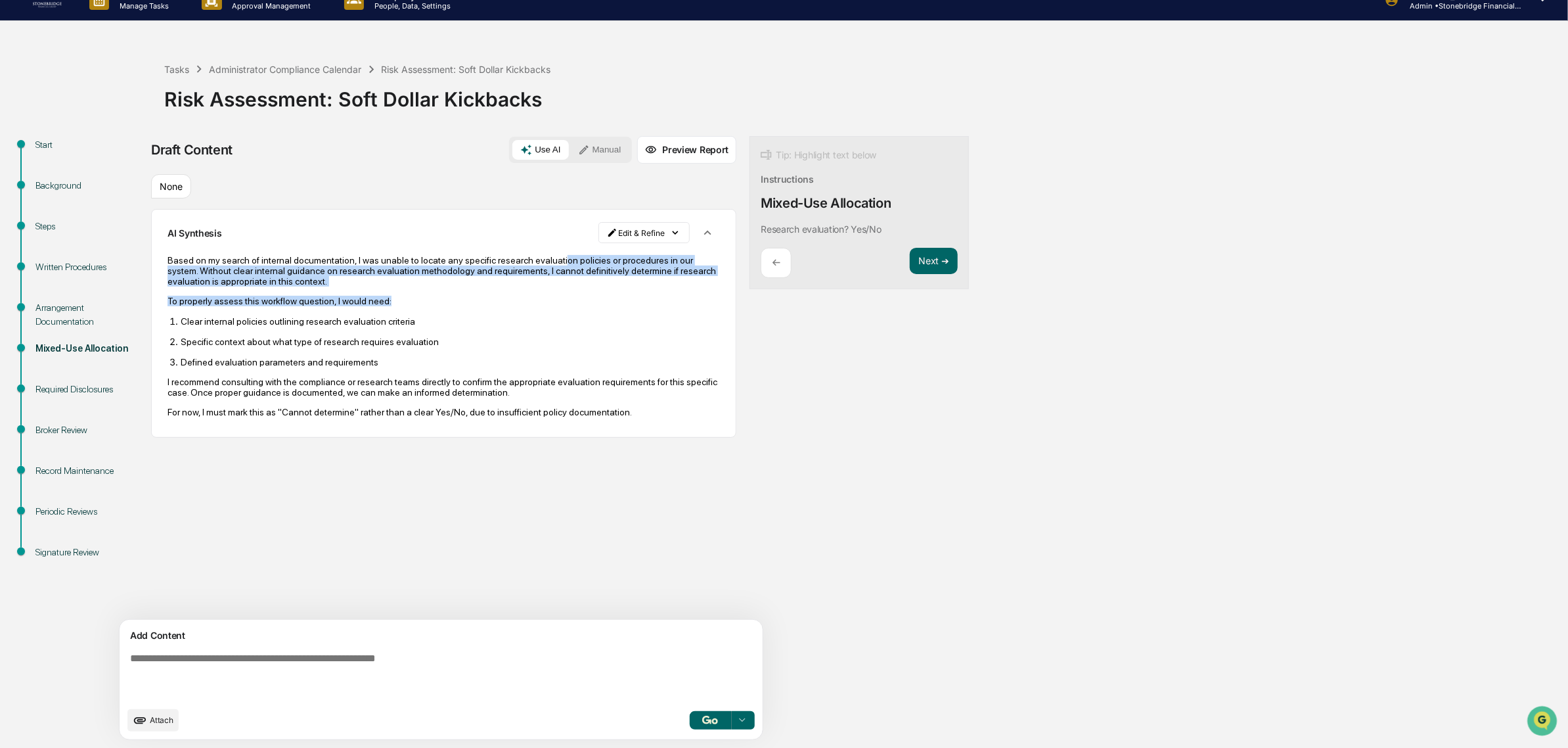
click at [543, 259] on p "Based on my search of internal documentation, I was unable to locate any specif…" at bounding box center [443, 271] width 553 height 32
drag, startPoint x: 463, startPoint y: 259, endPoint x: 508, endPoint y: 290, distance: 54.6
click at [508, 290] on div "Based on my search of internal documentation, I was unable to locate any specif…" at bounding box center [443, 336] width 553 height 163
drag, startPoint x: 508, startPoint y: 290, endPoint x: 448, endPoint y: 265, distance: 65.0
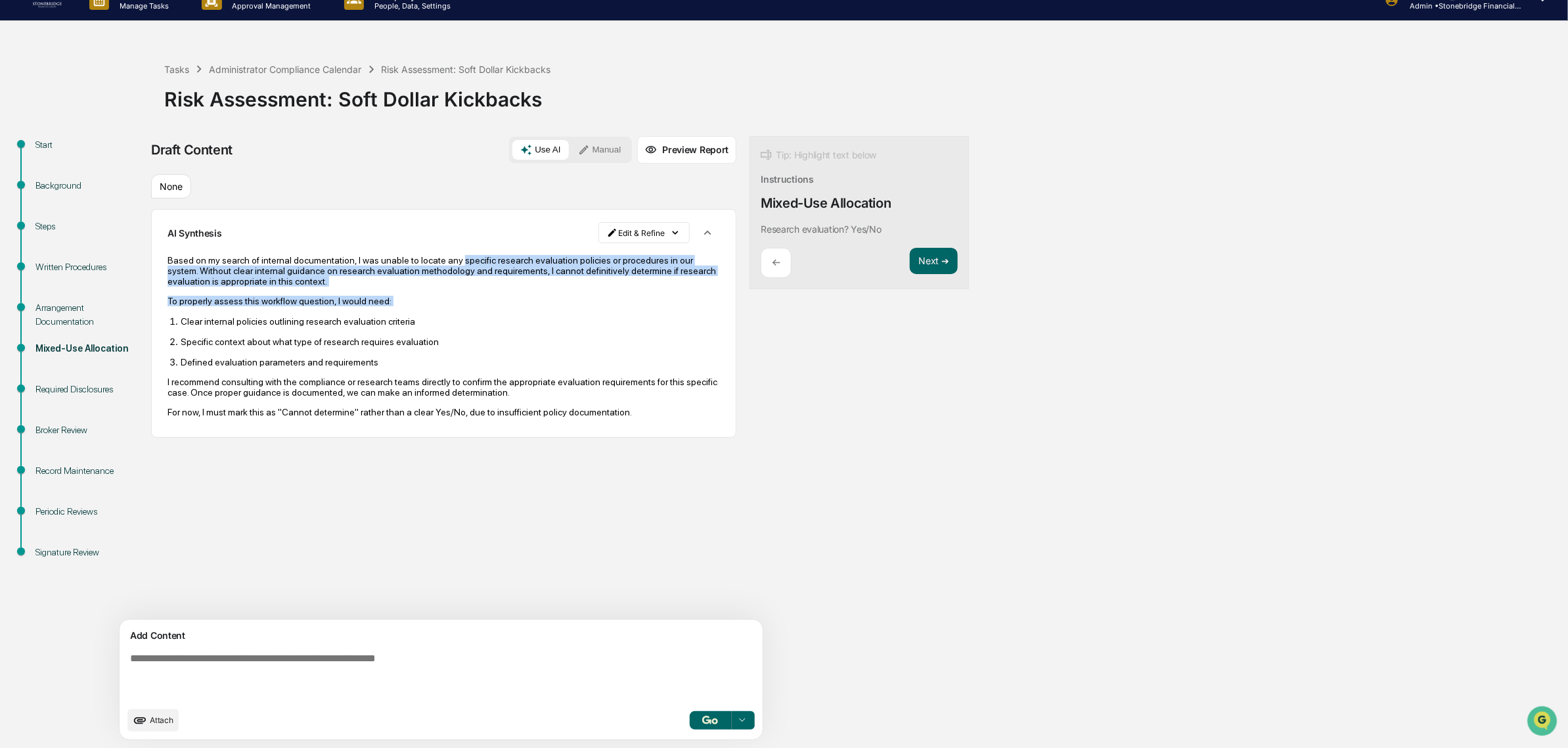
click at [448, 265] on div "Based on my search of internal documentation, I was unable to locate any specif…" at bounding box center [443, 336] width 553 height 163
click at [448, 265] on p "Based on my search of internal documentation, I was unable to locate any specif…" at bounding box center [443, 271] width 553 height 32
drag, startPoint x: 365, startPoint y: 251, endPoint x: 532, endPoint y: 291, distance: 171.7
click at [532, 291] on div "Based on my search of internal documentation, I was unable to locate any specif…" at bounding box center [443, 336] width 553 height 181
click at [532, 291] on div "Based on my search of internal documentation, I was unable to locate any specif…" at bounding box center [443, 336] width 553 height 163
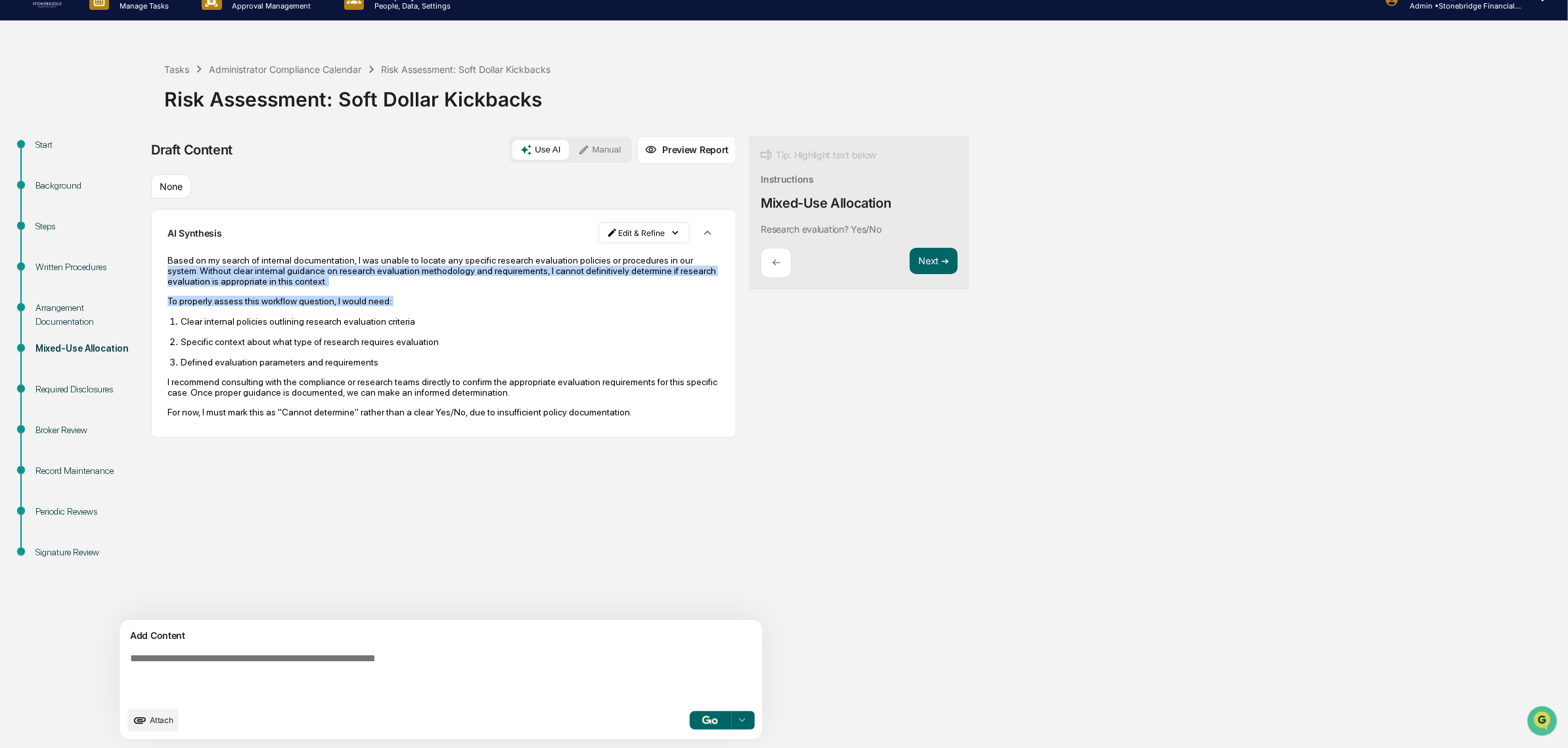
drag, startPoint x: 532, startPoint y: 291, endPoint x: 199, endPoint y: 271, distance: 333.6
click at [199, 271] on div "Based on my search of internal documentation, I was unable to locate any specif…" at bounding box center [443, 336] width 553 height 163
click at [199, 271] on p "Based on my search of internal documentation, I was unable to locate any specif…" at bounding box center [443, 271] width 553 height 32
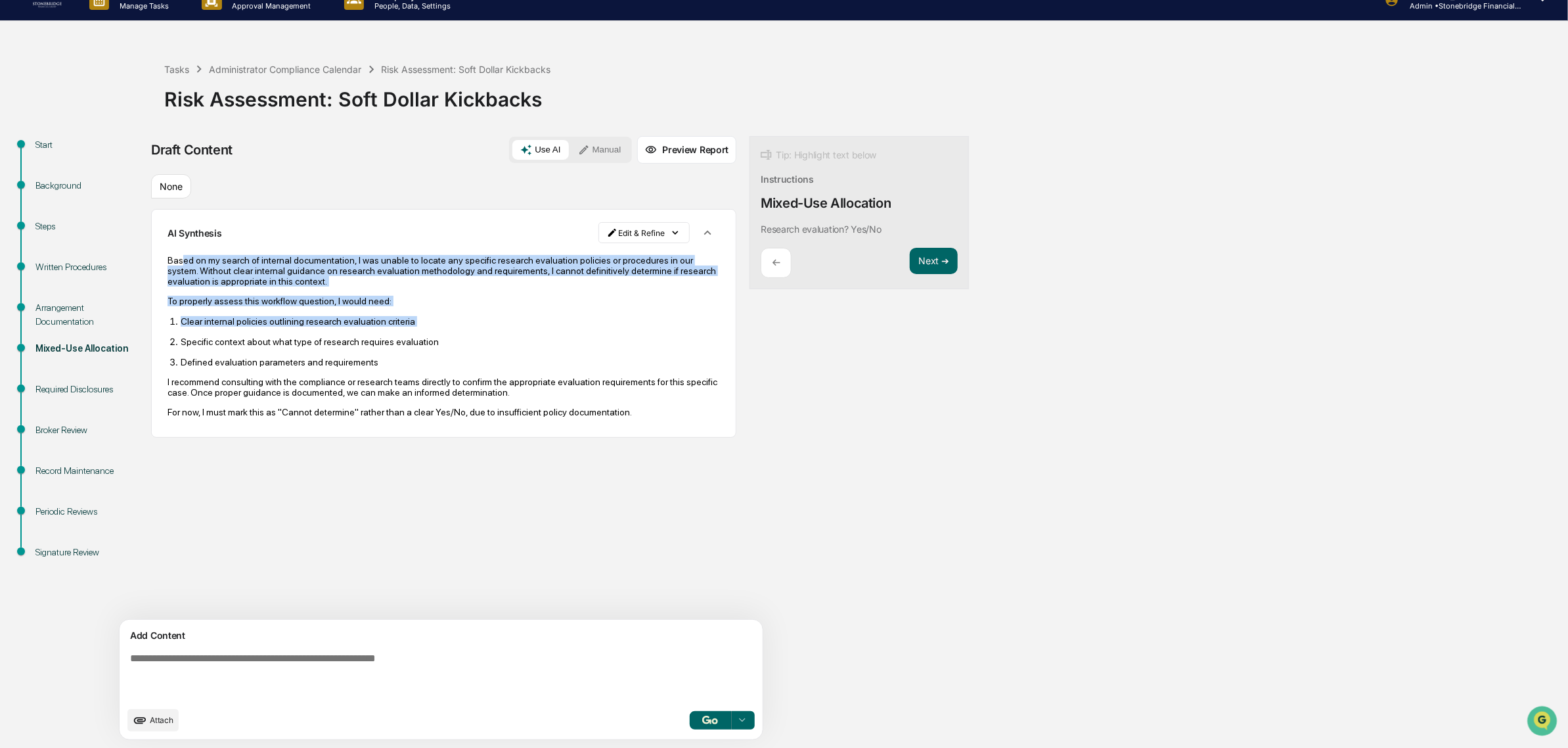
drag, startPoint x: 188, startPoint y: 264, endPoint x: 352, endPoint y: 331, distance: 177.2
click at [352, 331] on div "Based on my search of internal documentation, I was unable to locate any specif…" at bounding box center [443, 336] width 553 height 163
click at [352, 331] on ol "Clear internal policies outlining research evaluation criteria Specific context…" at bounding box center [443, 341] width 553 height 52
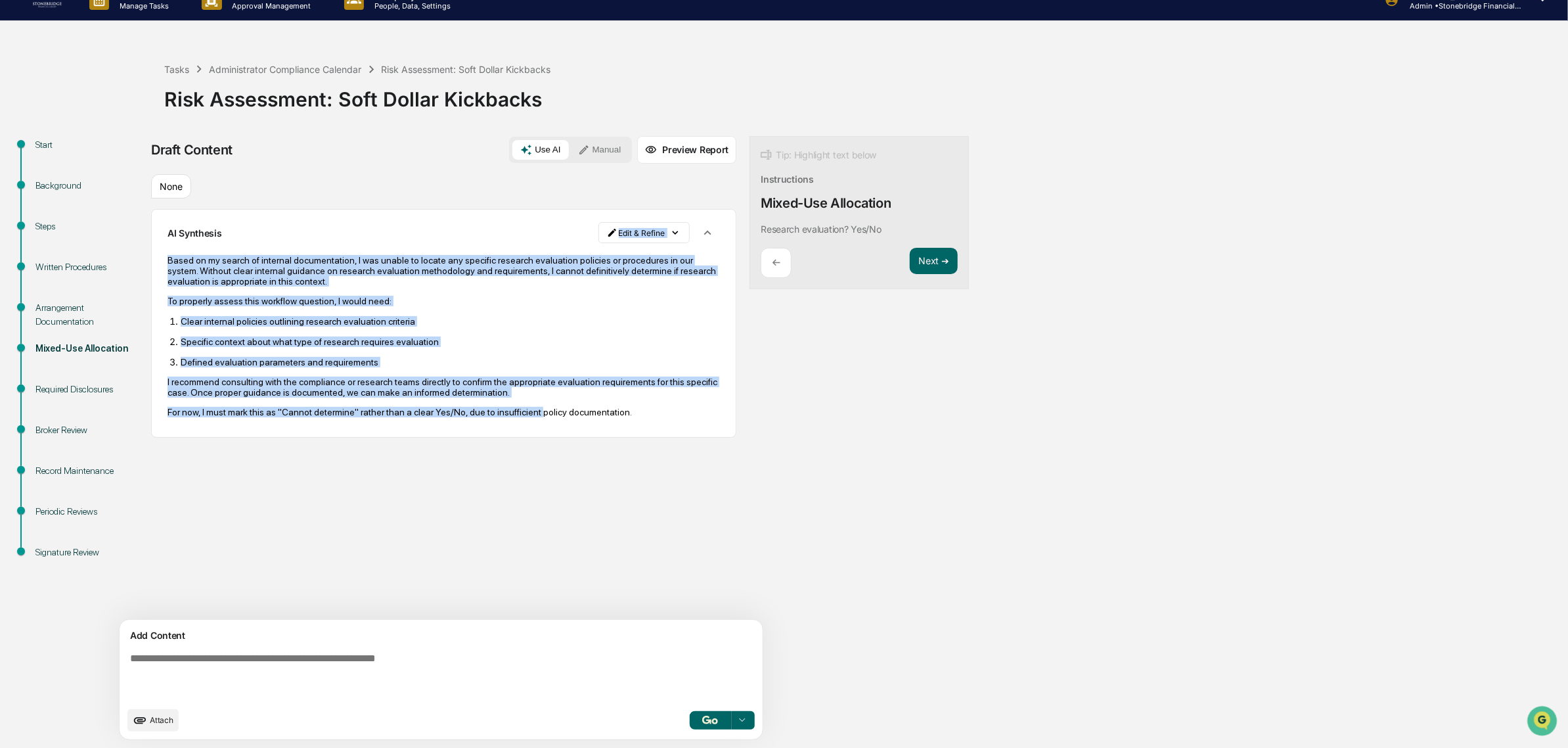
drag, startPoint x: 524, startPoint y: 453, endPoint x: 273, endPoint y: 203, distance: 354.3
click at [273, 203] on div "None AI Synthesis Edit & Refine Based on my search of internal documentation, I…" at bounding box center [443, 311] width 585 height 274
click at [631, 267] on p "Based on my search of internal documentation, I was unable to locate any specif…" at bounding box center [443, 271] width 553 height 32
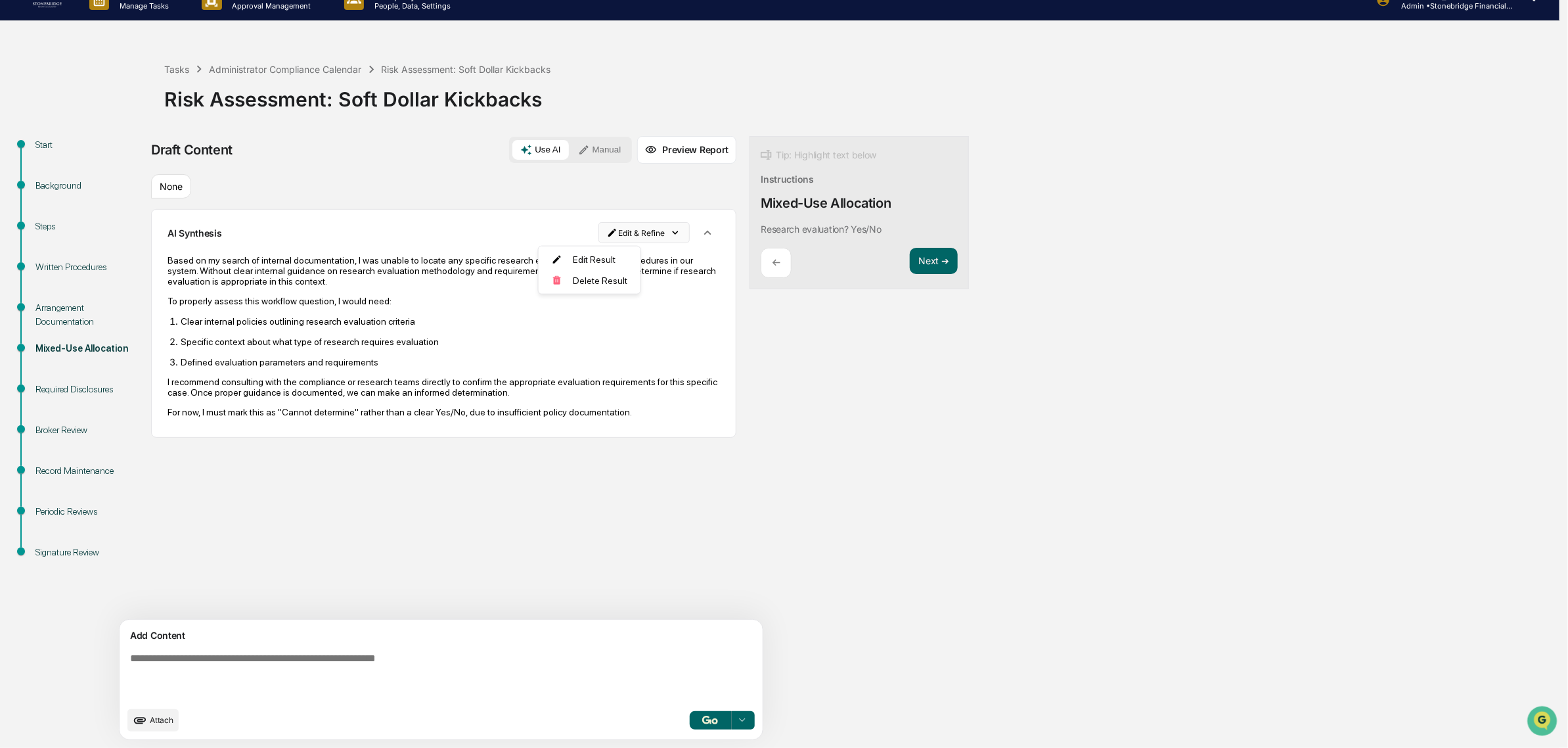
click at [603, 231] on html "Calendar Manage Tasks Reviews Approval Management Company People, Data, Setting…" at bounding box center [784, 354] width 1568 height 748
click at [587, 284] on div "Delete Result" at bounding box center [586, 280] width 97 height 21
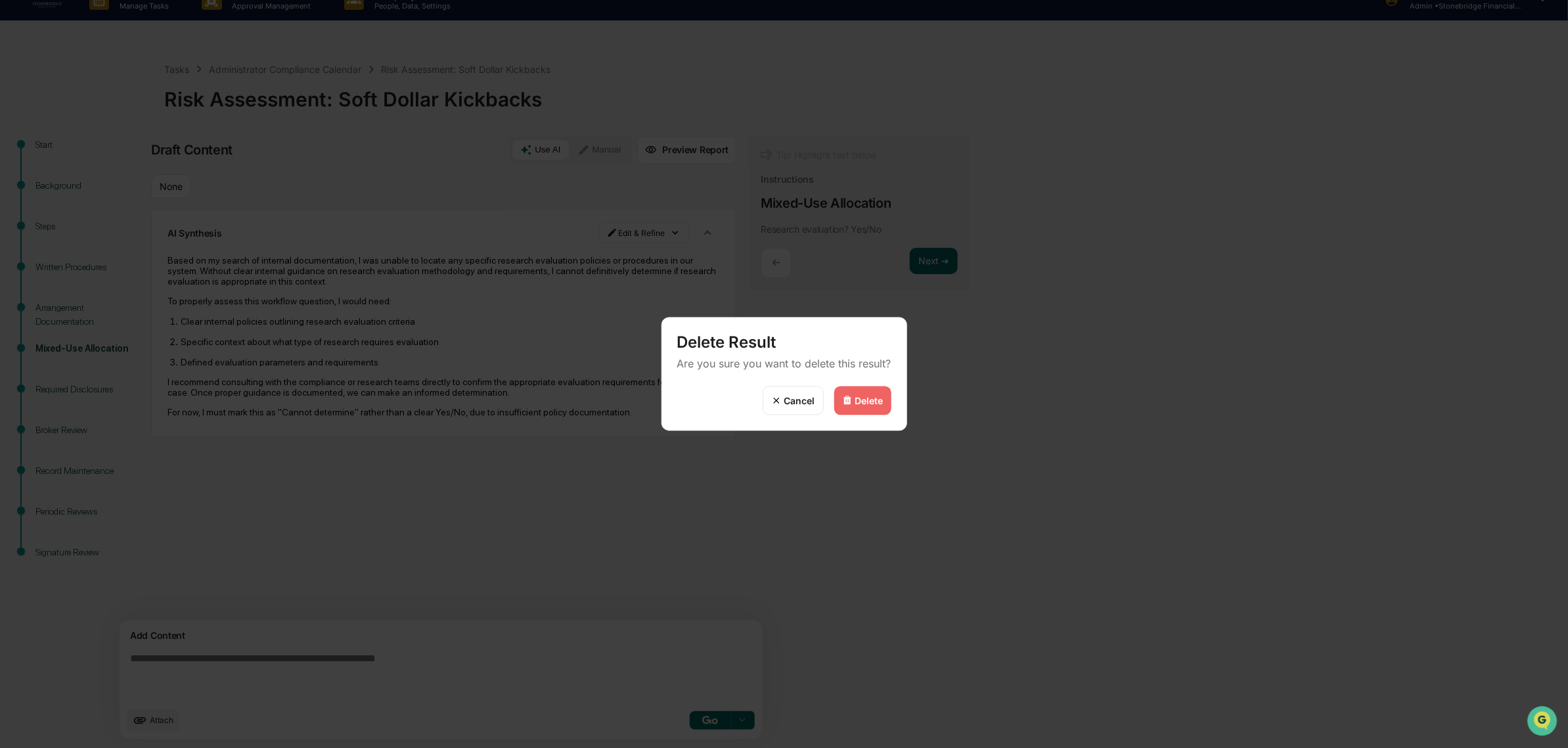
click at [877, 403] on div "Delete" at bounding box center [869, 401] width 28 height 11
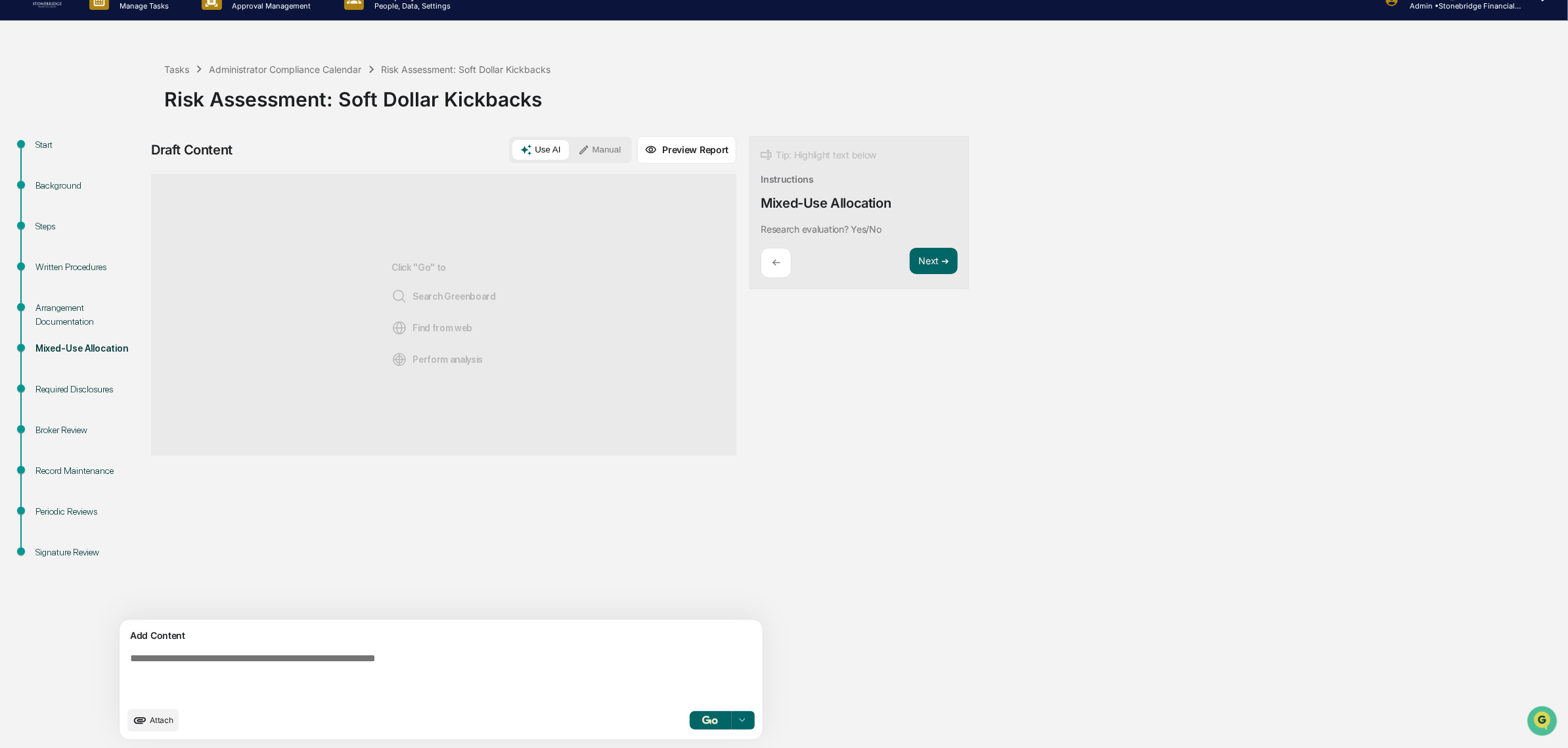
click at [398, 656] on textarea at bounding box center [409, 676] width 571 height 58
type textarea "**********"
click at [570, 147] on button "Manual" at bounding box center [599, 149] width 59 height 19
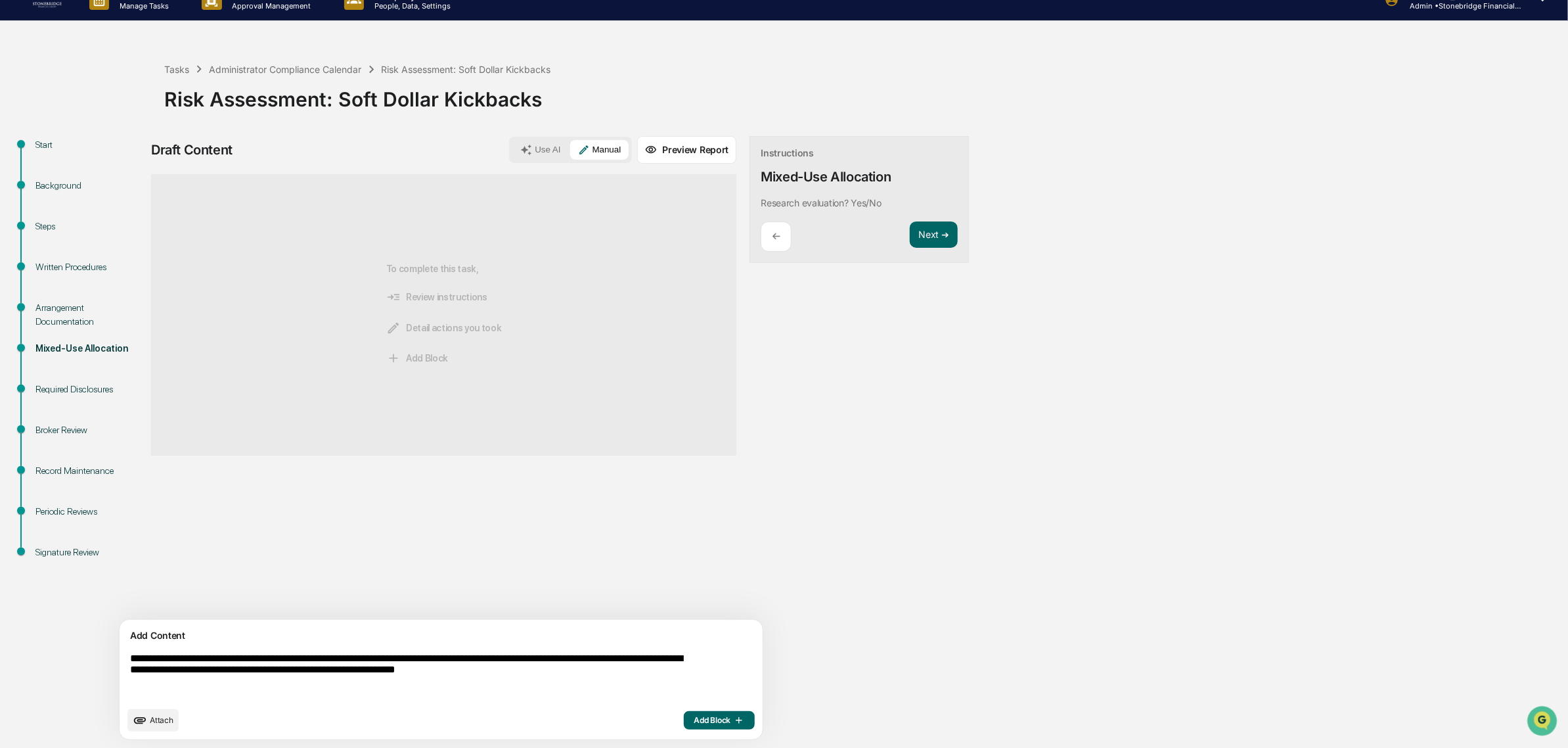
click at [694, 721] on span "Add Block" at bounding box center [719, 720] width 50 height 10
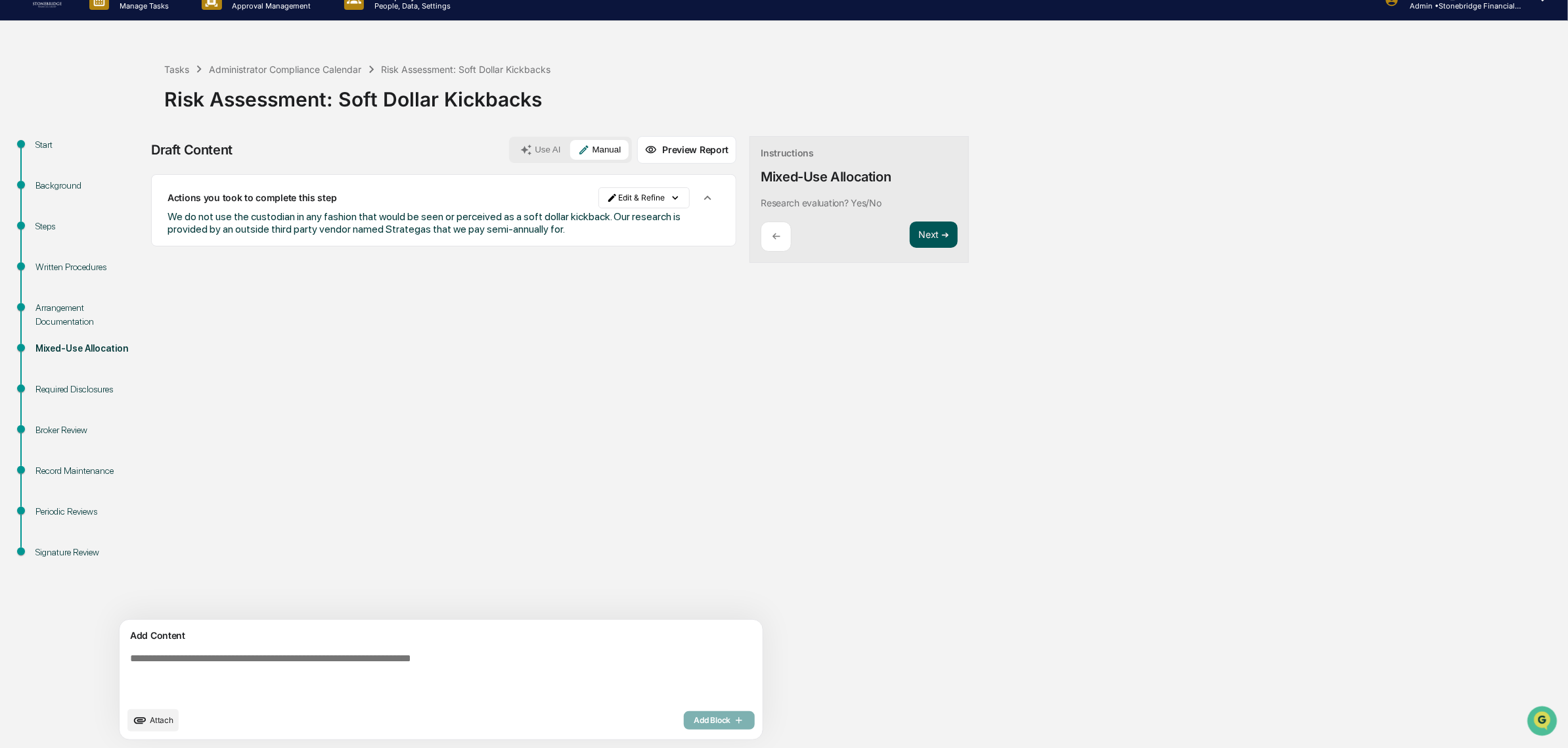
click at [910, 240] on button "Next ➔" at bounding box center [933, 235] width 48 height 27
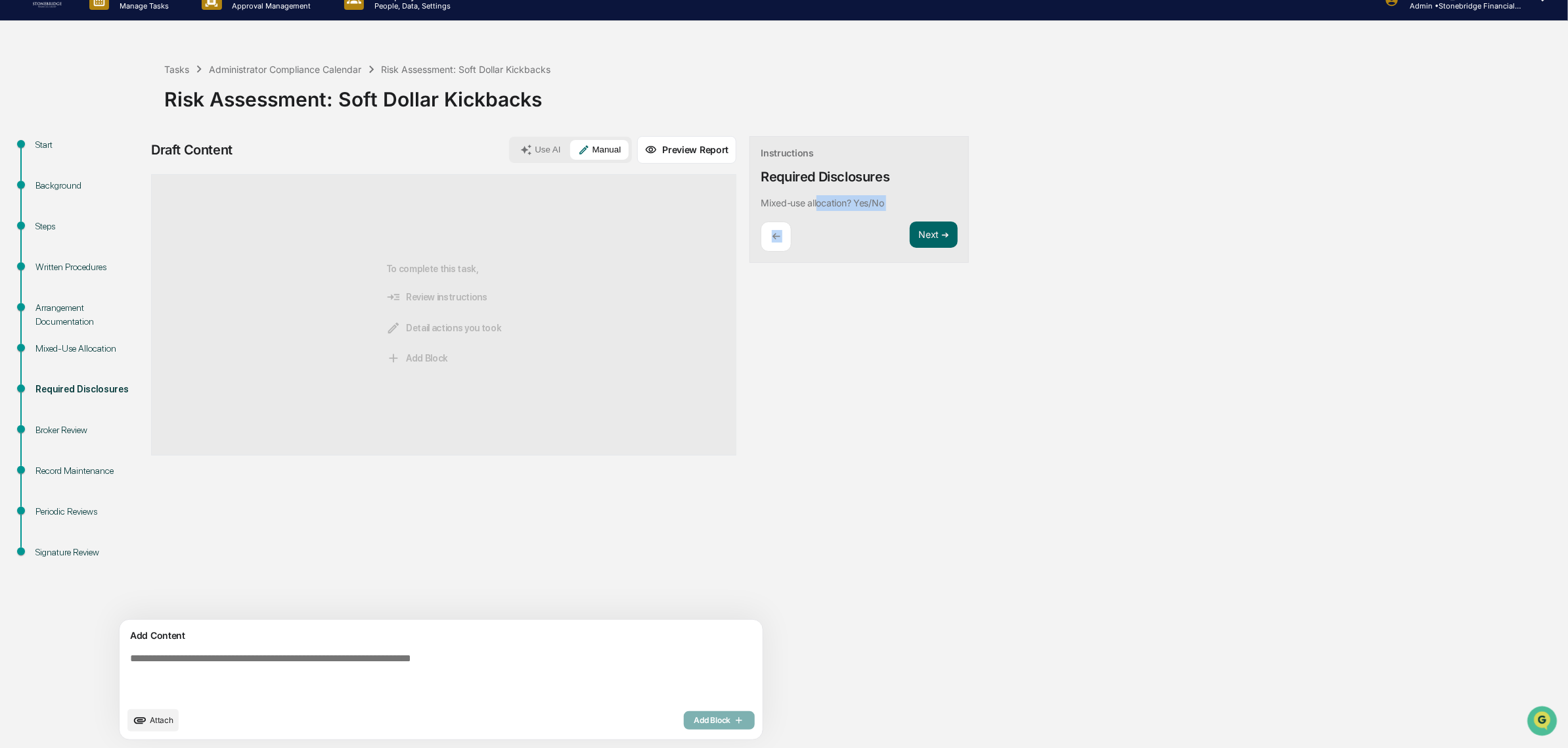
drag, startPoint x: 757, startPoint y: 206, endPoint x: 842, endPoint y: 226, distance: 87.3
click at [842, 226] on div "Instructions Required Disclosures Mixed-use allocation? Yes/No ← Next ➔" at bounding box center [858, 200] width 219 height 127
click at [826, 235] on div "← Next ➔" at bounding box center [859, 237] width 197 height 31
click at [400, 655] on textarea at bounding box center [409, 676] width 571 height 58
type textarea "*"
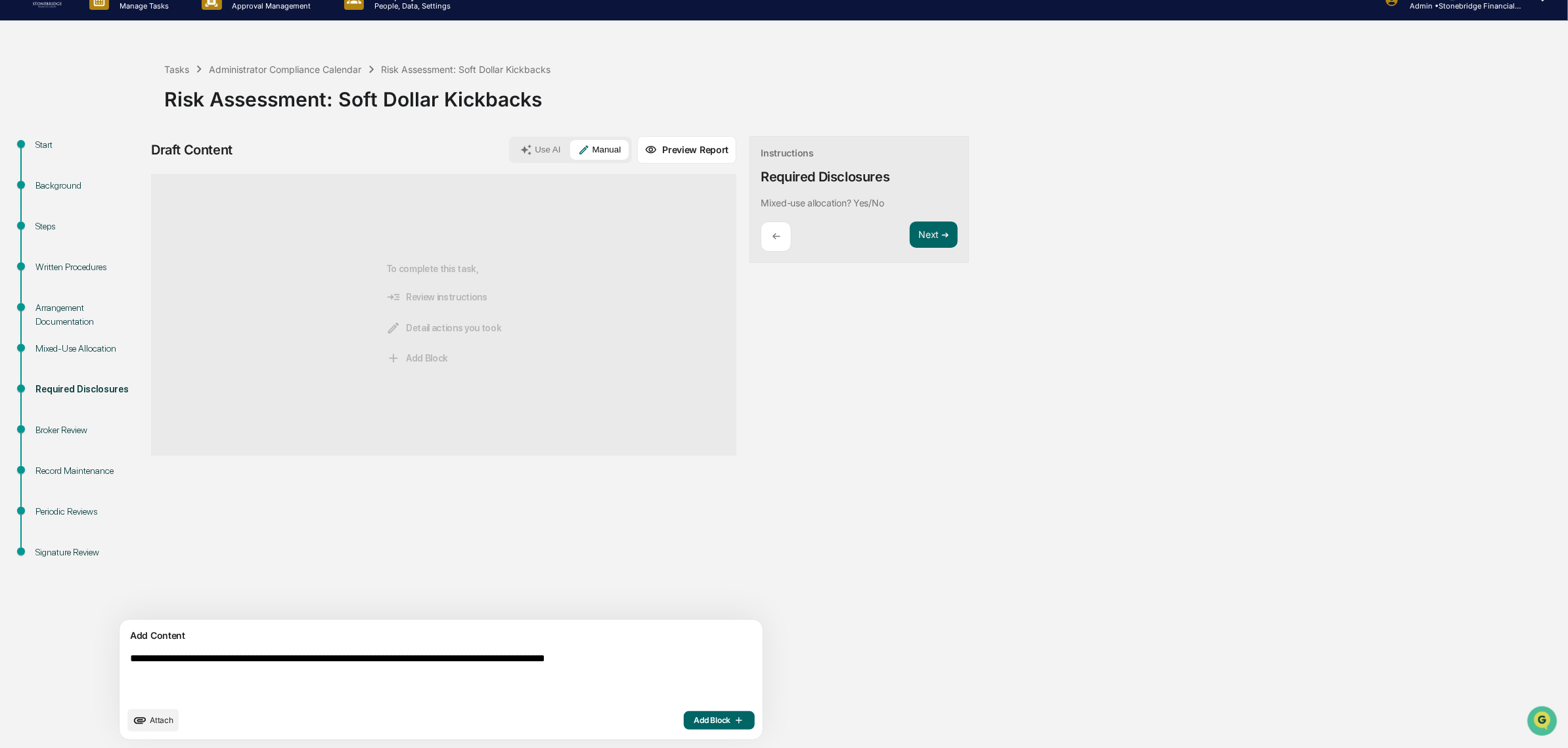
drag, startPoint x: 436, startPoint y: 646, endPoint x: 609, endPoint y: 656, distance: 173.3
click at [609, 656] on textarea "**********" at bounding box center [409, 676] width 571 height 58
drag, startPoint x: 513, startPoint y: 647, endPoint x: 665, endPoint y: 647, distance: 152.0
click at [670, 643] on div "**********" at bounding box center [441, 679] width 643 height 120
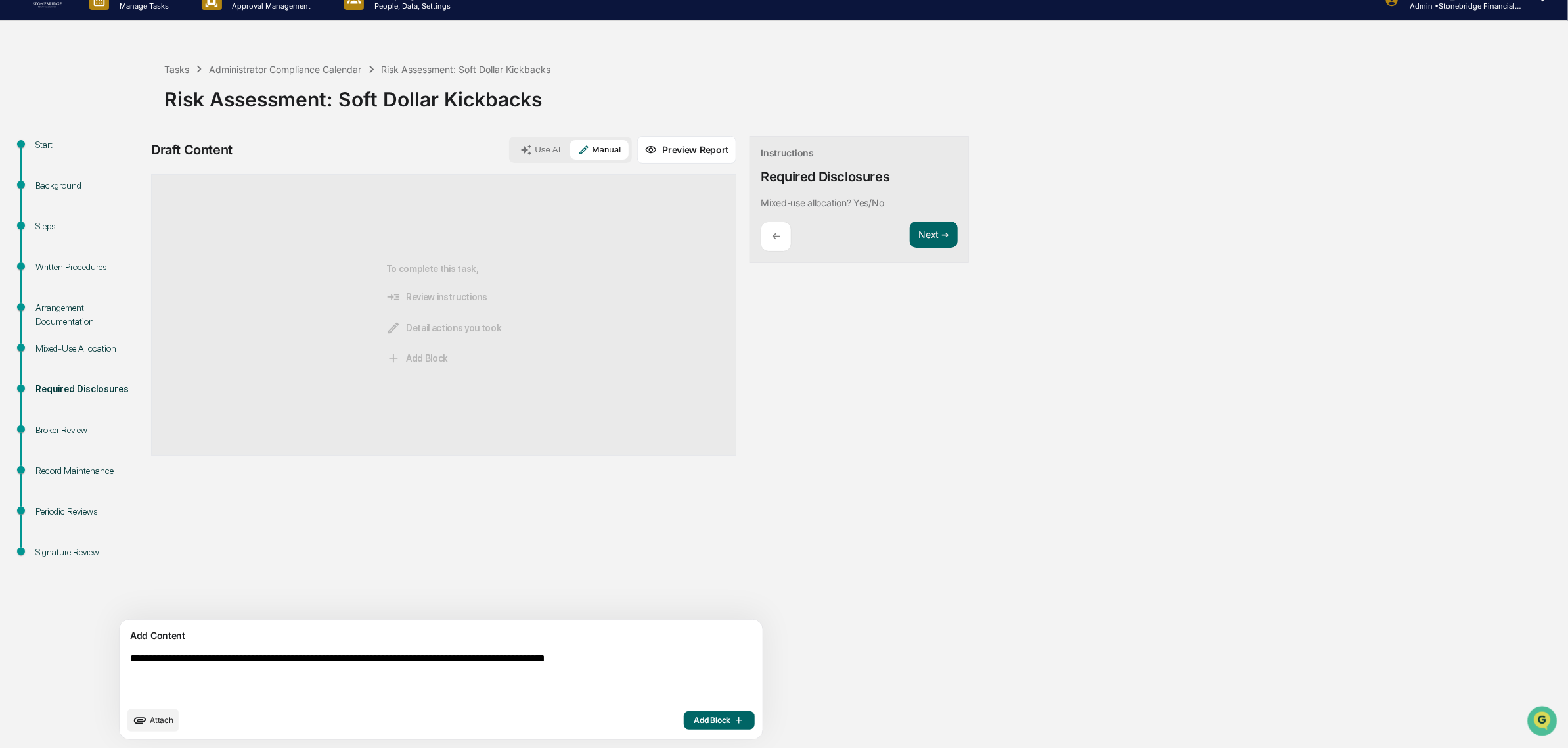
click at [656, 664] on textarea "**********" at bounding box center [409, 676] width 571 height 58
click at [611, 686] on textarea "**********" at bounding box center [409, 676] width 571 height 58
drag, startPoint x: 360, startPoint y: 677, endPoint x: 683, endPoint y: 691, distance: 323.3
click at [683, 691] on textarea "**********" at bounding box center [409, 676] width 571 height 58
click at [634, 680] on textarea "**********" at bounding box center [409, 676] width 571 height 58
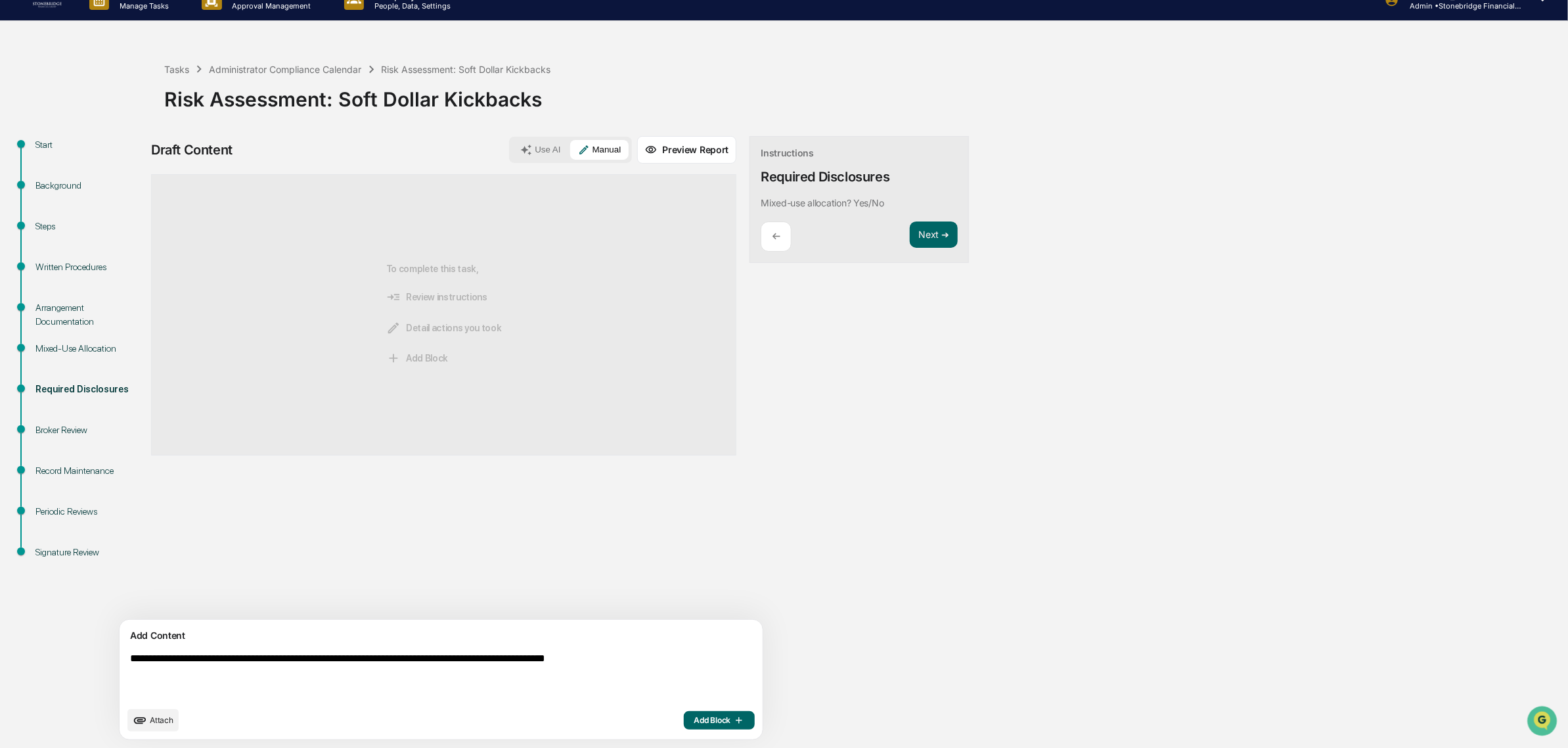
drag, startPoint x: 403, startPoint y: 668, endPoint x: 665, endPoint y: 671, distance: 262.0
click at [665, 671] on textarea "**********" at bounding box center [409, 676] width 571 height 58
type textarea "**********"
click at [651, 731] on div "**********" at bounding box center [441, 679] width 643 height 120
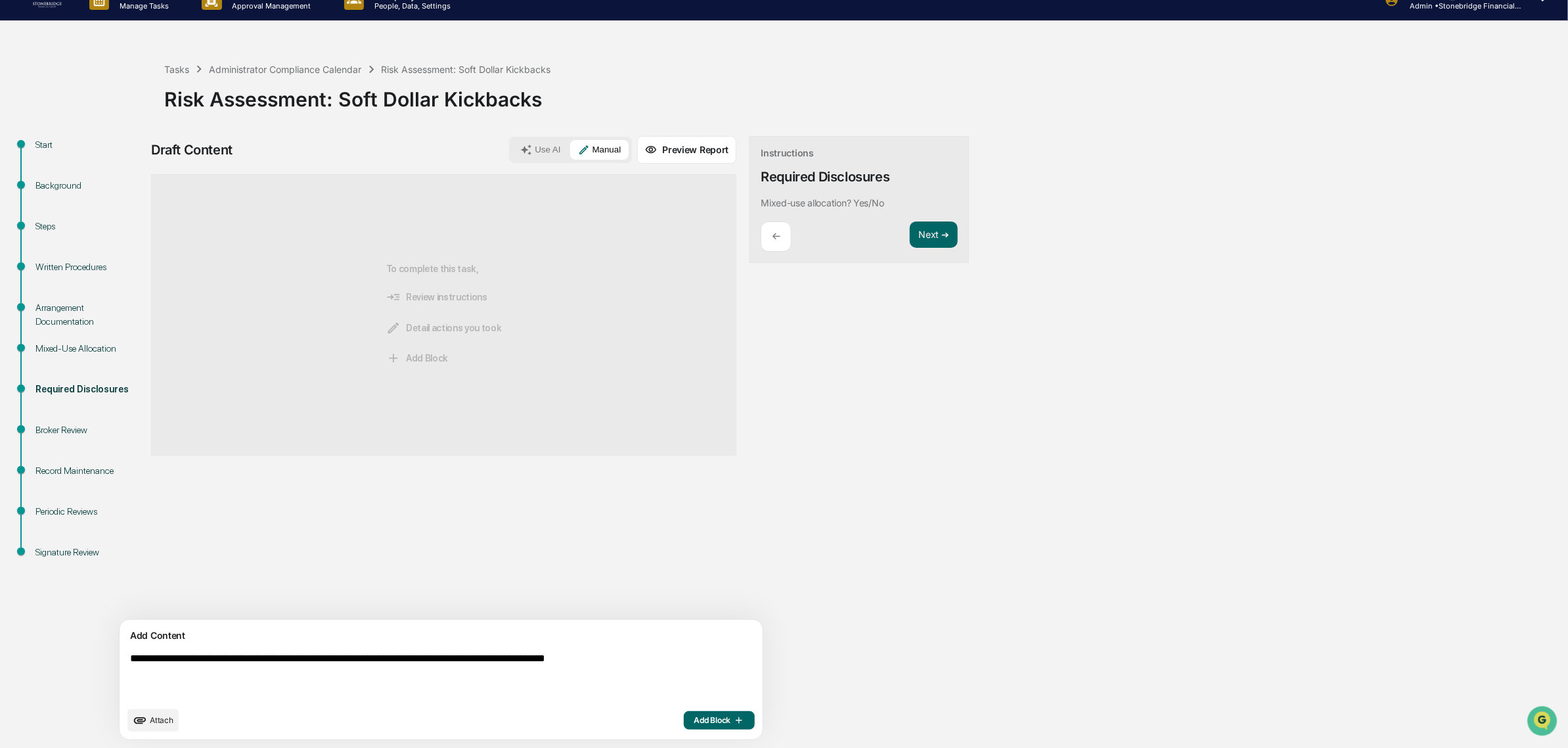
click at [651, 729] on div "Attach Add Block" at bounding box center [441, 720] width 627 height 22
click at [694, 718] on span "Add Block" at bounding box center [719, 720] width 50 height 10
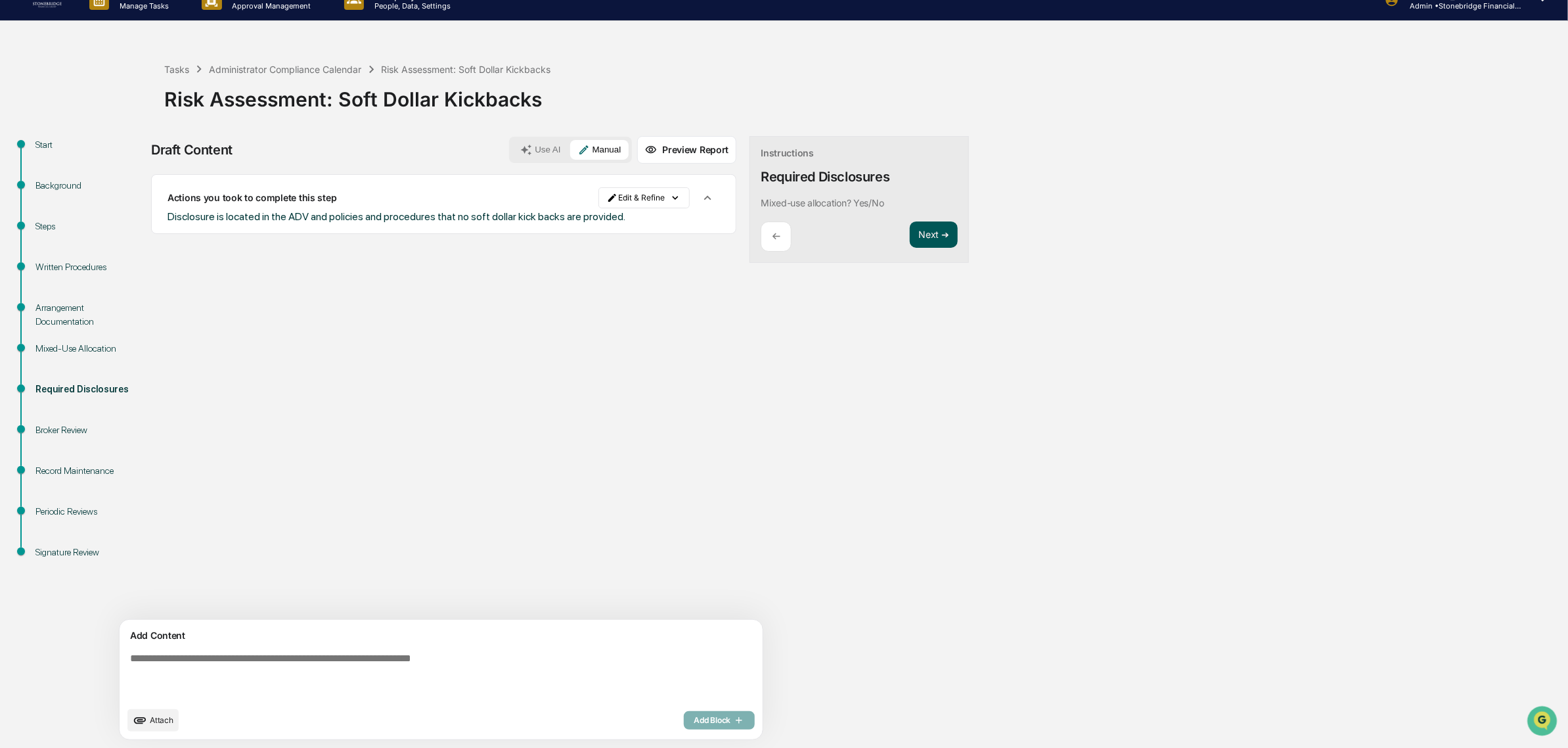
click at [910, 244] on button "Next ➔" at bounding box center [933, 235] width 48 height 27
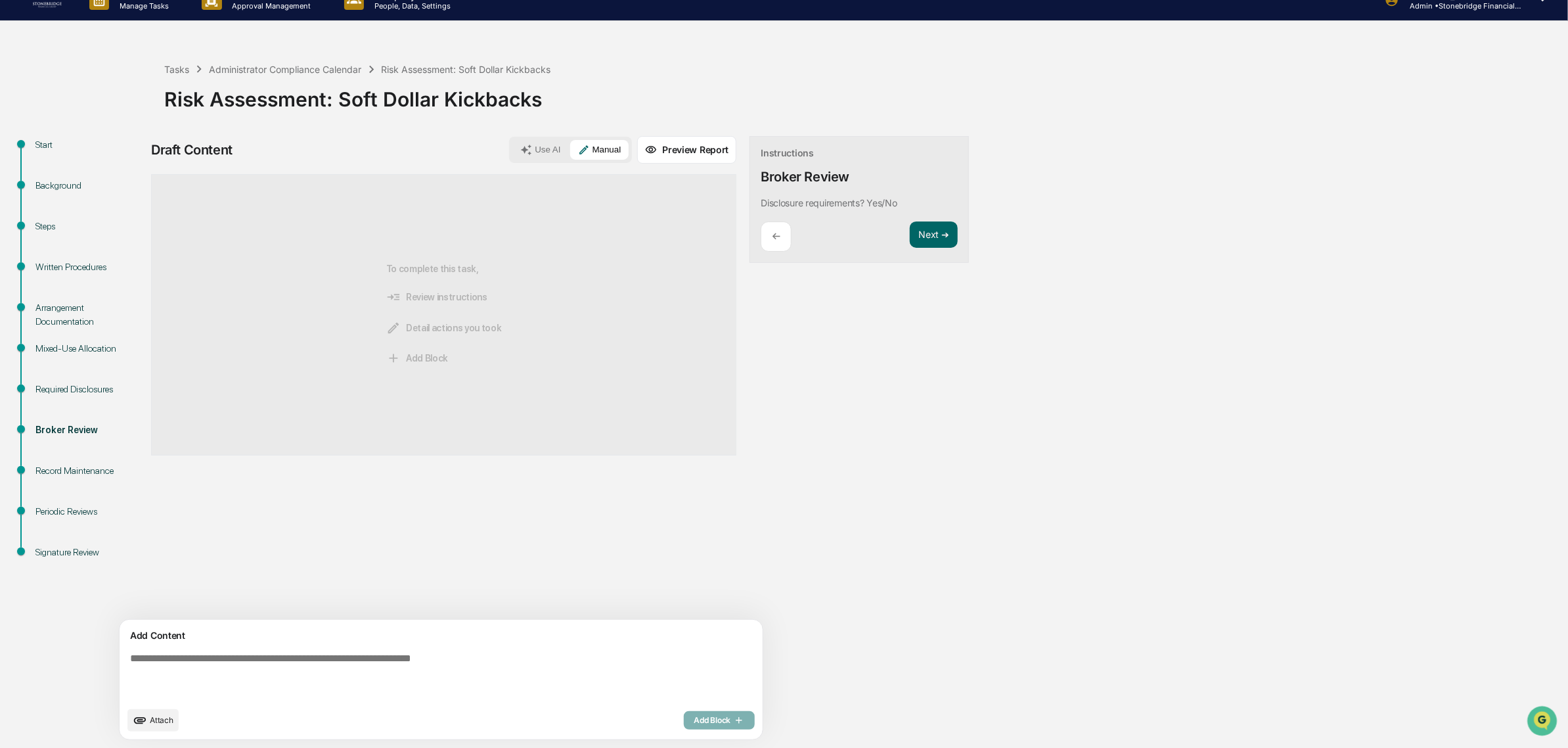
click at [1159, 516] on div "Start Background Steps Written Procedures Arrangement Documentation Mixed-Use A…" at bounding box center [784, 442] width 1555 height 612
click at [266, 677] on textarea at bounding box center [409, 676] width 571 height 58
drag, startPoint x: 158, startPoint y: 649, endPoint x: 288, endPoint y: 649, distance: 130.0
click at [288, 649] on textarea at bounding box center [409, 676] width 571 height 58
click at [287, 649] on textarea at bounding box center [409, 676] width 571 height 58
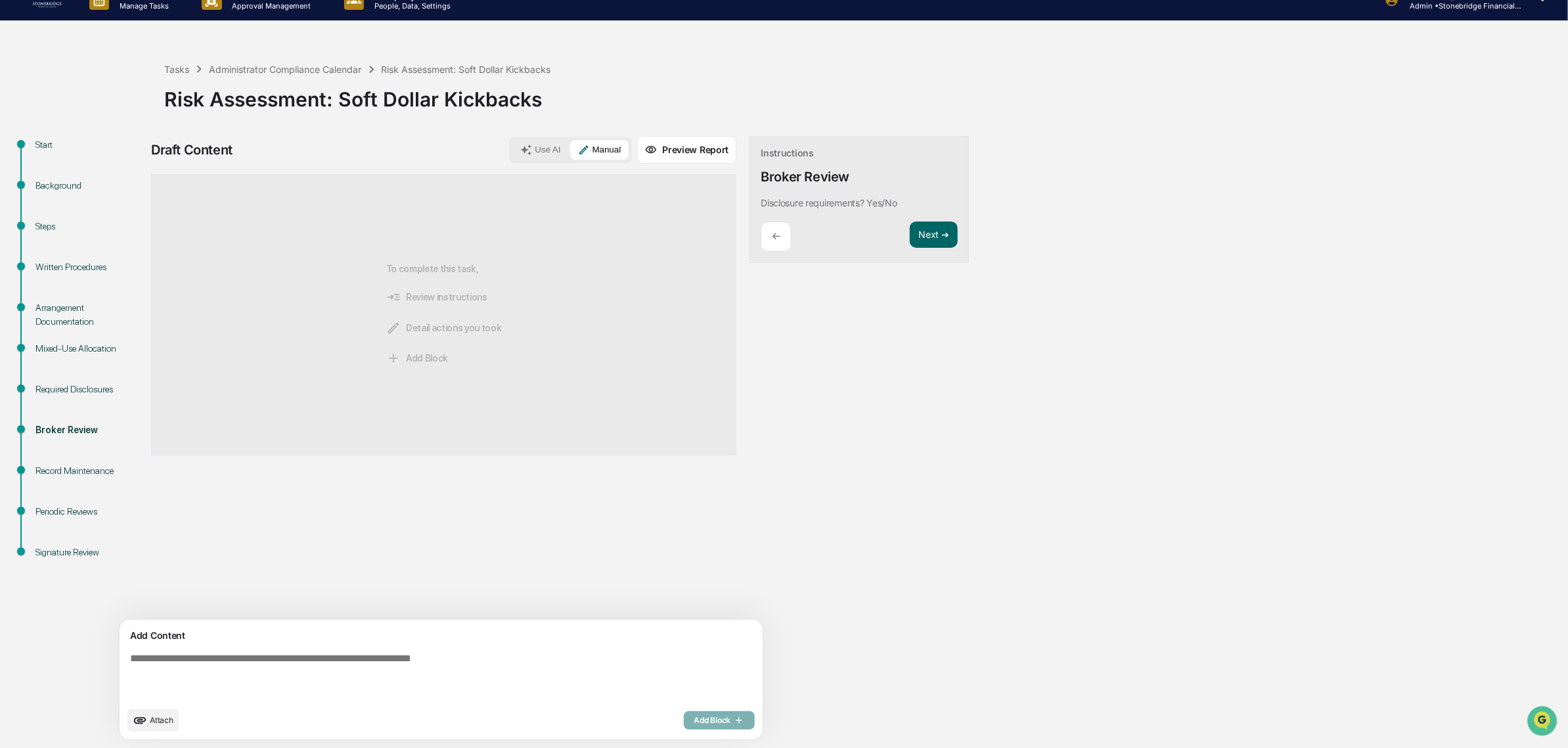
click at [520, 149] on icon at bounding box center [526, 149] width 12 height 12
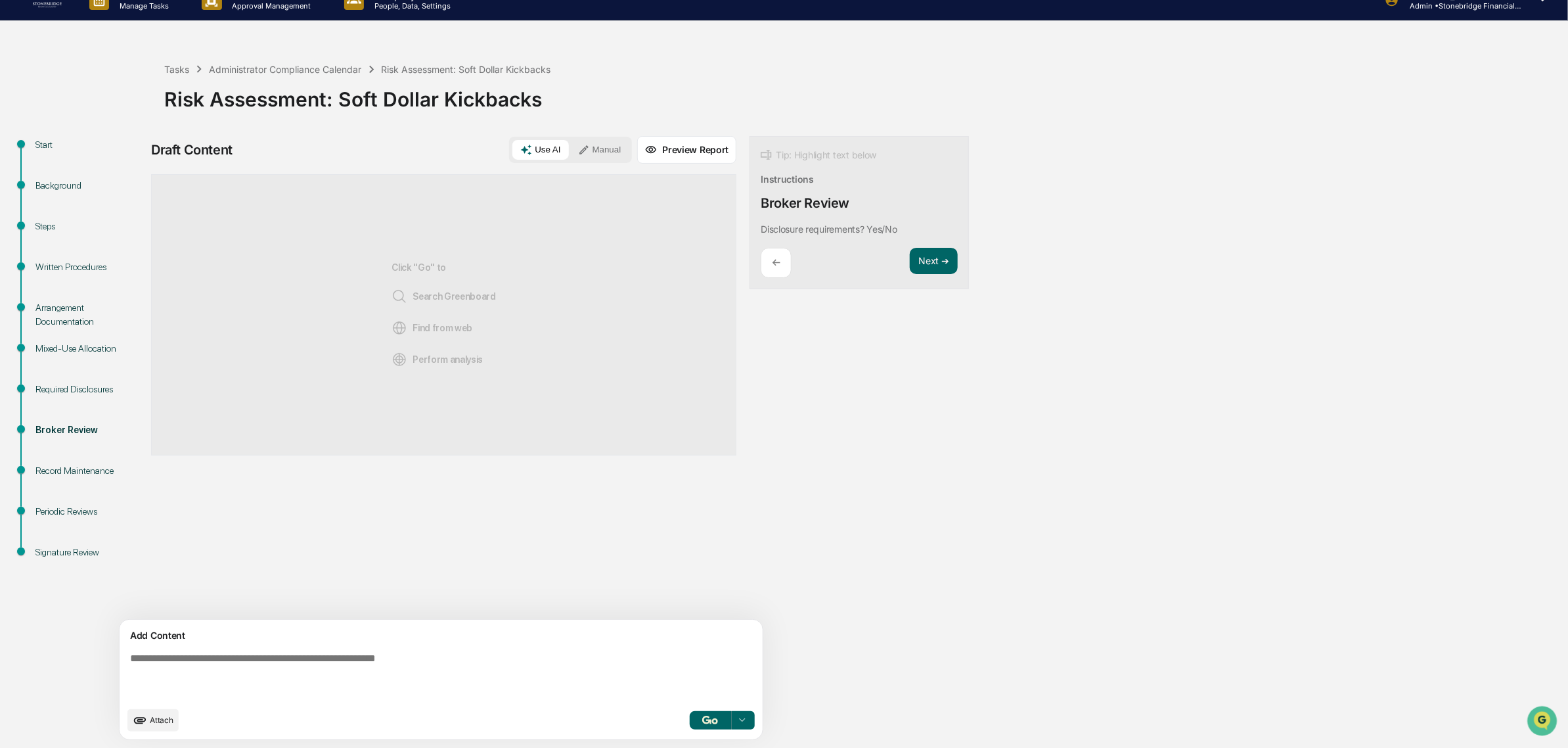
click at [161, 718] on span "Attach" at bounding box center [161, 720] width 24 height 10
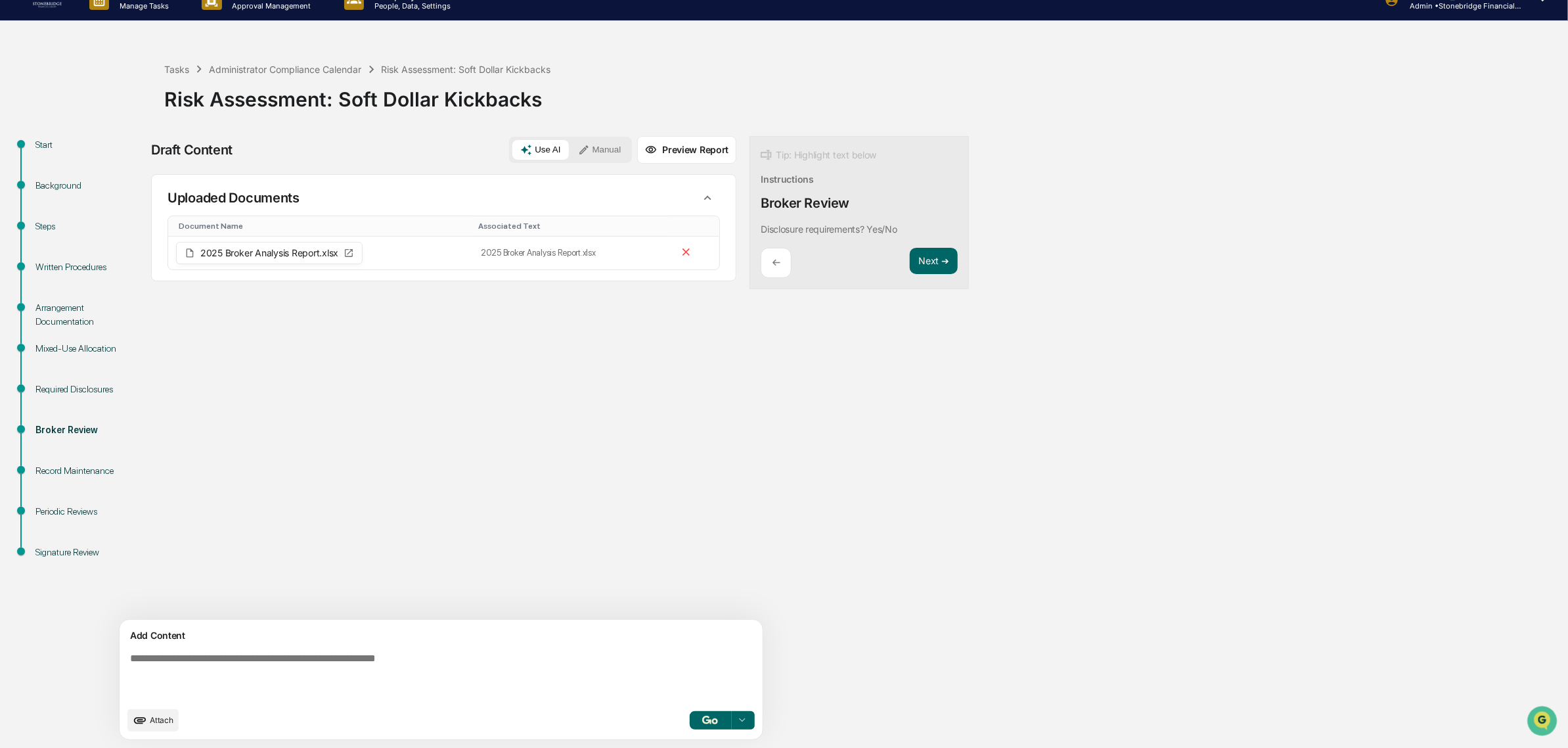
click at [702, 720] on img "button" at bounding box center [710, 720] width 16 height 8
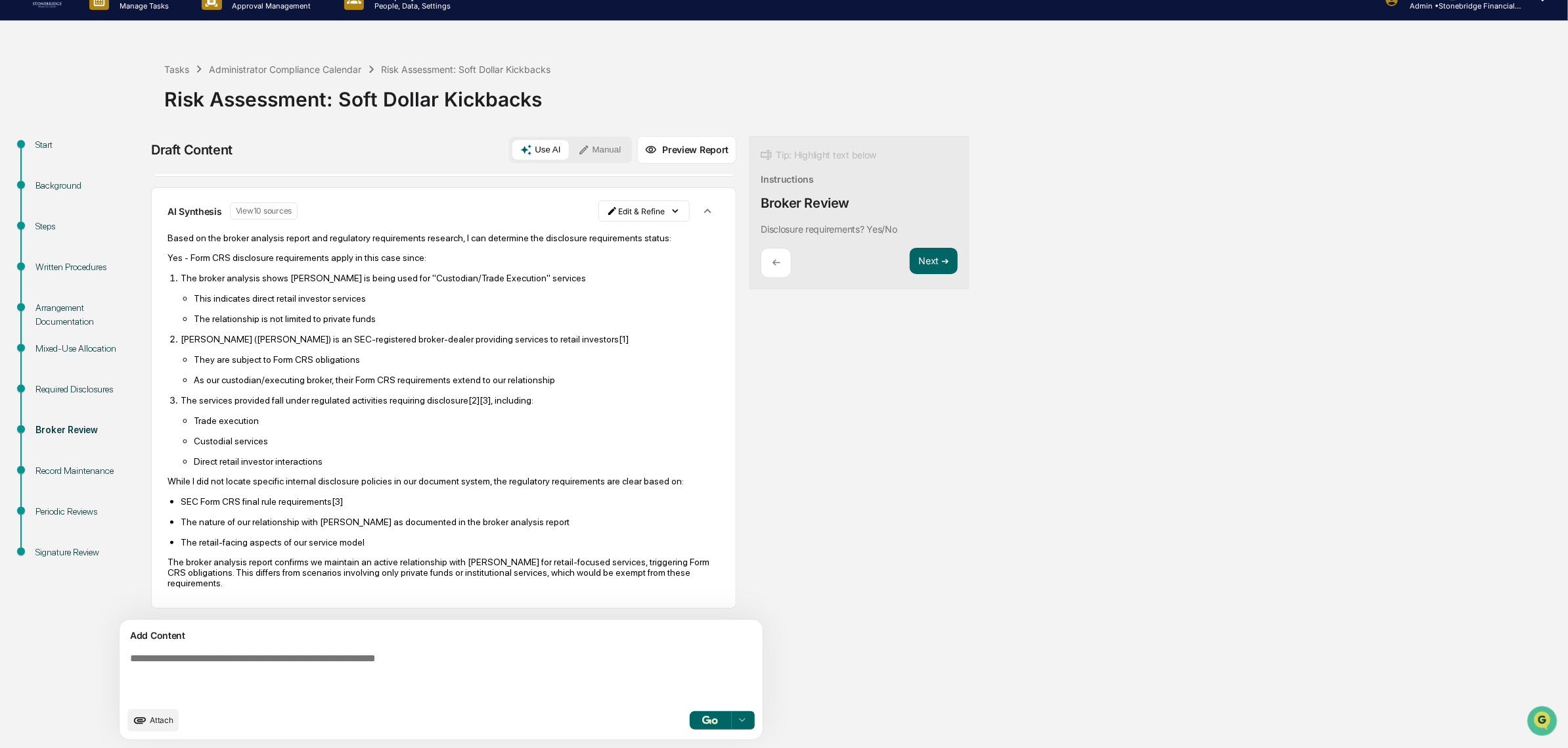
scroll to position [126, 0]
click at [570, 155] on button "Manual" at bounding box center [599, 149] width 59 height 19
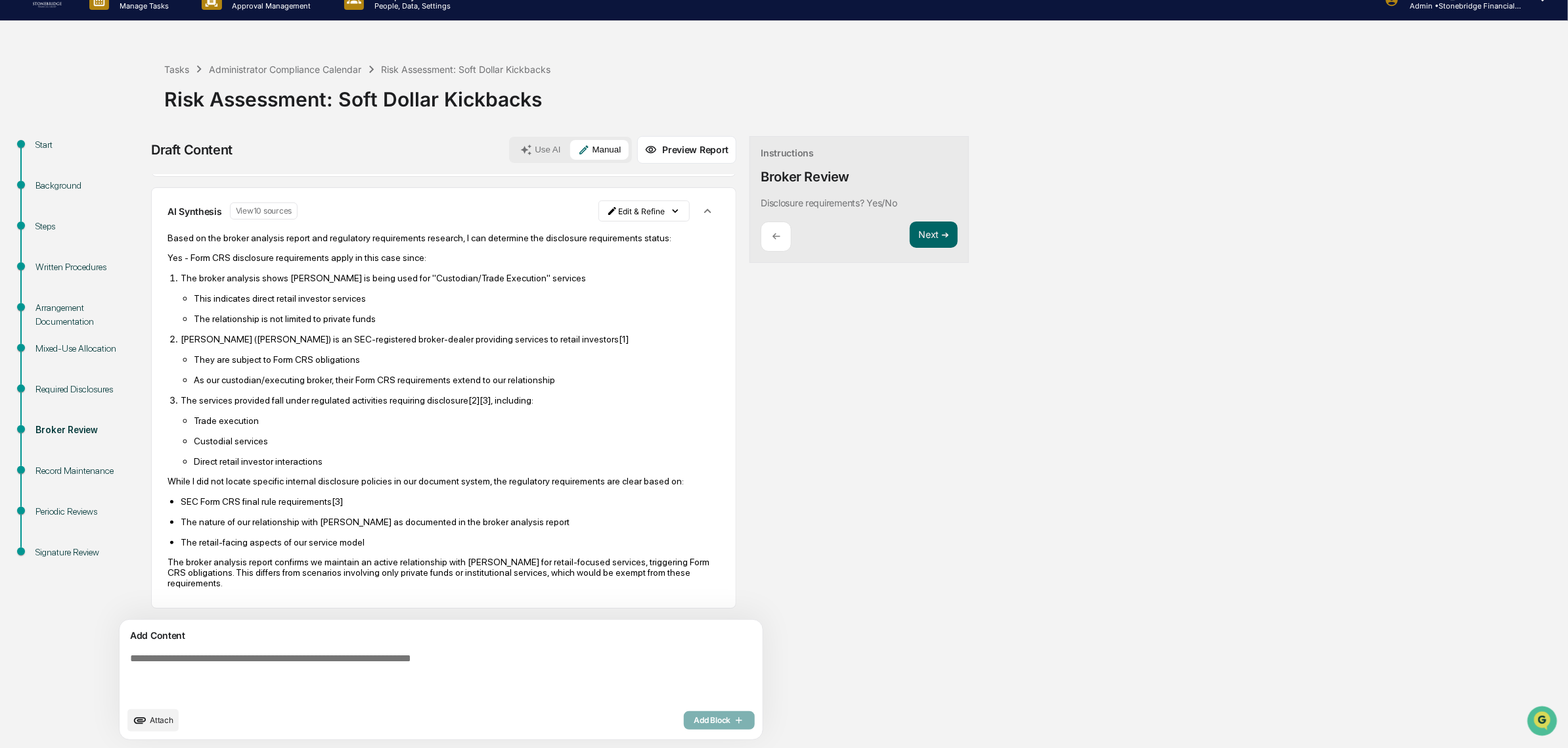
click at [319, 669] on textarea at bounding box center [409, 676] width 571 height 58
click at [910, 233] on button "Next ➔" at bounding box center [933, 235] width 48 height 27
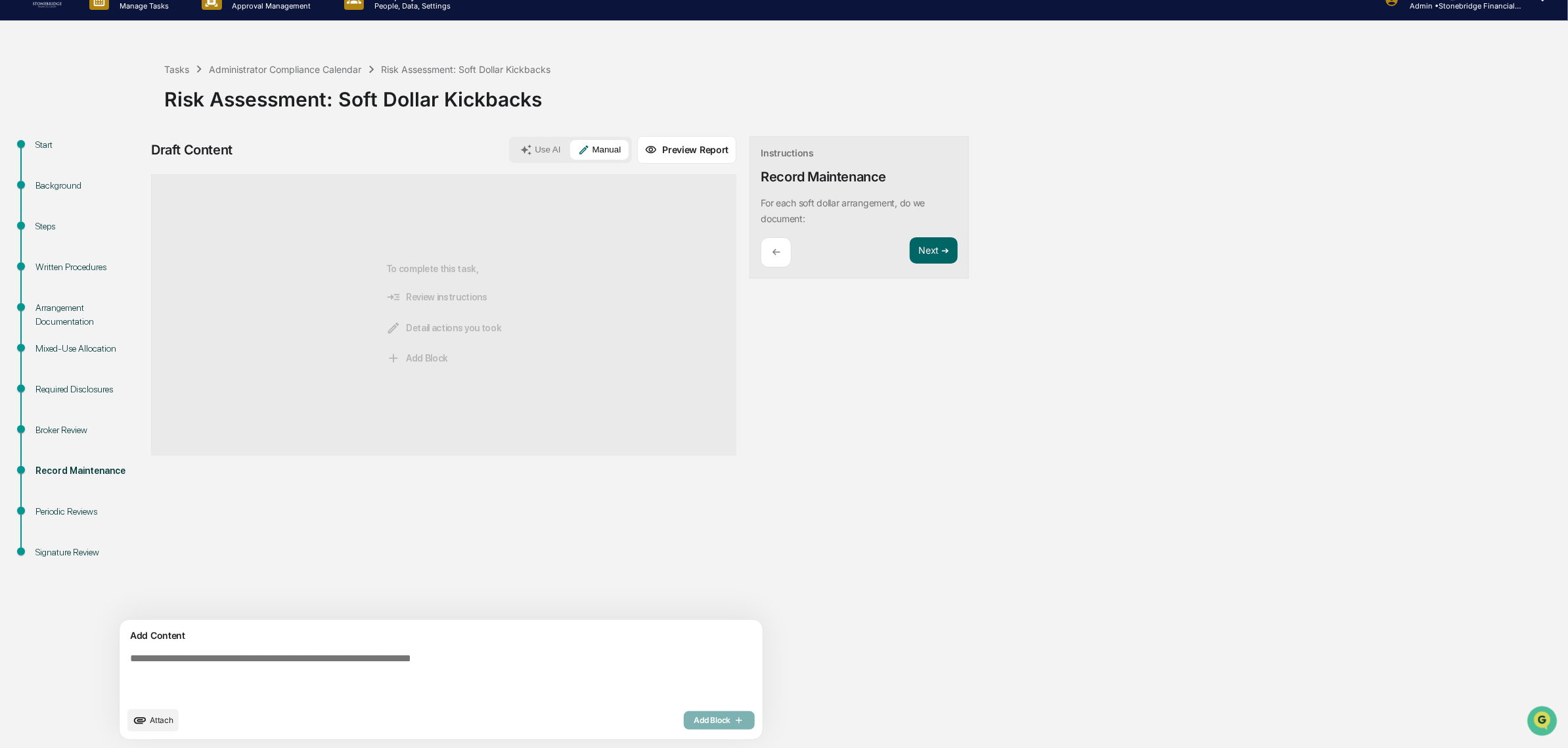
click at [323, 661] on textarea at bounding box center [409, 676] width 571 height 58
type textarea "**********"
click at [694, 718] on span "Add Block" at bounding box center [719, 720] width 50 height 10
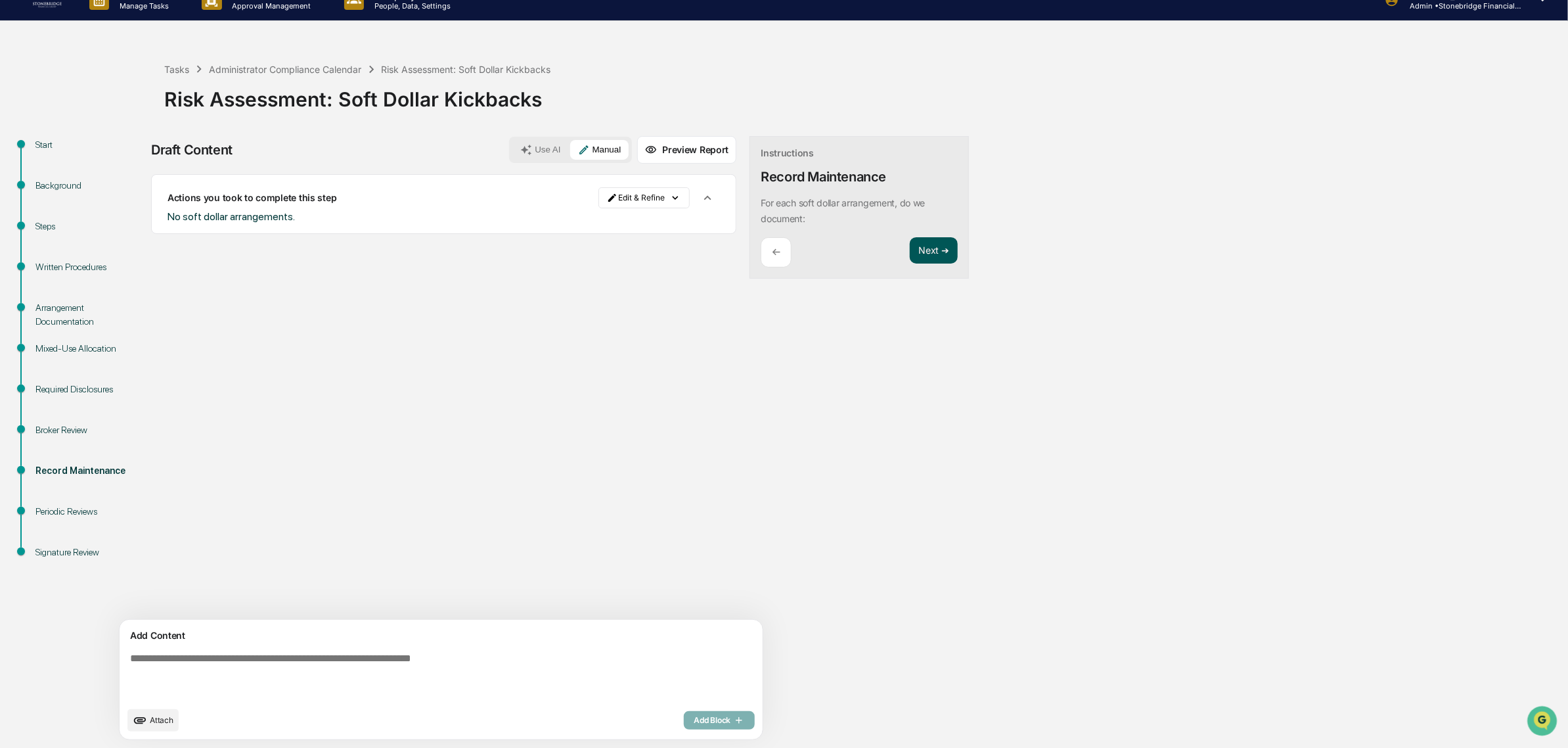
click at [910, 252] on button "Next ➔" at bounding box center [933, 250] width 48 height 27
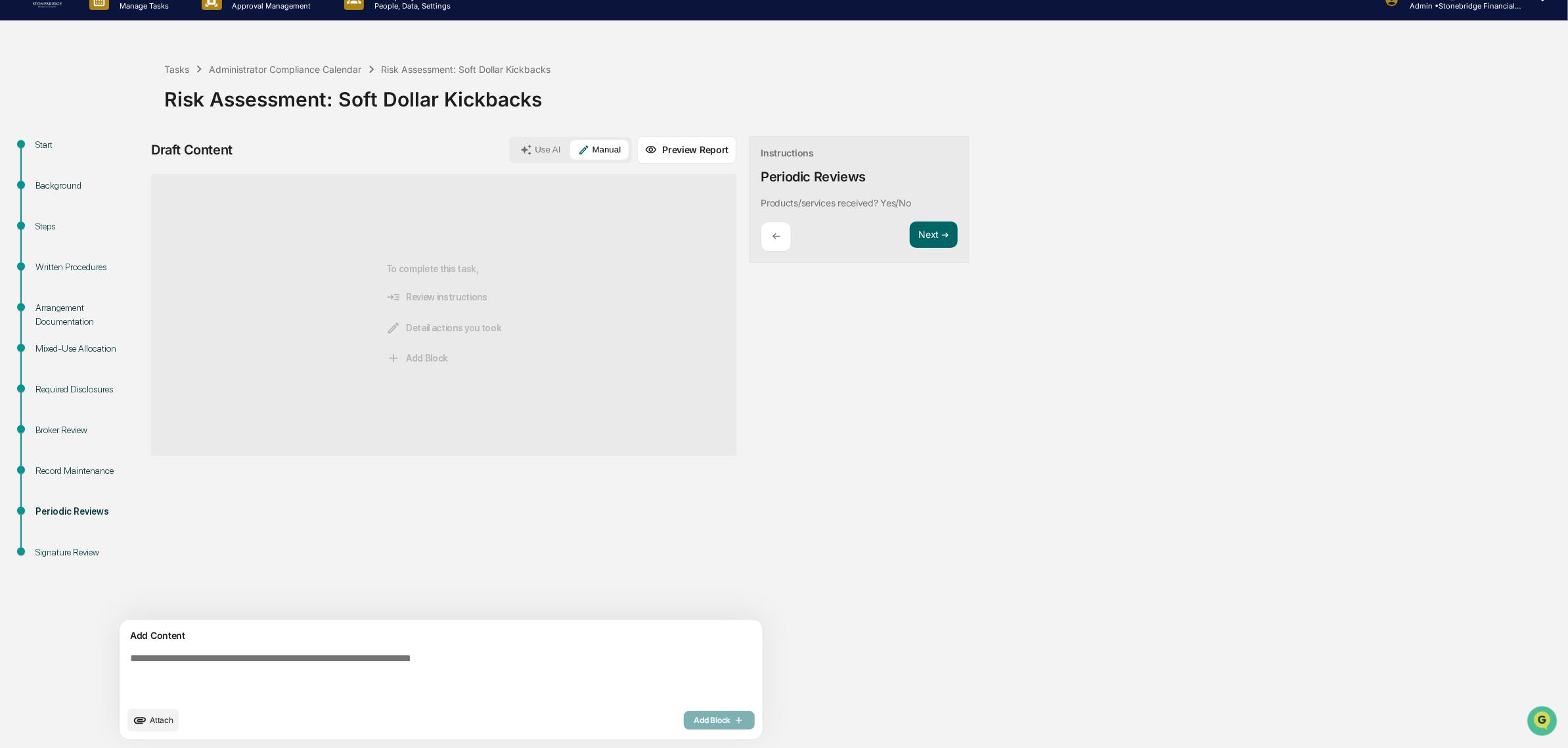
click at [347, 652] on textarea at bounding box center [409, 676] width 571 height 58
type textarea "**********"
click at [664, 729] on div "Attach Add Block" at bounding box center [441, 720] width 627 height 22
click at [694, 718] on span "Add Block" at bounding box center [719, 720] width 50 height 10
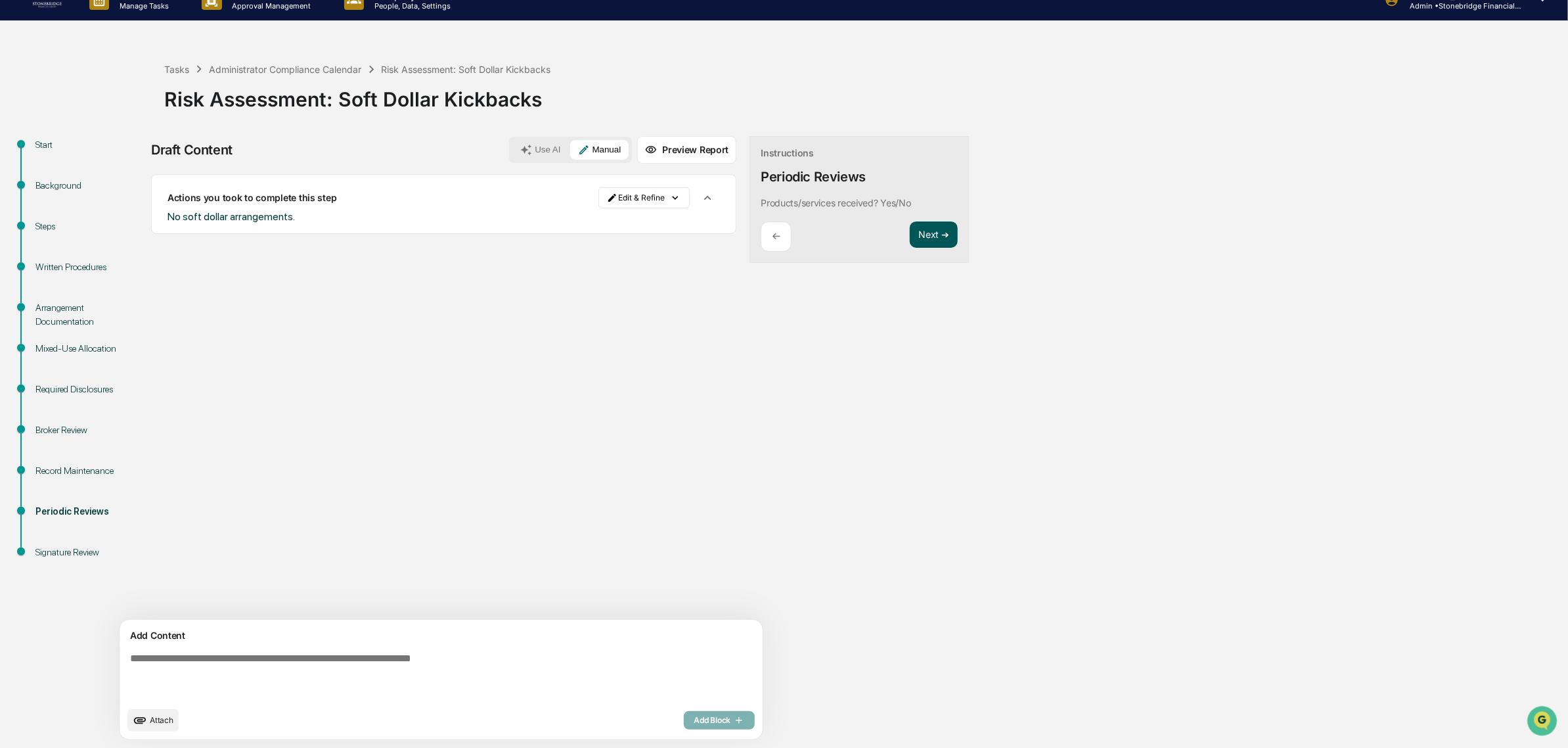
drag, startPoint x: 881, startPoint y: 241, endPoint x: 862, endPoint y: 241, distance: 19.0
click at [910, 241] on button "Next ➔" at bounding box center [933, 235] width 48 height 27
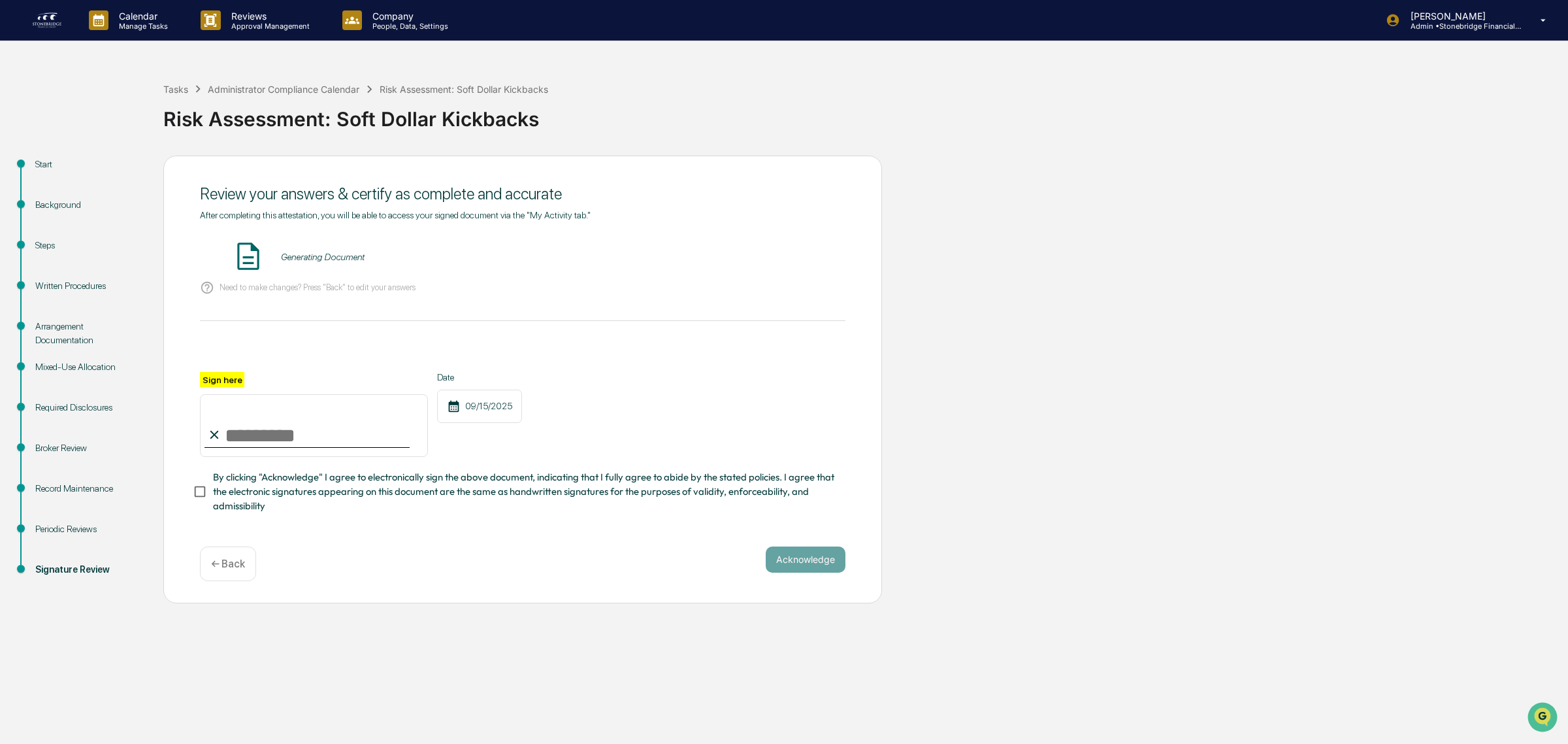
click at [299, 447] on input "Sign here" at bounding box center [314, 425] width 228 height 63
type input "**********"
click at [243, 524] on div "**********" at bounding box center [523, 372] width 645 height 323
click at [228, 502] on span "By clicking "Acknowledge" I agree to electronically sign the above document, in…" at bounding box center [524, 492] width 622 height 44
click at [796, 255] on button "VIEW" at bounding box center [771, 257] width 85 height 22
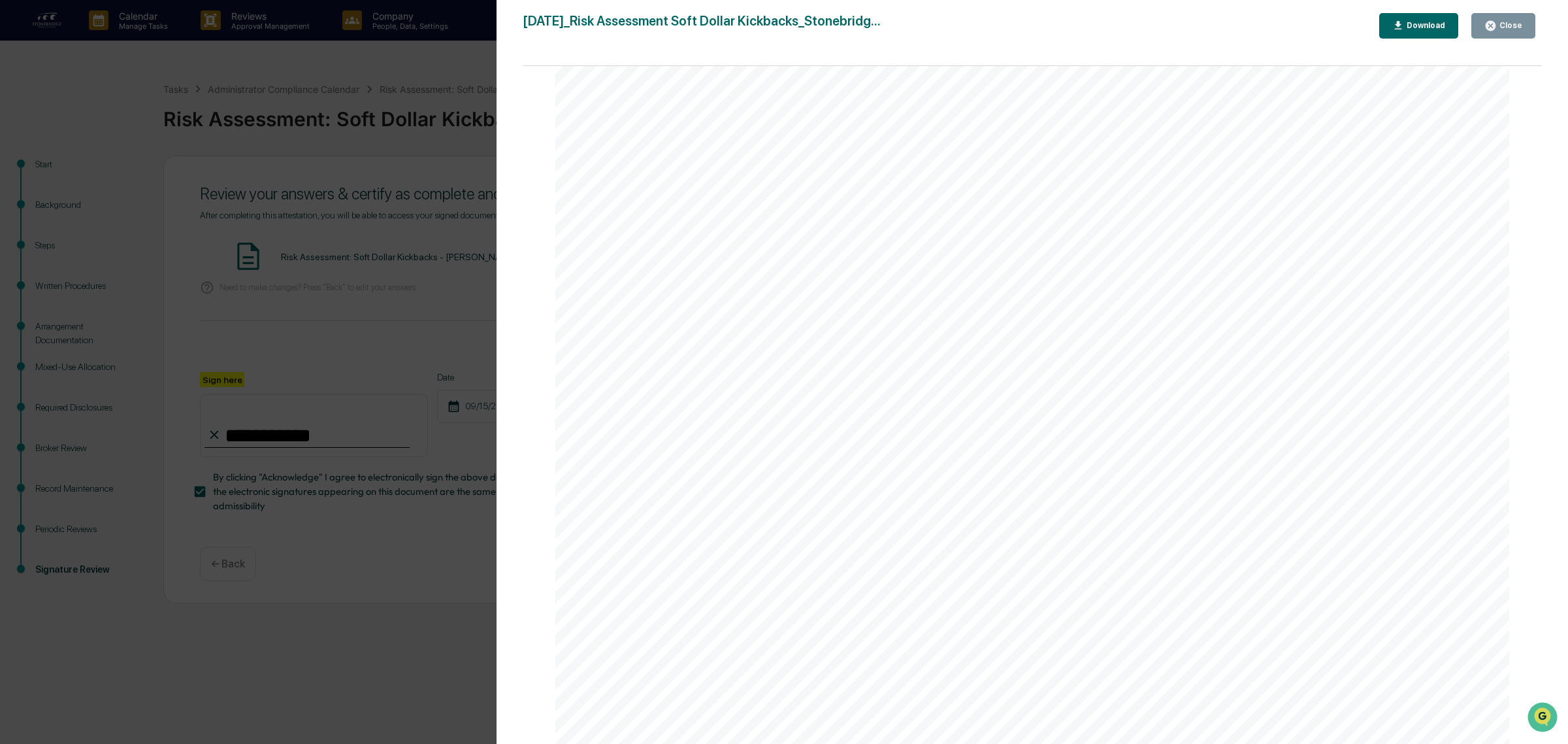
scroll to position [3487, 0]
click at [1520, 31] on div "Close" at bounding box center [1503, 25] width 38 height 12
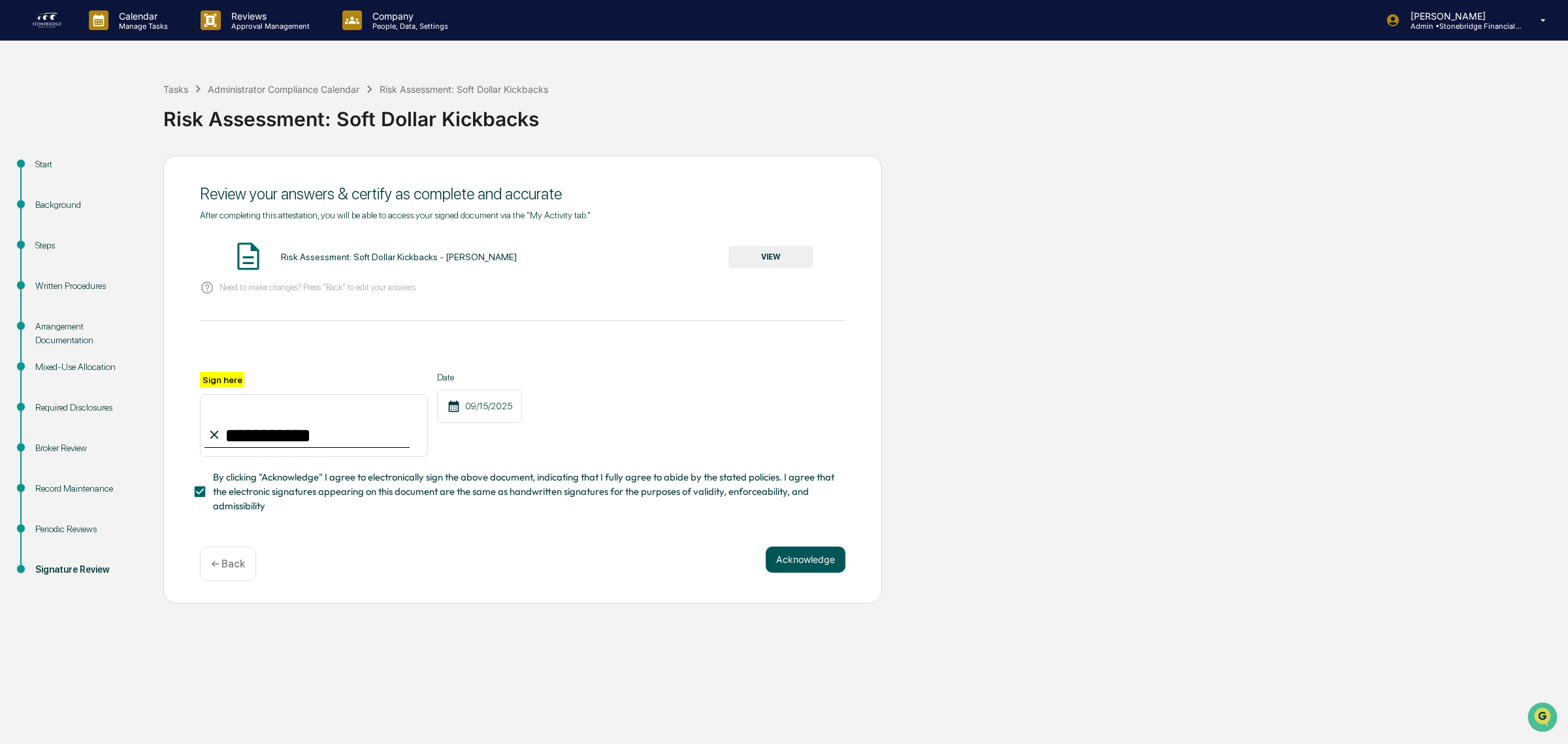
click at [799, 568] on button "Acknowledge" at bounding box center [806, 560] width 80 height 26
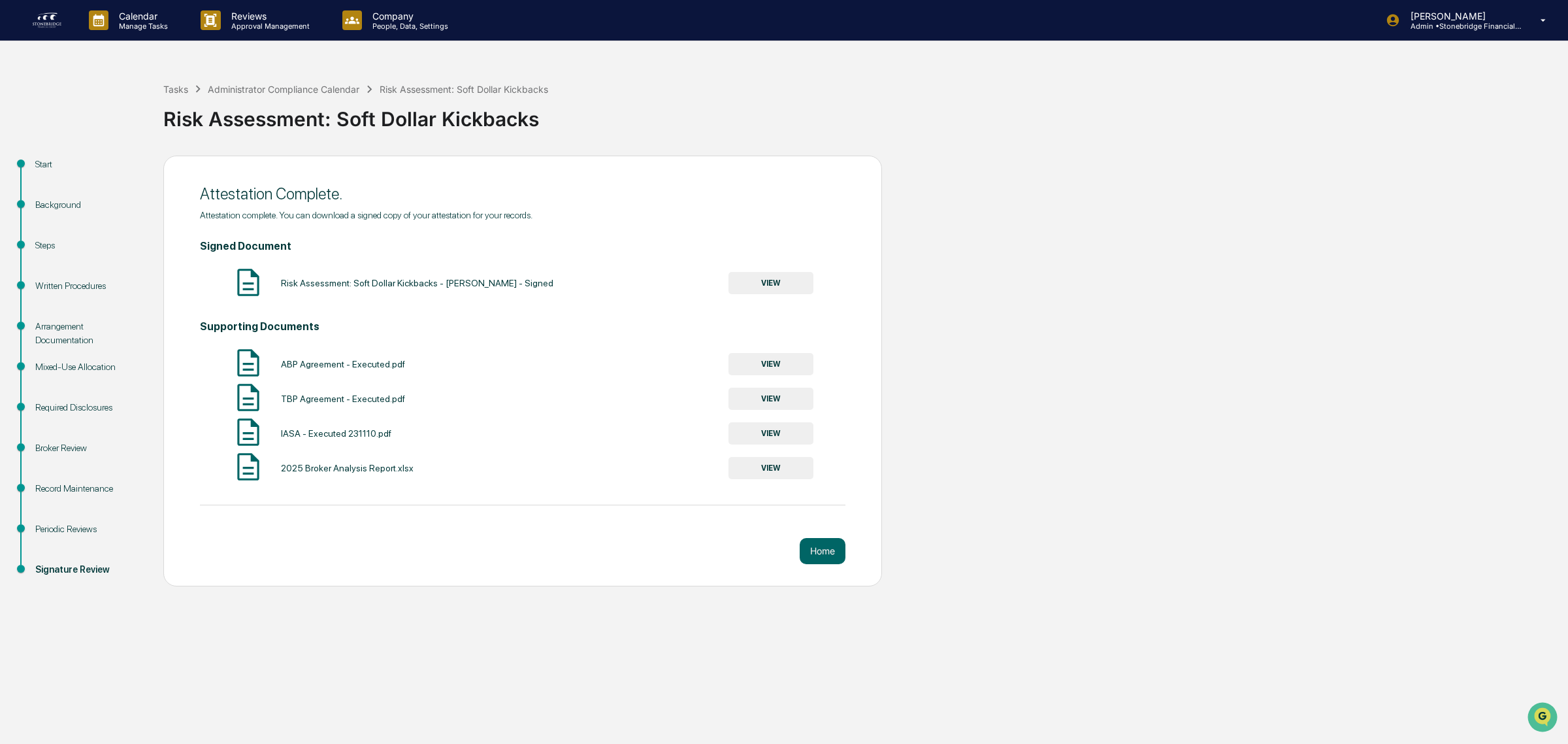
click at [801, 279] on button "VIEW" at bounding box center [771, 283] width 85 height 22
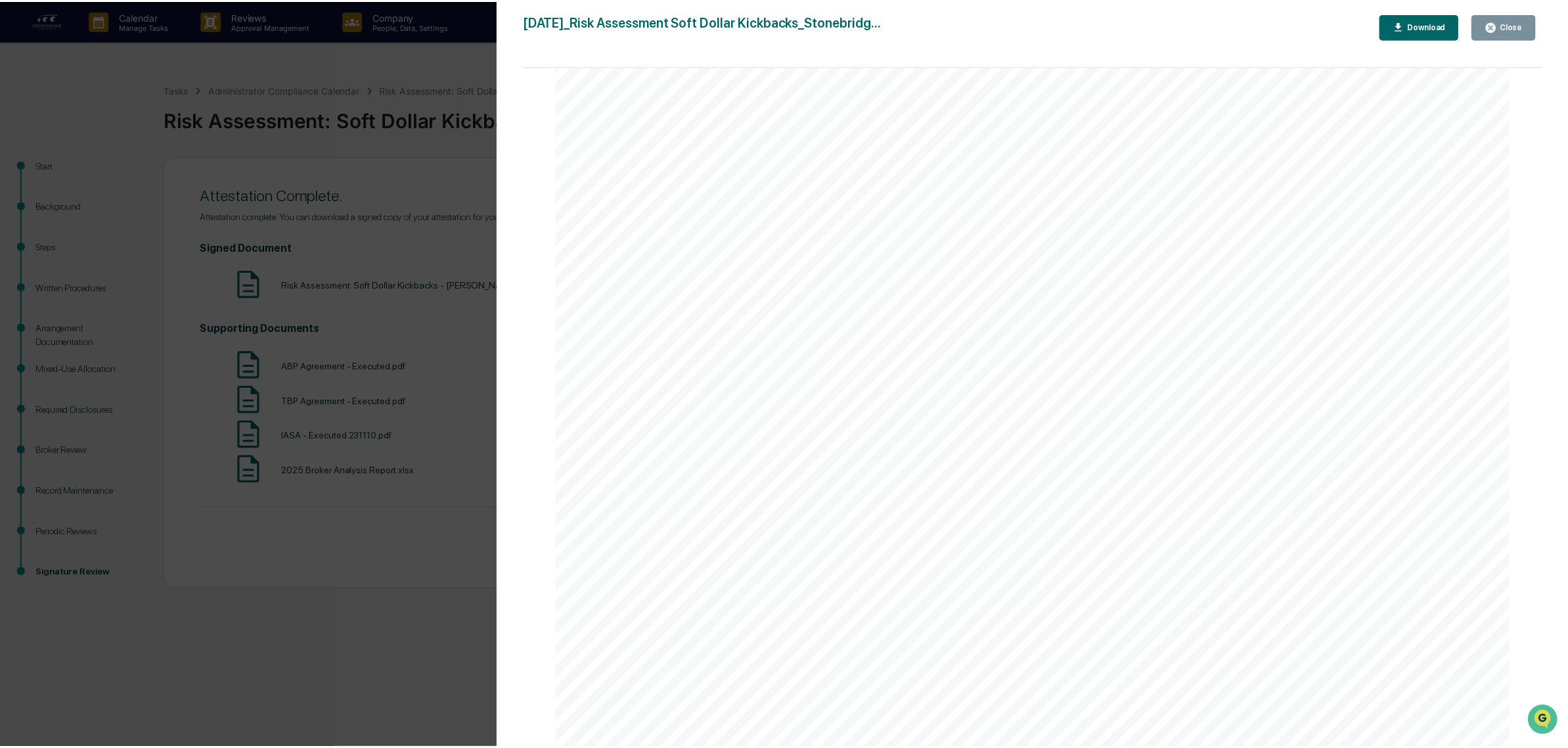
scroll to position [4435, 0]
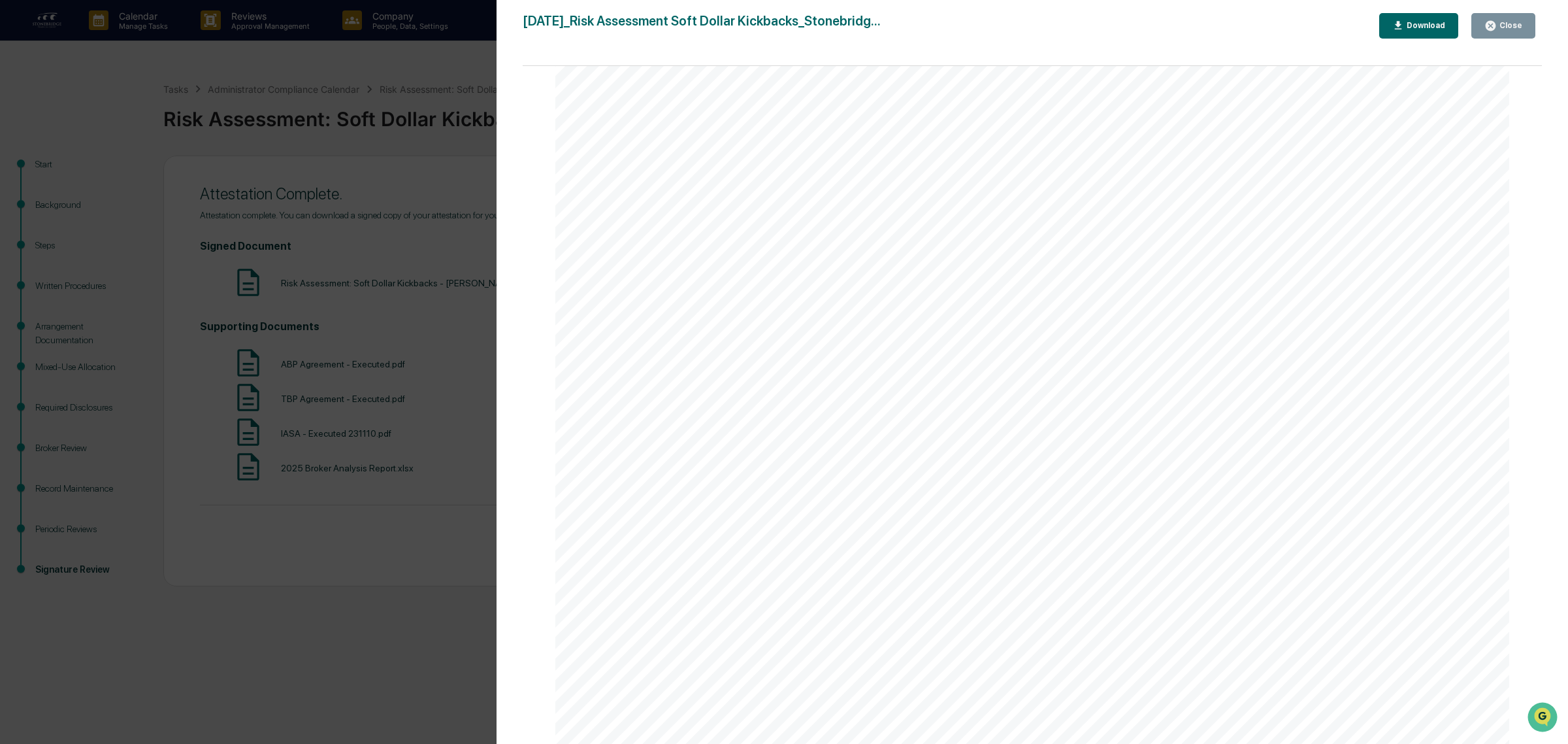
click at [1496, 34] on button "Close" at bounding box center [1503, 25] width 64 height 25
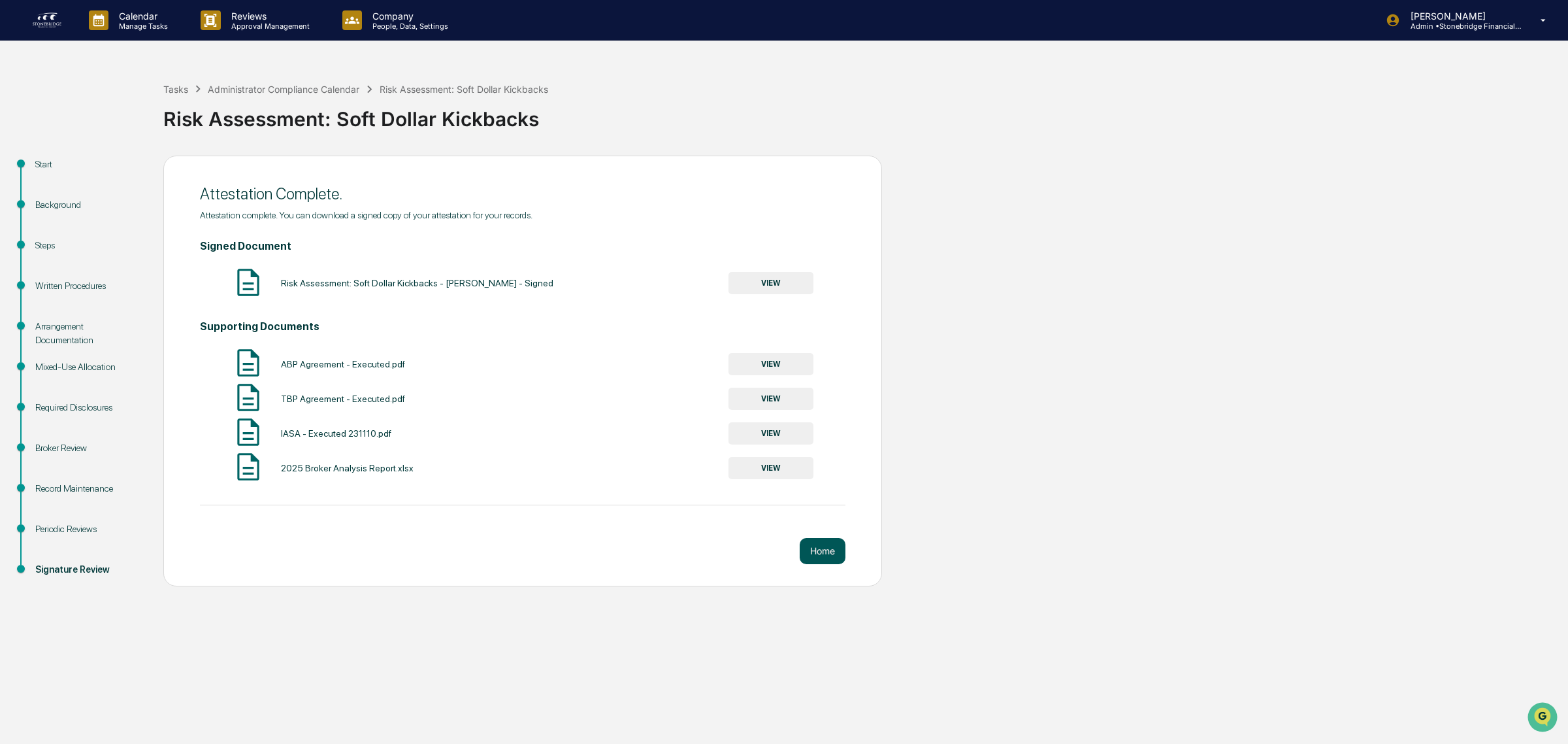
click at [824, 552] on button "Home" at bounding box center [822, 551] width 45 height 26
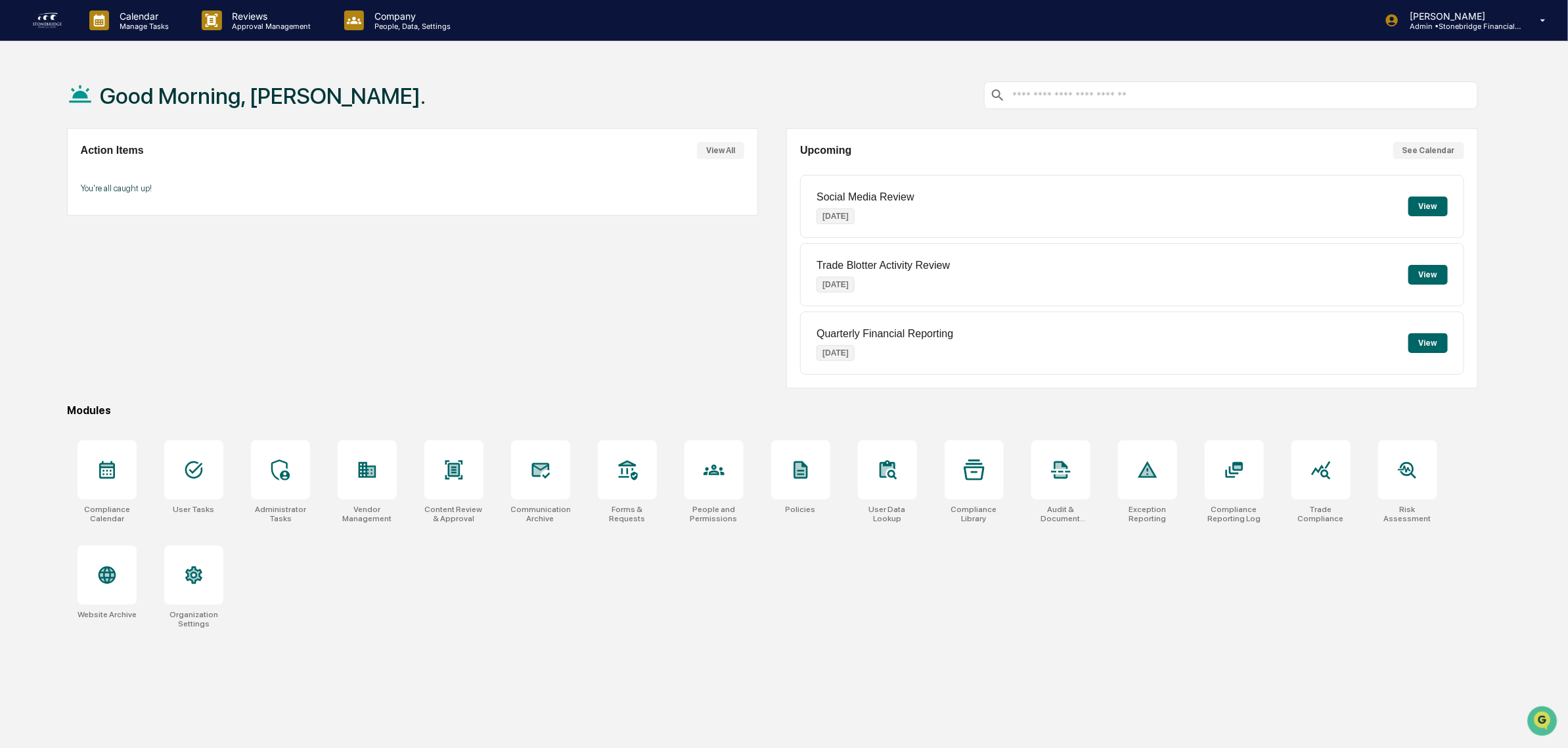
click at [1430, 335] on button "View" at bounding box center [1428, 343] width 39 height 19
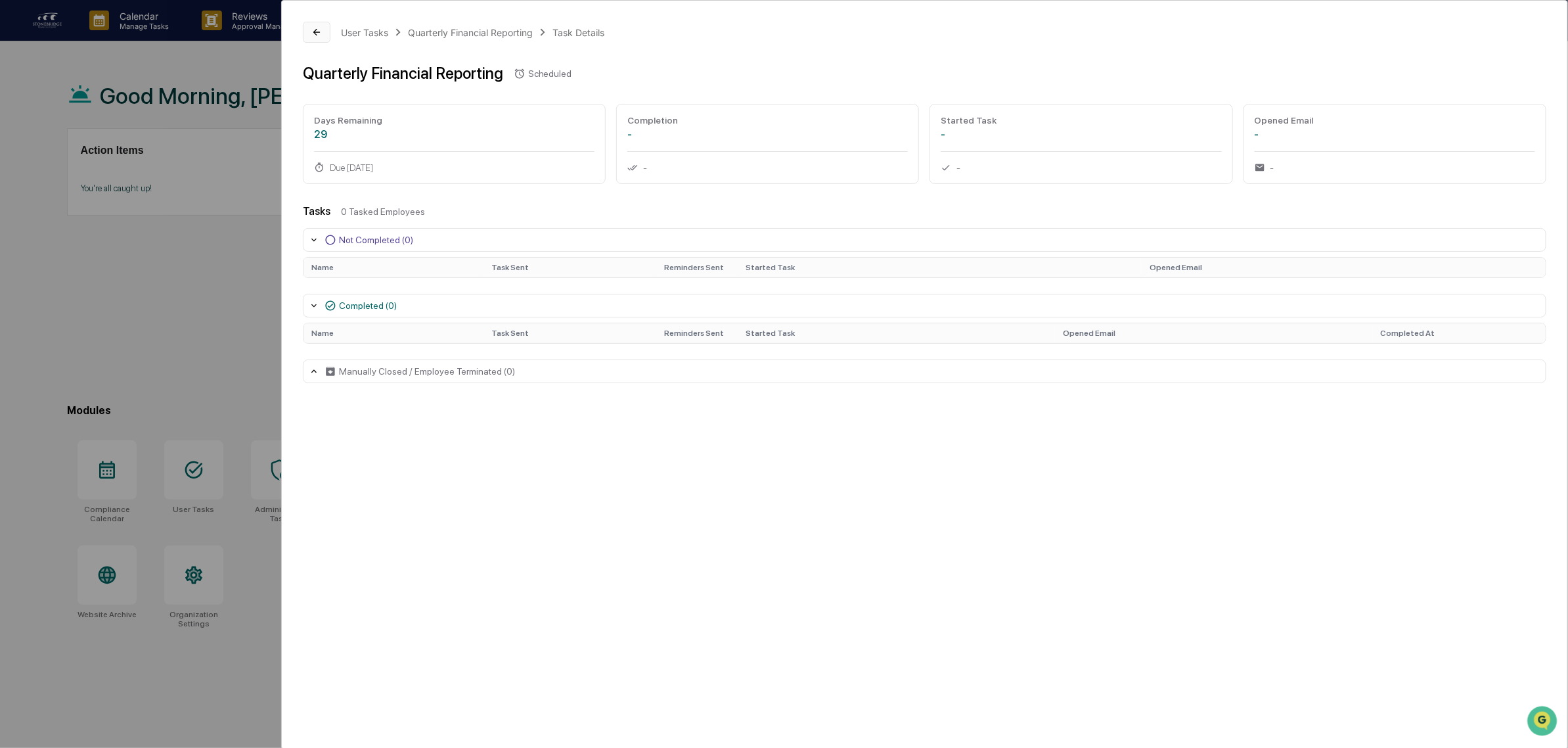
click at [323, 33] on button at bounding box center [317, 32] width 28 height 21
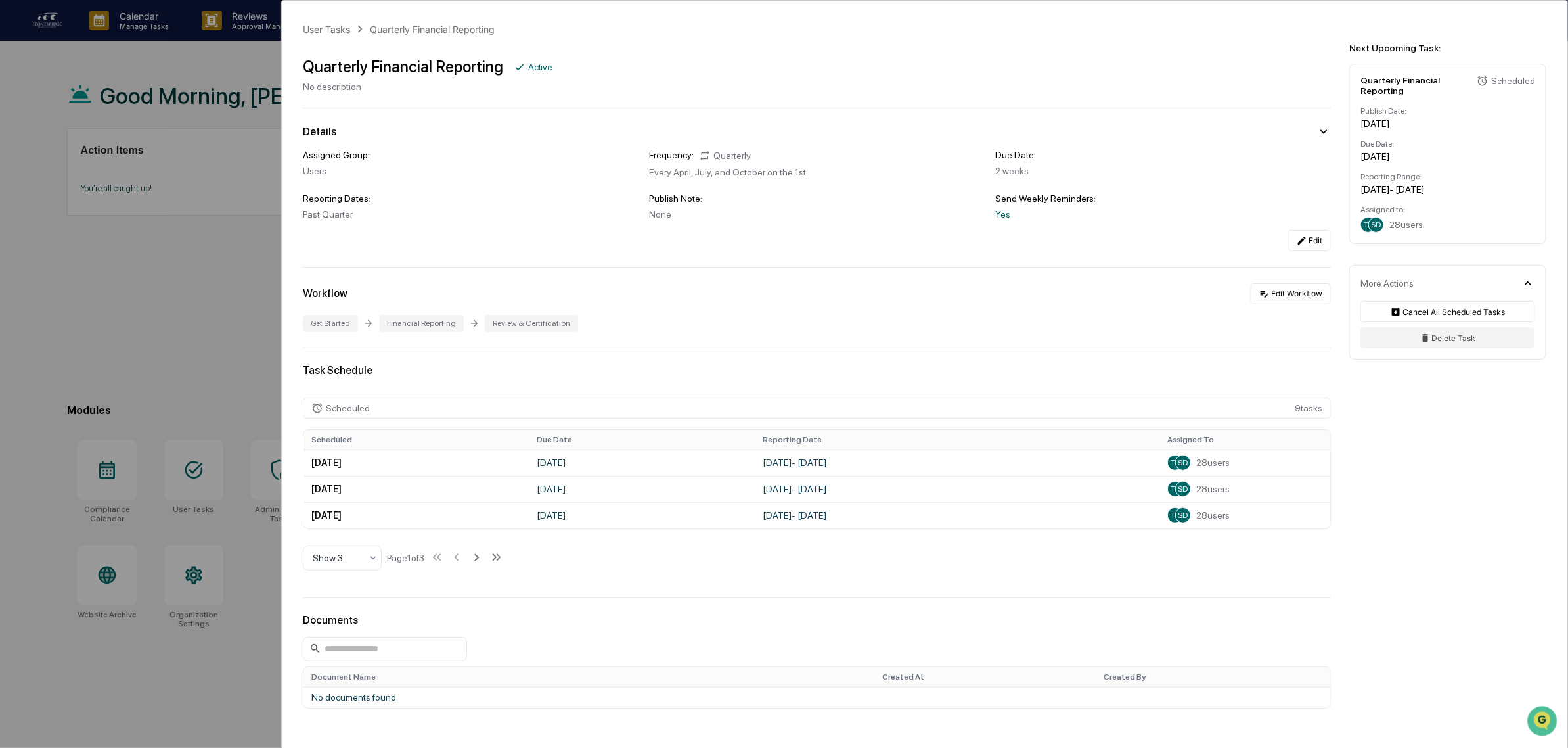
click at [163, 231] on div "User Tasks Quarterly Financial Reporting Quarterly Financial Reporting Active N…" at bounding box center [784, 374] width 1568 height 748
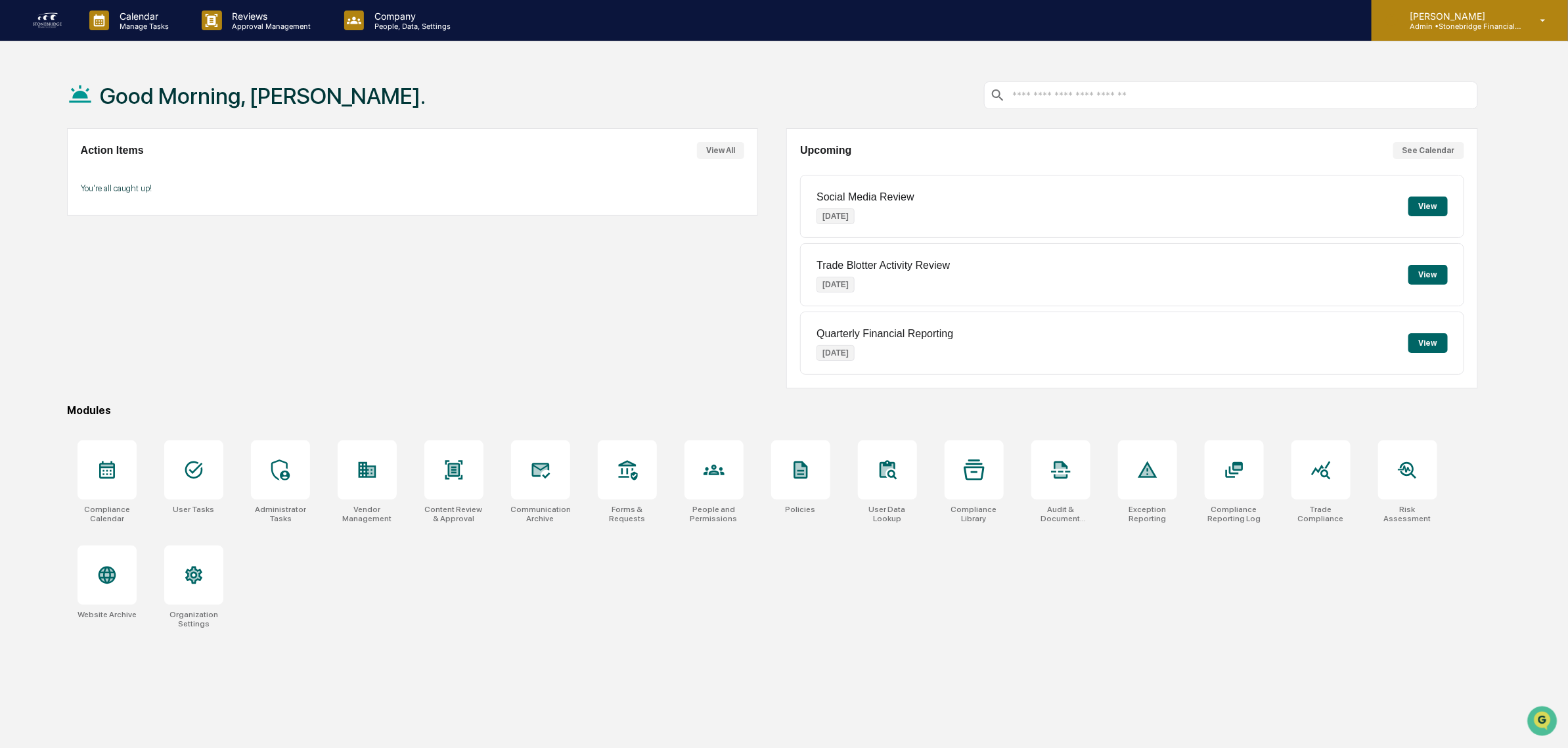
click at [1499, 18] on p "[PERSON_NAME]" at bounding box center [1460, 16] width 122 height 11
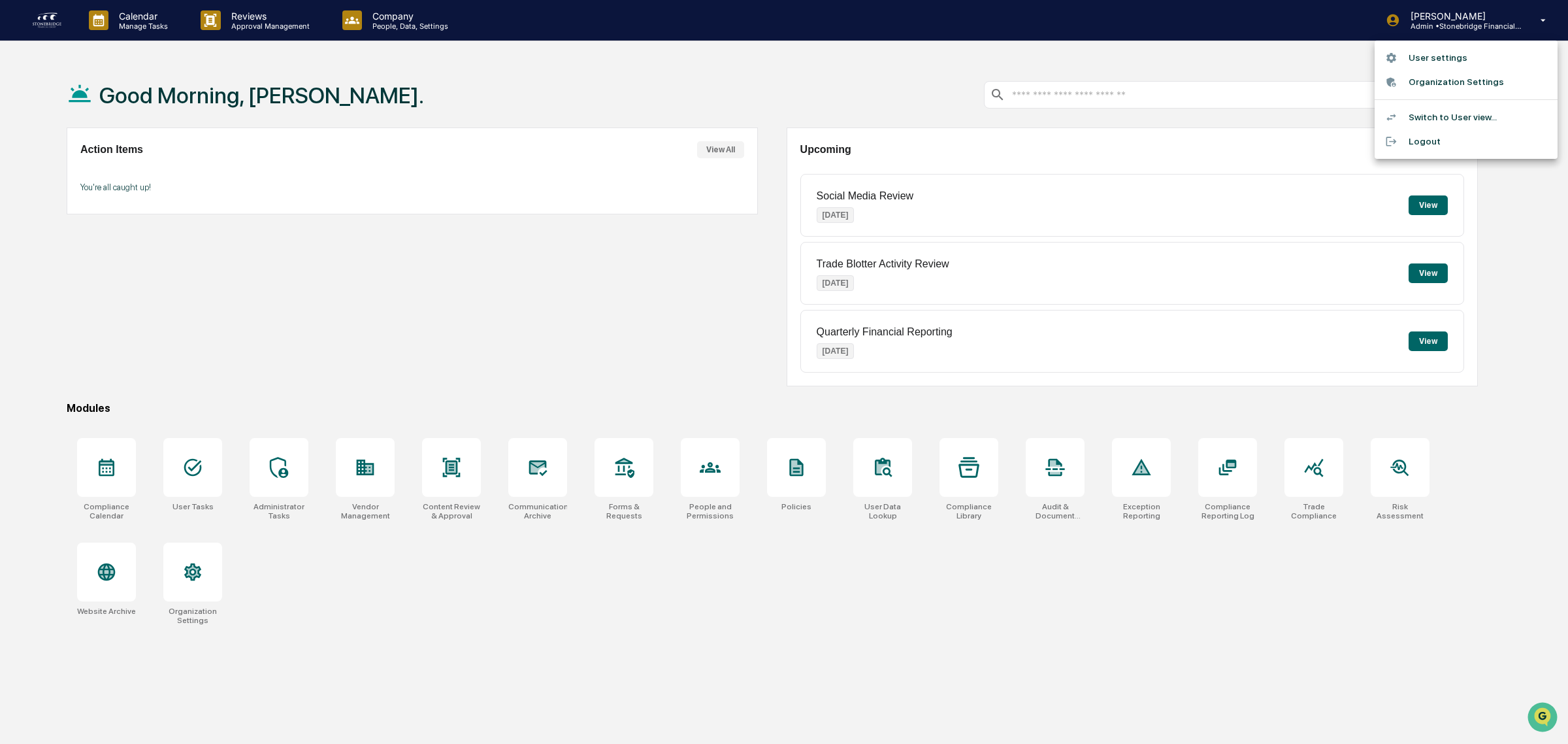
click at [1450, 119] on li "Switch to User view..." at bounding box center [1466, 117] width 183 height 24
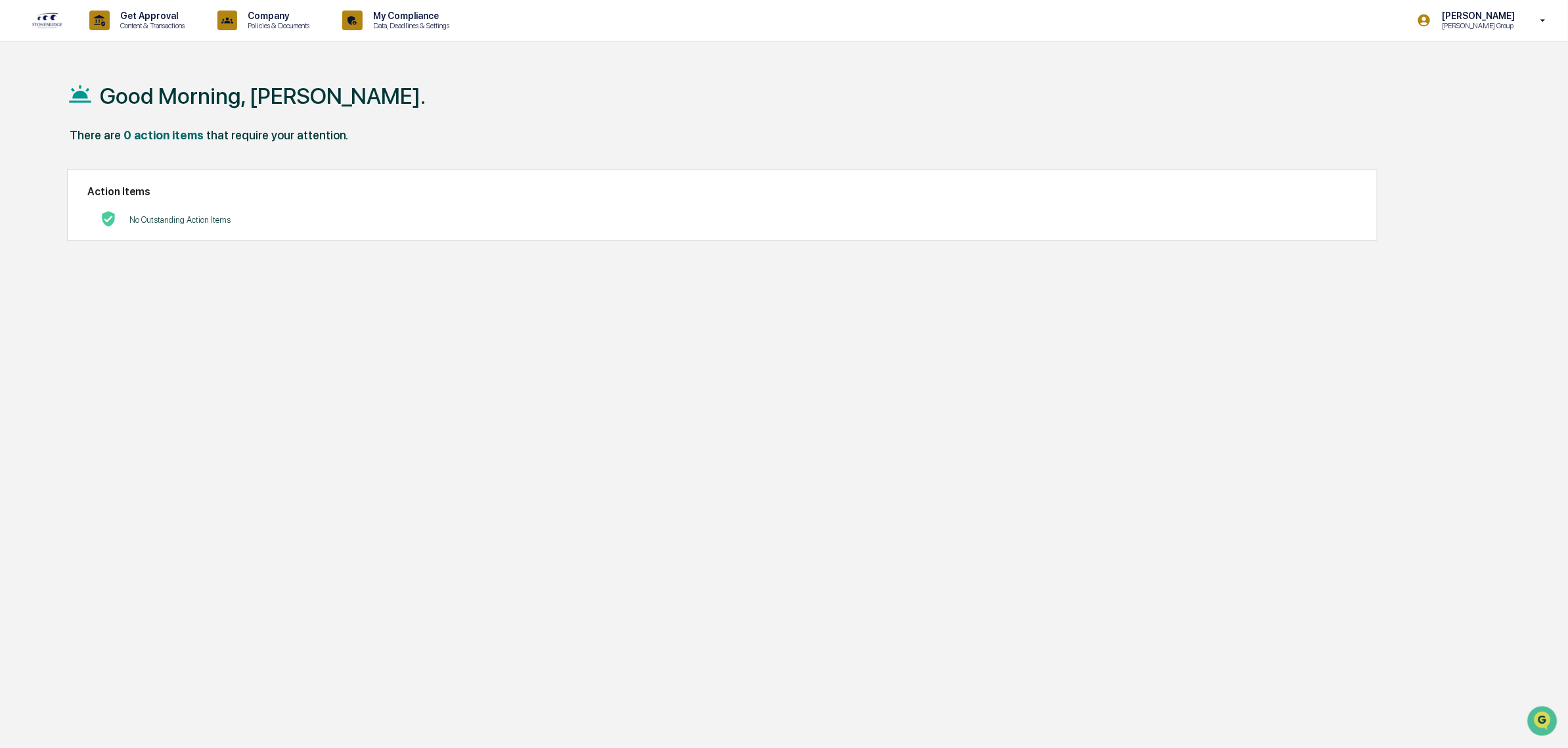
click at [62, 26] on img at bounding box center [48, 20] width 32 height 17
click at [138, 28] on p "Content & Transactions" at bounding box center [151, 25] width 82 height 9
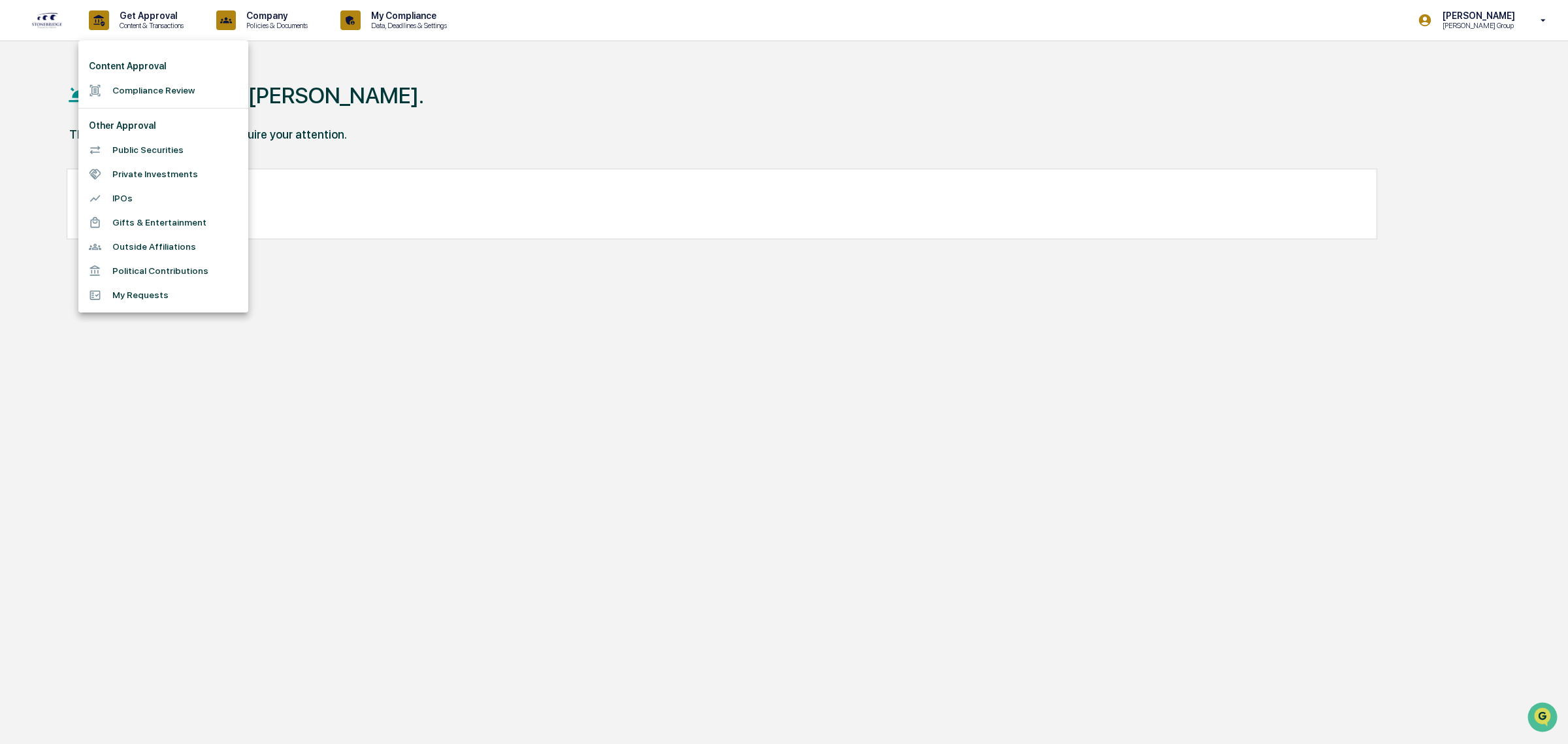
click at [1409, 372] on div at bounding box center [784, 372] width 1568 height 744
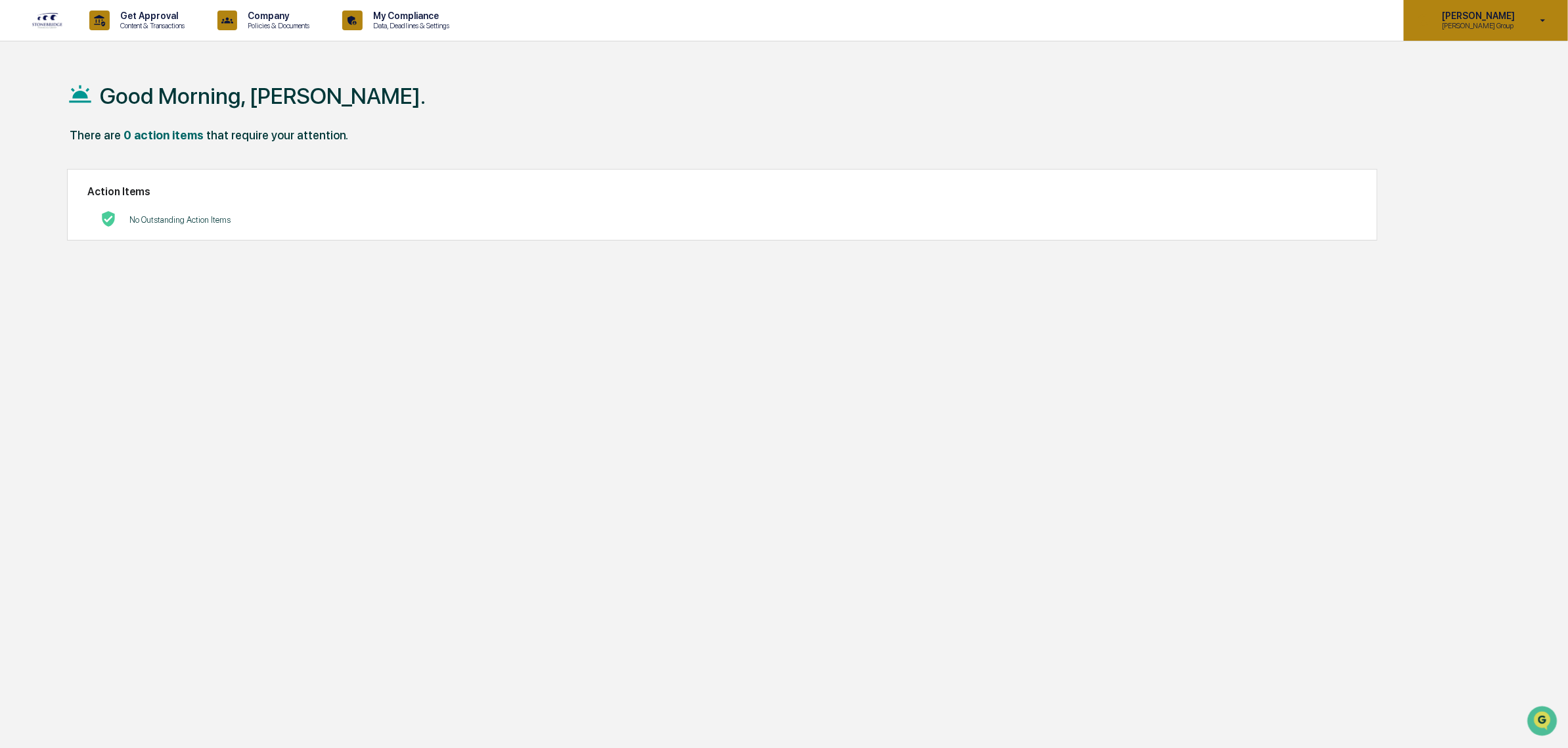
click at [1525, 24] on div "[PERSON_NAME] [PERSON_NAME] Group" at bounding box center [1485, 20] width 164 height 41
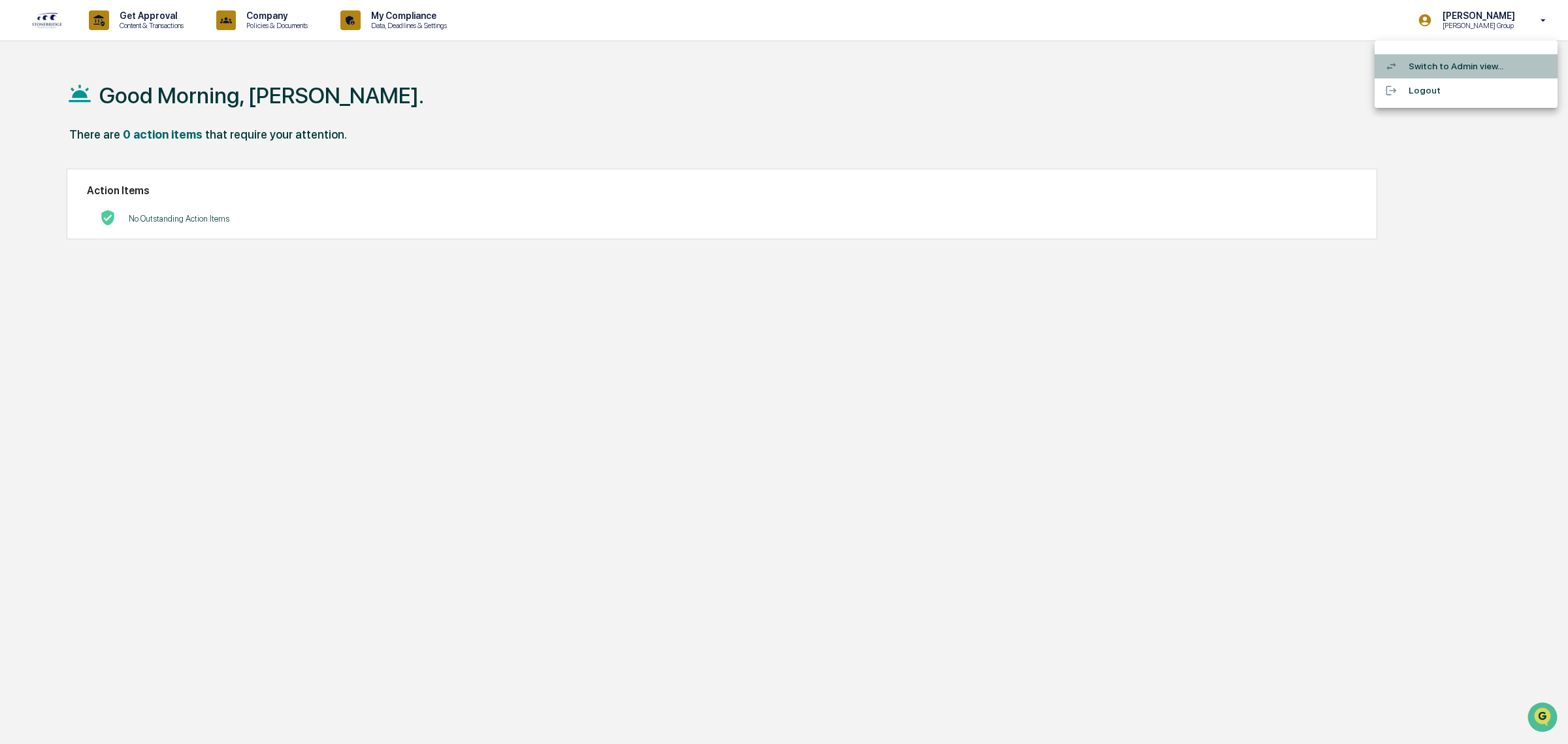
click at [1438, 65] on li "Switch to Admin view..." at bounding box center [1466, 66] width 183 height 24
